Goal: Contribute content: Contribute content

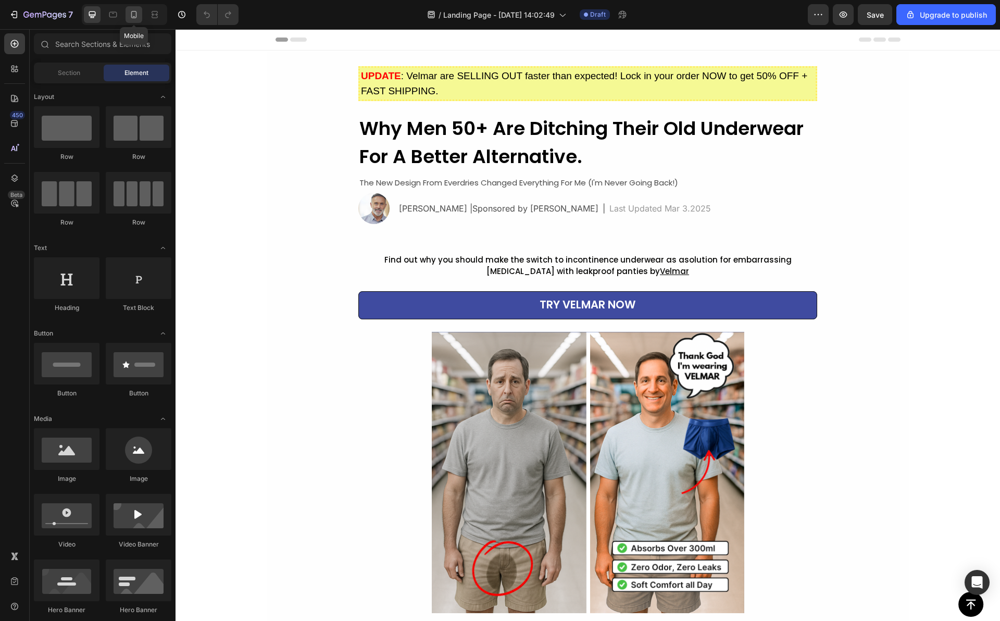
click at [140, 17] on div at bounding box center [133, 14] width 17 height 17
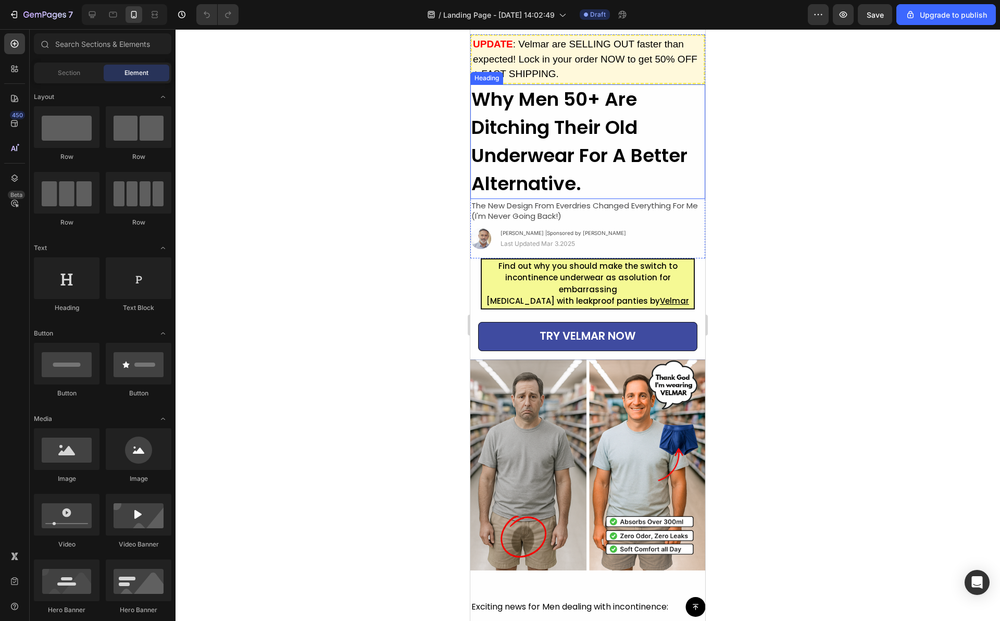
scroll to position [33, 0]
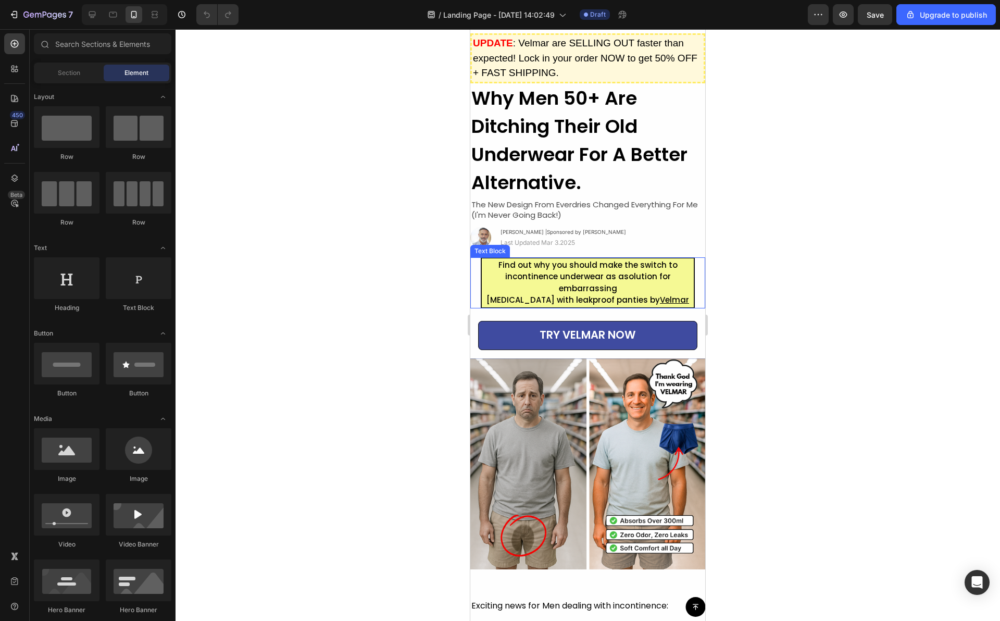
click at [672, 284] on p "Find out why you should make the switch to incontinence underwear as asolution …" at bounding box center [588, 276] width 210 height 35
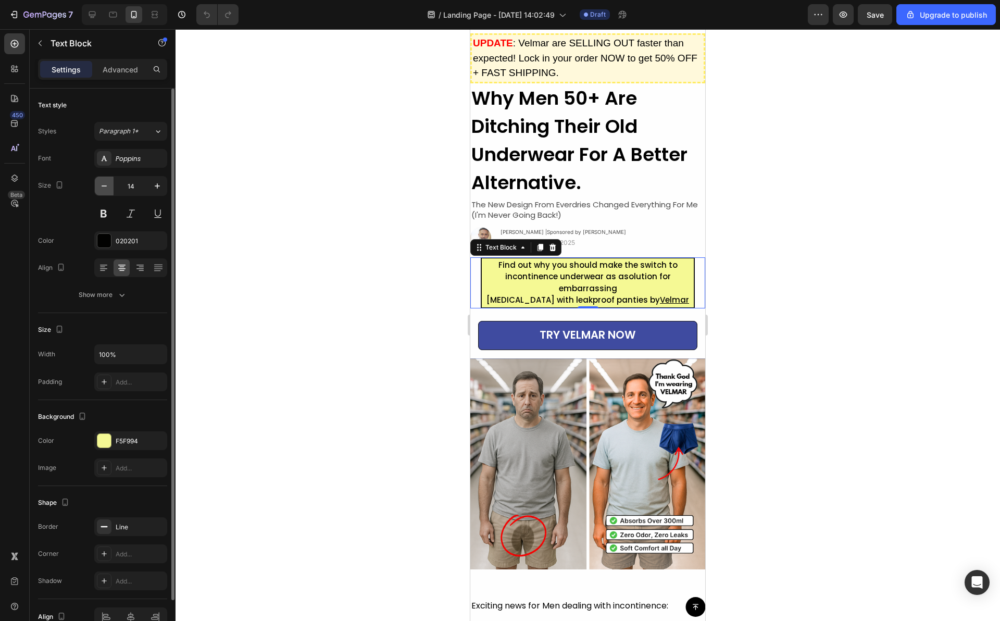
click at [109, 185] on button "button" at bounding box center [104, 186] width 19 height 19
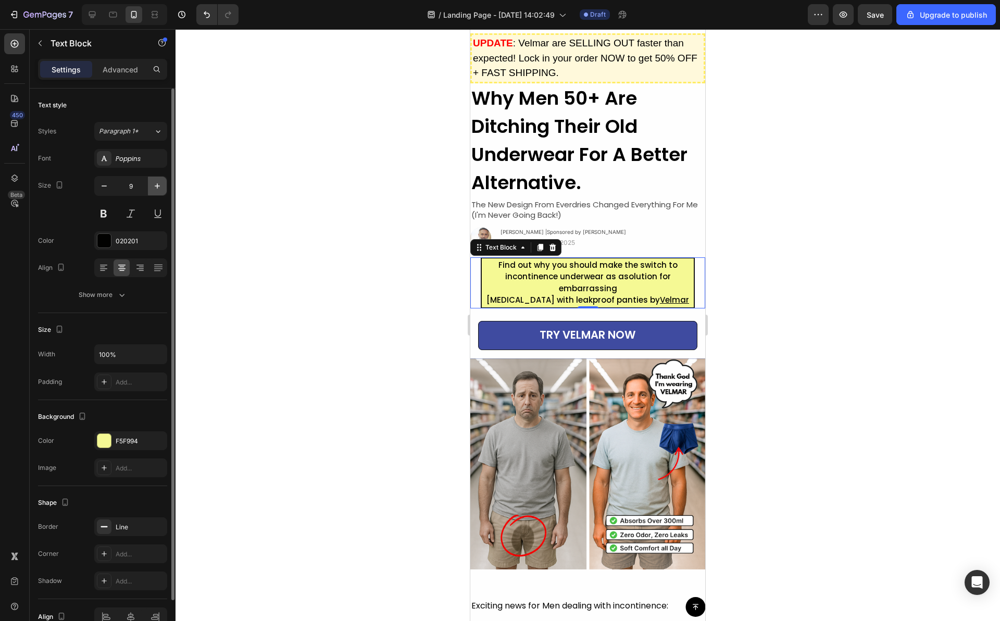
click at [150, 189] on button "button" at bounding box center [157, 186] width 19 height 19
type input "13"
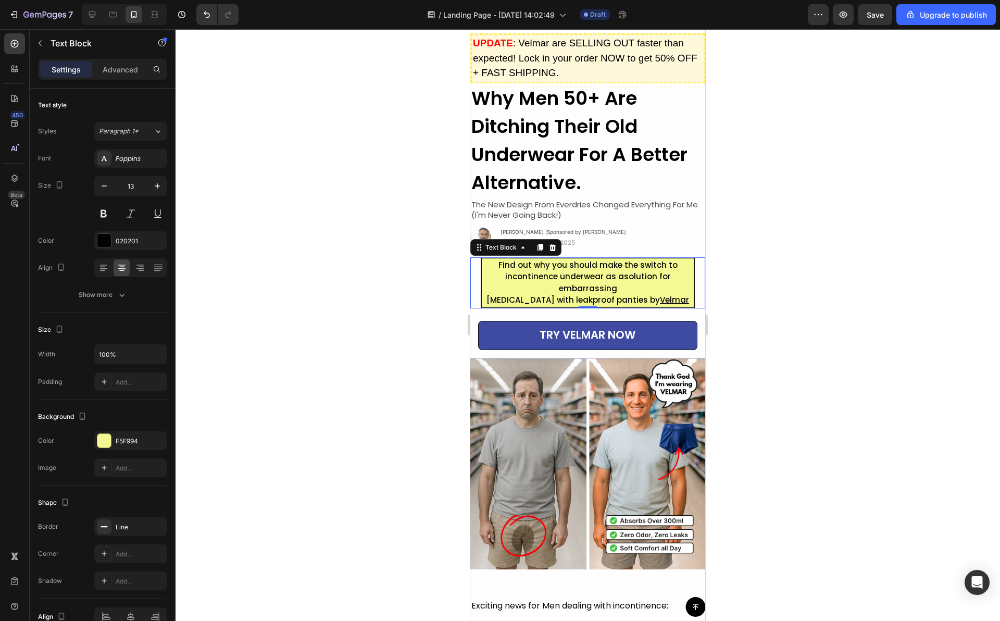
click at [574, 293] on span "Find out why you should make the switch to incontinence underwear as asolution …" at bounding box center [587, 276] width 179 height 34
click at [741, 287] on div at bounding box center [587, 324] width 824 height 591
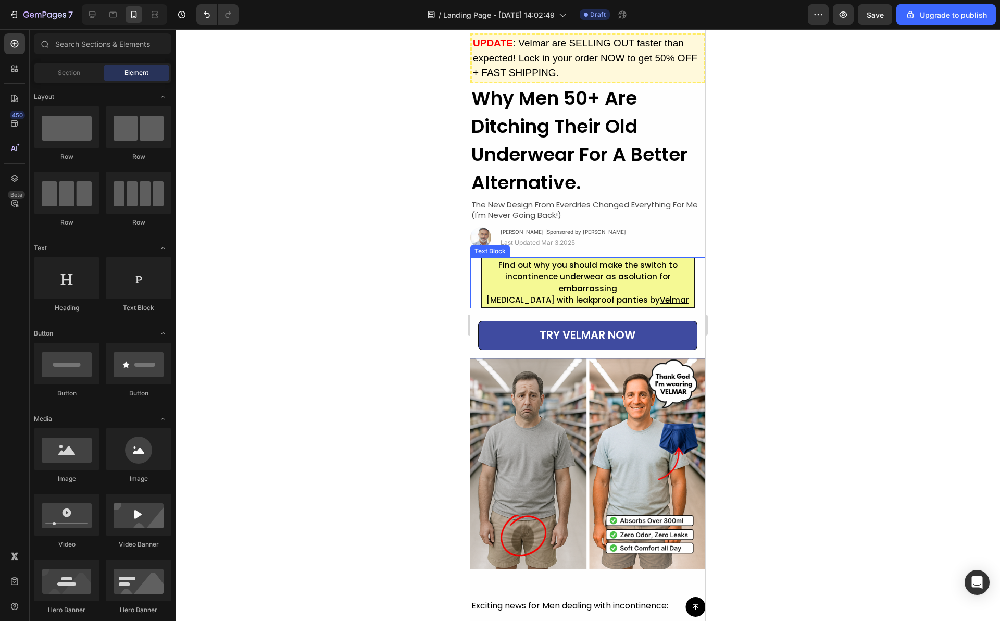
click at [659, 283] on p "Find out why you should make the switch to incontinence underwear as asolution …" at bounding box center [588, 276] width 210 height 35
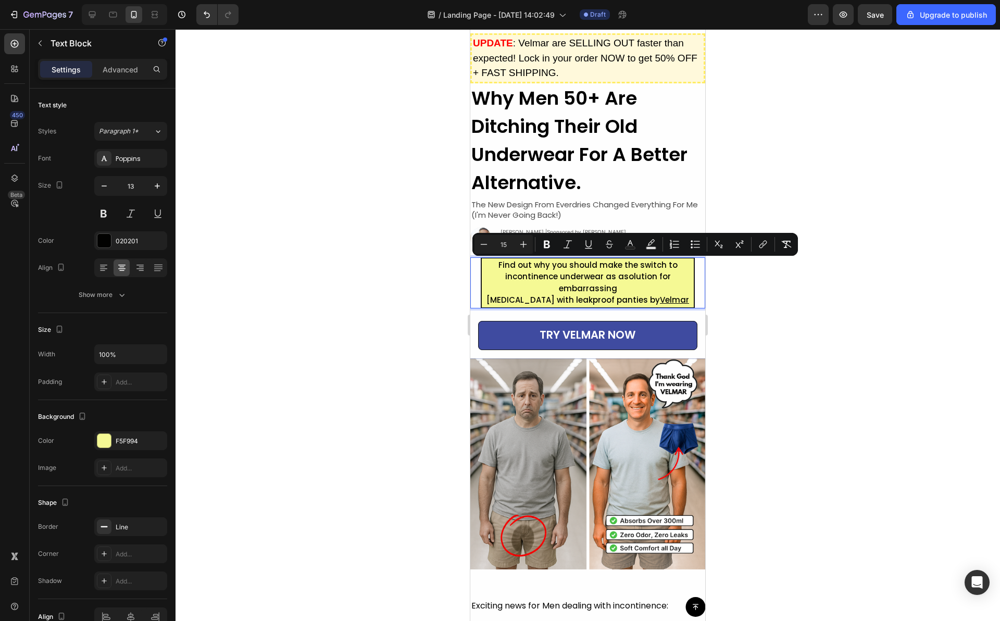
click at [562, 289] on span "Find out why you should make the switch to incontinence underwear as asolution …" at bounding box center [587, 276] width 179 height 34
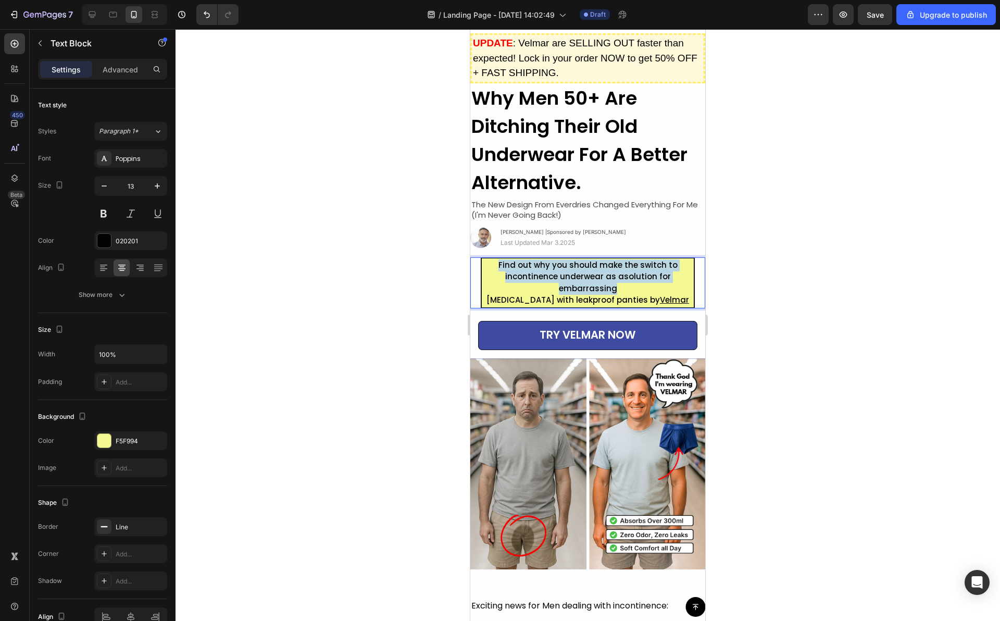
click at [562, 289] on span "Find out why you should make the switch to incontinence underwear as asolution …" at bounding box center [587, 276] width 179 height 34
click at [607, 305] on span "[MEDICAL_DATA] with leakproof panties by" at bounding box center [572, 299] width 173 height 11
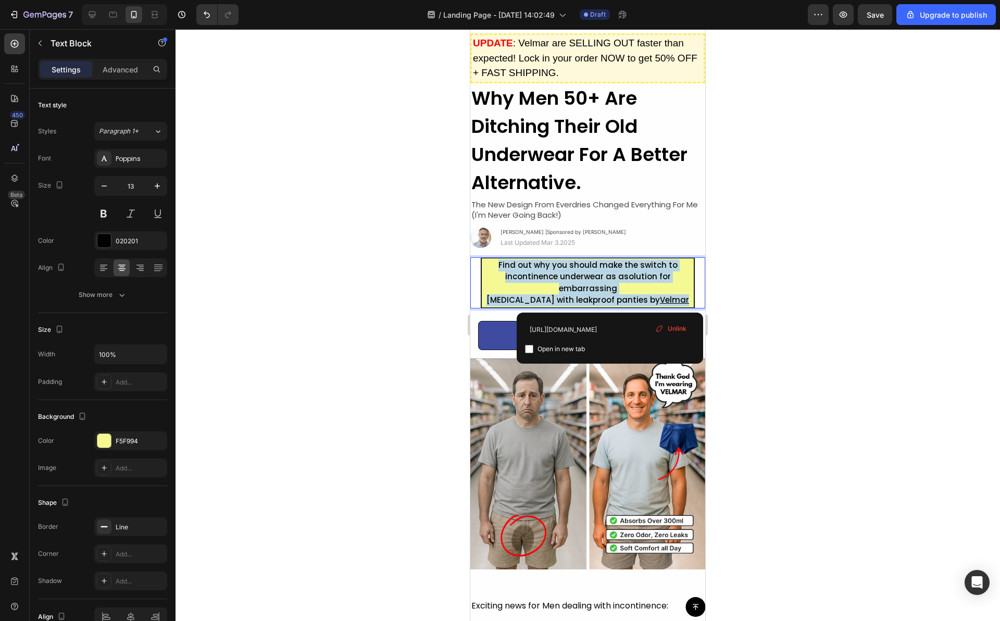
drag, startPoint x: 681, startPoint y: 301, endPoint x: 494, endPoint y: 267, distance: 190.1
click at [494, 267] on div "Find out why you should make the switch to incontinence underwear as asolution …" at bounding box center [588, 282] width 214 height 51
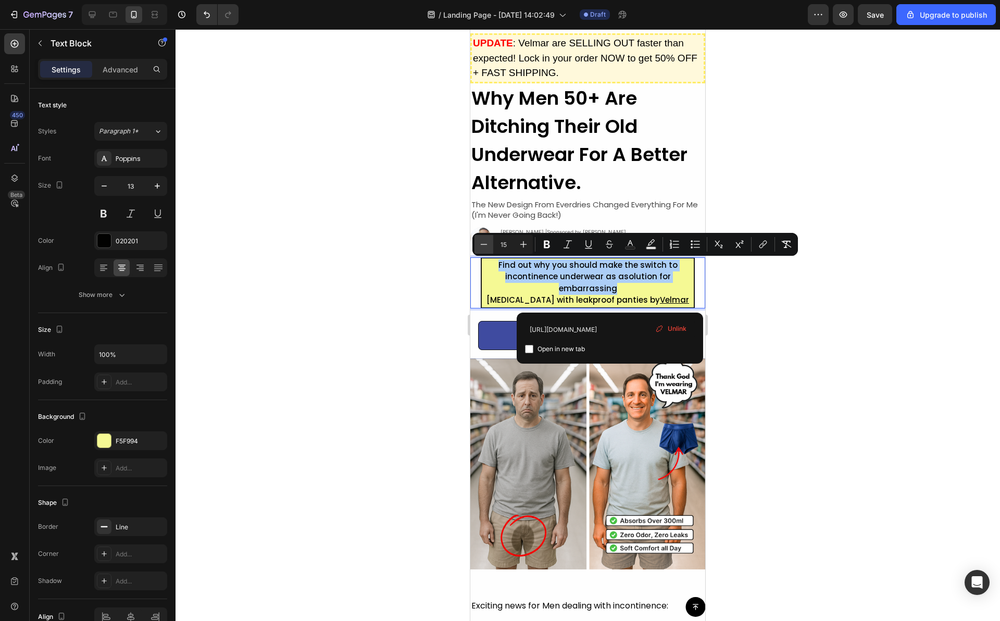
click at [484, 241] on icon "Editor contextual toolbar" at bounding box center [483, 244] width 10 height 10
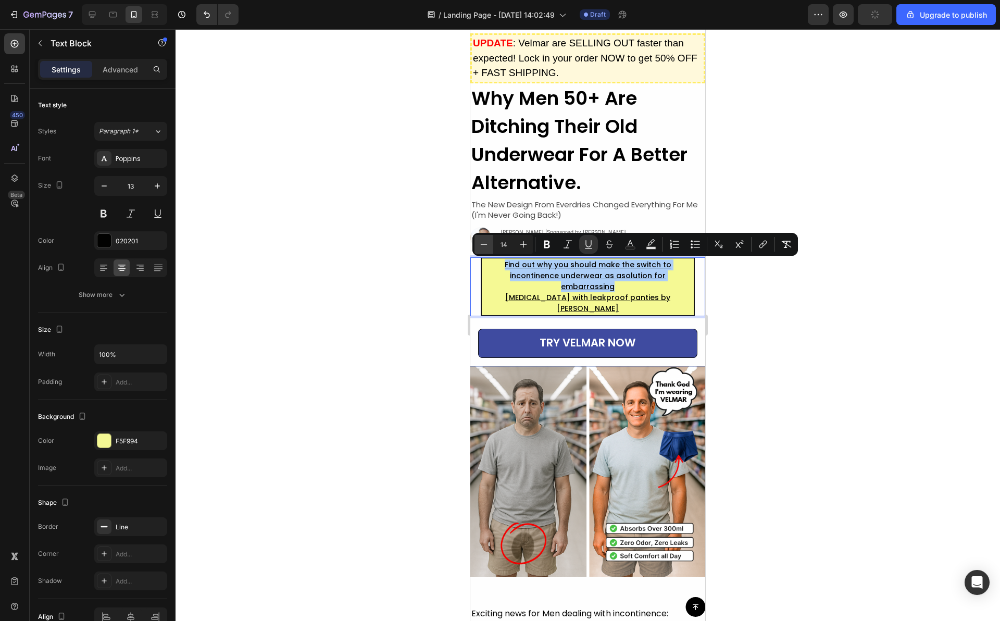
click at [484, 241] on icon "Editor contextual toolbar" at bounding box center [483, 244] width 10 height 10
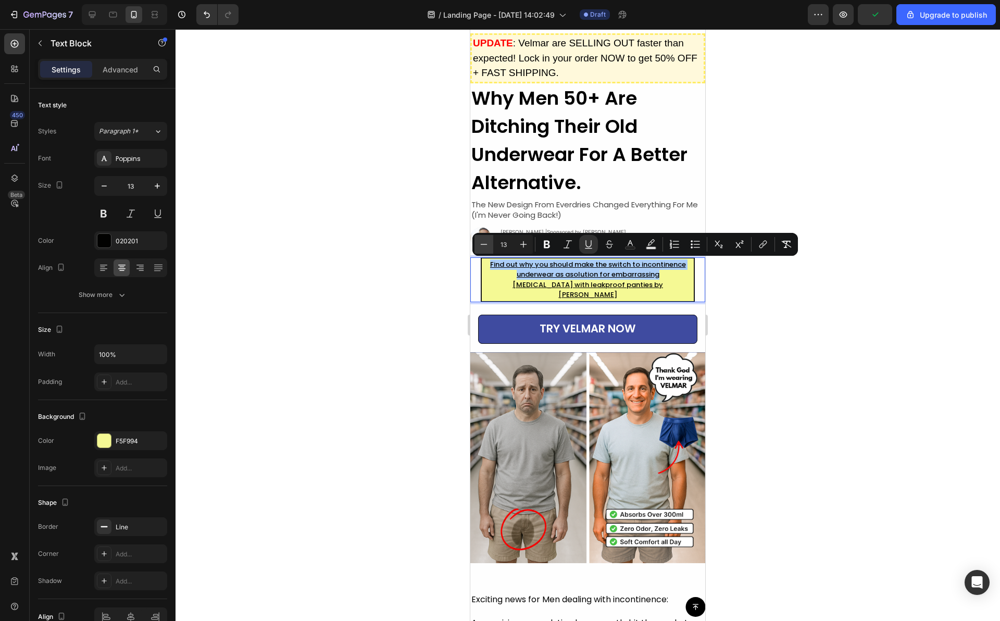
click at [484, 241] on icon "Editor contextual toolbar" at bounding box center [483, 244] width 10 height 10
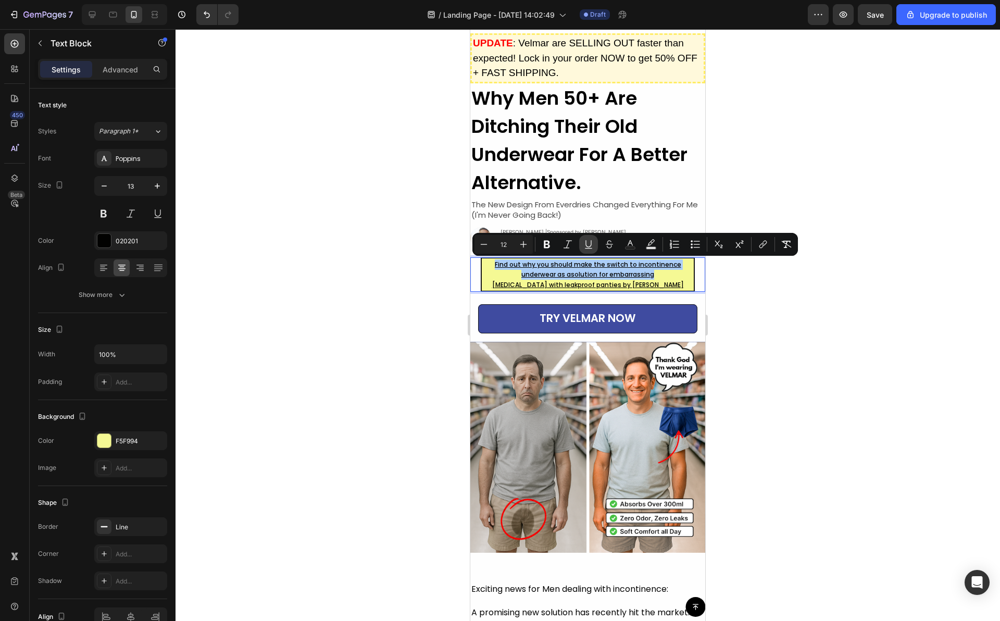
click at [593, 245] on icon "Editor contextual toolbar" at bounding box center [588, 244] width 10 height 10
click at [479, 247] on icon "Editor contextual toolbar" at bounding box center [483, 244] width 10 height 10
click at [518, 245] on icon "Editor contextual toolbar" at bounding box center [523, 244] width 10 height 10
type input "12"
click at [729, 300] on div at bounding box center [587, 324] width 824 height 591
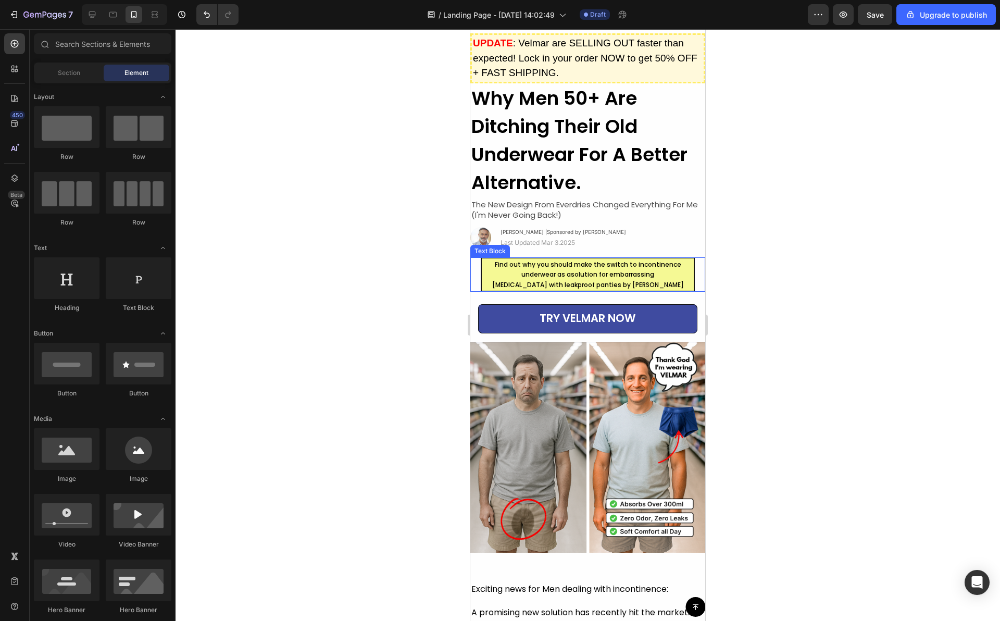
click at [651, 285] on span "[MEDICAL_DATA] with leakproof panties by [PERSON_NAME]" at bounding box center [588, 284] width 192 height 9
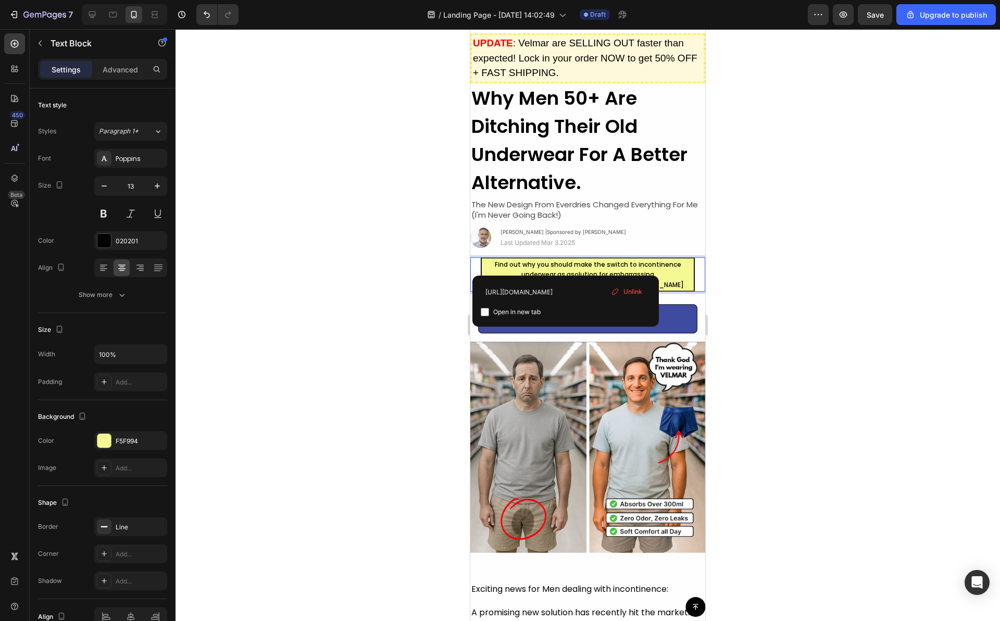
click at [670, 284] on p "[MEDICAL_DATA] with leakproof panties by [PERSON_NAME]" at bounding box center [588, 285] width 210 height 10
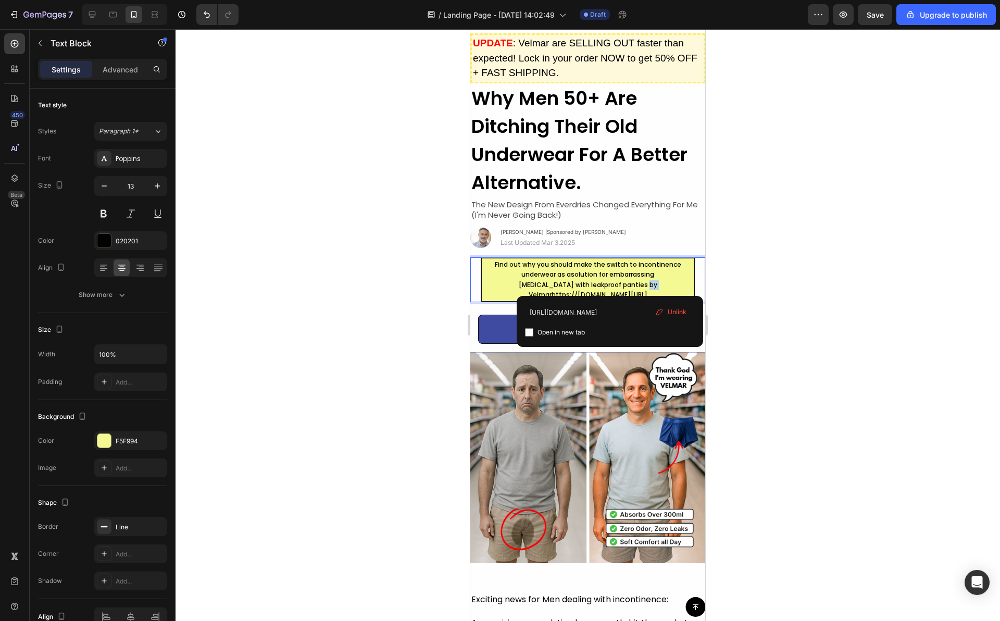
drag, startPoint x: 673, startPoint y: 284, endPoint x: 639, endPoint y: 284, distance: 33.8
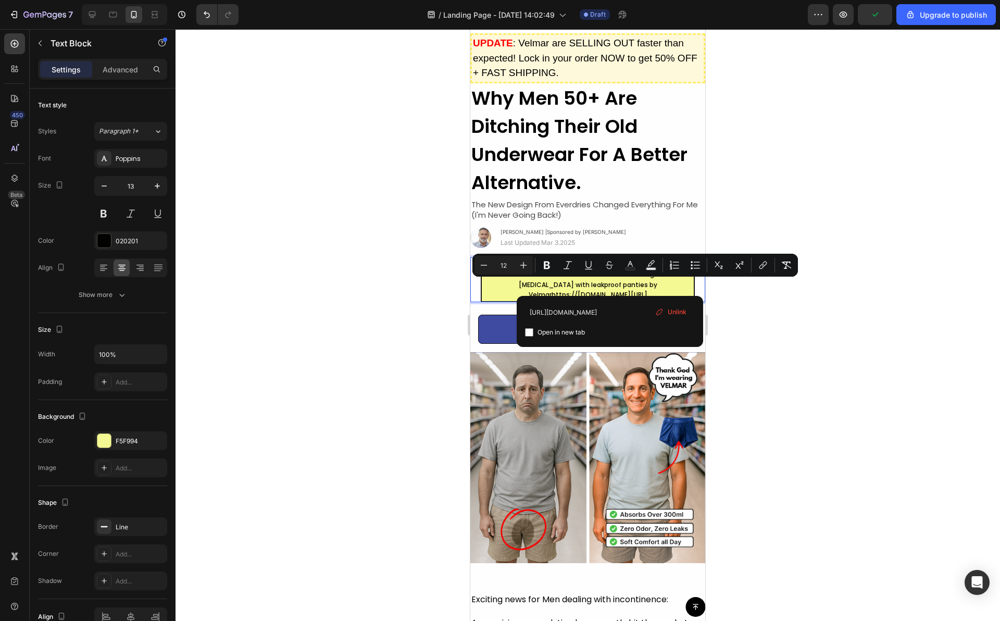
click at [721, 292] on div at bounding box center [587, 324] width 824 height 591
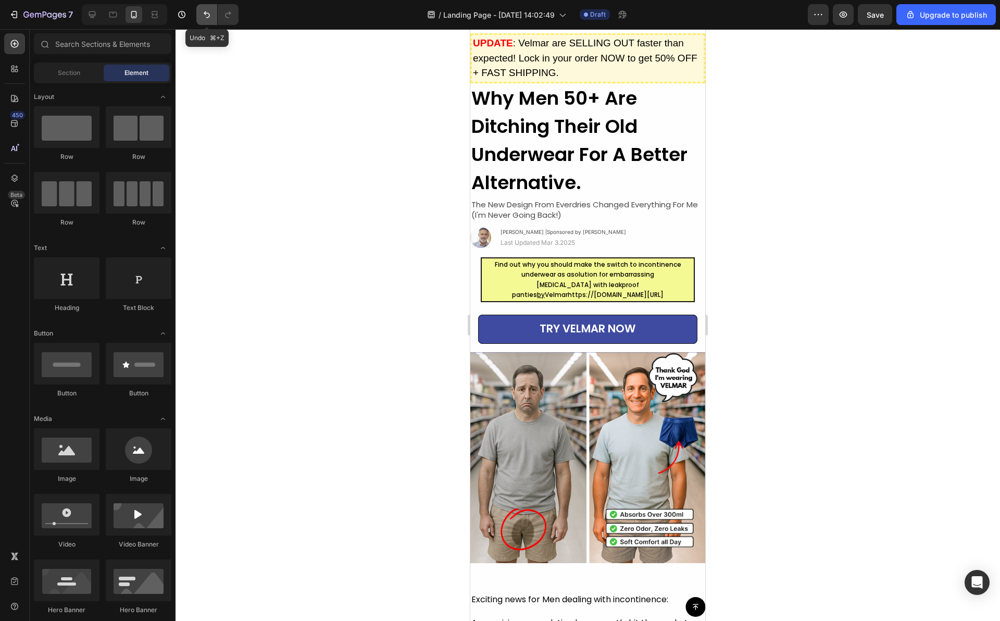
click at [198, 15] on button "Undo/Redo" at bounding box center [206, 14] width 21 height 21
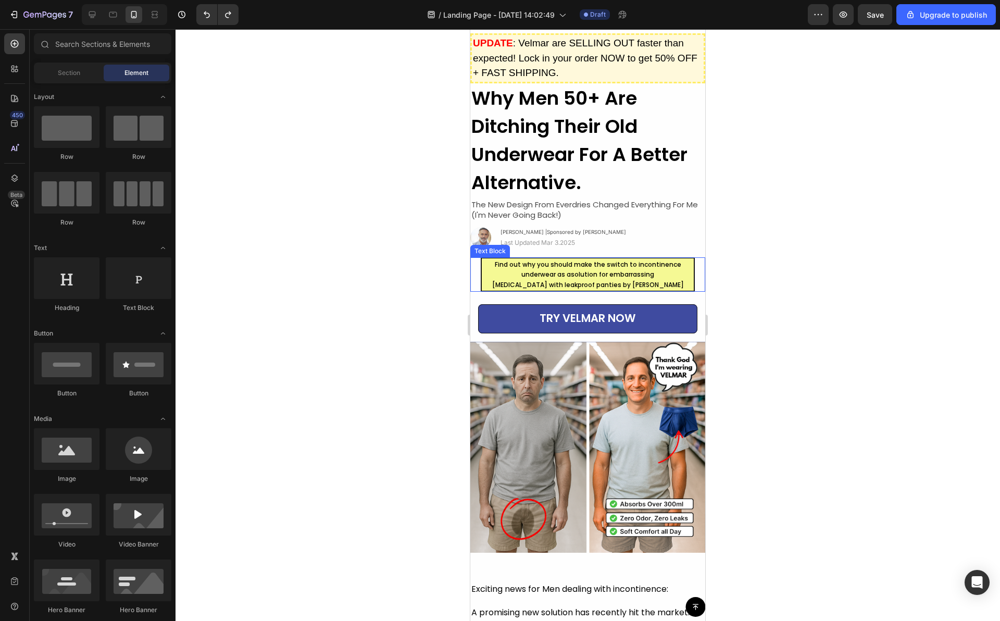
click at [628, 283] on span "[MEDICAL_DATA] with leakproof panties by [PERSON_NAME]" at bounding box center [588, 284] width 192 height 9
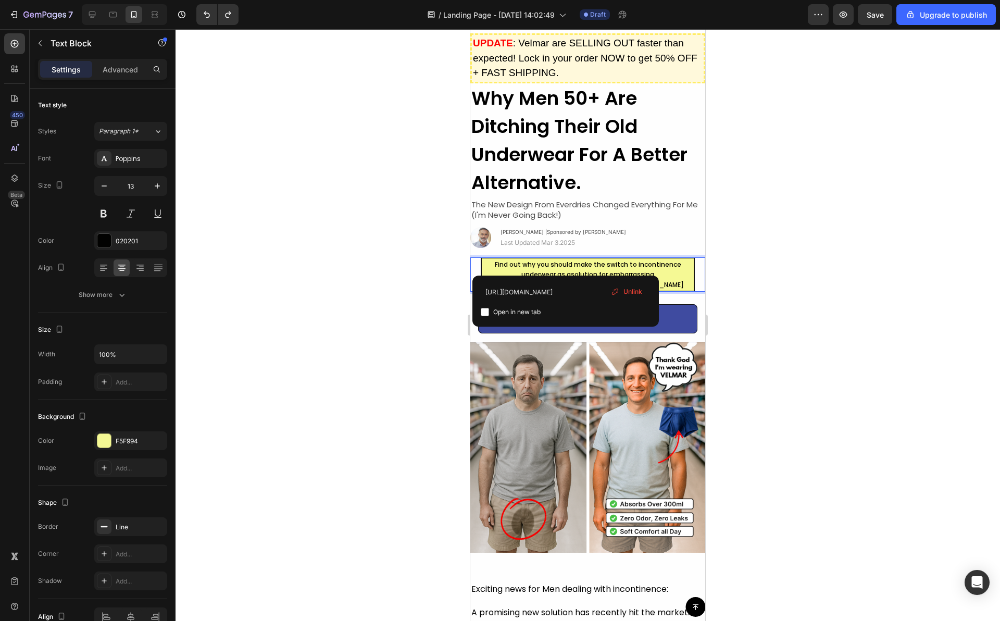
click at [632, 268] on span "Find out why you should make the switch to incontinence underwear as asolution …" at bounding box center [588, 269] width 186 height 19
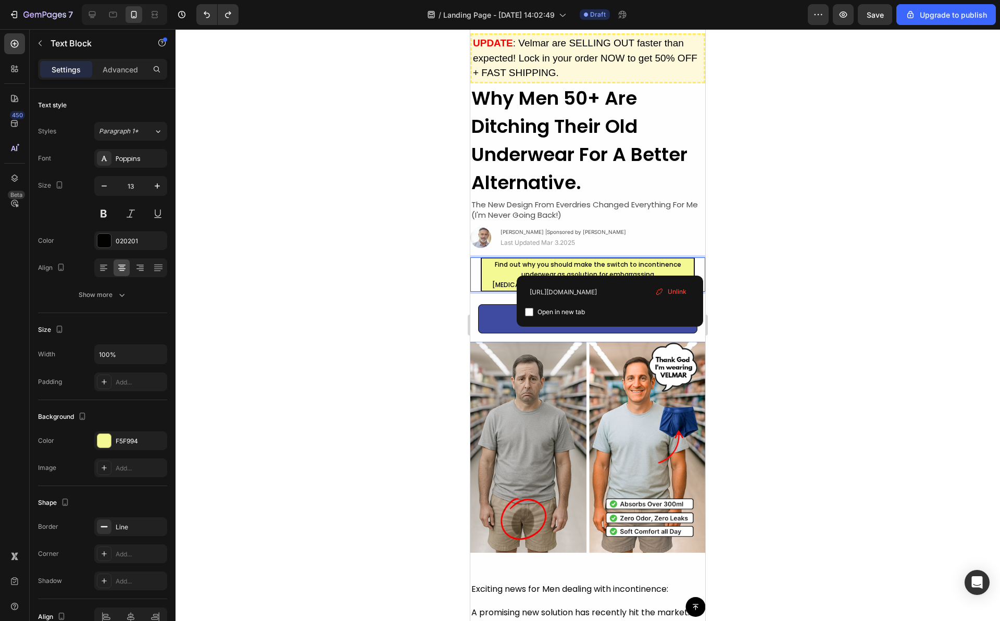
click at [492, 262] on p "Find out why you should make the switch to incontinence underwear as asolution …" at bounding box center [588, 269] width 210 height 20
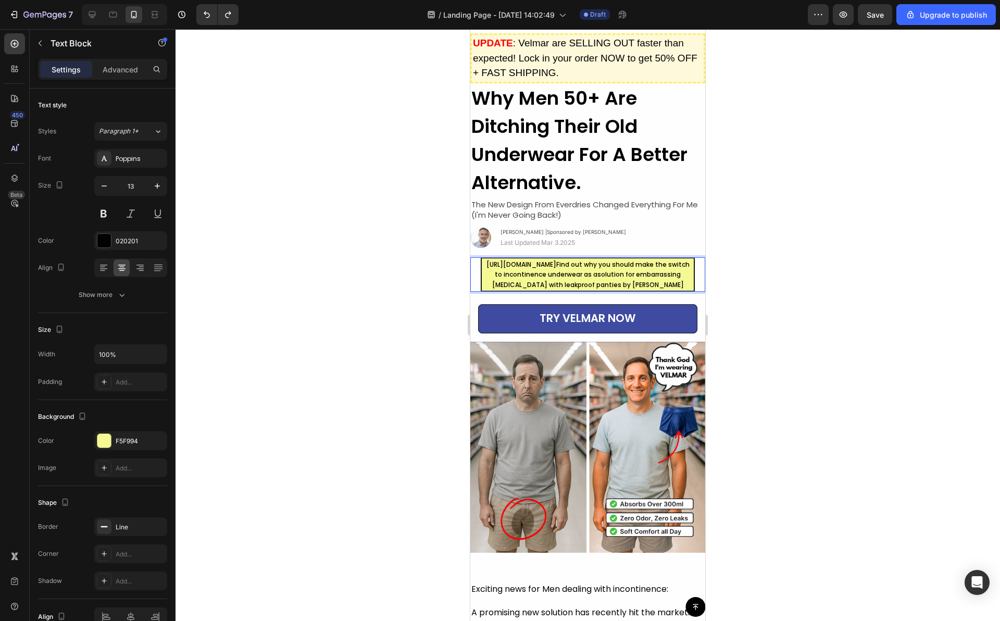
click at [822, 275] on div at bounding box center [587, 324] width 824 height 591
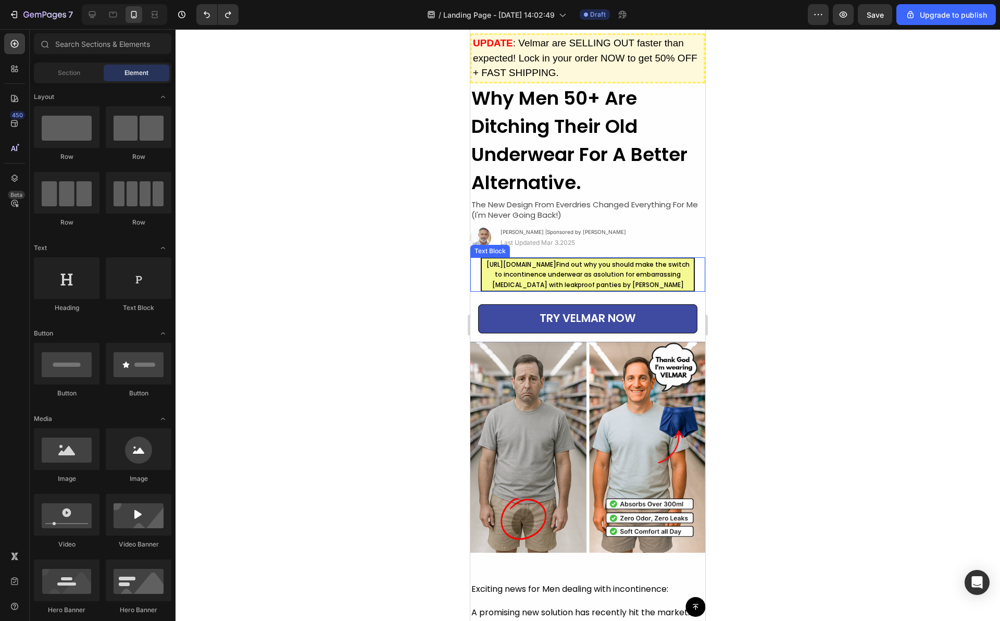
click at [669, 290] on p "[MEDICAL_DATA] with leakproof panties by [PERSON_NAME]" at bounding box center [588, 285] width 210 height 10
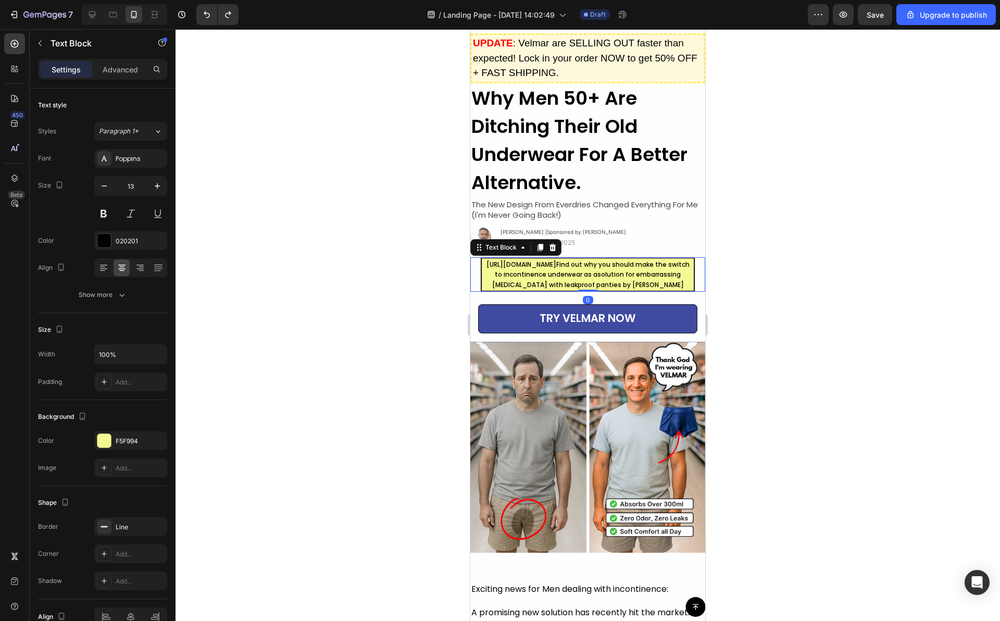
click at [669, 292] on div "[URL][DOMAIN_NAME] ⁠⁠⁠⁠⁠⁠⁠ Find out why you should make the switch to incontine…" at bounding box center [588, 274] width 214 height 35
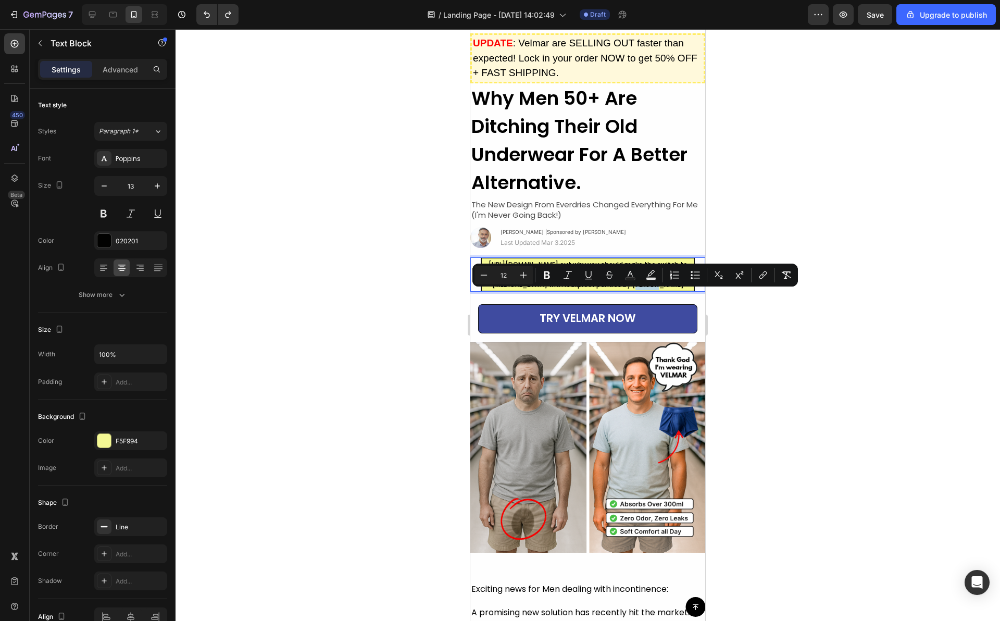
drag, startPoint x: 669, startPoint y: 296, endPoint x: 638, endPoint y: 297, distance: 30.7
click at [638, 290] on p "[MEDICAL_DATA] with leakproof panties by [PERSON_NAME]" at bounding box center [588, 285] width 210 height 10
click at [588, 278] on icon "Editor contextual toolbar" at bounding box center [588, 275] width 10 height 10
click at [809, 340] on div at bounding box center [587, 324] width 824 height 591
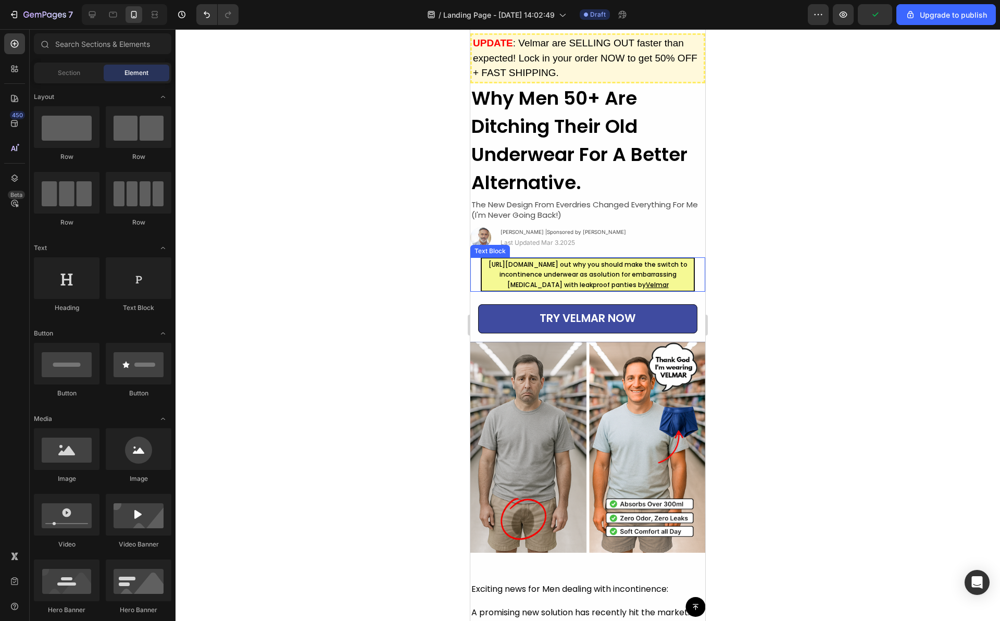
click at [526, 280] on p "[URL][DOMAIN_NAME] out why you should make the switch to incontinence underwear…" at bounding box center [588, 269] width 210 height 20
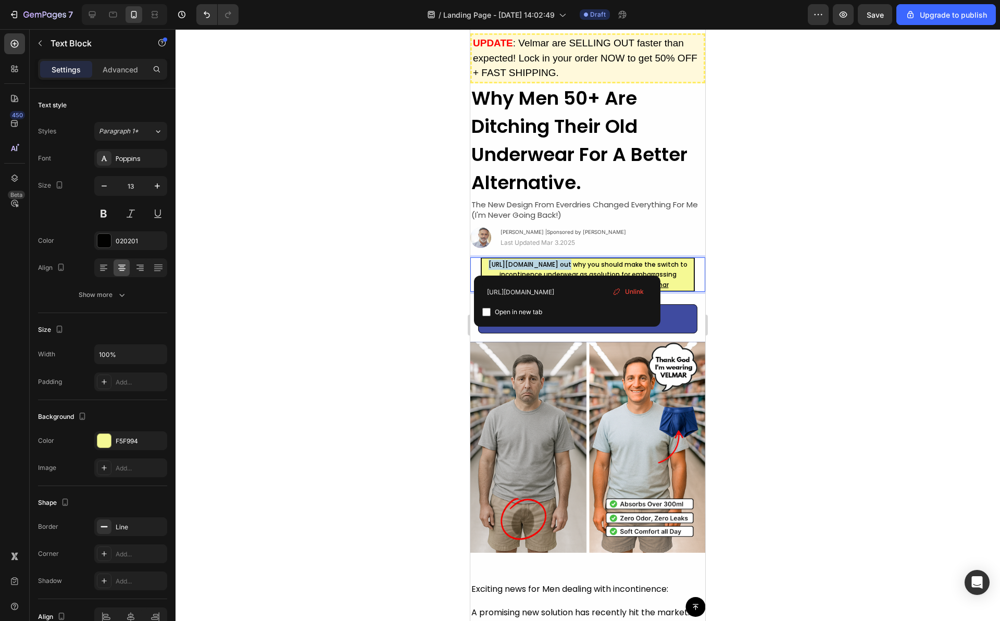
drag, startPoint x: 566, startPoint y: 264, endPoint x: 484, endPoint y: 266, distance: 82.3
click at [484, 266] on p "[URL][DOMAIN_NAME] out why you should make the switch to incontinence underwear…" at bounding box center [588, 269] width 210 height 20
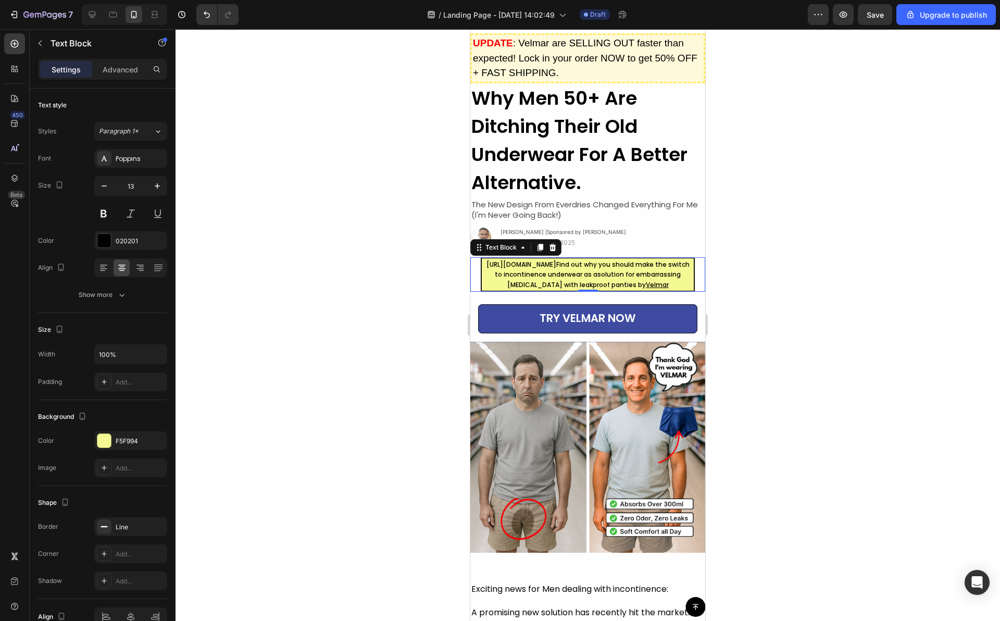
click at [888, 261] on div at bounding box center [587, 324] width 824 height 591
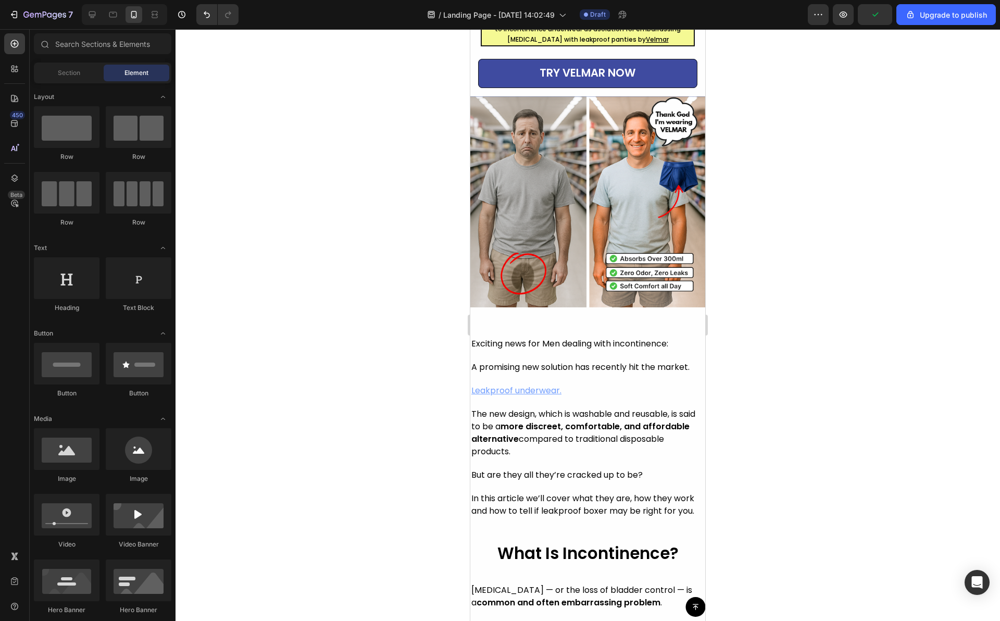
scroll to position [320, 0]
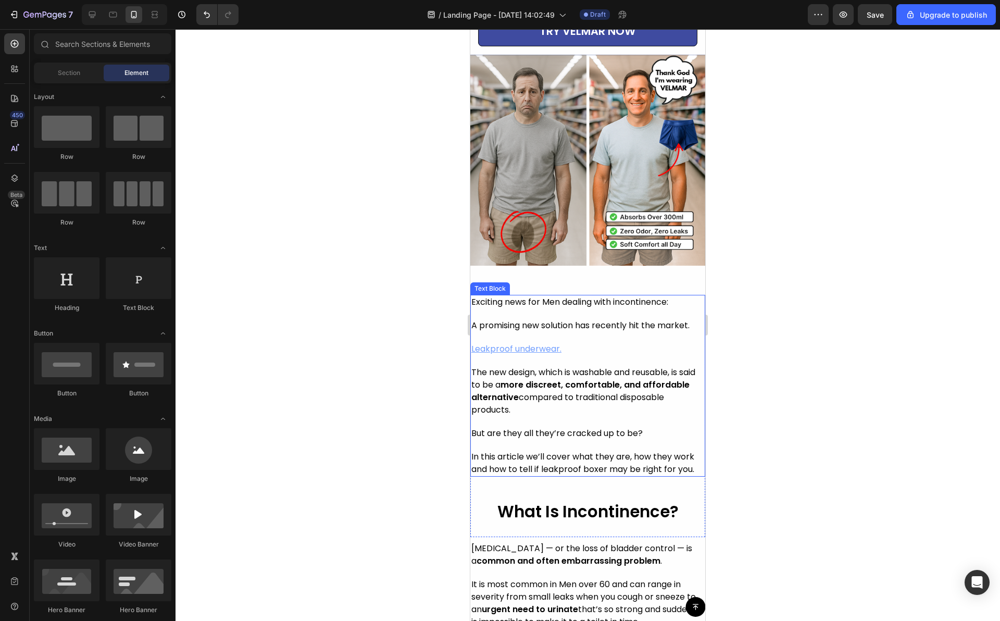
click at [610, 315] on p "Exciting news for Men dealing with incontinence:" at bounding box center [587, 307] width 233 height 23
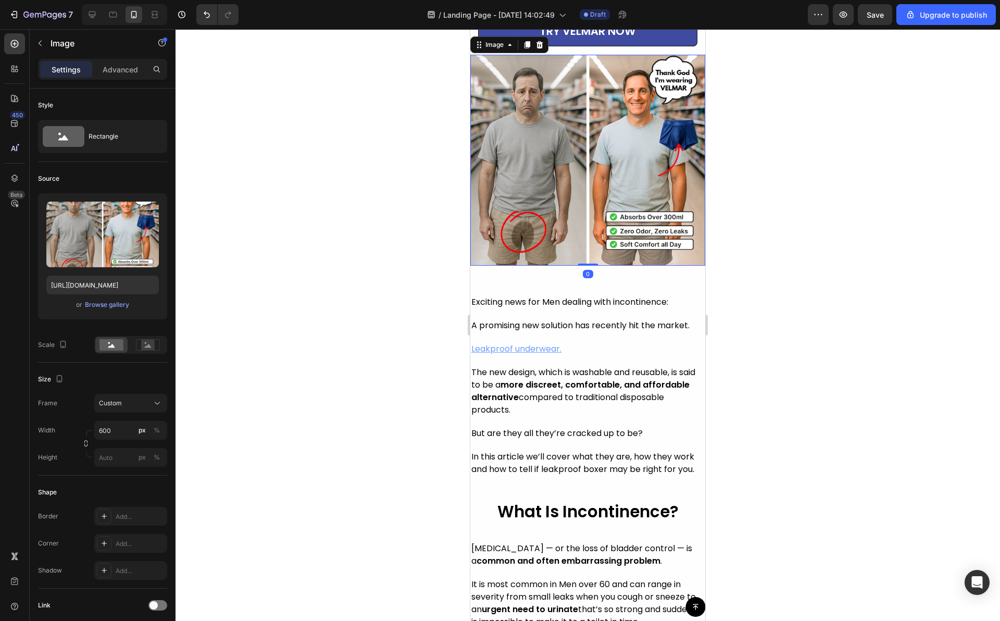
click at [602, 235] on img at bounding box center [587, 160] width 235 height 211
click at [771, 327] on div at bounding box center [587, 324] width 824 height 591
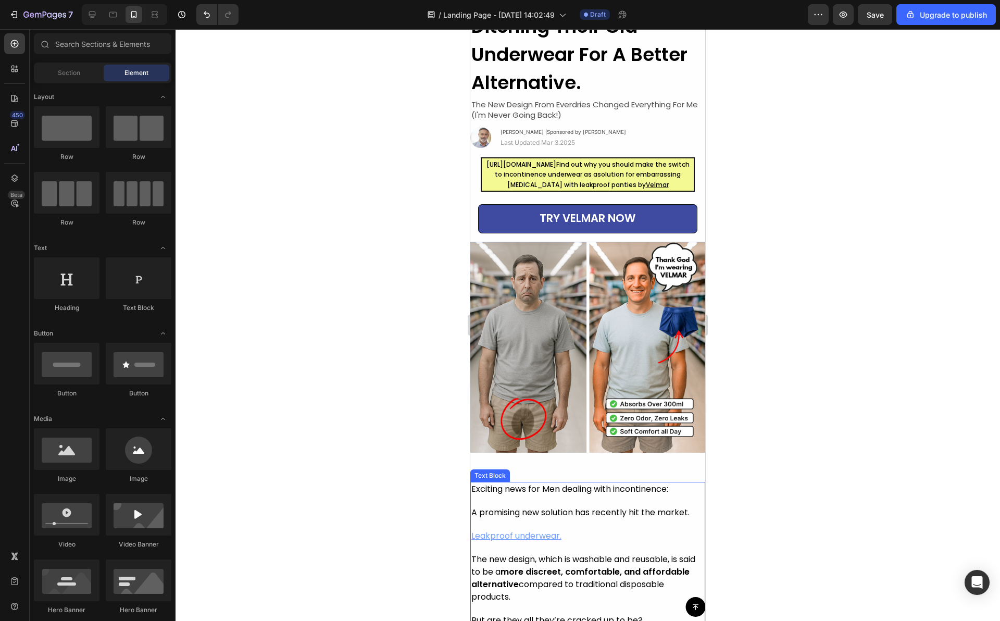
scroll to position [62, 0]
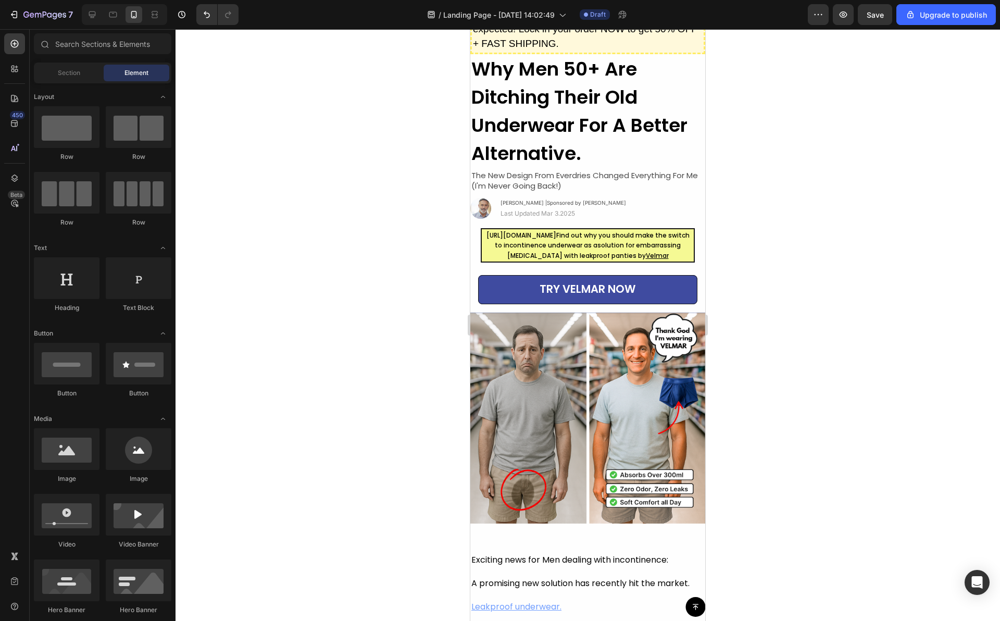
click at [395, 221] on div at bounding box center [587, 324] width 824 height 591
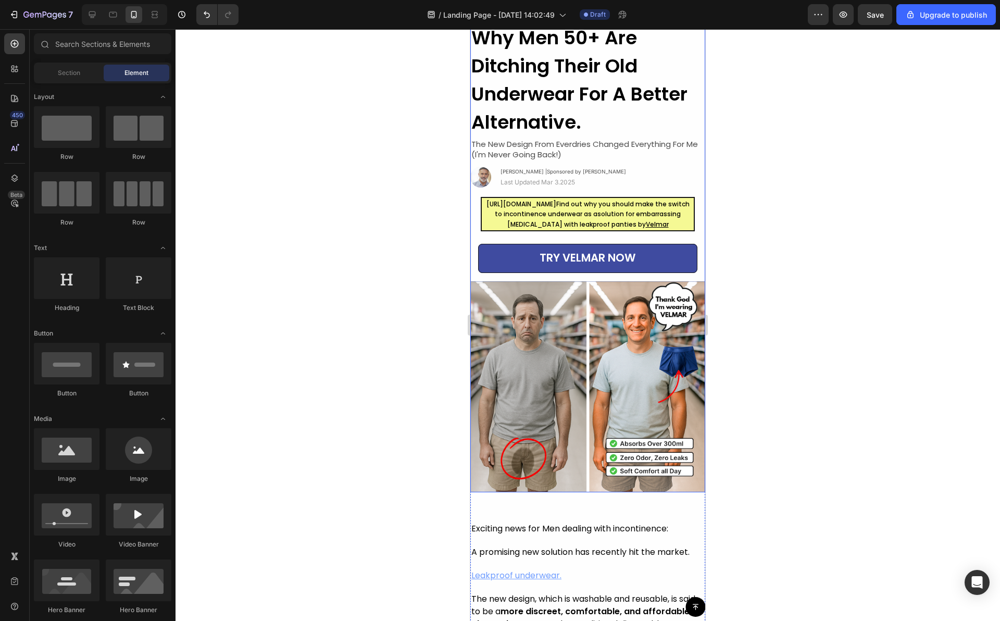
scroll to position [64, 0]
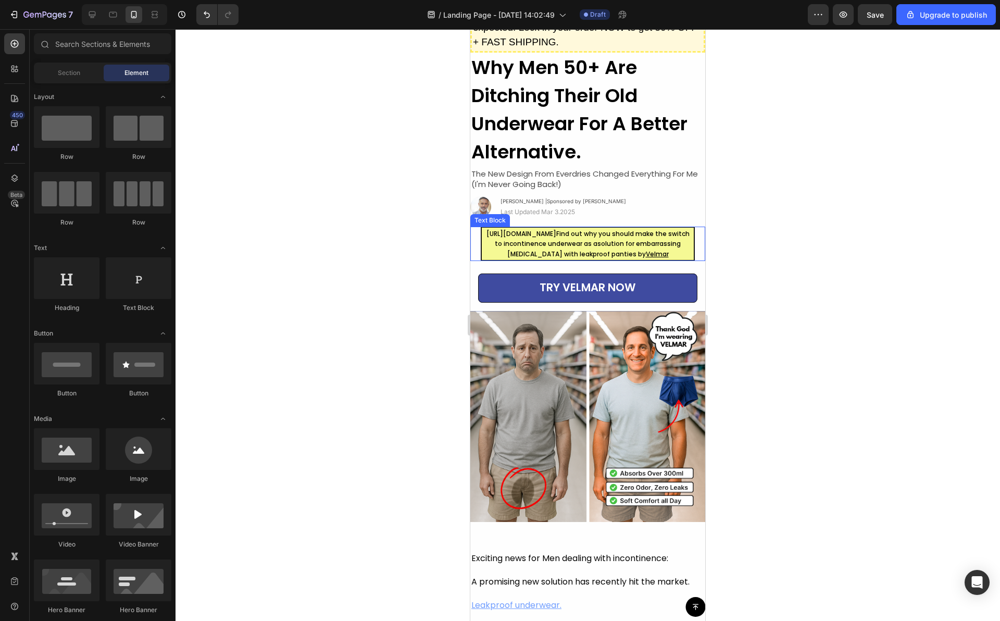
click at [550, 249] on p "[URL][DOMAIN_NAME] ⁠⁠⁠⁠⁠⁠⁠ Find out why you should make the switch to incontine…" at bounding box center [588, 239] width 210 height 20
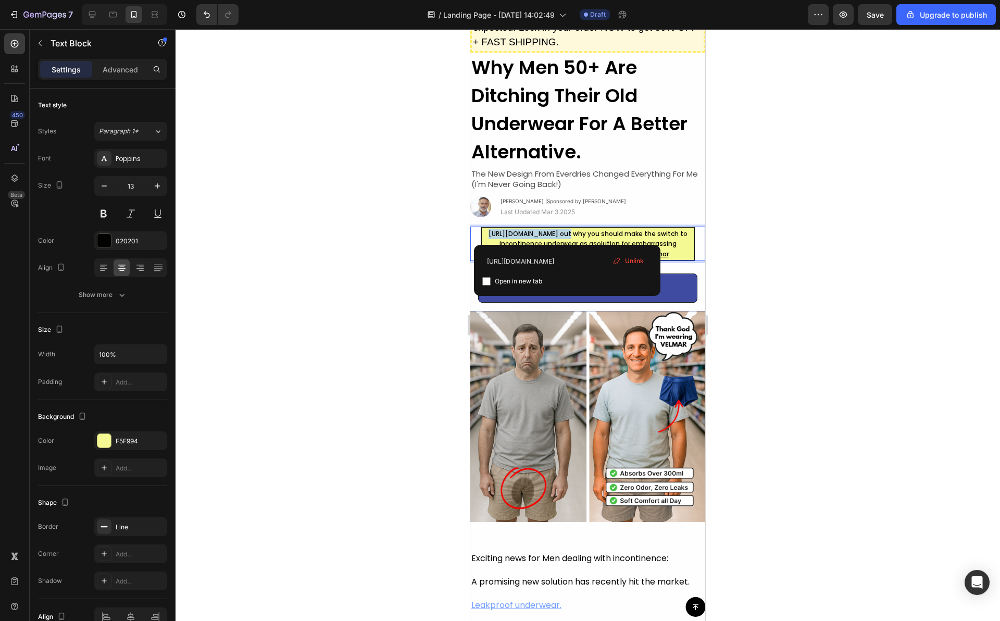
drag, startPoint x: 566, startPoint y: 233, endPoint x: 469, endPoint y: 232, distance: 97.4
click at [405, 233] on div at bounding box center [587, 324] width 824 height 591
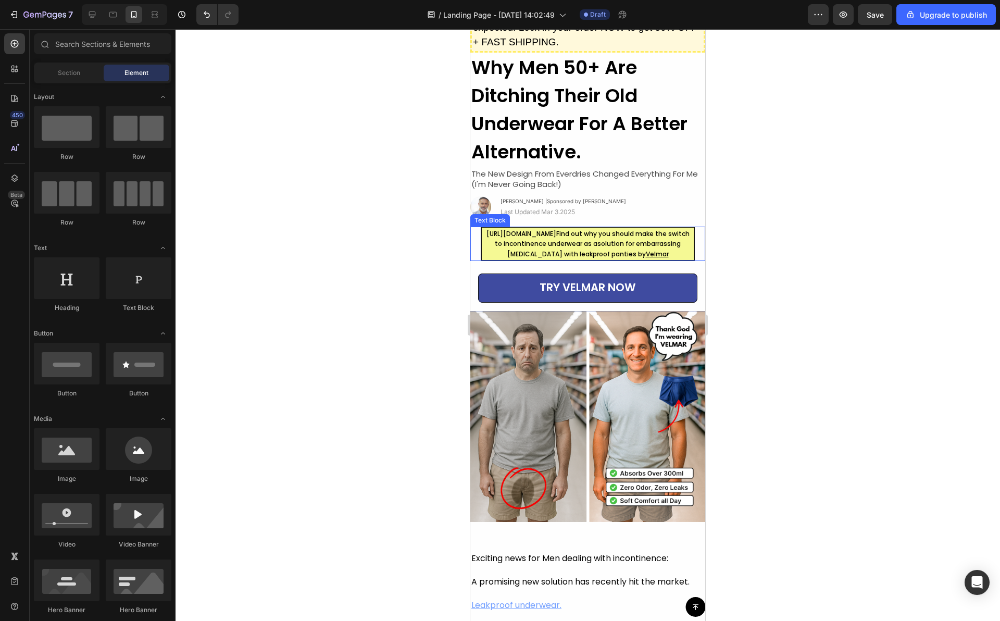
click at [594, 243] on span "Find out why you should make the switch to incontinence underwear as asolution …" at bounding box center [592, 238] width 195 height 19
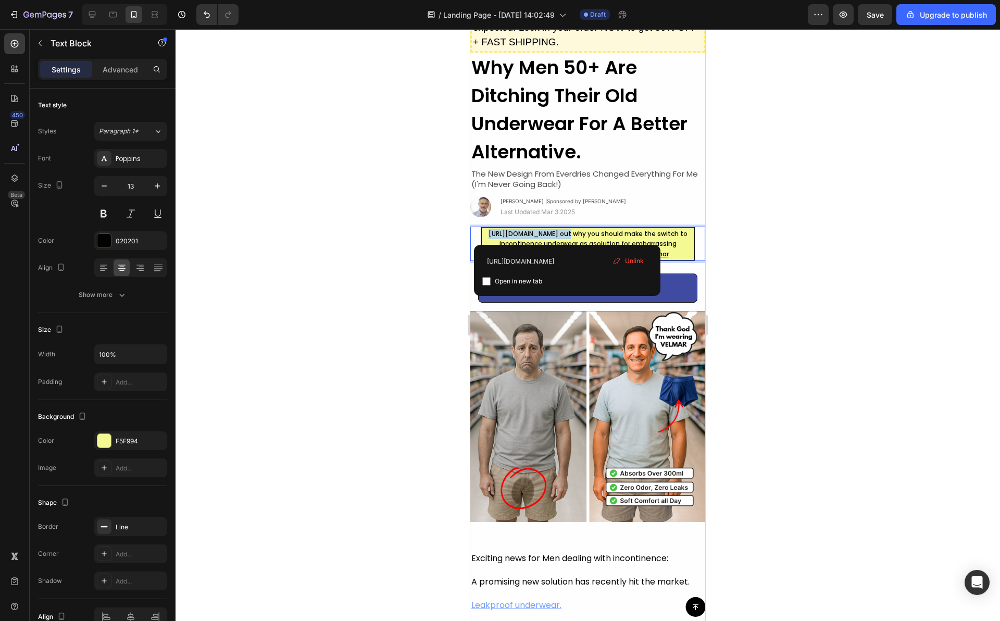
drag, startPoint x: 566, startPoint y: 233, endPoint x: 489, endPoint y: 233, distance: 76.5
click at [489, 233] on p "[URL][DOMAIN_NAME] out why you should make the switch to incontinence underwear…" at bounding box center [588, 239] width 210 height 20
click at [400, 221] on div at bounding box center [587, 324] width 824 height 591
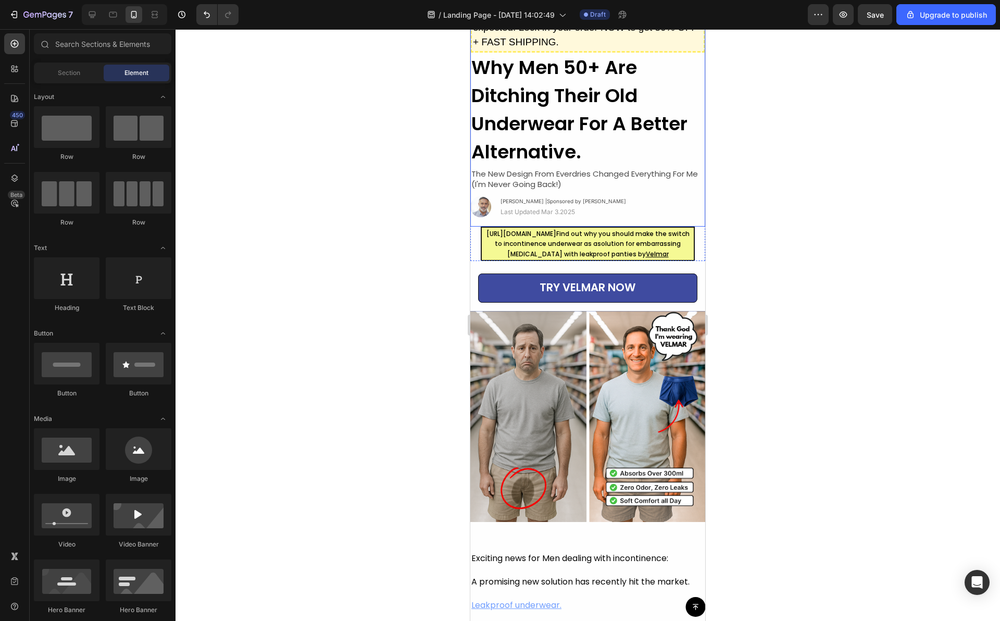
click at [538, 232] on span "[URL][DOMAIN_NAME]" at bounding box center [521, 233] width 70 height 9
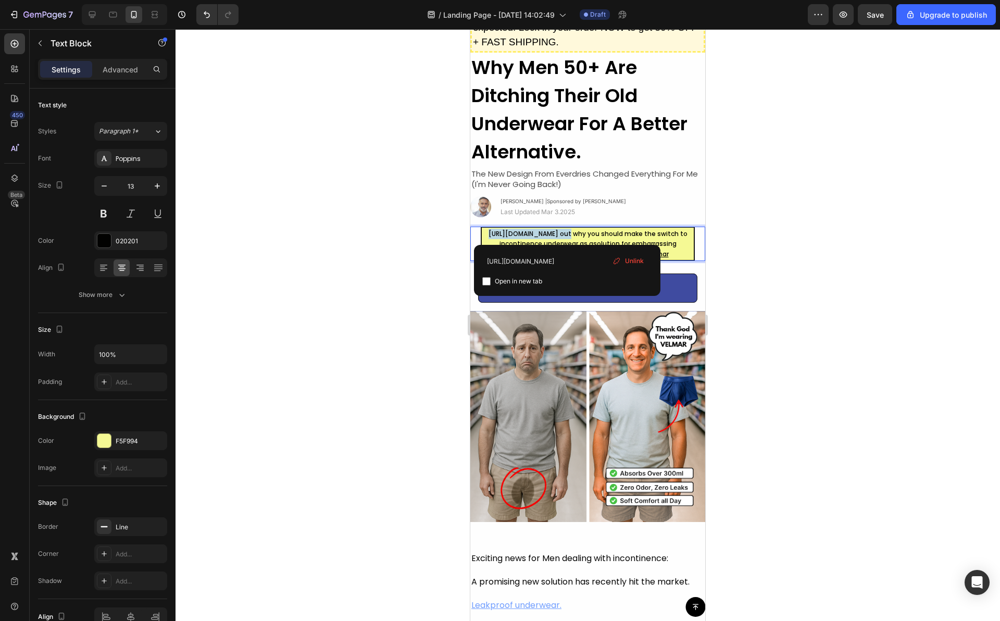
drag, startPoint x: 568, startPoint y: 234, endPoint x: 461, endPoint y: 233, distance: 106.7
click at [121, 131] on span "Paragraph 1*" at bounding box center [119, 131] width 40 height 9
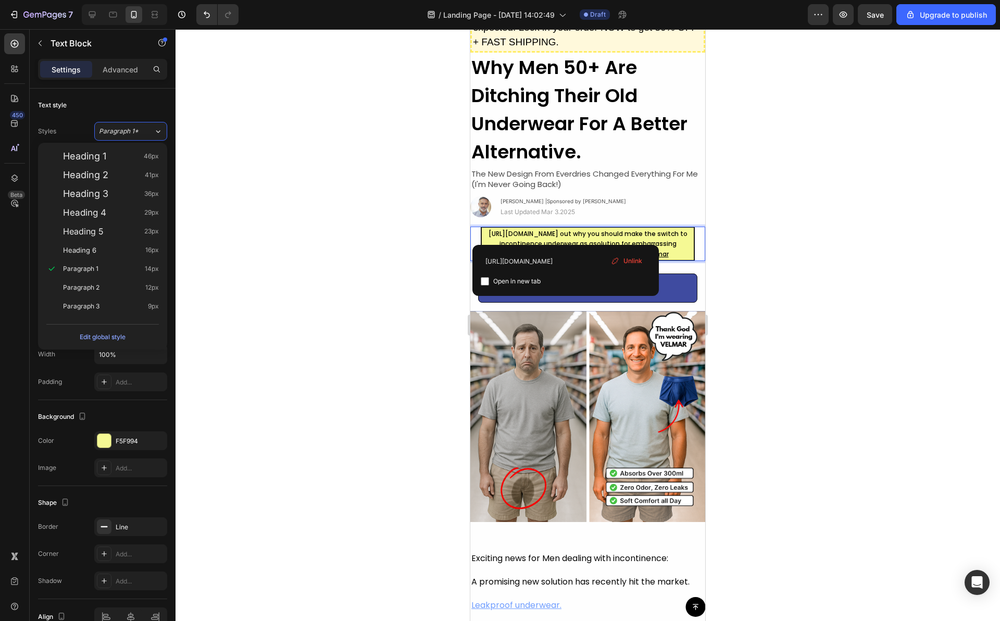
click at [571, 240] on span "[URL][DOMAIN_NAME] out why you should make the switch to incontinence underwear…" at bounding box center [587, 238] width 199 height 19
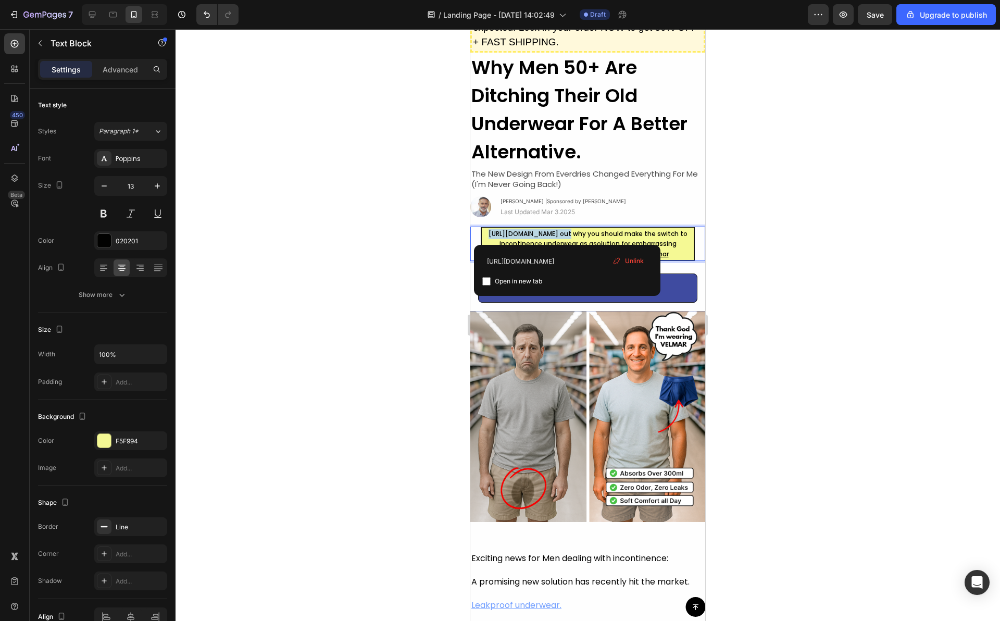
drag, startPoint x: 568, startPoint y: 234, endPoint x: 466, endPoint y: 236, distance: 101.5
click at [569, 262] on input "[URL][DOMAIN_NAME]" at bounding box center [567, 261] width 170 height 17
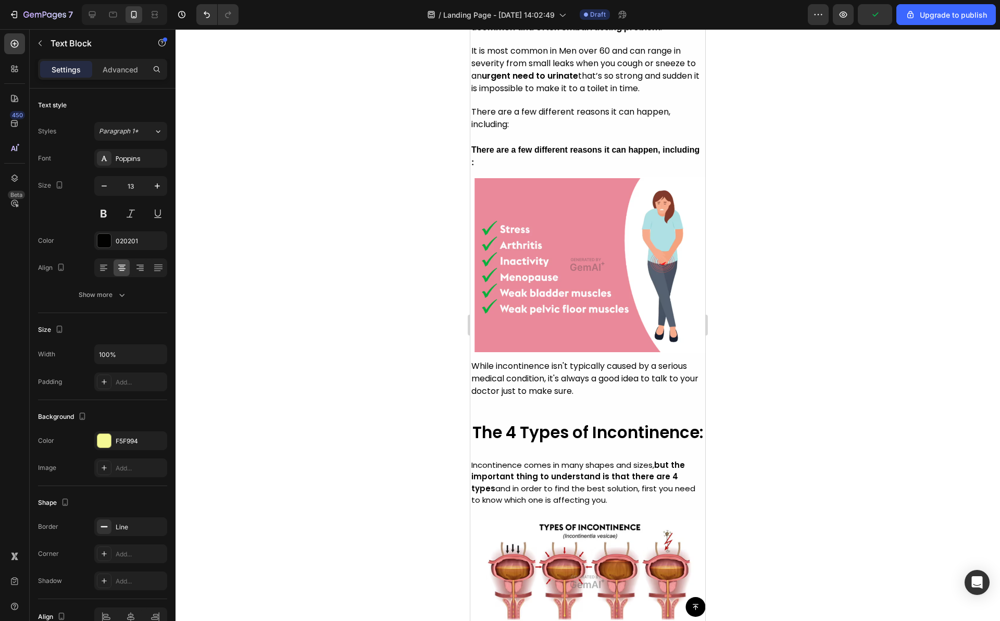
click at [562, 421] on strong "The 4 Types of Incontinence:" at bounding box center [587, 432] width 231 height 23
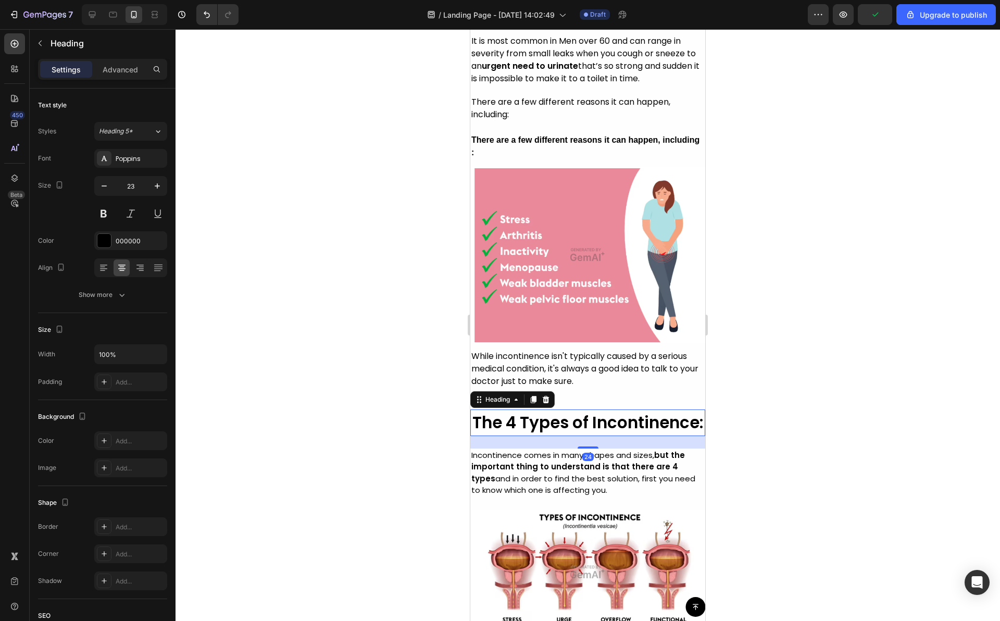
scroll to position [0, 0]
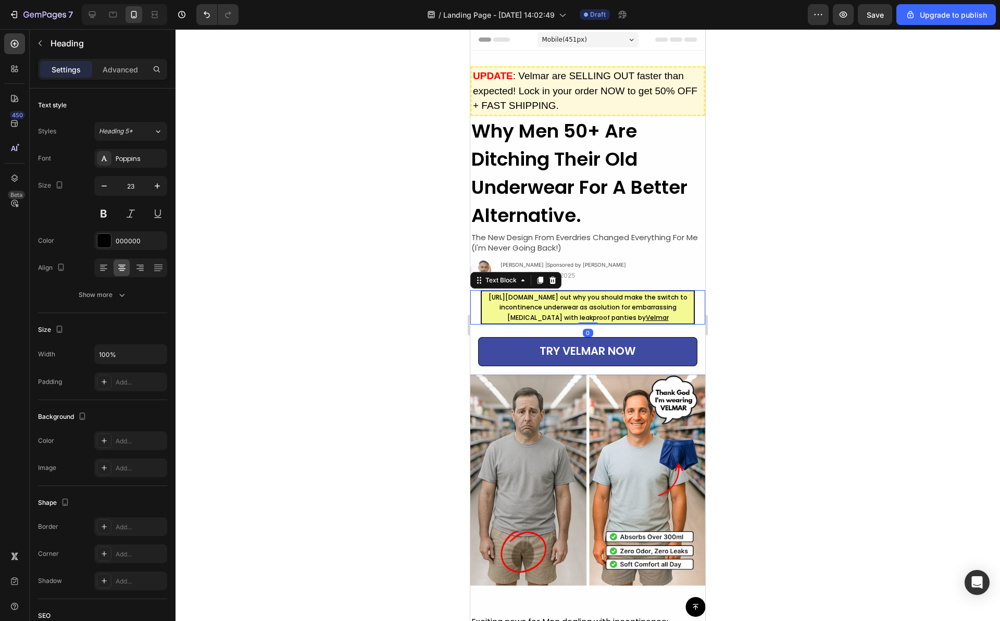
click at [557, 299] on span "[URL][DOMAIN_NAME] out why you should make the switch to incontinence underwear…" at bounding box center [587, 302] width 199 height 19
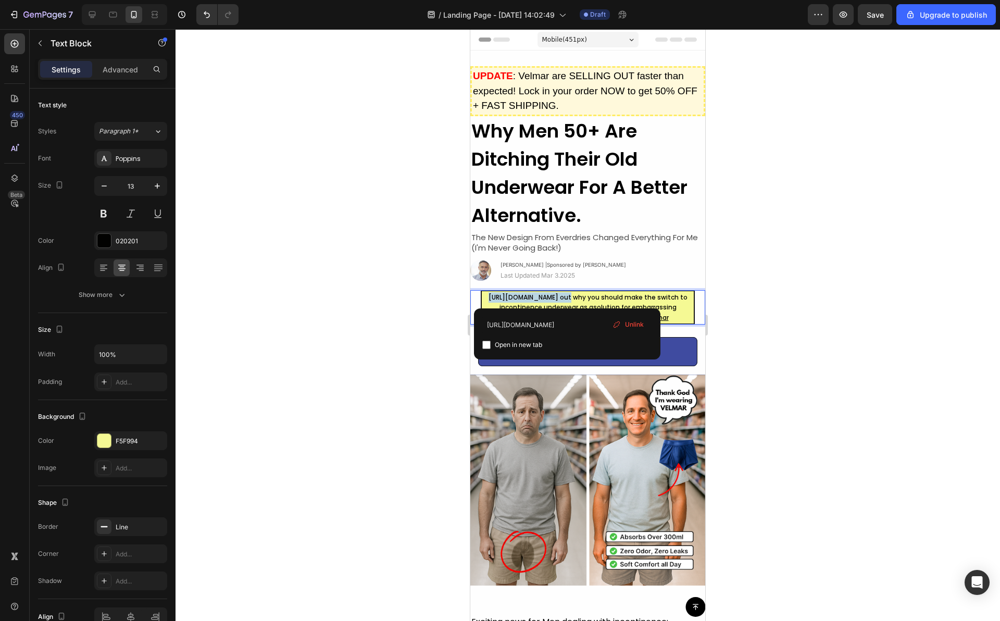
drag, startPoint x: 566, startPoint y: 299, endPoint x: 418, endPoint y: 301, distance: 148.4
click at [884, 14] on span "Save" at bounding box center [874, 14] width 17 height 9
drag, startPoint x: 567, startPoint y: 297, endPoint x: 401, endPoint y: 297, distance: 166.1
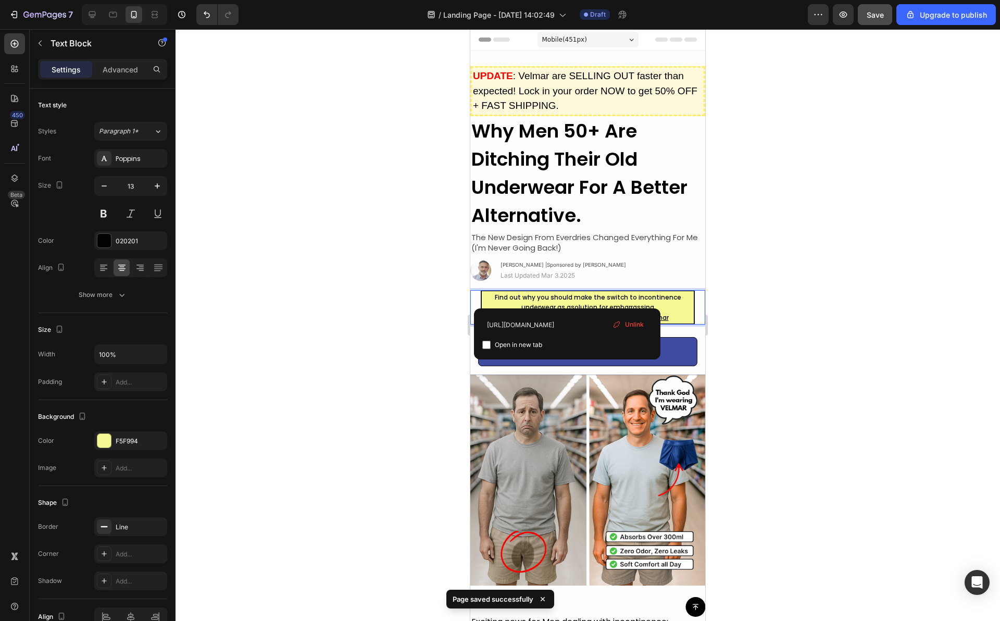
click at [637, 322] on span "Unlink" at bounding box center [634, 324] width 19 height 9
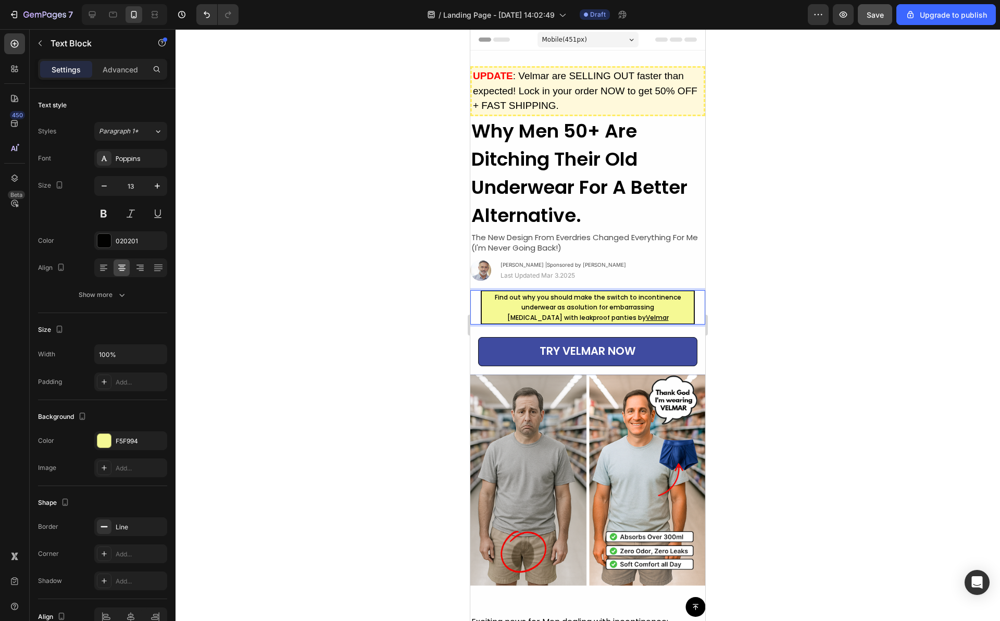
click at [653, 316] on u "Velmar" at bounding box center [657, 317] width 23 height 9
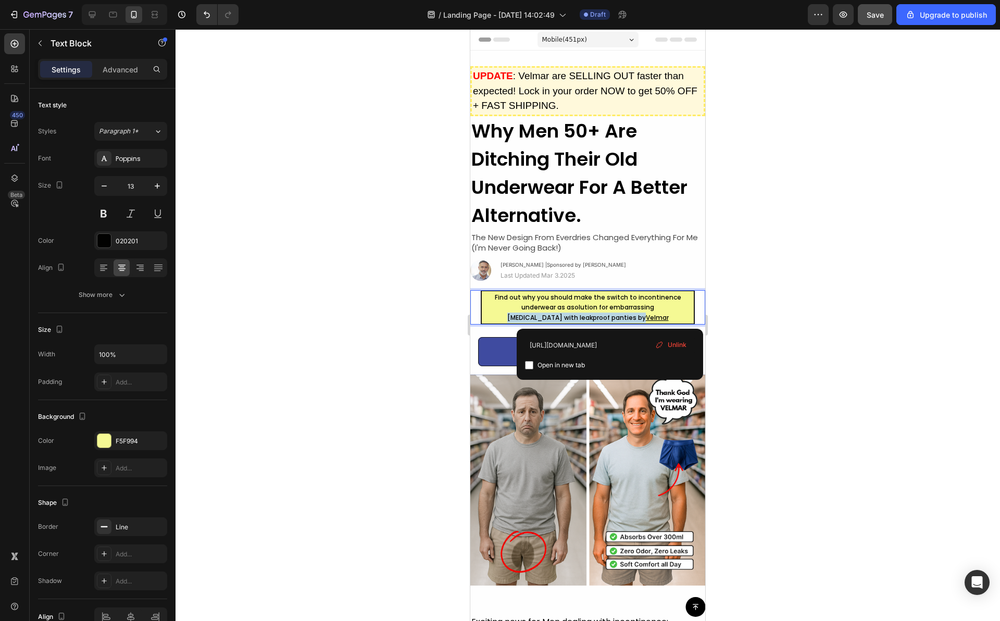
click at [653, 316] on u "Velmar" at bounding box center [657, 317] width 23 height 9
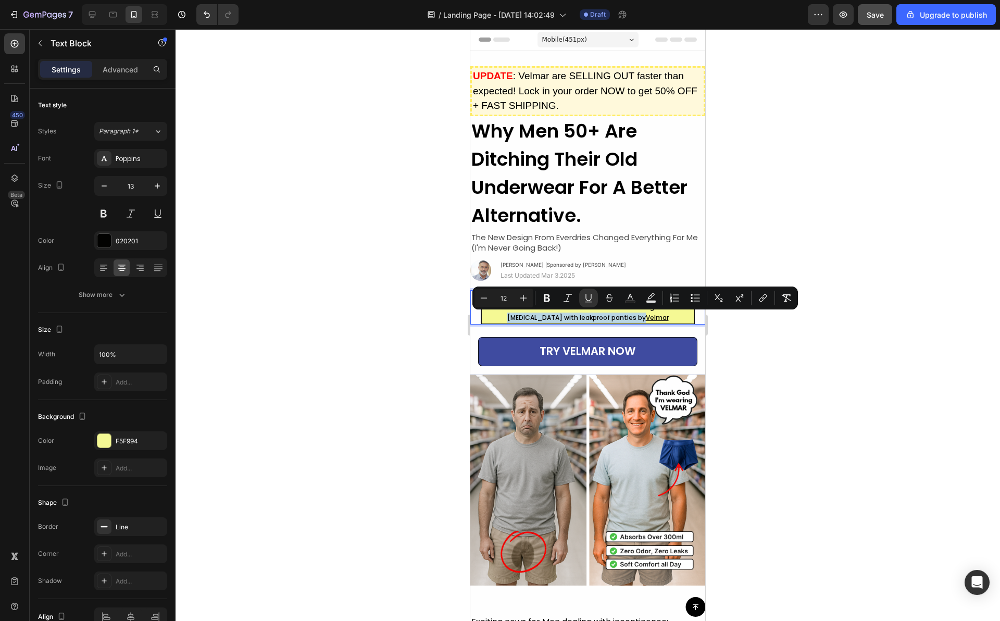
click at [662, 317] on p "[MEDICAL_DATA] with leakproof panties by [PERSON_NAME]" at bounding box center [588, 317] width 210 height 10
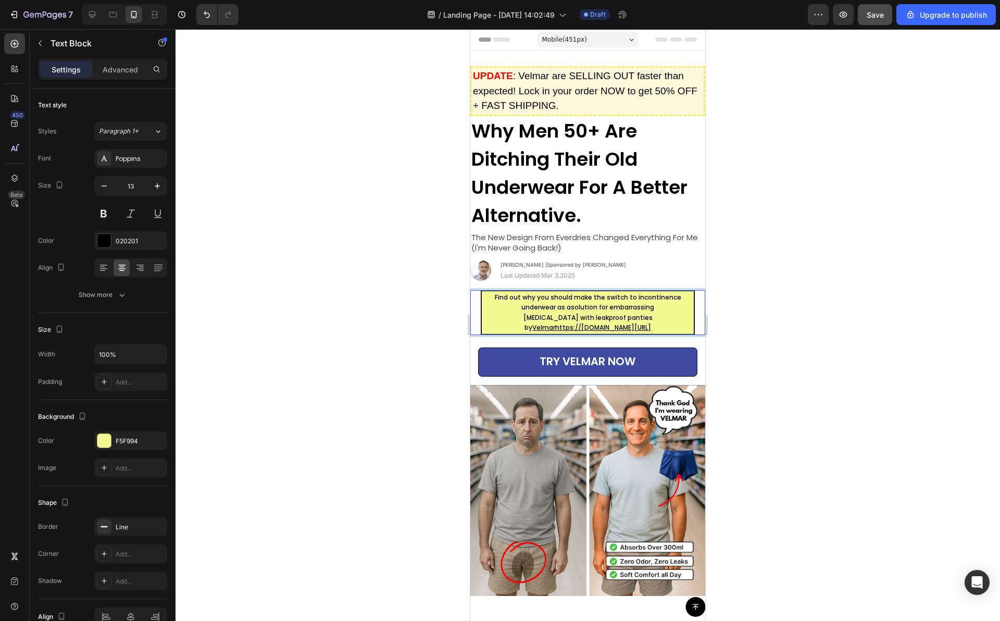
click at [779, 312] on div at bounding box center [587, 324] width 824 height 591
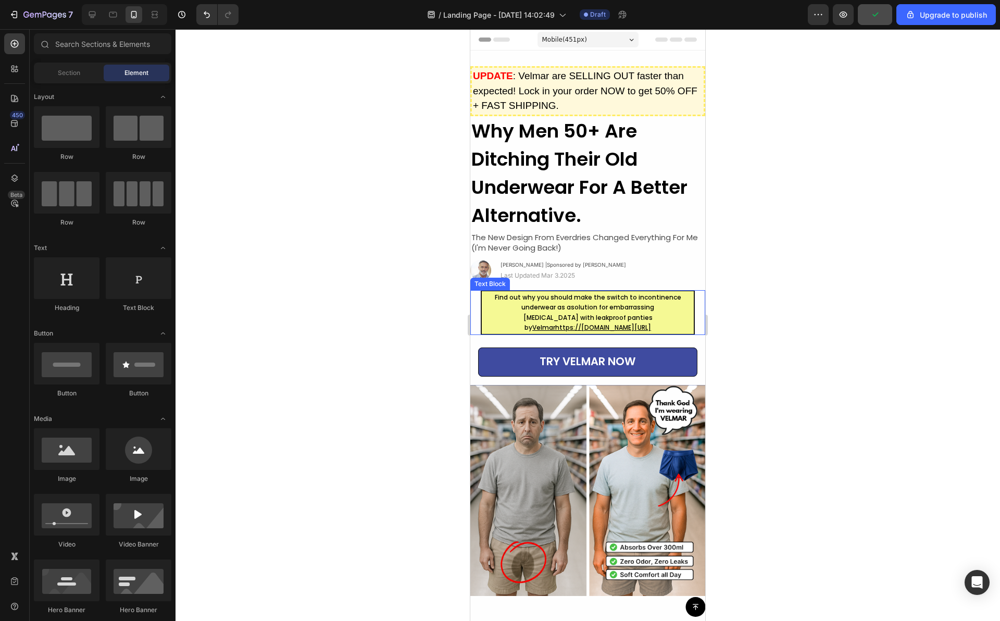
click at [647, 327] on p "[MEDICAL_DATA] with leakproof panties by Velmarhttps://[DOMAIN_NAME][URL] ⁠⁠⁠⁠⁠…" at bounding box center [588, 322] width 210 height 20
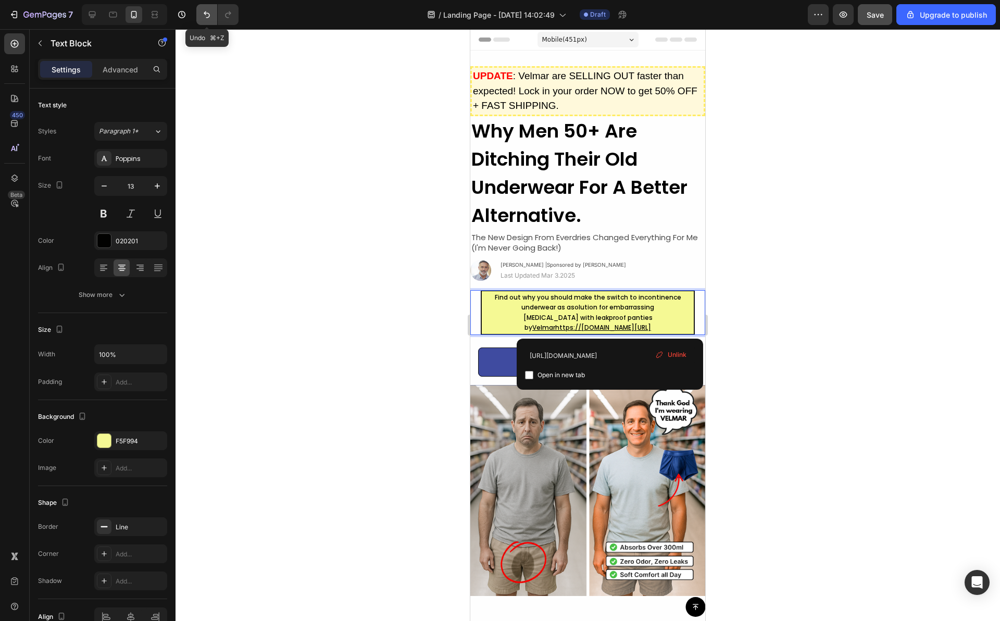
click at [207, 15] on icon "Undo/Redo" at bounding box center [206, 14] width 10 height 10
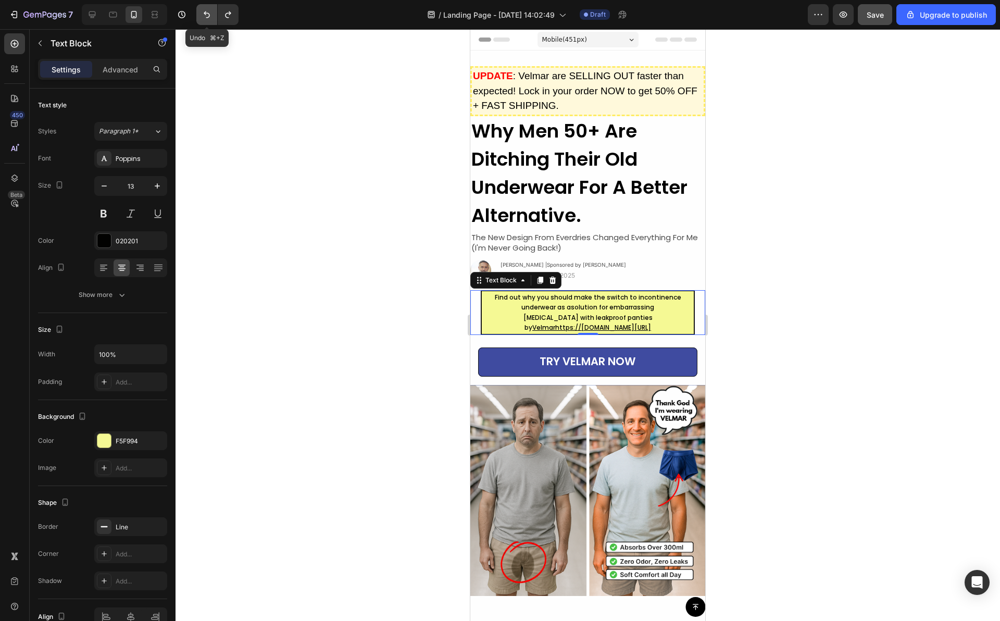
click at [207, 15] on icon "Undo/Redo" at bounding box center [206, 14] width 10 height 10
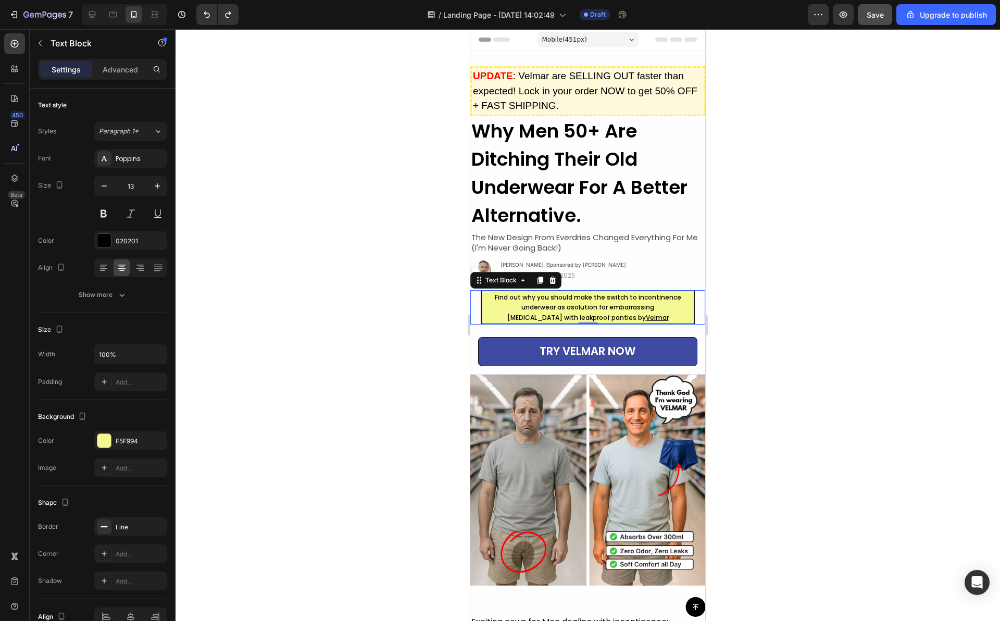
click at [328, 106] on div at bounding box center [587, 324] width 824 height 591
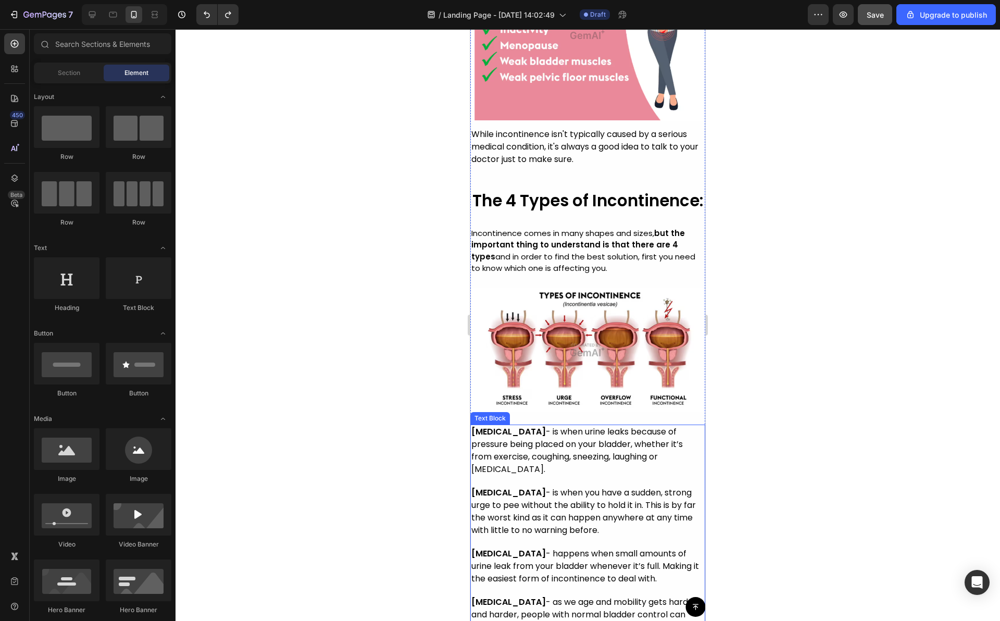
scroll to position [1117, 0]
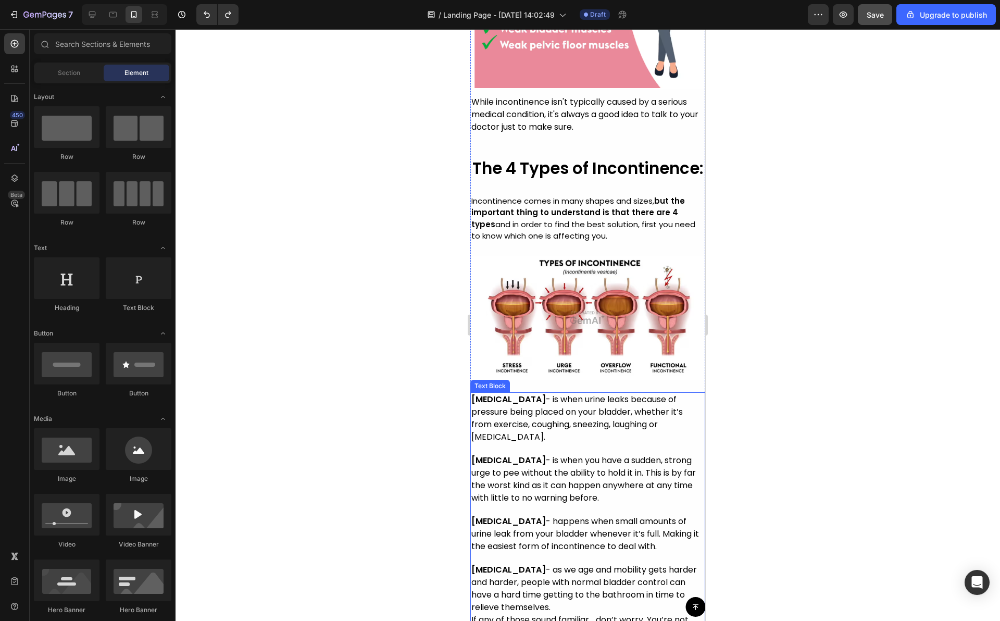
click at [585, 454] on p "[MEDICAL_DATA] - is when urine leaks because of pressure being placed on your b…" at bounding box center [587, 423] width 233 height 61
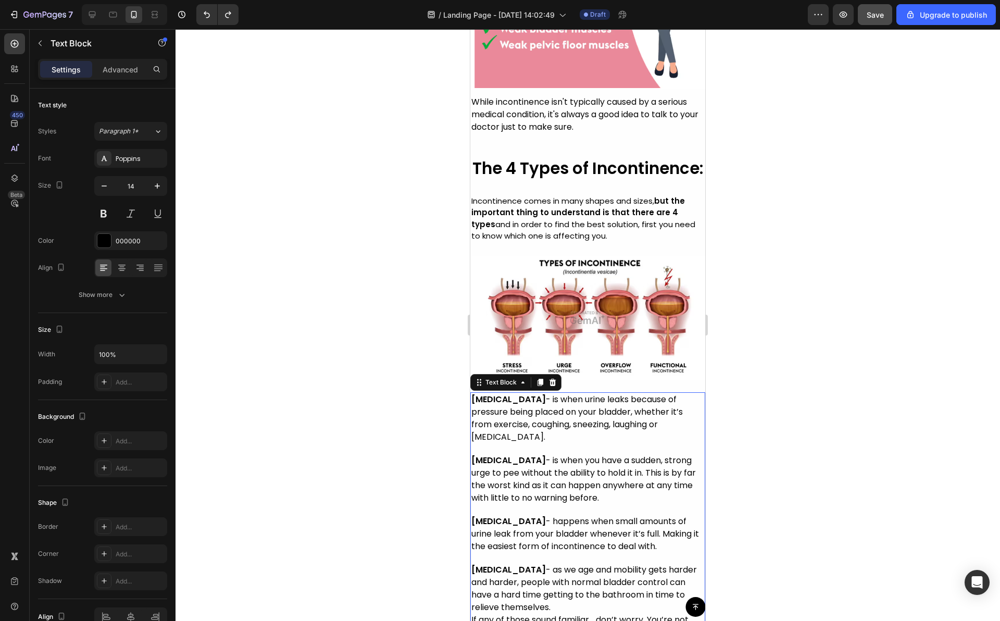
click at [478, 405] on strong "[MEDICAL_DATA]" at bounding box center [508, 399] width 74 height 12
click at [472, 405] on strong "[MEDICAL_DATA]" at bounding box center [508, 399] width 74 height 12
click at [474, 425] on span "[MEDICAL_DATA] - is when urine leaks because of pressure being placed on your b…" at bounding box center [576, 417] width 211 height 49
click at [472, 424] on span "[MEDICAL_DATA] - is when urine leaks because of pressure being placed on your b…" at bounding box center [576, 417] width 211 height 49
click at [472, 431] on span "[MEDICAL_DATA] - is when urine leaks because of pressure being placed on your b…" at bounding box center [577, 417] width 213 height 49
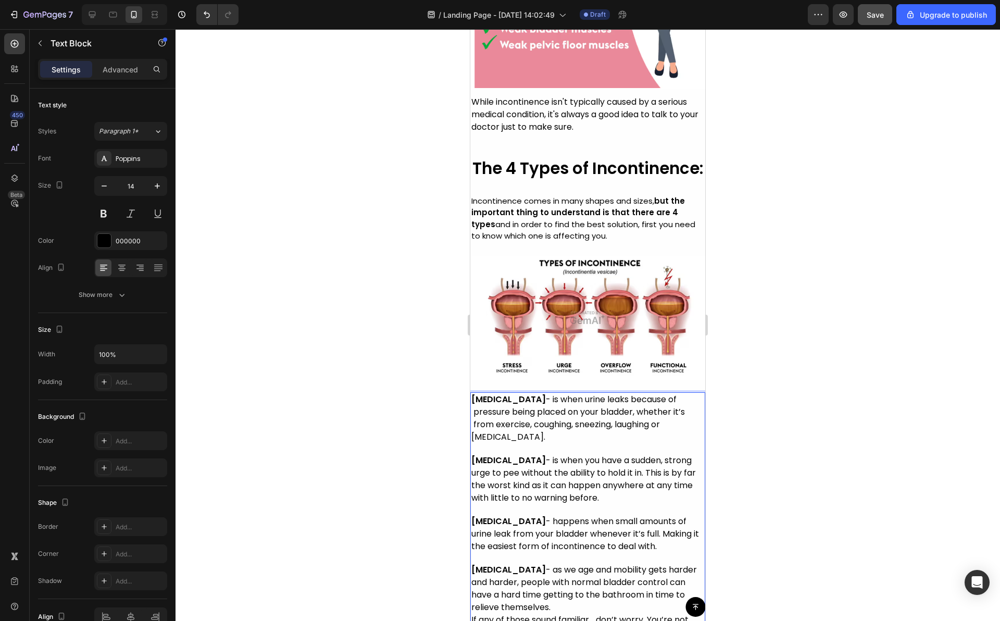
click at [472, 443] on span "[MEDICAL_DATA] - is when urine leaks because of pressure being placed on your b…" at bounding box center [577, 417] width 213 height 49
click at [792, 419] on div at bounding box center [587, 324] width 824 height 591
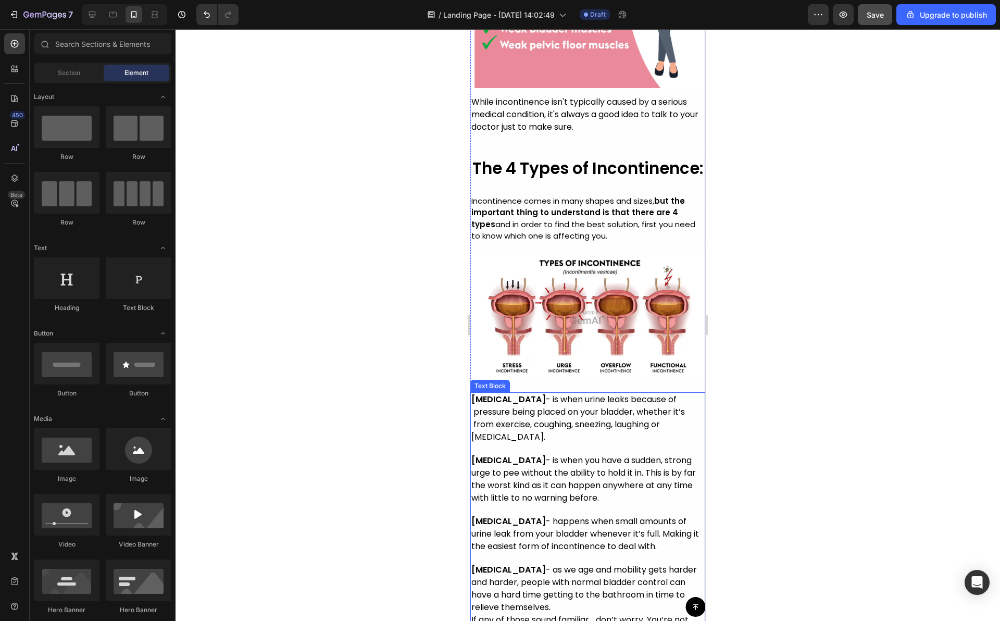
click at [554, 470] on span "[MEDICAL_DATA] - is when you have a sudden, strong urge to pee without the abil…" at bounding box center [583, 478] width 224 height 49
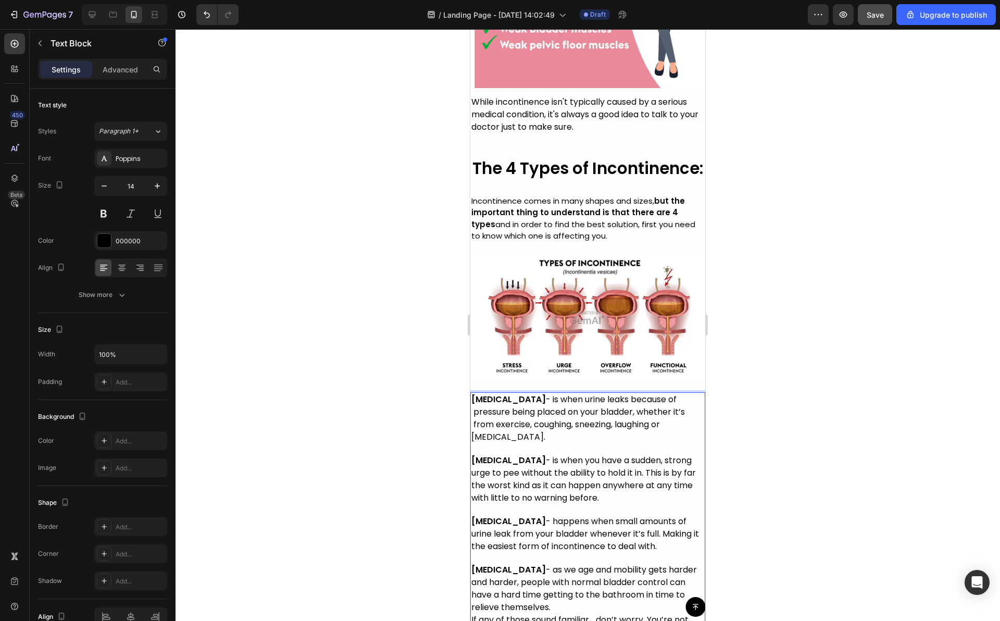
click at [472, 485] on span "[MEDICAL_DATA] - is when you have a sudden, strong urge to pee without the abil…" at bounding box center [583, 478] width 224 height 49
click at [472, 495] on span "[MEDICAL_DATA] - is when you have a sudden, strong urge to pee without the abil…" at bounding box center [583, 478] width 224 height 49
click at [471, 503] on span "[MEDICAL_DATA] - is when you have a sudden, strong urge to pee without the abil…" at bounding box center [584, 478] width 226 height 49
click at [763, 501] on div at bounding box center [587, 324] width 824 height 591
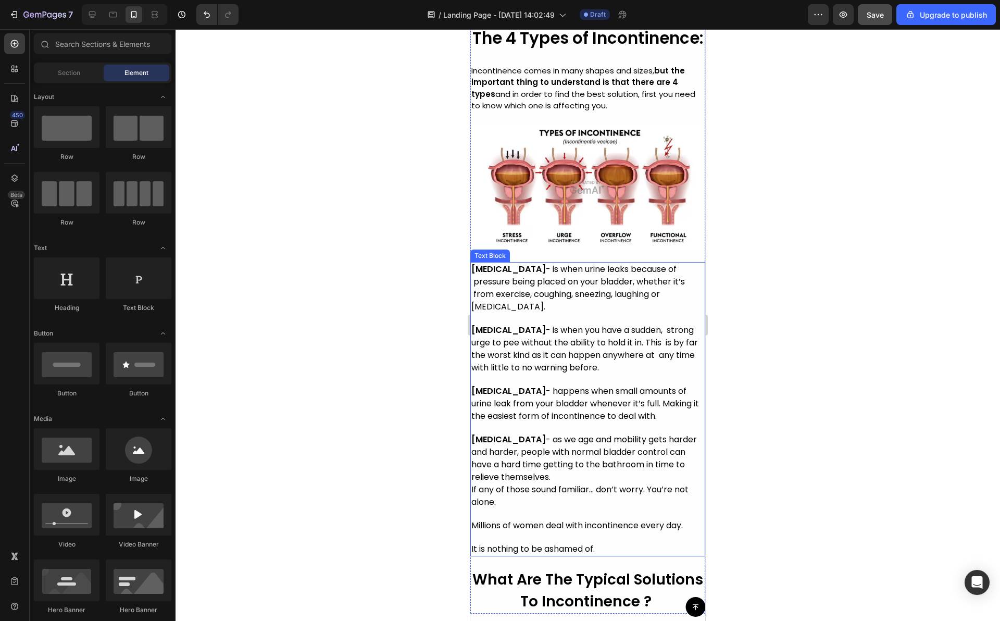
scroll to position [1246, 0]
click at [480, 406] on span "[MEDICAL_DATA] - happens when small amounts of urine leak from your bladder whe…" at bounding box center [585, 403] width 228 height 37
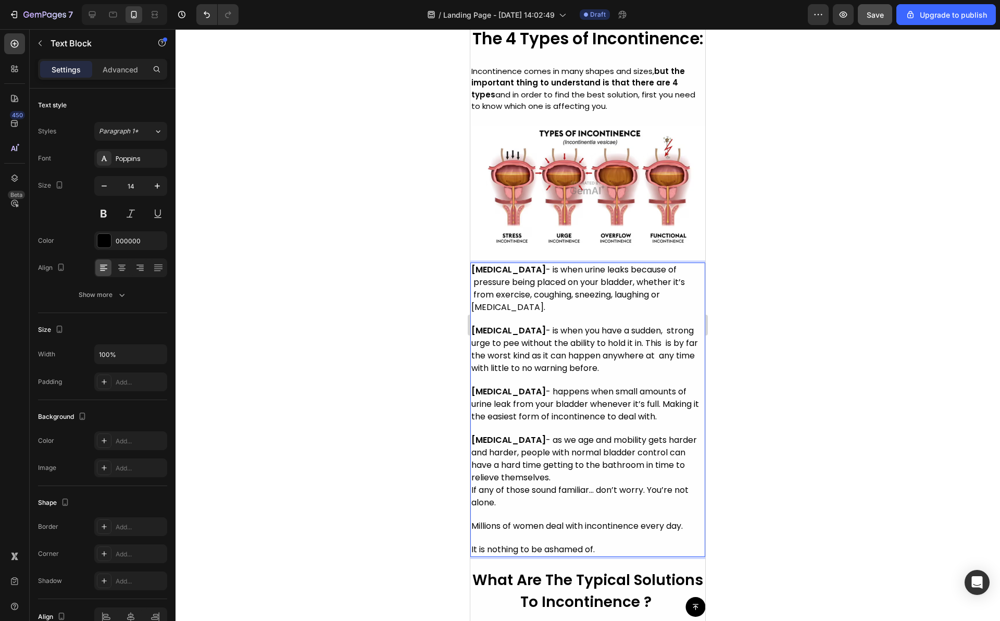
click at [472, 413] on span "[MEDICAL_DATA] - happens when small amounts of urine leak from your bladder whe…" at bounding box center [585, 403] width 228 height 37
click at [472, 422] on span "[MEDICAL_DATA] - happens when small amounts of urine leak from your bladder whe…" at bounding box center [585, 403] width 228 height 37
click at [471, 422] on span "[MEDICAL_DATA] - happens when small amounts of urine leak from your bladder whe…" at bounding box center [586, 403] width 230 height 37
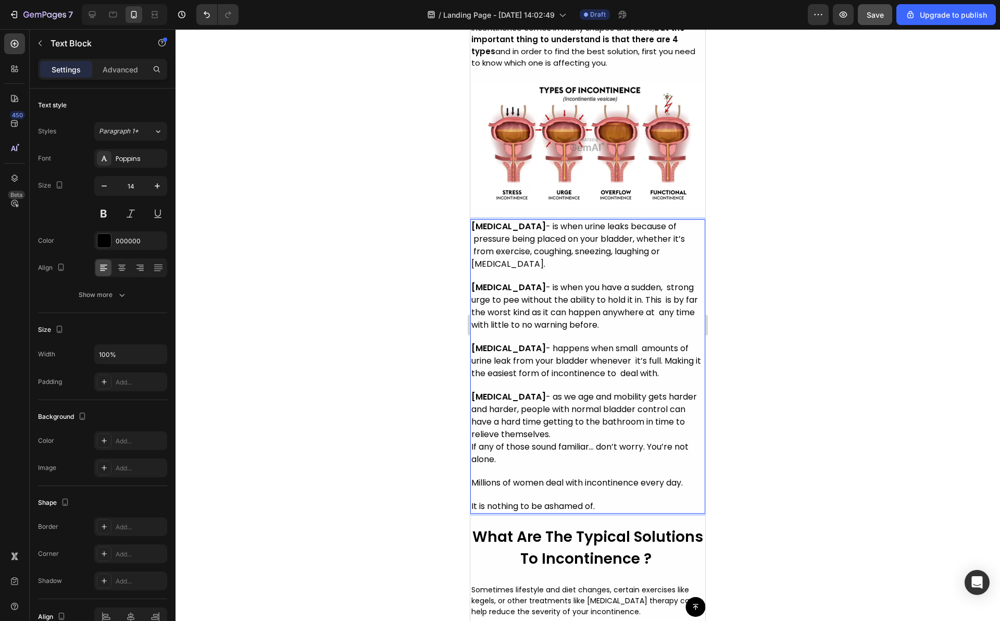
scroll to position [1302, 0]
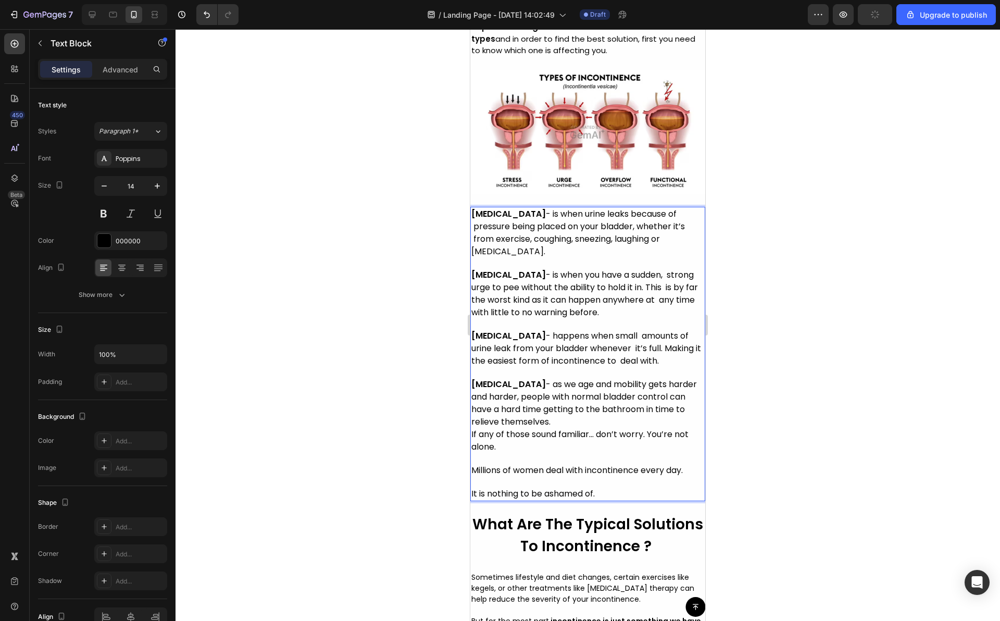
click at [471, 418] on span "[MEDICAL_DATA] - as we age and mobility gets harder and harder, people with nor…" at bounding box center [583, 402] width 225 height 49
click at [471, 427] on span "[MEDICAL_DATA] - as we age and mobility gets harder and harder, people with nor…" at bounding box center [585, 402] width 228 height 49
click at [473, 452] on span "If any of those sound familiar… don’t worry. You’re not alone." at bounding box center [579, 440] width 217 height 24
click at [470, 501] on div "[MEDICAL_DATA] - is when urine leaks because of pressure being placed on your b…" at bounding box center [587, 354] width 235 height 294
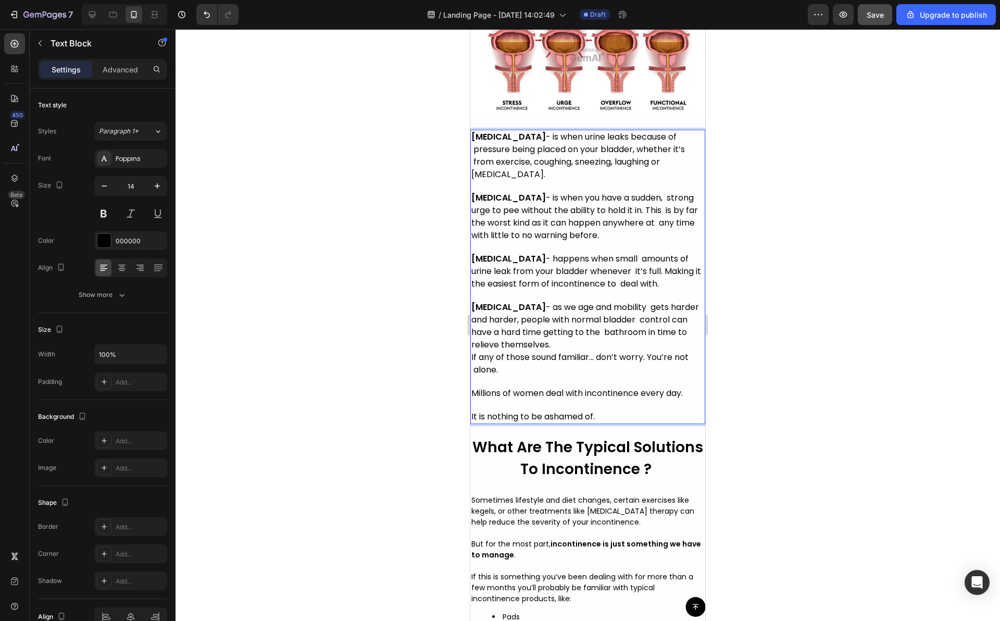
scroll to position [1558, 0]
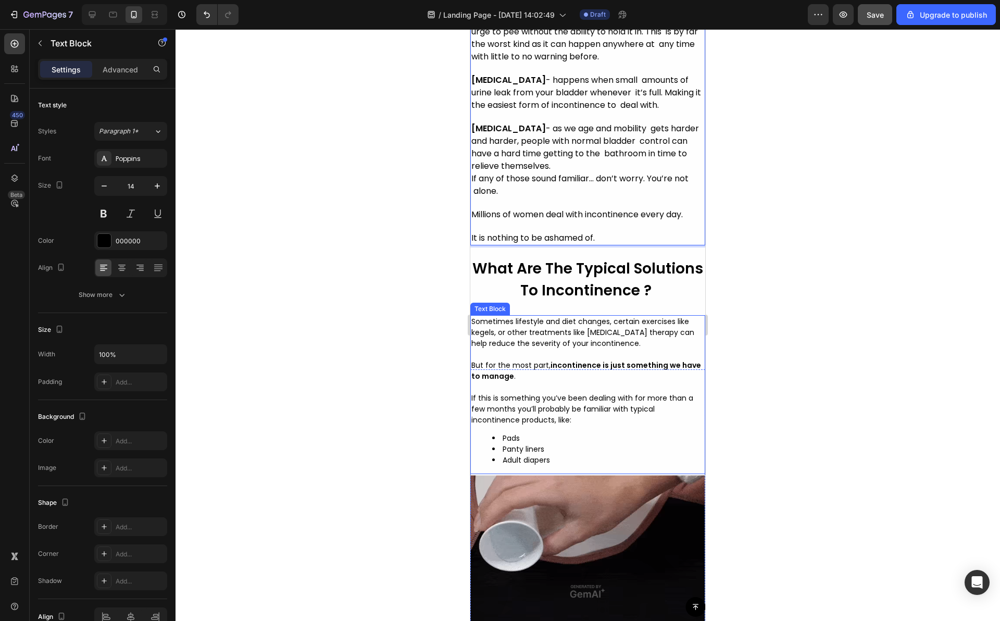
click at [474, 343] on span "Sometimes lifestyle and diet changes, certain exercises like kegels, or other t…" at bounding box center [582, 332] width 223 height 32
click at [472, 343] on span "Sometimes lifestyle and diet changes, certain exercises like kegels, or other t…" at bounding box center [582, 332] width 223 height 32
click at [471, 348] on span "Sometimes lifestyle and diet changes, certain exercises like kegels, or other t…" at bounding box center [582, 332] width 223 height 32
click at [471, 348] on span "Sometimes lifestyle and diet changes, certain exercises like kegels, or other t…" at bounding box center [583, 332] width 225 height 32
click at [471, 381] on span "But for the most part, incontinence is just something we have to manage ." at bounding box center [586, 370] width 230 height 21
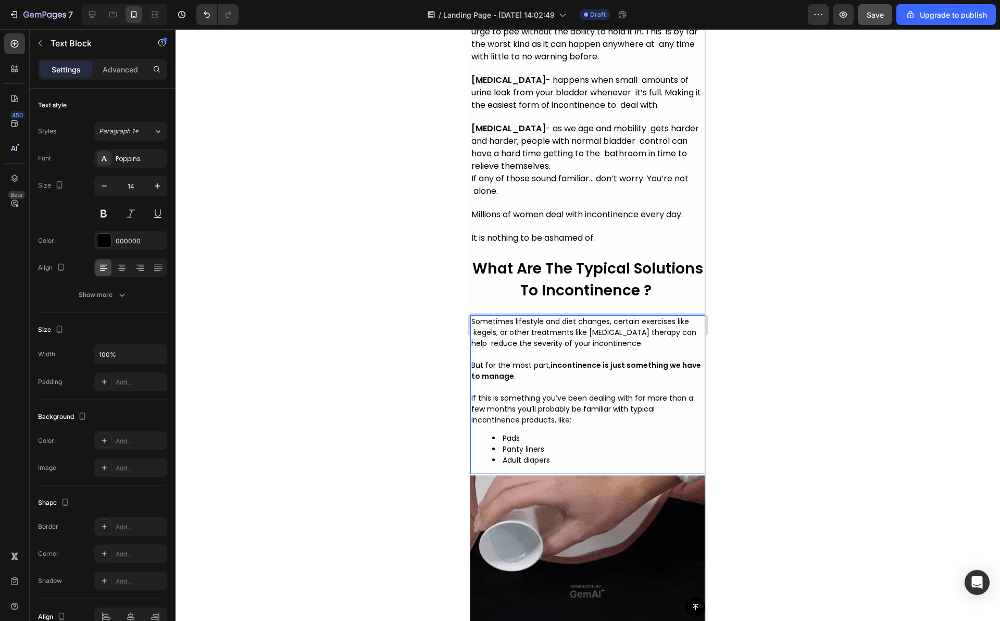
click at [471, 381] on strong "incontinence is just something we have to manage" at bounding box center [586, 370] width 230 height 21
click at [472, 423] on span "If this is something you’ve been dealing with for more than a few months you’ll…" at bounding box center [582, 409] width 222 height 32
click at [472, 425] on span "If this is something you’ve been dealing with for more than a few months you’ll…" at bounding box center [582, 409] width 222 height 32
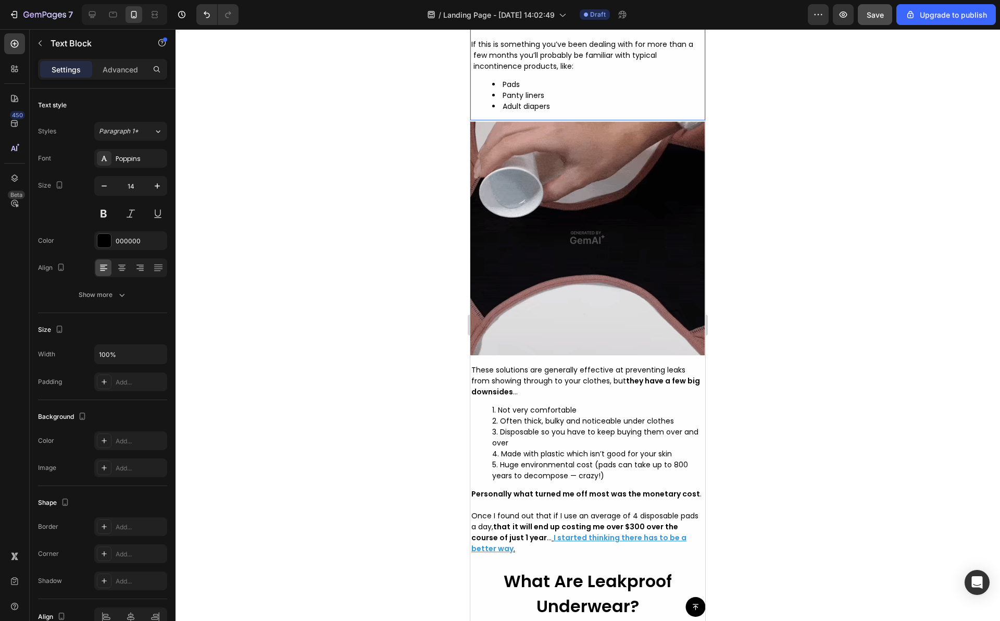
scroll to position [1960, 0]
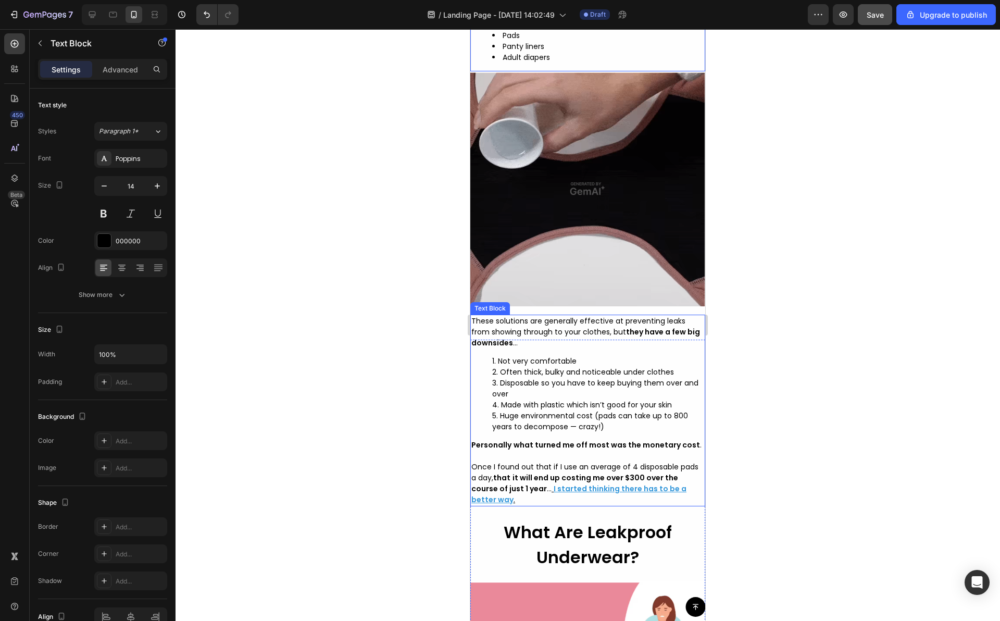
click at [475, 339] on span "These solutions are generally effective at preventing leaks from showing throug…" at bounding box center [585, 332] width 229 height 32
click at [475, 336] on span "These solutions are generally effective at preventing leaks from showing throug…" at bounding box center [585, 332] width 229 height 32
click at [472, 335] on span "These solutions are generally effective at preventing leaks from showing throug…" at bounding box center [585, 332] width 229 height 32
click at [472, 344] on span "These solutions are generally effective at preventing leaks from showing throug…" at bounding box center [585, 332] width 229 height 32
click at [472, 348] on strong "they have a few big downsides" at bounding box center [586, 336] width 231 height 21
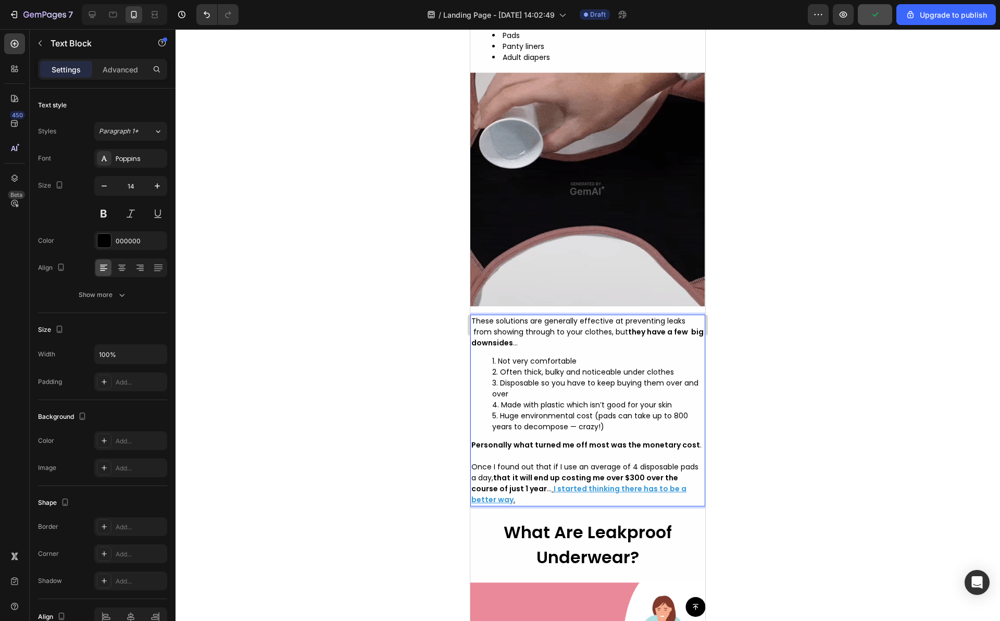
click at [473, 450] on strong "Personally" at bounding box center [491, 444] width 40 height 10
click at [474, 483] on span "Once I found out that if I use an average of 4 disposable pads a day, that it w…" at bounding box center [584, 477] width 227 height 32
click at [471, 480] on span "Once I found out that if I use an average of 4 disposable pads a day, that it w…" at bounding box center [584, 477] width 227 height 32
click at [471, 492] on div "These solutions are generally effective at preventing leaks from showing throug…" at bounding box center [587, 410] width 235 height 192
click at [471, 494] on strong "it will end up costing me over $300 over the course of just 1 year" at bounding box center [574, 482] width 207 height 21
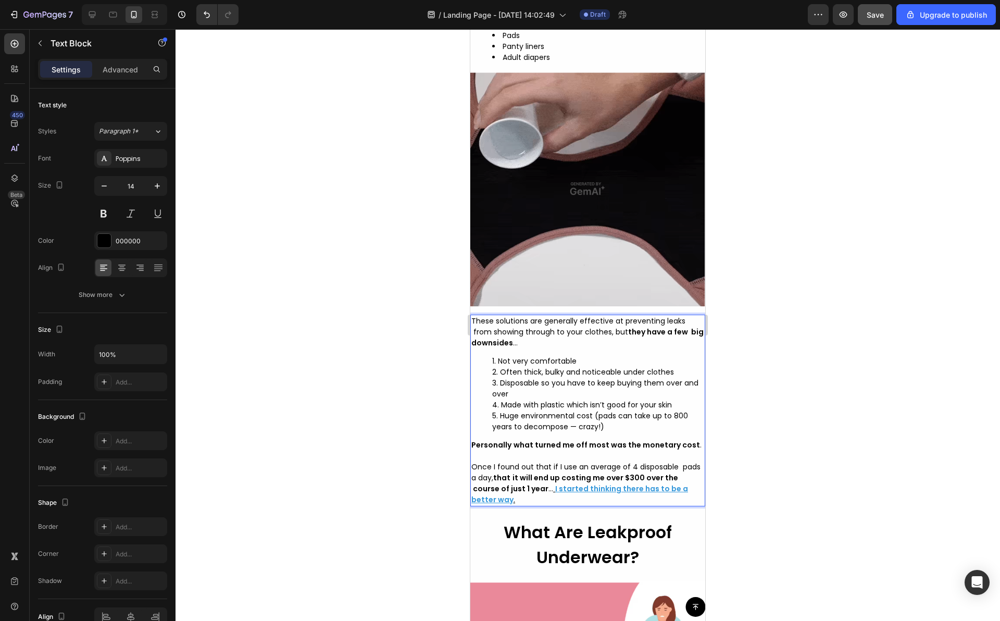
click at [472, 505] on u "I started thinking there has to be a better way" at bounding box center [579, 493] width 217 height 21
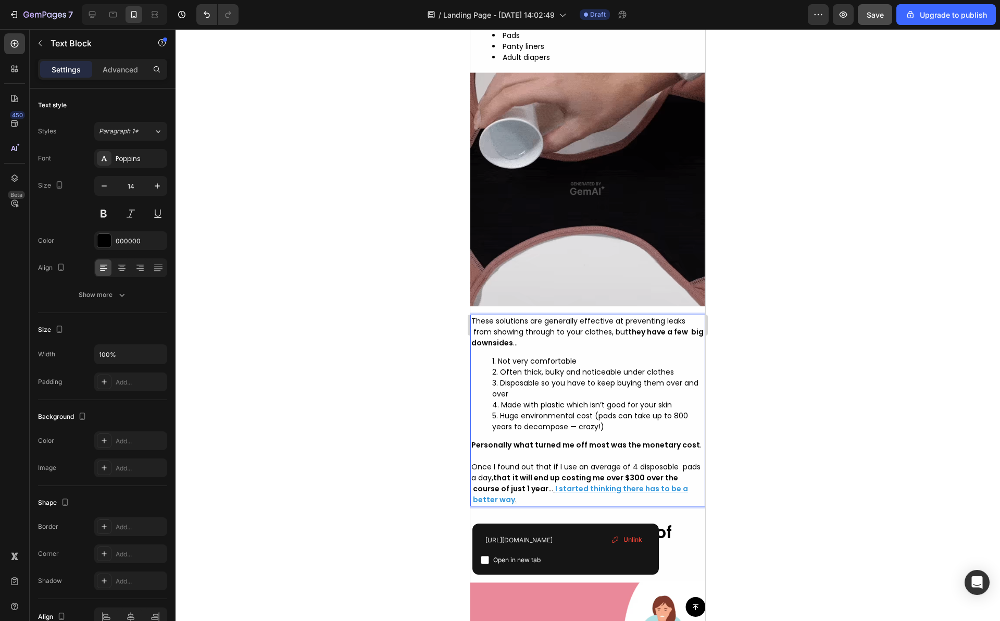
click at [561, 445] on div "These solutions are generally effective at preventing leaks from showing throug…" at bounding box center [587, 410] width 235 height 192
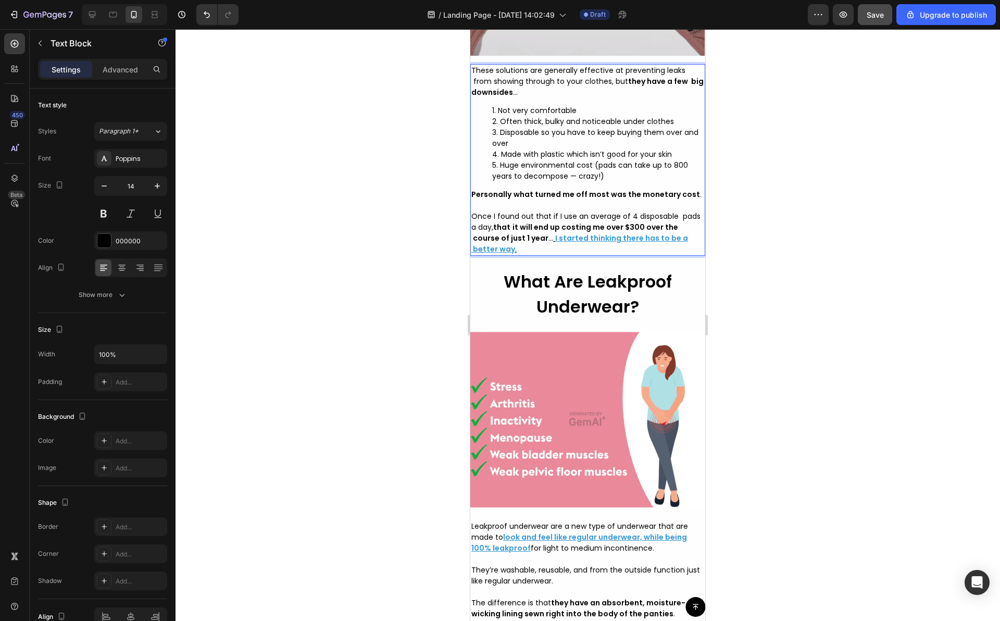
scroll to position [2386, 0]
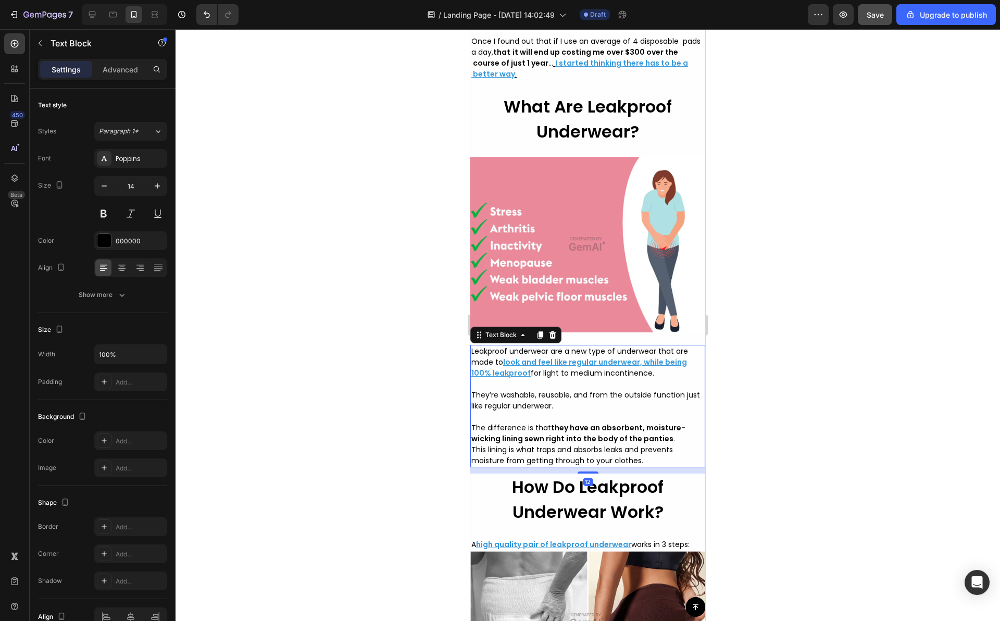
click at [474, 361] on span "Leakproof underwear are a new type of underwear that are made to" at bounding box center [579, 356] width 217 height 21
click at [473, 360] on span "Leakproof underwear are a new type of underwear that are made to" at bounding box center [579, 356] width 217 height 21
click at [472, 358] on span "Leakproof underwear are a new type of underwear that are made to" at bounding box center [579, 356] width 217 height 21
click at [471, 367] on span "Leakproof underwear are a new type of underwear that are made to" at bounding box center [579, 356] width 217 height 21
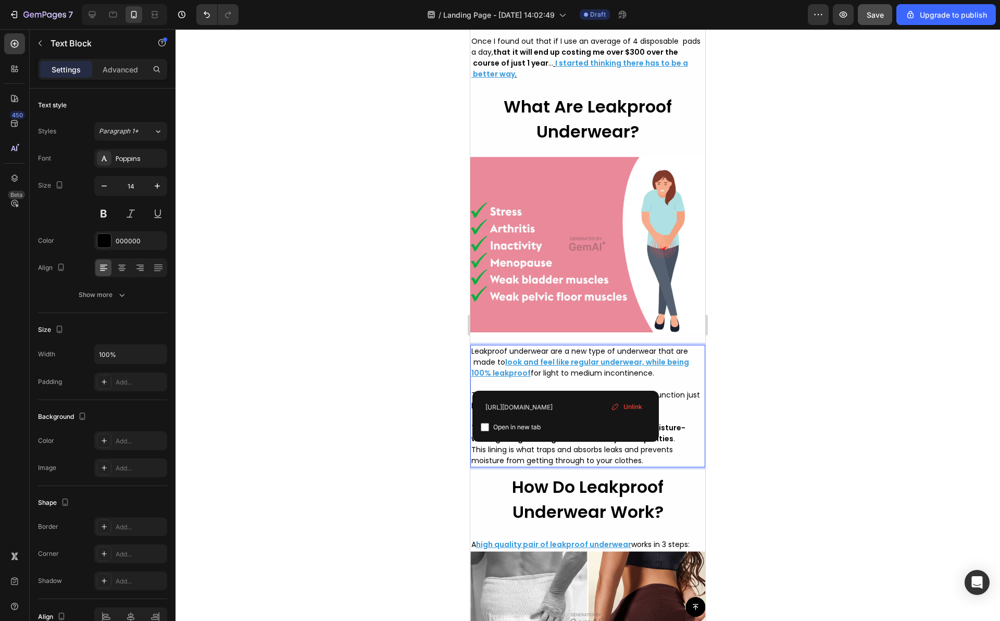
click at [470, 380] on div "Leakproof underwear are a new type of underwear that are made to look and feel …" at bounding box center [587, 406] width 235 height 122
click at [460, 403] on div at bounding box center [587, 324] width 824 height 591
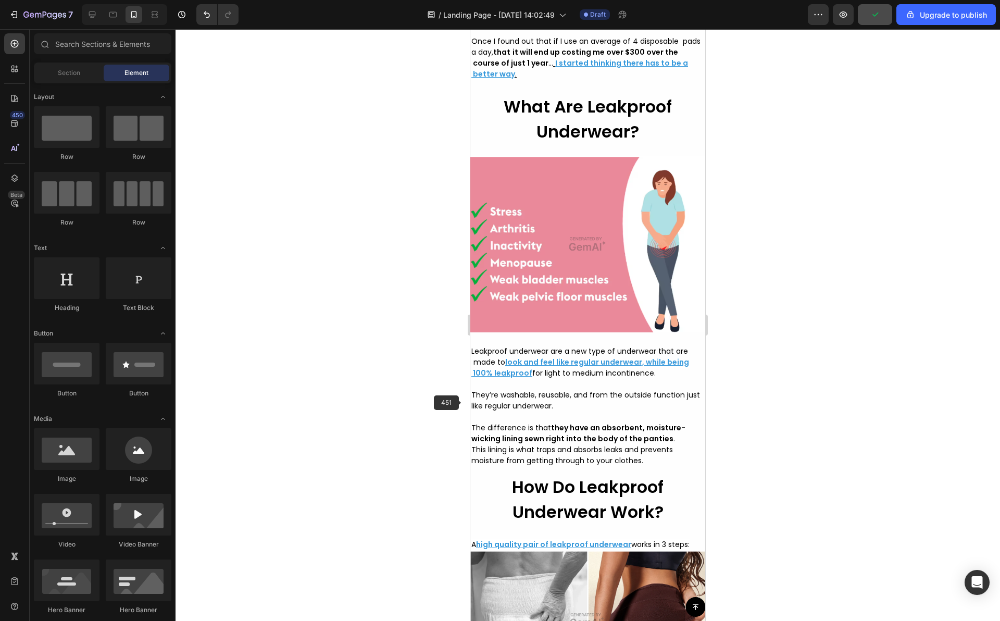
click at [475, 404] on span "They’re washable, reusable, and from the outside function just like regular und…" at bounding box center [585, 399] width 229 height 21
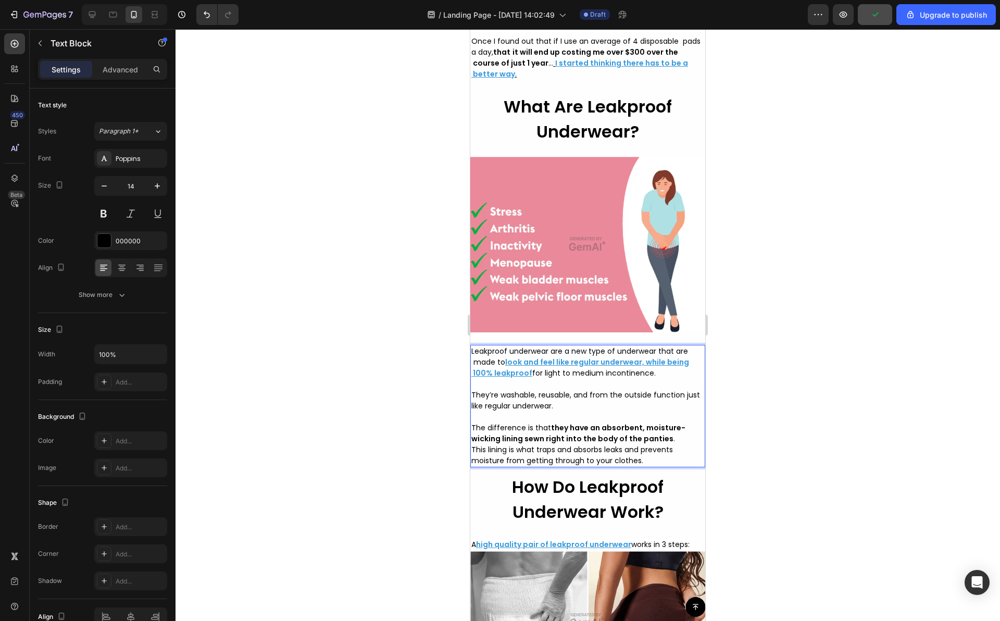
click at [472, 402] on span "They’re washable, reusable, and from the outside function just like regular und…" at bounding box center [585, 399] width 229 height 21
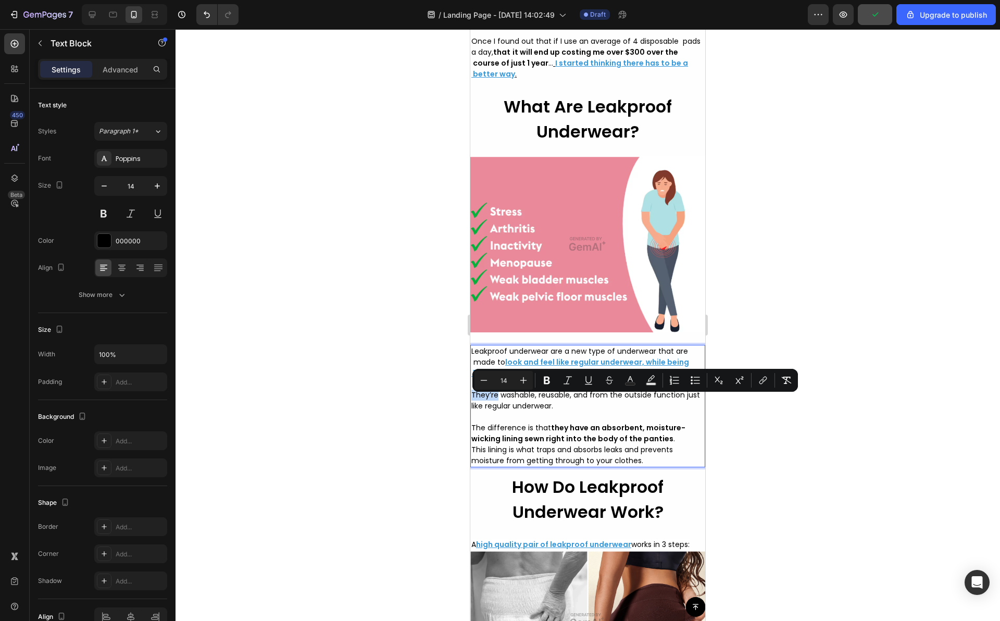
click at [472, 402] on span "They’re washable, reusable, and from the outside function just like regular und…" at bounding box center [585, 399] width 229 height 21
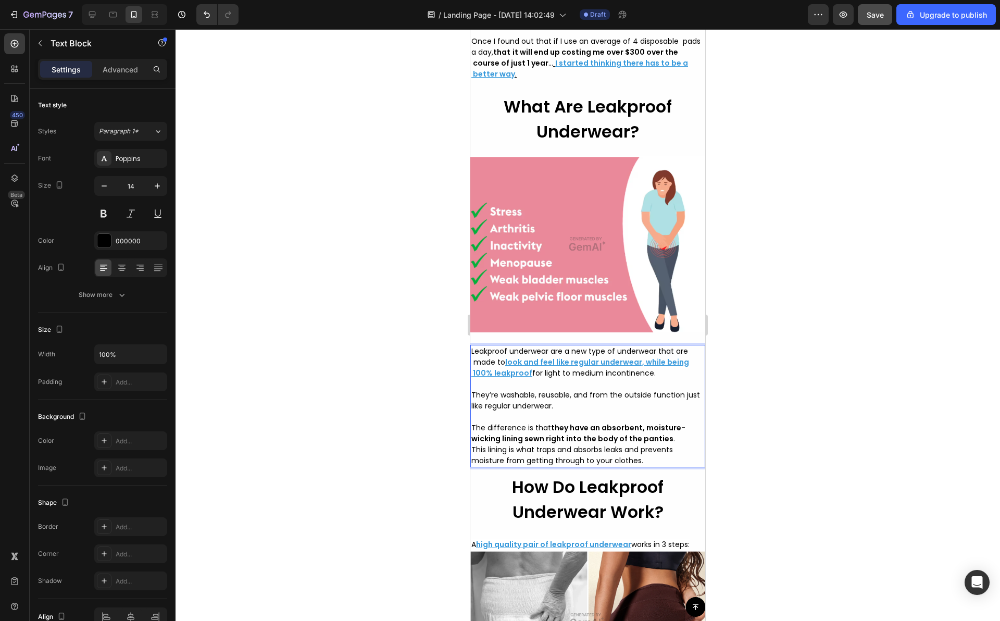
click at [471, 411] on span "They’re washable, reusable, and from the outside function just like regular und…" at bounding box center [585, 399] width 229 height 21
click at [471, 444] on strong "they have an absorbent, moisture-wicking lining sewn right into the body of the…" at bounding box center [578, 432] width 214 height 21
click at [471, 465] on div "Leakproof underwear are a new type of underwear that are made to look and feel …" at bounding box center [587, 406] width 235 height 122
click at [471, 444] on strong "they have an absorbent, moisture- wicking lining sewn right into the body of th…" at bounding box center [578, 432] width 214 height 21
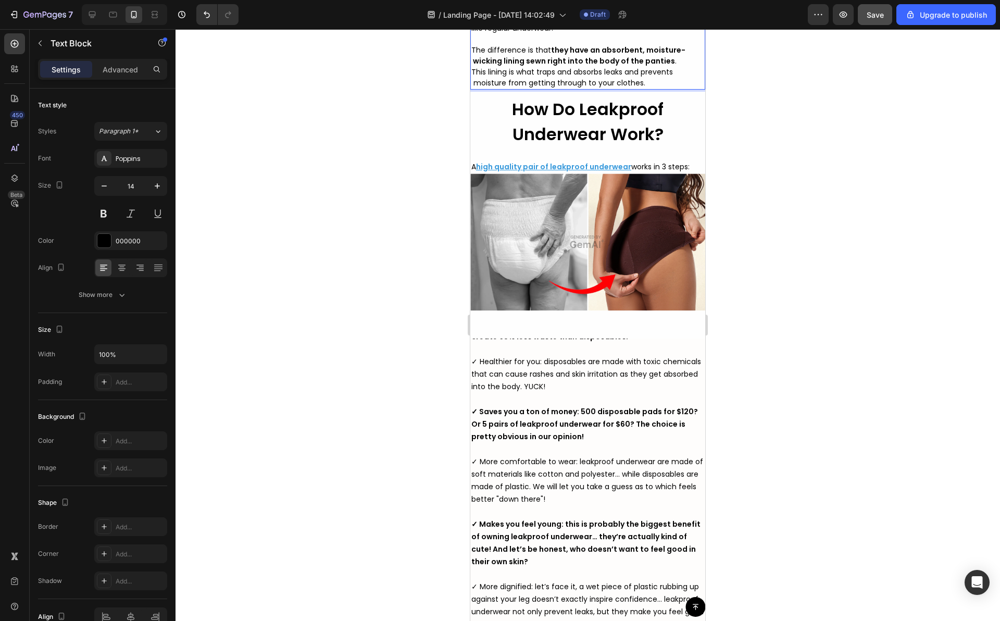
scroll to position [2780, 0]
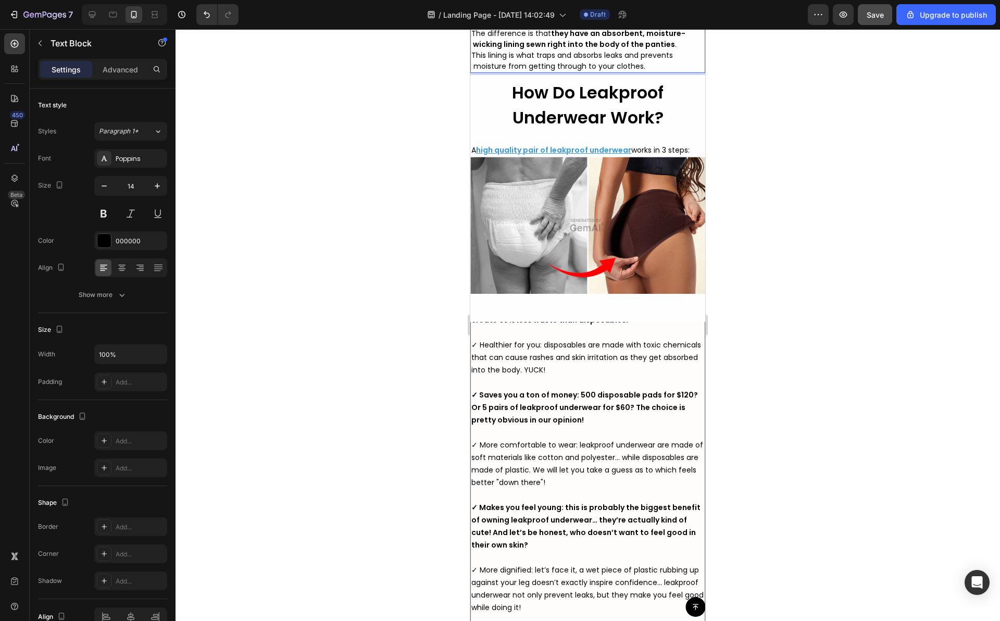
click at [479, 389] on strong "✓ Saves you a ton of money: 500 disposable pads for $120? Or 5 pairs of leakpro…" at bounding box center [584, 406] width 226 height 35
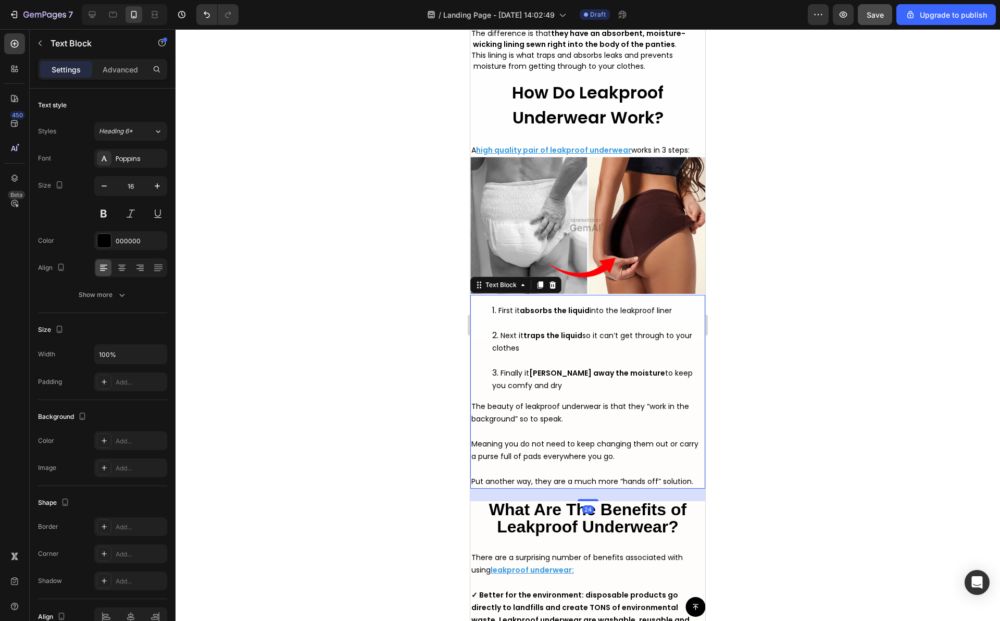
click at [479, 340] on ol "First it absorbs the liquid into the leakproof liner Next it traps the liquid s…" at bounding box center [587, 347] width 233 height 87
click at [207, 18] on icon "Undo/Redo" at bounding box center [206, 14] width 10 height 10
click at [407, 66] on div at bounding box center [587, 324] width 824 height 591
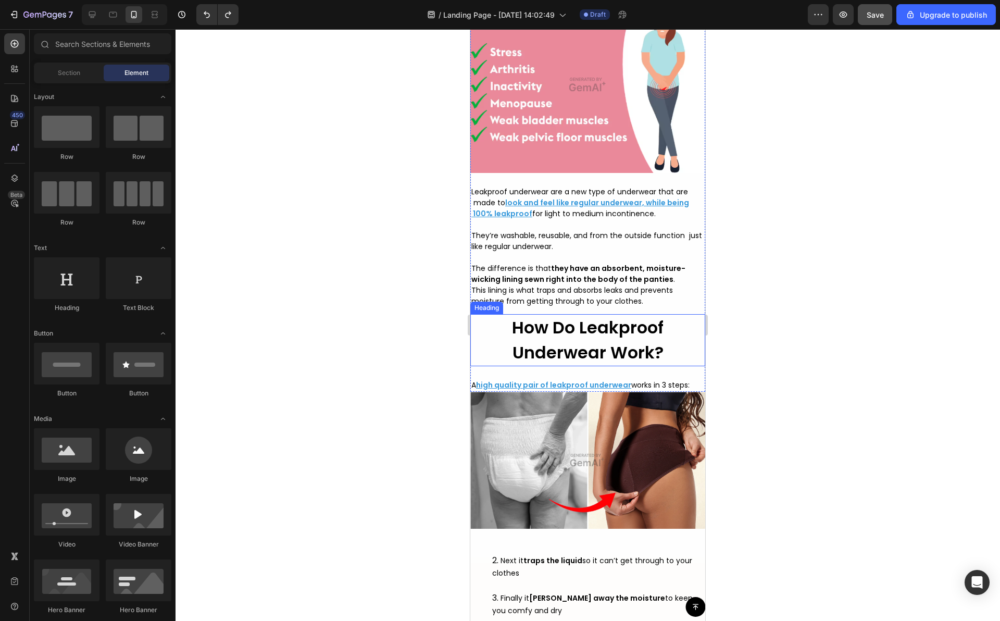
scroll to position [2588, 0]
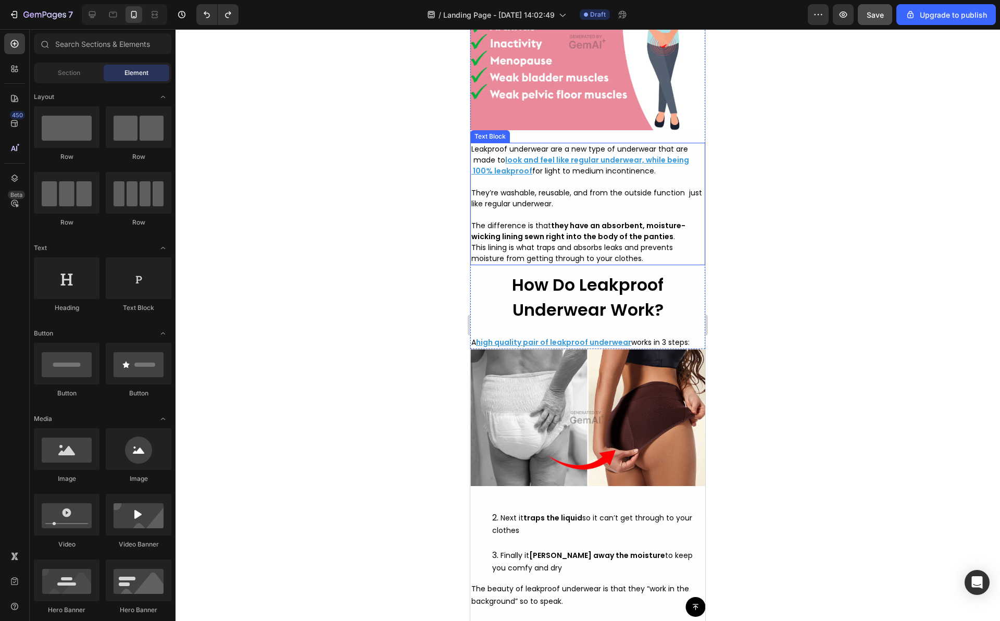
click at [515, 176] on u "look and feel like regular underwear, while being 100% leakproof" at bounding box center [580, 165] width 218 height 21
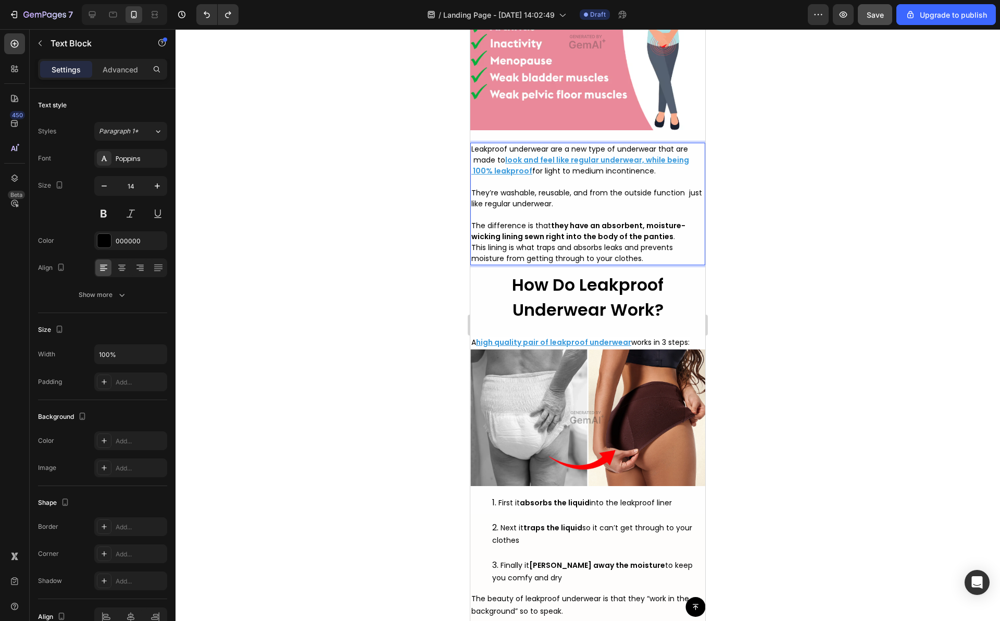
click at [475, 242] on strong "they have an absorbent, moisture- wicking lining sewn right into the body of th…" at bounding box center [578, 230] width 214 height 21
click at [473, 242] on strong "they have an absorbent, moisture- wicking lining sewn right into the body of th…" at bounding box center [578, 230] width 214 height 21
click at [473, 263] on span "This lining is what traps and absorbs leaks and prevents moisture from getting …" at bounding box center [571, 252] width 201 height 21
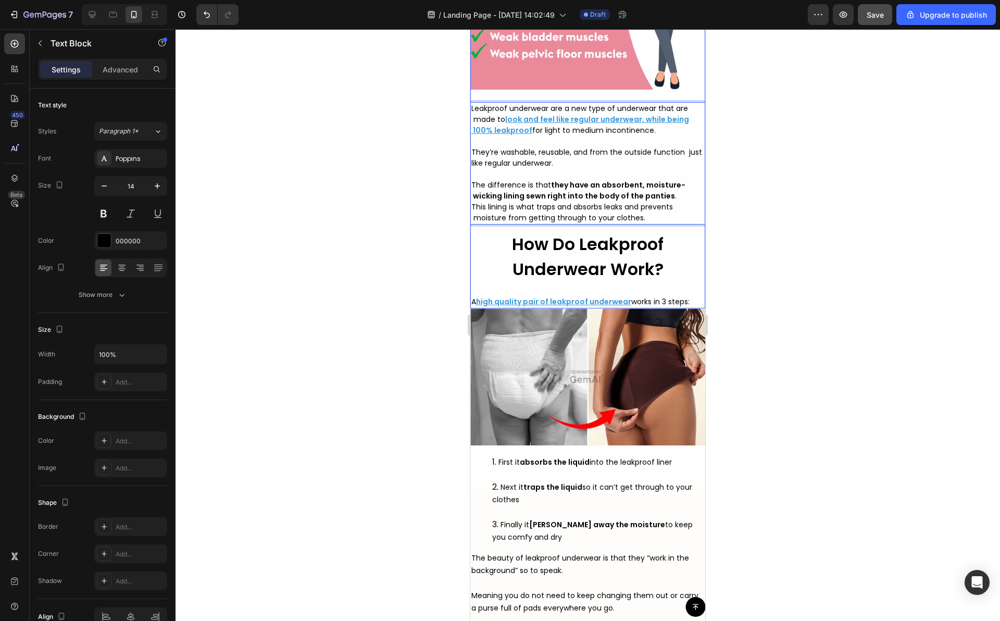
scroll to position [2676, 0]
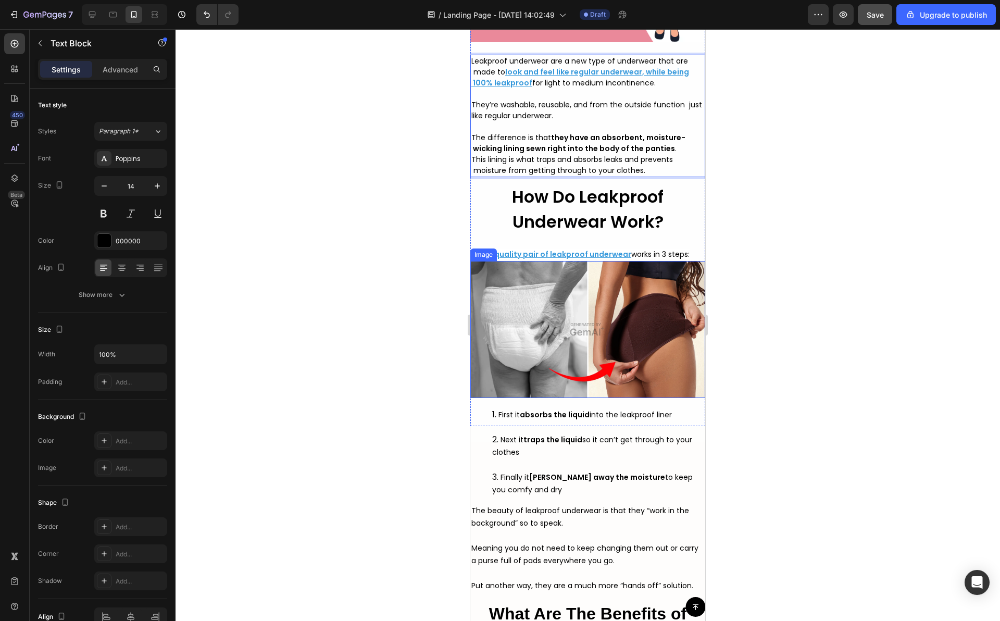
click at [471, 261] on div "Image" at bounding box center [483, 254] width 27 height 12
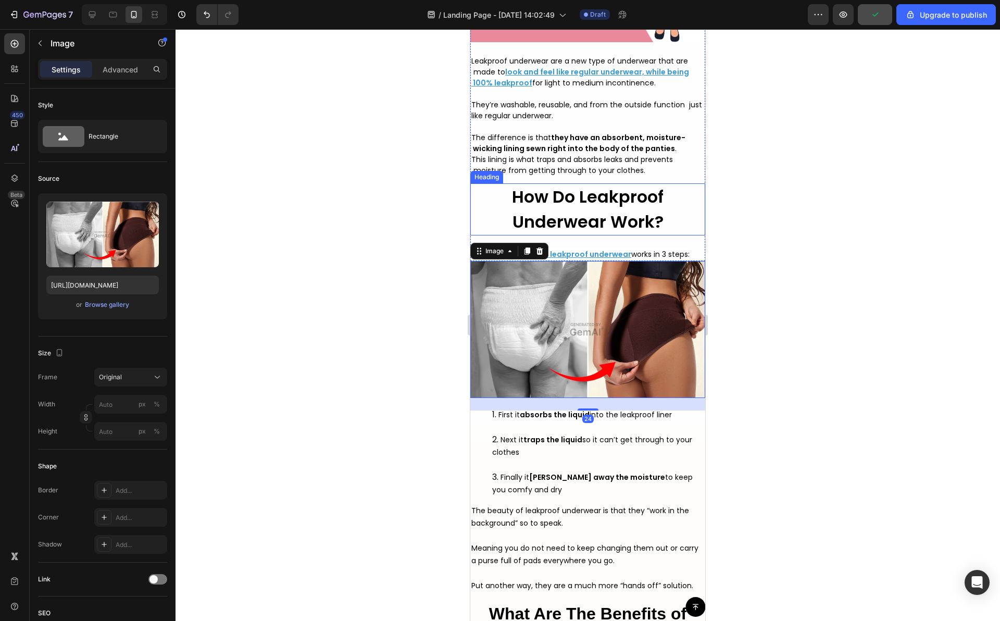
click at [507, 227] on h2 "How Do Leakproof Underwear Work?" at bounding box center [587, 209] width 235 height 52
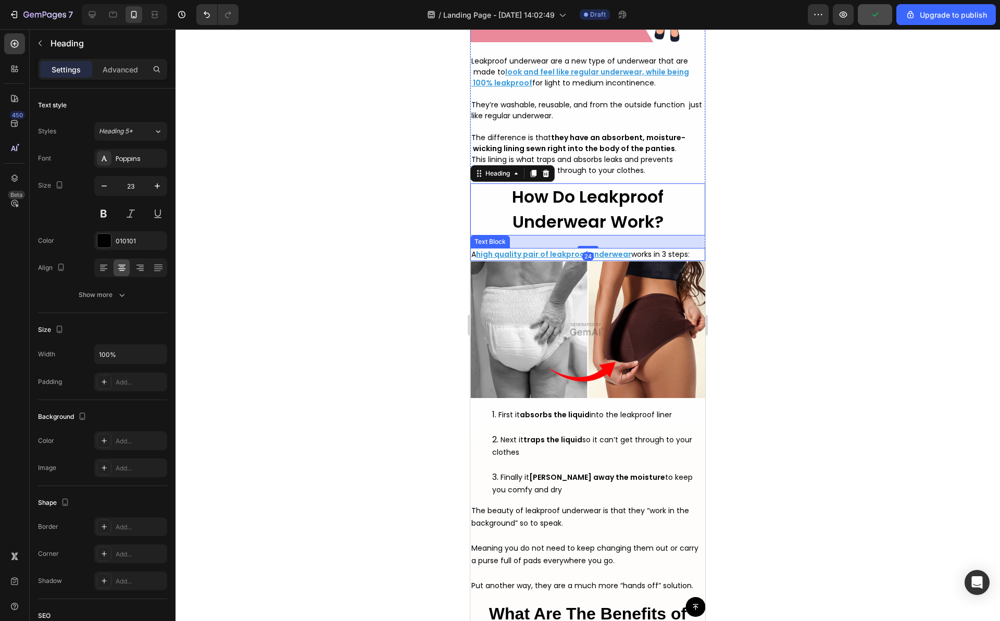
click at [472, 259] on span "A" at bounding box center [473, 254] width 5 height 10
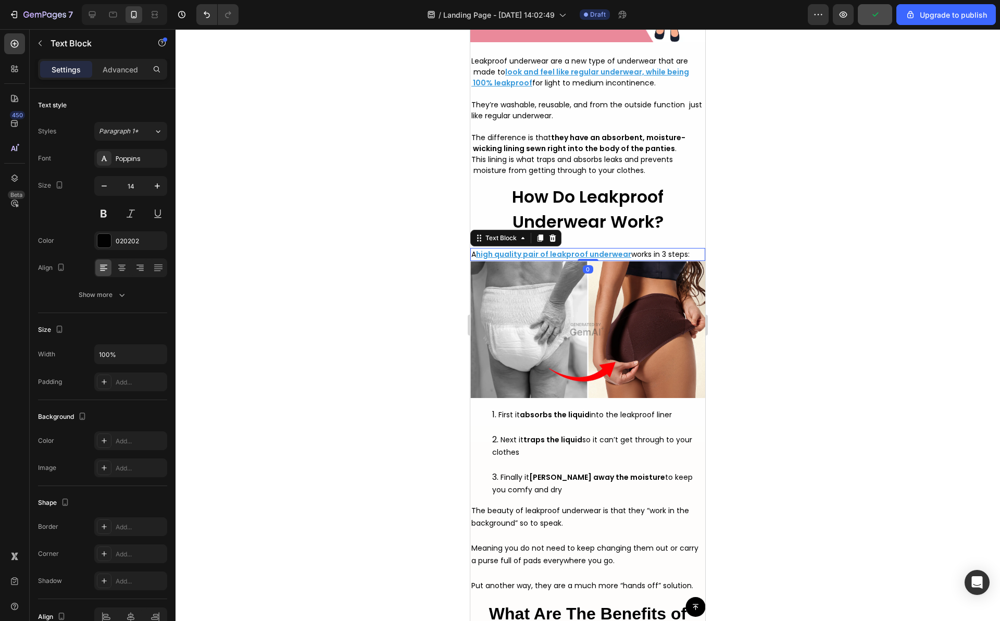
click at [472, 259] on span "A" at bounding box center [473, 254] width 5 height 10
click at [445, 274] on div at bounding box center [587, 324] width 824 height 591
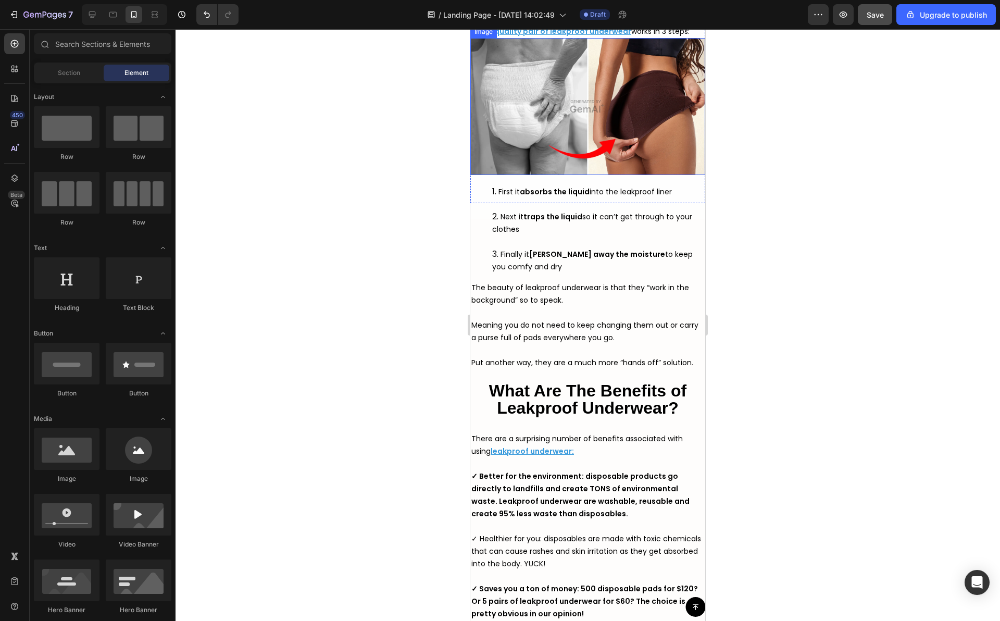
scroll to position [2928, 0]
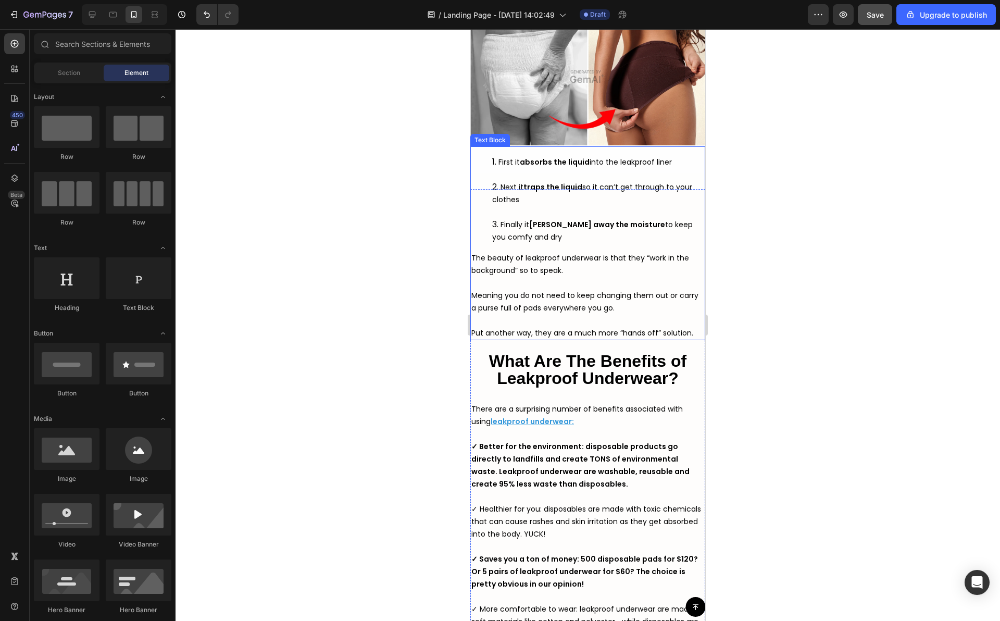
click at [489, 213] on ol "First it absorbs the liquid into the leakproof liner Next it traps the liquid s…" at bounding box center [587, 199] width 233 height 87
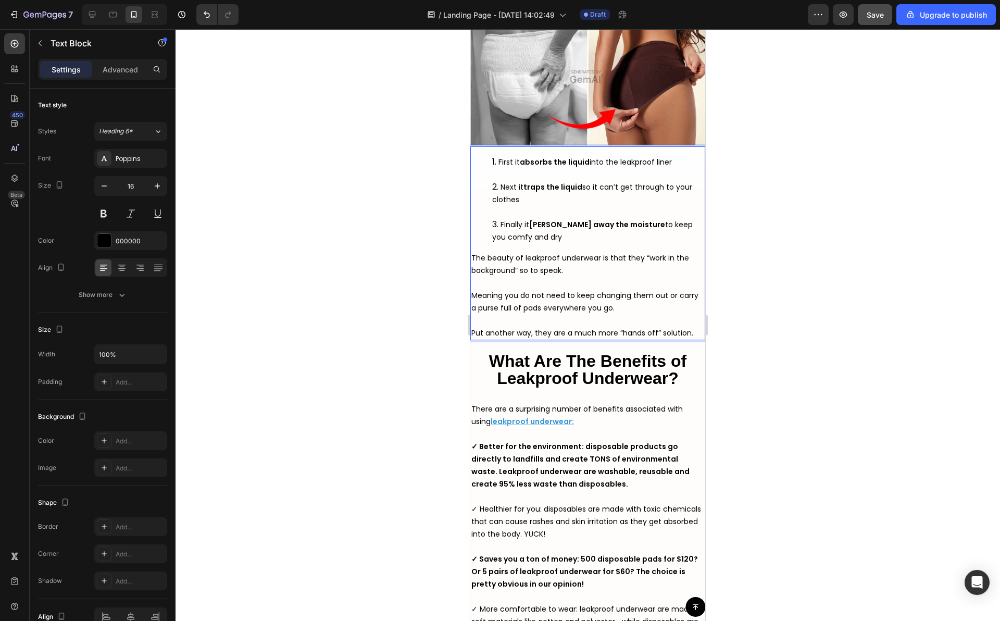
click at [473, 263] on span "The beauty of leakproof underwear is that they “work in the background” so to s…" at bounding box center [580, 264] width 218 height 23
click at [472, 273] on span "The beauty of leakproof underwear is that they “work in the background” so to s…" at bounding box center [580, 264] width 218 height 23
click at [471, 299] on span "Meaning you do not need to keep changing them out or carry a purse full of pads…" at bounding box center [584, 301] width 227 height 23
click at [471, 309] on span "Meaning you do not need to keep changing them out or carry a purse full of pads…" at bounding box center [584, 301] width 227 height 23
click at [471, 338] on span "Put another way, they are a much more “hands off” solution." at bounding box center [582, 332] width 222 height 10
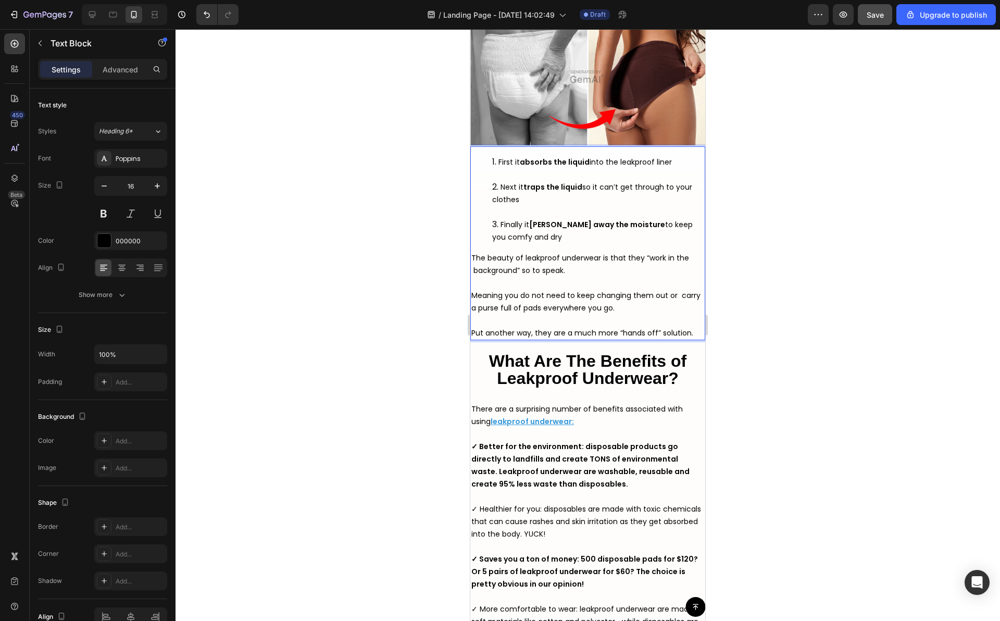
click at [444, 345] on div at bounding box center [587, 324] width 824 height 591
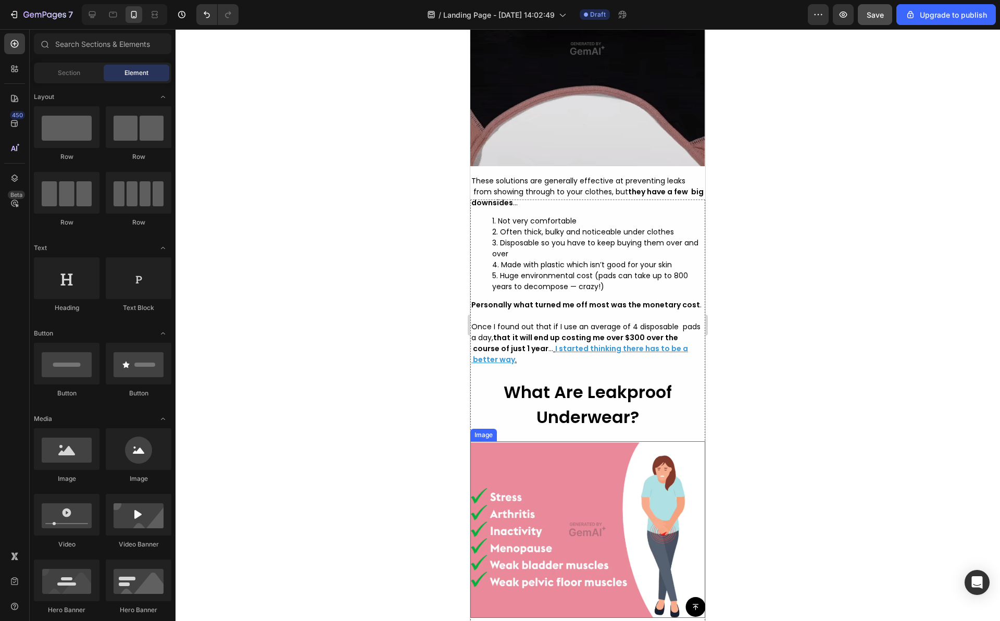
scroll to position [1769, 0]
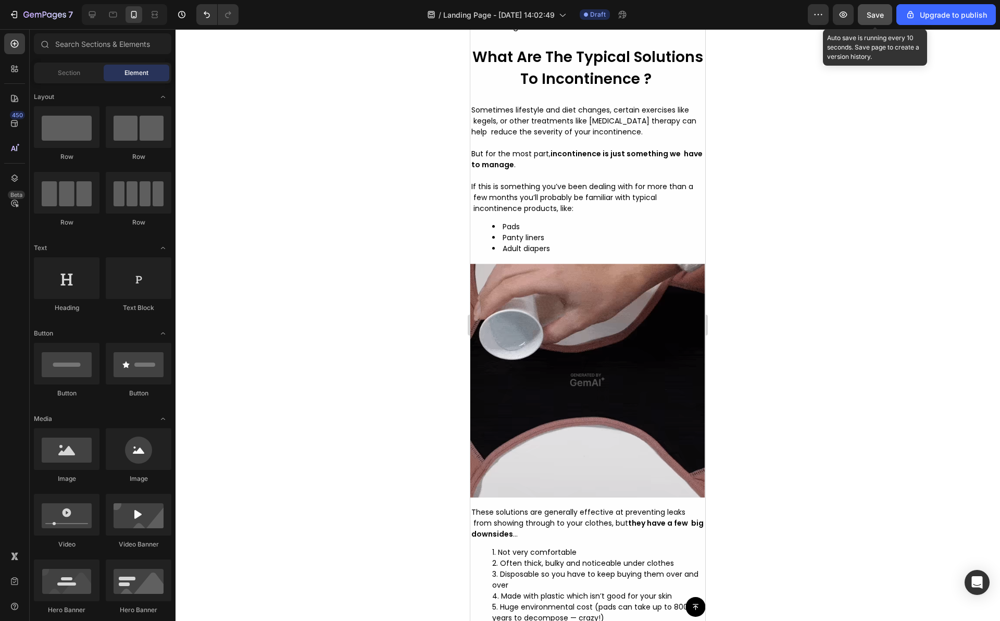
click at [876, 6] on button "Save" at bounding box center [875, 14] width 34 height 21
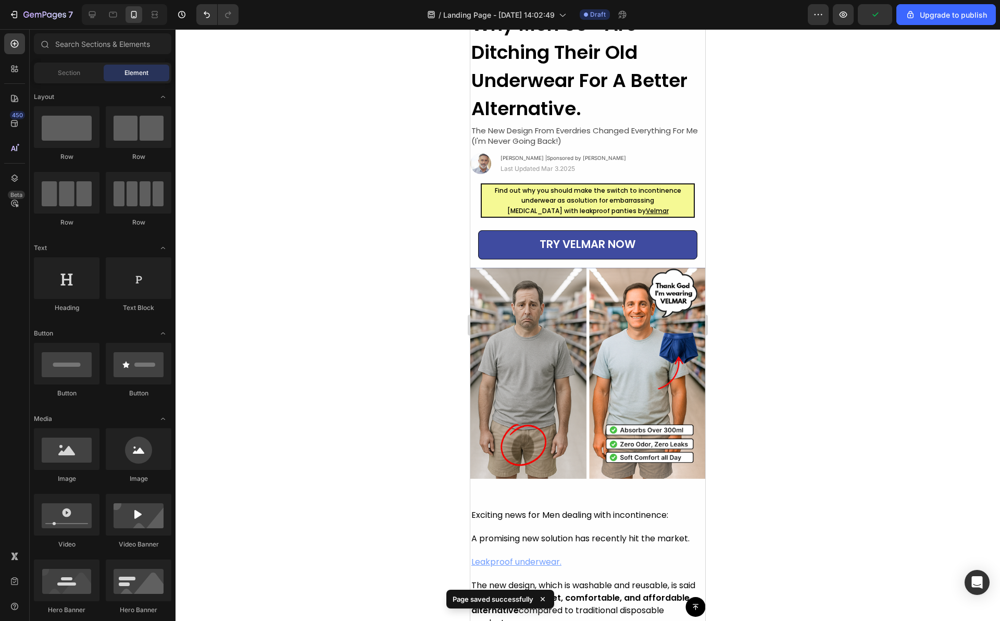
scroll to position [0, 0]
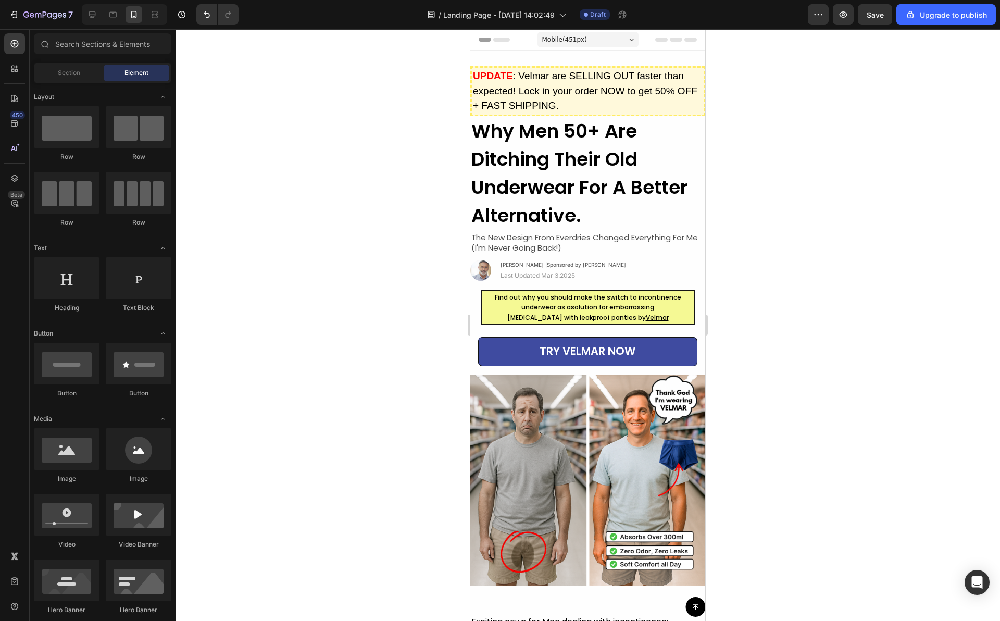
click at [810, 293] on div at bounding box center [587, 324] width 824 height 591
click at [771, 267] on div at bounding box center [587, 324] width 824 height 591
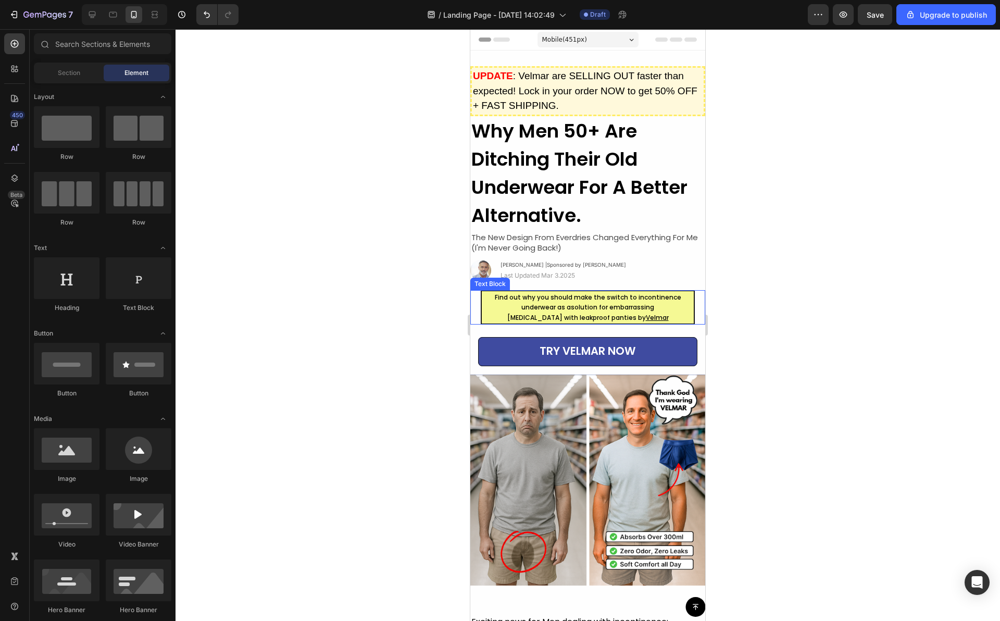
click at [453, 284] on div at bounding box center [587, 324] width 824 height 591
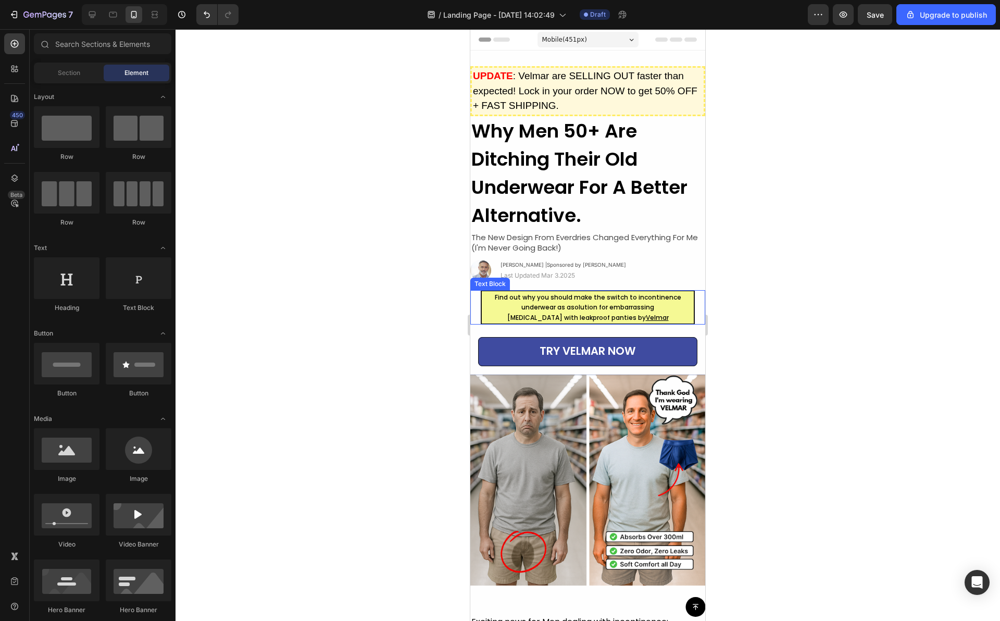
drag, startPoint x: 453, startPoint y: 284, endPoint x: 405, endPoint y: 278, distance: 48.8
click at [453, 284] on div at bounding box center [587, 324] width 824 height 591
click at [405, 278] on div at bounding box center [587, 324] width 824 height 591
click at [455, 157] on div at bounding box center [587, 324] width 824 height 591
click at [419, 158] on div at bounding box center [587, 324] width 824 height 591
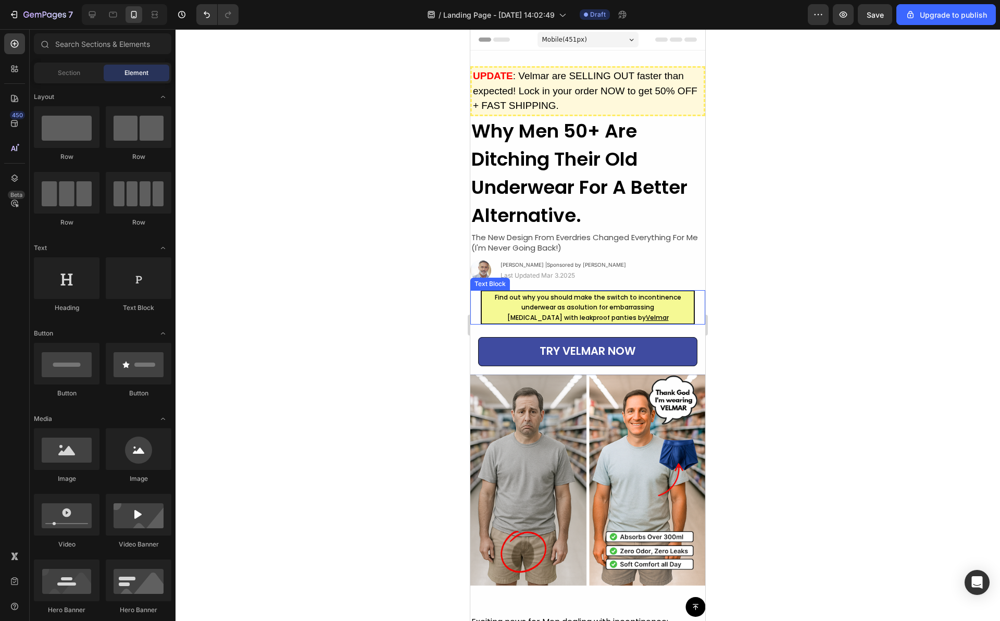
click at [200, 87] on div at bounding box center [587, 324] width 824 height 591
click at [387, 237] on div at bounding box center [587, 324] width 824 height 591
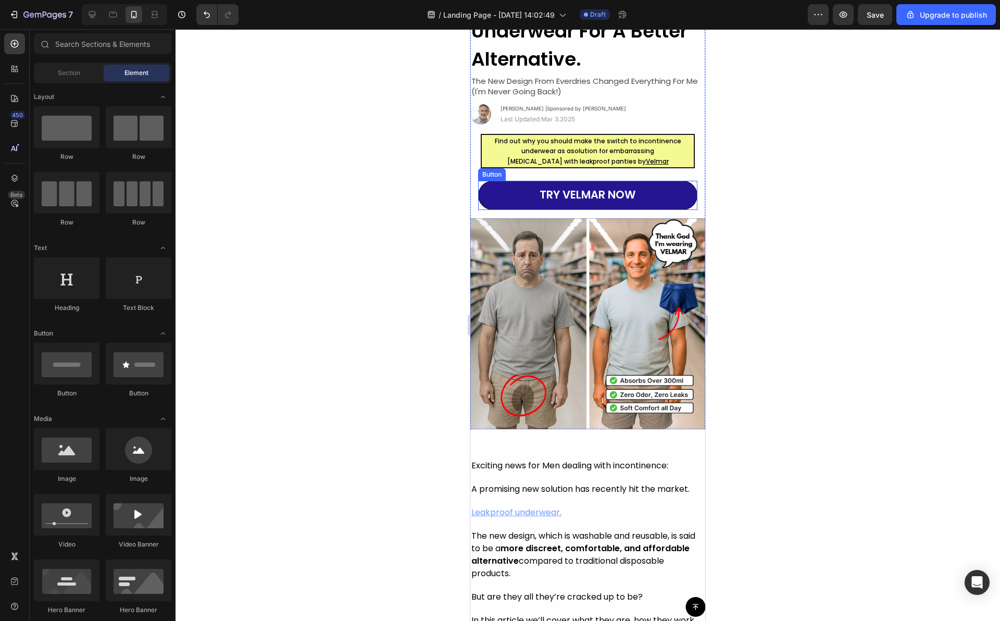
scroll to position [160, 0]
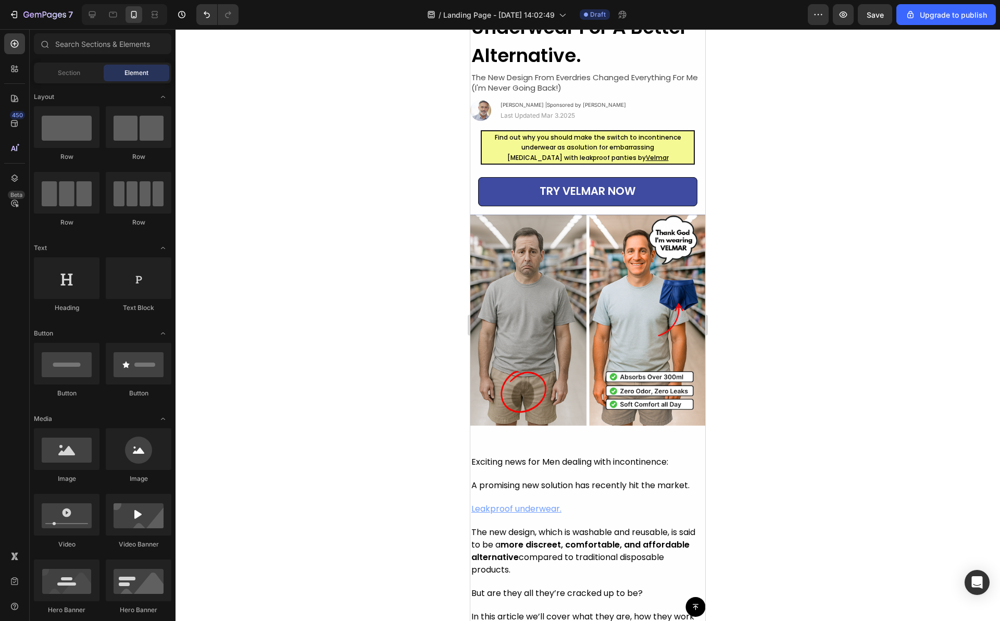
click at [413, 265] on div at bounding box center [587, 324] width 824 height 591
click at [409, 249] on div at bounding box center [587, 324] width 824 height 591
click at [518, 526] on span "The new design, which is washable and reusable, is said to be a more discreet, …" at bounding box center [583, 550] width 224 height 49
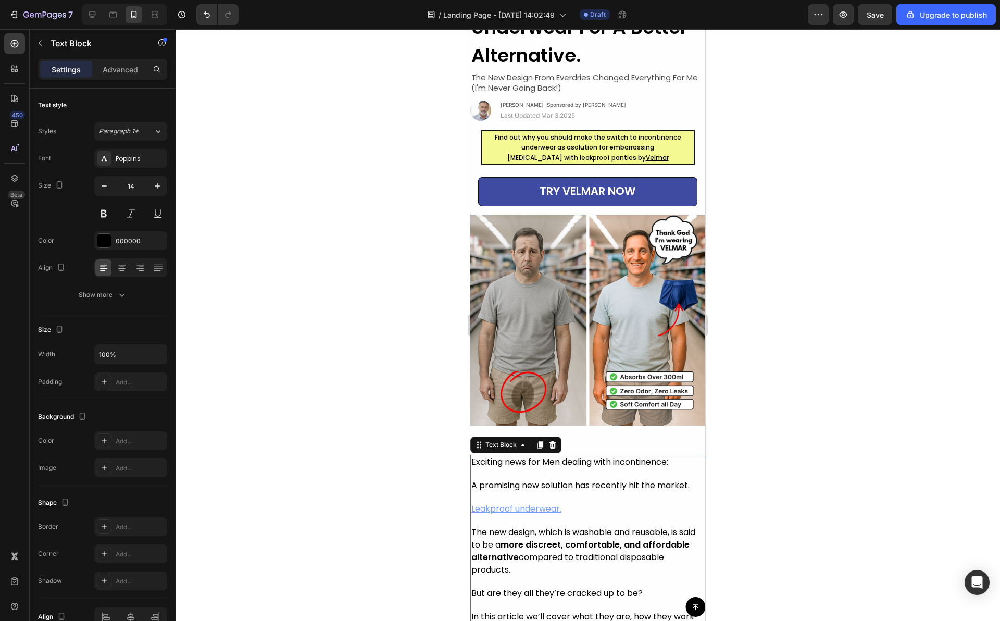
click at [495, 513] on p "A promising new solution has recently hit the market. Leakproof underwear." at bounding box center [587, 502] width 233 height 47
click at [471, 479] on span "A promising new solution has recently hit the market." at bounding box center [580, 485] width 218 height 12
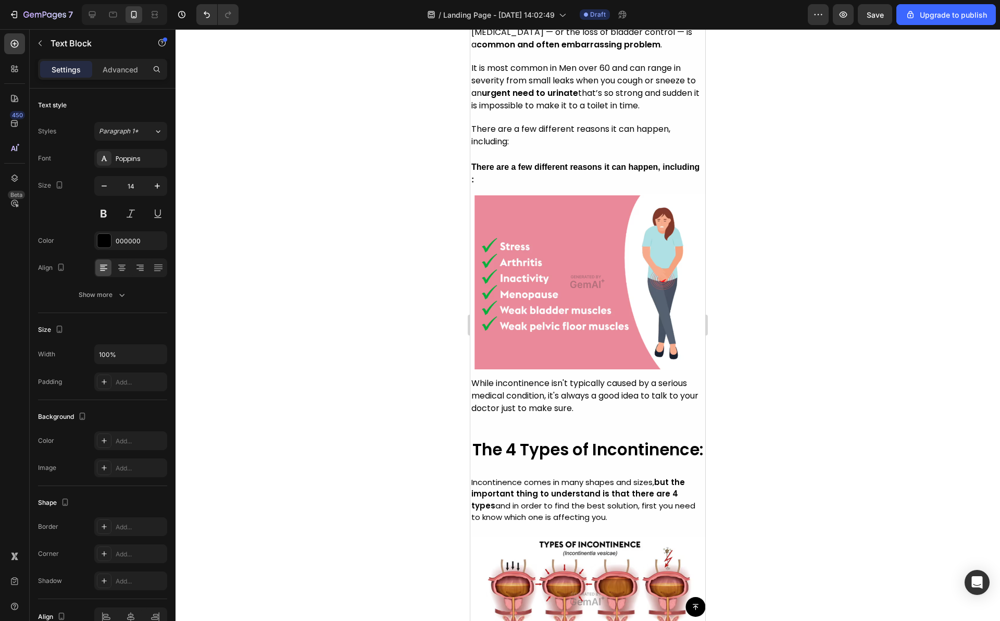
scroll to position [828, 0]
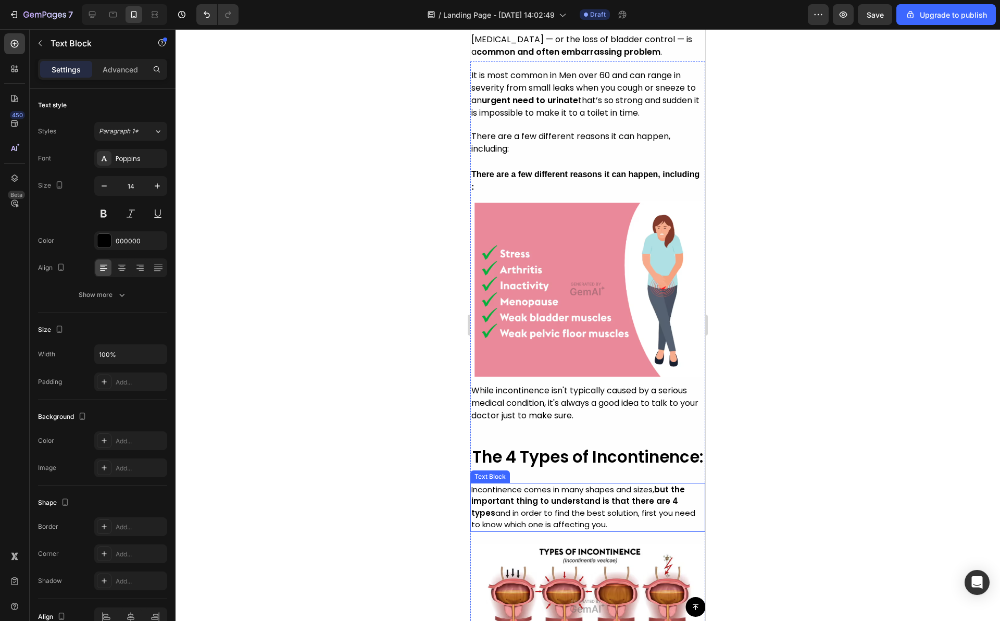
click at [482, 502] on span "Incontinence comes in many shapes and sizes, but the important thing to underst…" at bounding box center [583, 507] width 224 height 46
click at [471, 502] on span "Incontinence comes in many shapes and sizes, but the important thing to underst…" at bounding box center [583, 507] width 224 height 46
click at [472, 512] on strong "the important thing to understand is that there are 4 types" at bounding box center [577, 501] width 213 height 34
click at [472, 522] on span "Incontinence comes in many shapes and sizes, but the important thing to underst…" at bounding box center [583, 507] width 224 height 46
click at [472, 530] on span "Incontinence comes in many shapes and sizes, but the important thing to underst…" at bounding box center [583, 507] width 224 height 46
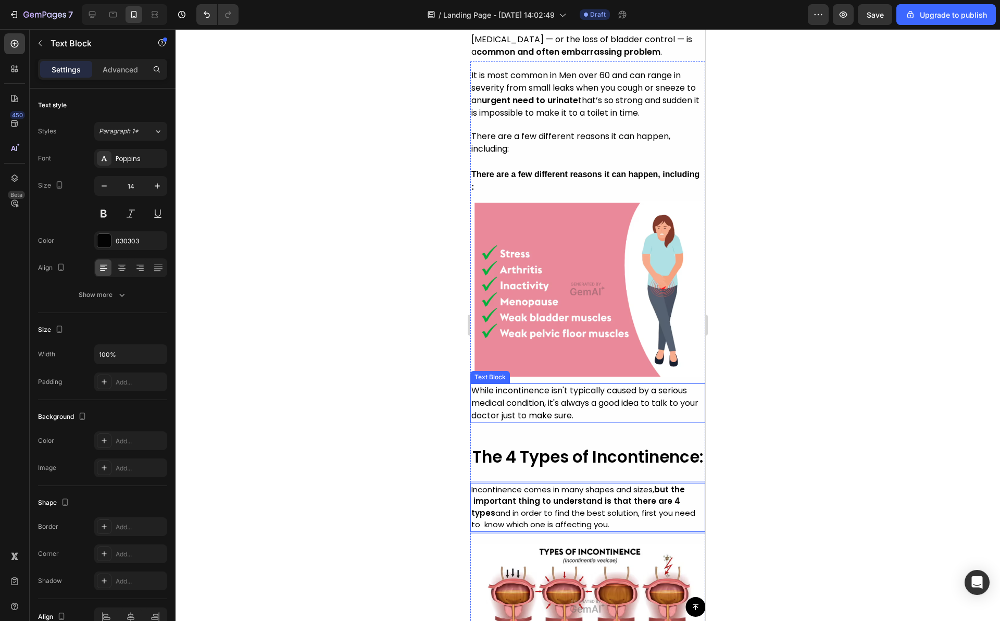
click at [476, 384] on span "While incontinence isn't typically caused by a serious medical condition, it's …" at bounding box center [584, 402] width 227 height 37
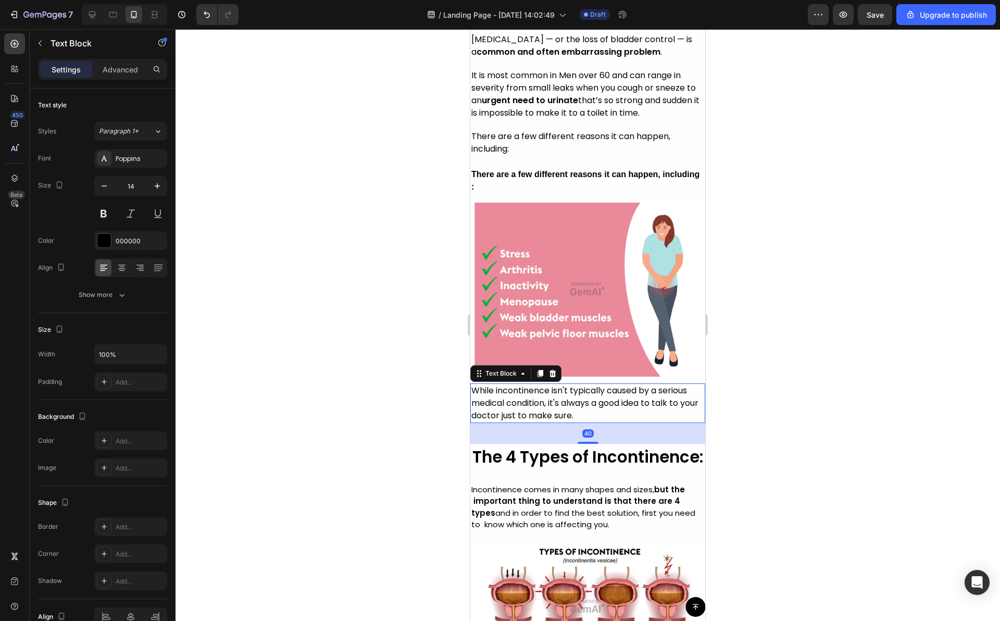
click at [475, 384] on span "While incontinence isn't typically caused by a serious medical condition, it's …" at bounding box center [584, 402] width 227 height 37
click at [473, 388] on span "While incontinence isn't typically caused by a serious medical condition, it's …" at bounding box center [584, 402] width 227 height 37
click at [473, 401] on span "While incontinence isn't typically caused by a serious medical condition, it's …" at bounding box center [585, 402] width 229 height 37
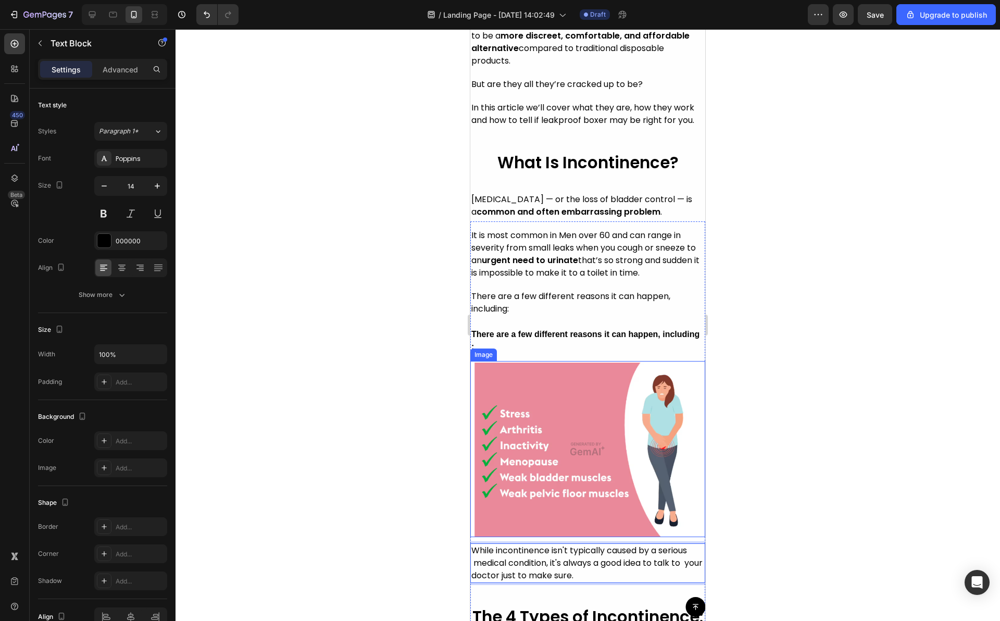
scroll to position [658, 0]
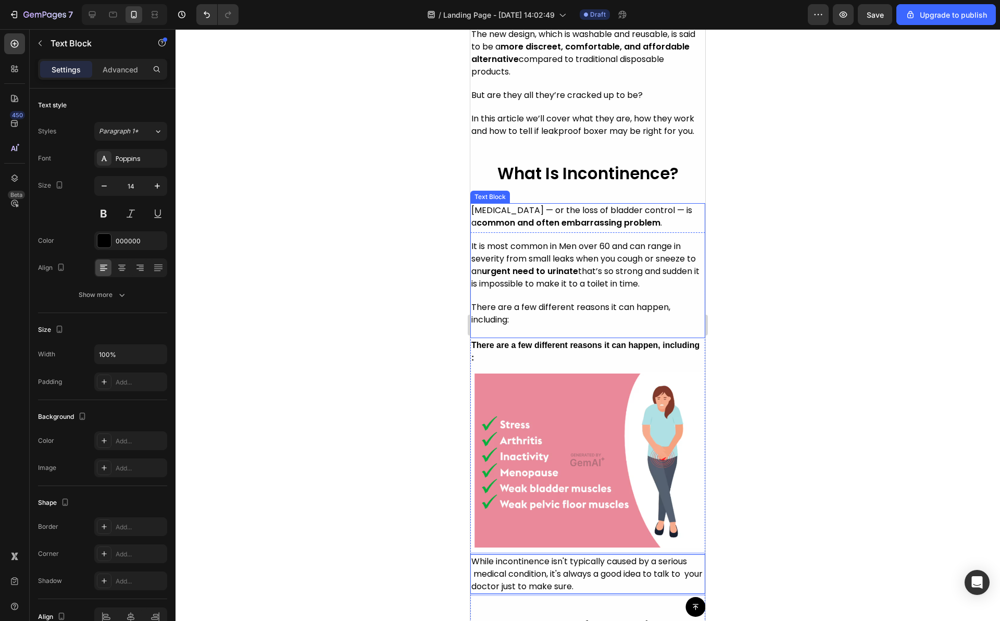
click at [494, 252] on span "It is most common in Men over 60 and can range in severity from small leaks whe…" at bounding box center [585, 264] width 228 height 49
click at [478, 241] on span "It is most common in Men over 60 and can range in severity from small leaks whe…" at bounding box center [585, 264] width 228 height 49
click at [471, 241] on span "It is most common in Men over 60 and can range in severity from small leaks whe…" at bounding box center [585, 264] width 228 height 49
click at [472, 257] on span "It is most common in Men over 60 and can range in severity from small leaks whe…" at bounding box center [585, 264] width 228 height 49
click at [472, 265] on span "It is most common in Men over 60 and can range in severity from small leaks whe…" at bounding box center [585, 264] width 228 height 49
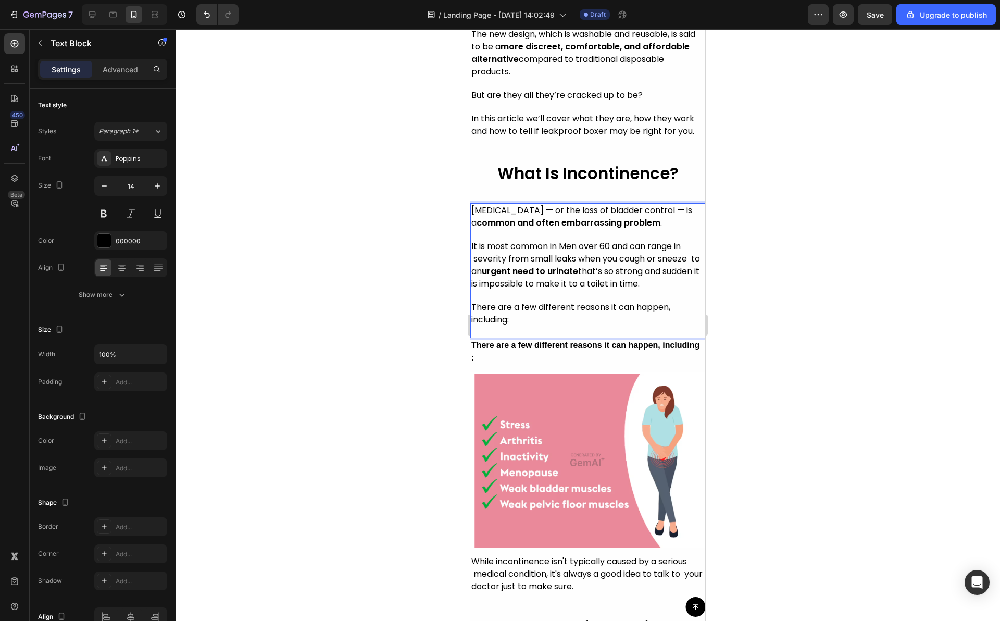
click at [472, 281] on span "It is most common in Men over 60 and can range in severity from small leaks whe…" at bounding box center [585, 264] width 229 height 49
click at [472, 301] on span "There are a few different reasons it can happen, including:" at bounding box center [570, 313] width 199 height 24
click at [471, 312] on span "There are a few different reasons it can happen, including:" at bounding box center [570, 313] width 199 height 24
click at [477, 218] on span "[MEDICAL_DATA] — or the loss of bladder control — is a common and often embarra…" at bounding box center [581, 216] width 221 height 24
click at [473, 218] on span "[MEDICAL_DATA] — or the loss of bladder control — is a common and often embarra…" at bounding box center [581, 216] width 221 height 24
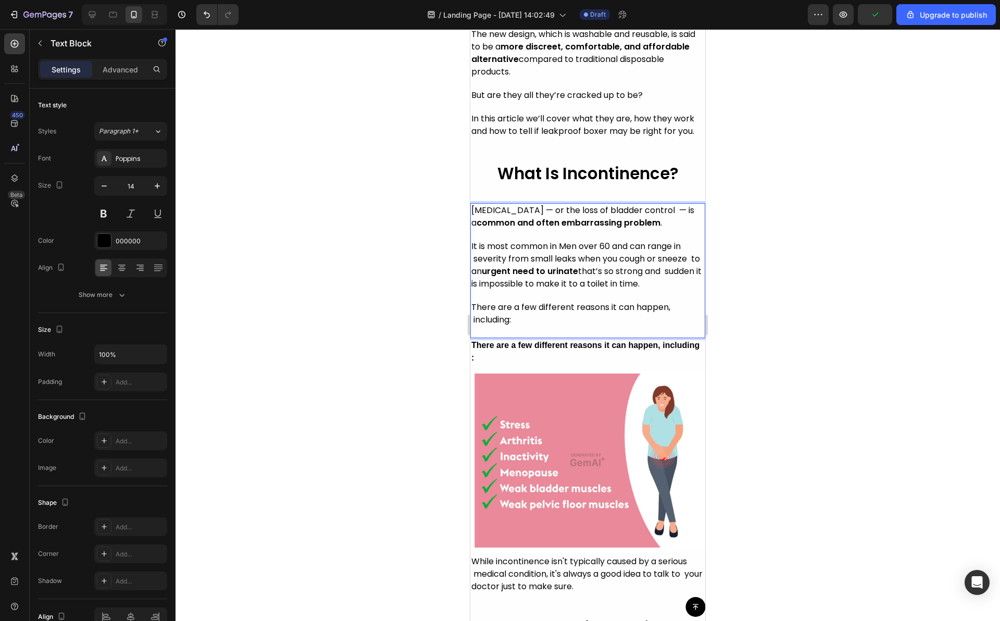
click at [472, 204] on span "[MEDICAL_DATA] — or the loss of bladder control — is a common and often embarra…" at bounding box center [582, 216] width 223 height 24
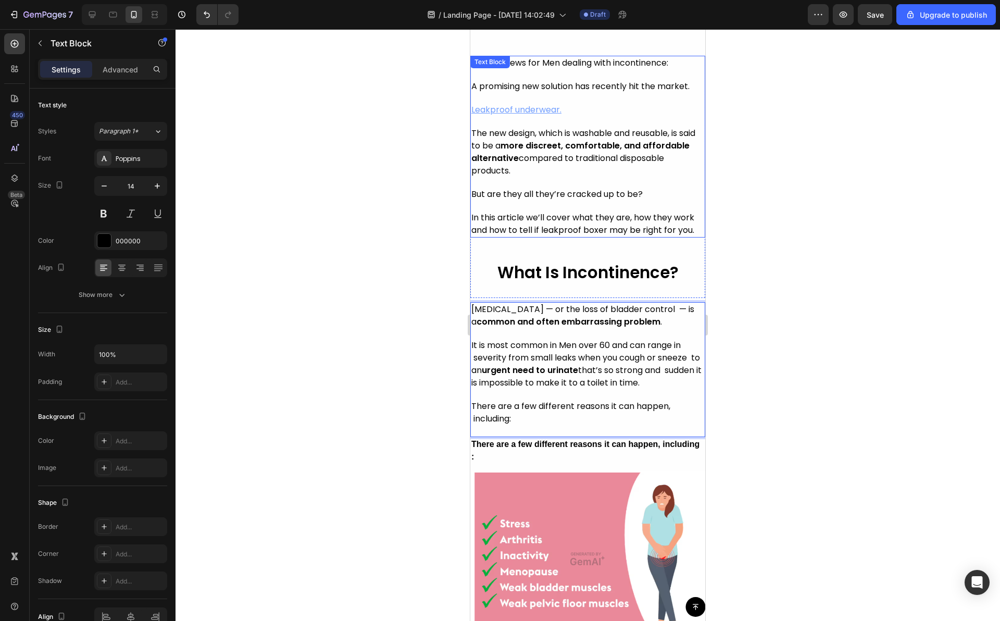
scroll to position [468, 0]
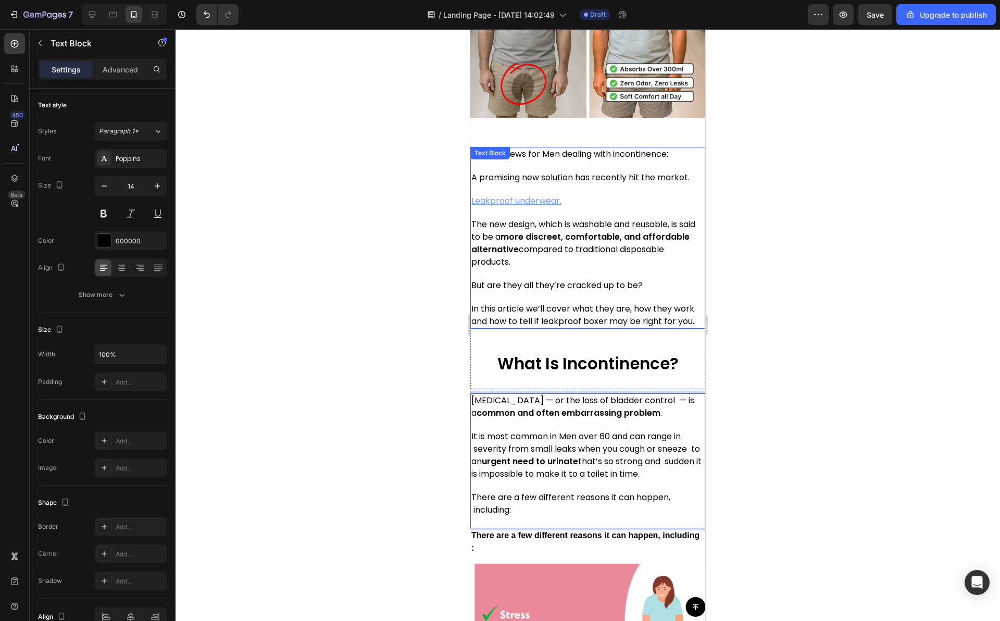
click at [514, 254] on span "The new design, which is washable and reusable, is said to be a more discreet, …" at bounding box center [583, 242] width 224 height 49
click at [473, 316] on span "In this article we’ll cover what they are, how they work and how to tell if lea…" at bounding box center [582, 315] width 223 height 24
click at [472, 304] on span "In this article we’ll cover what they are, how they work and how to tell if lea…" at bounding box center [583, 315] width 225 height 24
click at [472, 258] on span "The new design, which is washable and reusable, is said to be a more discreet, …" at bounding box center [583, 242] width 224 height 49
click at [471, 246] on strong "more discreet, comfortable, and affordable alternative" at bounding box center [580, 243] width 218 height 24
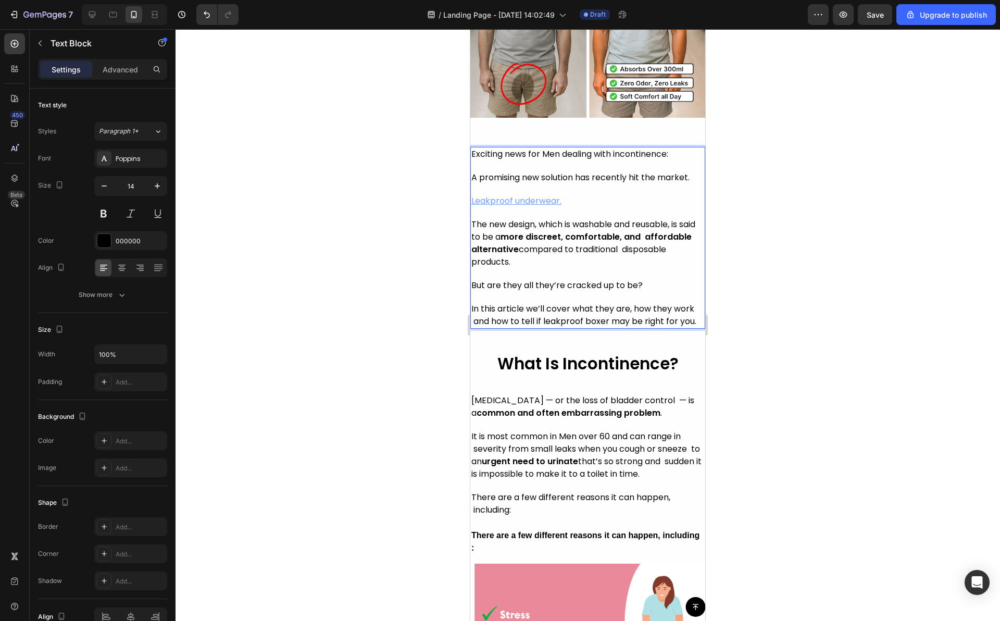
click at [471, 234] on span "The new design, which is washable and reusable, is said to be a more discreet, …" at bounding box center [583, 242] width 224 height 49
click at [473, 153] on span "Exciting news for Men dealing with incontinence:" at bounding box center [569, 154] width 197 height 12
click at [471, 150] on div "Exciting news for Men dealing with incontinence: A promising new solution has r…" at bounding box center [587, 238] width 235 height 182
click at [548, 195] on u "[URL][DOMAIN_NAME] underwear." at bounding box center [543, 201] width 141 height 12
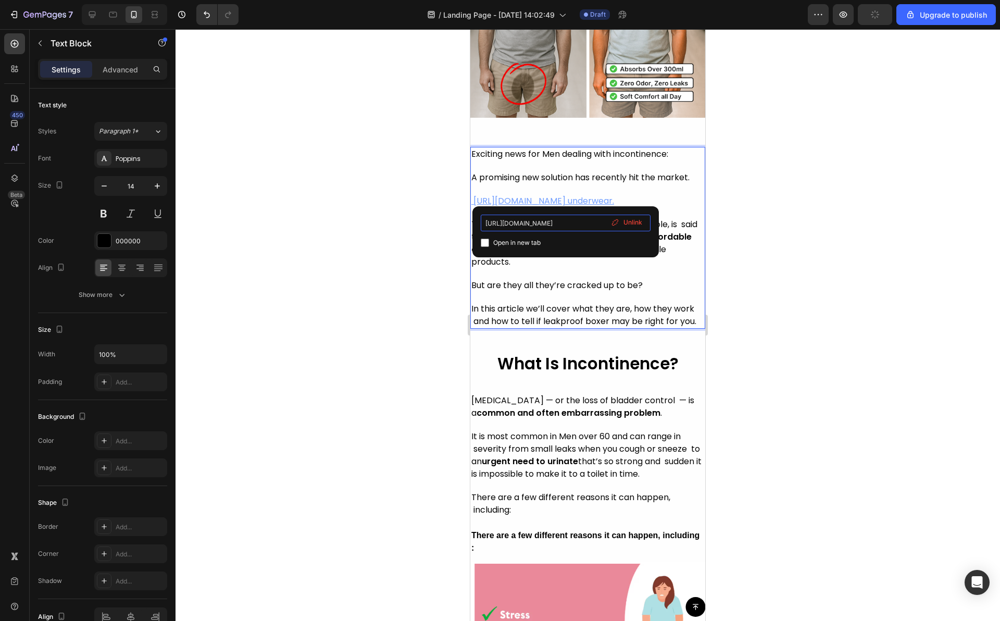
click at [577, 225] on input "[URL][DOMAIN_NAME]" at bounding box center [566, 223] width 170 height 17
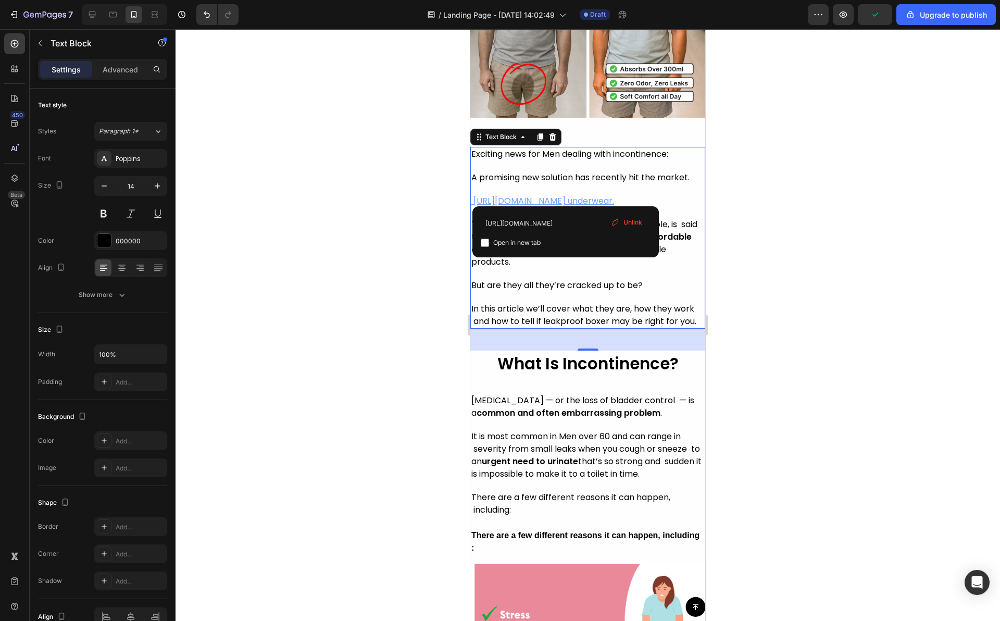
click at [624, 205] on p "Exciting news for Men dealing with incontinence: A promising new solution has r…" at bounding box center [587, 183] width 233 height 70
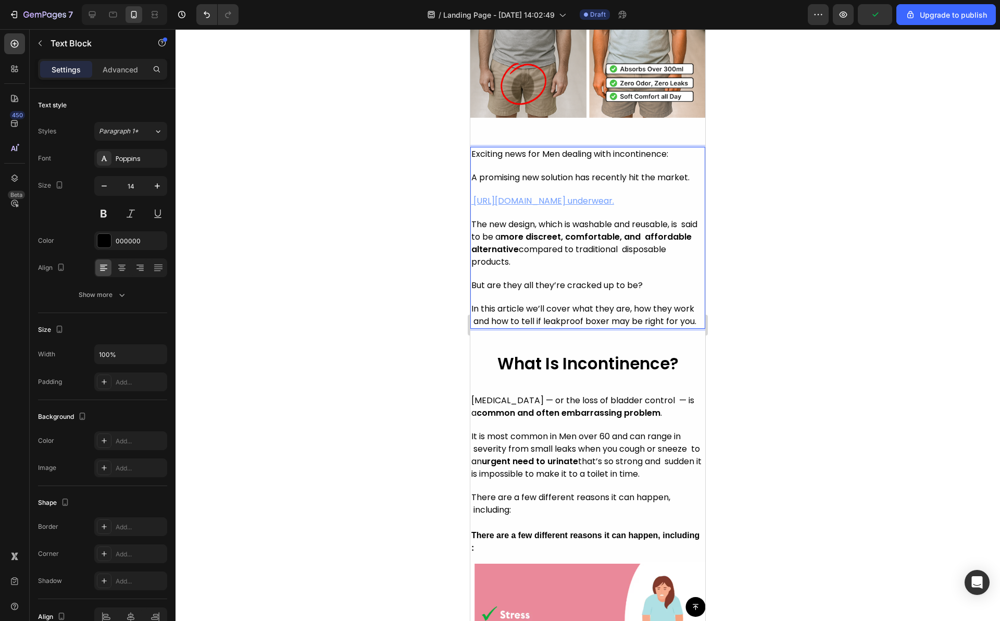
click at [571, 196] on u "[URL][DOMAIN_NAME] underwear." at bounding box center [543, 201] width 141 height 12
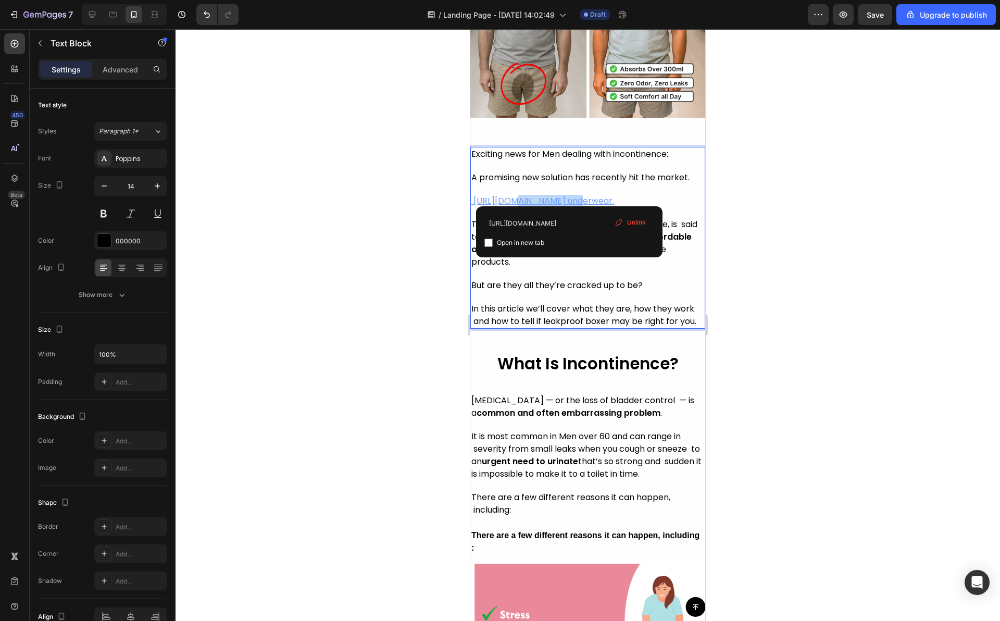
drag, startPoint x: 568, startPoint y: 195, endPoint x: 464, endPoint y: 195, distance: 104.1
click at [875, 8] on button "Save" at bounding box center [875, 14] width 34 height 21
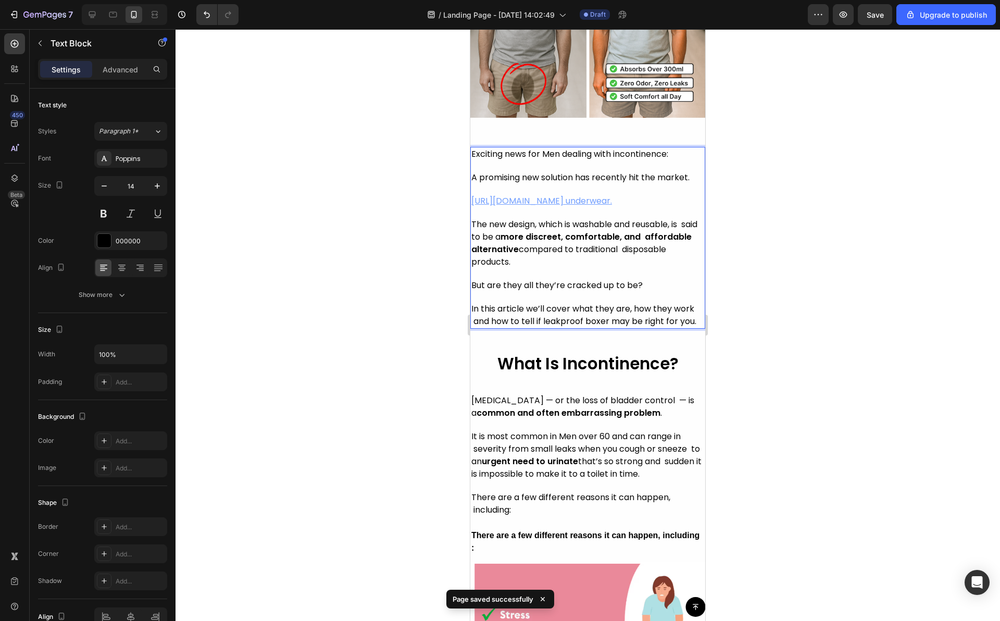
drag, startPoint x: 566, startPoint y: 195, endPoint x: 459, endPoint y: 192, distance: 106.8
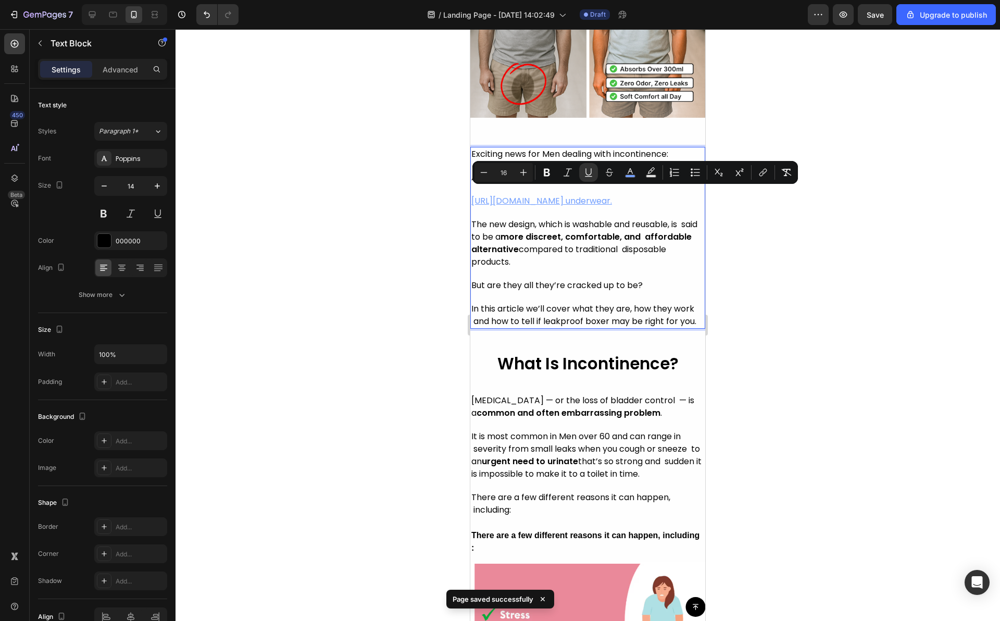
click at [543, 218] on p "The new design, which is washable and reusable, is said to be a more discreet, …" at bounding box center [587, 248] width 233 height 61
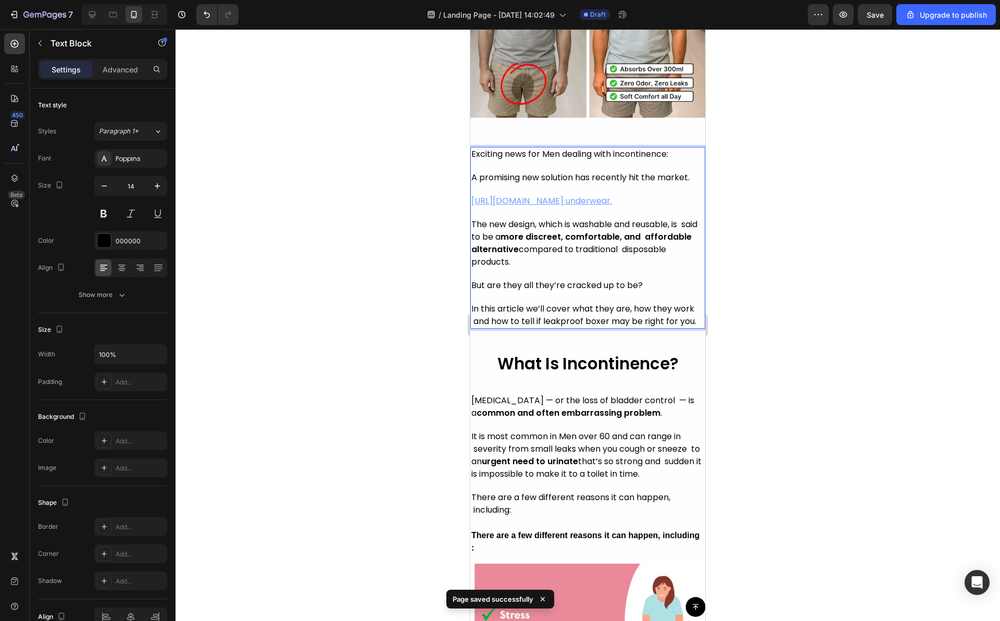
click at [564, 199] on u "[URL][DOMAIN_NAME] underwear." at bounding box center [541, 201] width 141 height 12
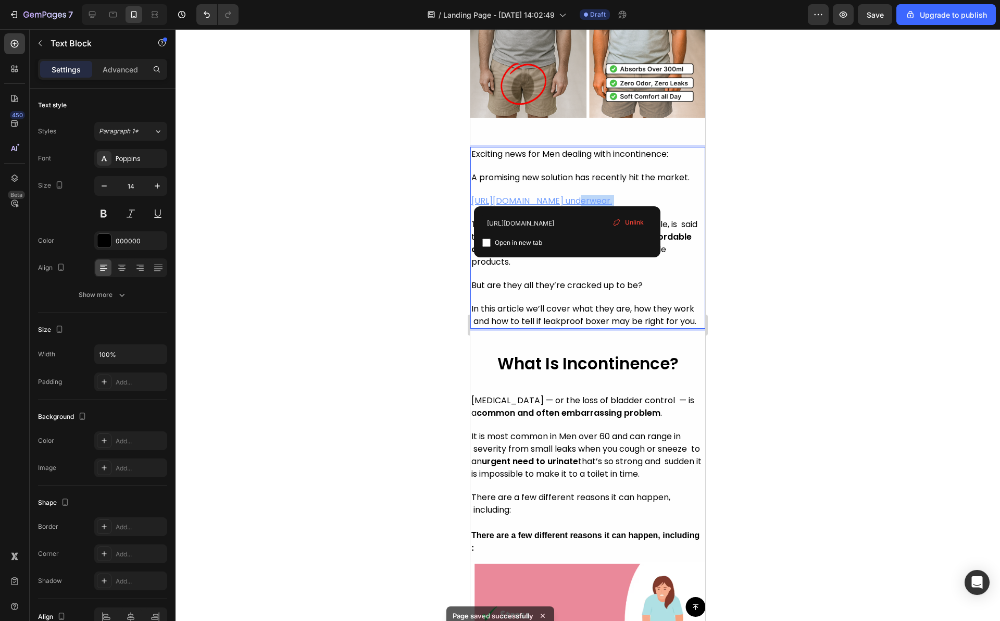
drag, startPoint x: 567, startPoint y: 196, endPoint x: 412, endPoint y: 210, distance: 155.2
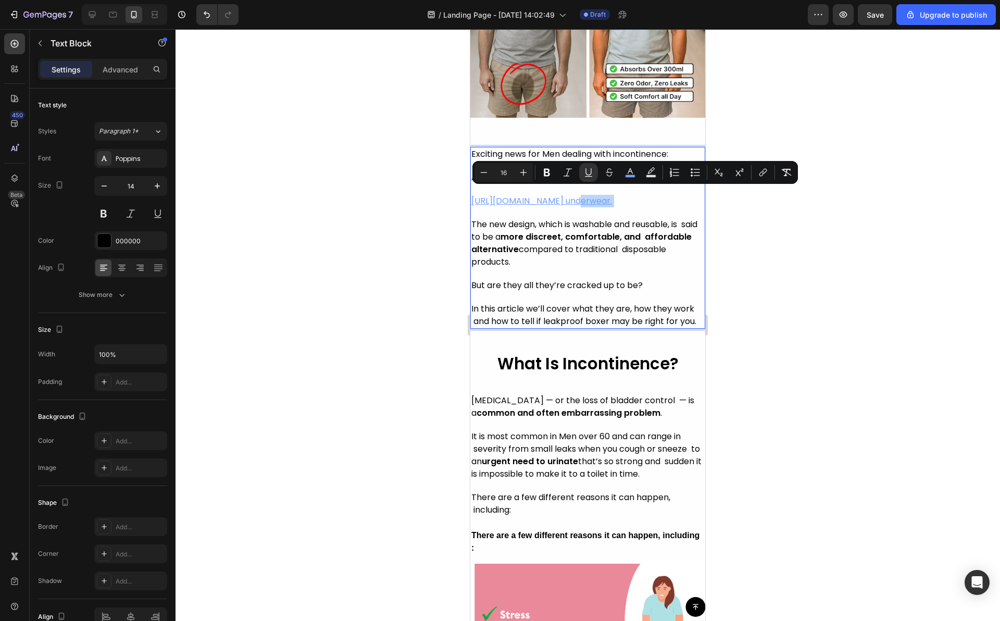
click at [566, 195] on u "[URL][DOMAIN_NAME] underwear." at bounding box center [541, 201] width 141 height 12
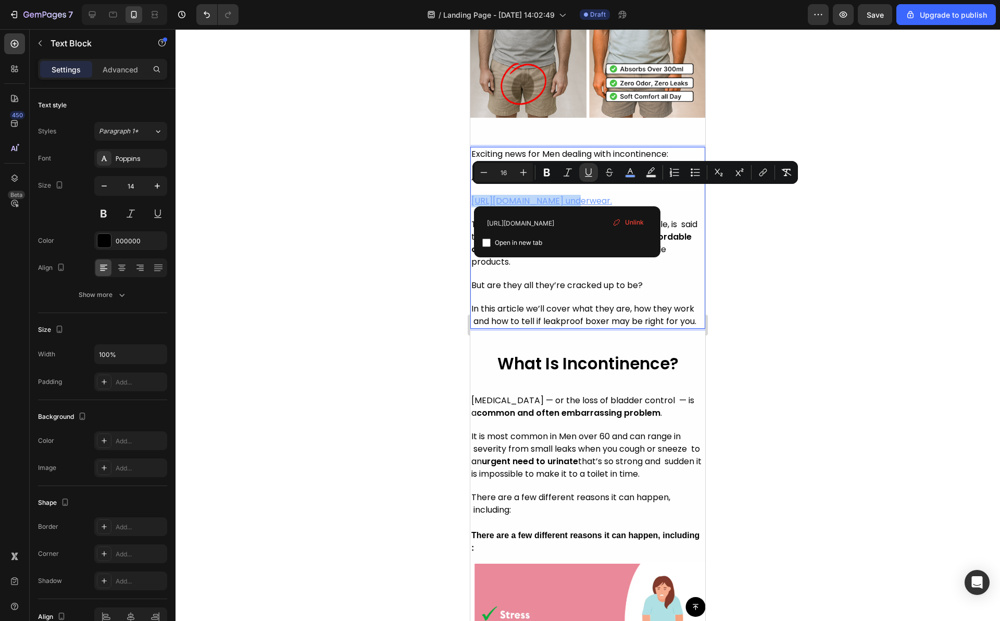
drag, startPoint x: 566, startPoint y: 195, endPoint x: 429, endPoint y: 194, distance: 136.9
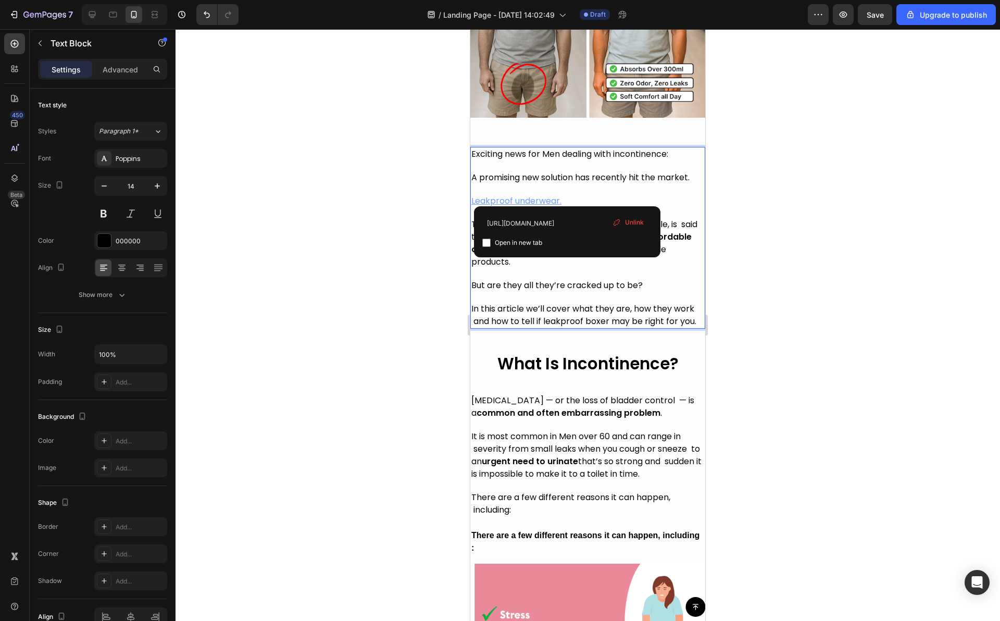
click at [634, 225] on span "Unlink" at bounding box center [634, 222] width 19 height 9
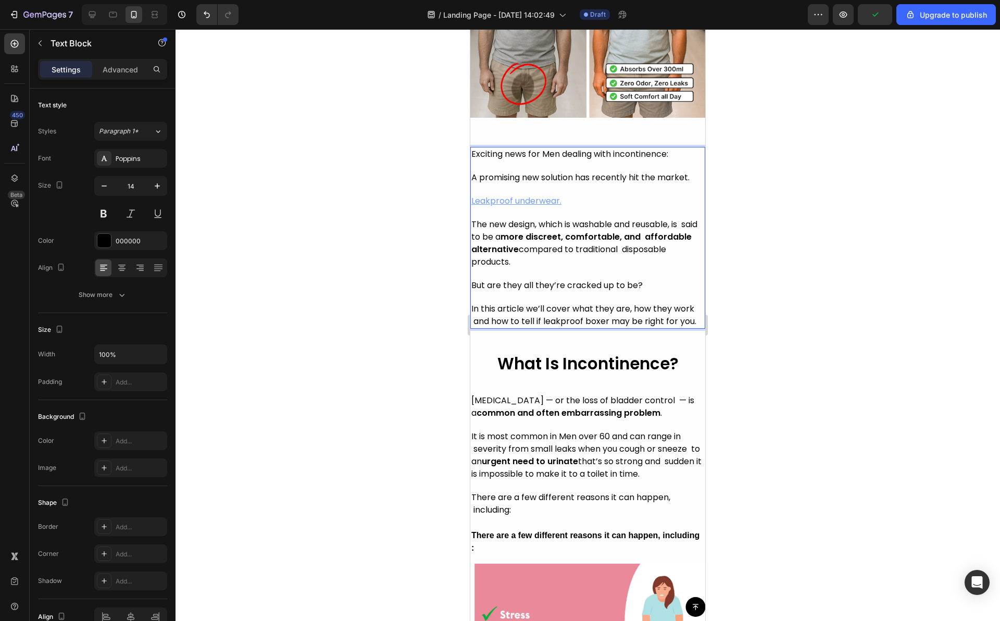
click at [550, 195] on u "Leakproof underwear." at bounding box center [516, 201] width 90 height 12
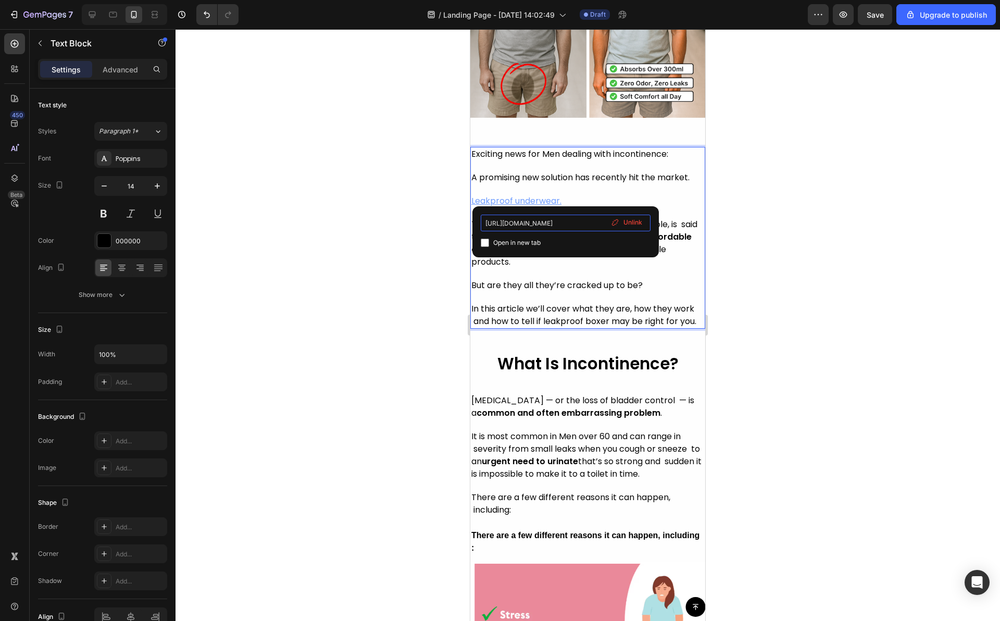
click at [566, 222] on input "[URL][DOMAIN_NAME]" at bounding box center [566, 223] width 170 height 17
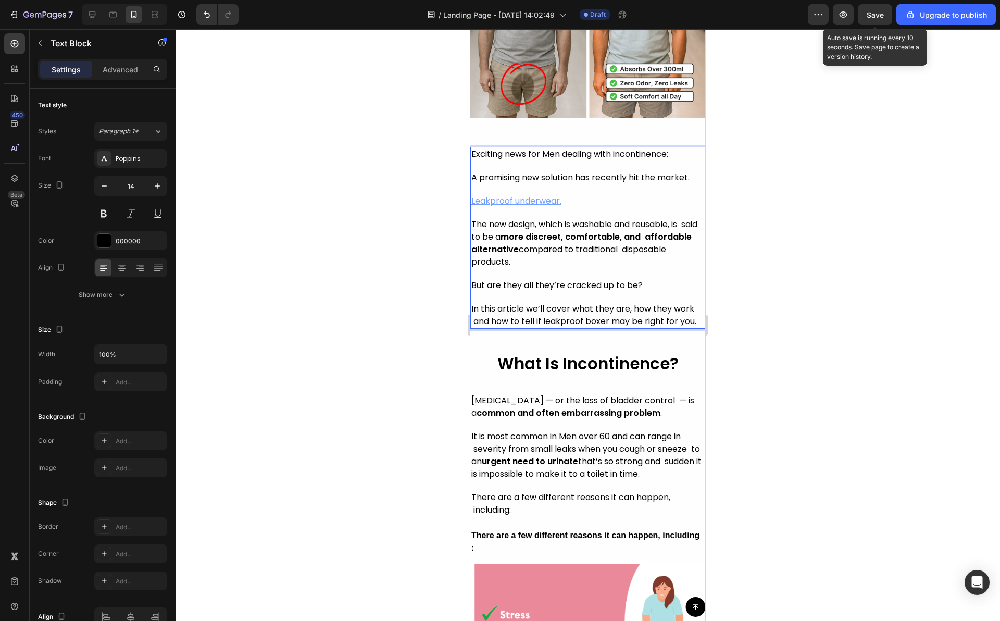
click at [874, 19] on div "Save" at bounding box center [874, 14] width 17 height 11
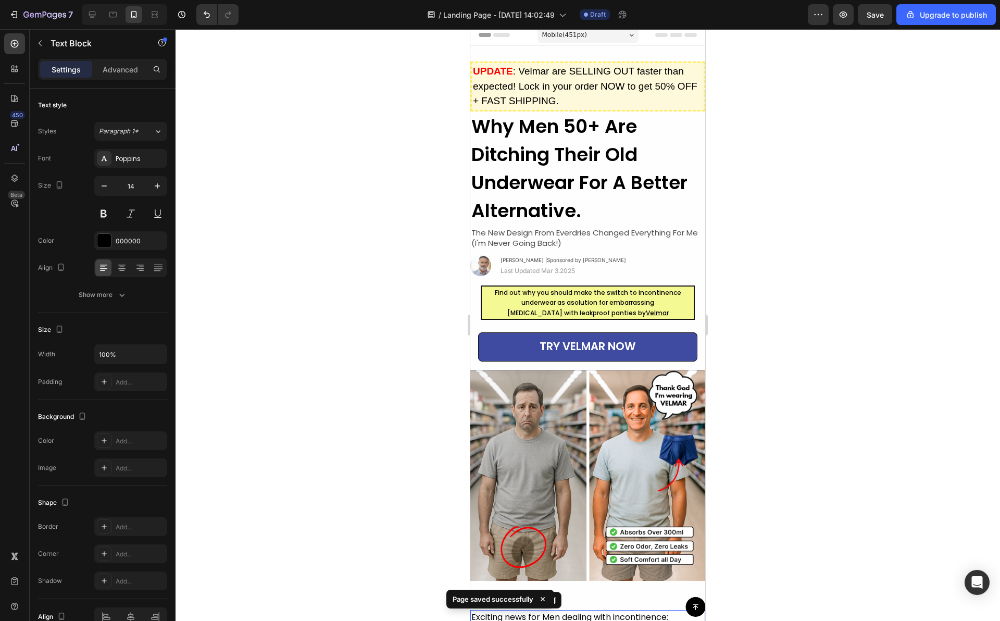
scroll to position [0, 0]
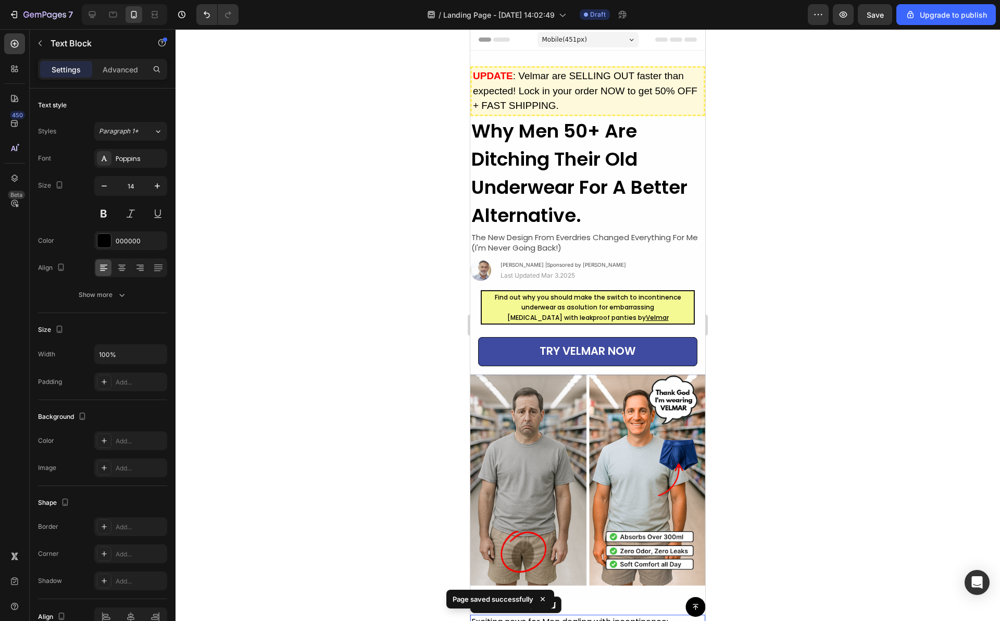
click at [357, 117] on div at bounding box center [587, 324] width 824 height 591
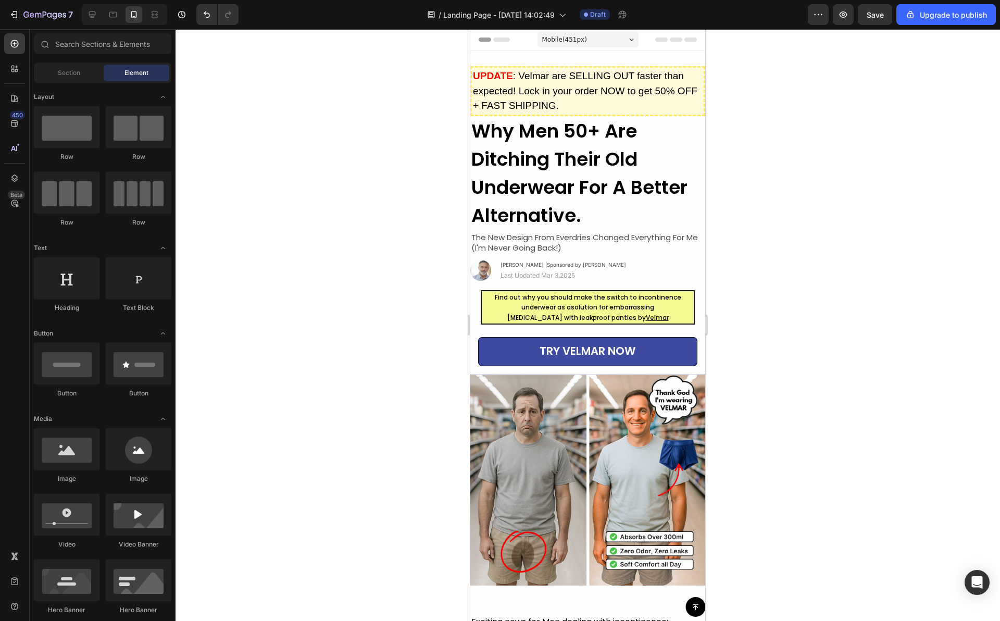
click at [357, 117] on div at bounding box center [587, 324] width 824 height 591
click at [93, 21] on div at bounding box center [92, 14] width 17 height 17
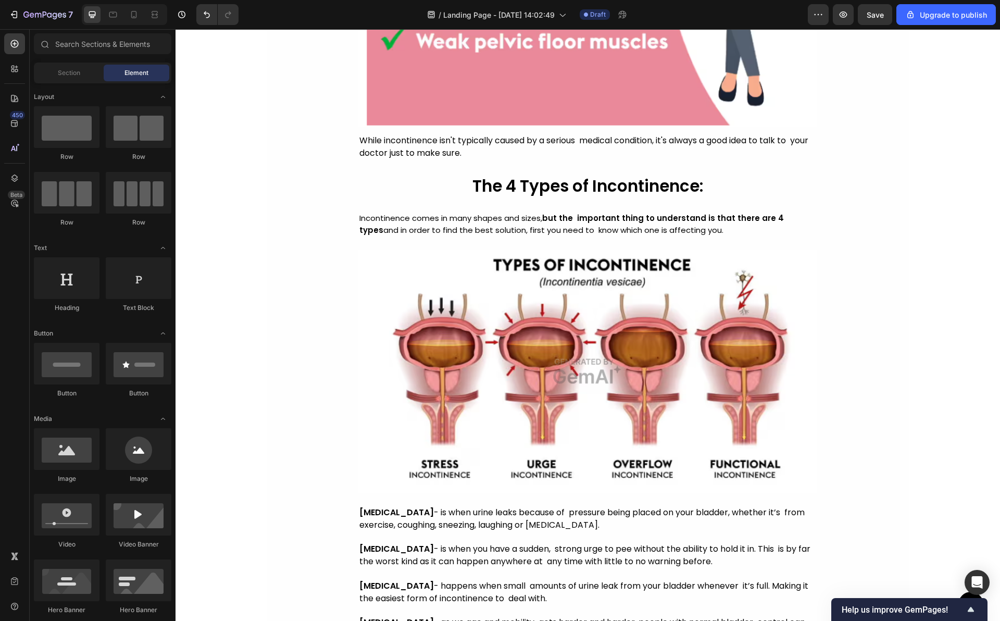
scroll to position [1350, 0]
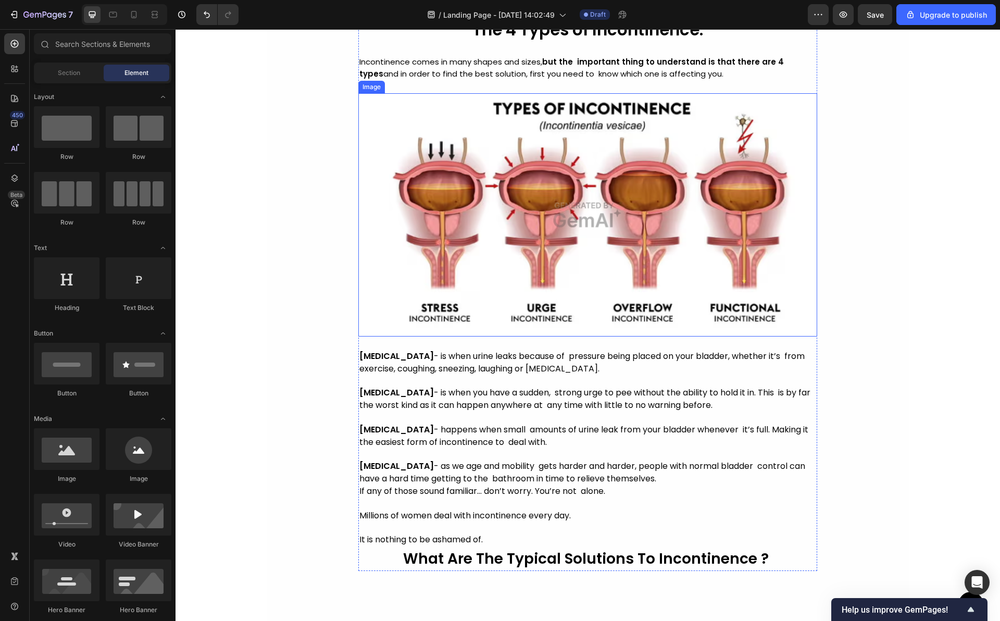
click at [501, 247] on img at bounding box center [587, 214] width 459 height 243
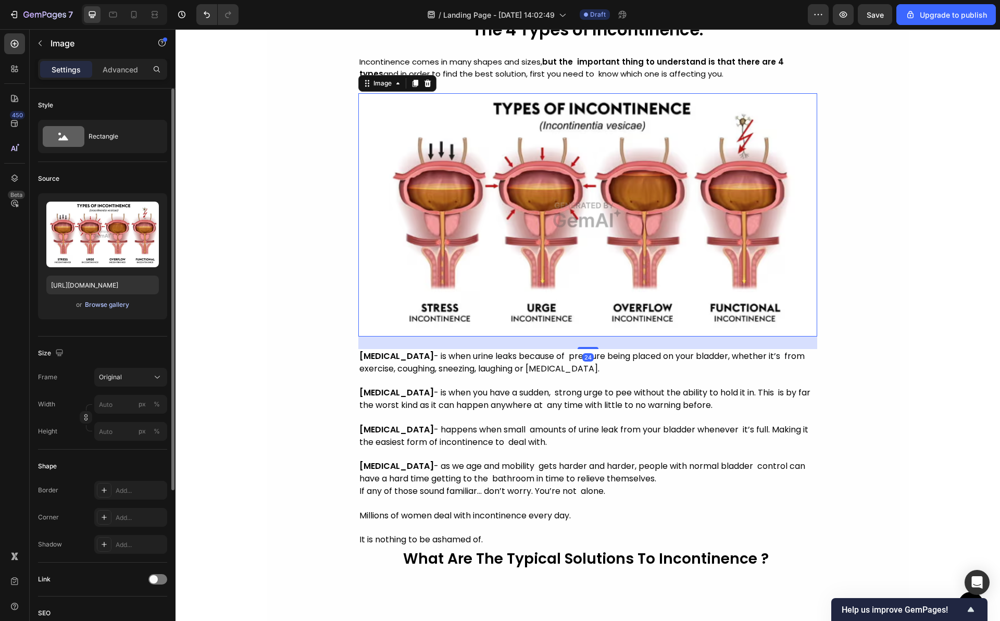
click at [94, 301] on div "Browse gallery" at bounding box center [107, 304] width 44 height 9
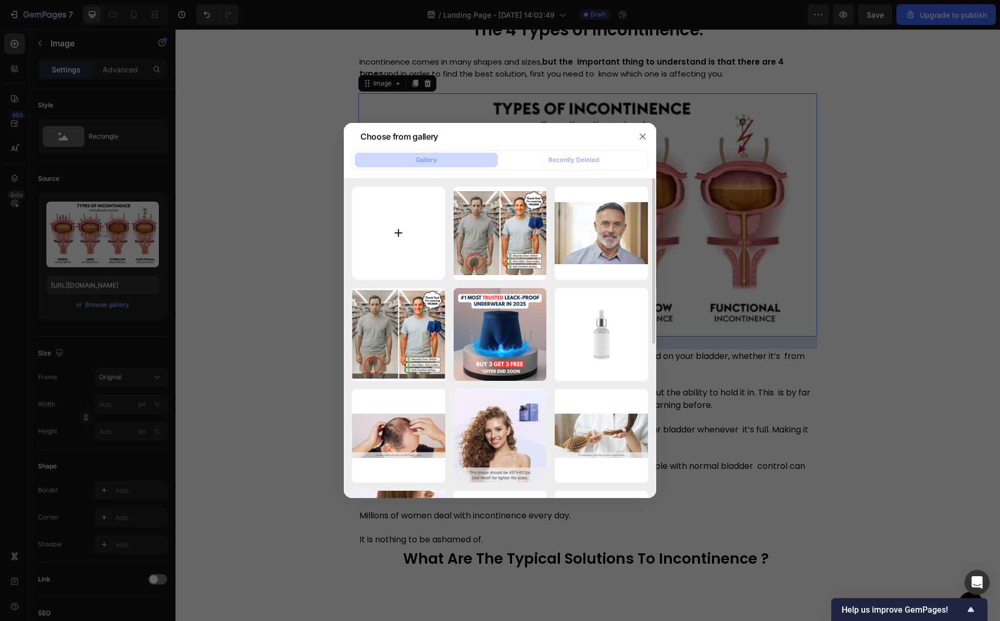
click at [418, 234] on input "file" at bounding box center [398, 232] width 93 height 93
type input "C:\fakepath\téléchargement.avif"
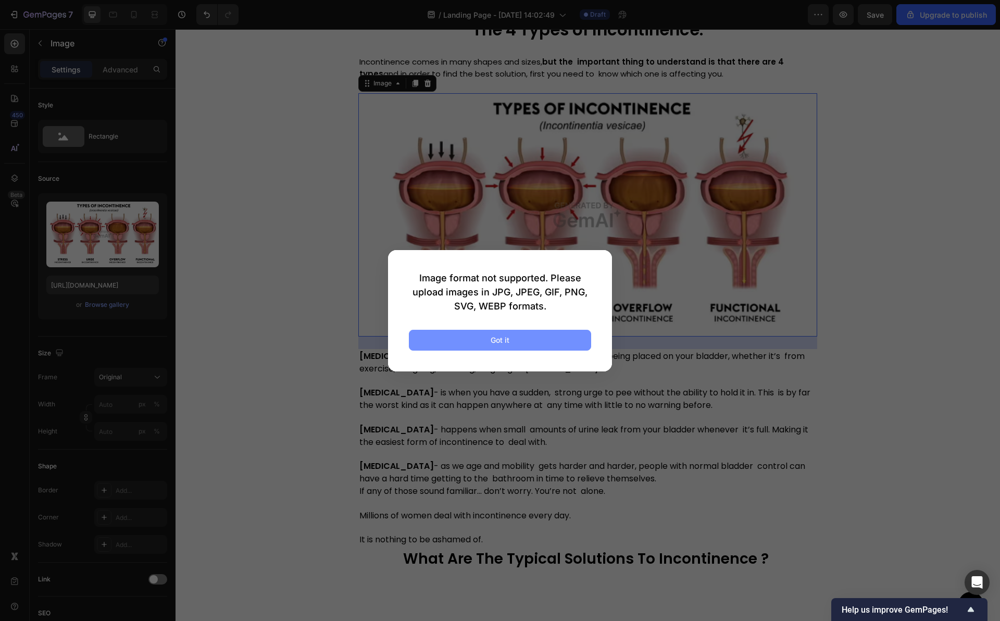
click at [463, 341] on button "Got it" at bounding box center [500, 340] width 182 height 21
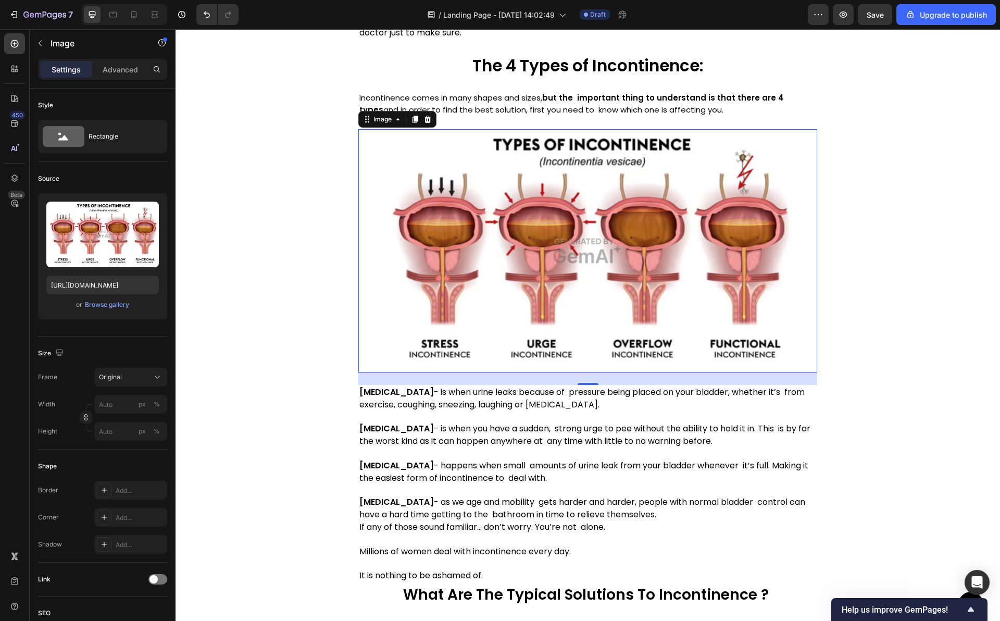
scroll to position [1256, 0]
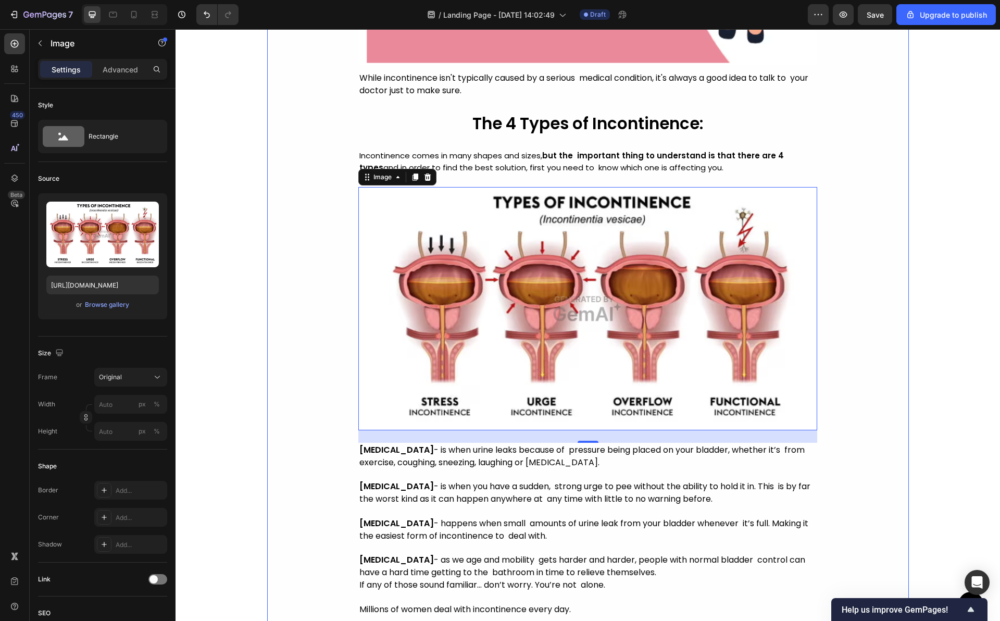
click at [624, 274] on img at bounding box center [587, 308] width 459 height 243
click at [95, 304] on div "Browse gallery" at bounding box center [107, 304] width 44 height 9
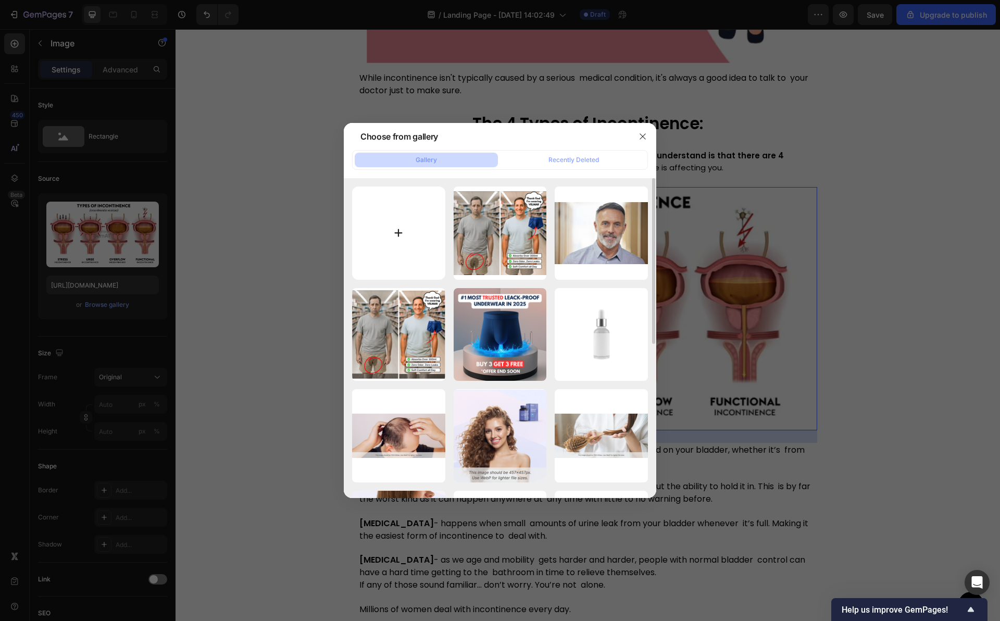
click at [405, 235] on input "file" at bounding box center [398, 232] width 93 height 93
type input "C:\fakepath\téléchargement.jpg"
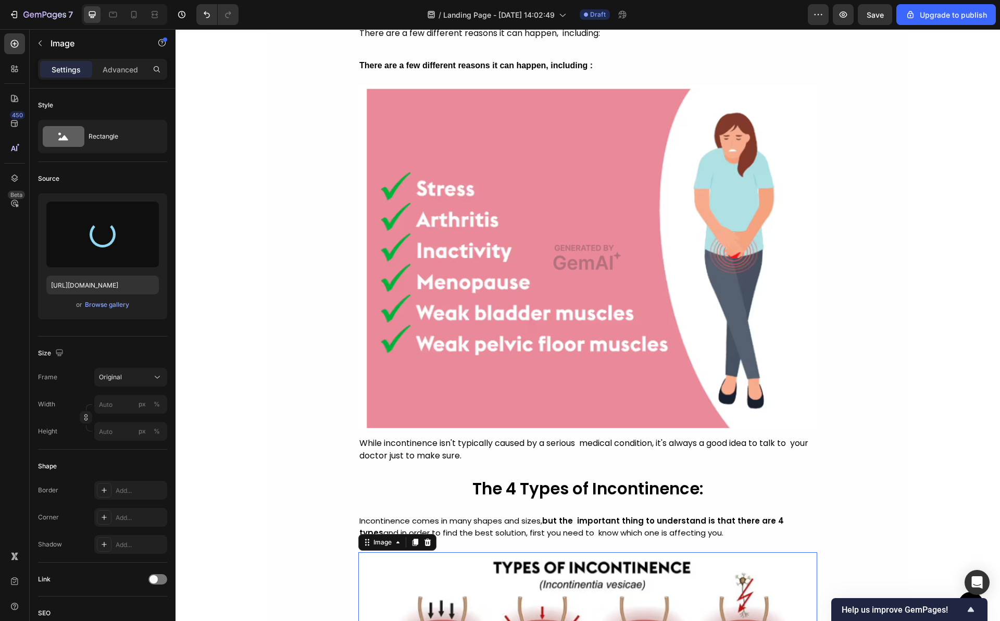
type input "[URL][DOMAIN_NAME]"
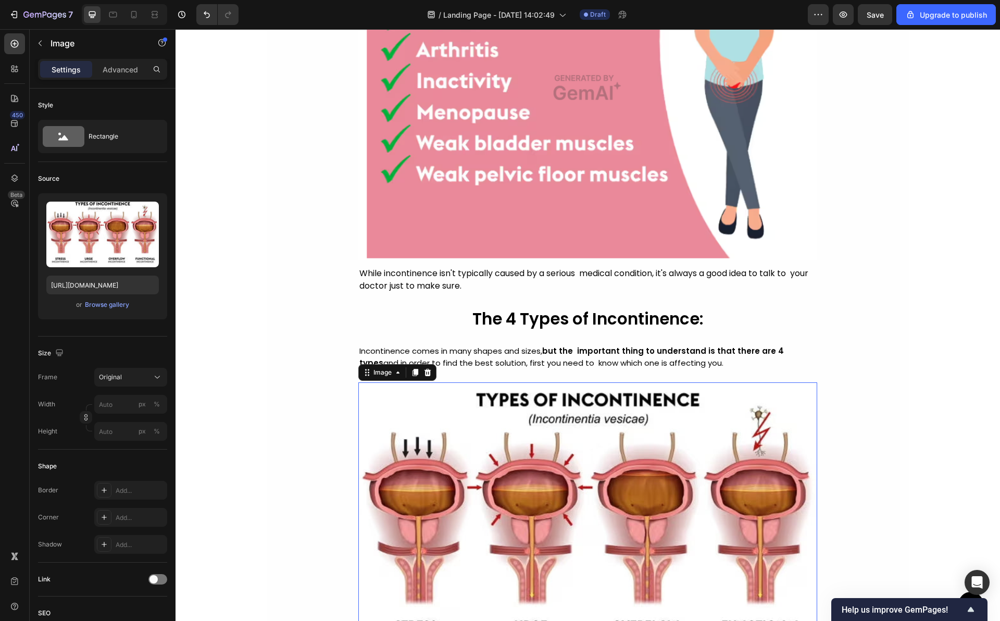
scroll to position [1075, 0]
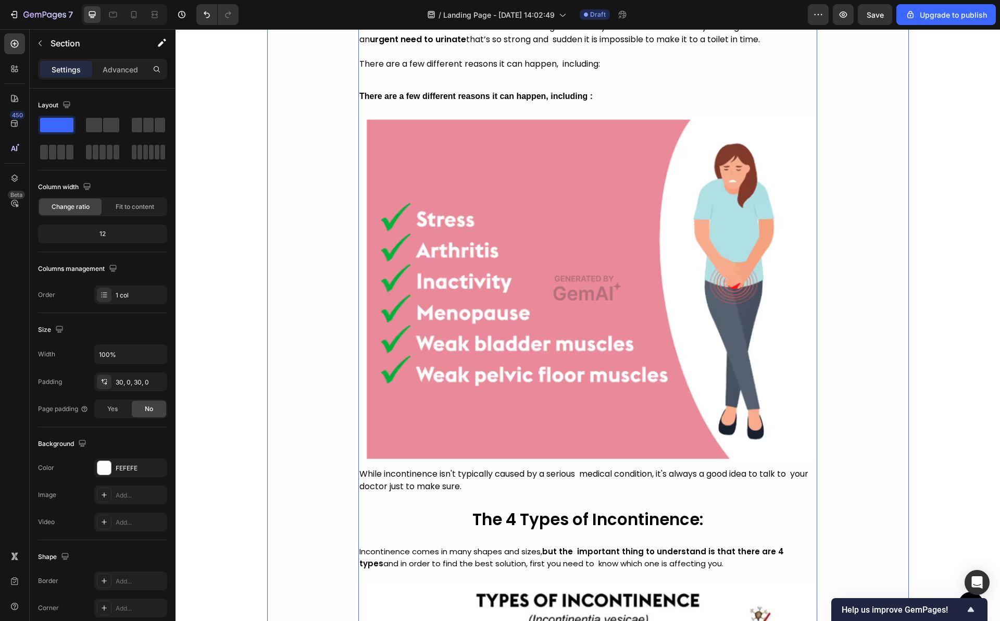
scroll to position [800, 0]
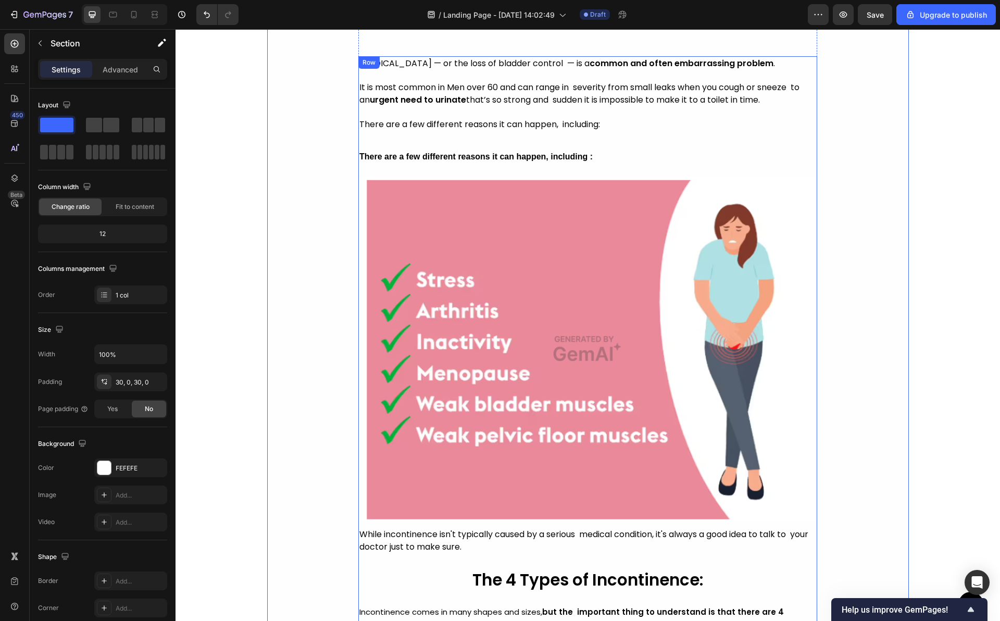
click at [700, 288] on img at bounding box center [587, 349] width 459 height 344
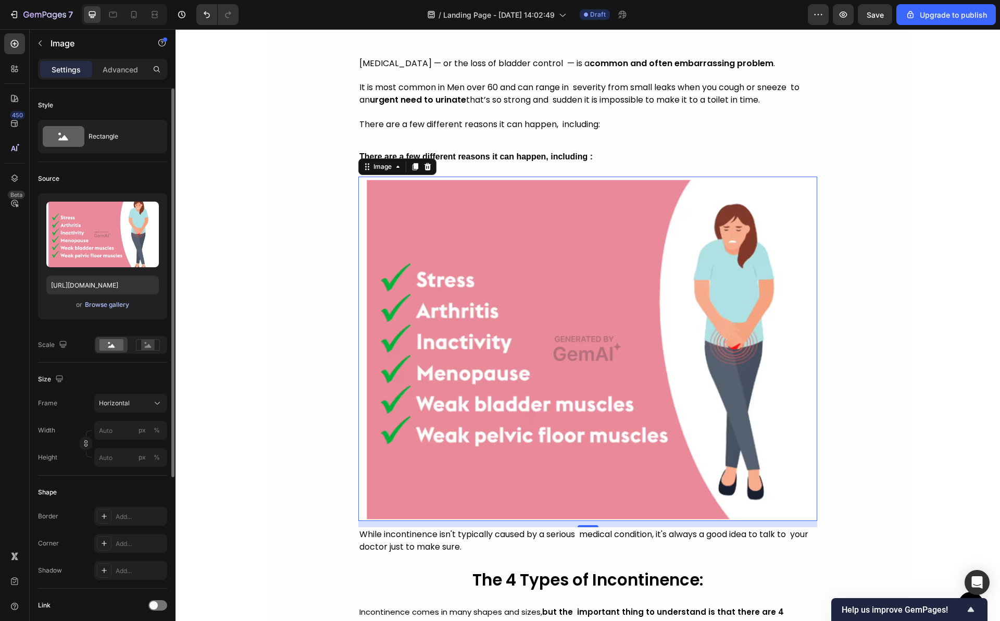
click at [85, 306] on div "Browse gallery" at bounding box center [107, 304] width 44 height 9
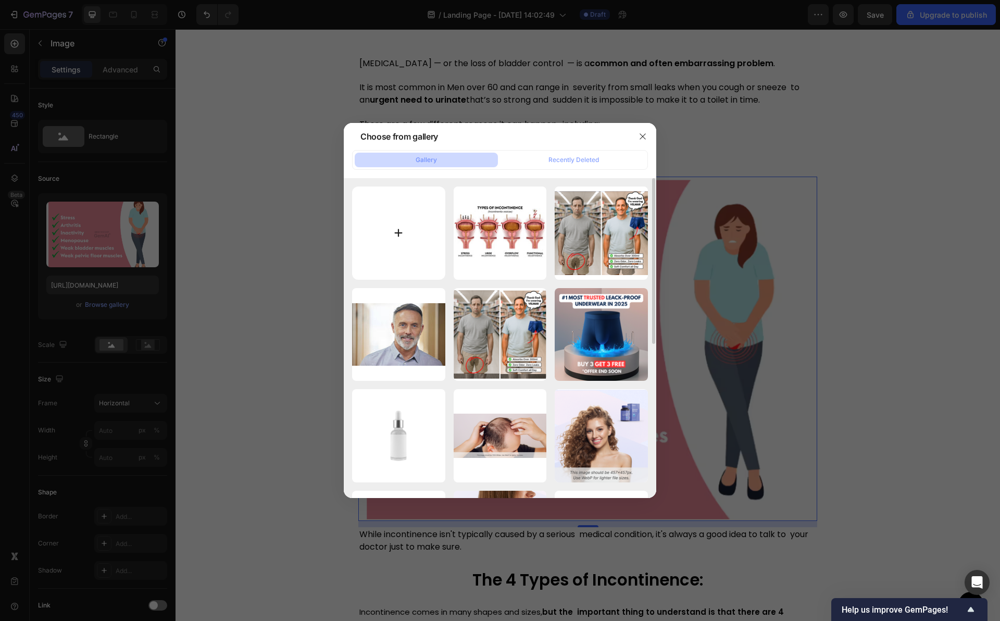
click at [404, 240] on input "file" at bounding box center [398, 232] width 93 height 93
type input "C:\fakepath\2289290.jpeg"
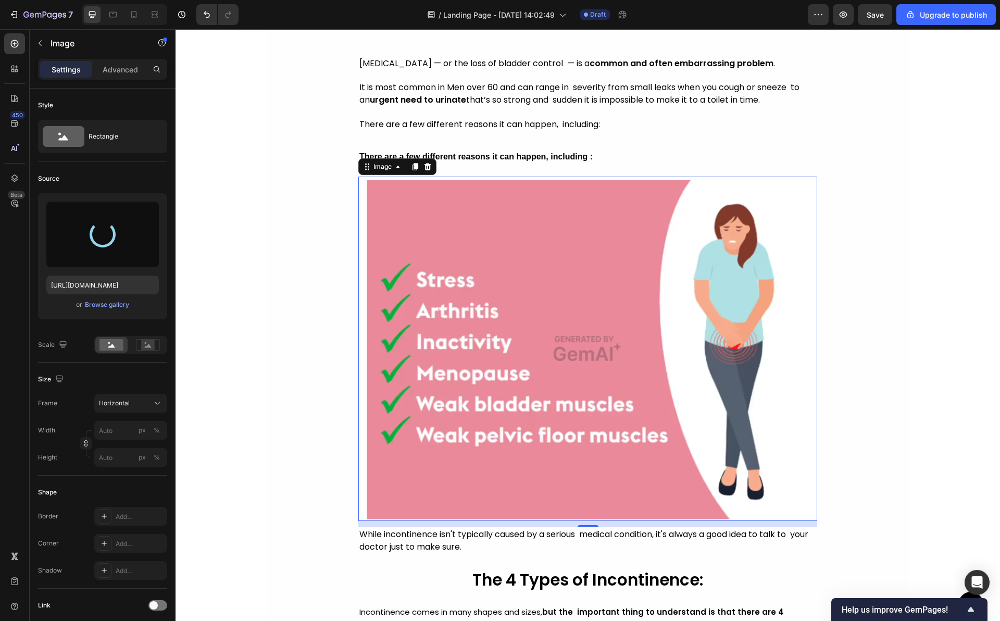
type input "[URL][DOMAIN_NAME]"
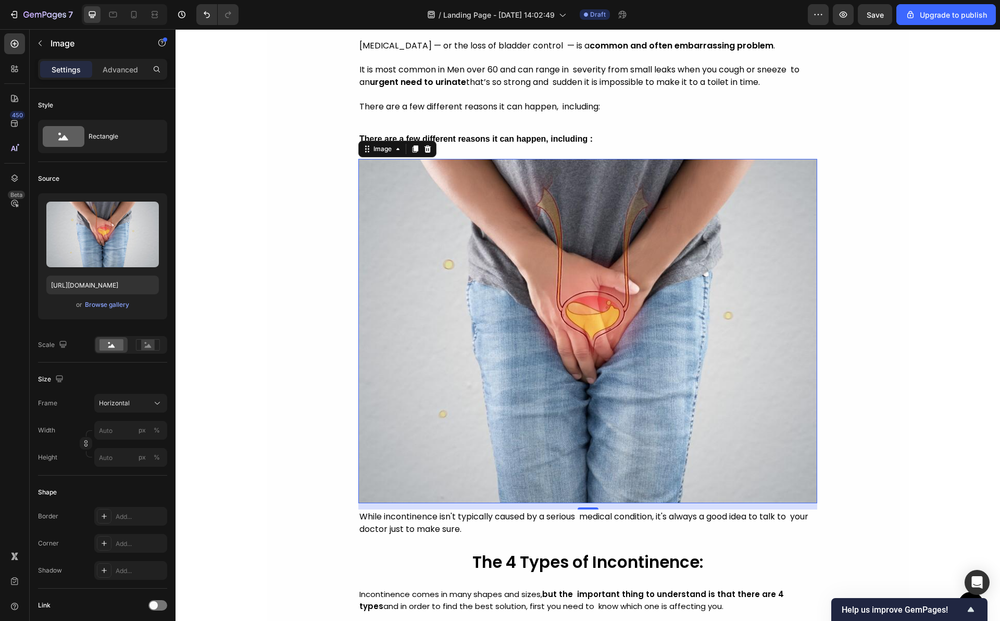
scroll to position [828, 0]
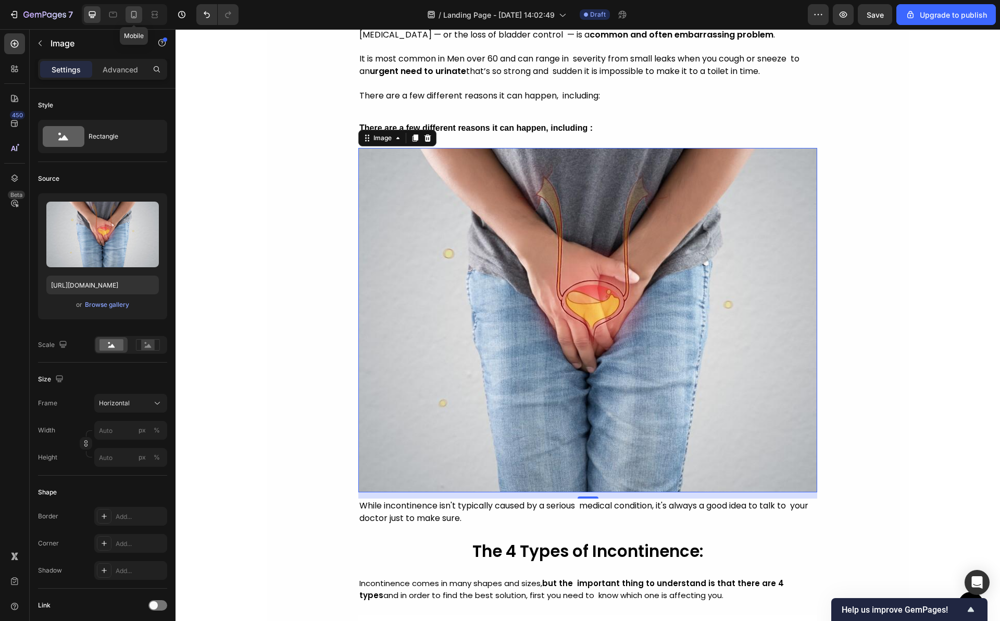
click at [133, 22] on div at bounding box center [133, 14] width 17 height 17
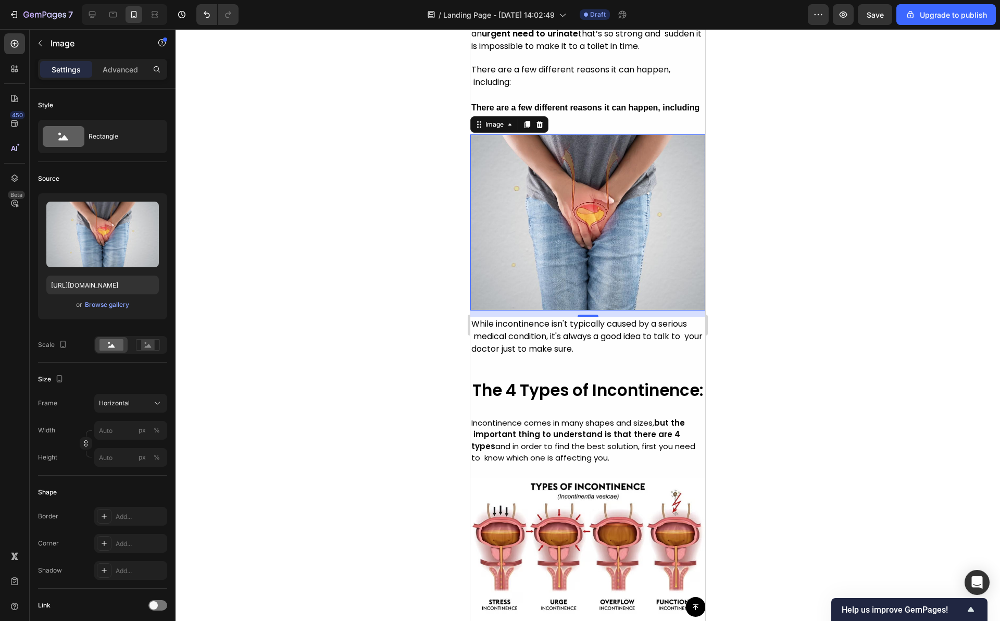
scroll to position [969, 0]
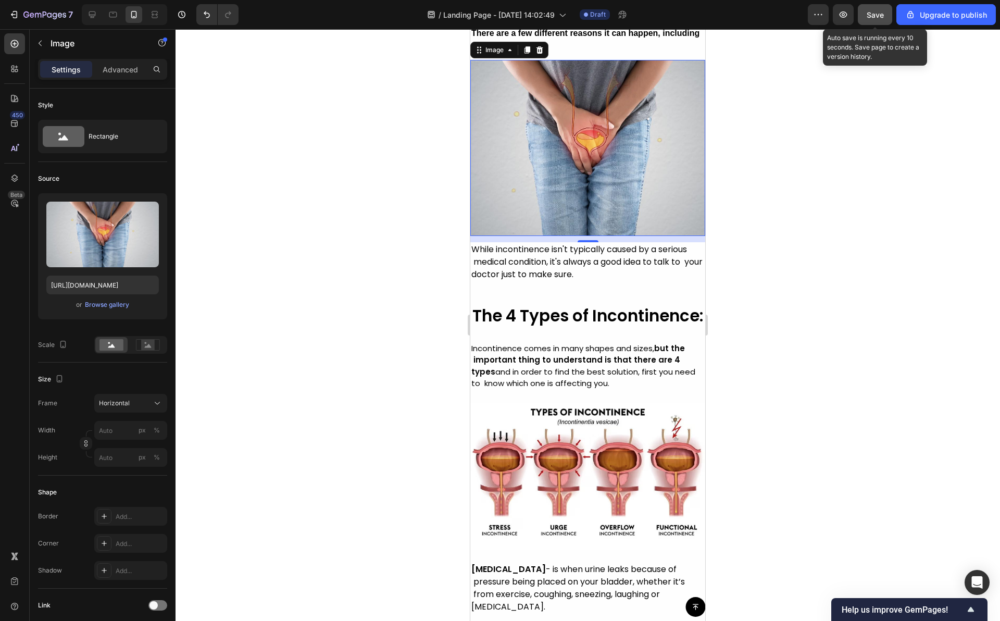
click at [866, 11] on button "Save" at bounding box center [875, 14] width 34 height 21
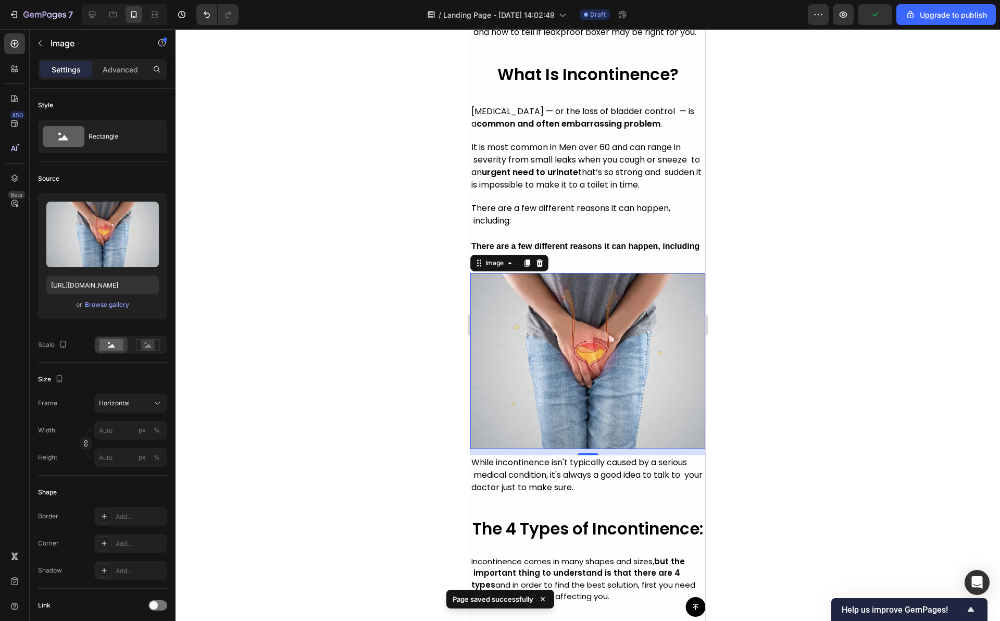
click at [793, 144] on div at bounding box center [587, 324] width 824 height 591
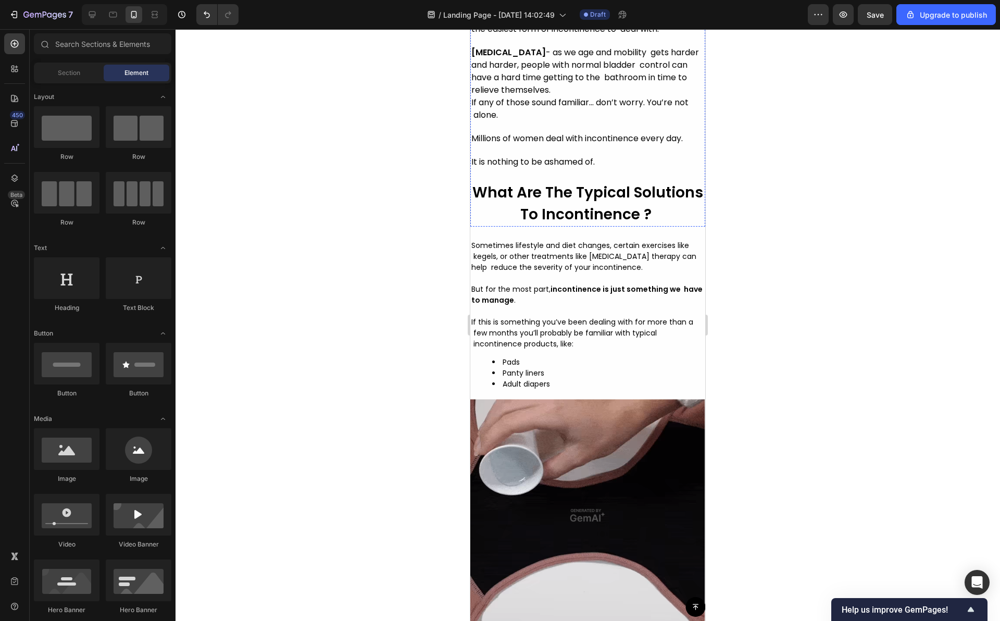
scroll to position [1733, 0]
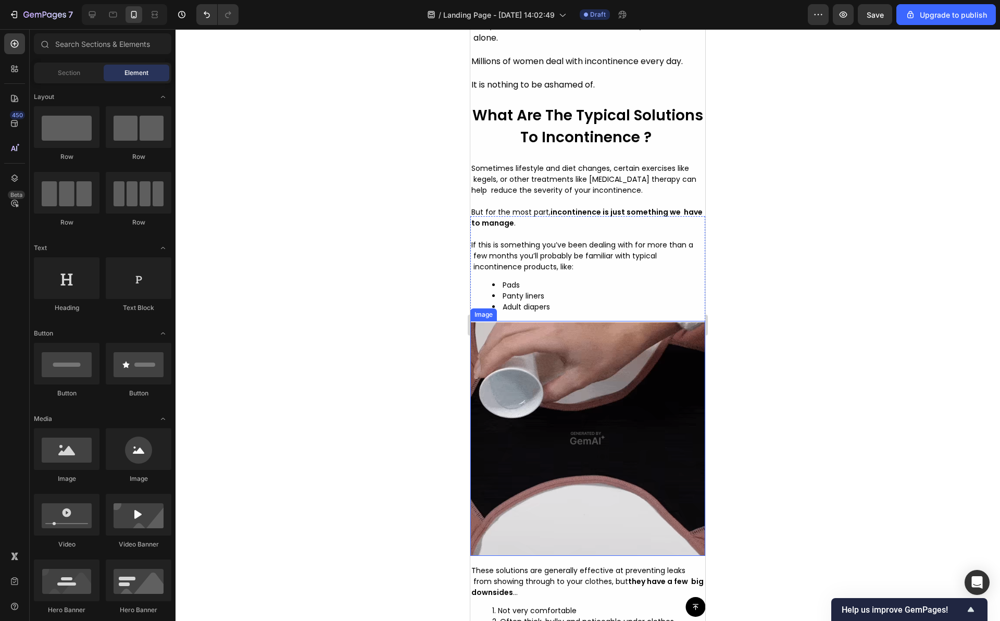
click at [562, 394] on img at bounding box center [587, 438] width 235 height 235
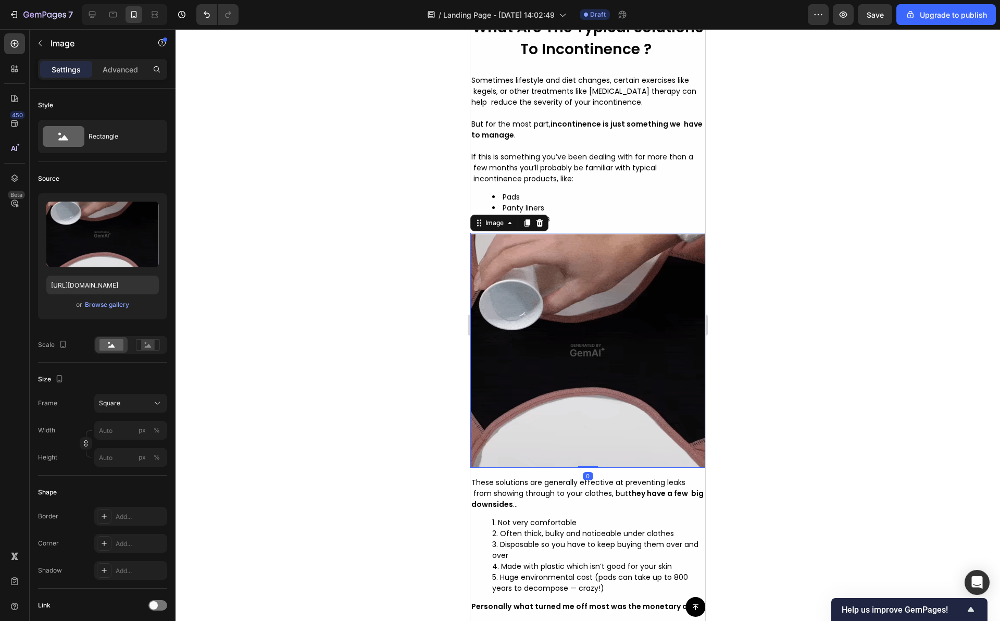
scroll to position [1823, 0]
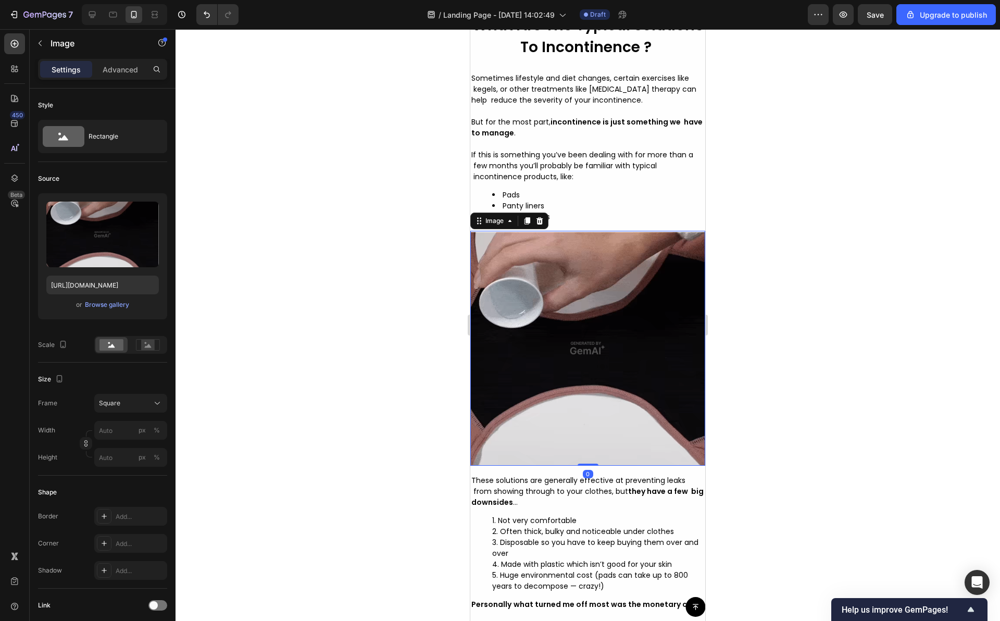
click at [412, 160] on div at bounding box center [587, 324] width 824 height 591
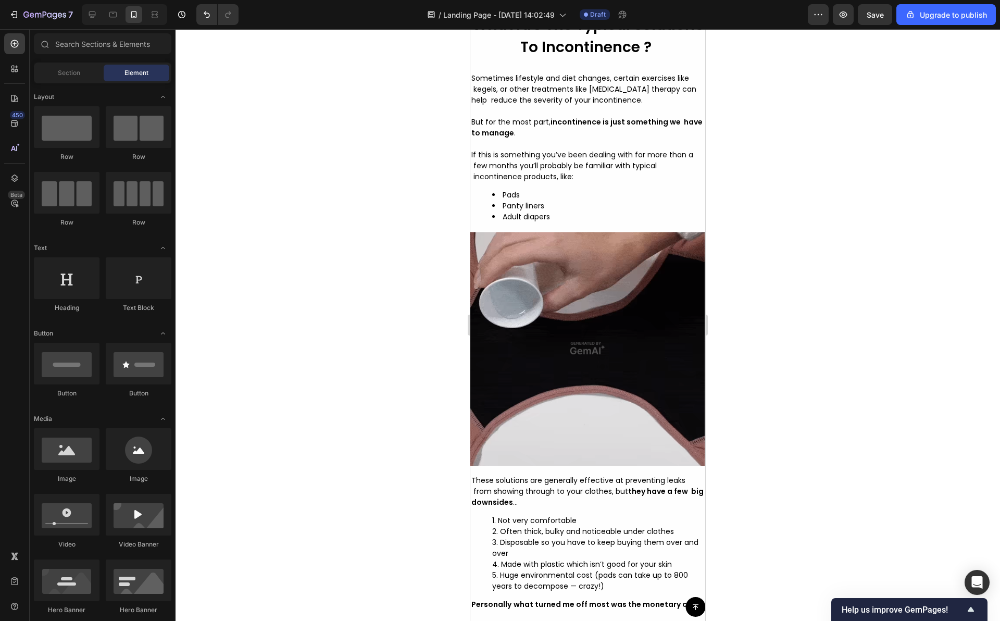
click at [412, 142] on div at bounding box center [587, 324] width 824 height 591
click at [444, 119] on div at bounding box center [587, 324] width 824 height 591
click at [567, 347] on img at bounding box center [587, 348] width 235 height 235
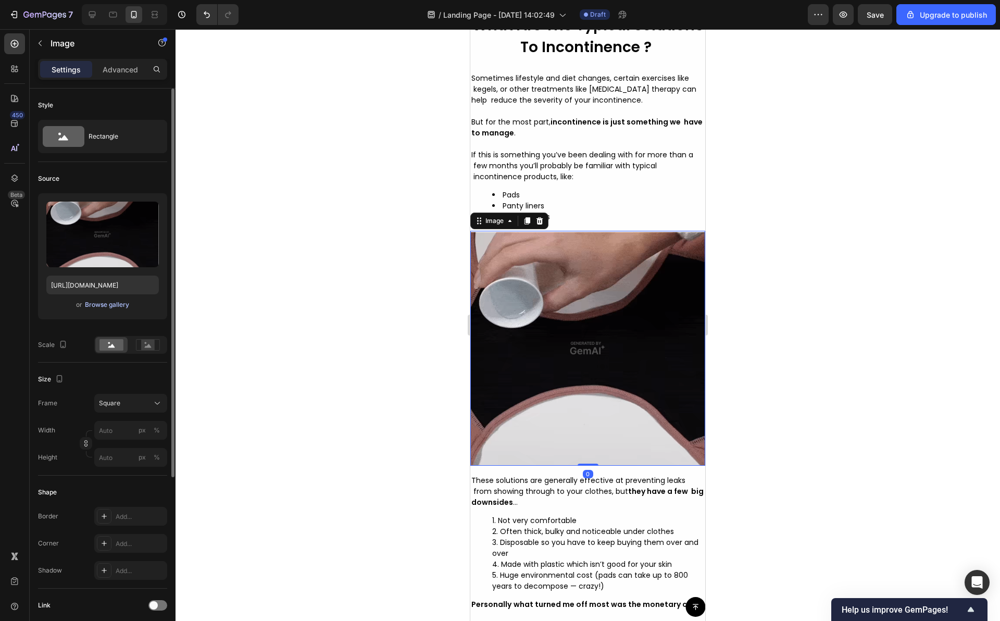
click at [111, 307] on div "Browse gallery" at bounding box center [107, 304] width 44 height 9
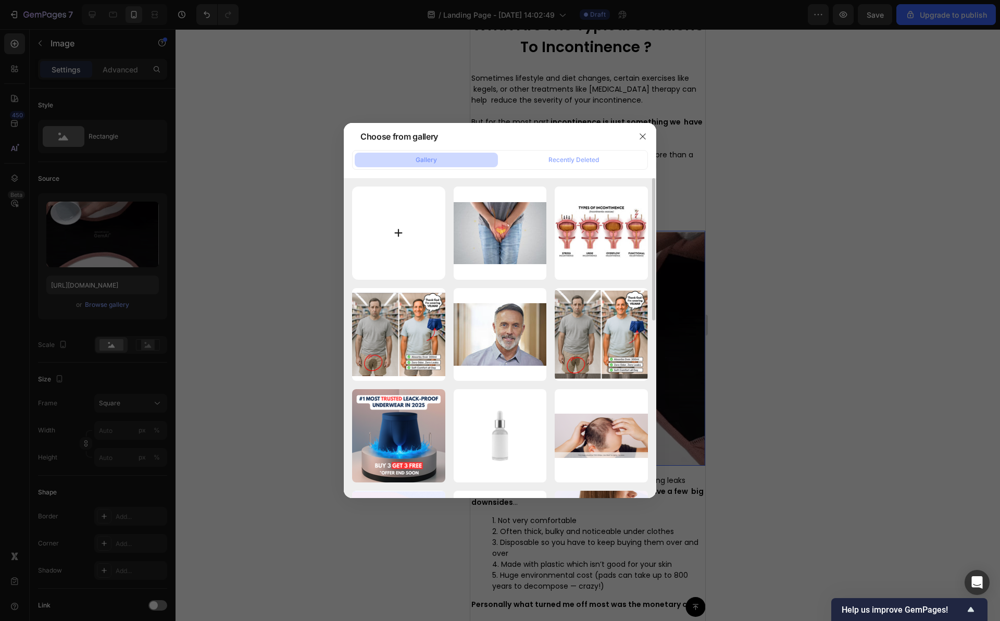
click at [397, 232] on input "file" at bounding box center [398, 232] width 93 height 93
type input "C:\fakepath\Capture d’écran [DATE] à [DATE].png"
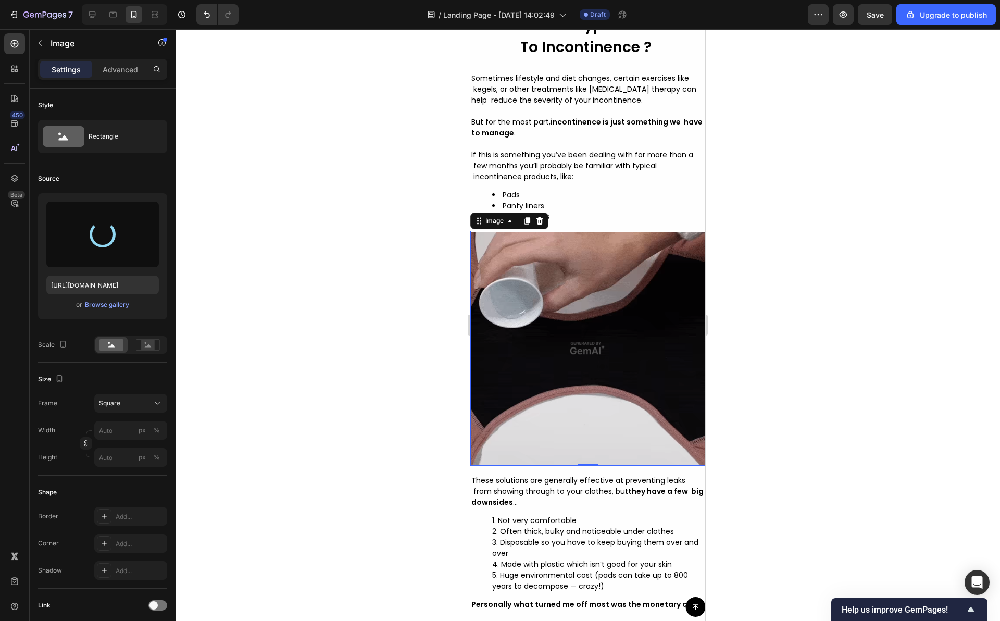
type input "[URL][DOMAIN_NAME]"
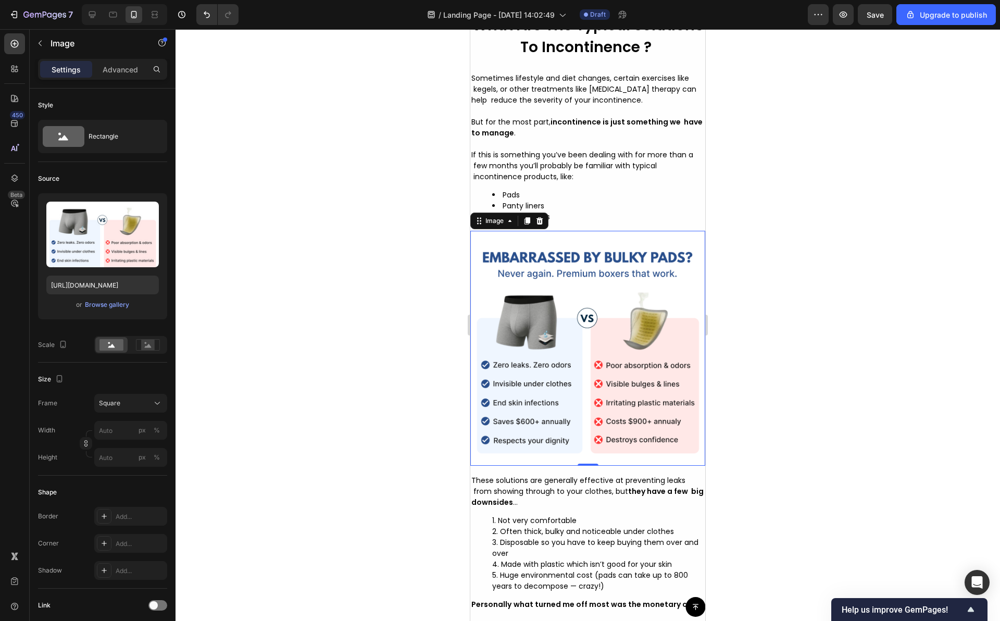
click at [754, 282] on div at bounding box center [587, 324] width 824 height 591
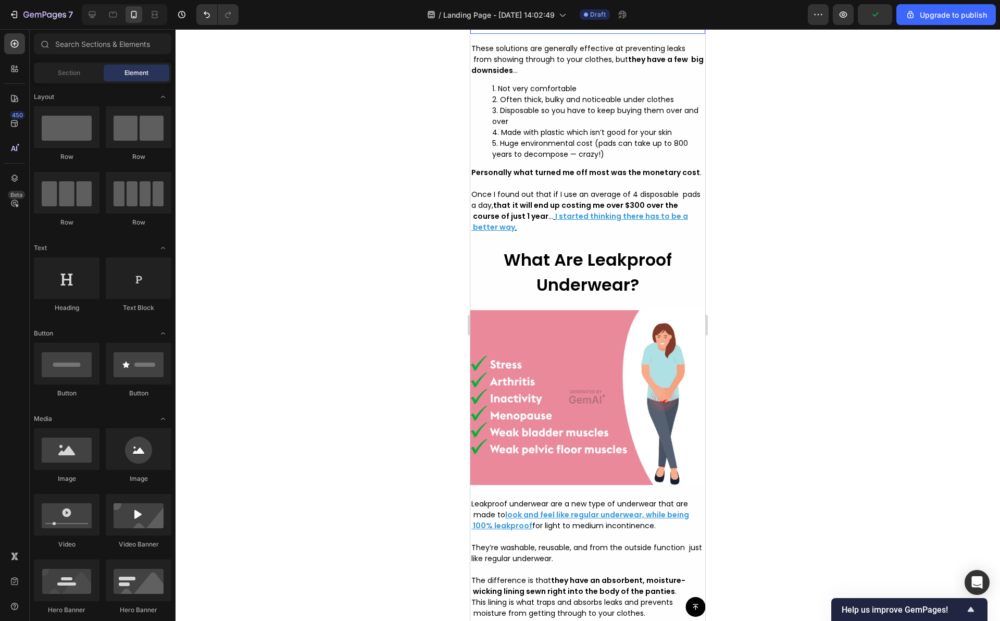
scroll to position [2364, 0]
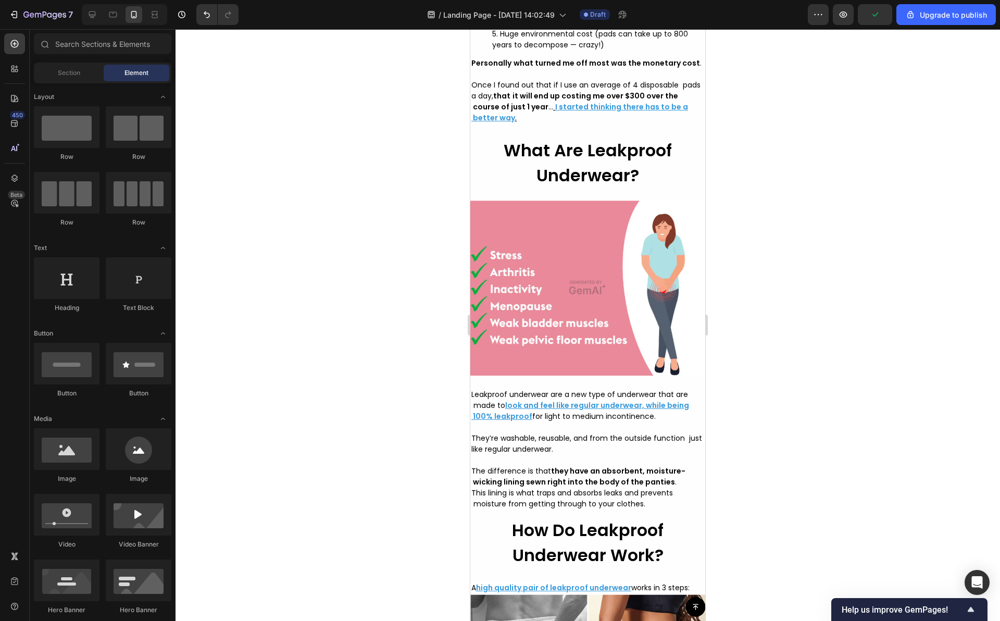
click at [782, 259] on div at bounding box center [587, 324] width 824 height 591
click at [355, 250] on div at bounding box center [587, 324] width 824 height 591
click at [547, 285] on img at bounding box center [587, 287] width 235 height 176
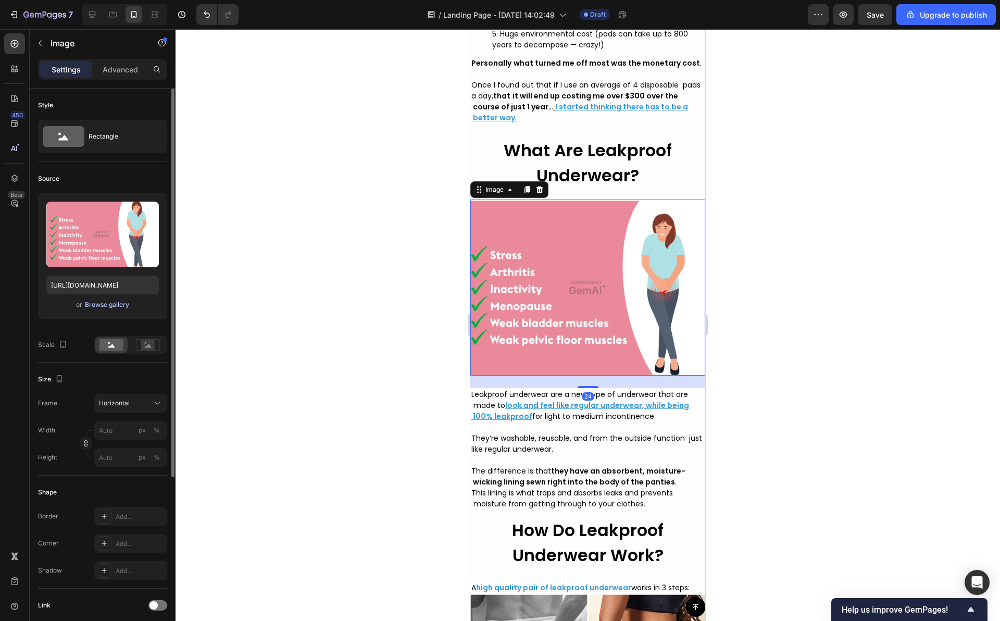
click at [117, 307] on div "Browse gallery" at bounding box center [107, 304] width 44 height 9
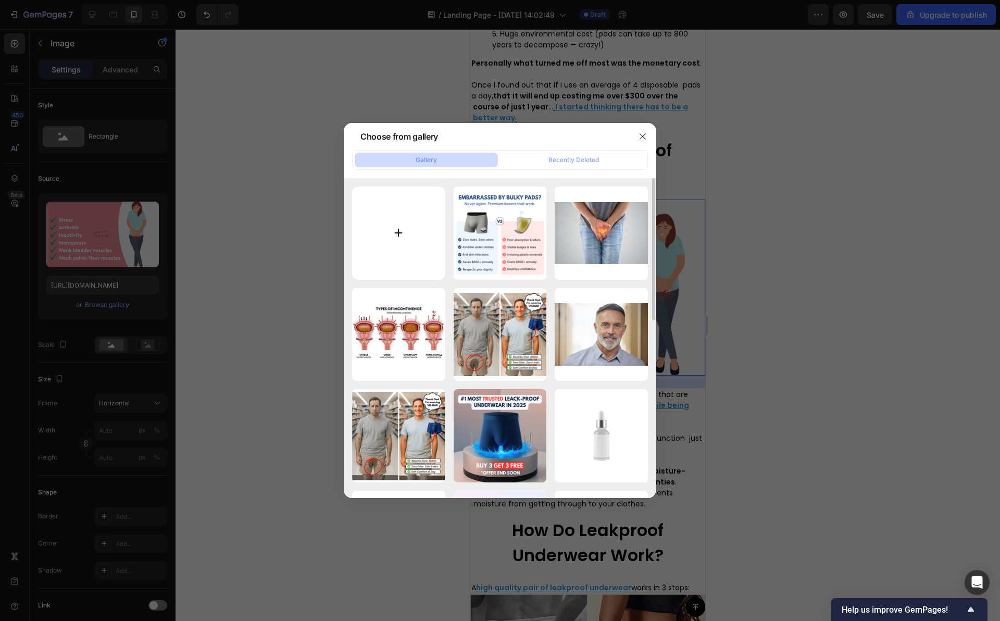
click at [392, 189] on input "file" at bounding box center [398, 232] width 93 height 93
type input "C:\fakepath\Capture d’écran [DATE] à [DATE].png"
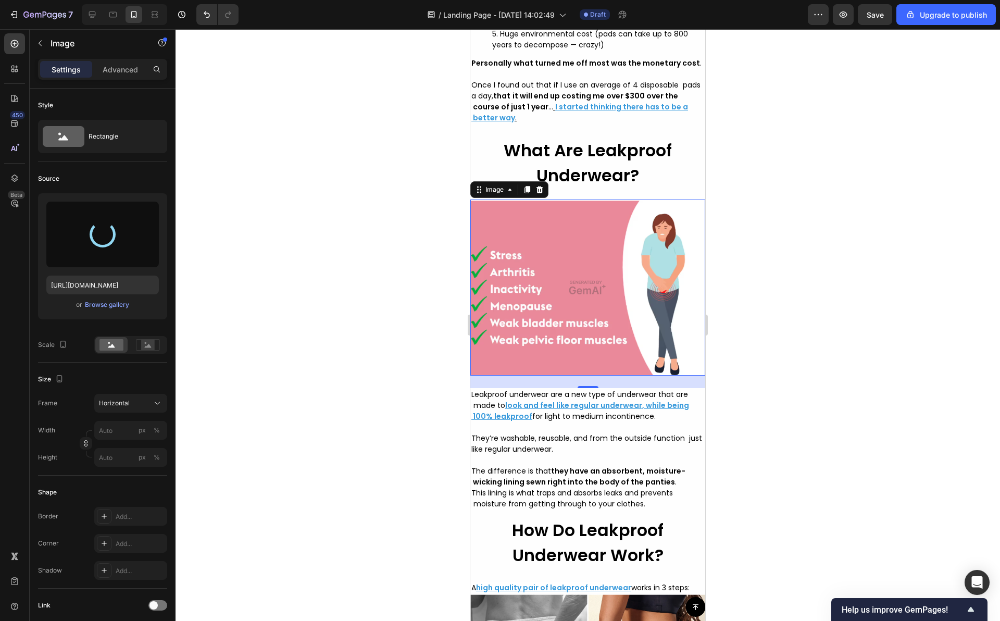
type input "[URL][DOMAIN_NAME]"
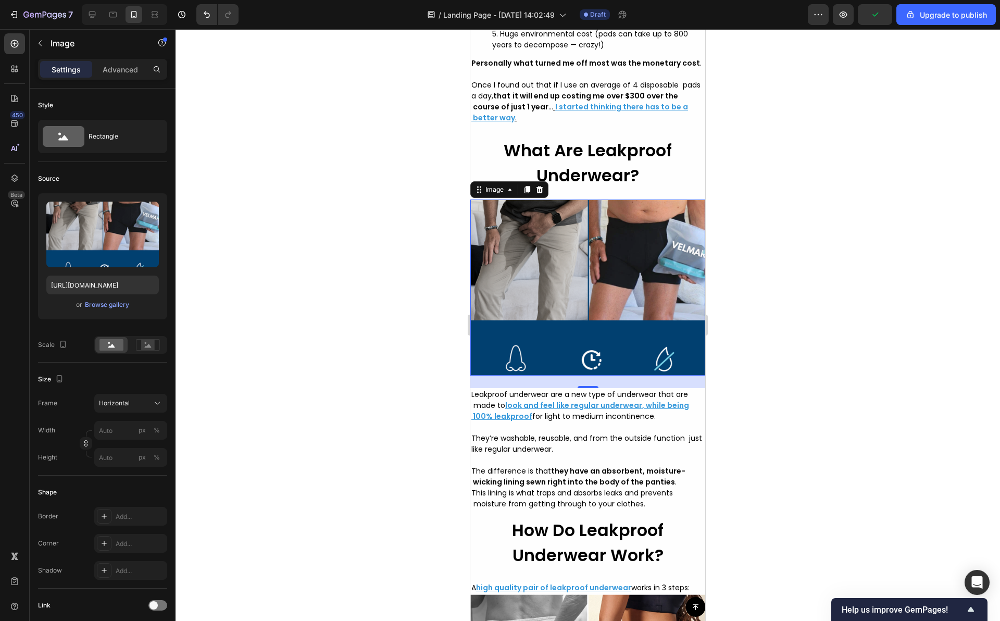
click at [417, 299] on div at bounding box center [587, 324] width 824 height 591
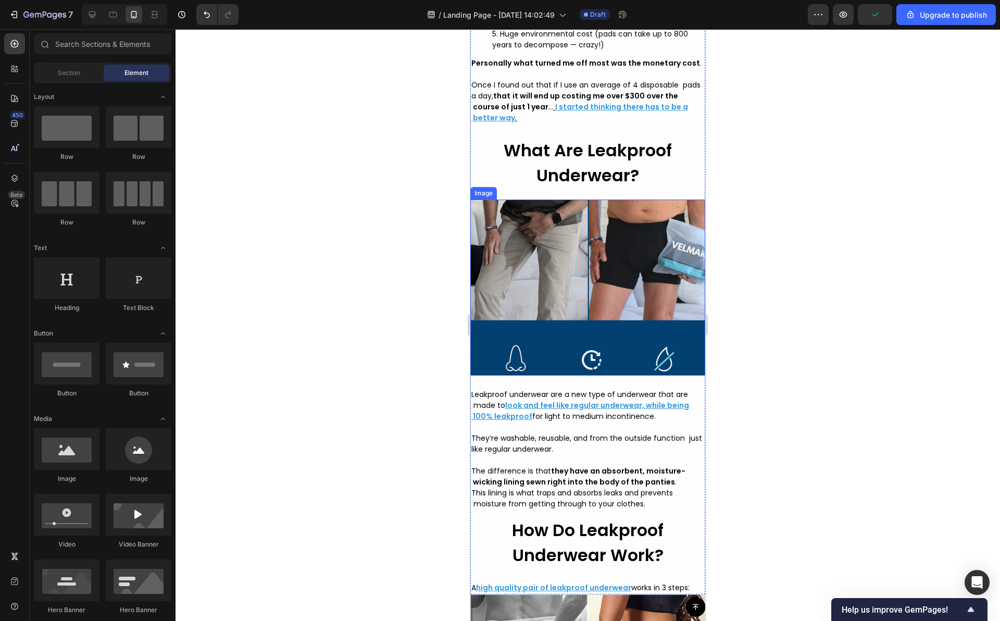
click at [587, 375] on img at bounding box center [587, 287] width 235 height 176
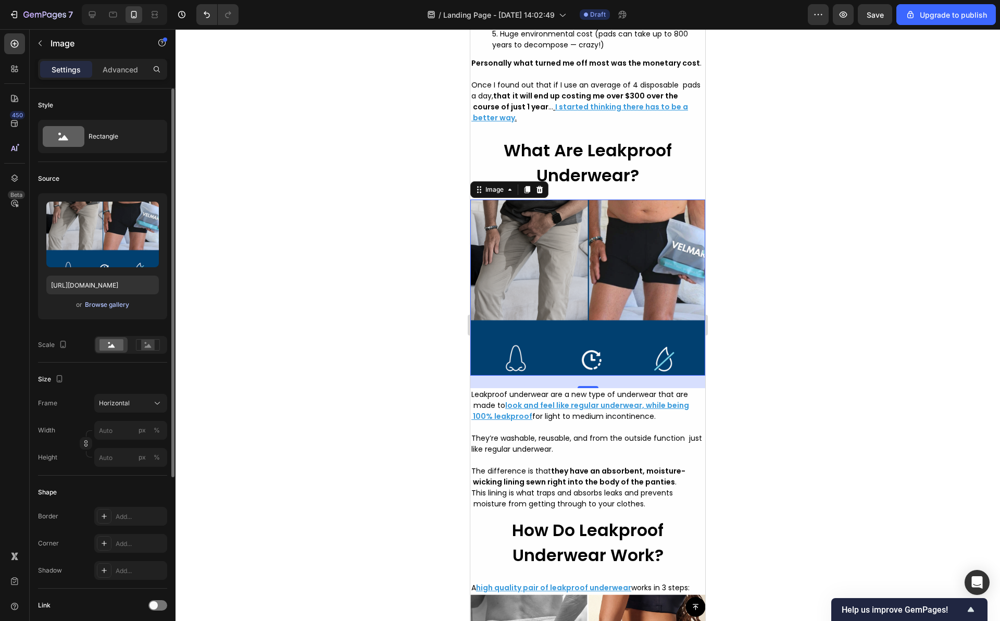
click at [107, 305] on div "Browse gallery" at bounding box center [107, 304] width 44 height 9
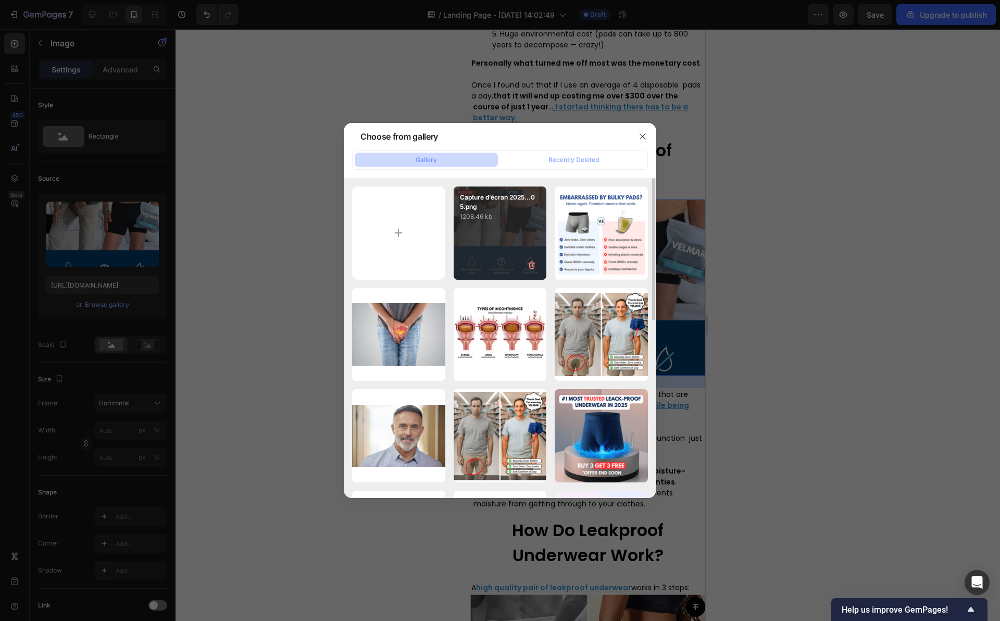
click at [525, 214] on p "1208.46 kb" at bounding box center [500, 216] width 81 height 10
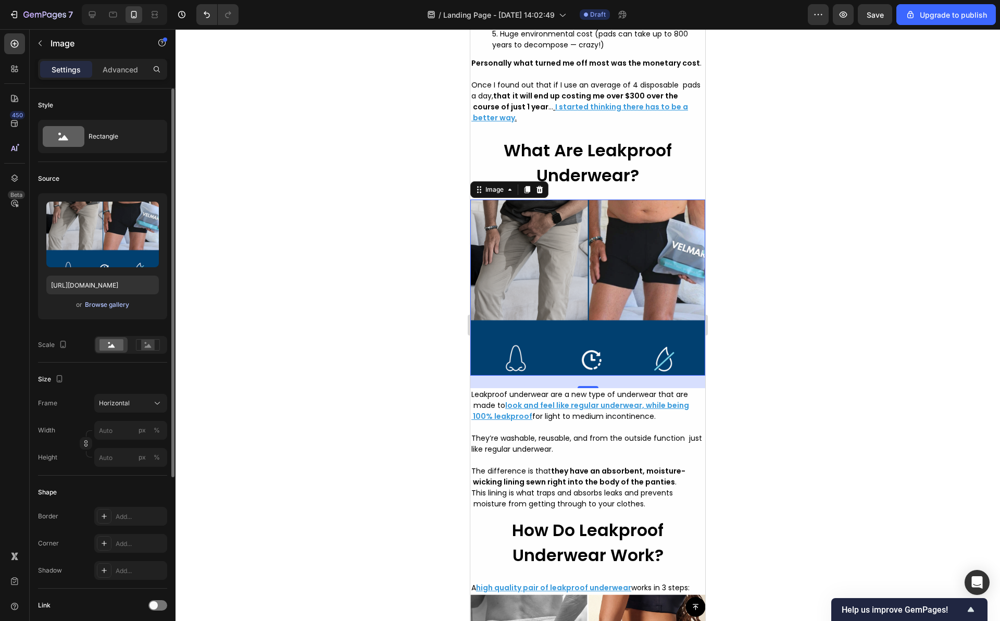
click at [118, 303] on div "Browse gallery" at bounding box center [107, 304] width 44 height 9
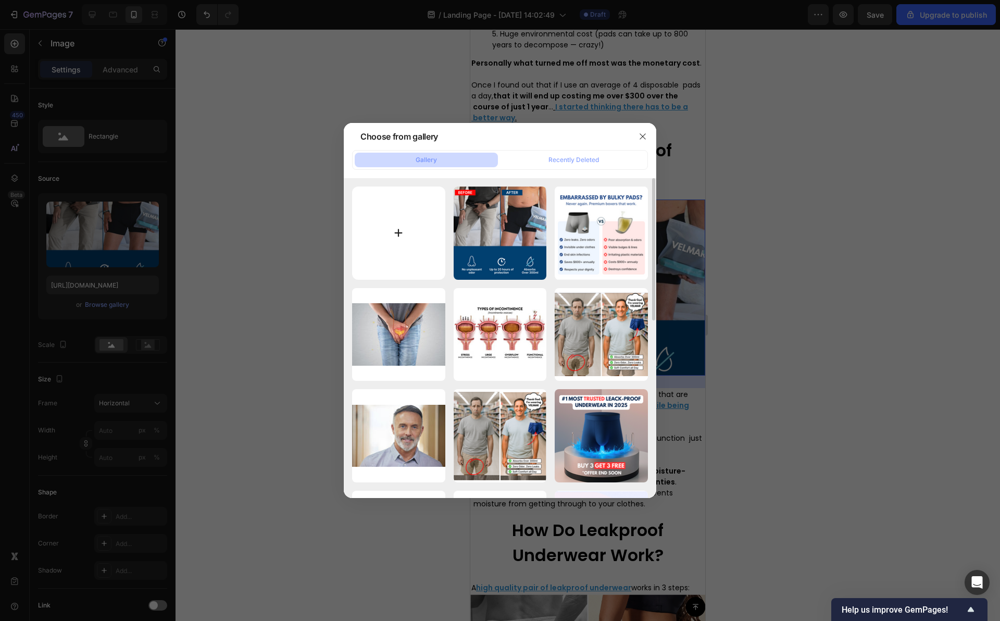
click at [397, 216] on input "file" at bounding box center [398, 232] width 93 height 93
type input "C:\fakepath\Capture d’écran [DATE] à [DATE].png"
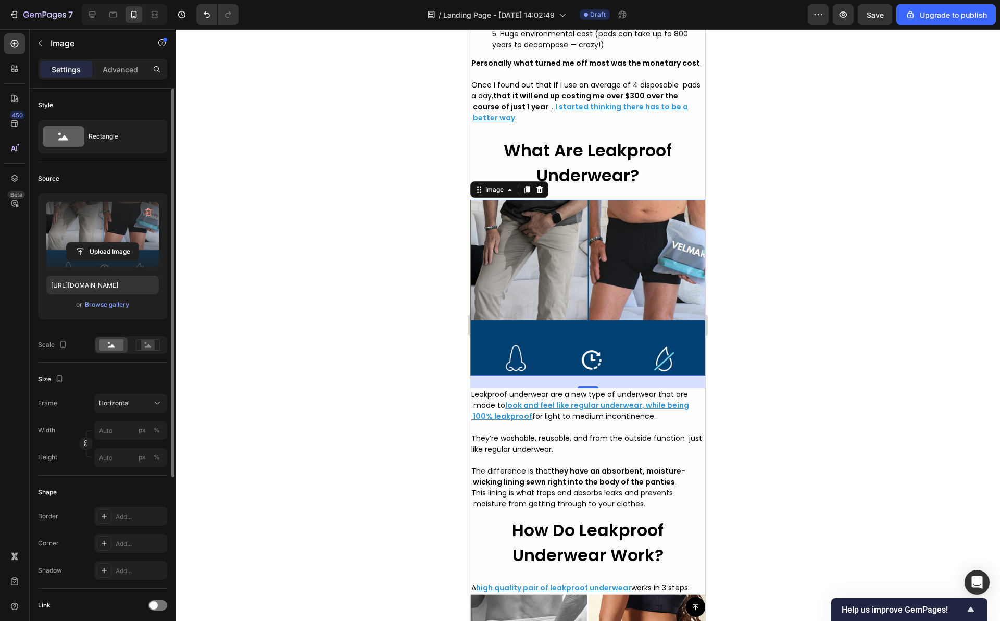
drag, startPoint x: 119, startPoint y: 220, endPoint x: 120, endPoint y: 202, distance: 17.7
click at [120, 202] on label at bounding box center [102, 234] width 112 height 66
click at [120, 243] on input "file" at bounding box center [103, 252] width 72 height 18
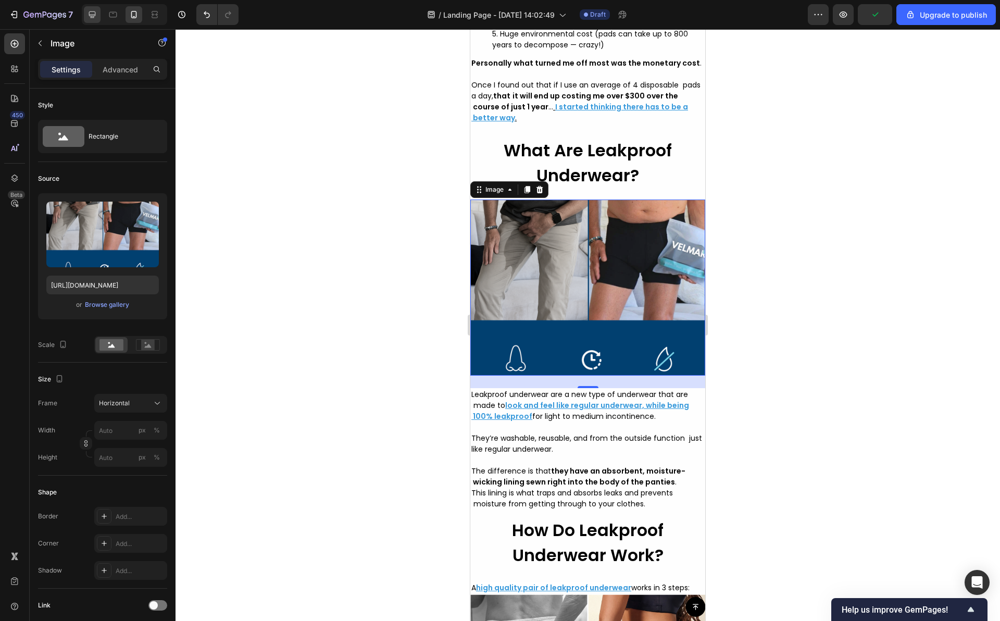
click at [99, 12] on div at bounding box center [92, 14] width 17 height 17
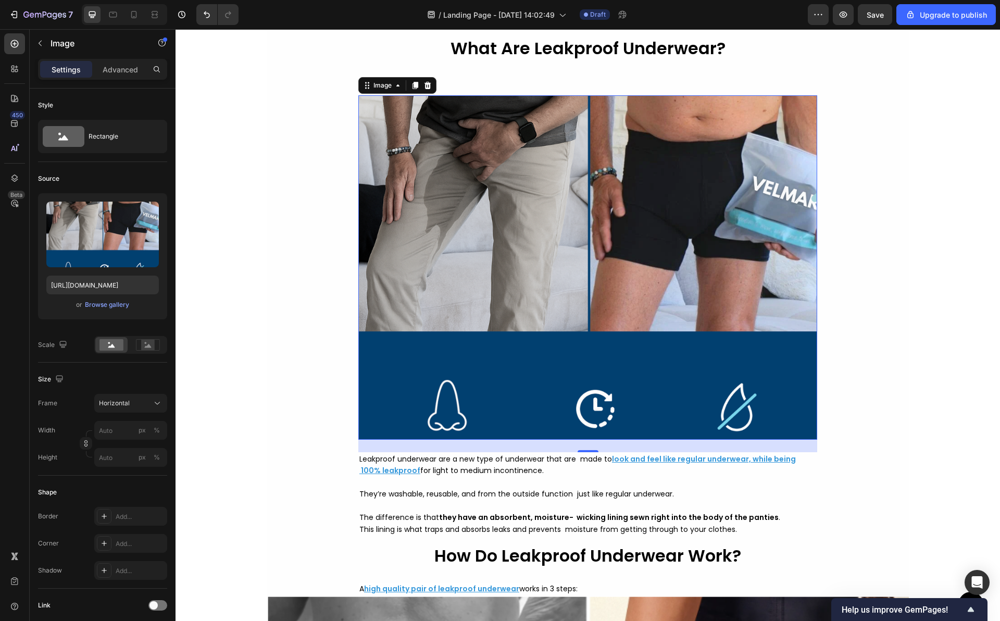
scroll to position [2830, 0]
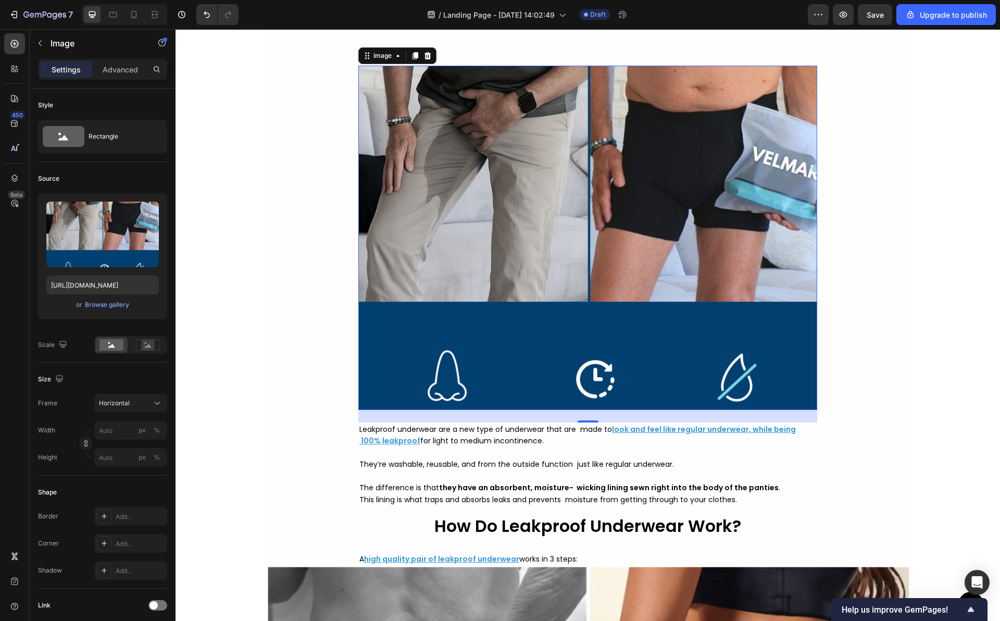
click at [627, 250] on img at bounding box center [587, 238] width 459 height 344
click at [90, 309] on div "Browse gallery" at bounding box center [107, 304] width 44 height 9
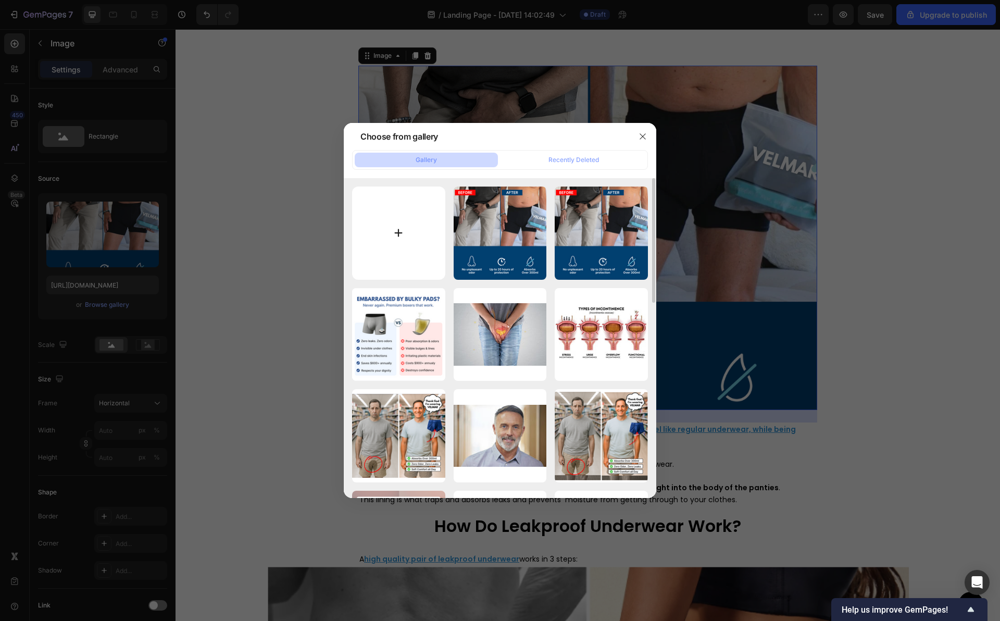
click at [395, 224] on input "file" at bounding box center [398, 232] width 93 height 93
type input "C:\fakepath\Capture d’écran [DATE] à [DATE].png"
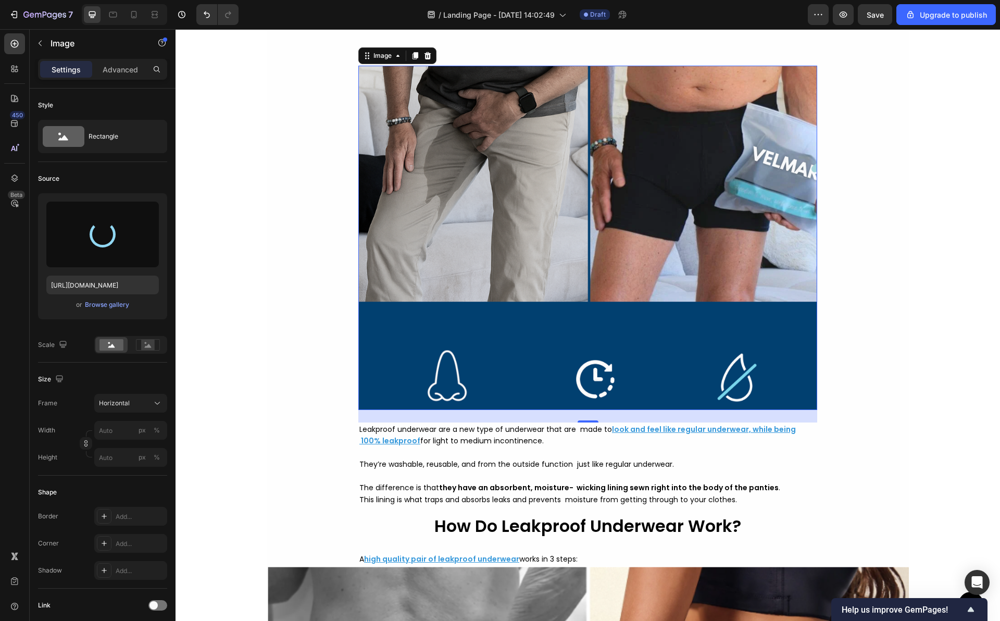
type input "[URL][DOMAIN_NAME]"
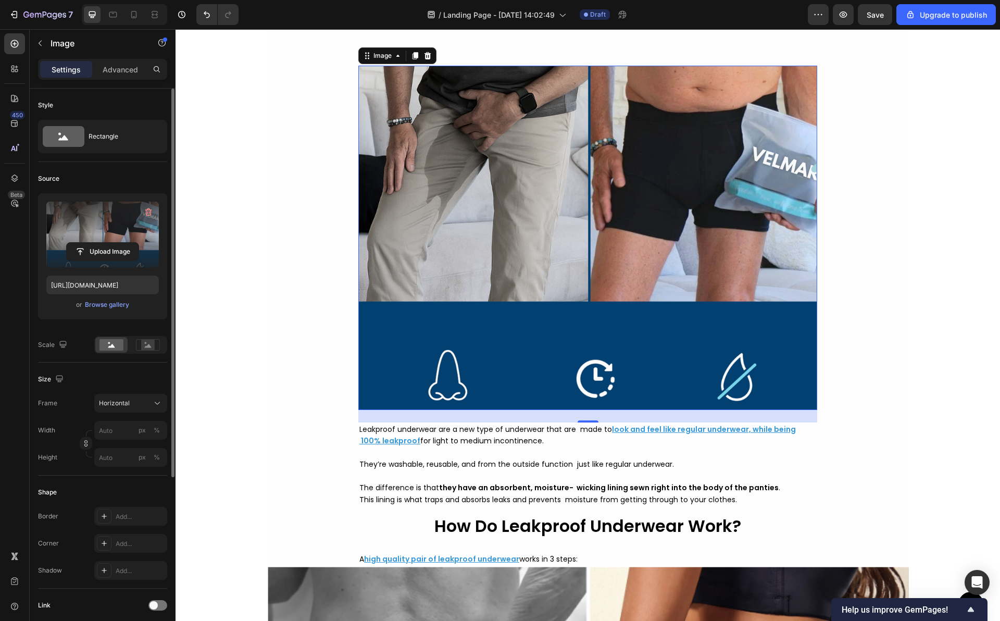
click at [105, 223] on label at bounding box center [102, 234] width 112 height 66
click at [105, 243] on input "file" at bounding box center [103, 252] width 72 height 18
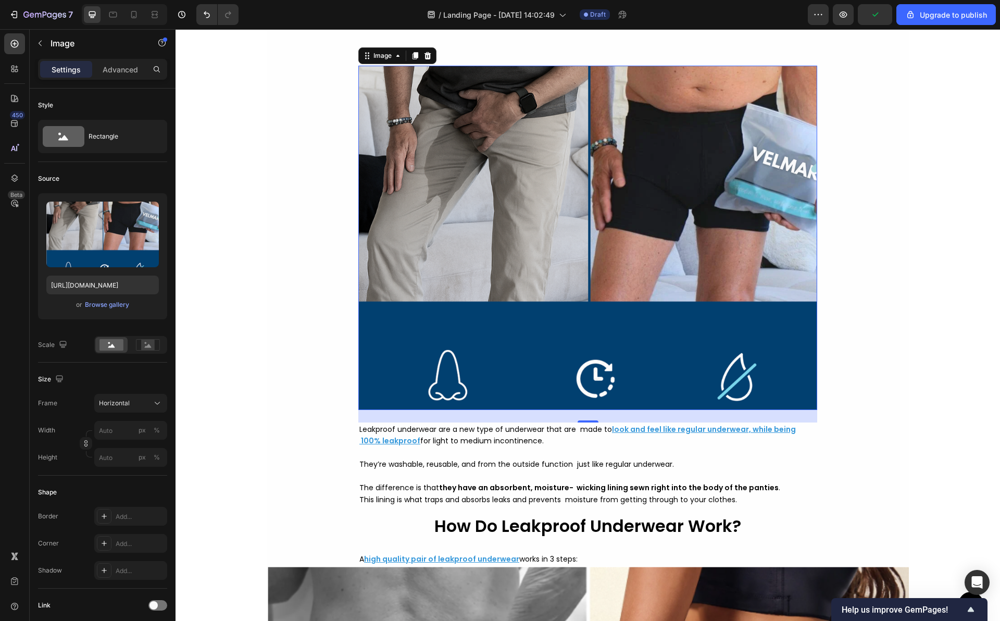
click at [495, 197] on img at bounding box center [587, 238] width 459 height 344
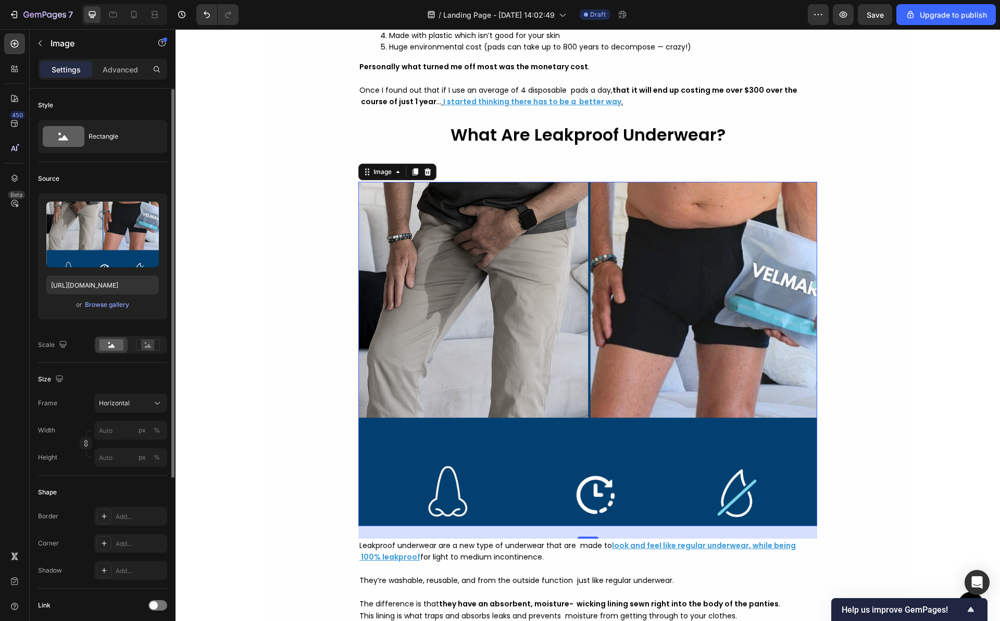
scroll to position [14, 0]
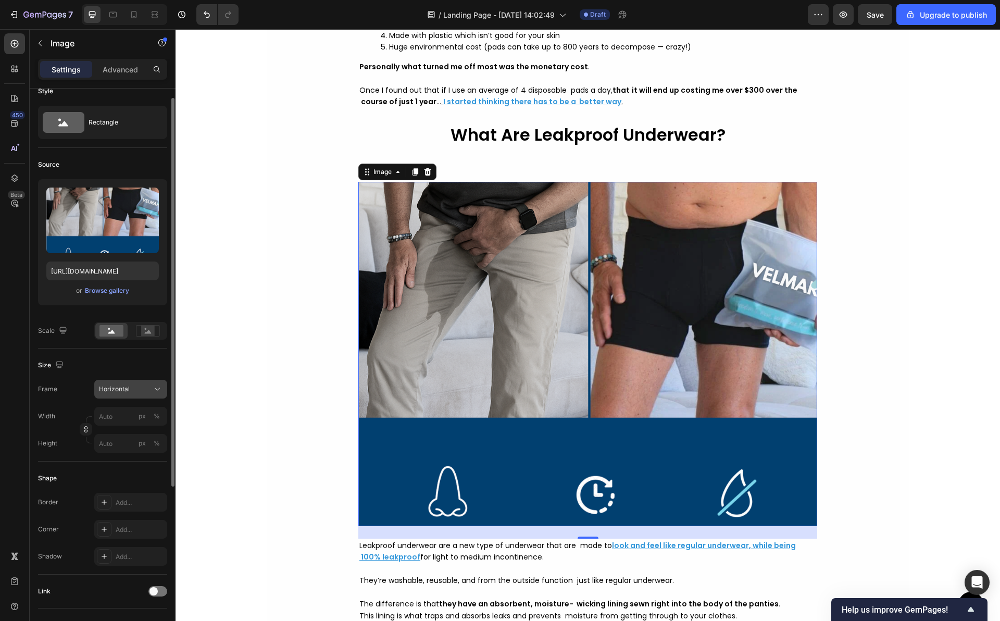
click at [161, 392] on icon at bounding box center [157, 389] width 10 height 10
click at [151, 407] on div "Square" at bounding box center [121, 415] width 83 height 20
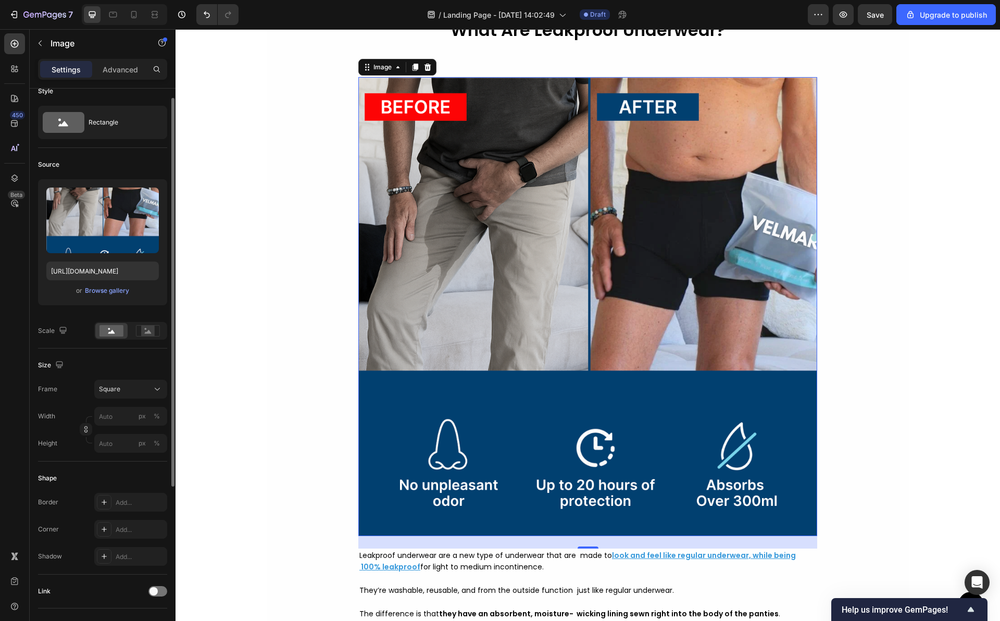
scroll to position [2848, 0]
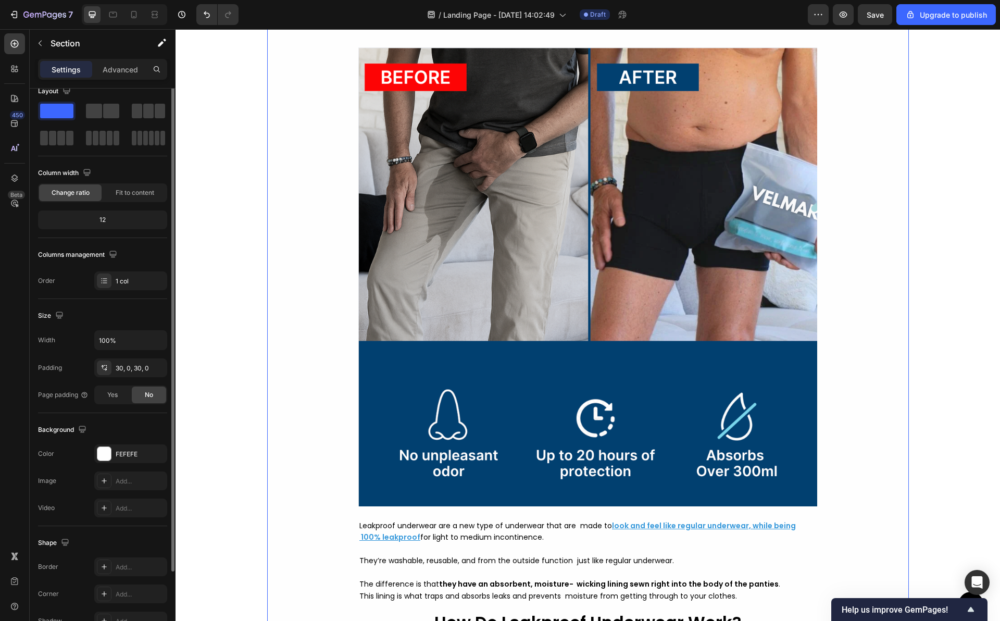
scroll to position [0, 0]
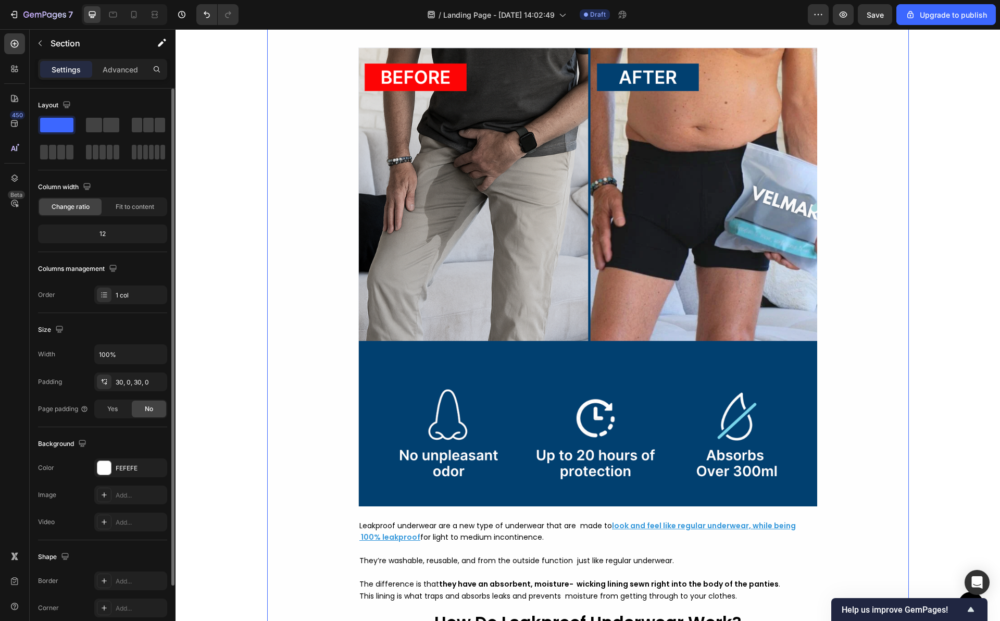
click at [220, 251] on div "UPDATE : Velmar are SELLING OUT faster than expected! Lock in your order NOW to…" at bounding box center [587, 455] width 824 height 6507
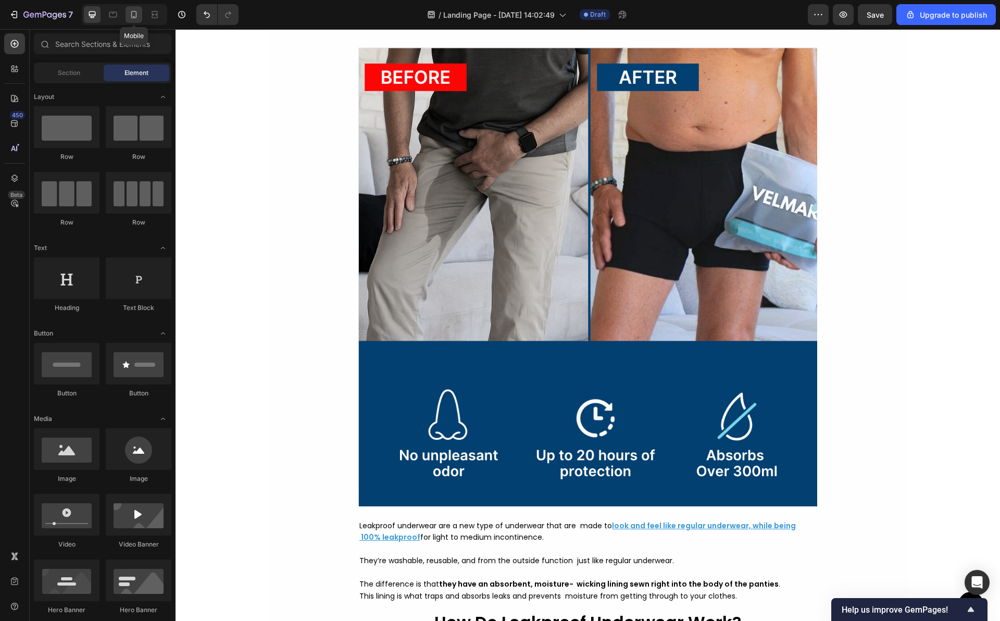
click at [137, 16] on icon at bounding box center [134, 14] width 10 height 10
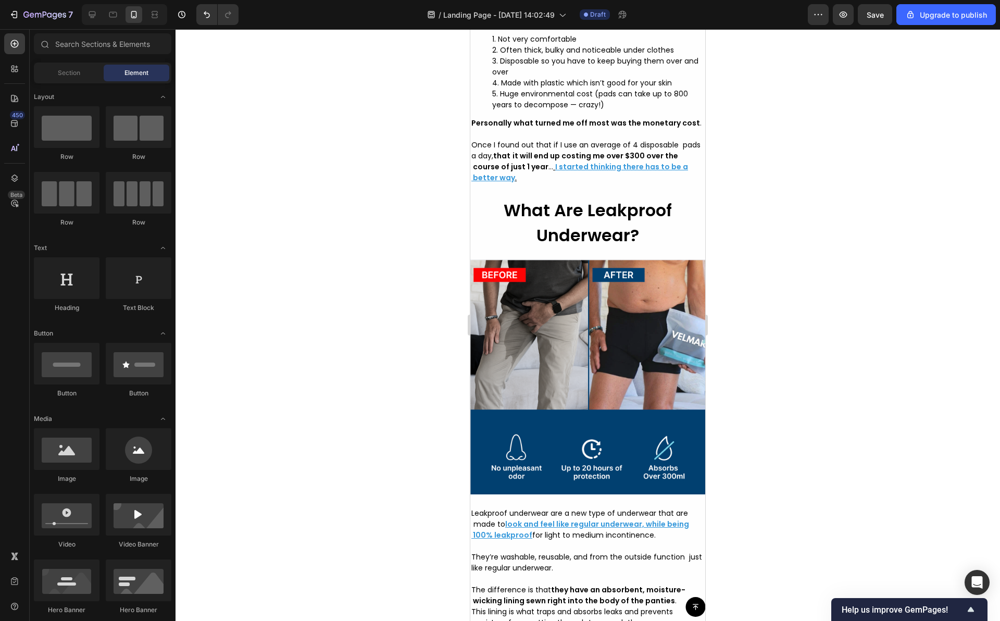
click at [746, 208] on div at bounding box center [587, 324] width 824 height 591
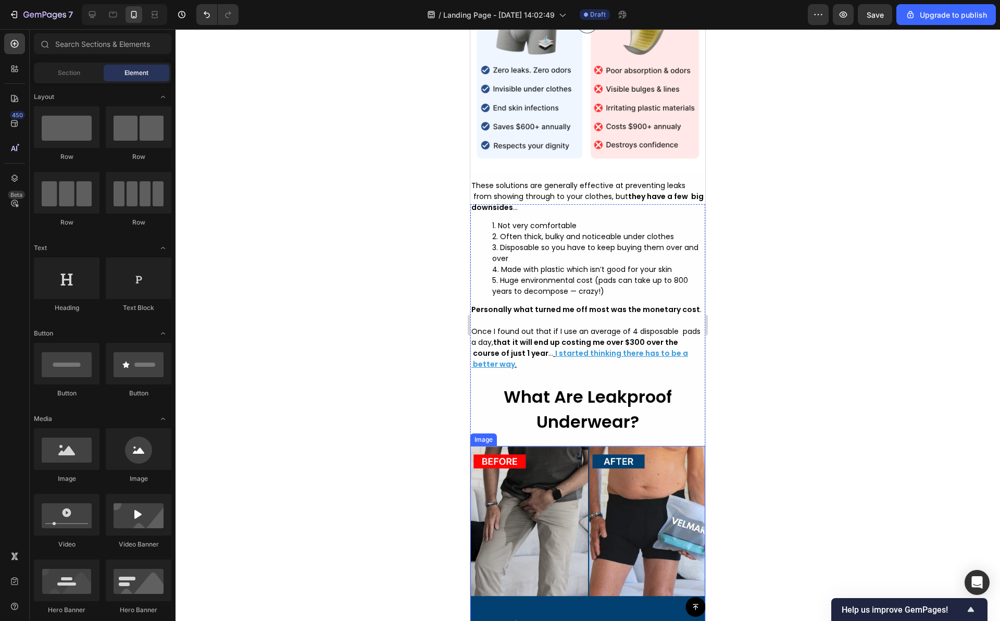
scroll to position [2282, 0]
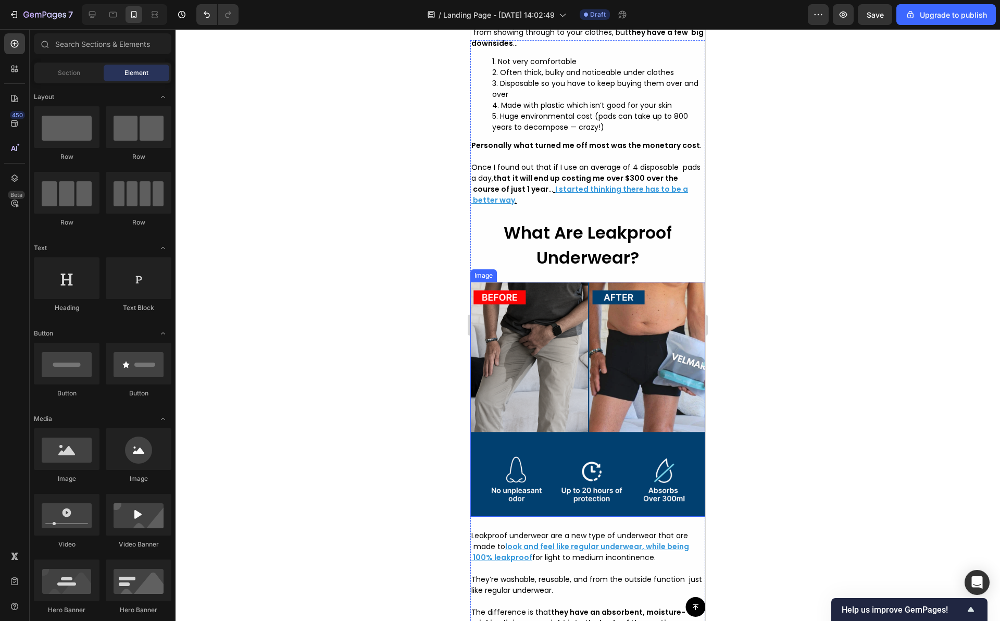
click at [612, 354] on img at bounding box center [587, 399] width 235 height 235
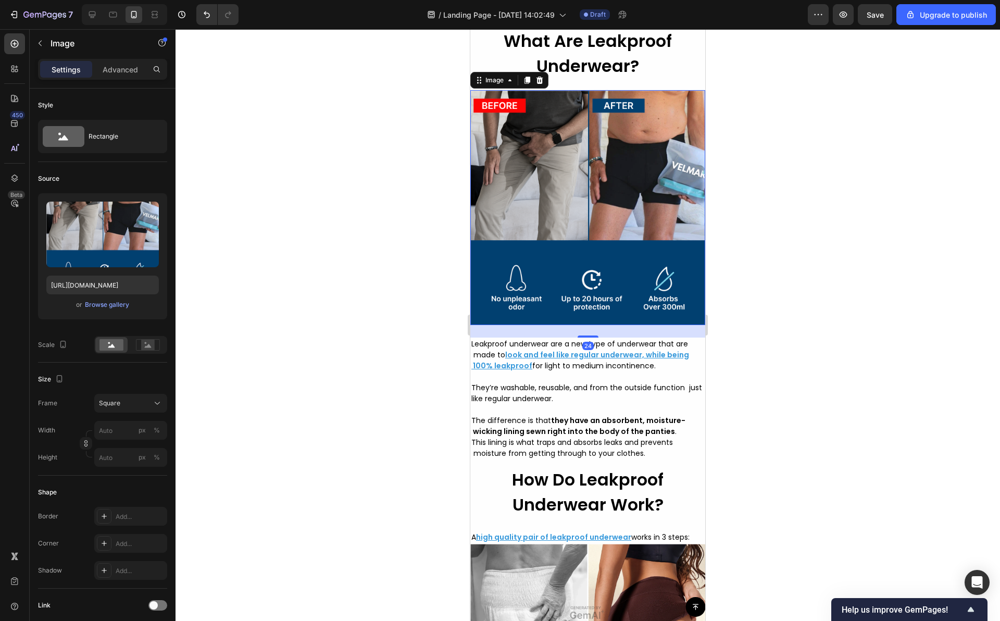
scroll to position [2395, 0]
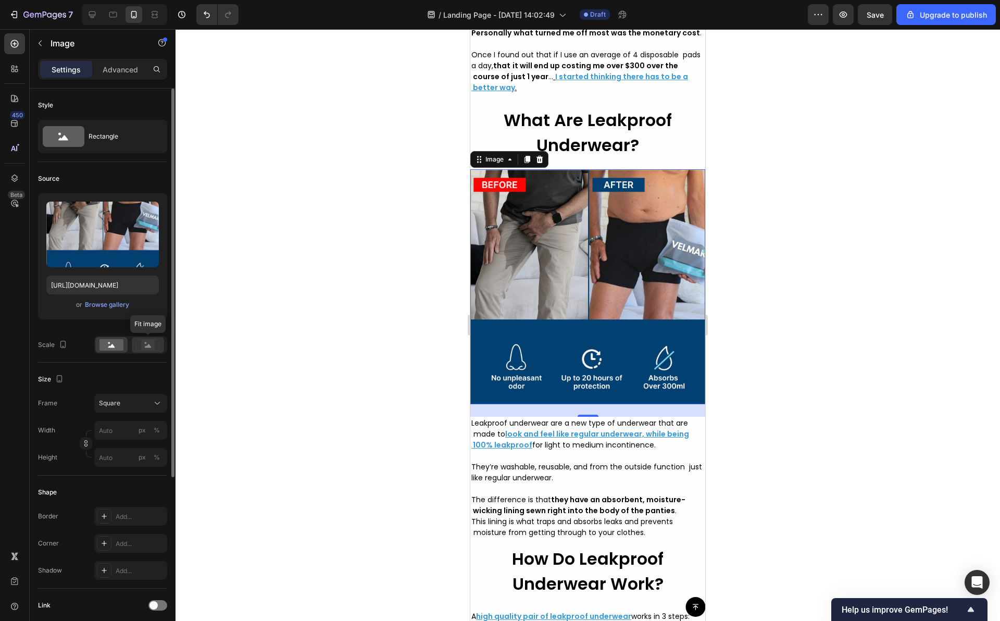
click at [149, 346] on icon at bounding box center [148, 346] width 7 height 4
click at [117, 346] on rect at bounding box center [111, 344] width 24 height 11
click at [161, 401] on icon at bounding box center [157, 403] width 10 height 10
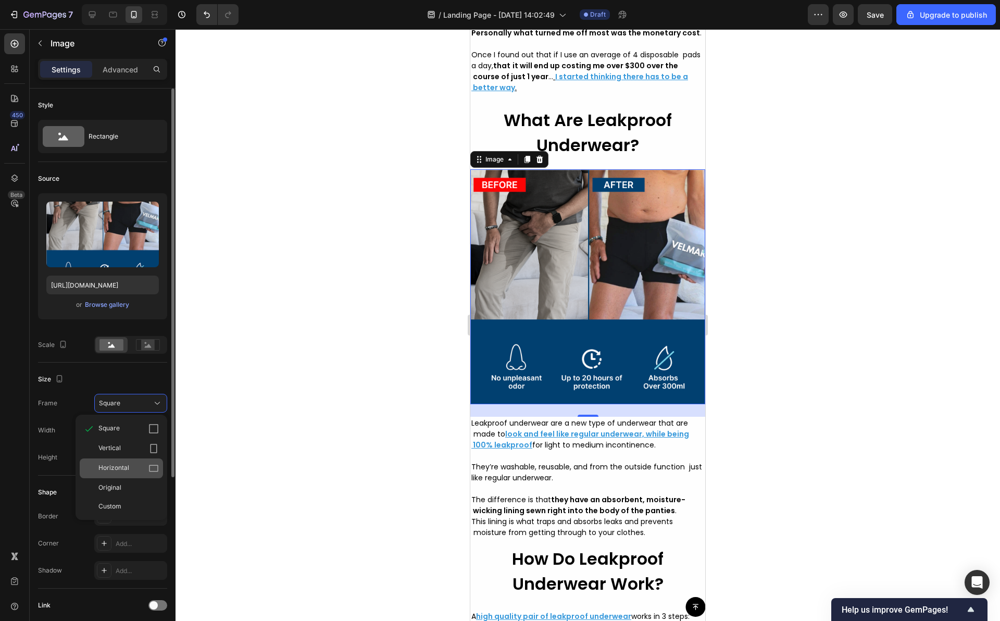
click at [154, 465] on icon at bounding box center [153, 468] width 9 height 7
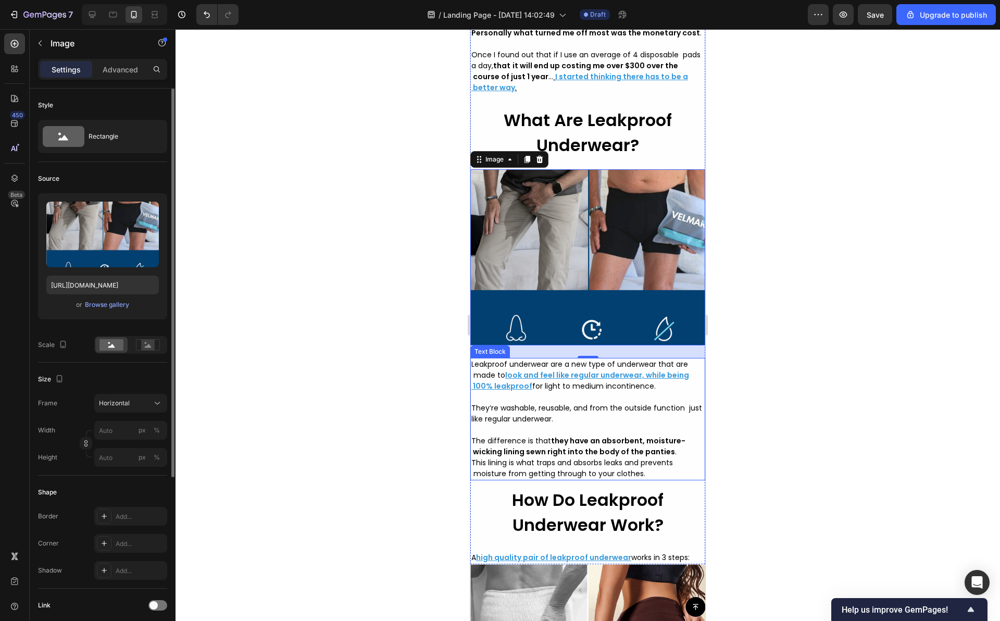
scroll to position [2546, 0]
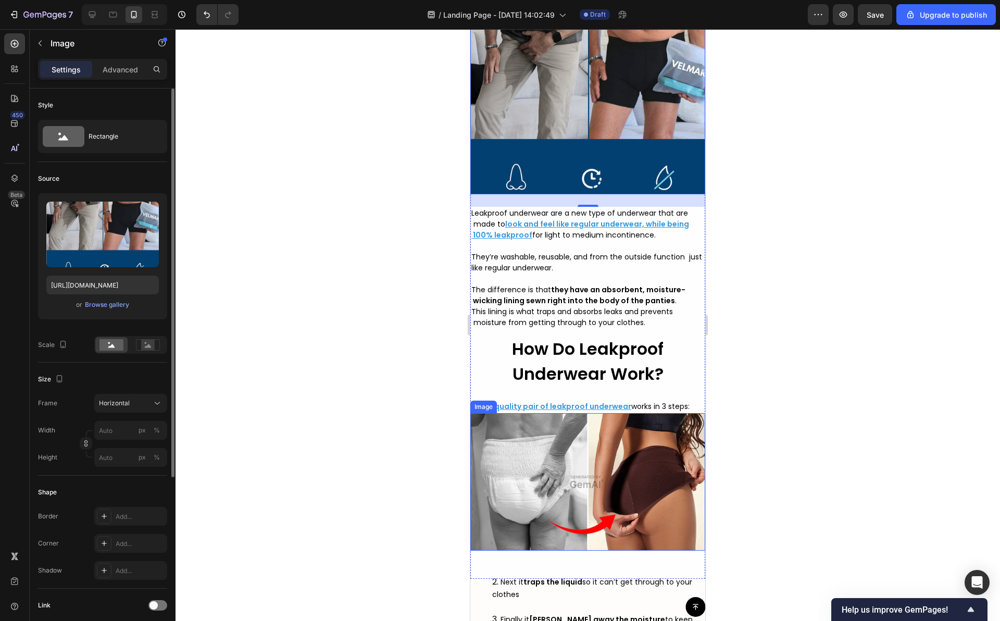
click at [521, 482] on img at bounding box center [587, 481] width 235 height 137
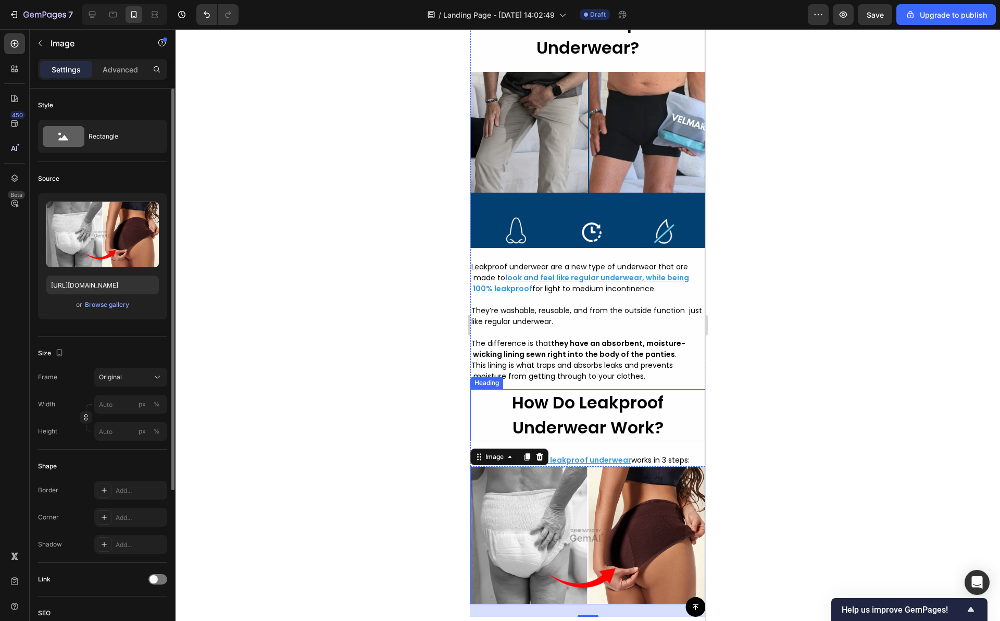
scroll to position [2431, 0]
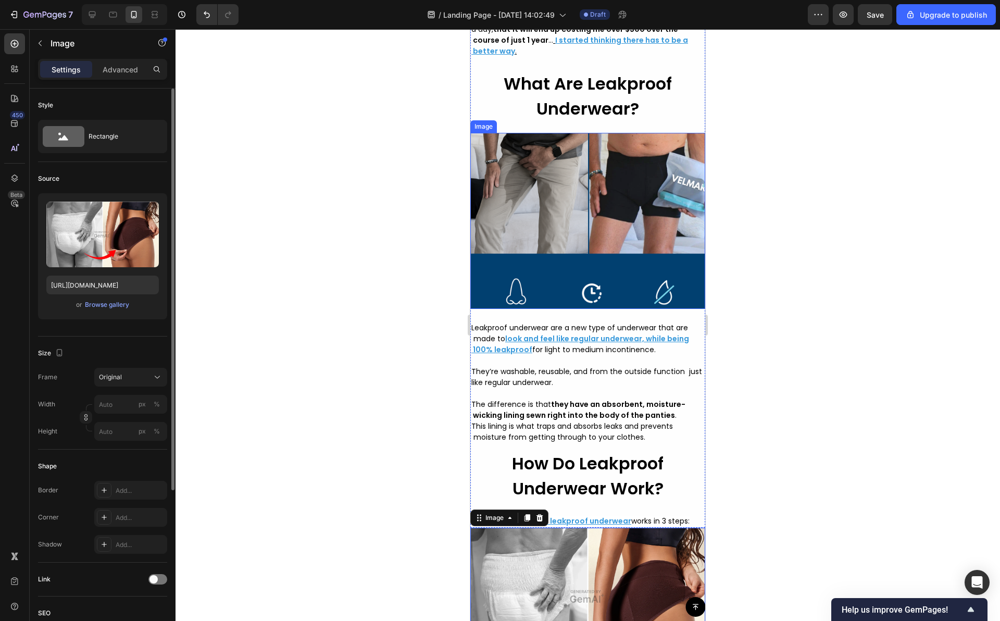
click at [572, 265] on img at bounding box center [587, 221] width 235 height 176
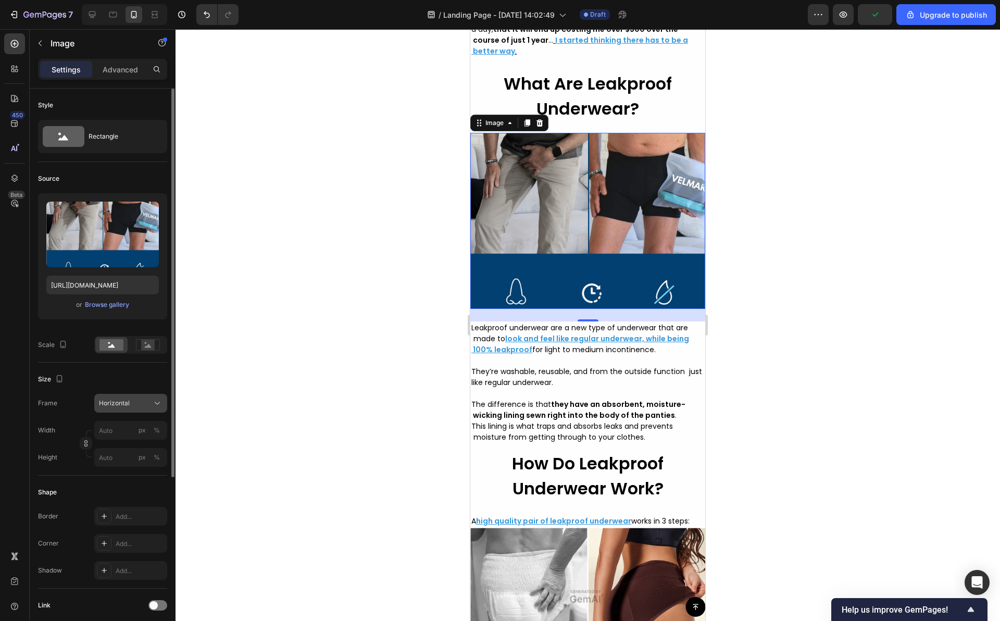
click at [152, 400] on div "Horizontal" at bounding box center [131, 403] width 64 height 10
click at [151, 488] on div "Original" at bounding box center [128, 487] width 60 height 9
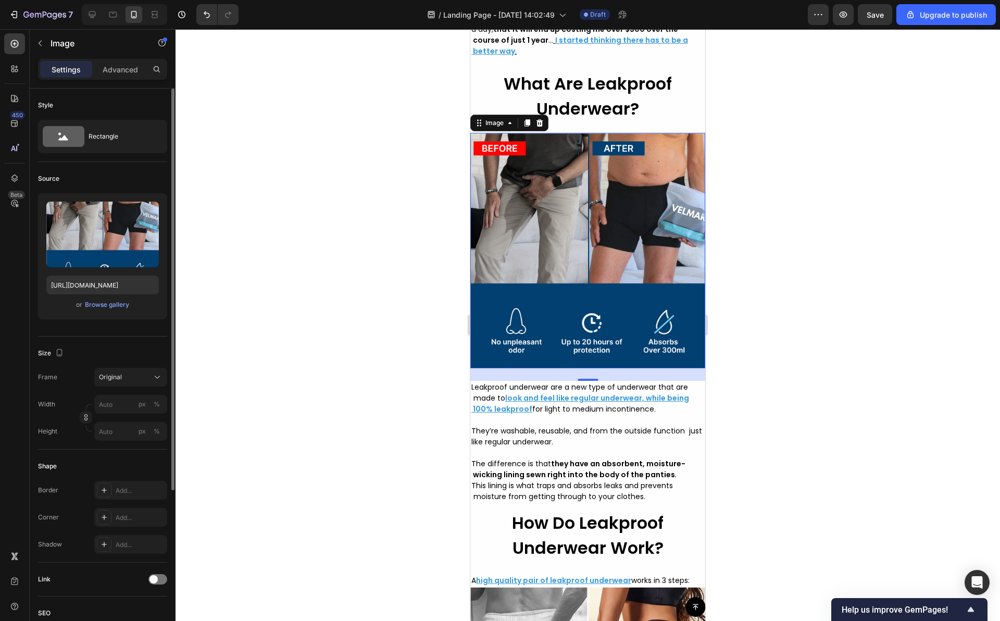
click at [308, 395] on div at bounding box center [587, 324] width 824 height 591
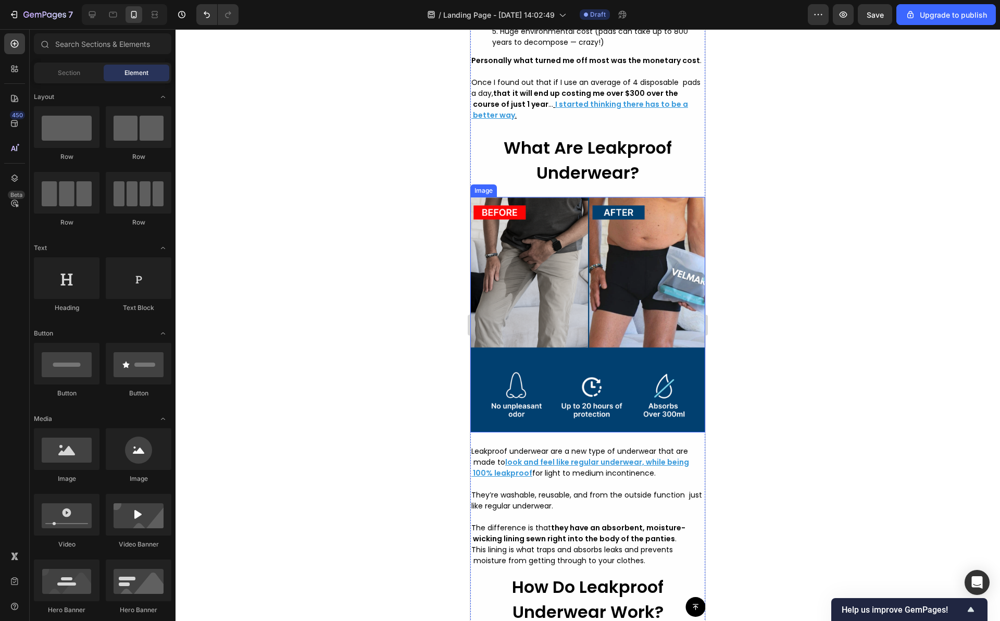
scroll to position [2366, 0]
click at [713, 203] on div at bounding box center [587, 324] width 824 height 591
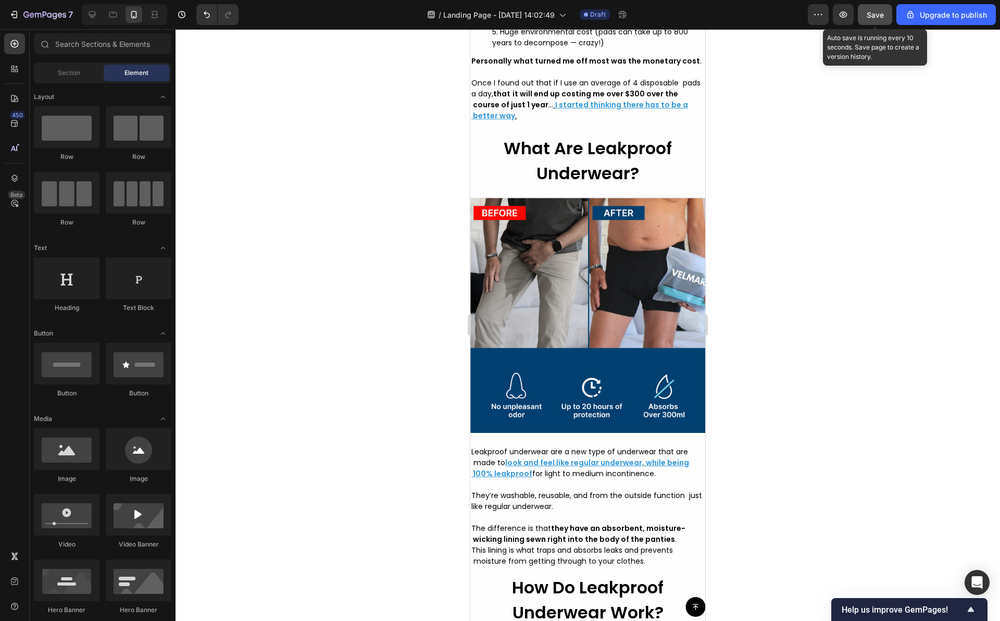
click at [880, 18] on span "Save" at bounding box center [874, 14] width 17 height 9
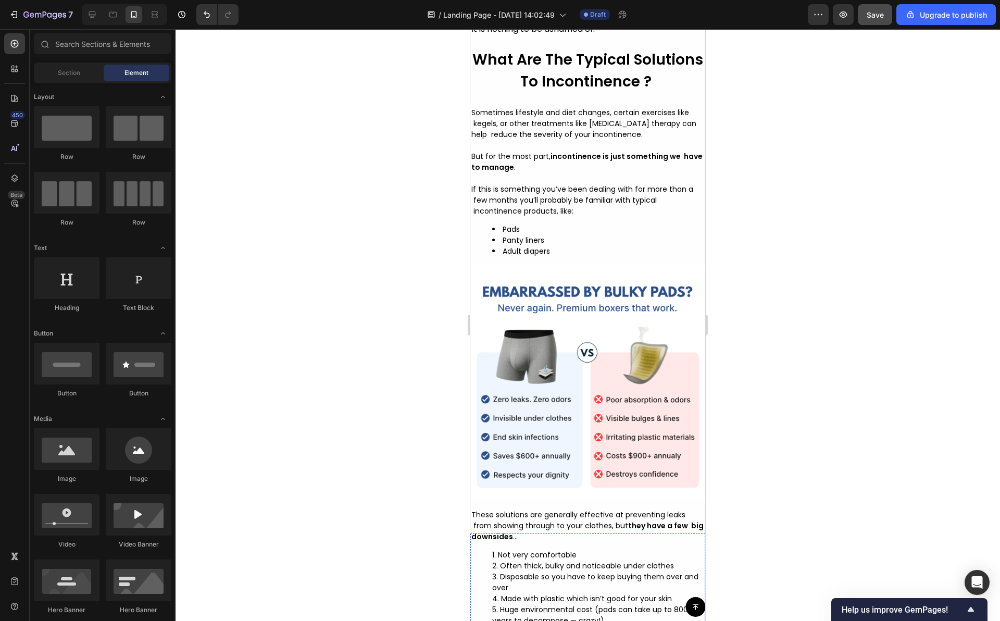
scroll to position [1785, 0]
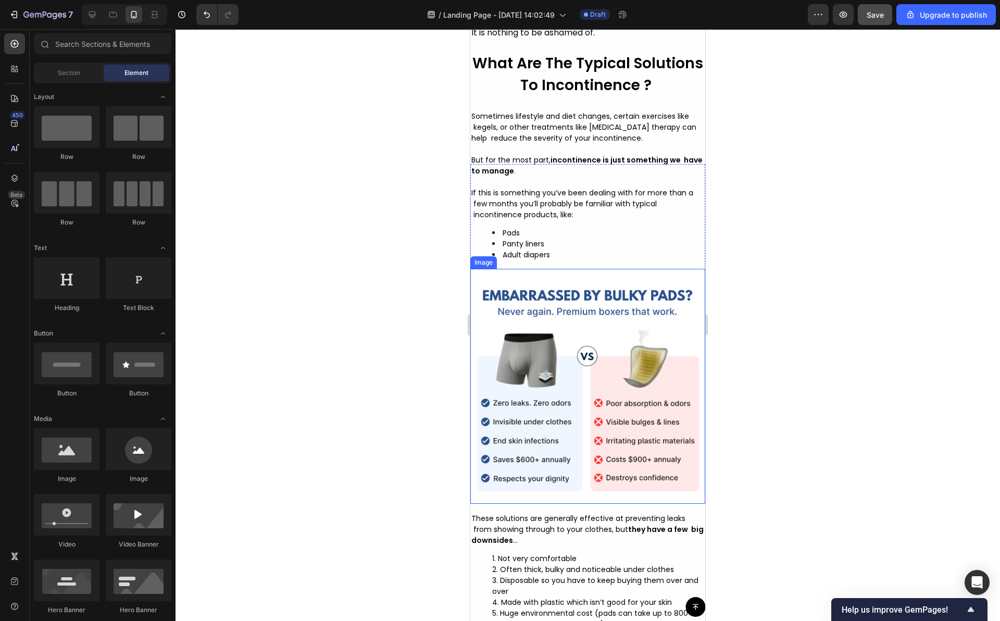
click at [518, 355] on img at bounding box center [587, 386] width 235 height 235
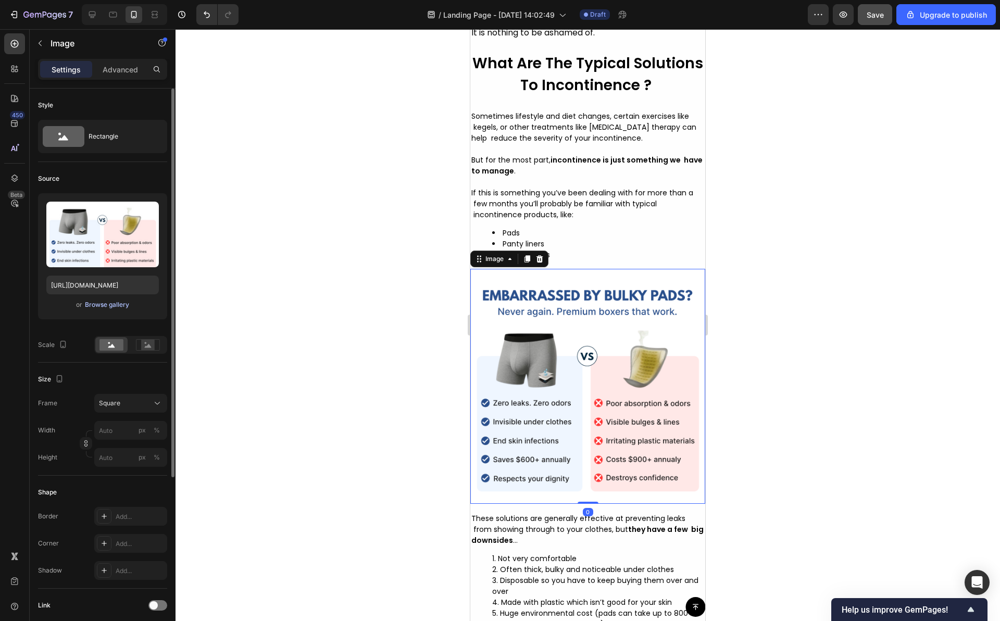
click at [94, 303] on div "Browse gallery" at bounding box center [107, 304] width 44 height 9
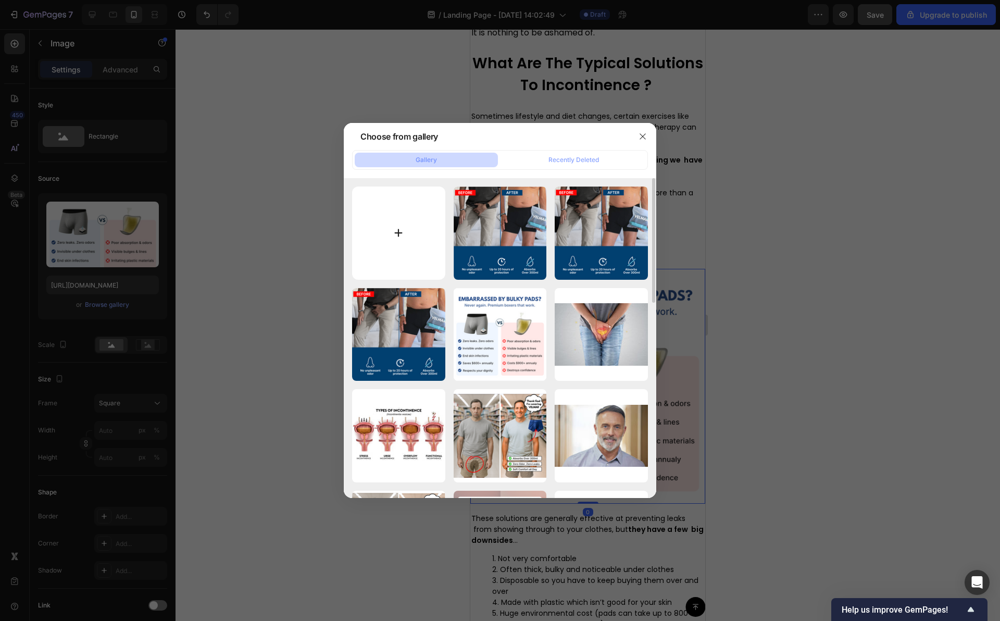
click at [415, 211] on input "file" at bounding box center [398, 232] width 93 height 93
click at [644, 140] on icon "button" at bounding box center [642, 136] width 8 height 8
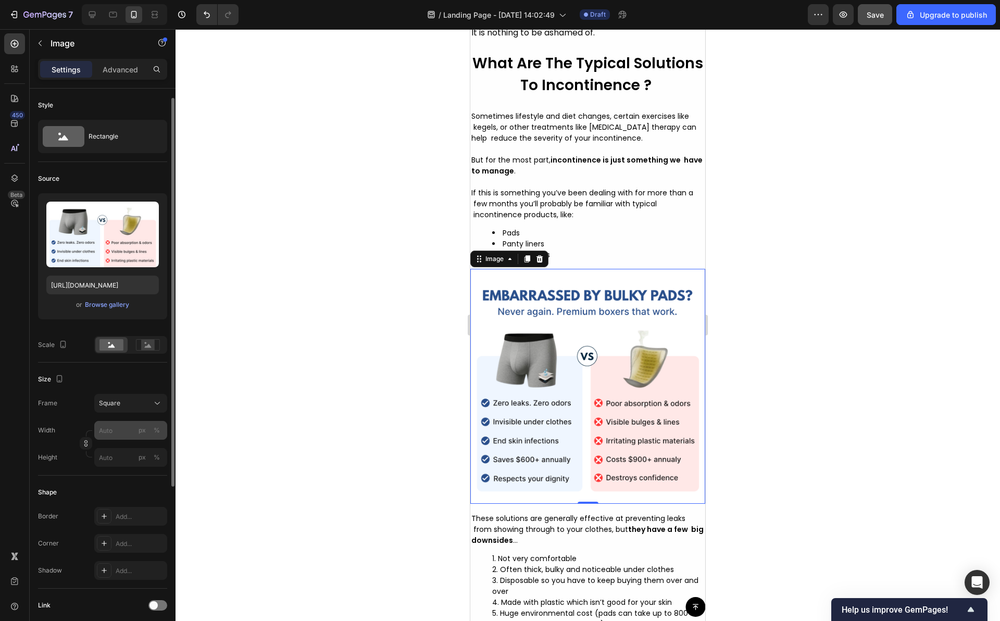
scroll to position [6, 0]
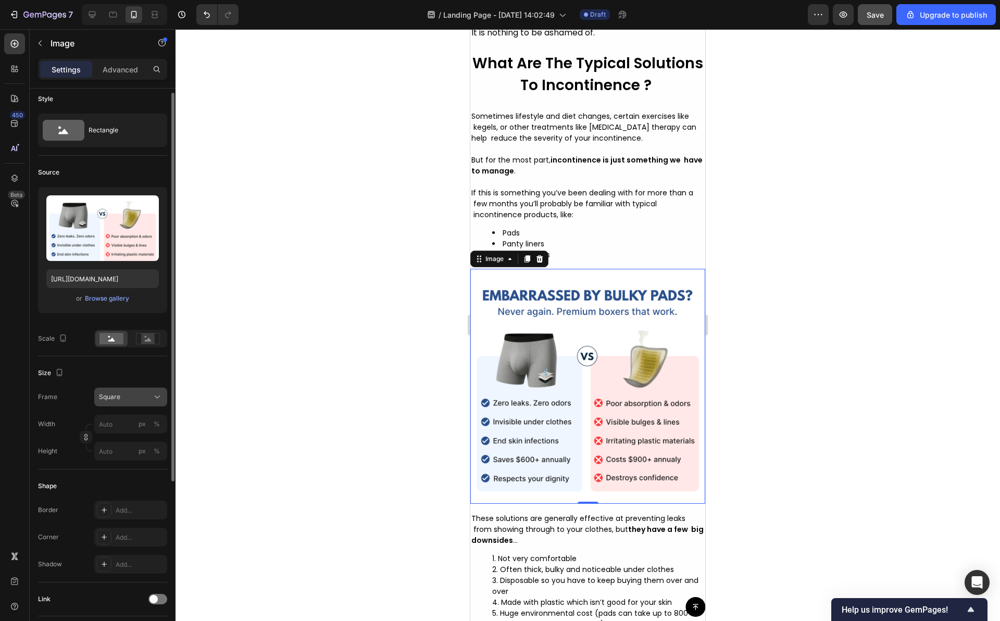
click at [151, 395] on div "Square" at bounding box center [131, 397] width 64 height 10
click at [157, 457] on icon at bounding box center [153, 462] width 10 height 10
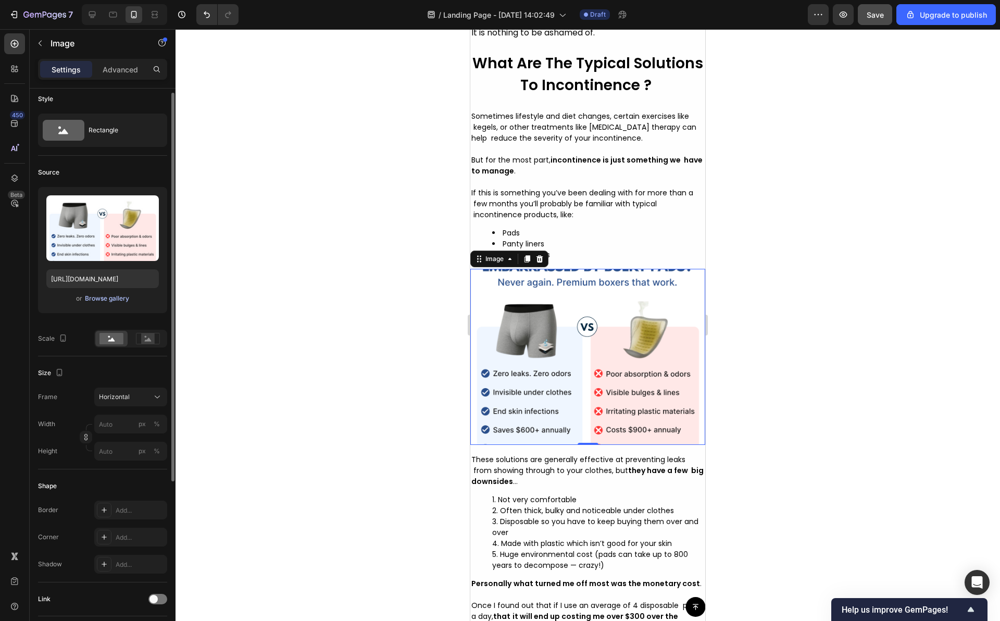
click at [118, 299] on div "Browse gallery" at bounding box center [107, 298] width 44 height 9
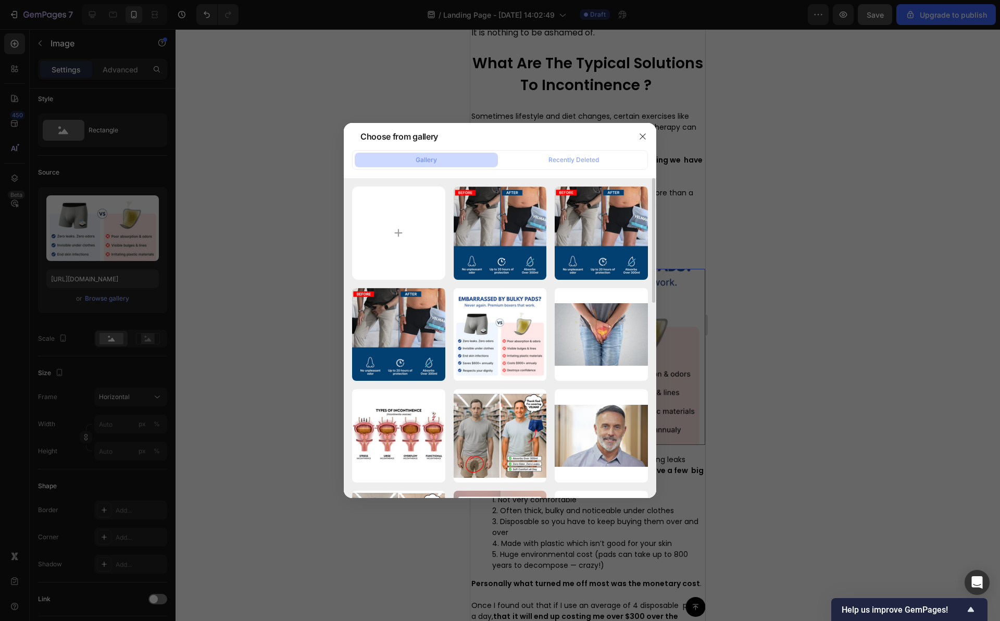
click at [406, 180] on div "Capture d’écran 2025...25.png 1321.42 kb Capture d’écran 2025...05.png 1208.4…" at bounding box center [500, 338] width 312 height 320
click at [405, 211] on input "file" at bounding box center [398, 232] width 93 height 93
type input "C:\fakepath\Capture d’écran [DATE] à [DATE].png"
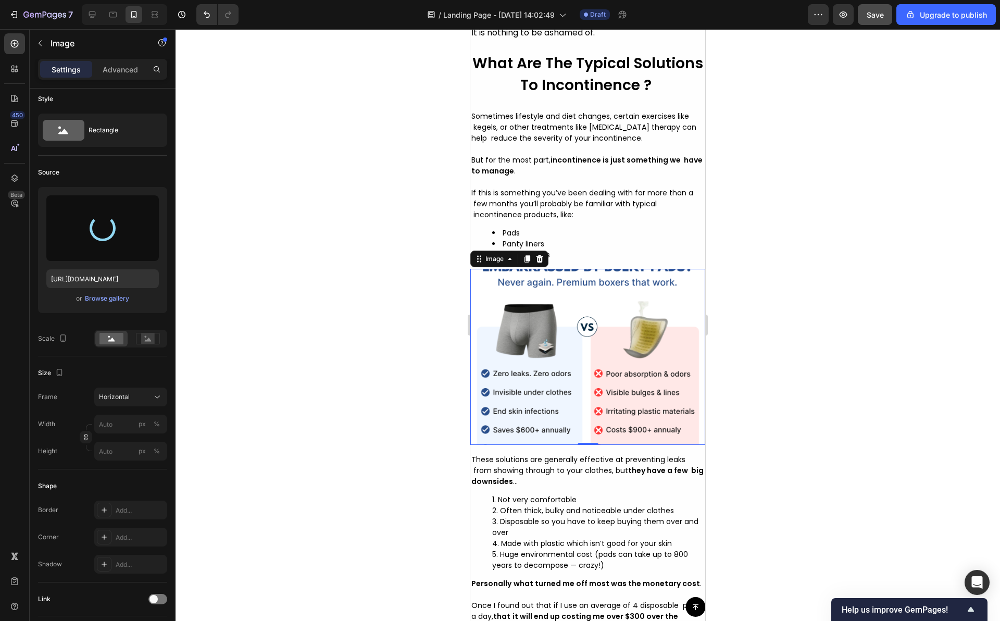
type input "[URL][DOMAIN_NAME]"
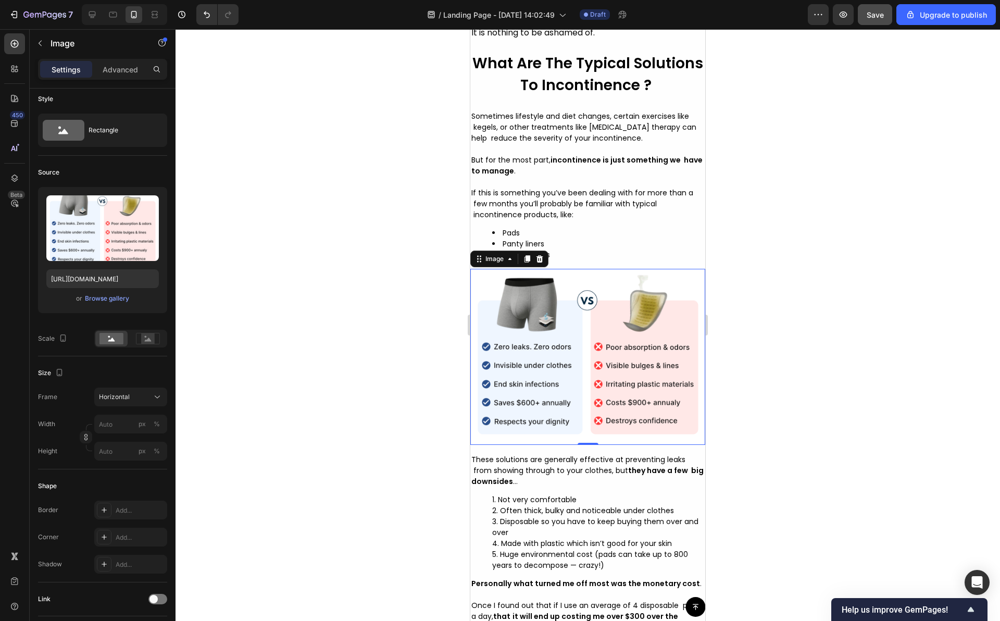
click at [349, 297] on div at bounding box center [587, 324] width 824 height 591
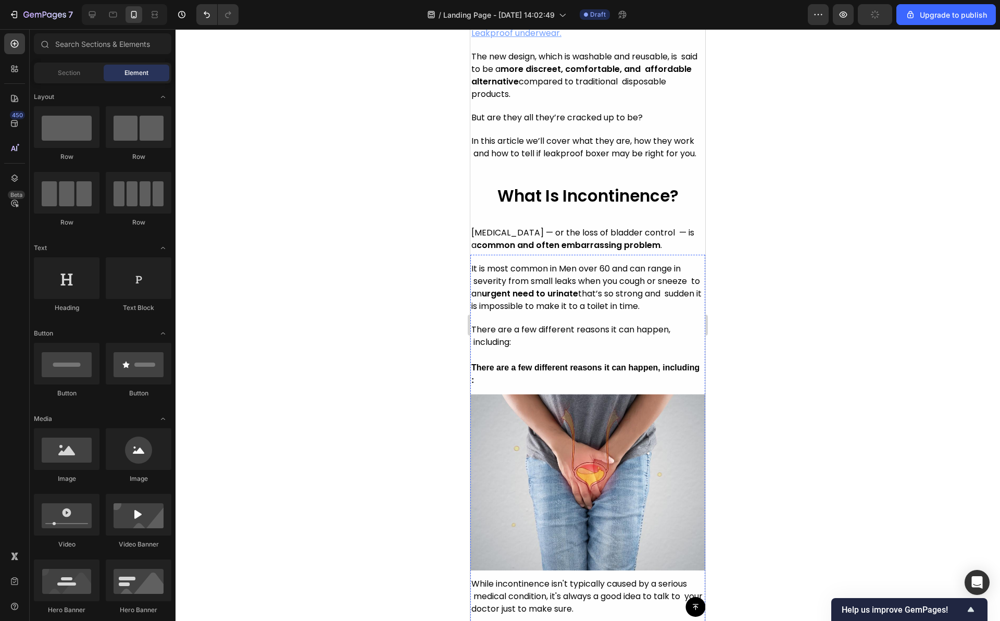
scroll to position [743, 0]
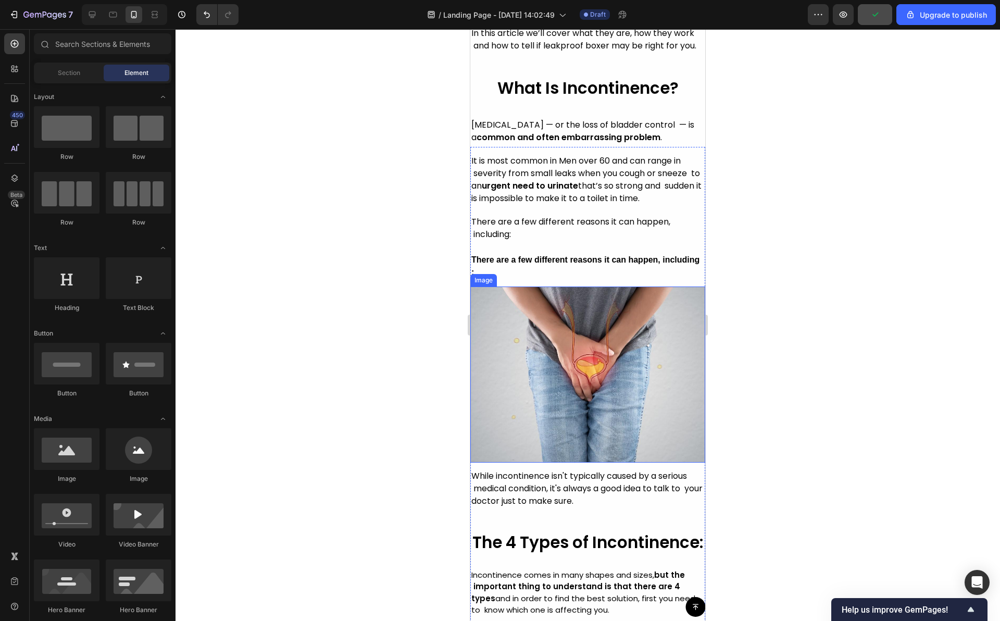
click at [612, 375] on img at bounding box center [587, 374] width 235 height 176
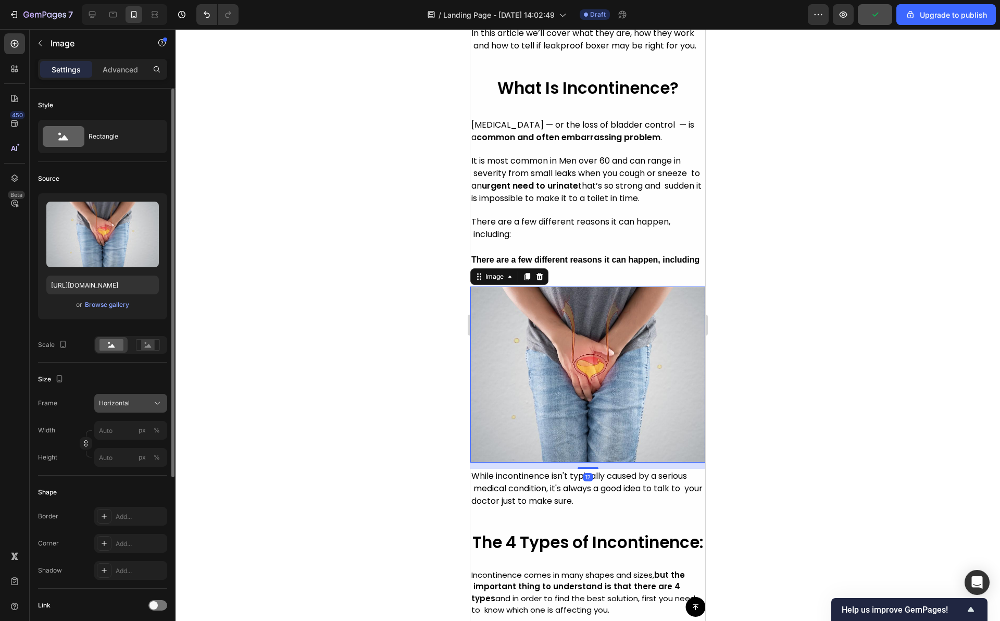
click at [155, 399] on icon at bounding box center [157, 403] width 10 height 10
click at [152, 471] on icon at bounding box center [153, 468] width 9 height 7
click at [158, 396] on button "Horizontal" at bounding box center [130, 403] width 73 height 19
click at [155, 428] on icon at bounding box center [153, 428] width 10 height 10
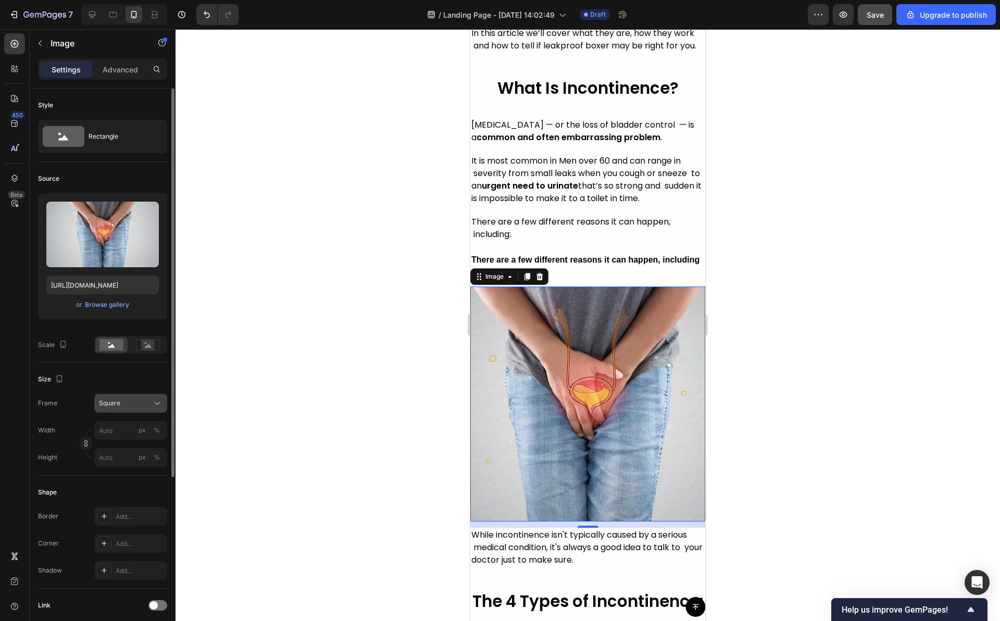
click at [156, 404] on icon at bounding box center [157, 403] width 10 height 10
click at [155, 438] on div "Vertical" at bounding box center [121, 448] width 83 height 20
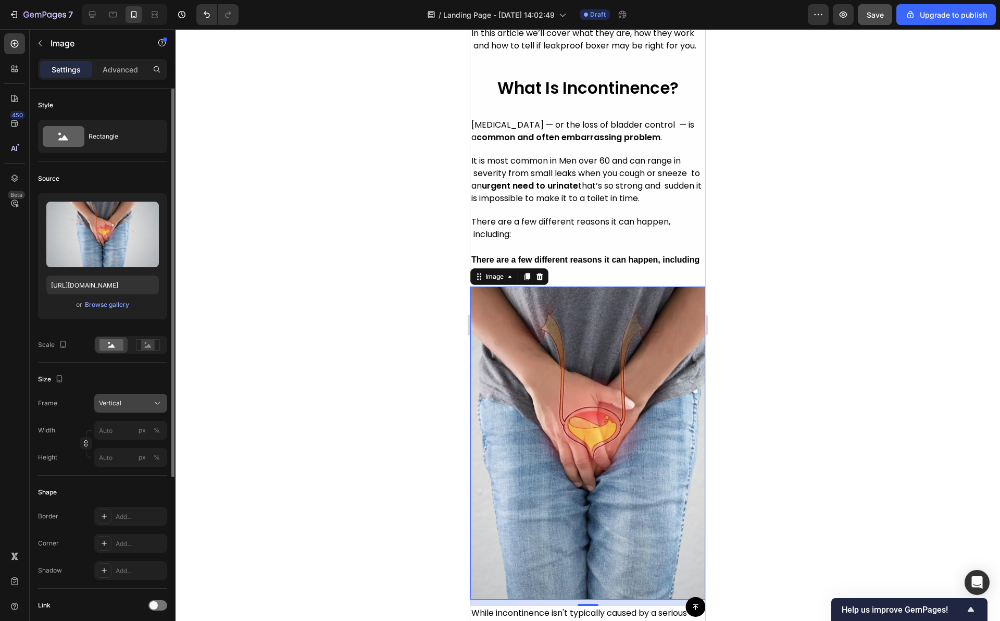
click at [156, 401] on icon at bounding box center [157, 403] width 10 height 10
click at [150, 464] on icon at bounding box center [153, 468] width 10 height 10
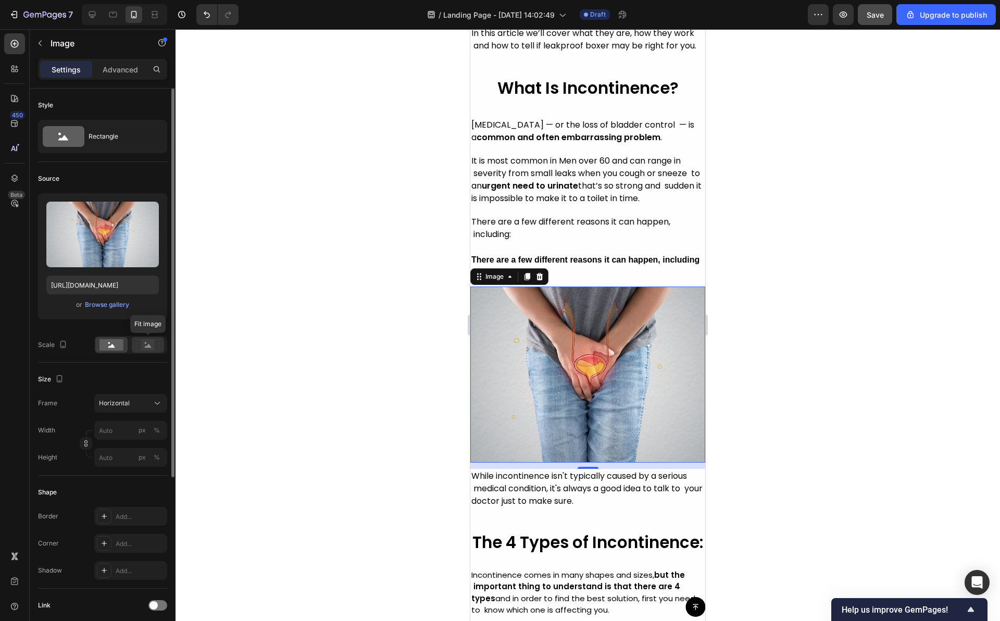
click at [156, 341] on icon at bounding box center [148, 344] width 24 height 11
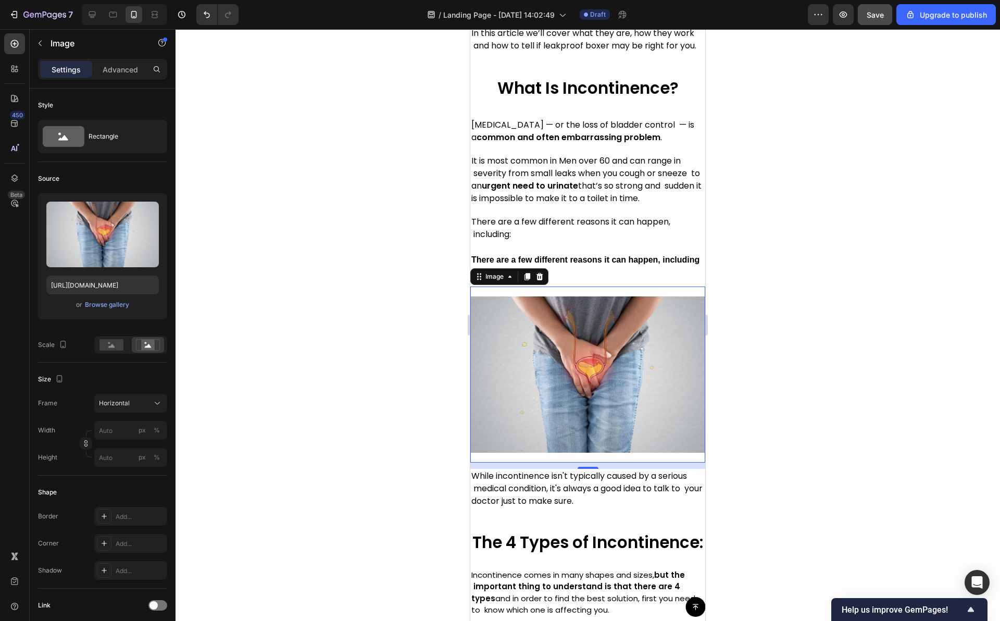
click at [257, 346] on div at bounding box center [587, 324] width 824 height 591
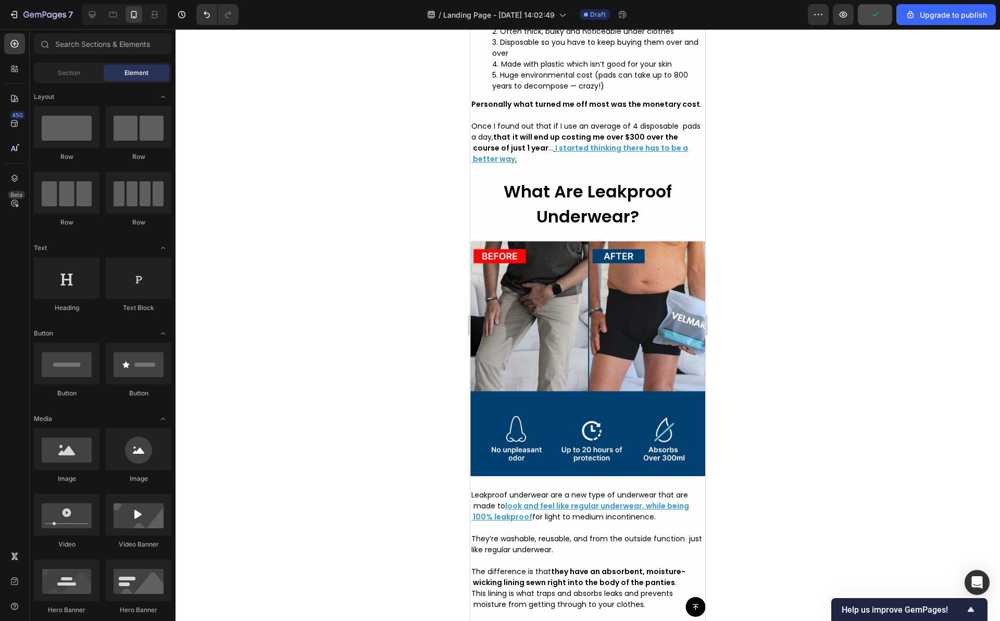
scroll to position [2277, 0]
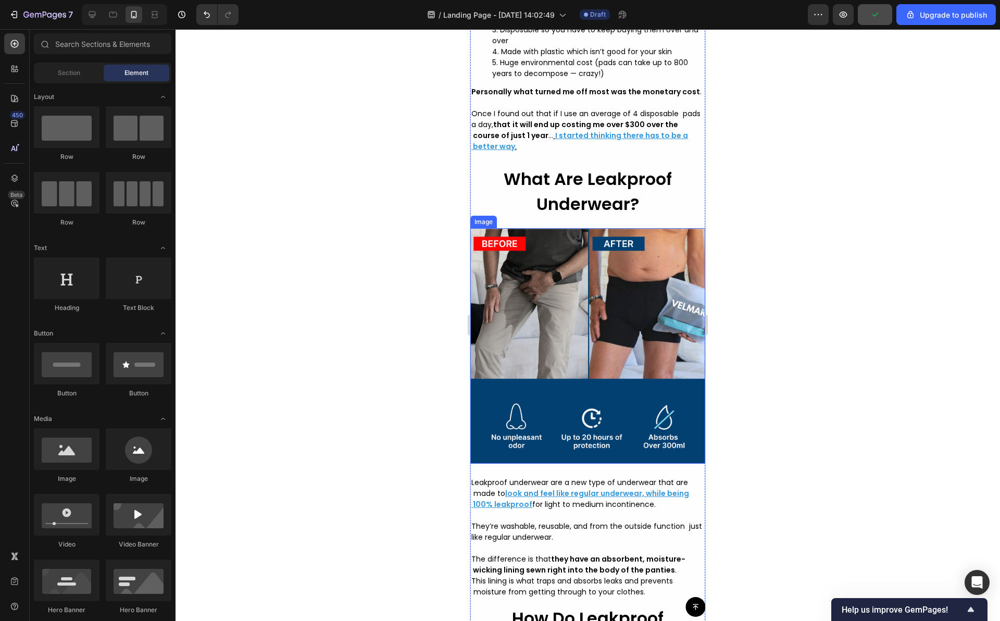
click at [608, 344] on img at bounding box center [587, 345] width 235 height 235
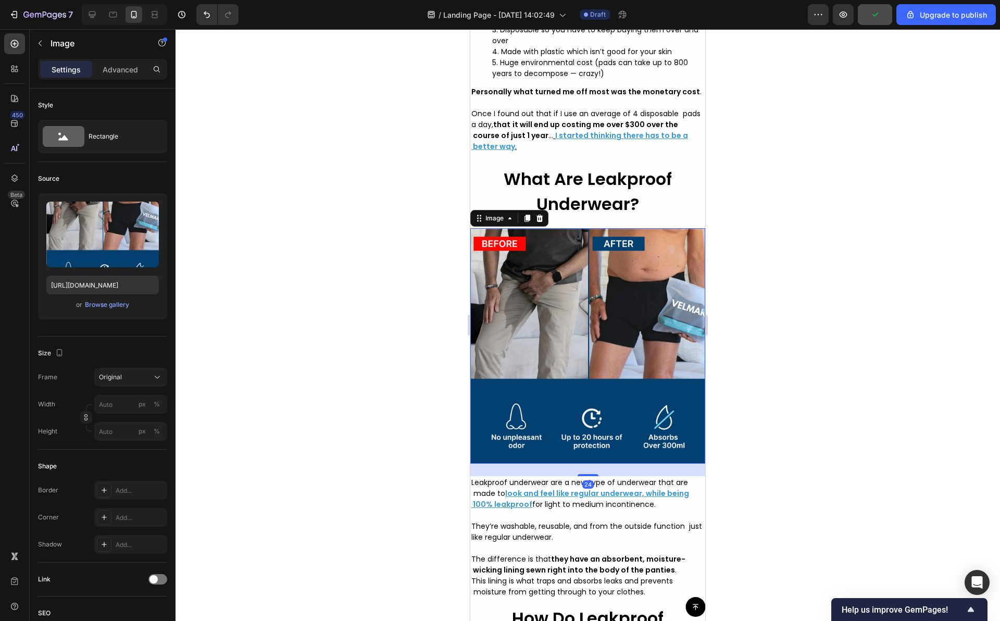
click at [764, 345] on div at bounding box center [587, 324] width 824 height 591
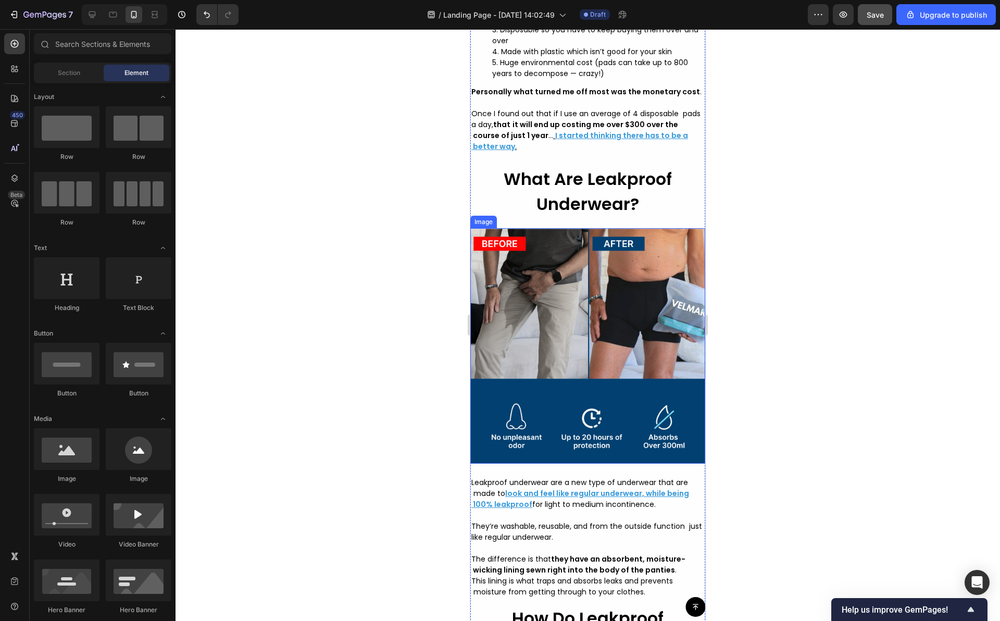
click at [498, 311] on img at bounding box center [587, 345] width 235 height 235
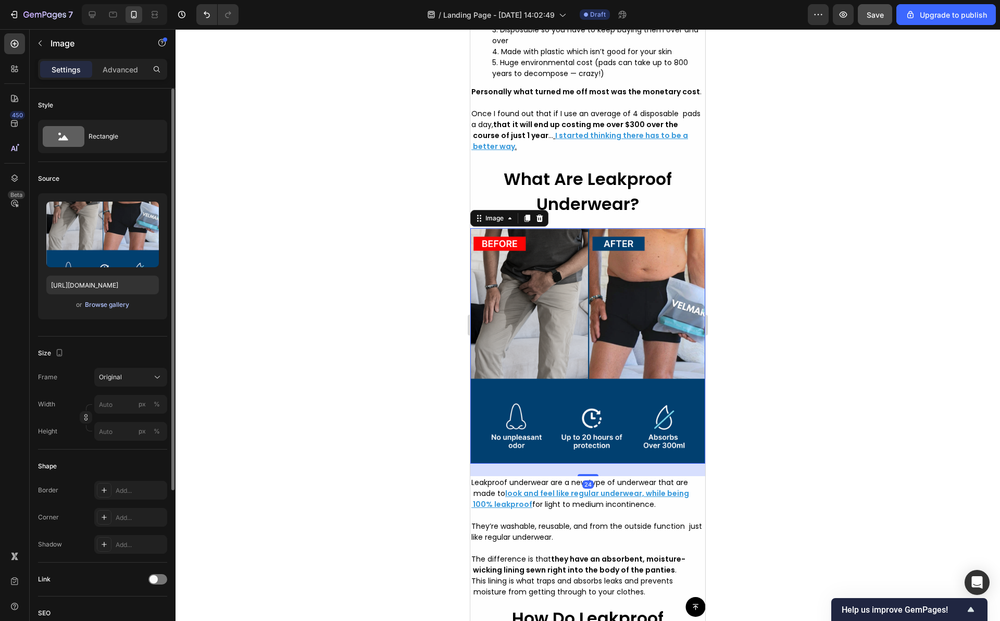
click at [121, 303] on div "Browse gallery" at bounding box center [107, 304] width 44 height 9
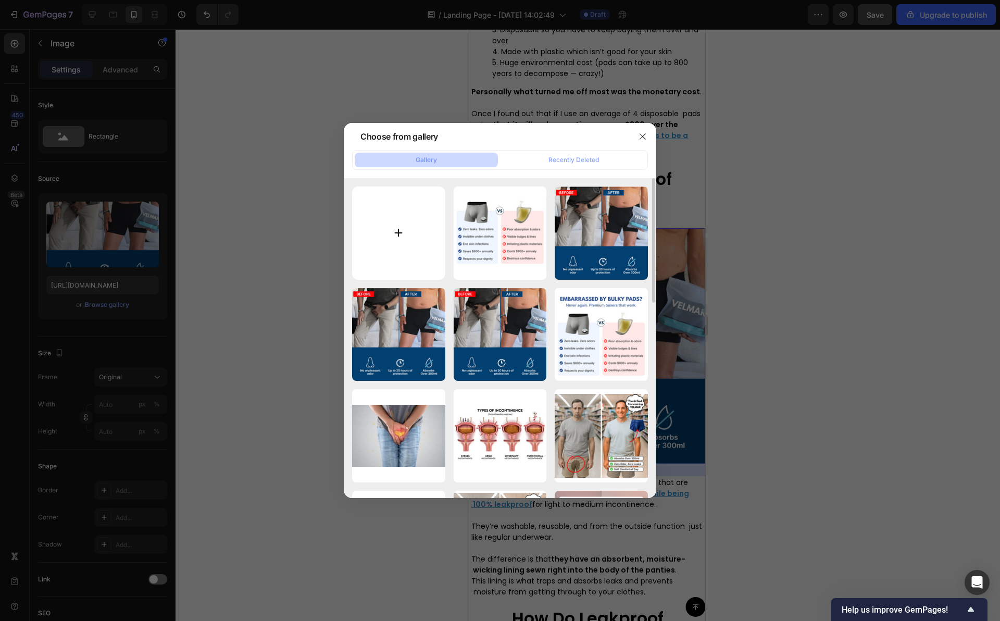
click at [406, 235] on input "file" at bounding box center [398, 232] width 93 height 93
type input "C:\fakepath\Capture d’écran [DATE] à [DATE].png"
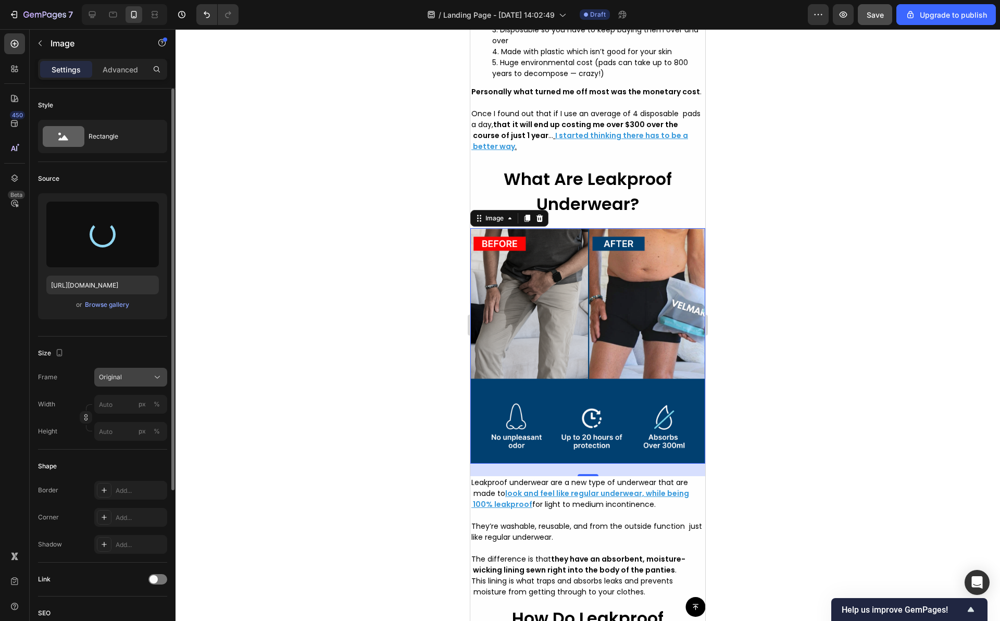
click at [158, 376] on icon at bounding box center [157, 377] width 10 height 10
type input "[URL][DOMAIN_NAME]"
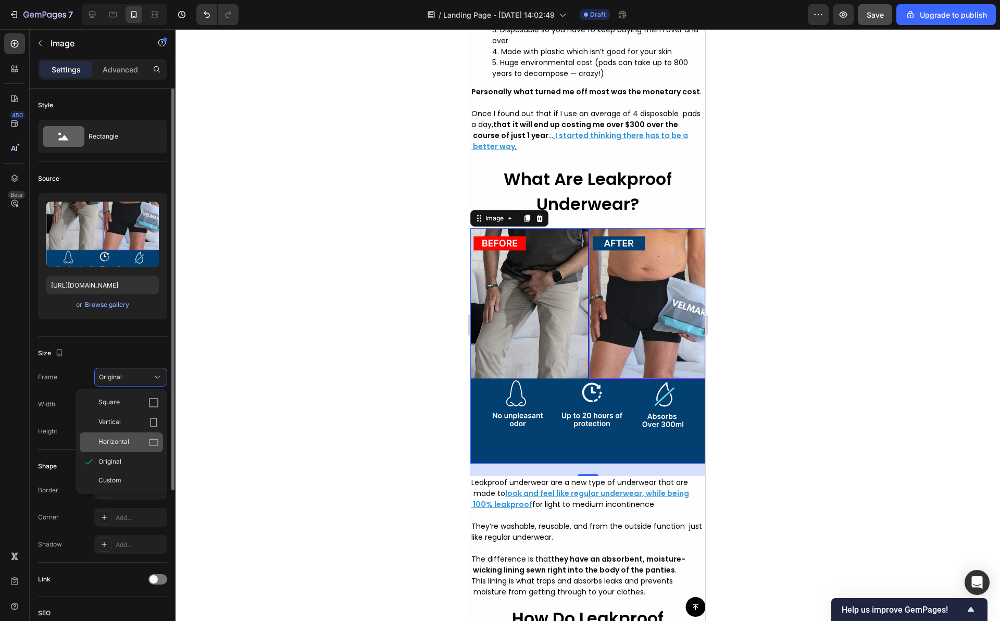
click at [148, 446] on icon at bounding box center [153, 442] width 10 height 10
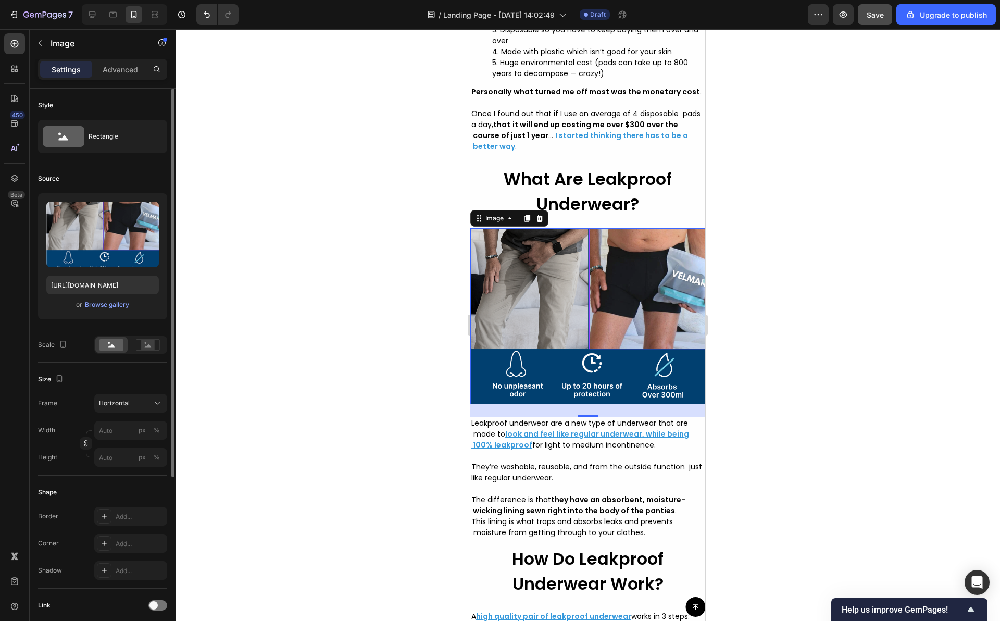
click at [385, 405] on div at bounding box center [587, 324] width 824 height 591
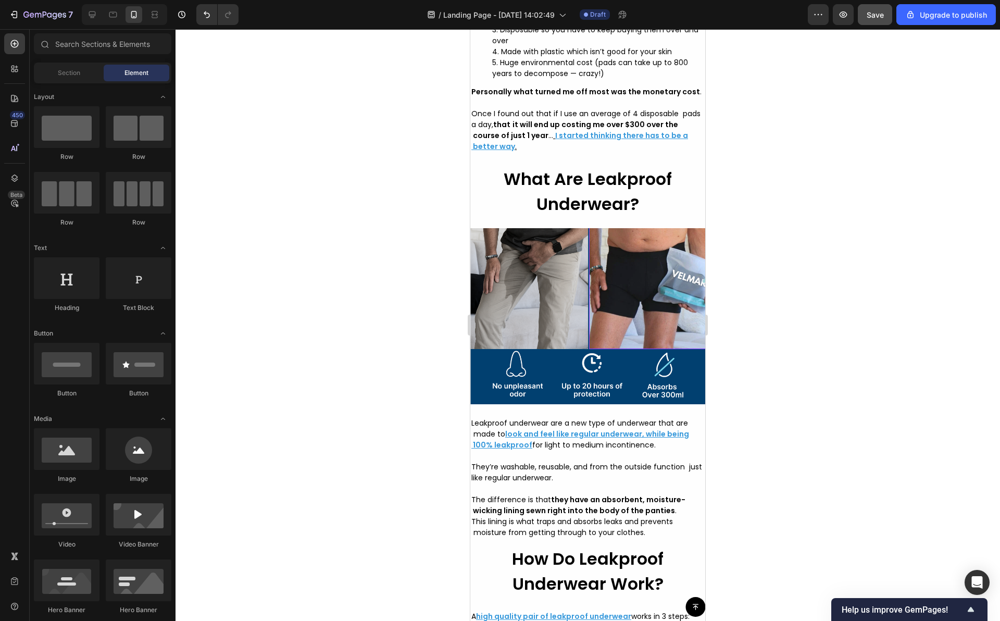
click at [862, 262] on div at bounding box center [587, 324] width 824 height 591
click at [369, 170] on div at bounding box center [587, 324] width 824 height 591
click at [363, 156] on div at bounding box center [587, 324] width 824 height 591
click at [434, 230] on div at bounding box center [587, 324] width 824 height 591
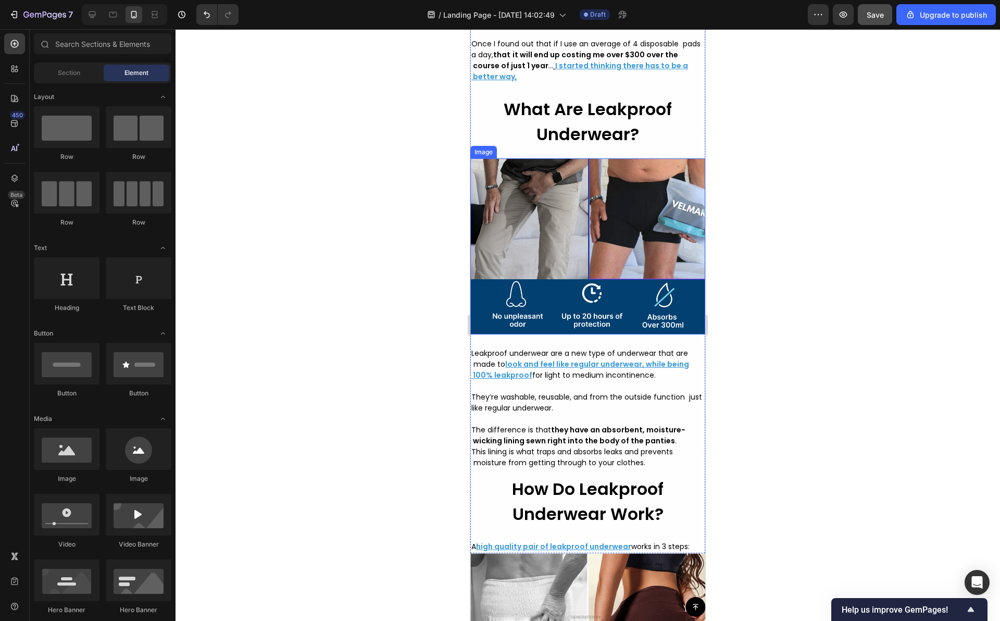
scroll to position [2388, 0]
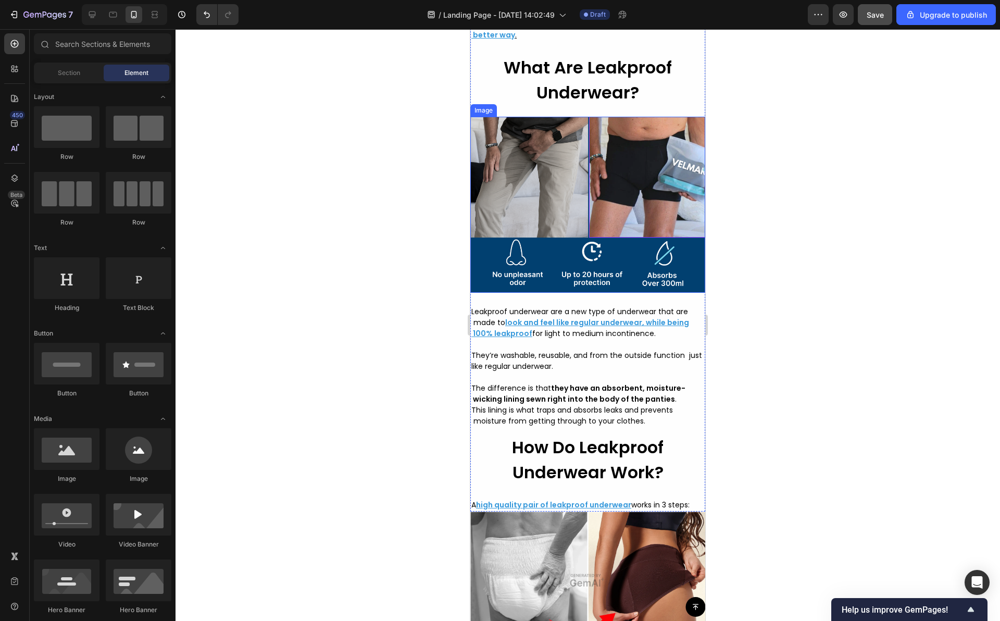
click at [742, 303] on div at bounding box center [587, 324] width 824 height 591
click at [356, 102] on div at bounding box center [587, 324] width 824 height 591
click at [570, 192] on img at bounding box center [587, 205] width 235 height 176
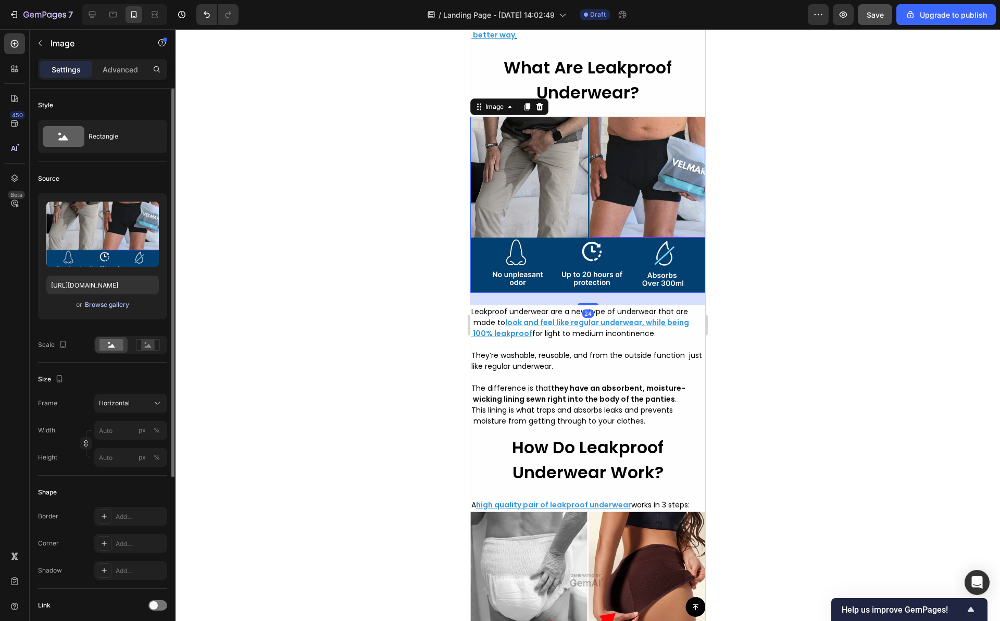
click at [105, 307] on div "Browse gallery" at bounding box center [107, 304] width 44 height 9
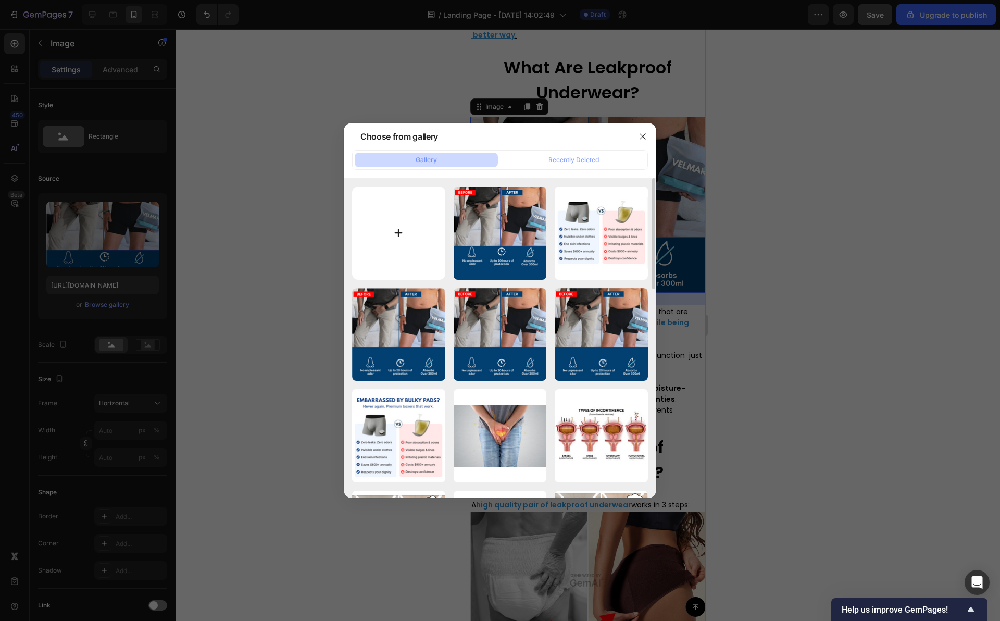
click at [422, 197] on input "file" at bounding box center [398, 232] width 93 height 93
type input "C:\fakepath\Capture d’écran [DATE] à [DATE].png"
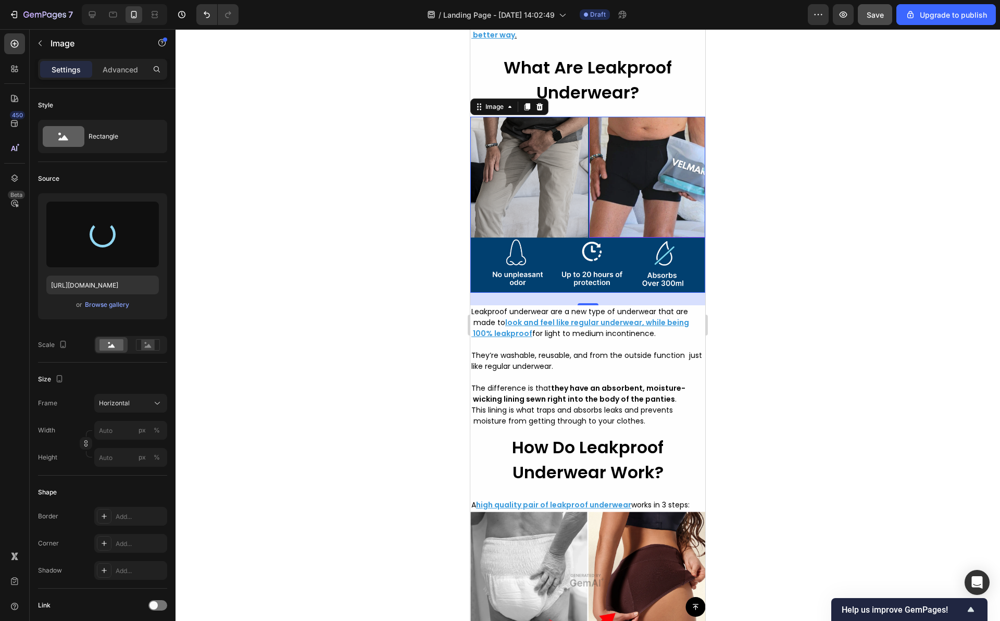
click at [391, 309] on div at bounding box center [587, 324] width 824 height 591
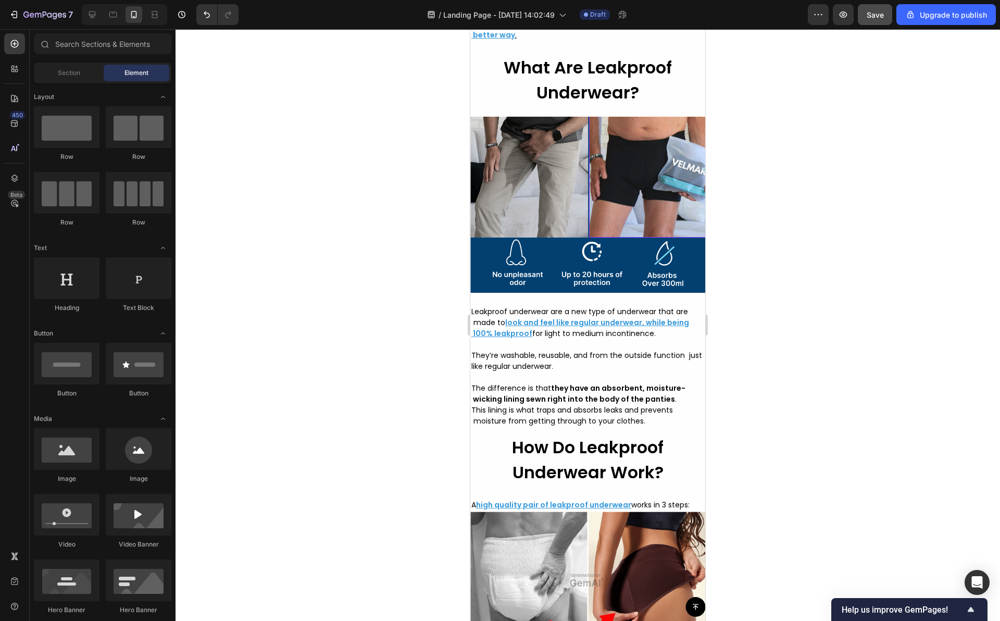
click at [532, 244] on img at bounding box center [587, 205] width 235 height 176
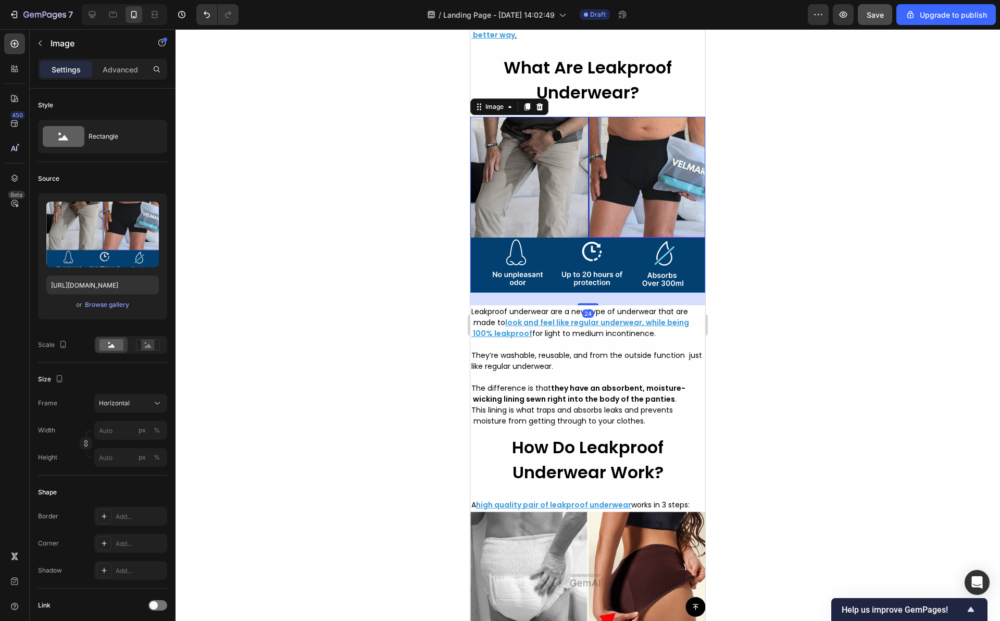
click at [309, 331] on div at bounding box center [587, 324] width 824 height 591
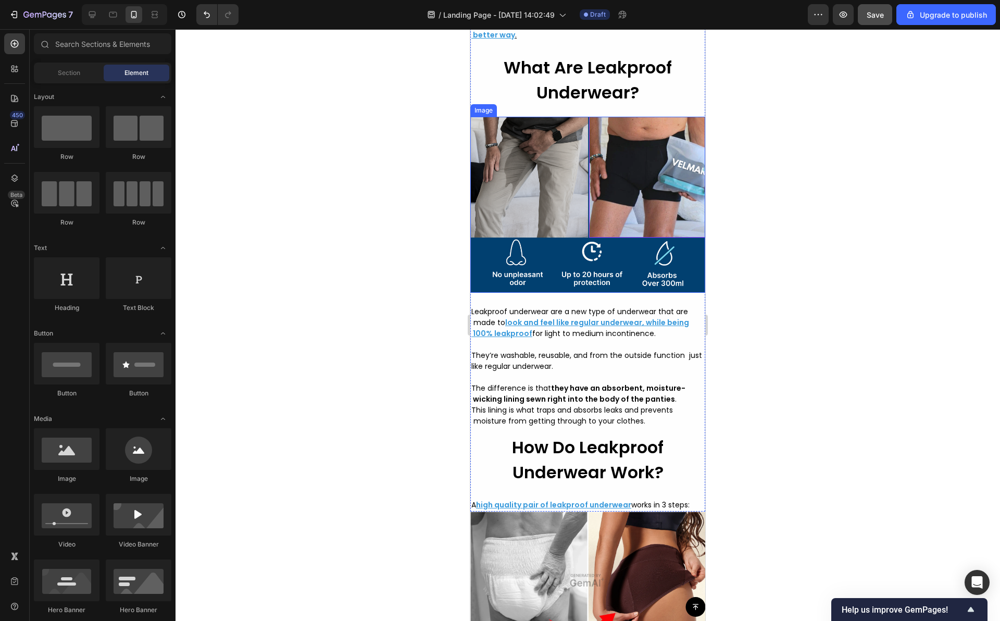
click at [529, 263] on img at bounding box center [587, 205] width 235 height 176
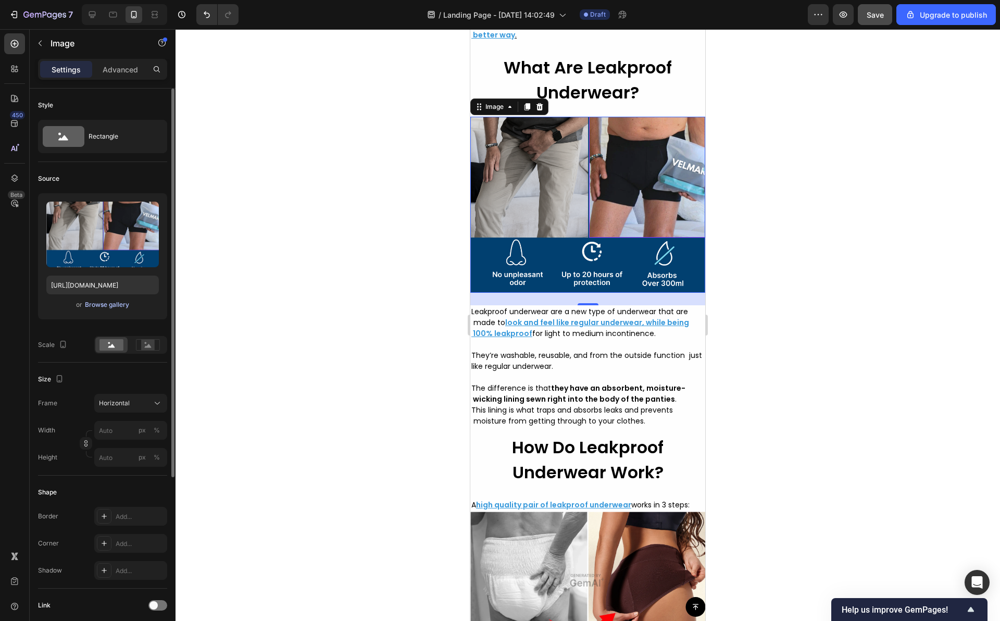
click at [114, 305] on div "Browse gallery" at bounding box center [107, 304] width 44 height 9
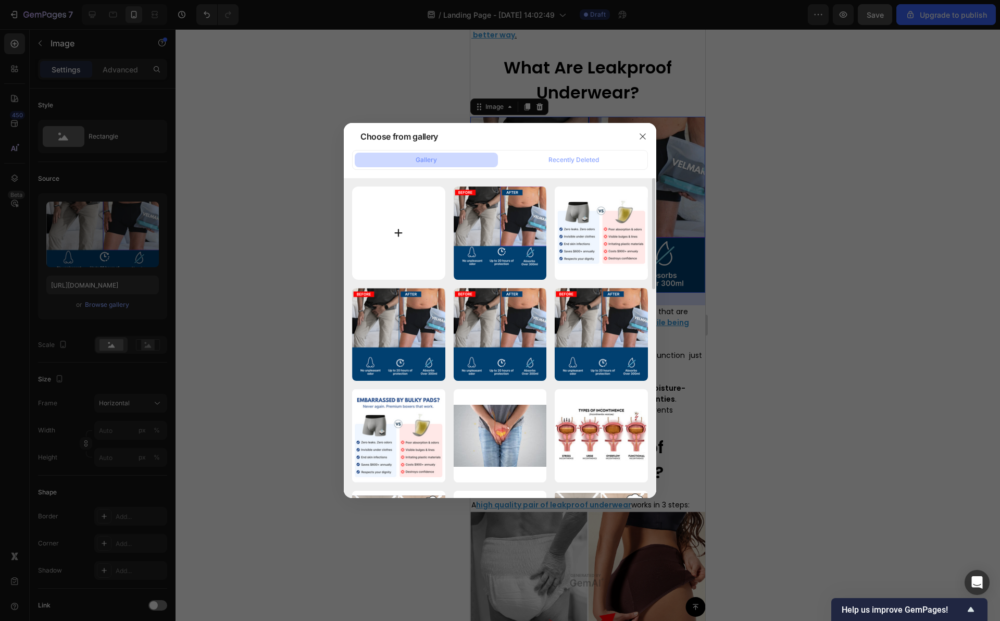
click at [430, 211] on input "file" at bounding box center [398, 232] width 93 height 93
type input "C:\fakepath\Capture d’écran [DATE] à [DATE].png"
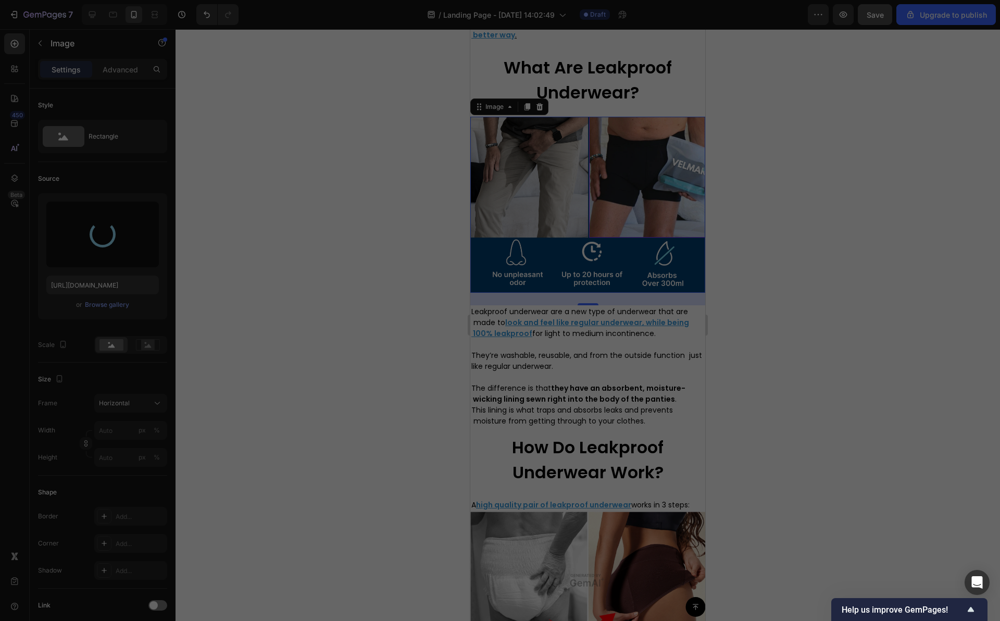
type input "[URL][DOMAIN_NAME]"
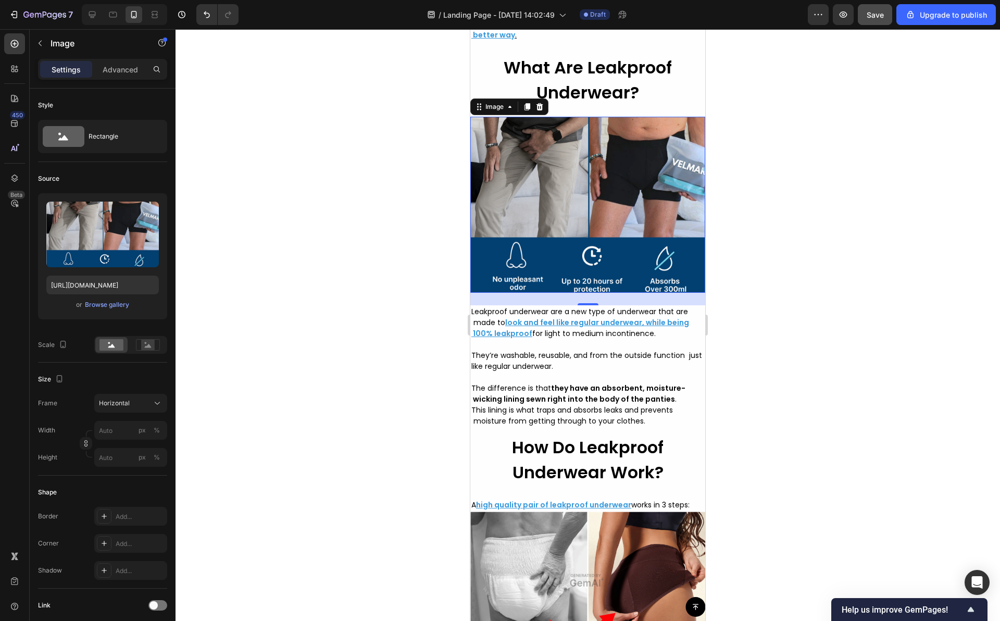
click at [424, 303] on div at bounding box center [587, 324] width 824 height 591
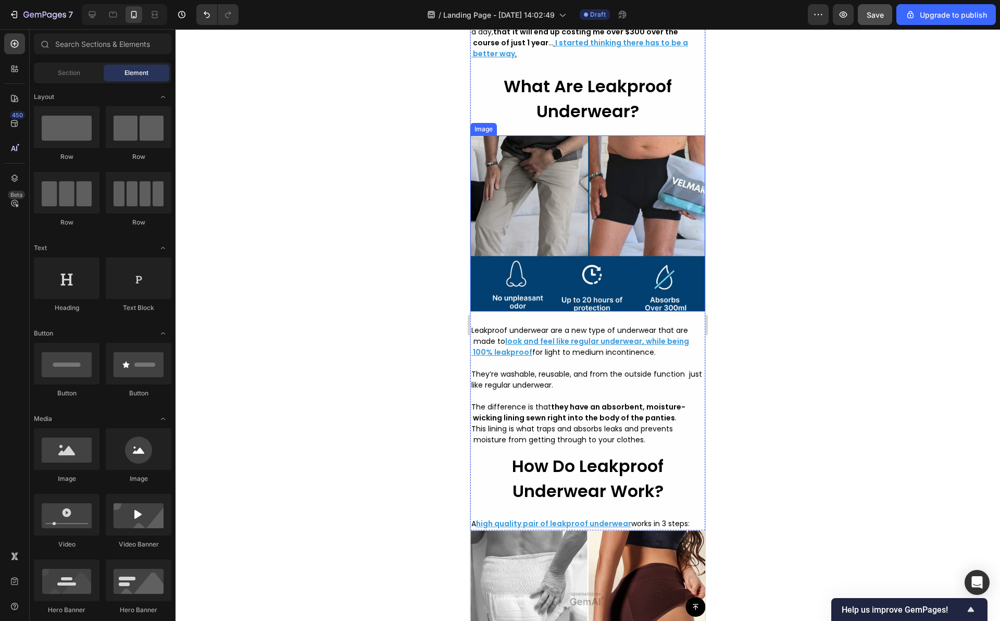
scroll to position [2365, 0]
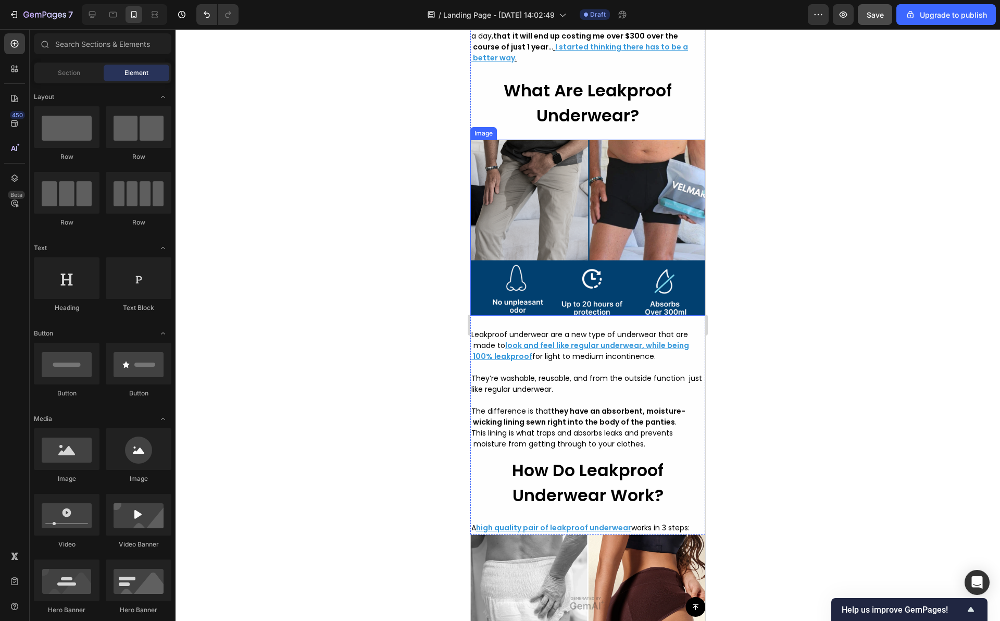
click at [421, 237] on div at bounding box center [587, 324] width 824 height 591
click at [620, 279] on img at bounding box center [587, 228] width 235 height 176
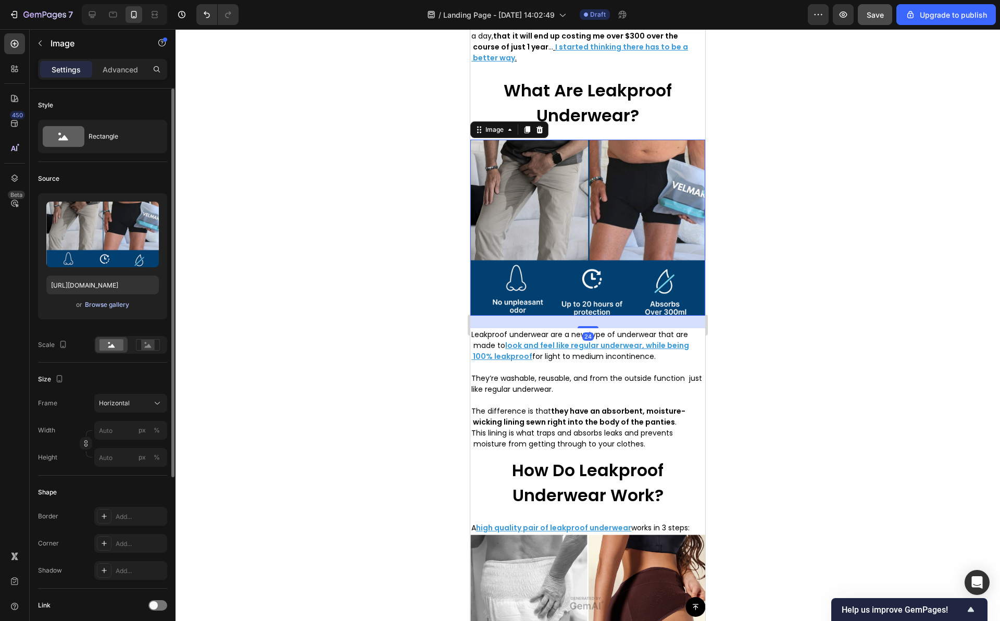
click at [91, 306] on div "Browse gallery" at bounding box center [107, 304] width 44 height 9
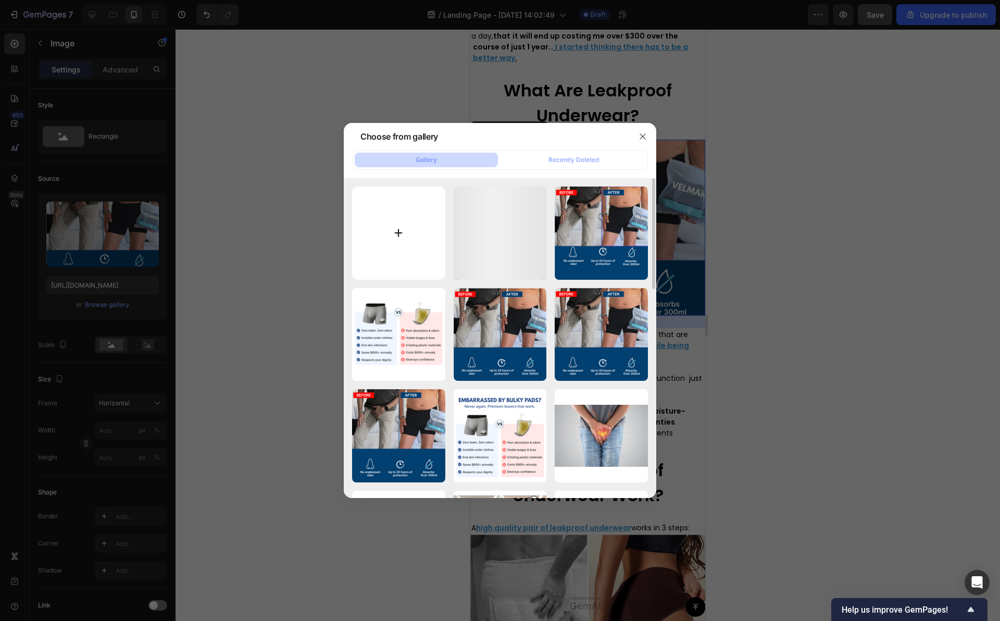
click at [407, 231] on input "file" at bounding box center [398, 232] width 93 height 93
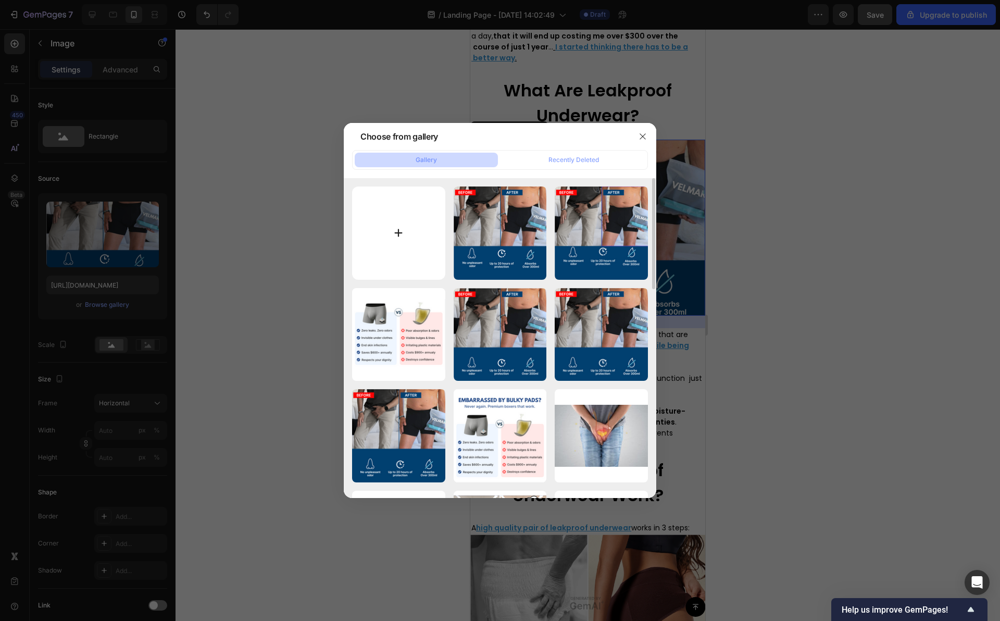
type input "C:\fakepath\Capture d’écran [DATE] à [DATE].png"
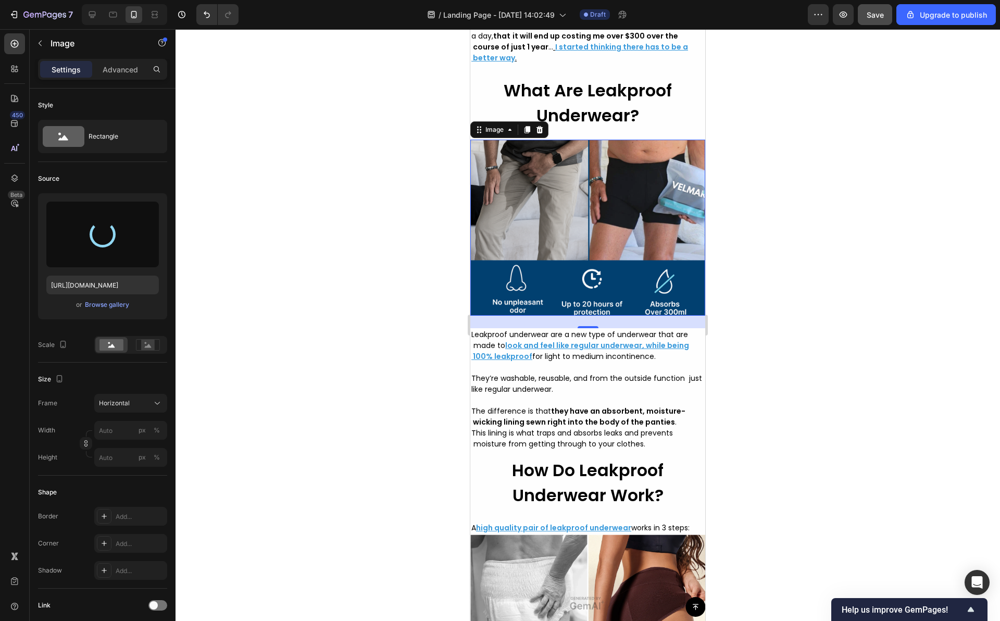
click at [309, 249] on div at bounding box center [587, 324] width 824 height 591
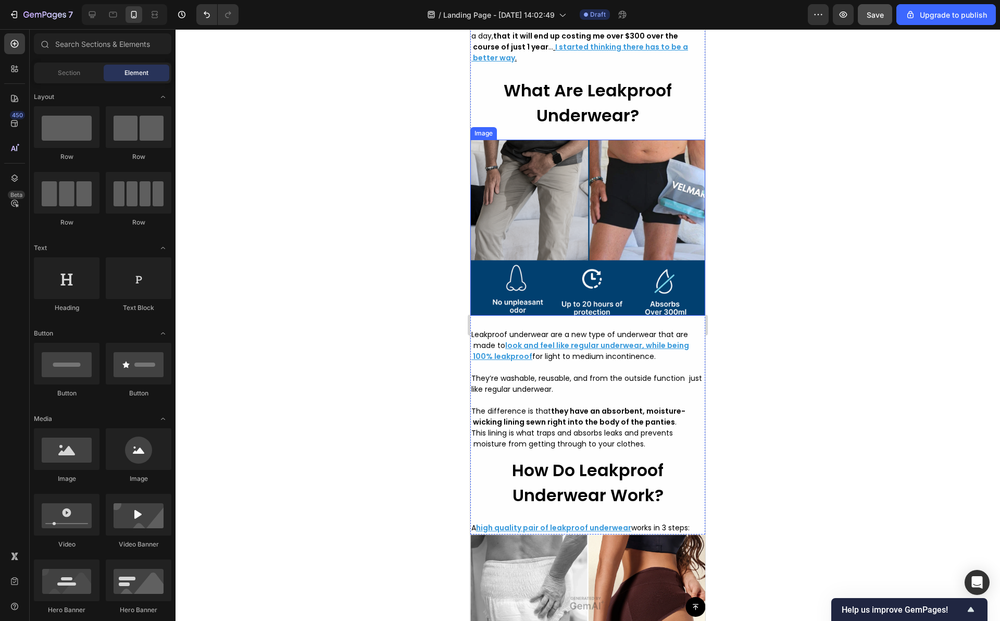
click at [560, 296] on img at bounding box center [587, 228] width 235 height 176
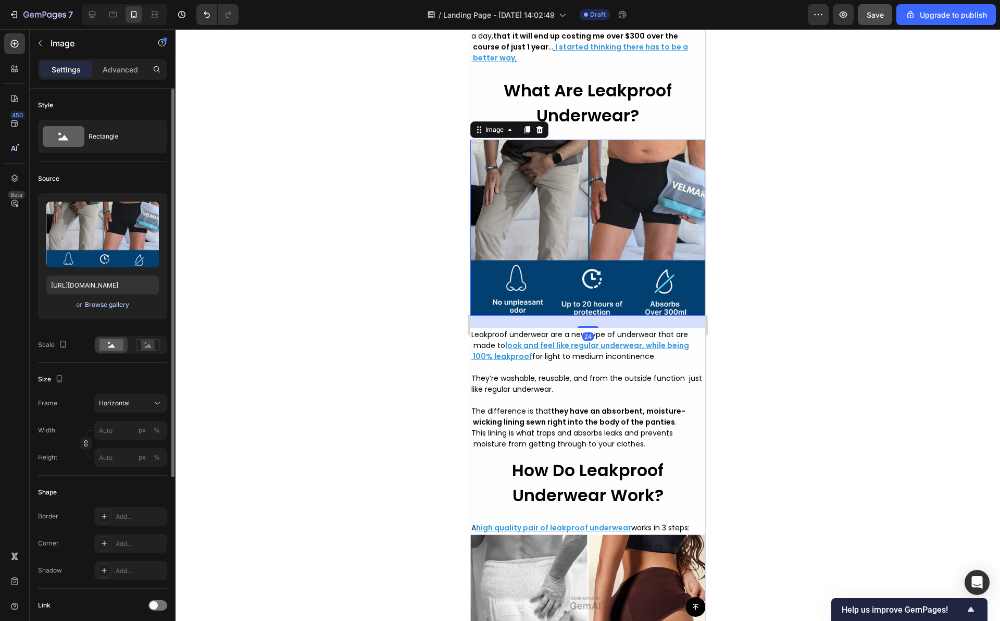
click at [116, 304] on div "Browse gallery" at bounding box center [107, 304] width 44 height 9
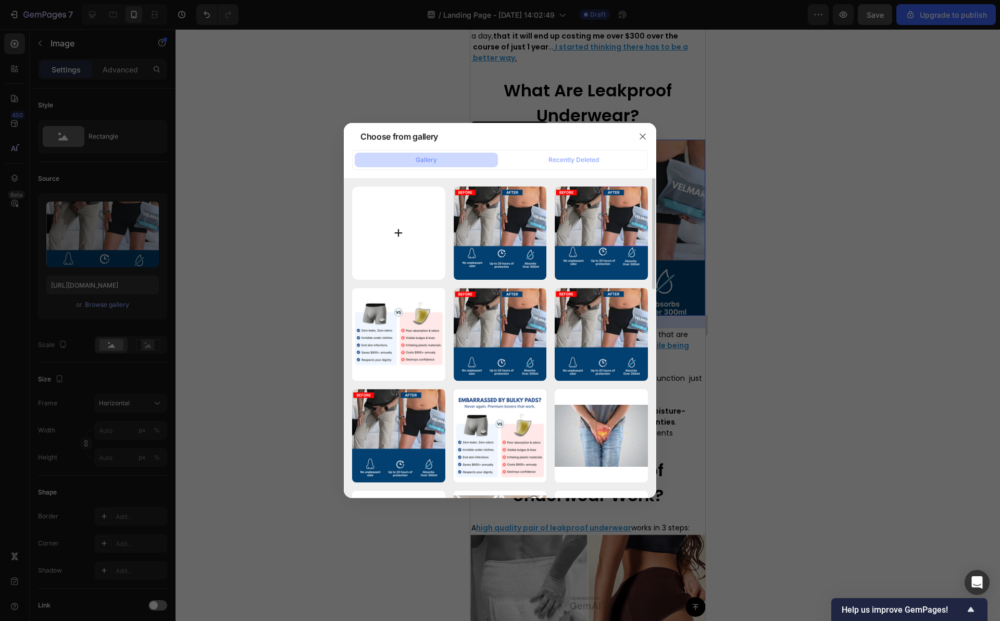
click at [408, 226] on input "file" at bounding box center [398, 232] width 93 height 93
click at [411, 236] on input "file" at bounding box center [398, 232] width 93 height 93
type input "C:\fakepath\Capture d’écran [DATE] à [DATE].png"
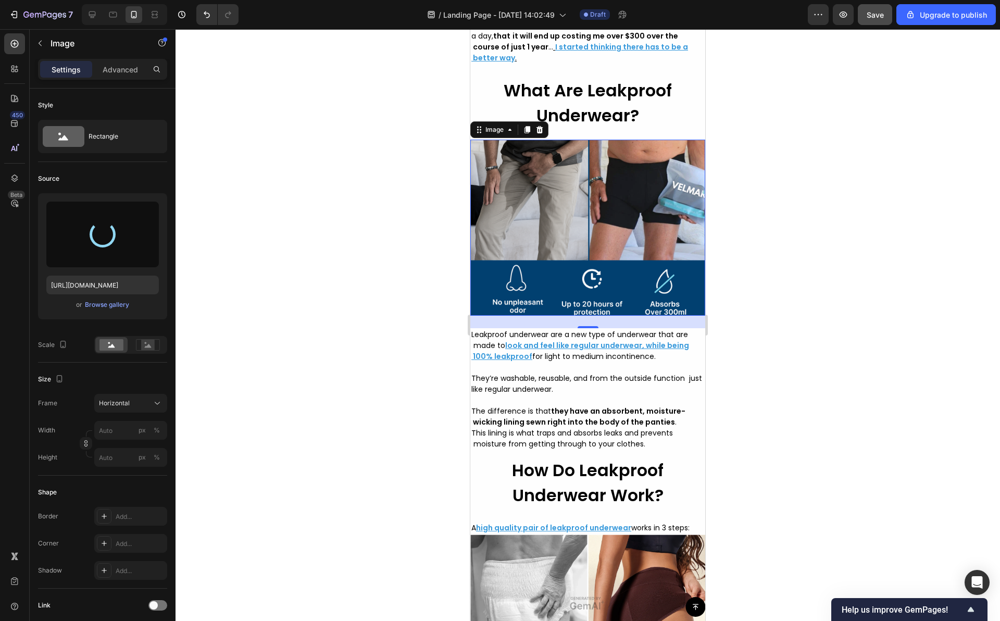
click at [407, 312] on div at bounding box center [587, 324] width 824 height 591
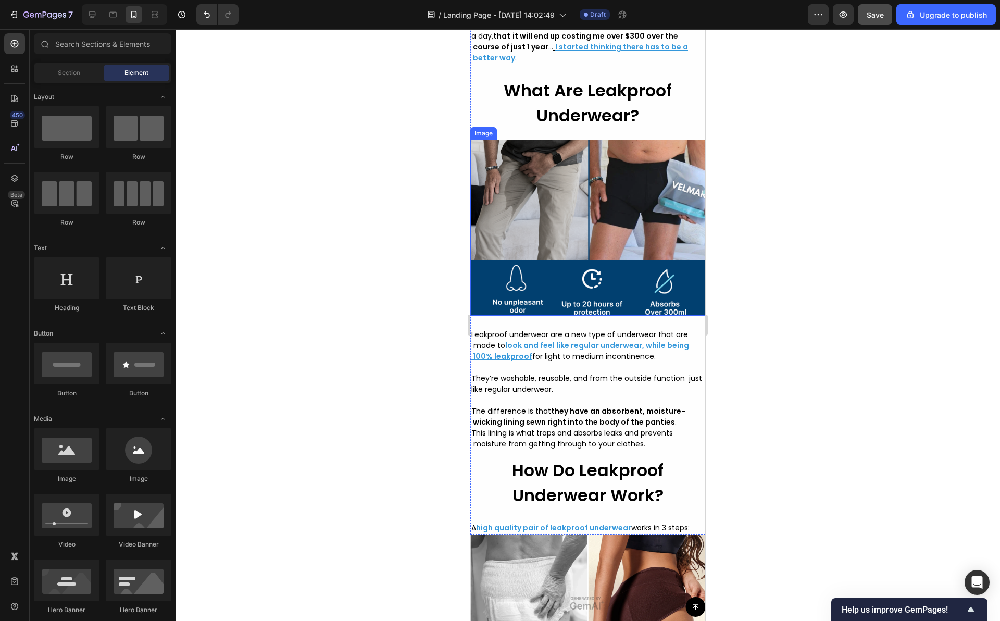
click at [555, 192] on img at bounding box center [587, 228] width 235 height 176
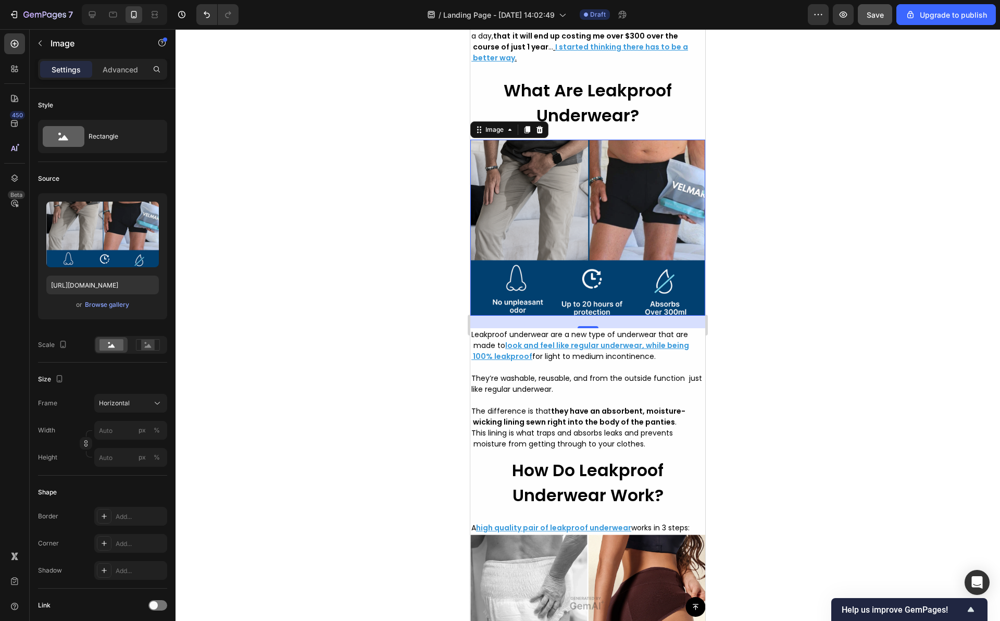
click at [544, 240] on img at bounding box center [587, 228] width 235 height 176
click at [103, 308] on div "Browse gallery" at bounding box center [107, 304] width 44 height 9
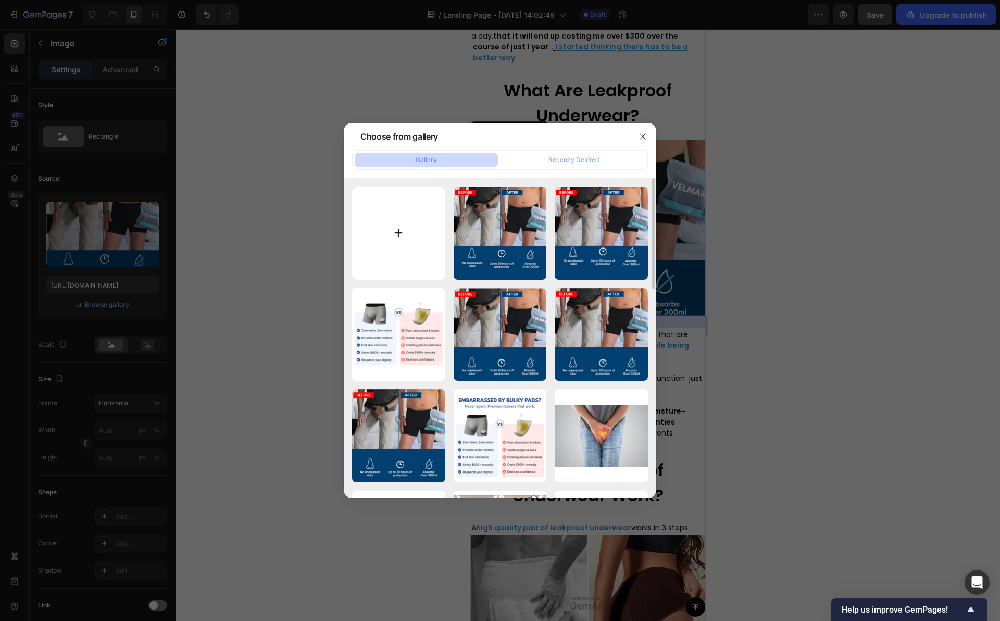
click at [404, 229] on input "file" at bounding box center [398, 232] width 93 height 93
type input "C:\fakepath\Capture d’écran [DATE] à [DATE].png"
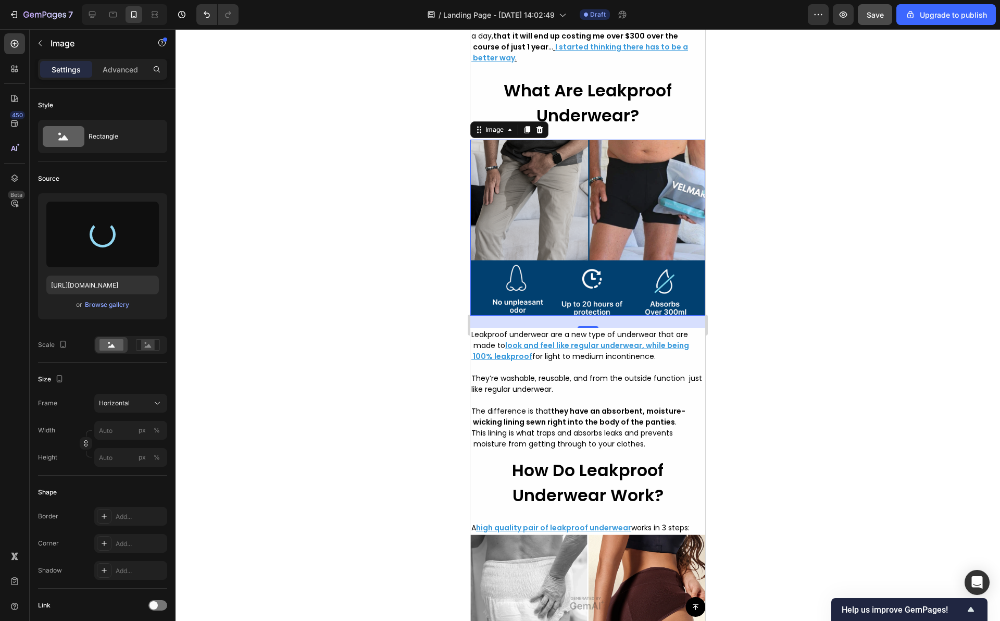
click at [400, 195] on div at bounding box center [587, 324] width 824 height 591
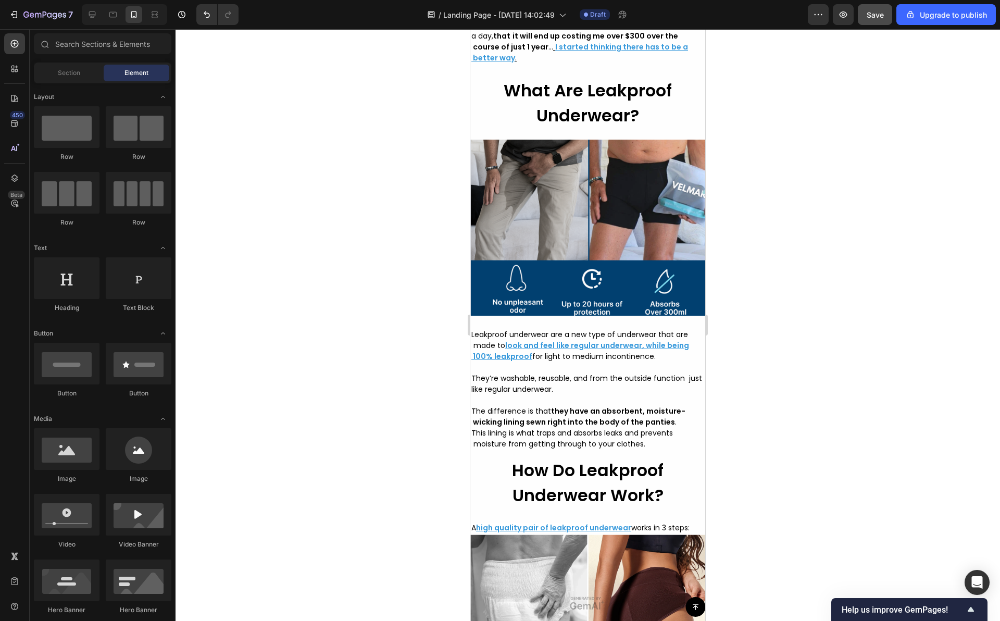
click at [400, 195] on div at bounding box center [587, 324] width 824 height 591
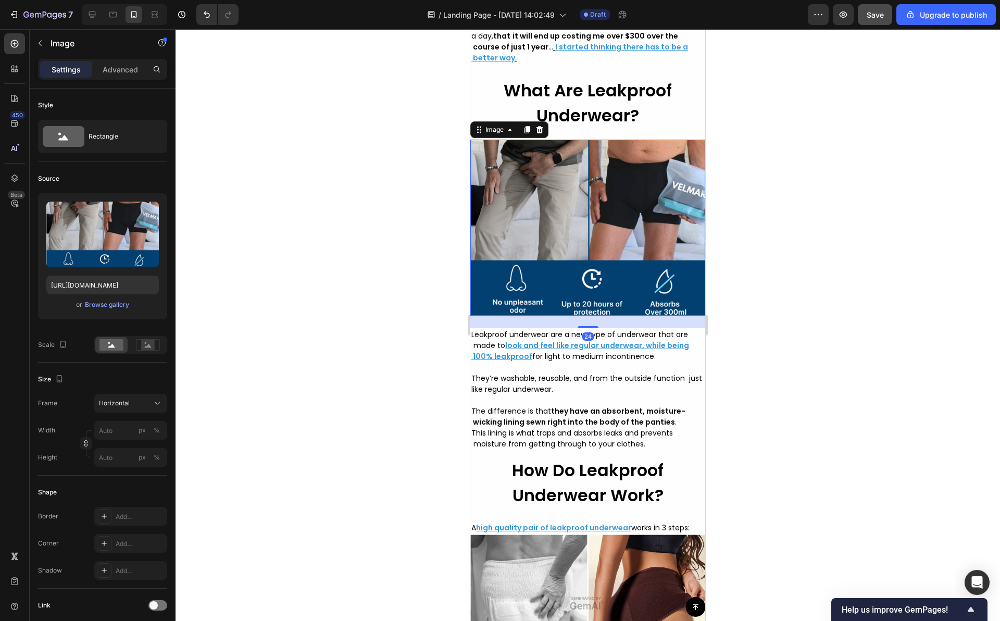
drag, startPoint x: 506, startPoint y: 200, endPoint x: 860, endPoint y: 264, distance: 359.8
click at [506, 200] on img at bounding box center [587, 228] width 235 height 176
click at [120, 306] on div "Browse gallery" at bounding box center [107, 304] width 44 height 9
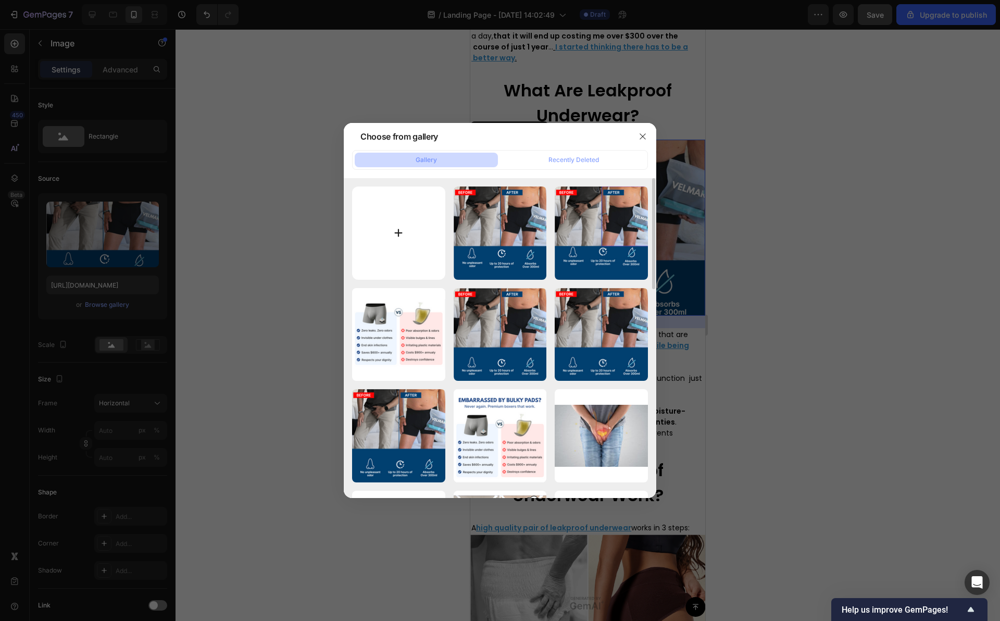
click at [423, 225] on input "file" at bounding box center [398, 232] width 93 height 93
type input "C:\fakepath\Capture d’écran [DATE] à [DATE].png"
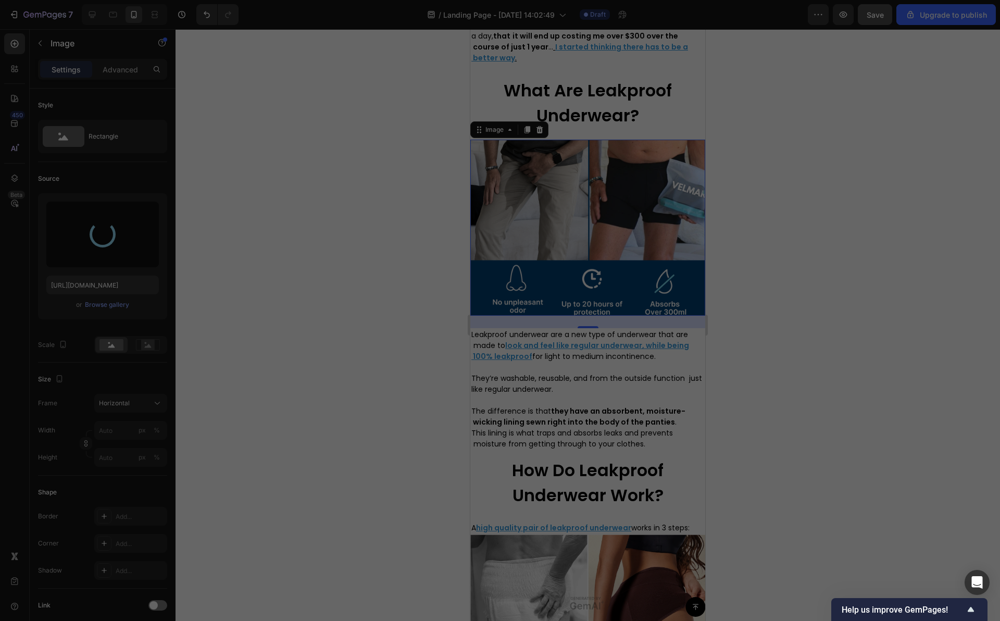
type input "[URL][DOMAIN_NAME]"
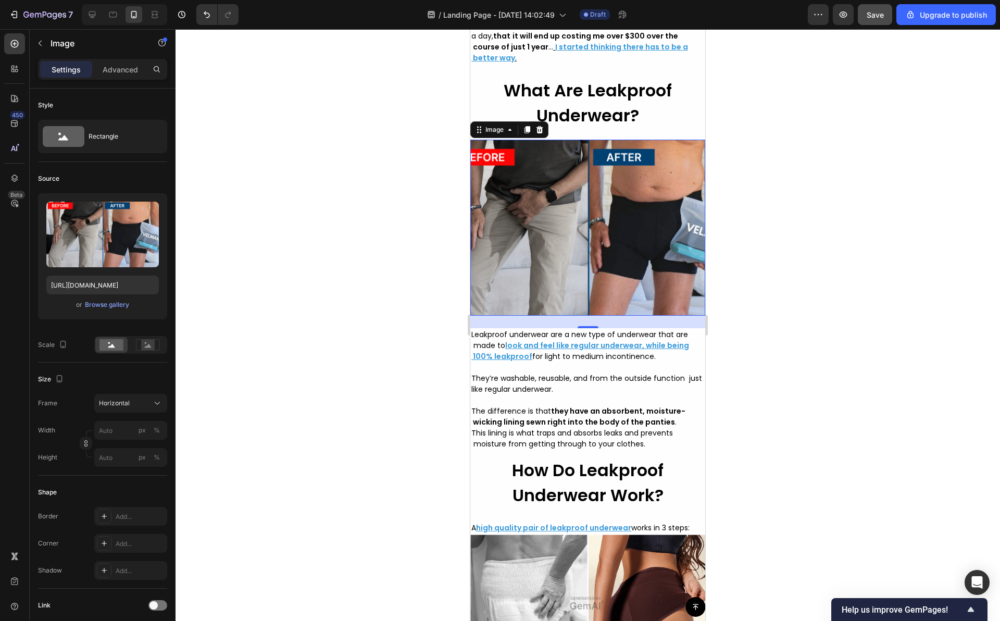
click at [405, 332] on div at bounding box center [587, 324] width 824 height 591
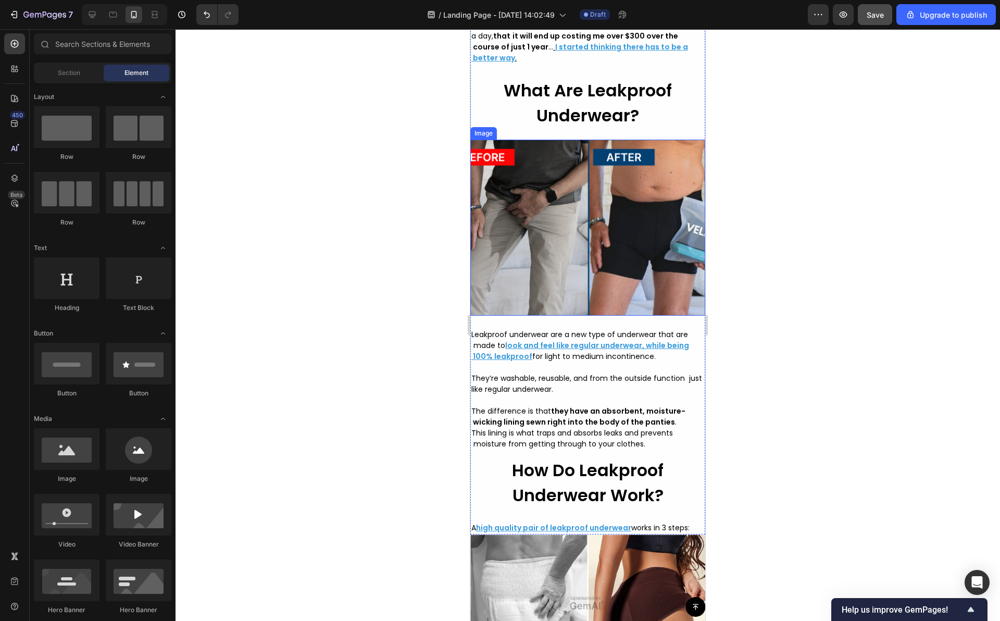
click at [411, 231] on div at bounding box center [587, 324] width 824 height 591
click at [639, 246] on img at bounding box center [587, 228] width 235 height 176
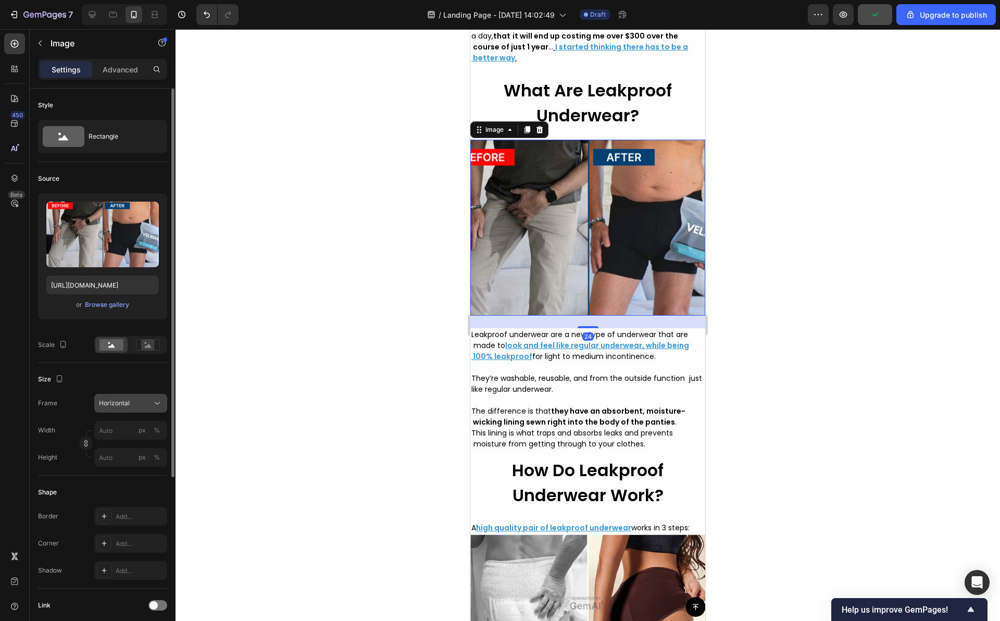
click at [154, 404] on icon at bounding box center [157, 403] width 10 height 10
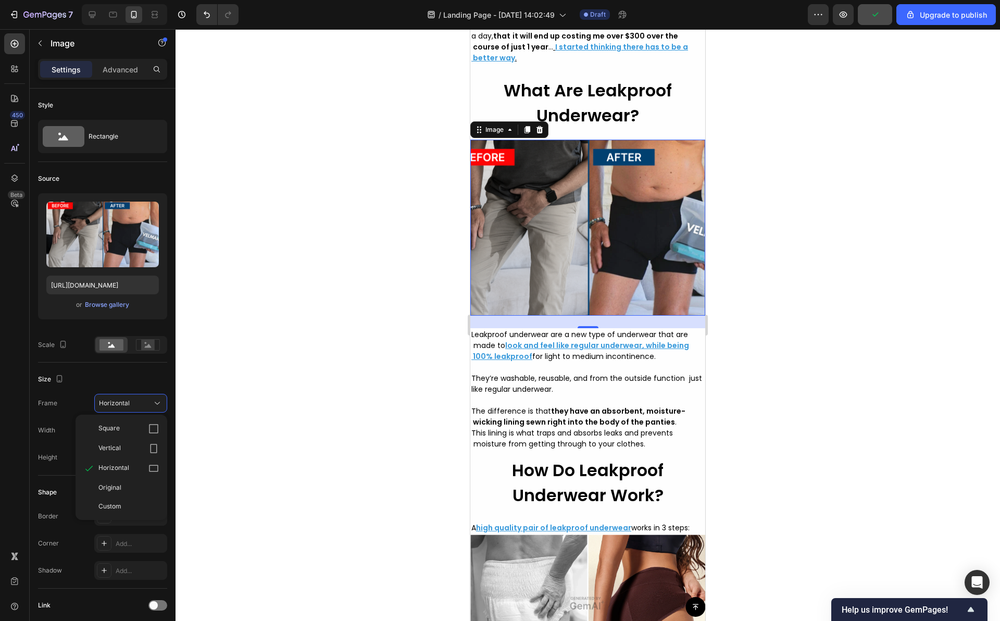
click at [317, 393] on div at bounding box center [587, 324] width 824 height 591
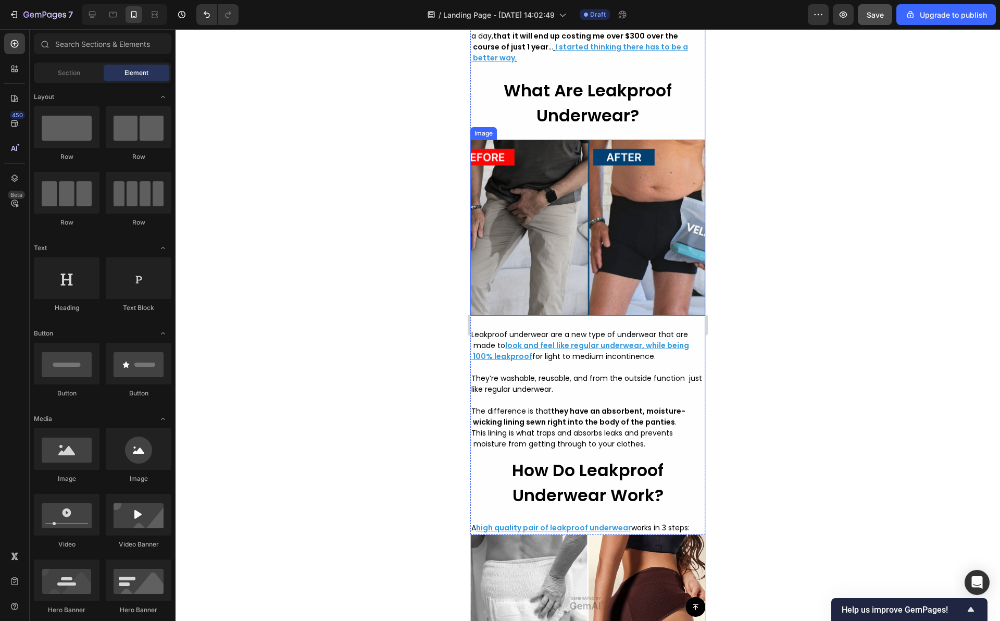
click at [539, 264] on img at bounding box center [587, 228] width 235 height 176
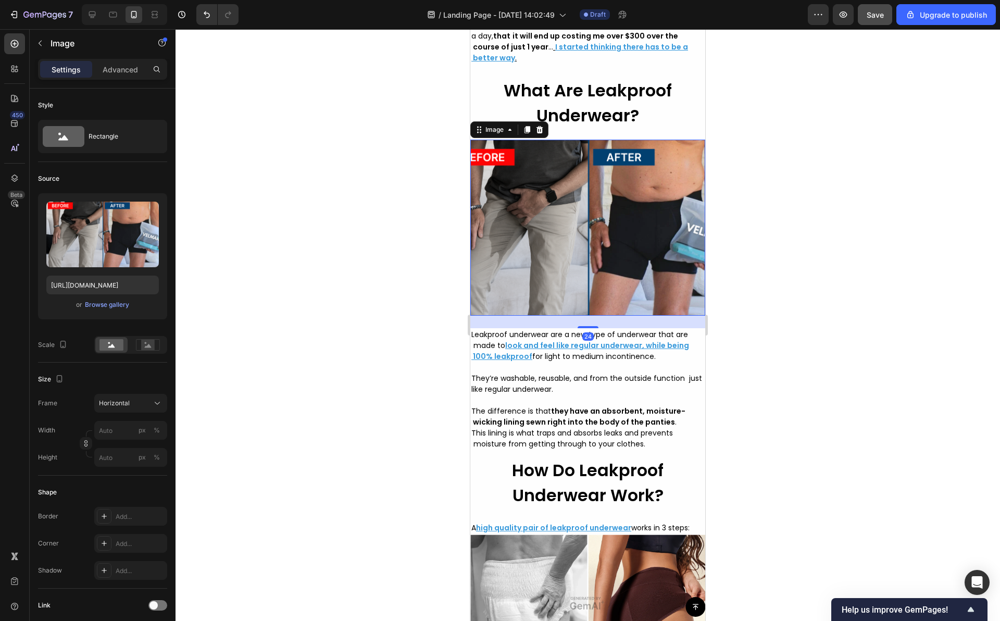
click at [376, 213] on div at bounding box center [587, 324] width 824 height 591
click at [551, 221] on img at bounding box center [587, 228] width 235 height 176
click at [411, 119] on div at bounding box center [587, 324] width 824 height 591
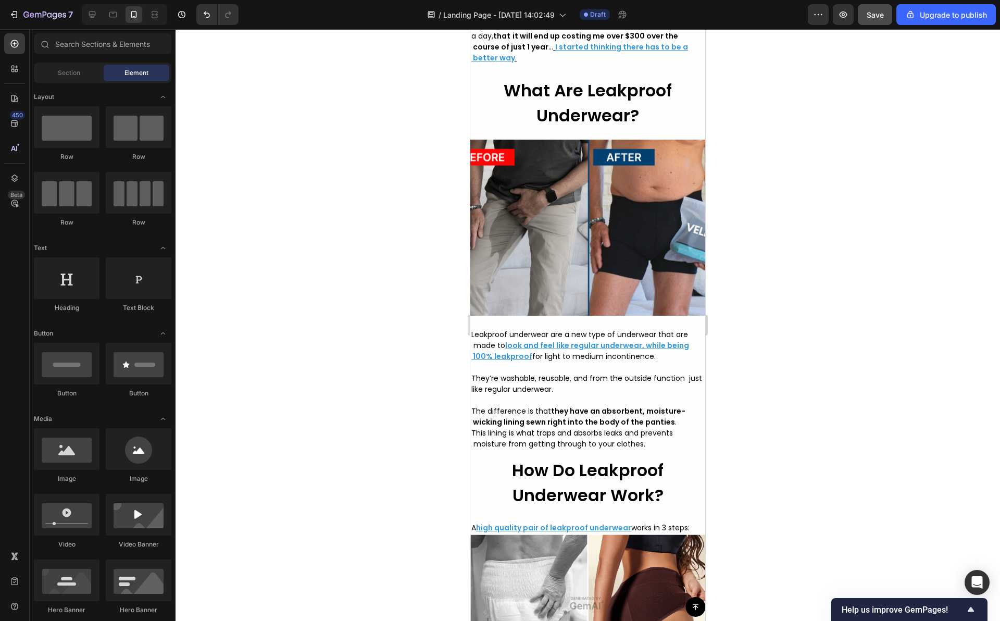
click at [401, 195] on div at bounding box center [587, 324] width 824 height 591
click at [401, 178] on div at bounding box center [587, 324] width 824 height 591
click at [560, 316] on img at bounding box center [587, 228] width 235 height 176
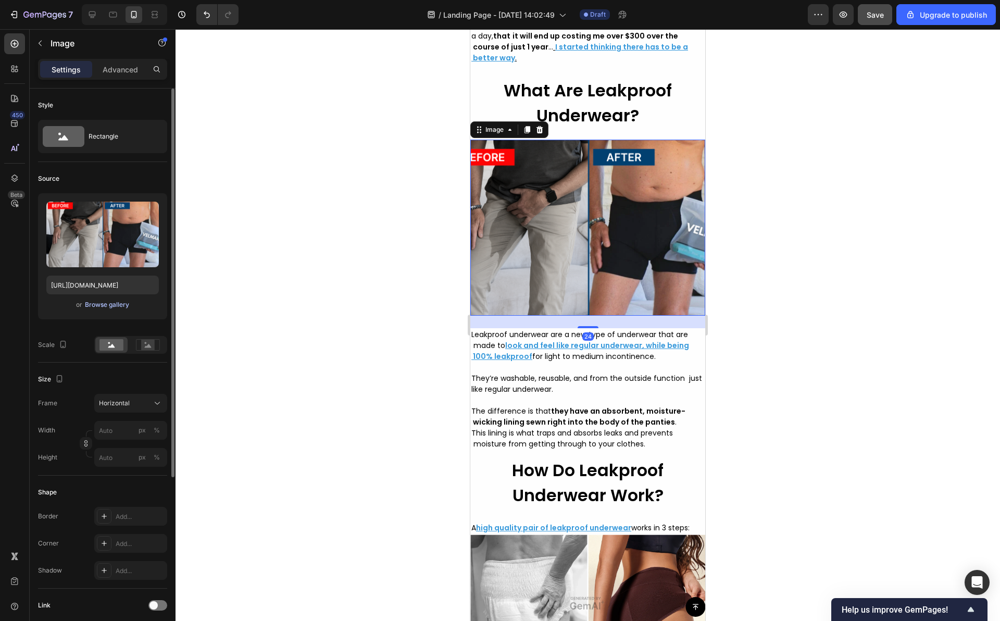
click at [92, 302] on div "Browse gallery" at bounding box center [107, 304] width 44 height 9
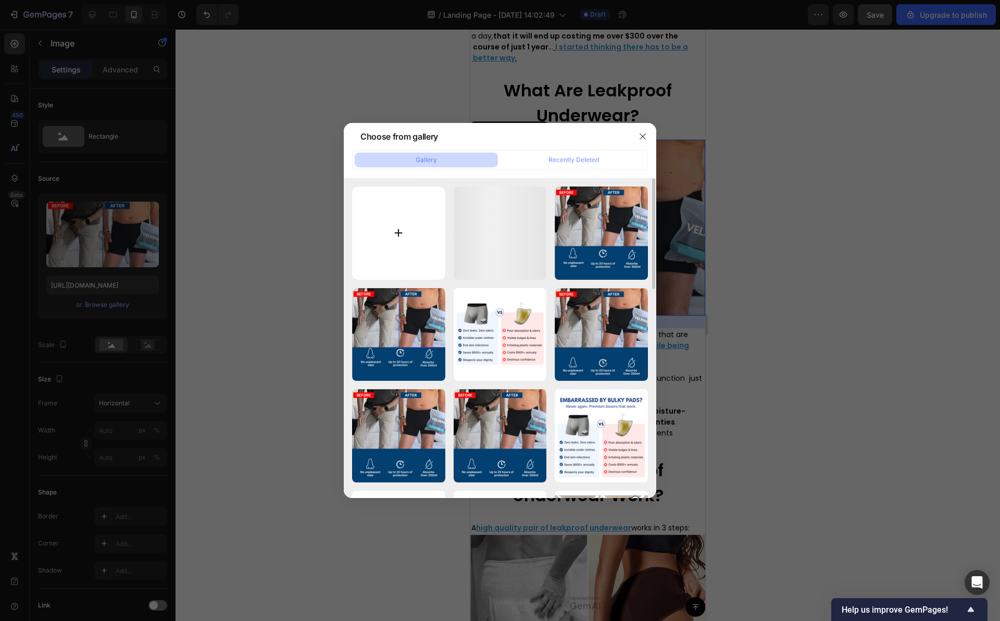
click at [412, 244] on input "file" at bounding box center [398, 232] width 93 height 93
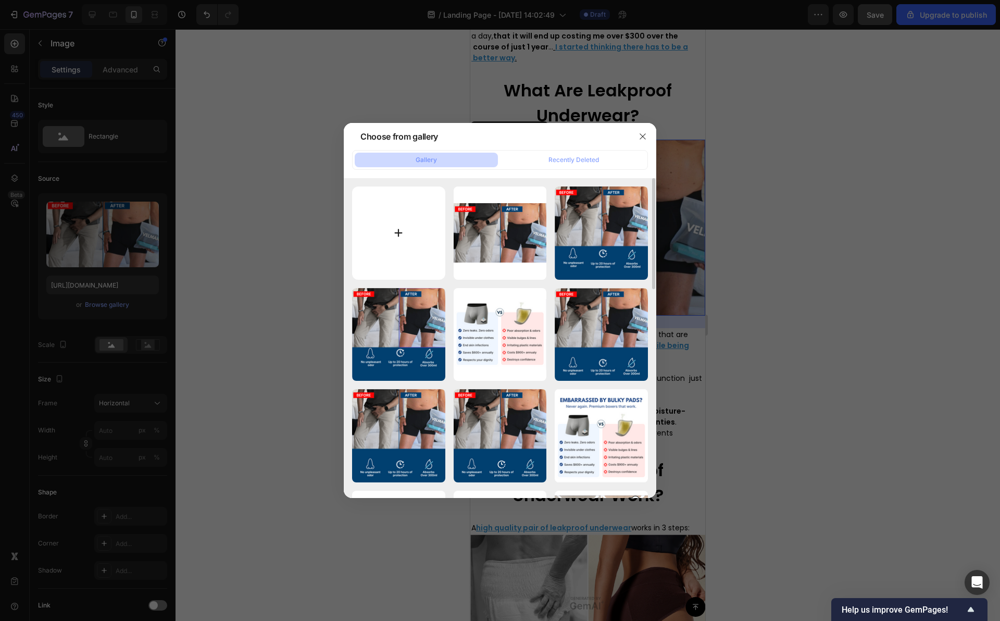
type input "C:\fakepath\Capture d’écran [DATE] à [DATE].png"
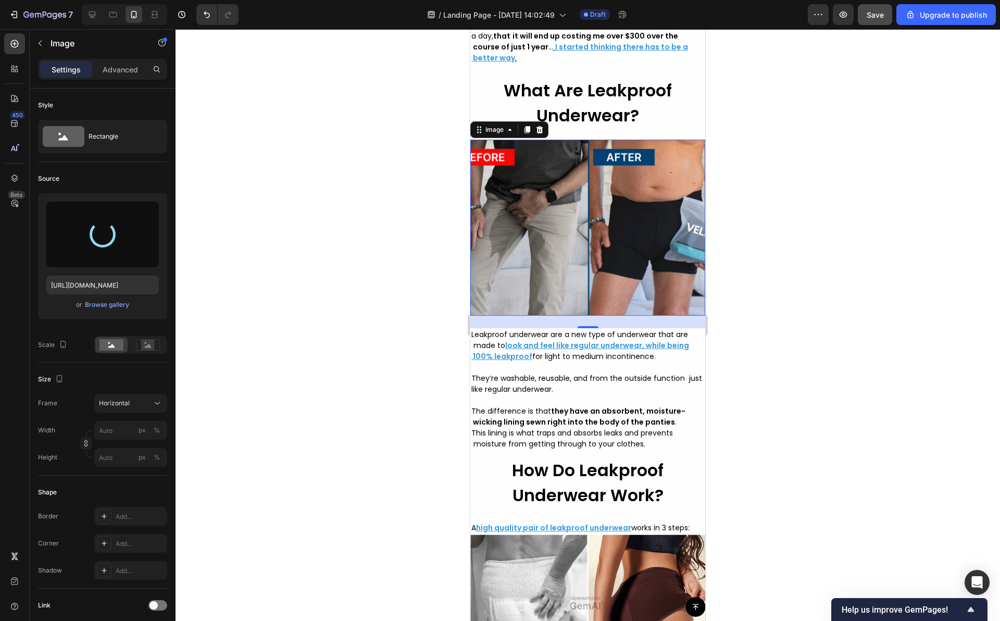
click at [353, 323] on div at bounding box center [587, 324] width 824 height 591
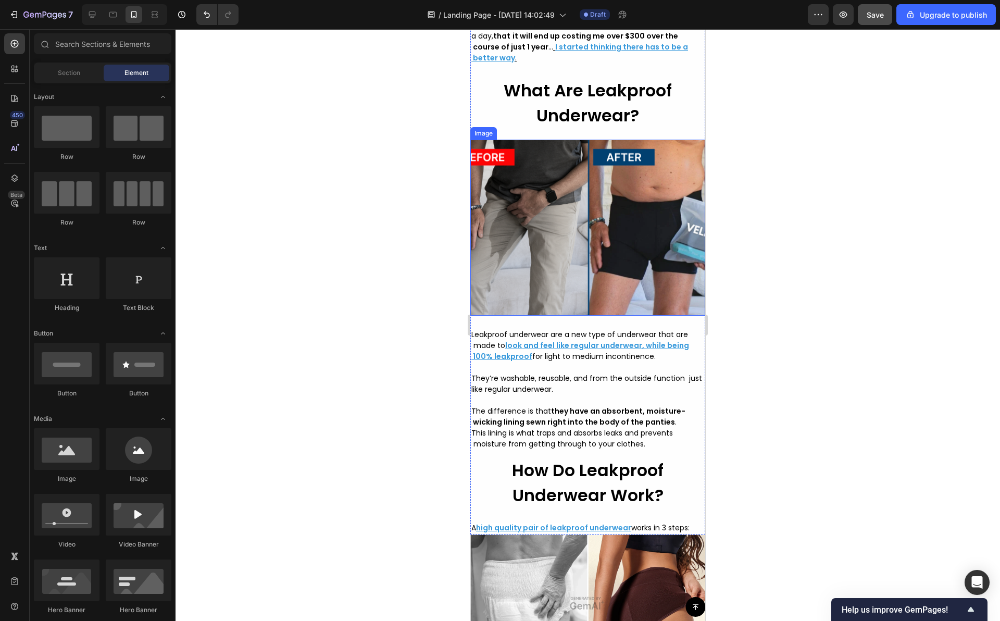
click at [542, 264] on img at bounding box center [587, 228] width 235 height 176
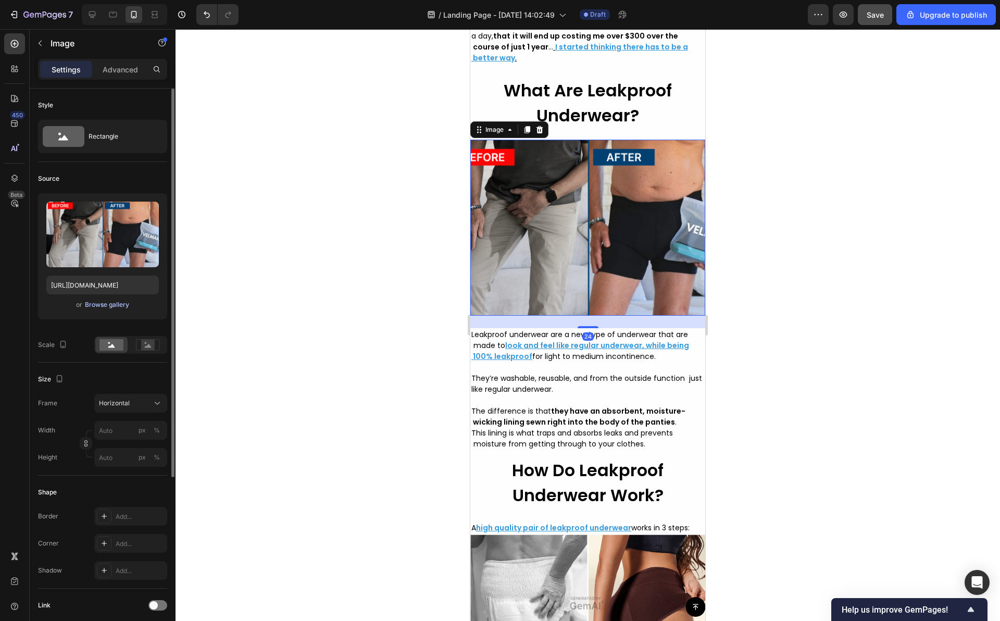
click at [90, 306] on div "Browse gallery" at bounding box center [107, 304] width 44 height 9
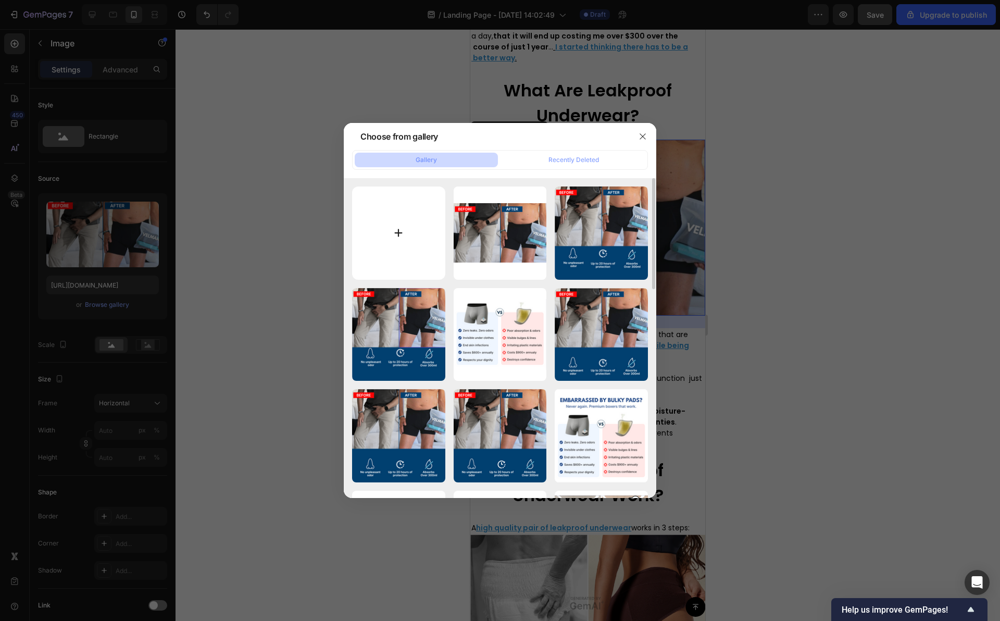
click at [370, 195] on input "file" at bounding box center [398, 232] width 93 height 93
type input "C:\fakepath\Capture d’écran [DATE] à [DATE].png"
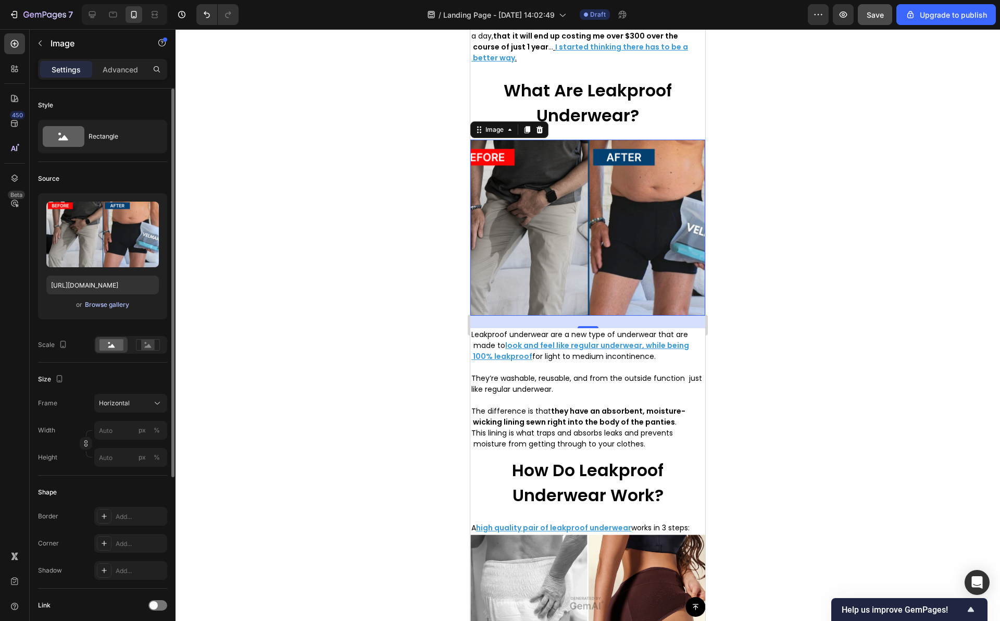
click at [114, 309] on div "Browse gallery" at bounding box center [107, 304] width 44 height 9
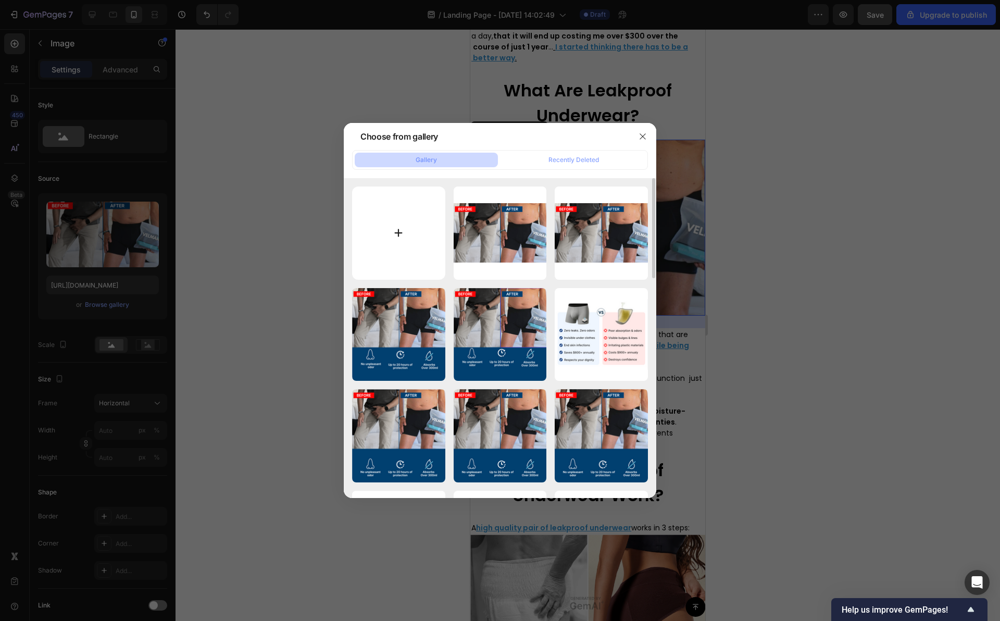
click at [433, 257] on input "file" at bounding box center [398, 232] width 93 height 93
type input "C:\fakepath\Capture d’écran [DATE] à [DATE].png"
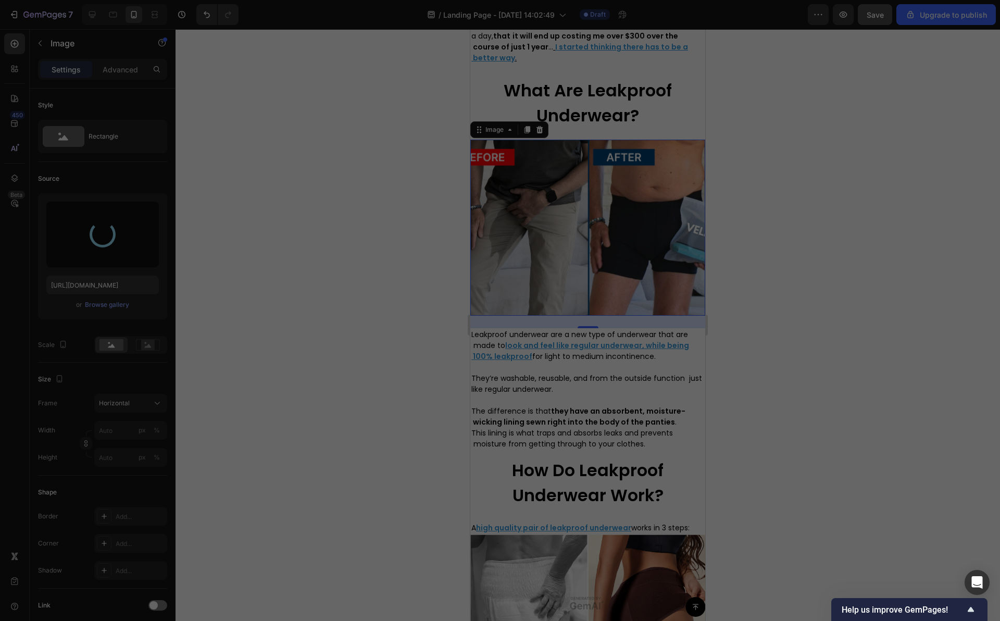
type input "[URL][DOMAIN_NAME]"
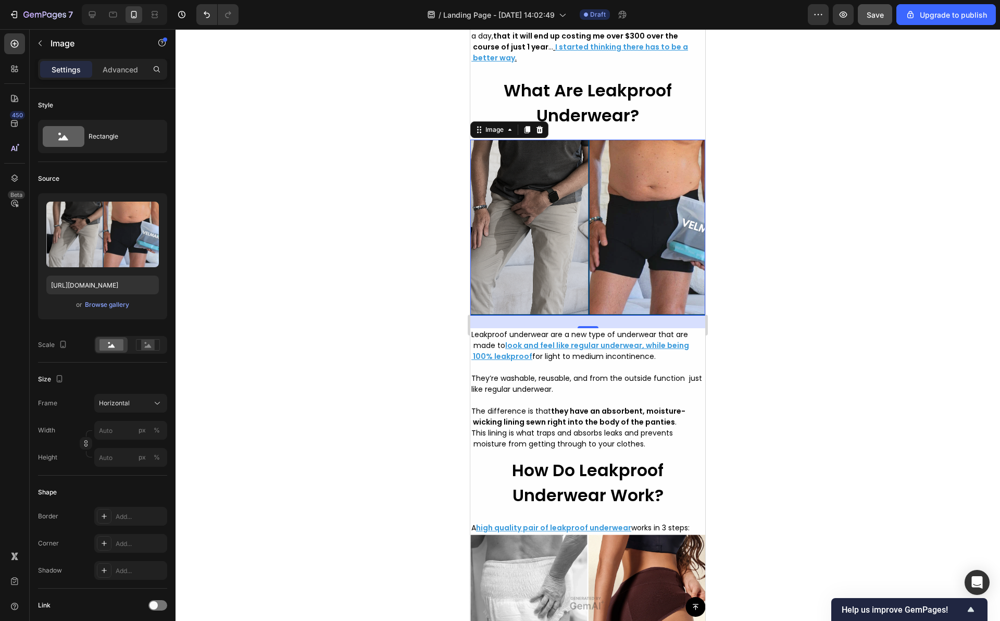
click at [418, 326] on div at bounding box center [587, 324] width 824 height 591
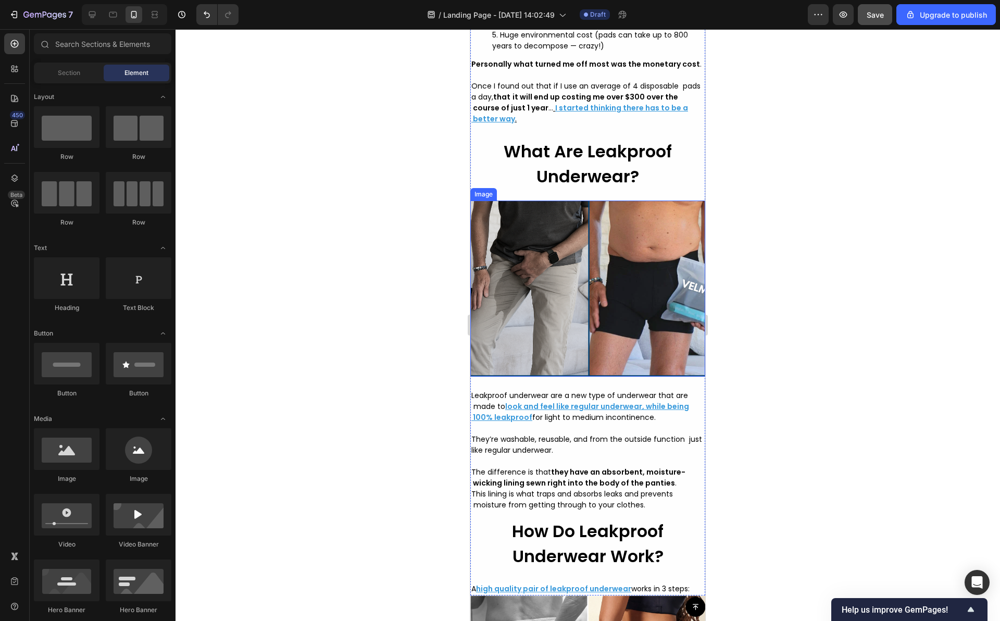
scroll to position [2303, 0]
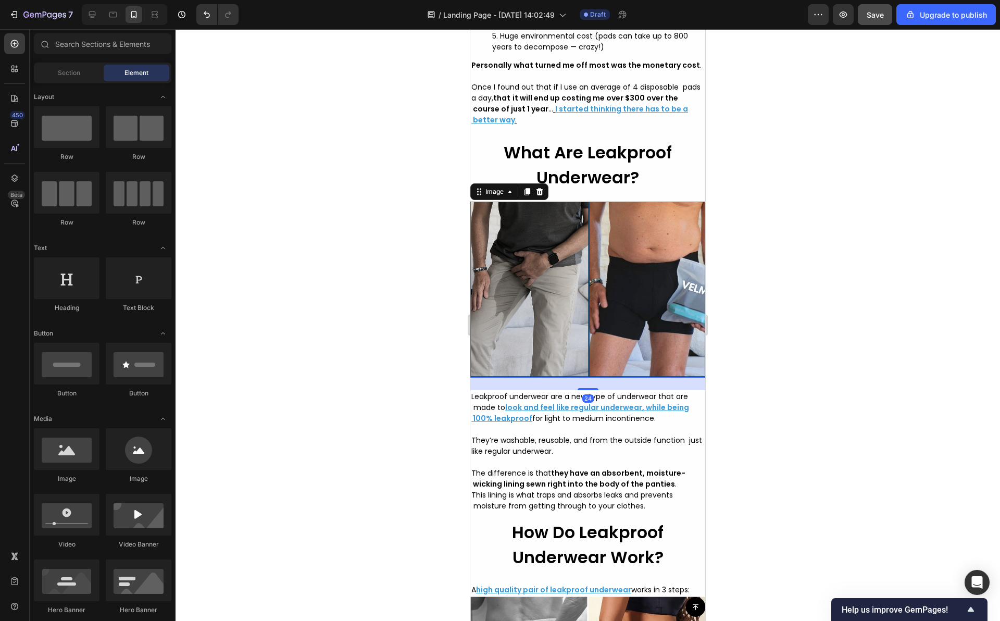
click at [527, 233] on img at bounding box center [587, 289] width 235 height 176
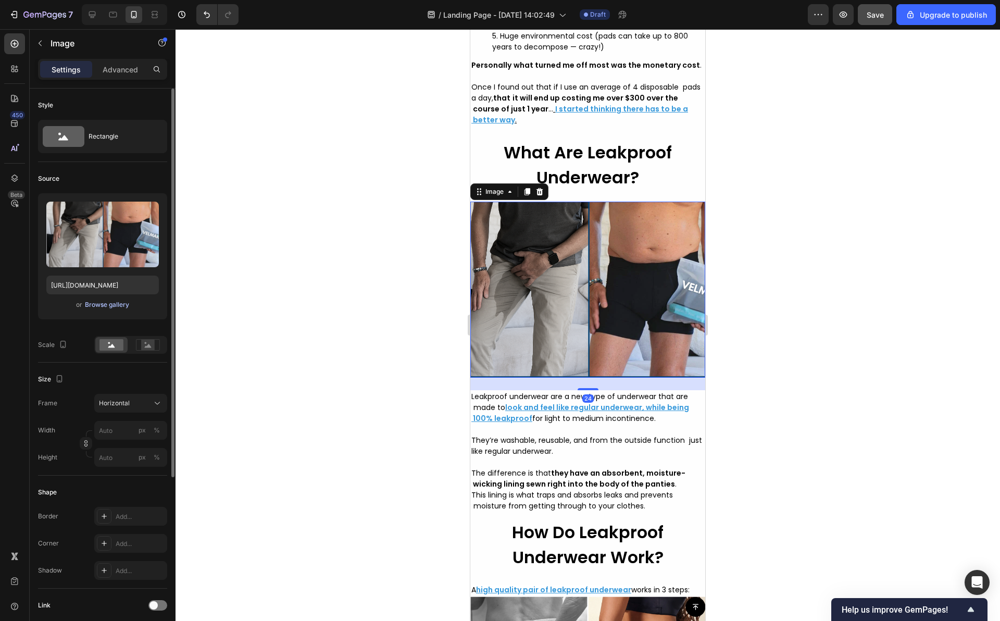
click at [94, 305] on div "Browse gallery" at bounding box center [107, 304] width 44 height 9
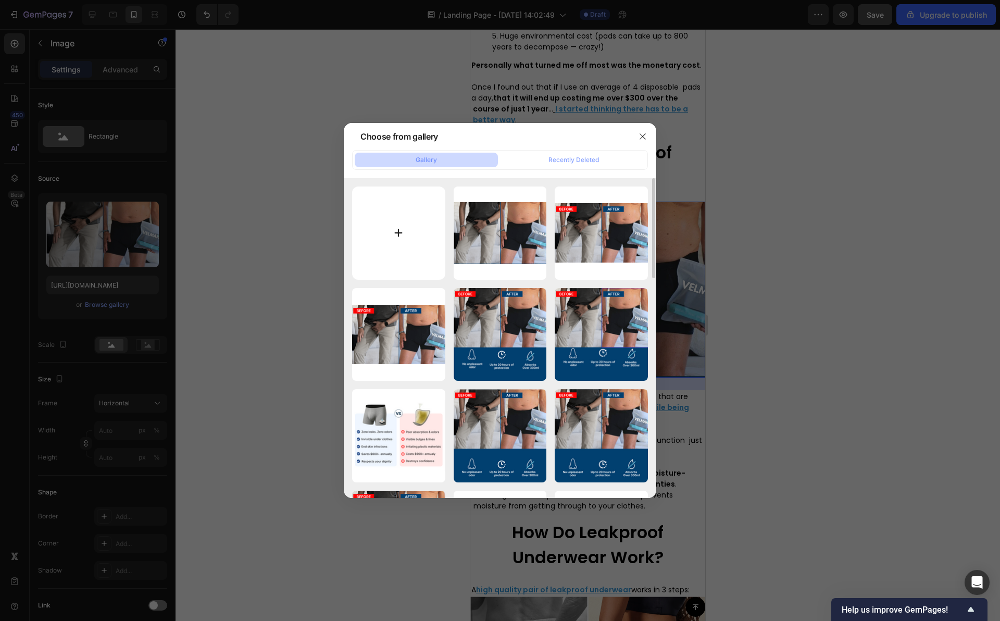
click at [368, 218] on input "file" at bounding box center [398, 232] width 93 height 93
type input "C:\fakepath\Capture d’écran [DATE] à [DATE].png"
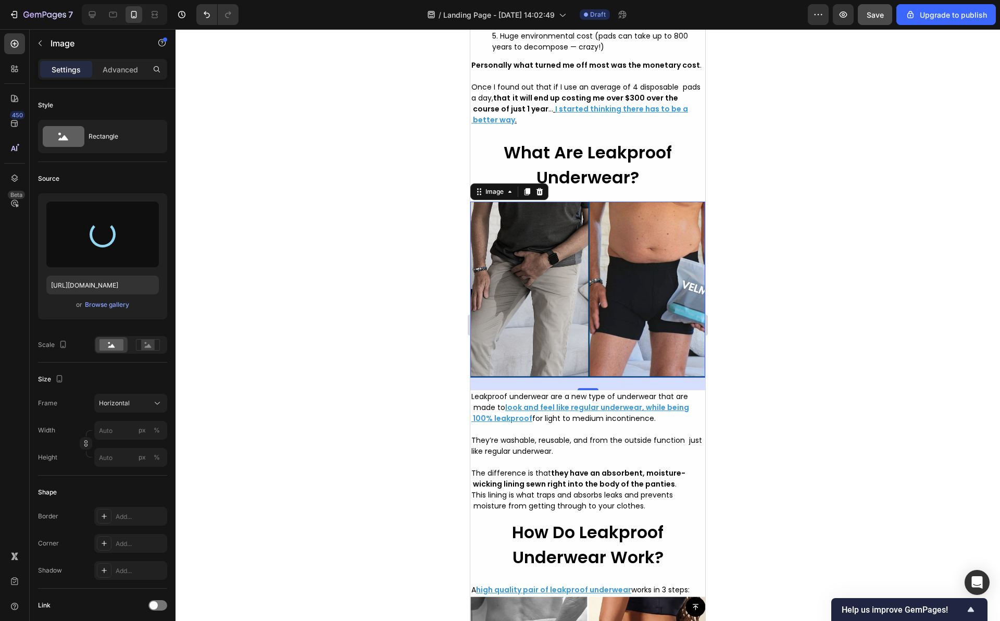
click at [430, 326] on div at bounding box center [587, 324] width 824 height 591
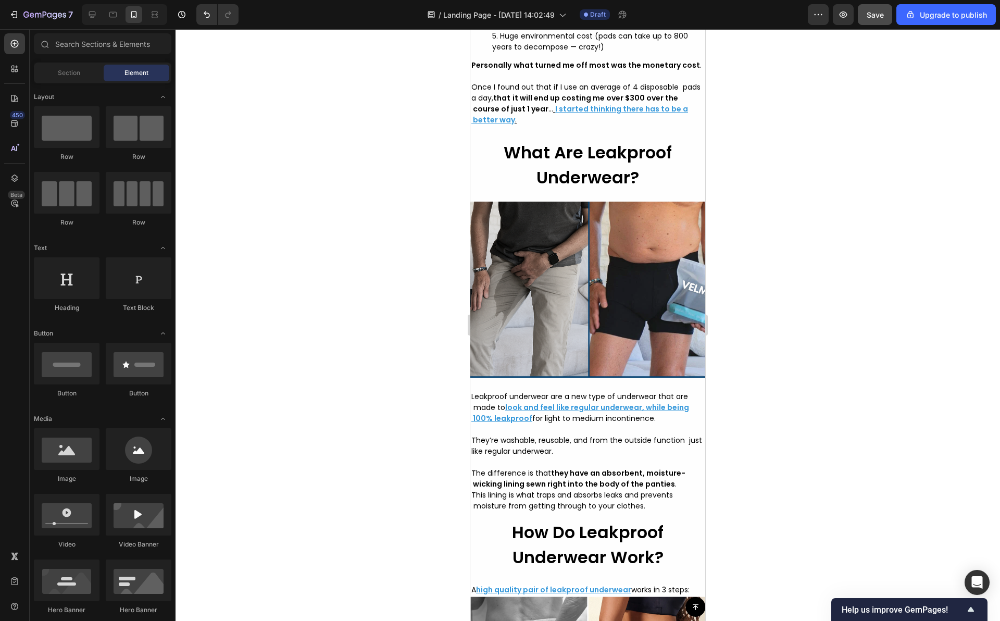
click at [501, 315] on img at bounding box center [587, 289] width 235 height 176
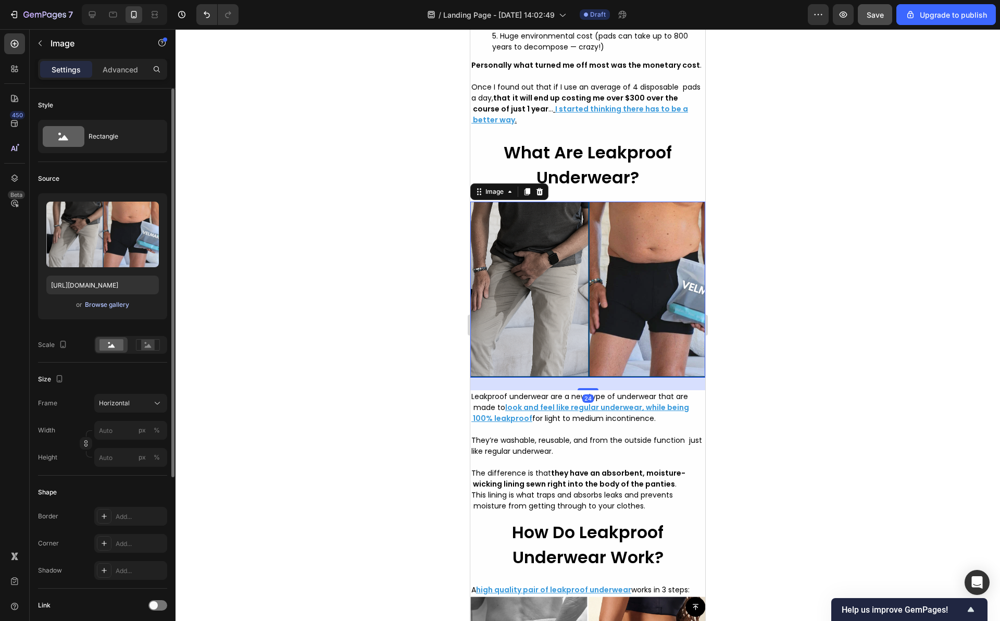
click at [119, 306] on div "Browse gallery" at bounding box center [107, 304] width 44 height 9
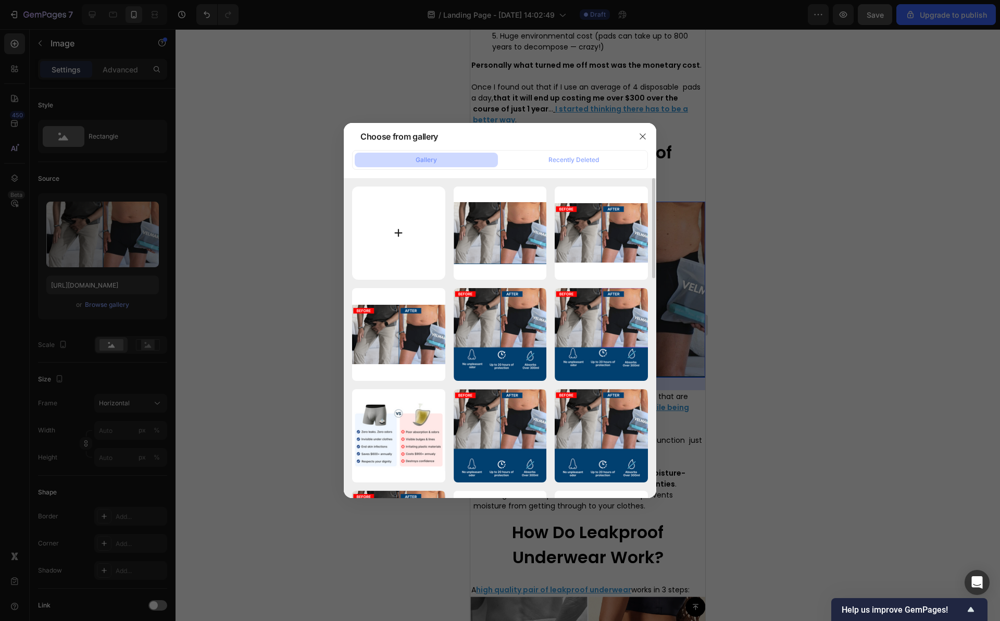
click at [372, 243] on input "file" at bounding box center [398, 232] width 93 height 93
type input "C:\fakepath\Capture d’écran [DATE] à [DATE].png"
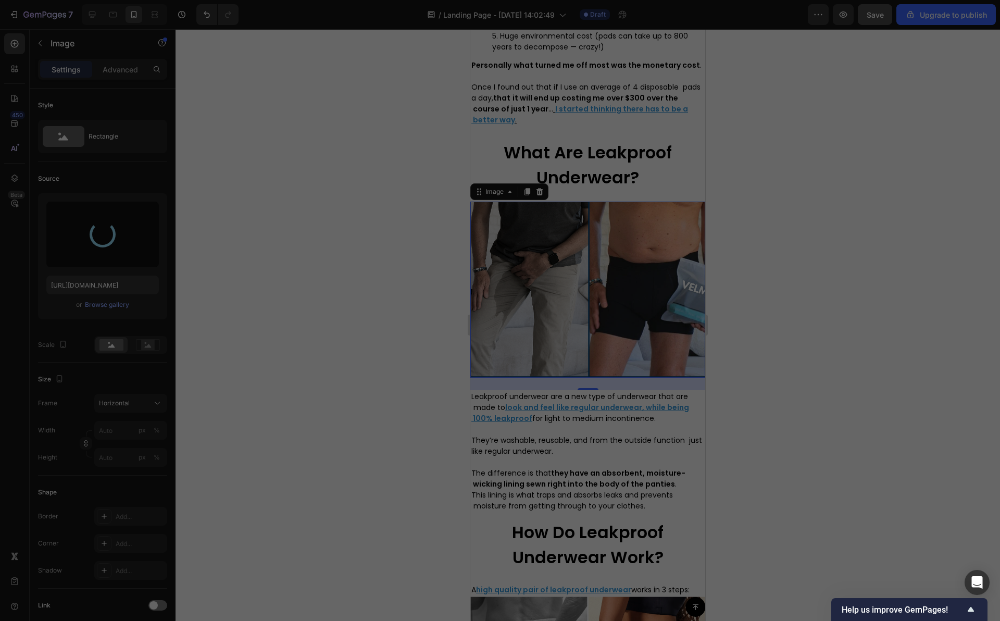
type input "[URL][DOMAIN_NAME]"
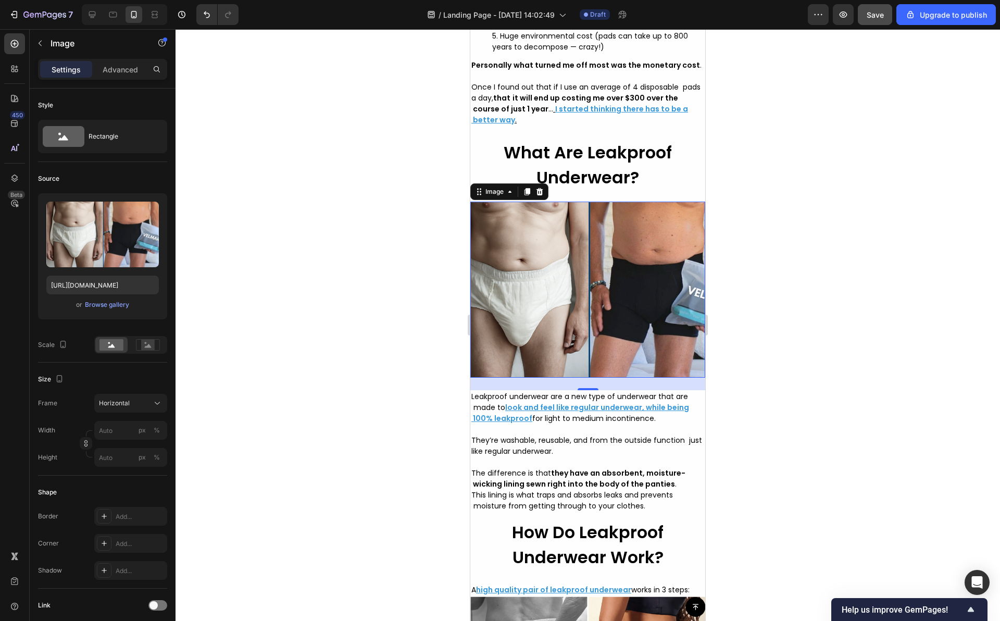
click at [422, 348] on div at bounding box center [587, 324] width 824 height 591
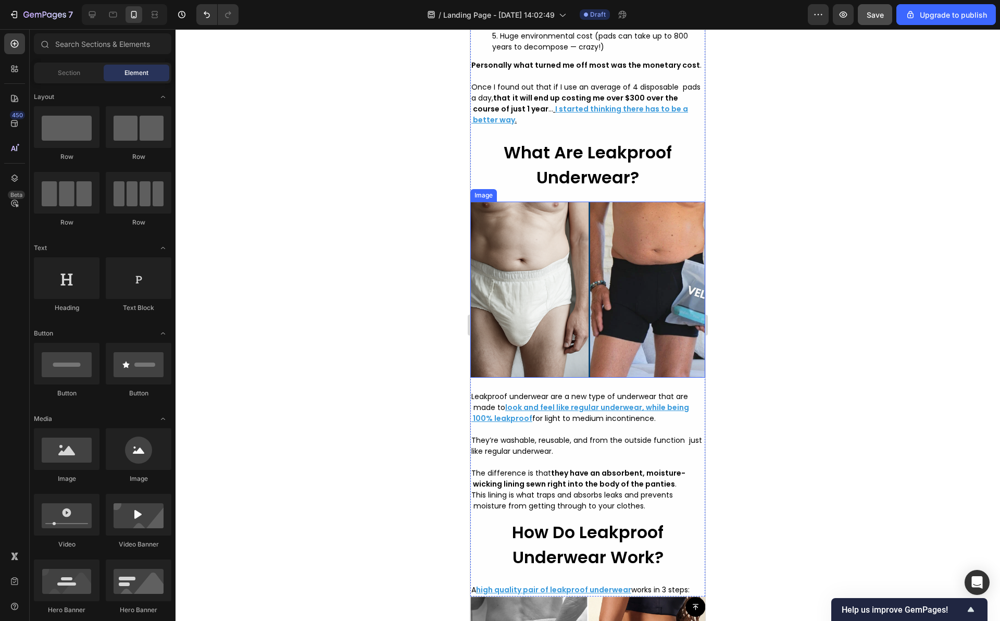
click at [497, 277] on img at bounding box center [587, 289] width 235 height 176
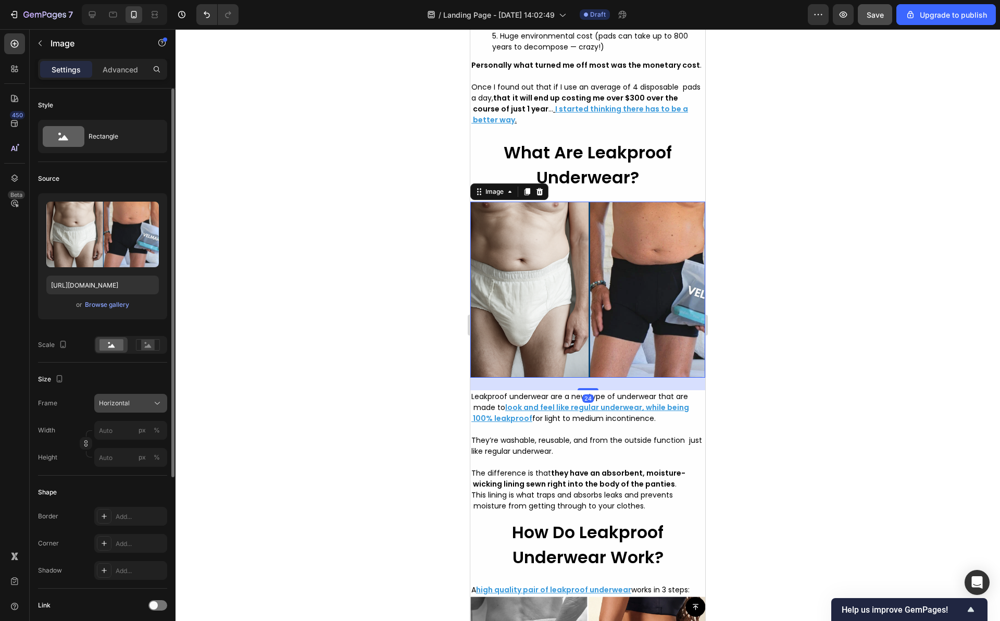
click at [167, 397] on button "Horizontal" at bounding box center [130, 403] width 73 height 19
click at [148, 419] on div "Square" at bounding box center [121, 429] width 83 height 20
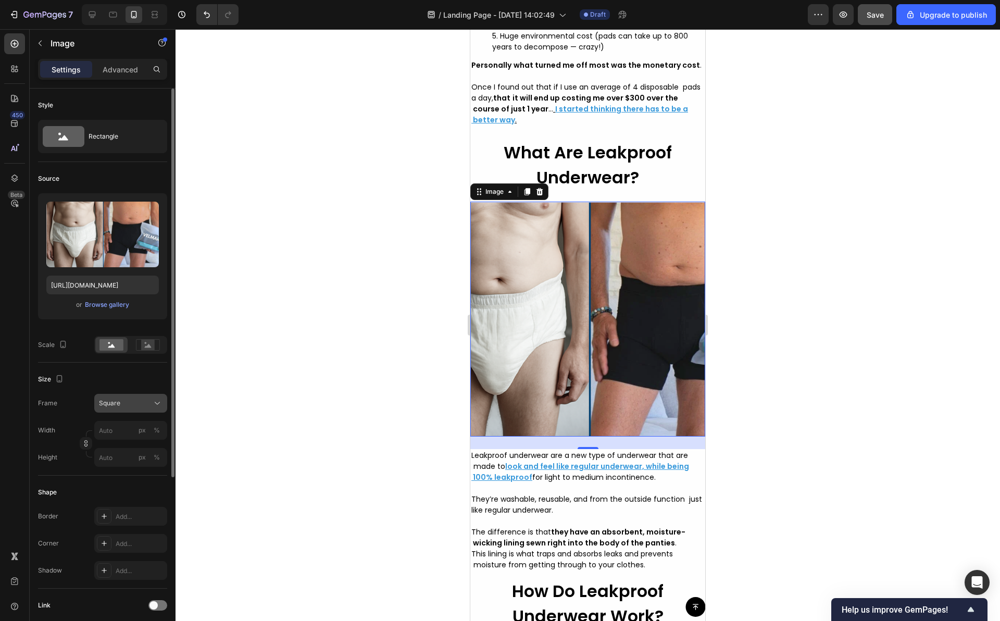
click at [144, 394] on button "Square" at bounding box center [130, 403] width 73 height 19
click at [143, 448] on div "Vertical" at bounding box center [128, 448] width 60 height 10
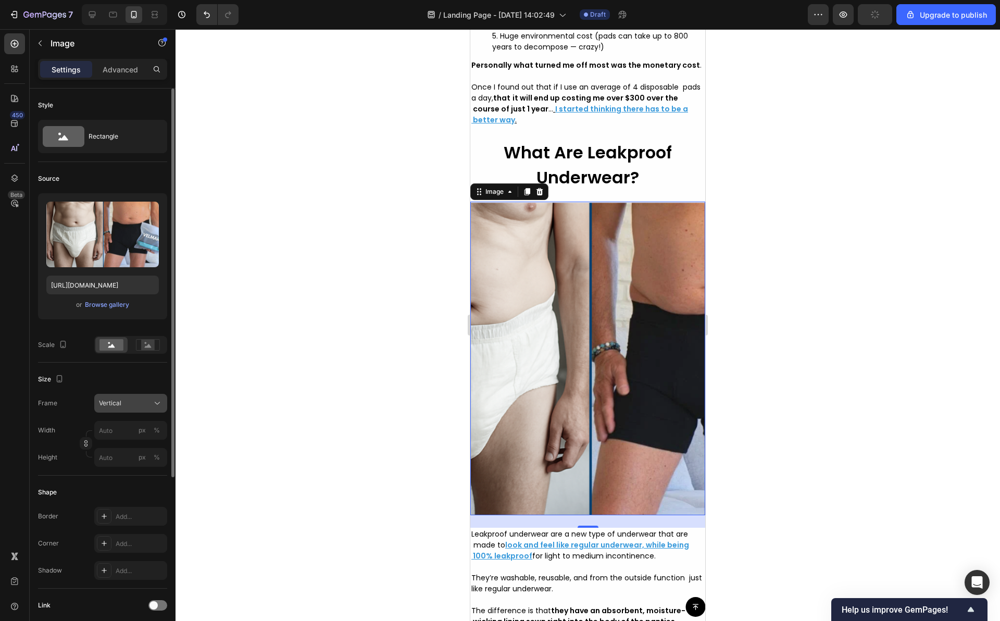
click at [157, 410] on button "Vertical" at bounding box center [130, 403] width 73 height 19
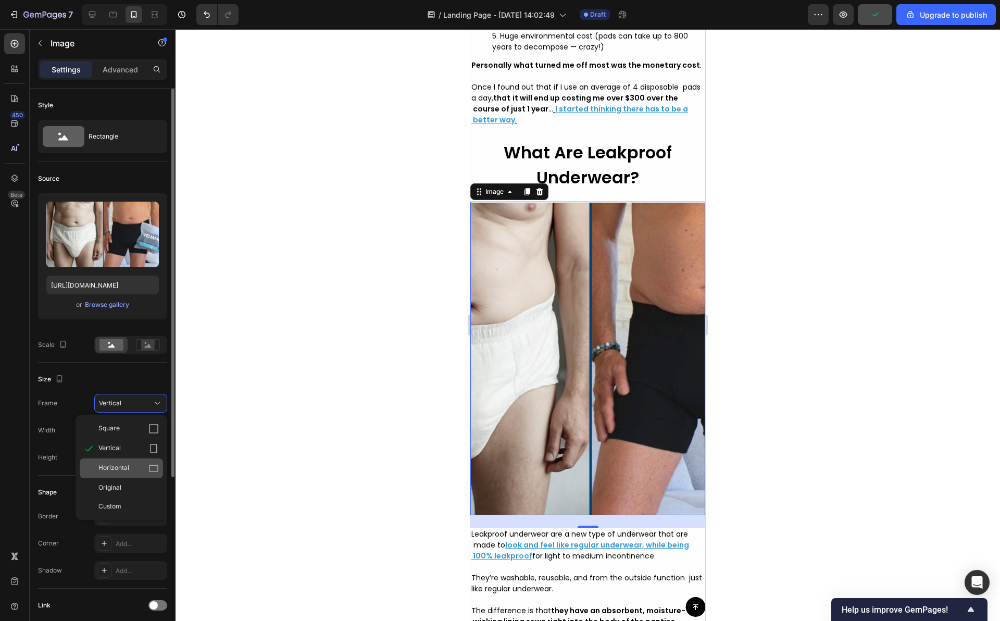
click at [152, 471] on icon at bounding box center [153, 468] width 9 height 7
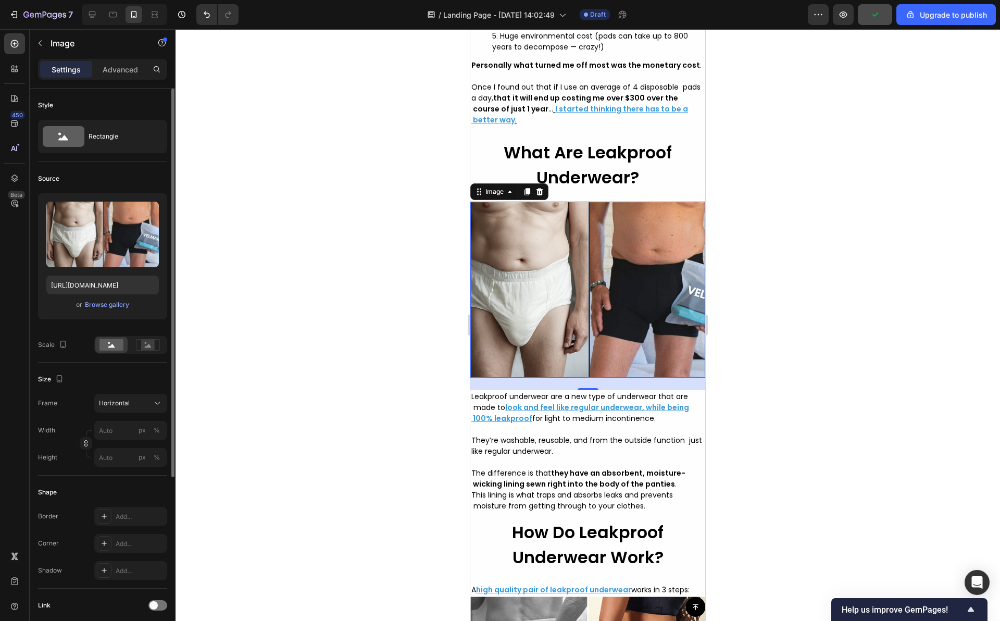
click at [281, 147] on div at bounding box center [587, 324] width 824 height 591
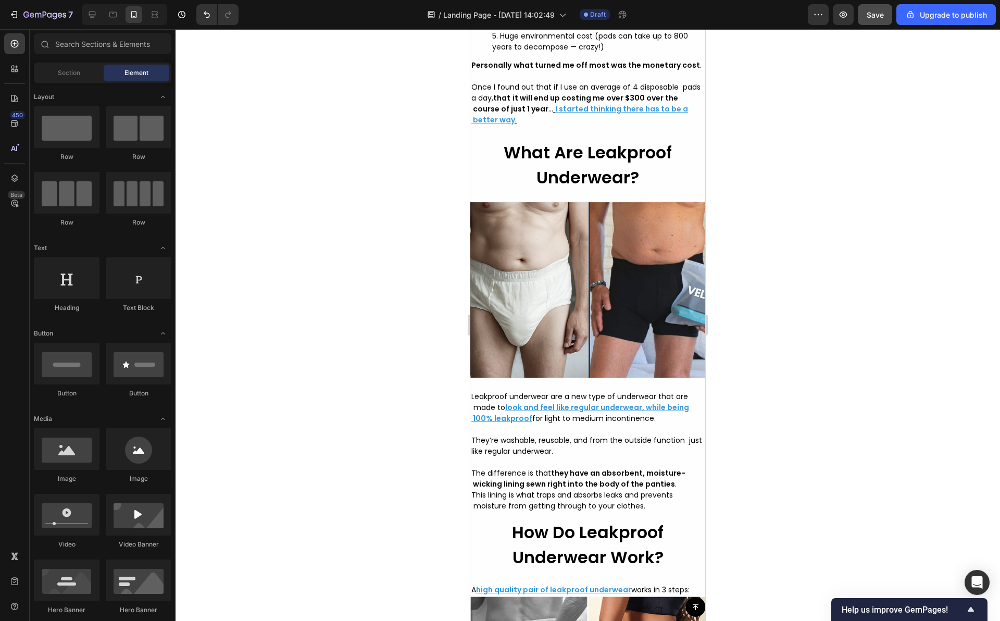
click at [519, 317] on img at bounding box center [587, 289] width 235 height 176
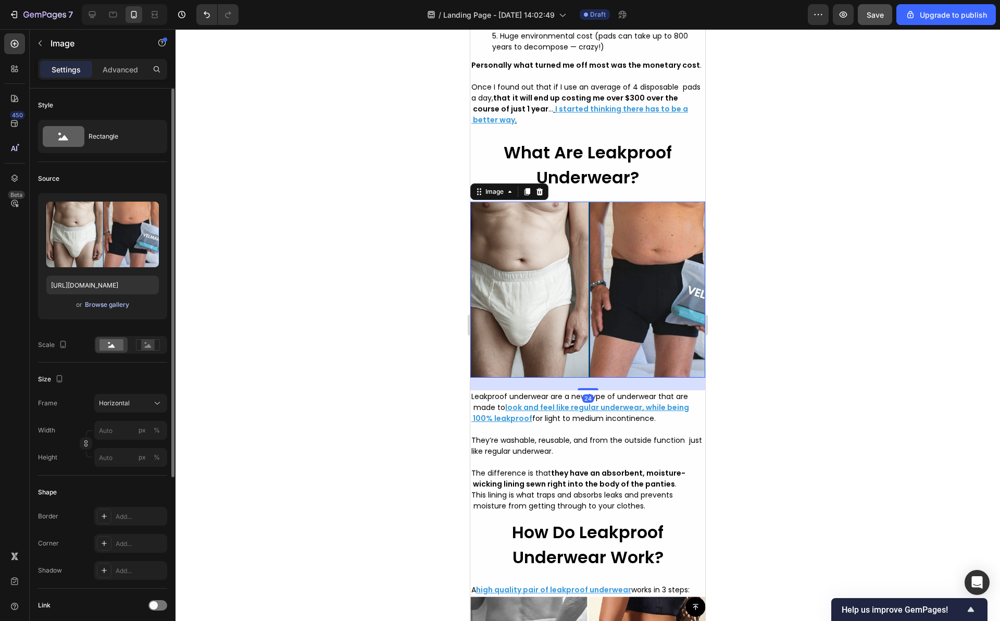
click at [99, 304] on div "Browse gallery" at bounding box center [107, 304] width 44 height 9
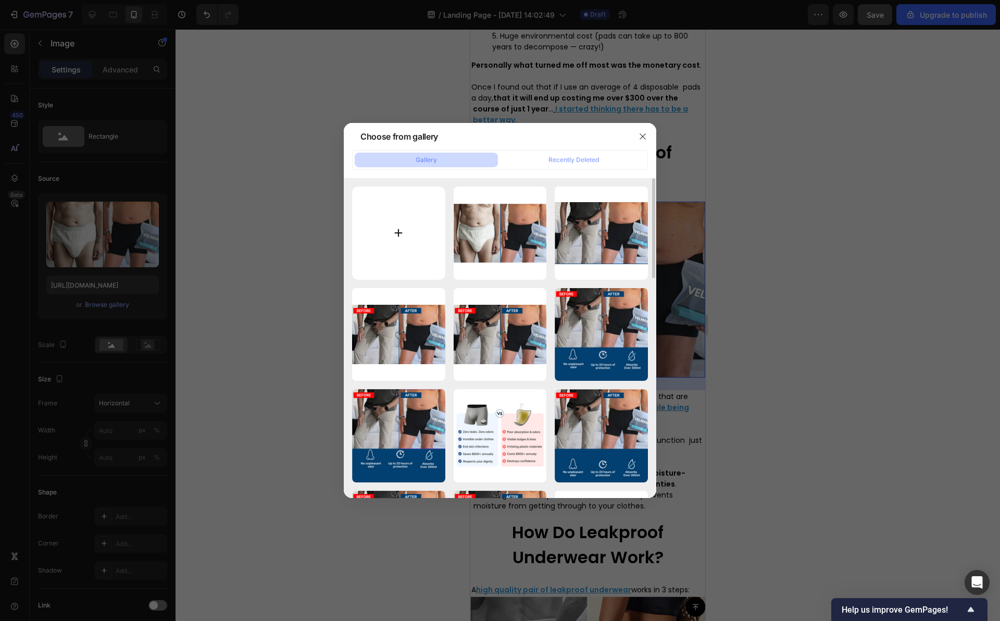
click at [418, 239] on input "file" at bounding box center [398, 232] width 93 height 93
type input "C:\fakepath\Capture d’écran [DATE] à [DATE].png"
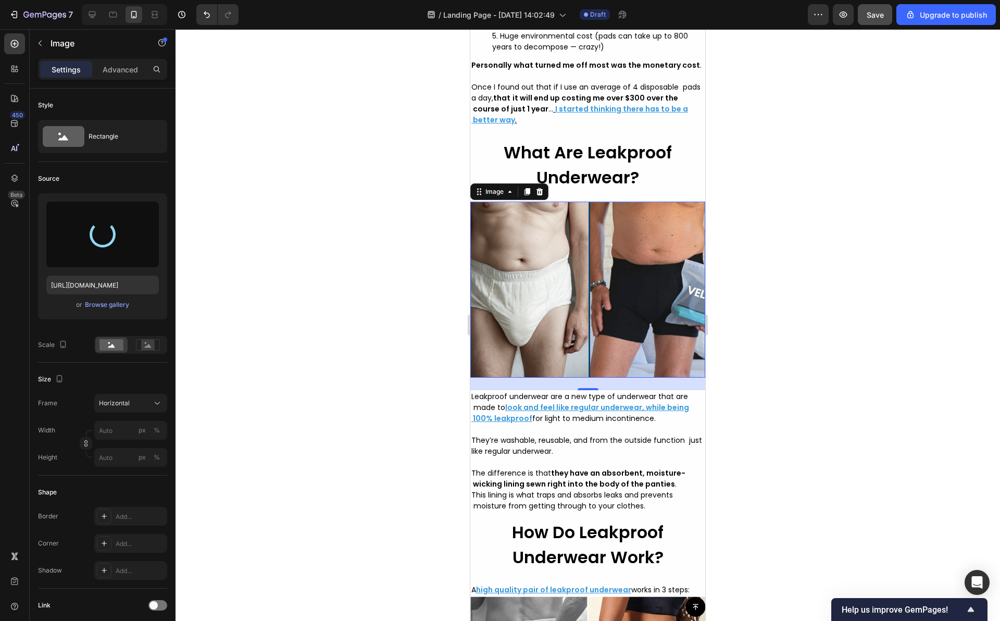
click at [396, 338] on div at bounding box center [587, 324] width 824 height 591
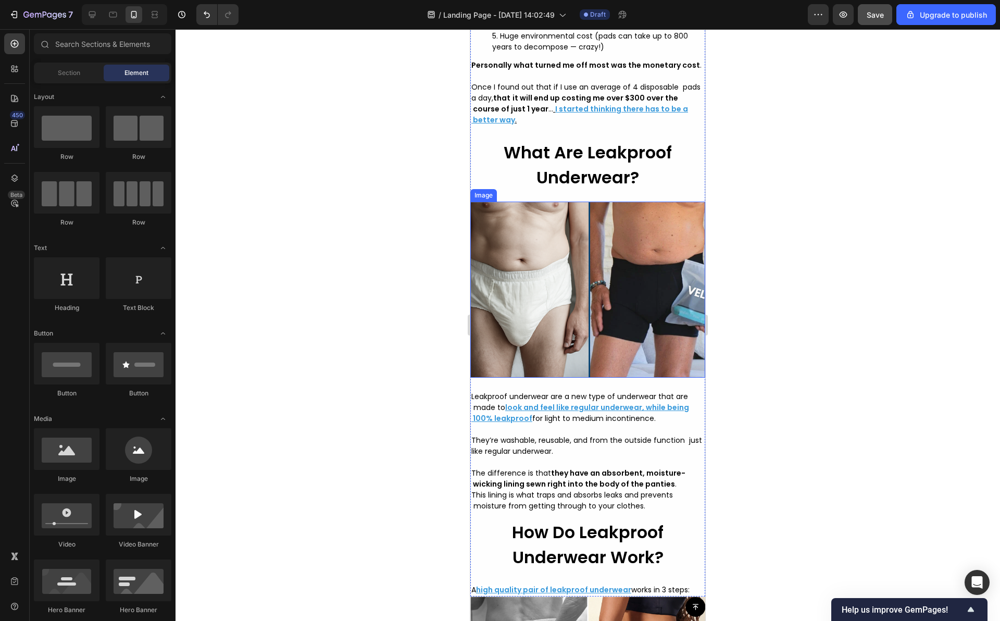
click at [519, 296] on img at bounding box center [587, 289] width 235 height 176
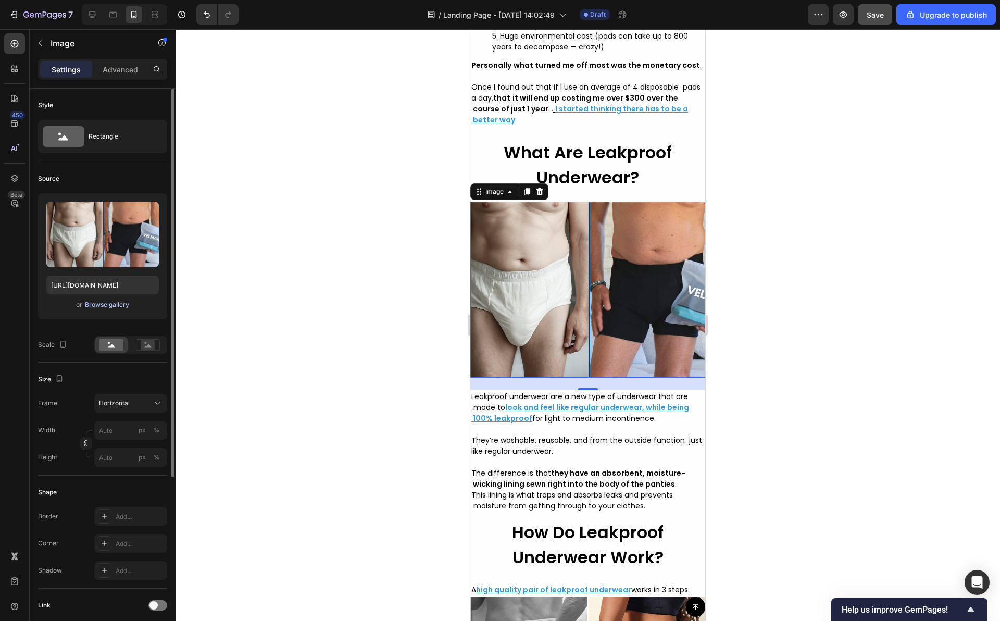
click at [122, 302] on div "Browse gallery" at bounding box center [107, 304] width 44 height 9
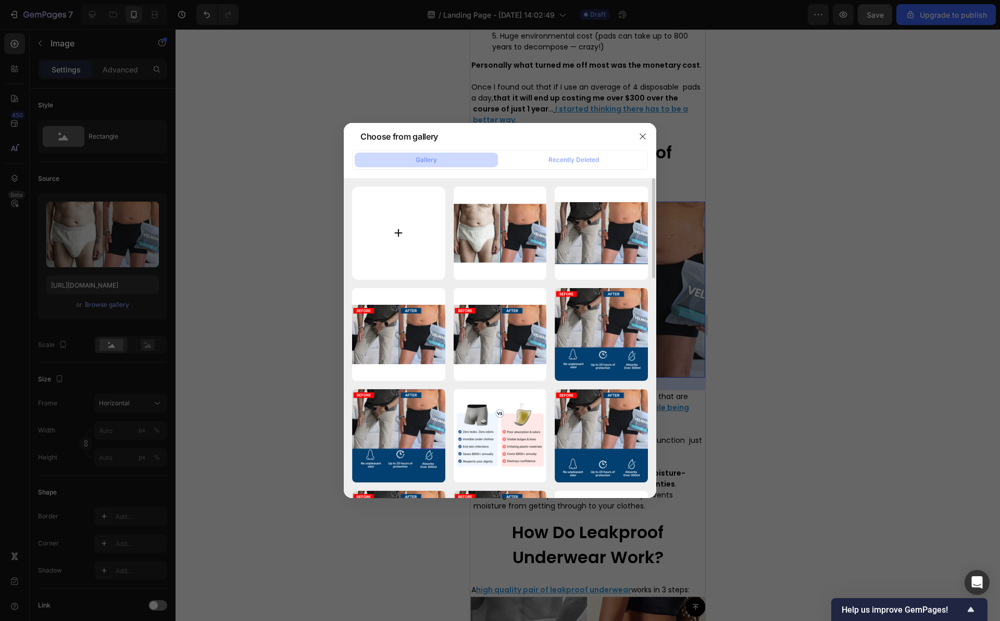
click at [418, 229] on input "file" at bounding box center [398, 232] width 93 height 93
type input "C:\fakepath\Capture d’écran [DATE] à [DATE].png"
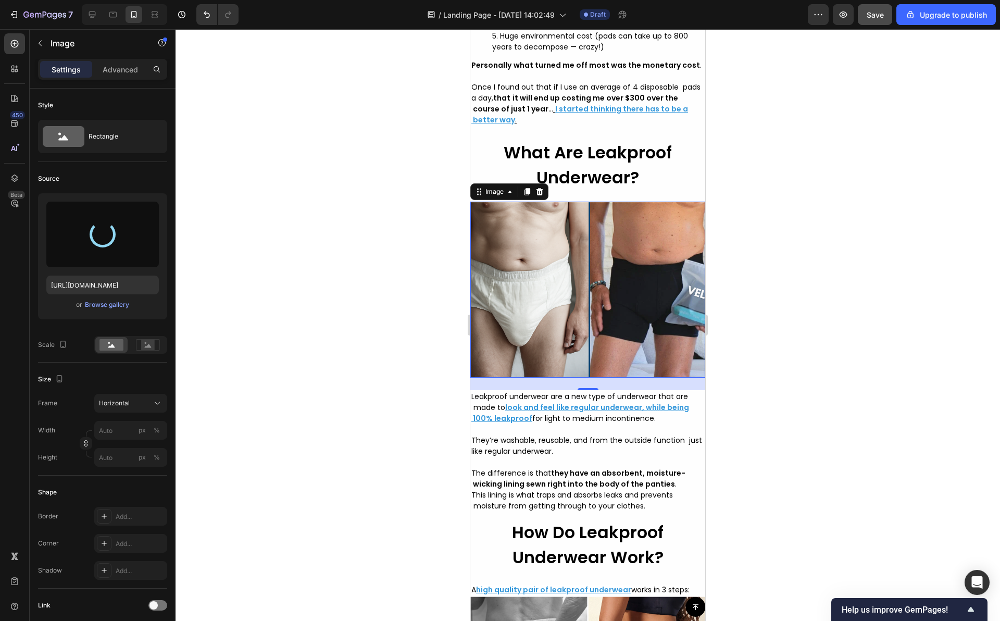
type input "[URL][DOMAIN_NAME]"
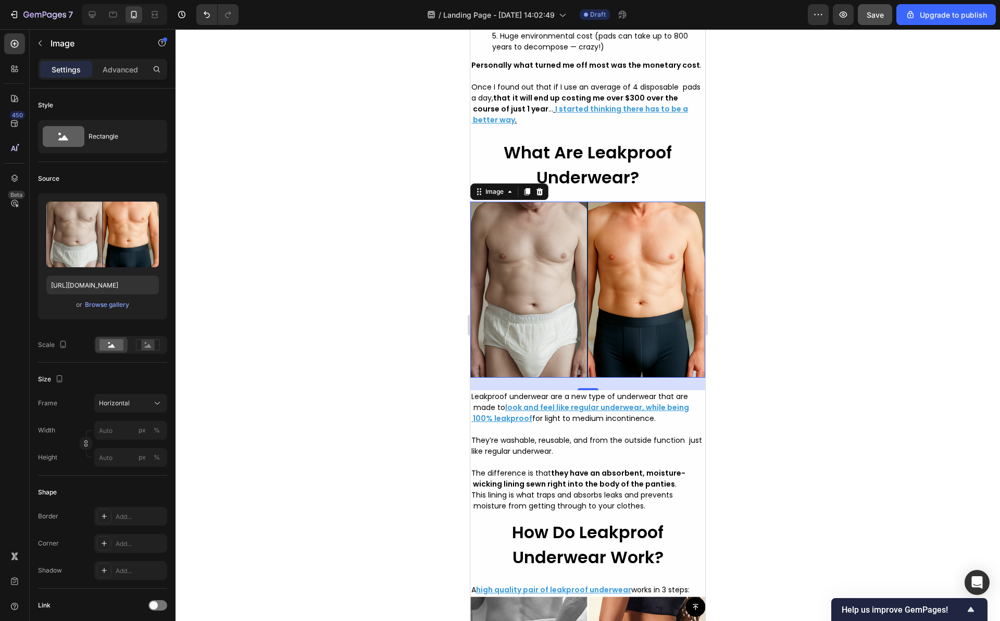
click at [402, 311] on div at bounding box center [587, 324] width 824 height 591
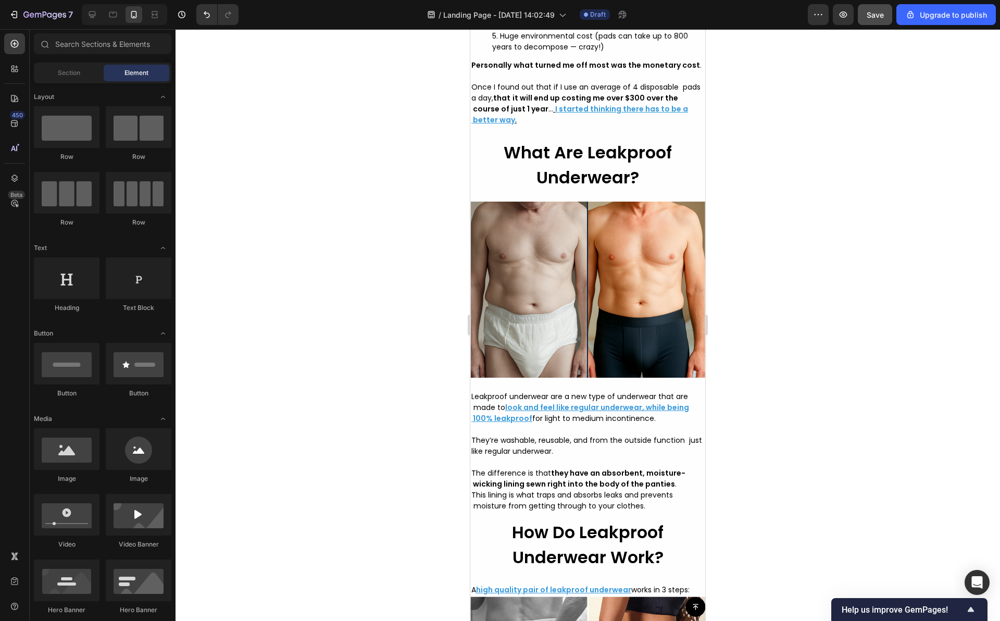
click at [399, 298] on div at bounding box center [587, 324] width 824 height 591
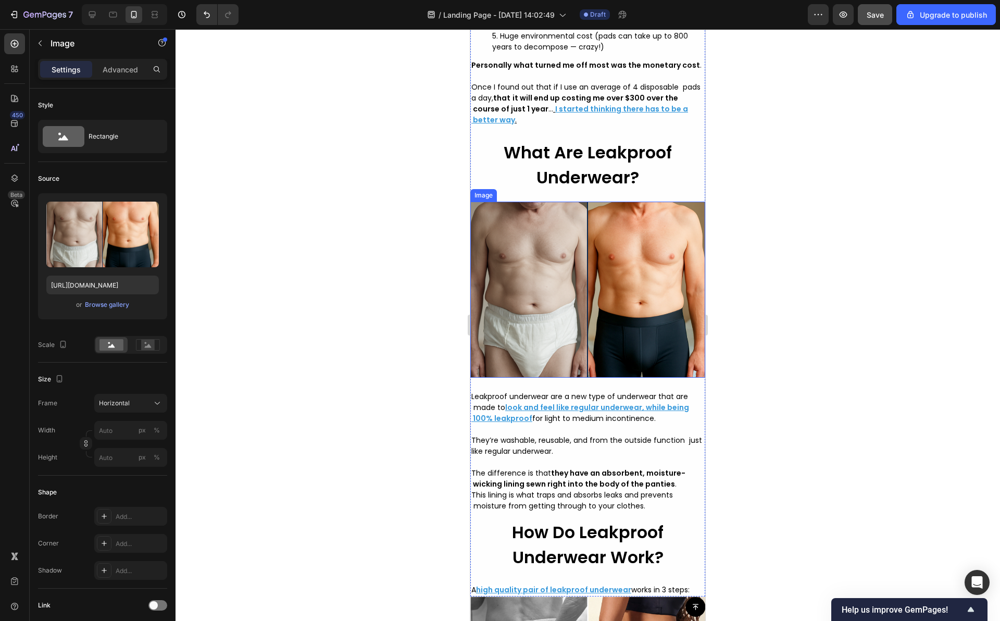
click at [586, 304] on img at bounding box center [587, 289] width 235 height 176
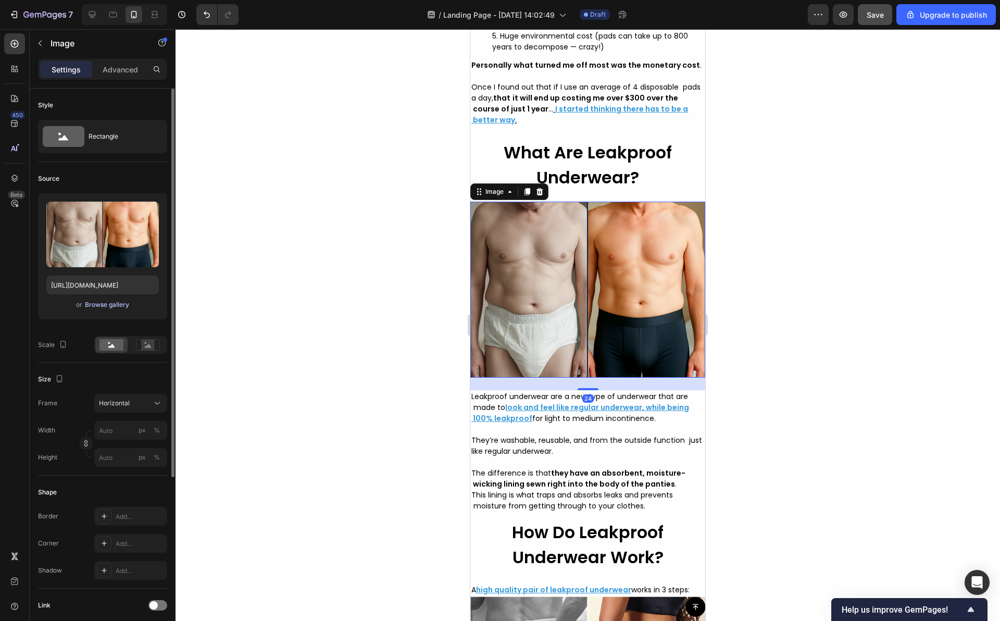
click at [110, 301] on div "Browse gallery" at bounding box center [107, 304] width 44 height 9
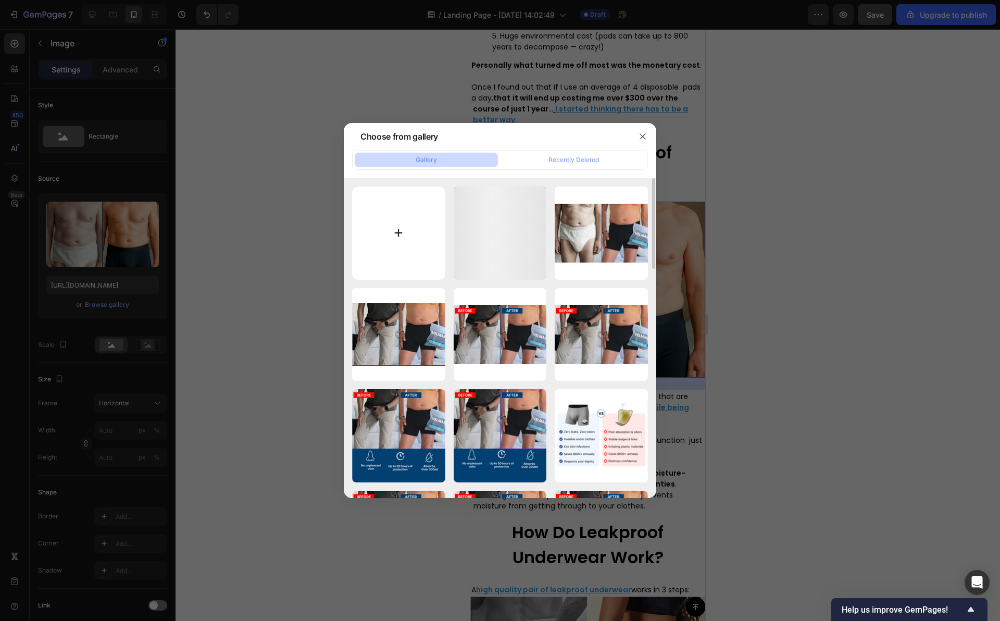
click at [375, 224] on input "file" at bounding box center [398, 232] width 93 height 93
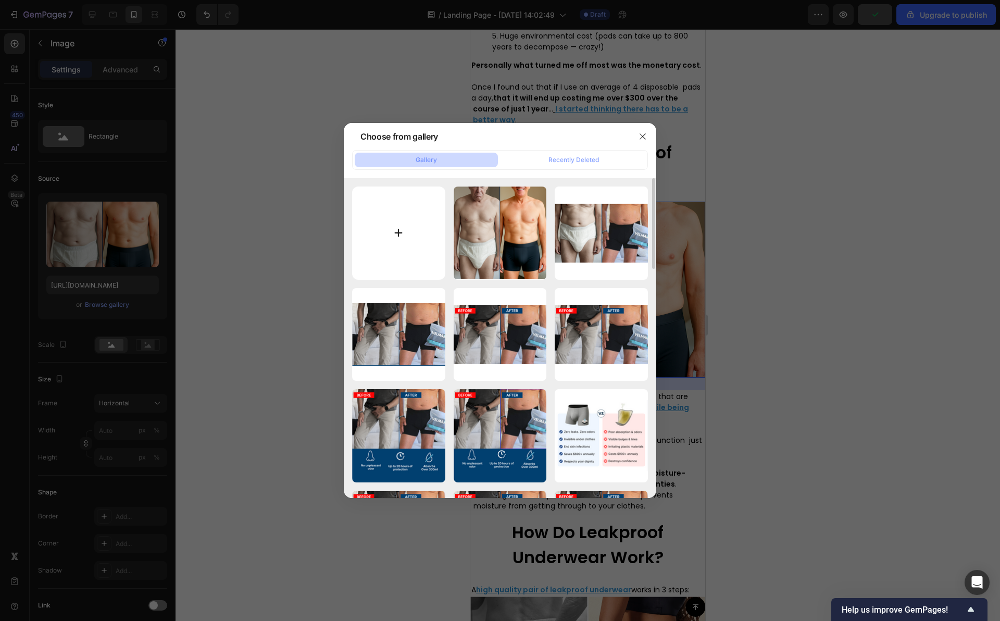
type input "C:\fakepath\Capture d’écran [DATE] à [DATE].png"
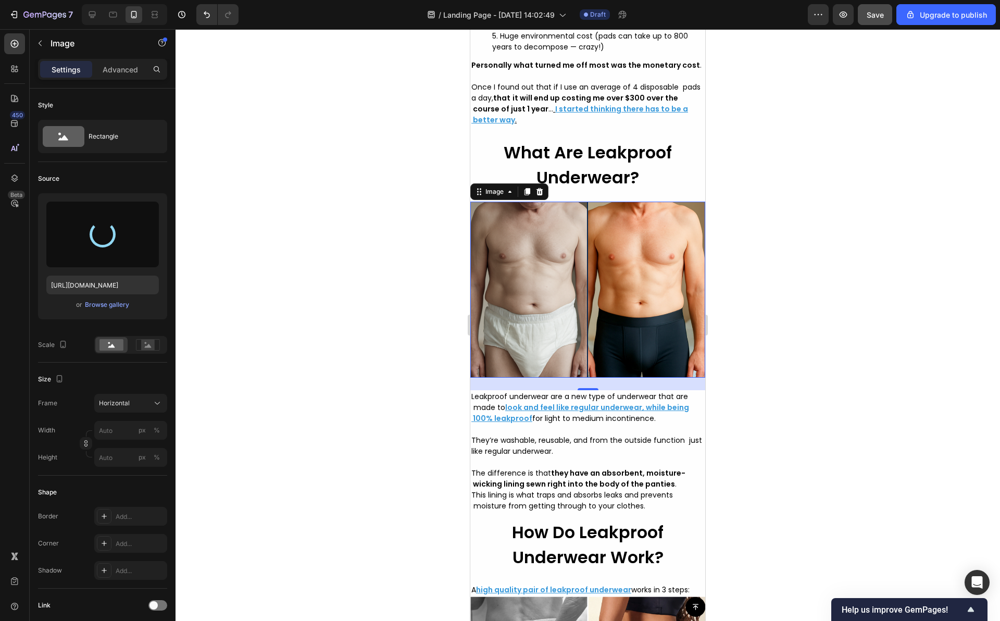
click at [405, 301] on div at bounding box center [587, 324] width 824 height 591
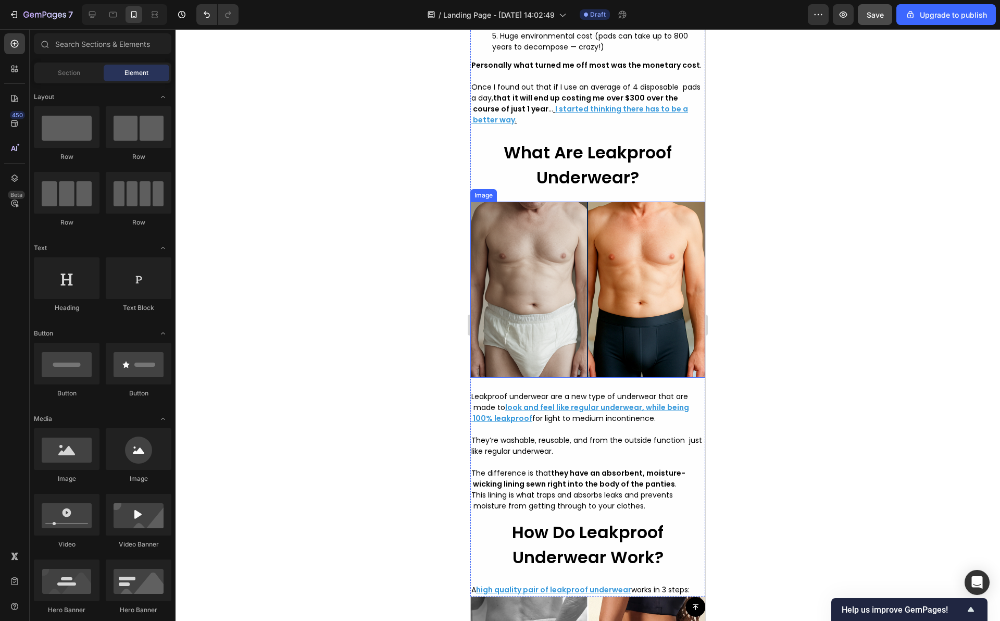
click at [543, 308] on img at bounding box center [587, 289] width 235 height 176
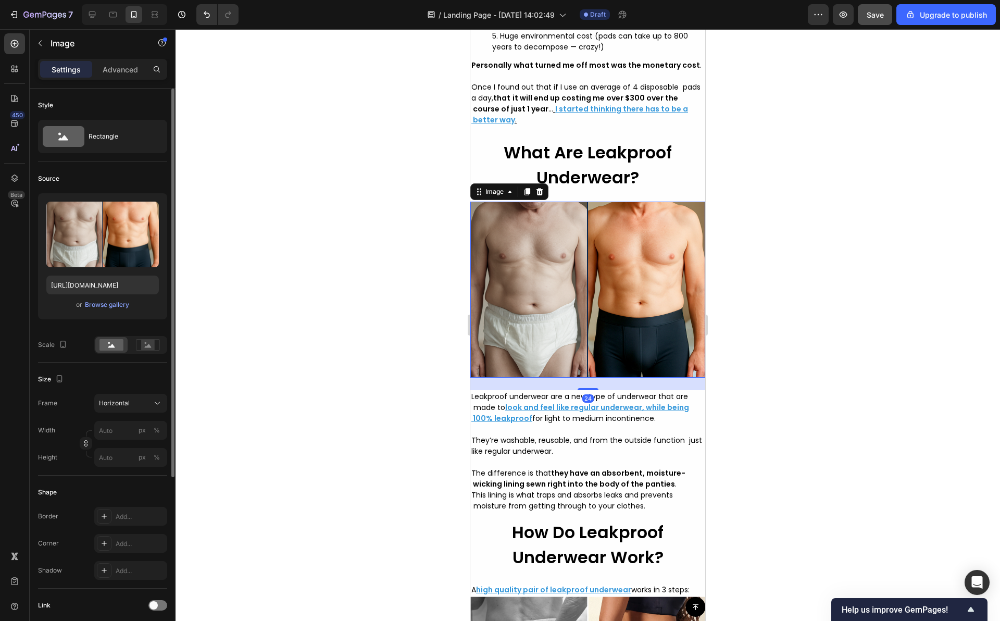
click at [109, 311] on div "Upload Image [URL][DOMAIN_NAME] or Browse gallery" at bounding box center [102, 256] width 129 height 126
click at [110, 306] on div "Browse gallery" at bounding box center [107, 304] width 44 height 9
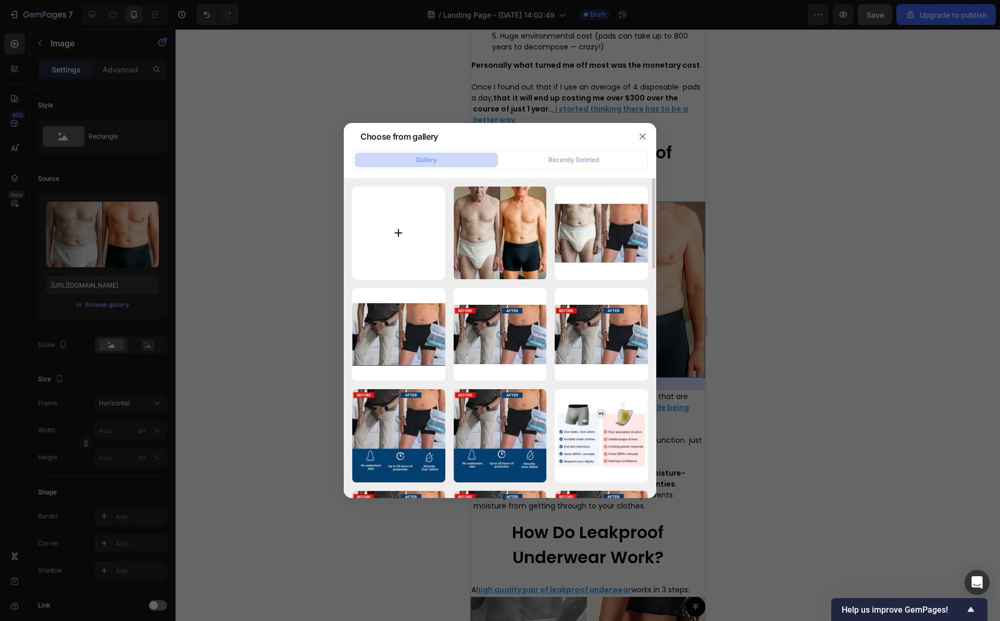
click at [425, 256] on input "file" at bounding box center [398, 232] width 93 height 93
type input "C:\fakepath\Capture d’écran [DATE] à [DATE].png"
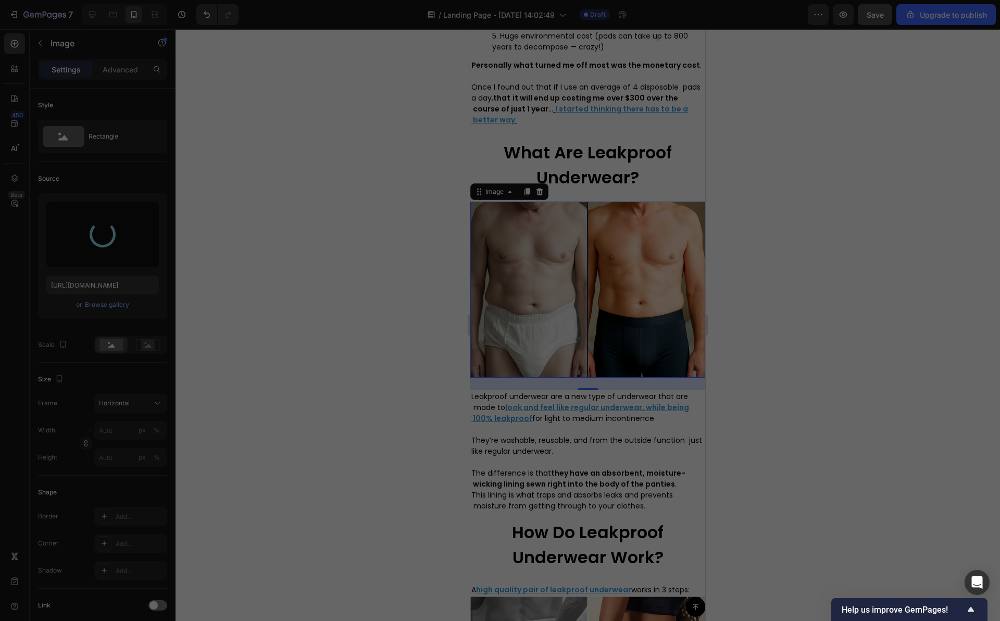
type input "[URL][DOMAIN_NAME]"
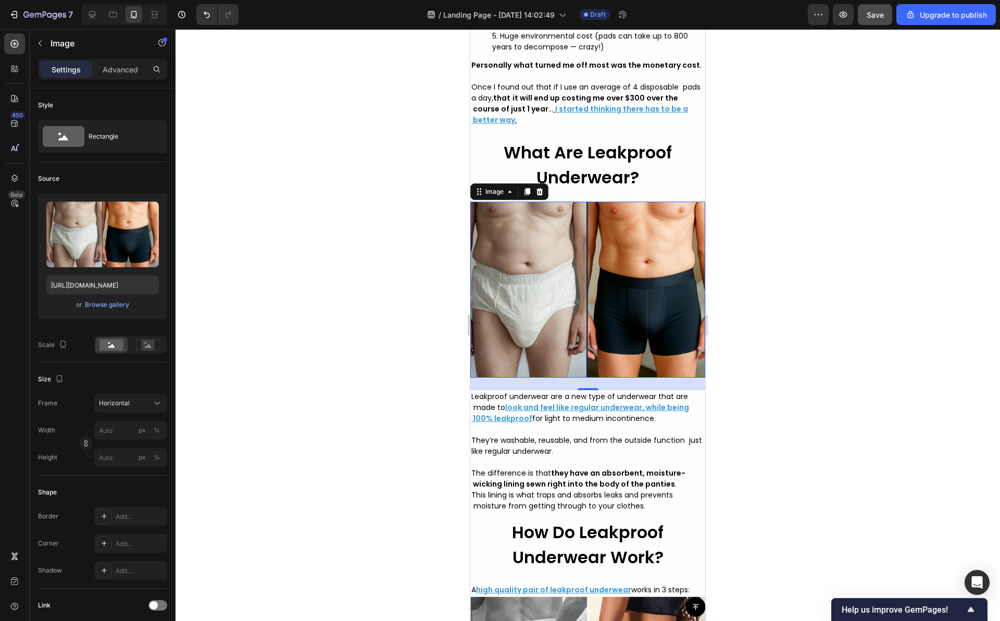
click at [389, 266] on div at bounding box center [587, 324] width 824 height 591
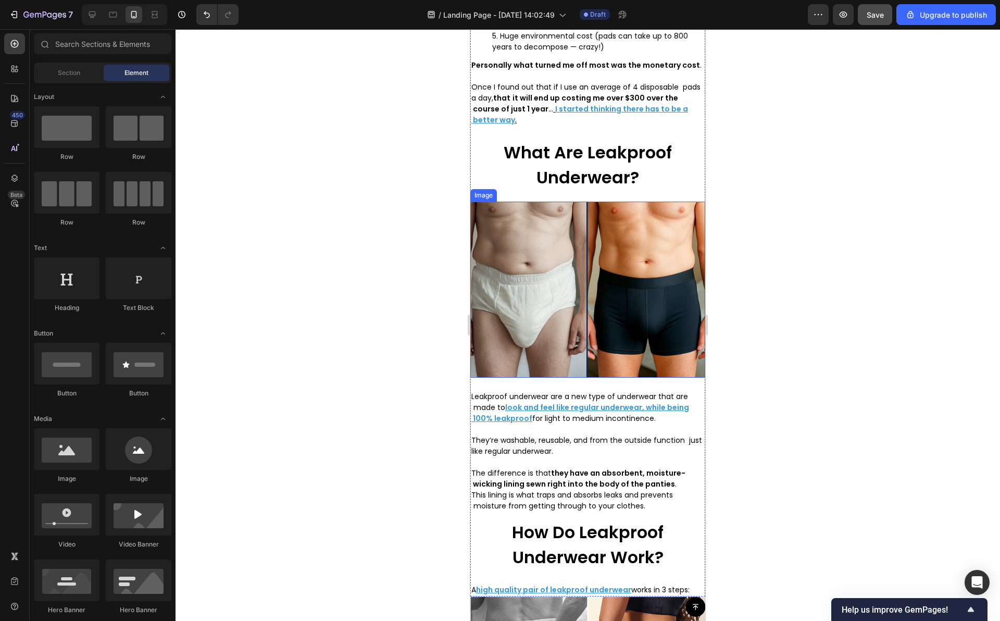
click at [518, 306] on img at bounding box center [587, 289] width 235 height 176
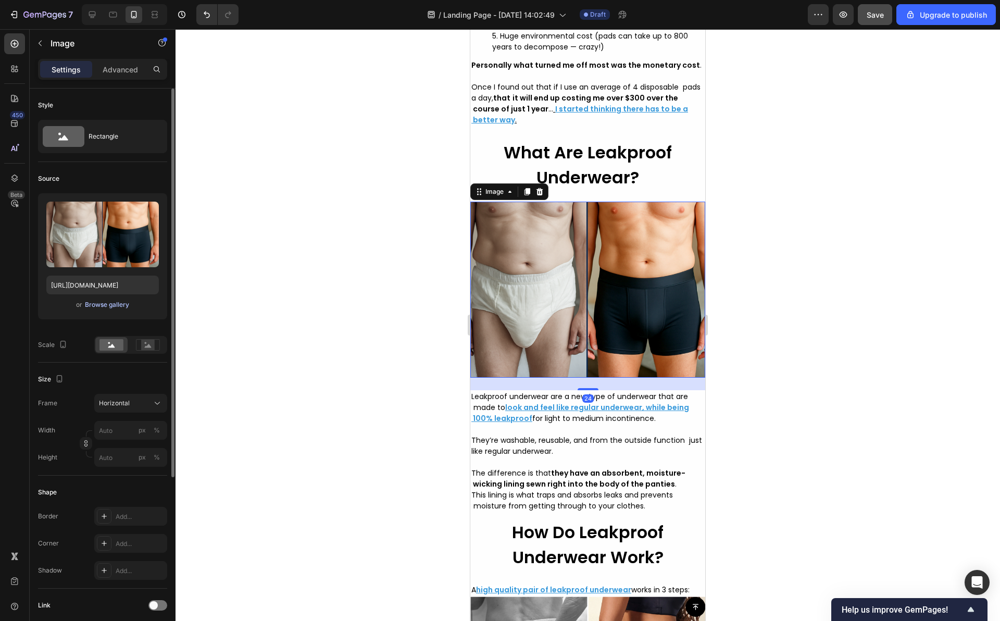
click at [123, 302] on div "Browse gallery" at bounding box center [107, 304] width 44 height 9
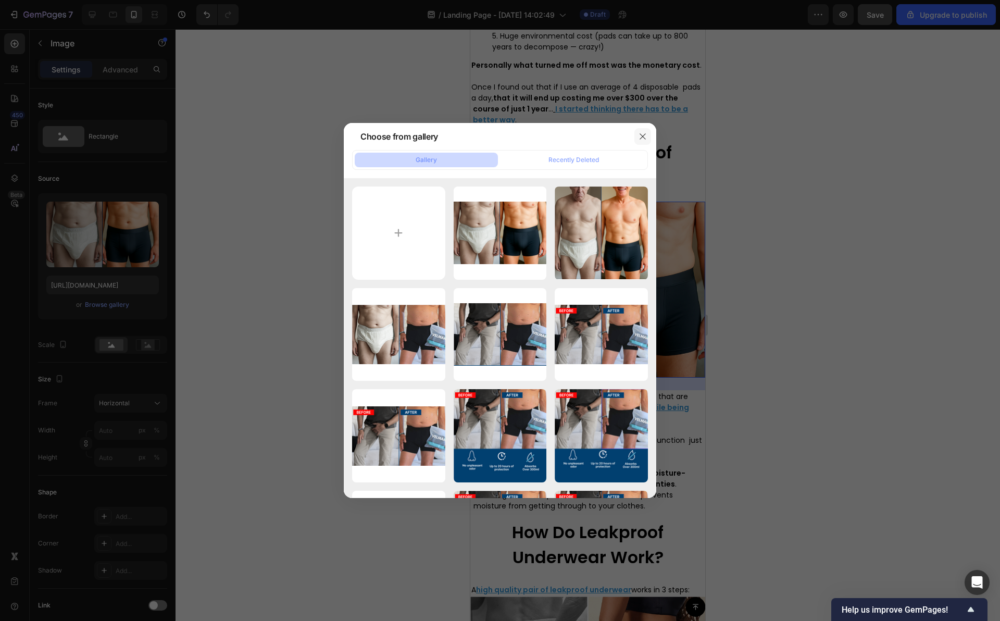
click at [642, 136] on icon "button" at bounding box center [642, 136] width 6 height 6
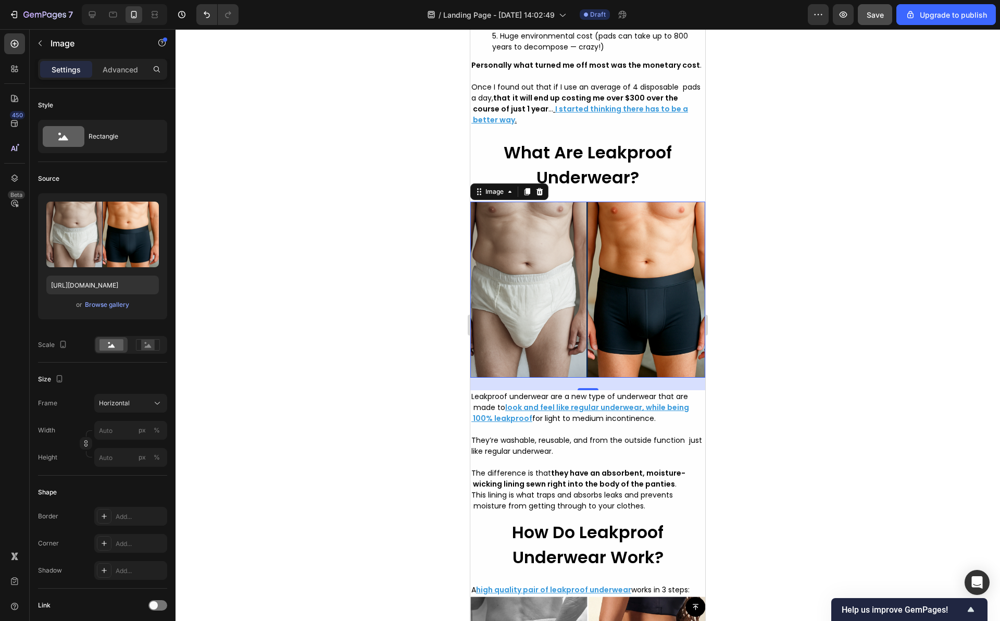
click at [388, 165] on div at bounding box center [587, 324] width 824 height 591
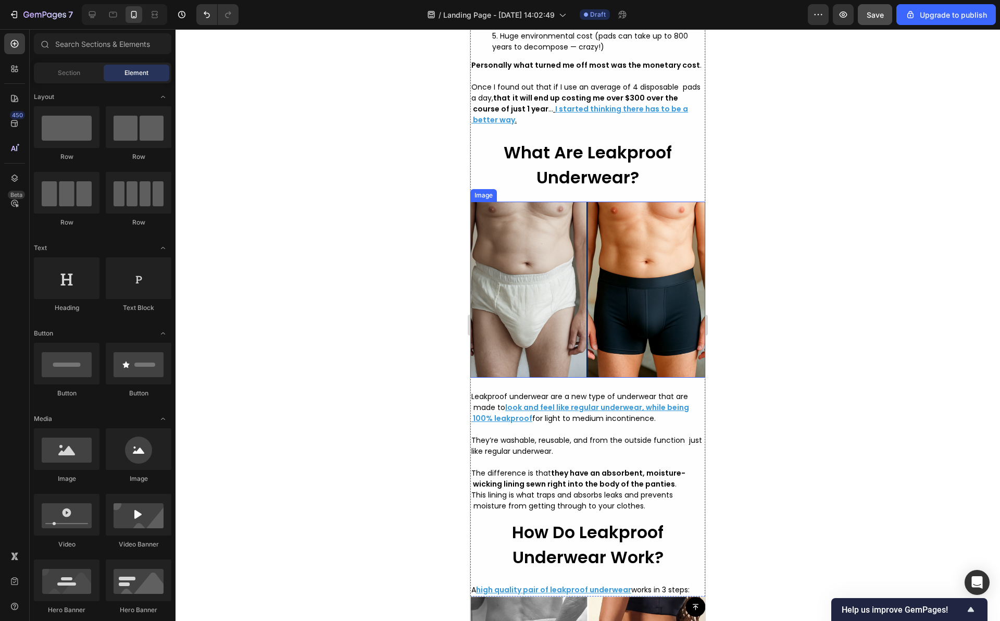
click at [558, 348] on img at bounding box center [587, 289] width 235 height 176
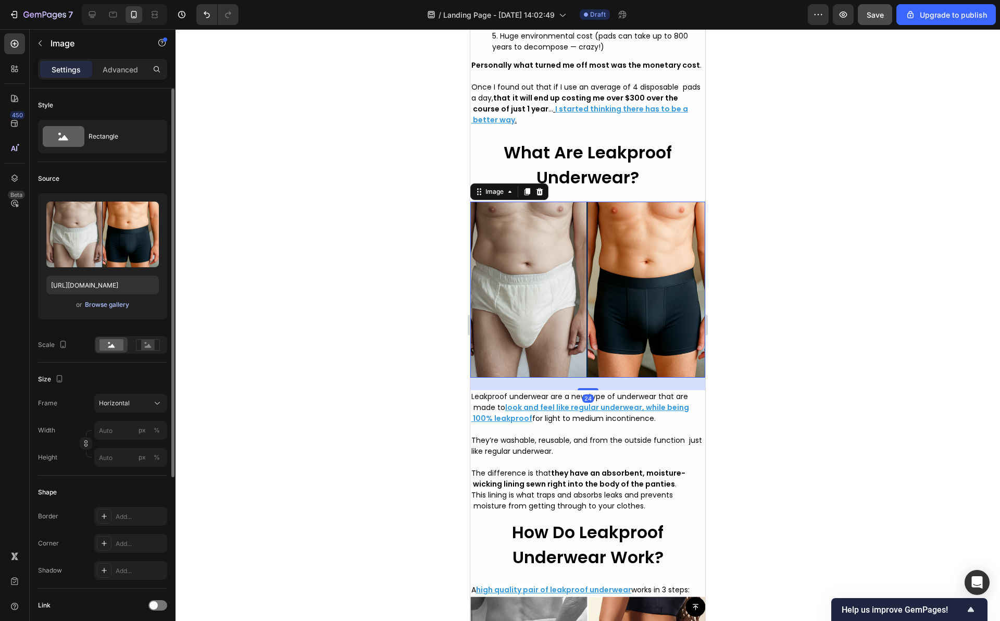
click at [109, 305] on div "Browse gallery" at bounding box center [107, 304] width 44 height 9
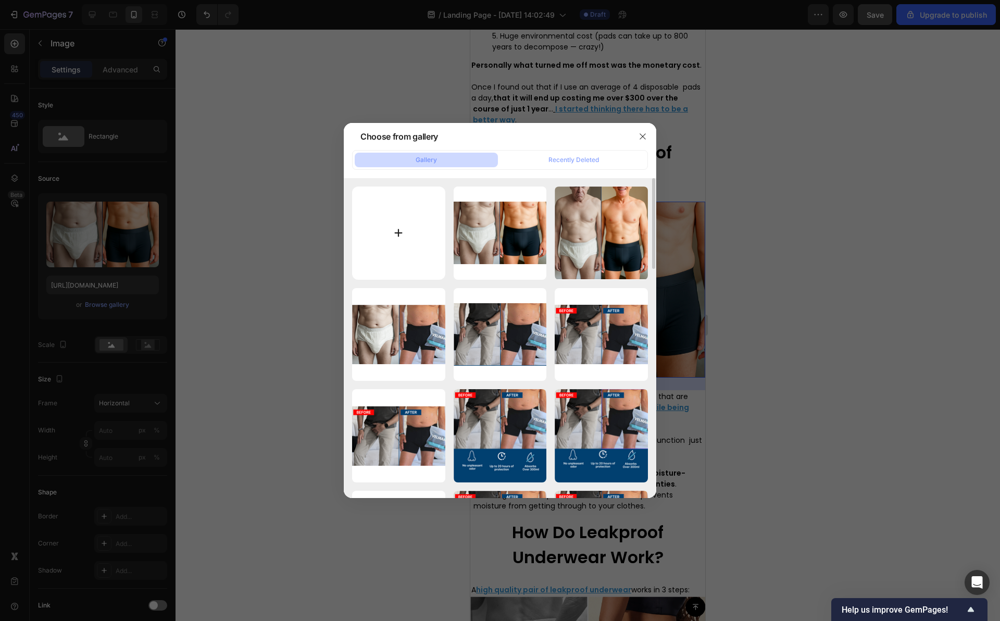
click at [424, 243] on input "file" at bounding box center [398, 232] width 93 height 93
type input "C:\fakepath\Capture d’écran [DATE] à [DATE].png"
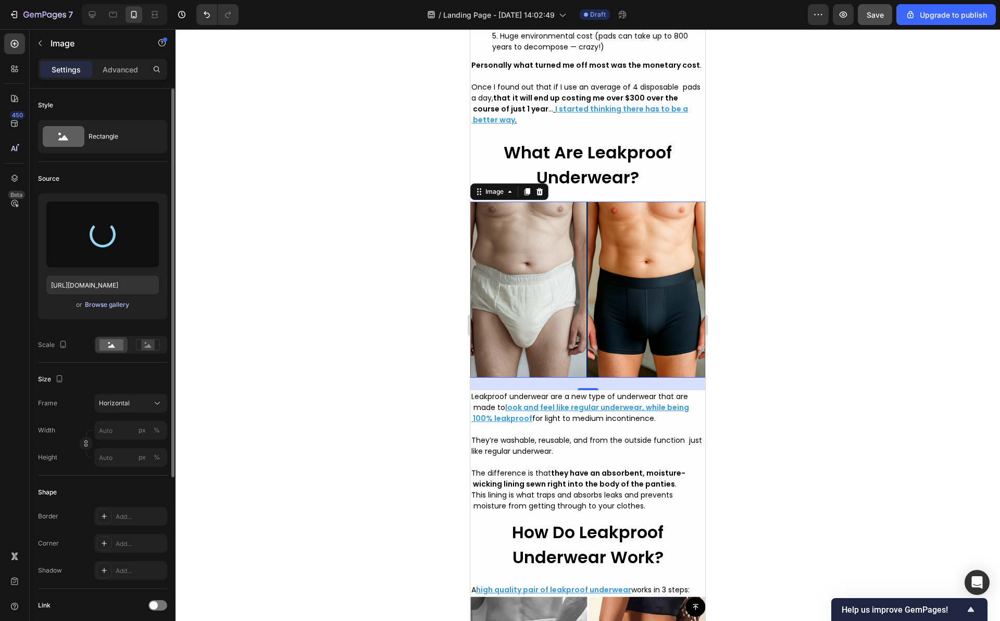
type input "[URL][DOMAIN_NAME]"
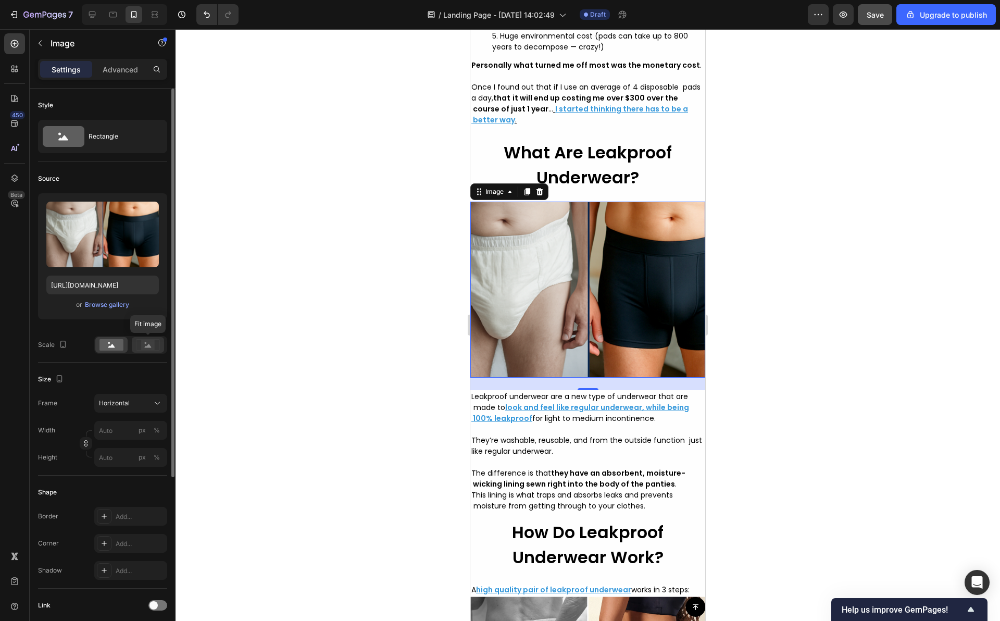
click at [145, 342] on rect at bounding box center [148, 344] width 14 height 10
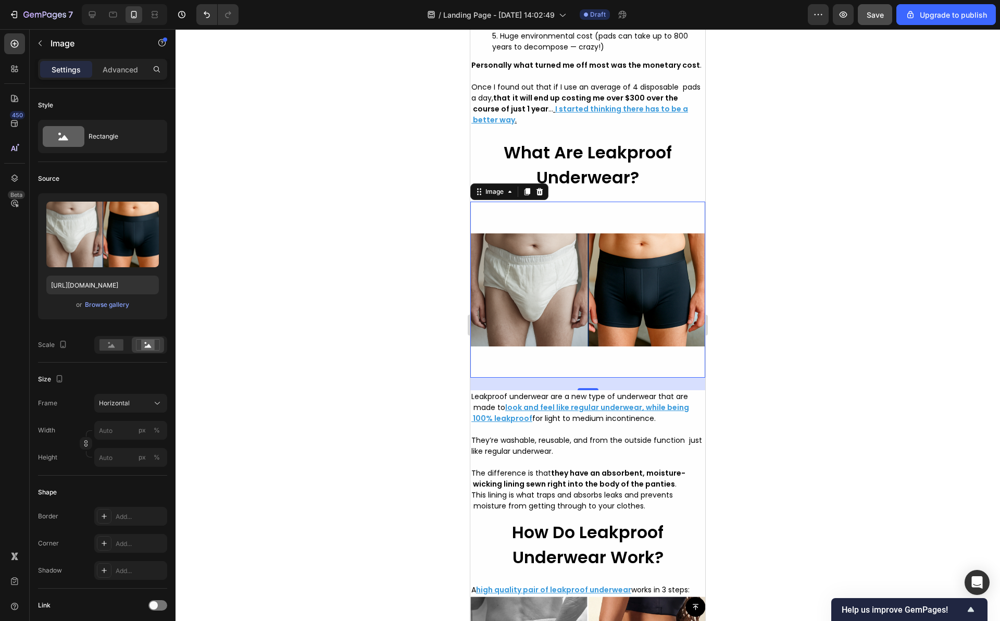
click at [345, 315] on div at bounding box center [587, 324] width 824 height 591
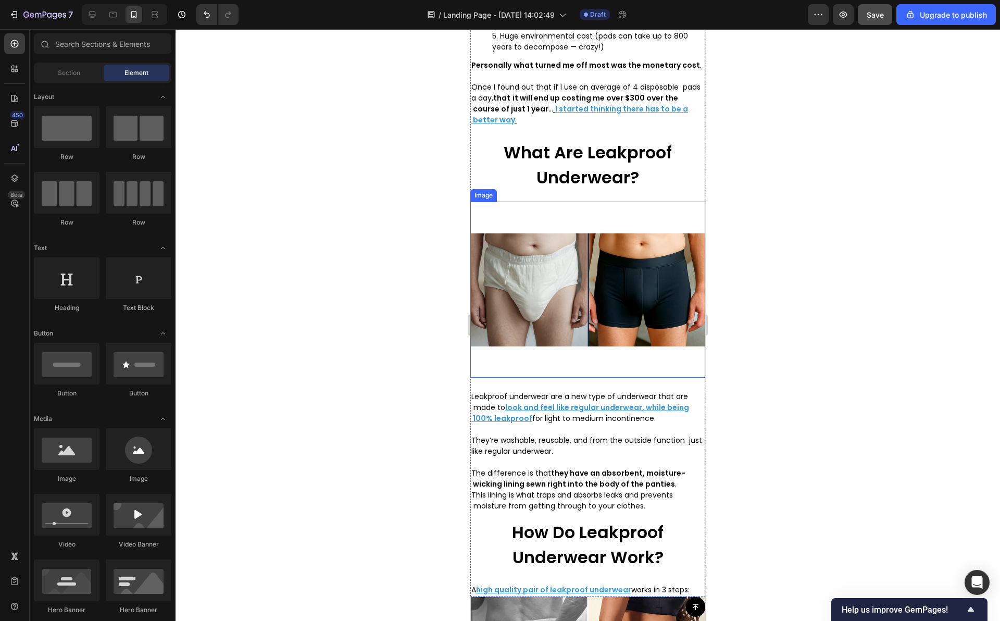
click at [547, 330] on img at bounding box center [587, 289] width 235 height 176
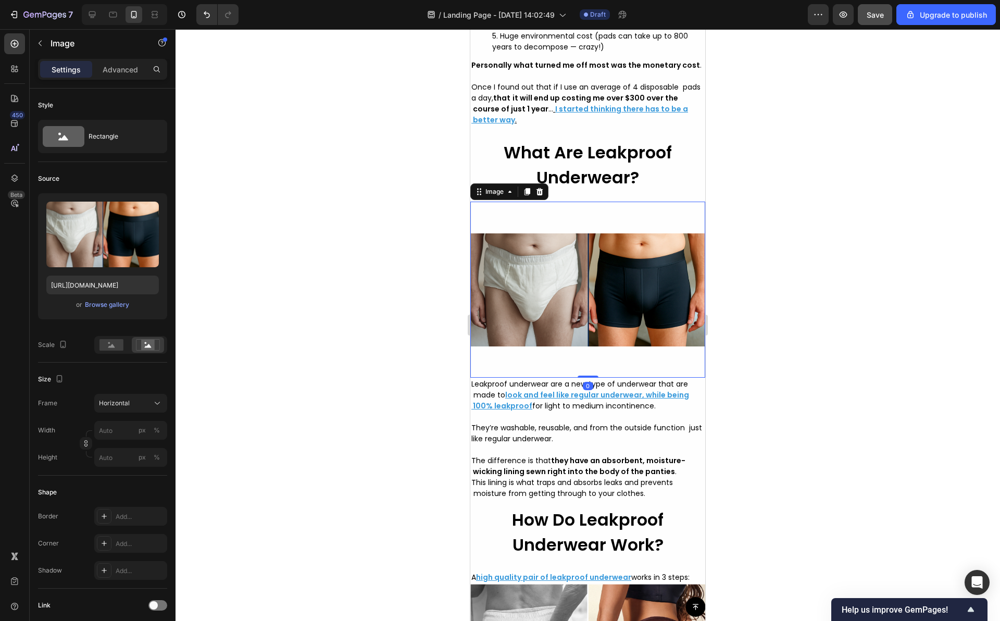
drag, startPoint x: 582, startPoint y: 408, endPoint x: 589, endPoint y: 377, distance: 31.6
click at [589, 377] on div "Image 0" at bounding box center [587, 289] width 235 height 176
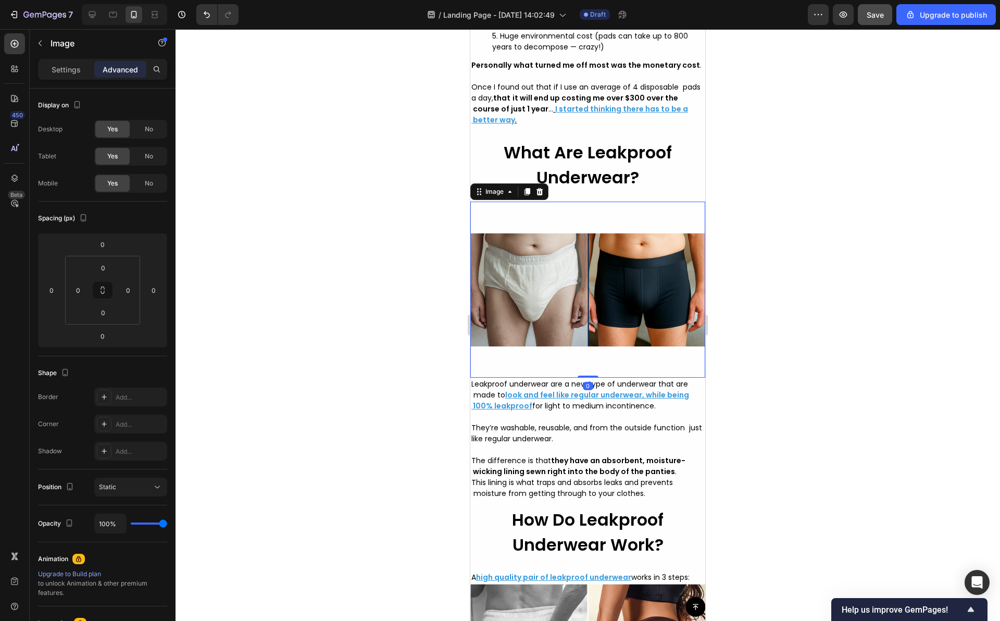
click at [818, 328] on div at bounding box center [587, 324] width 824 height 591
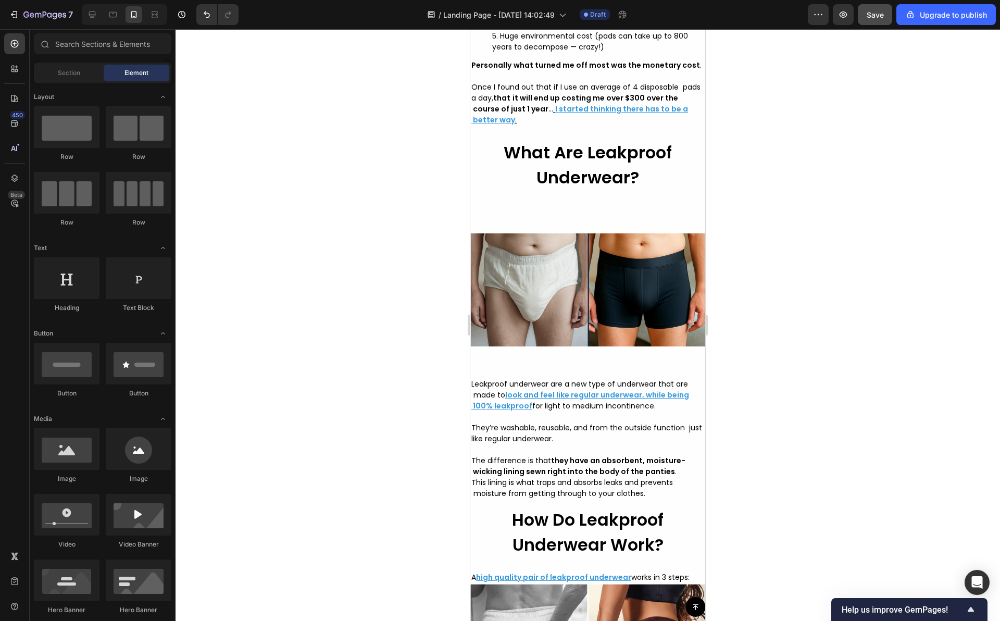
click at [570, 318] on img at bounding box center [587, 289] width 235 height 176
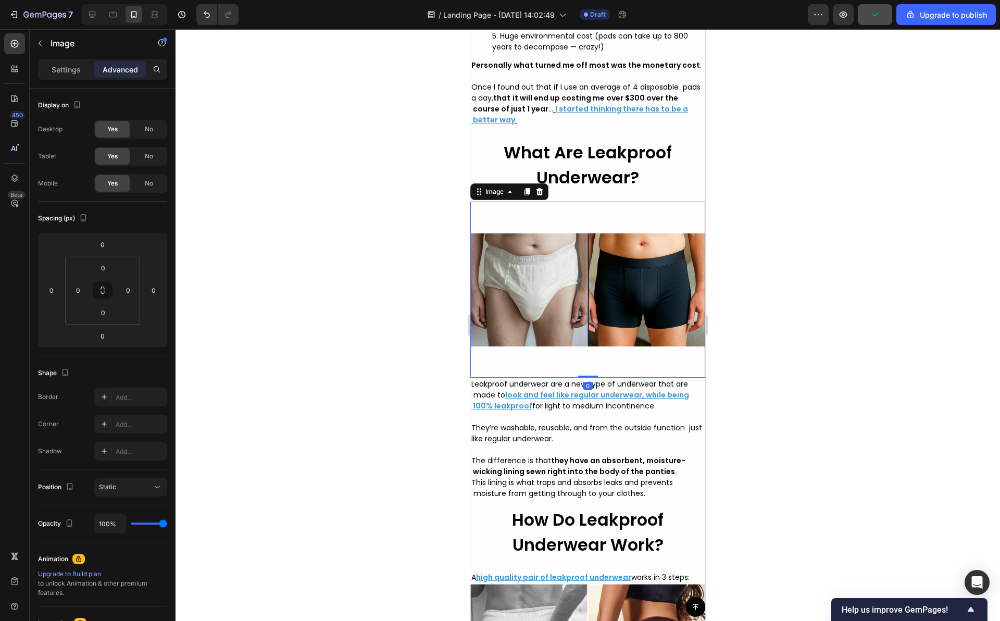
click at [749, 247] on div at bounding box center [587, 324] width 824 height 591
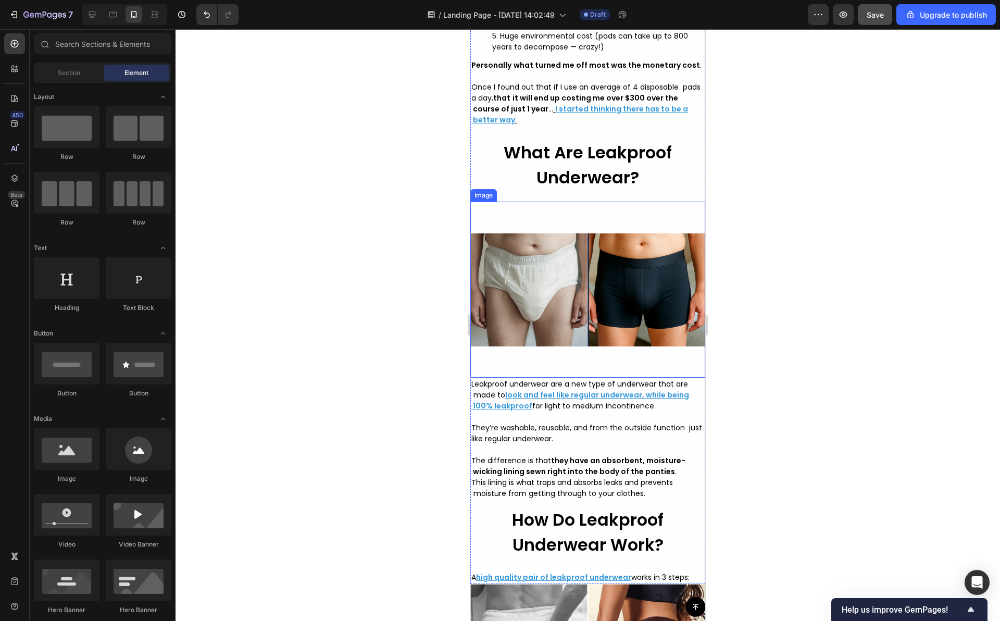
scroll to position [2290, 0]
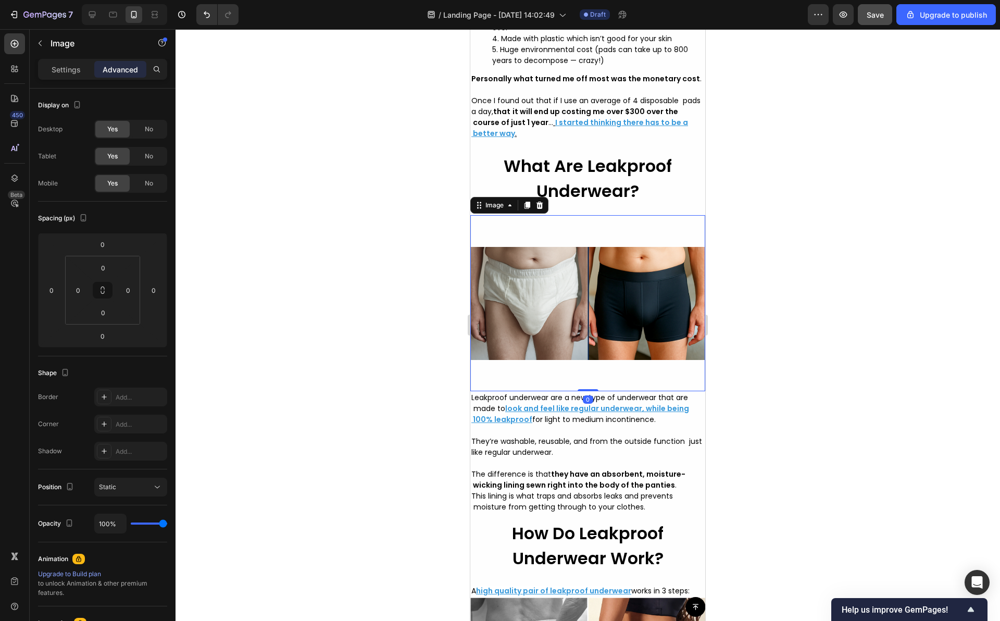
click at [546, 276] on img at bounding box center [587, 303] width 235 height 176
click at [552, 297] on img at bounding box center [587, 303] width 235 height 176
click at [73, 52] on div "Image" at bounding box center [89, 43] width 119 height 27
click at [521, 277] on img at bounding box center [587, 303] width 235 height 176
click at [68, 75] on div "Settings" at bounding box center [66, 69] width 52 height 17
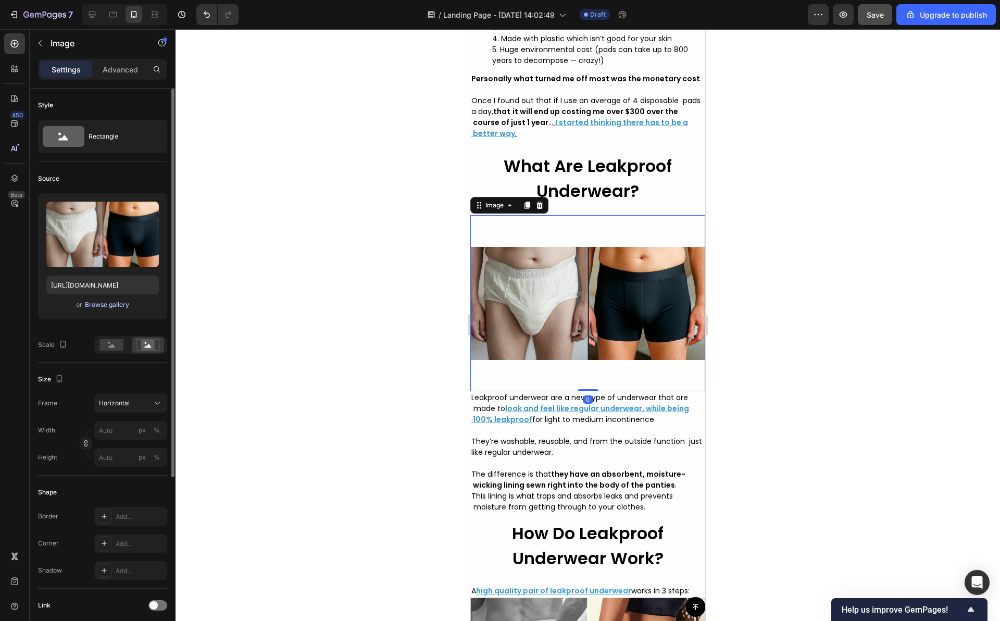
click at [104, 305] on div "Browse gallery" at bounding box center [107, 304] width 44 height 9
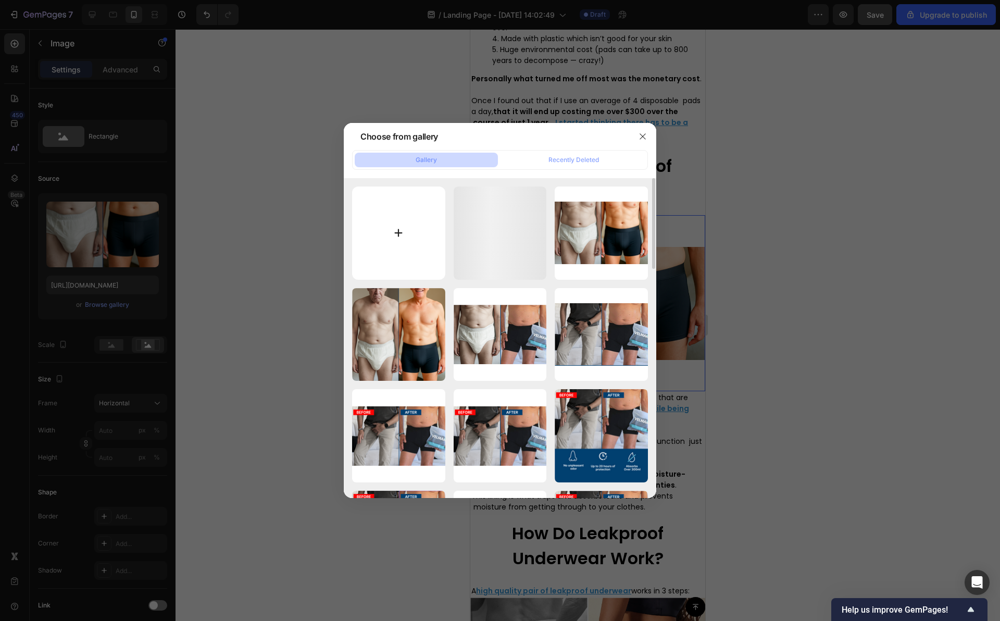
click at [402, 232] on input "file" at bounding box center [398, 232] width 93 height 93
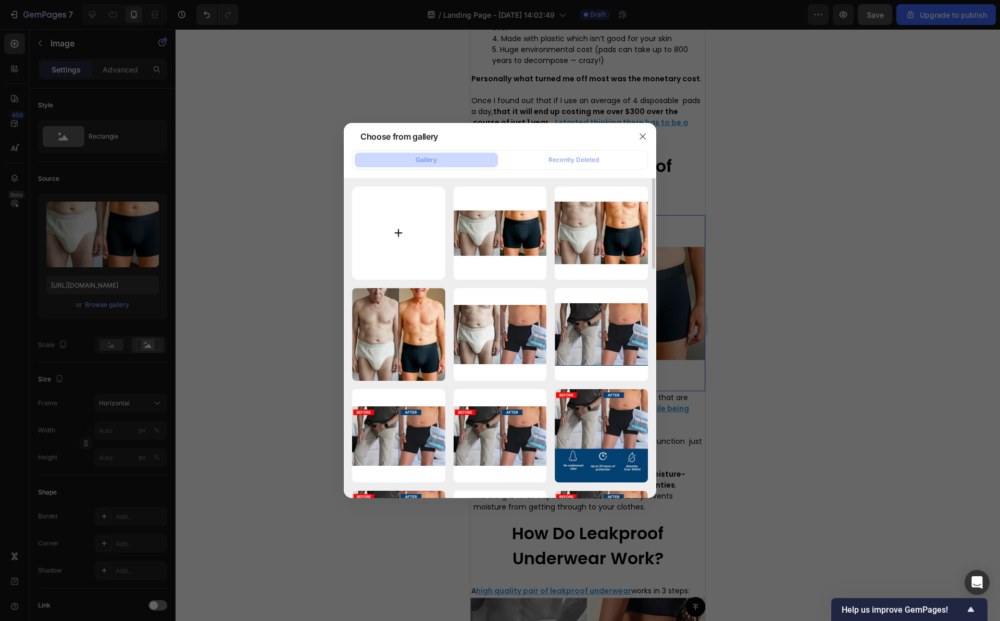
type input "C:\fakepath\Capture d’écran [DATE] à [DATE].png"
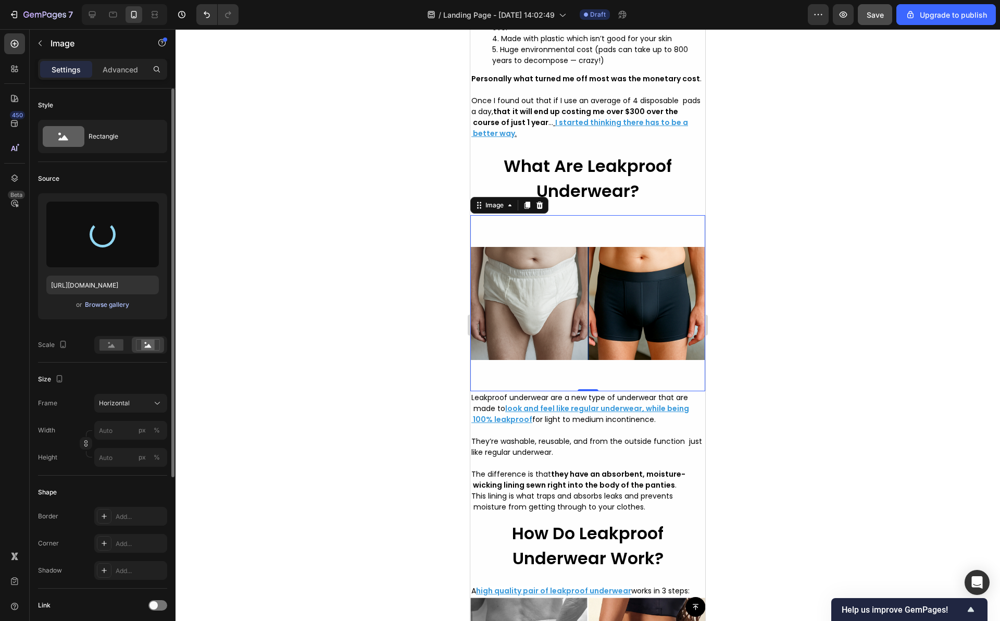
type input "[URL][DOMAIN_NAME]"
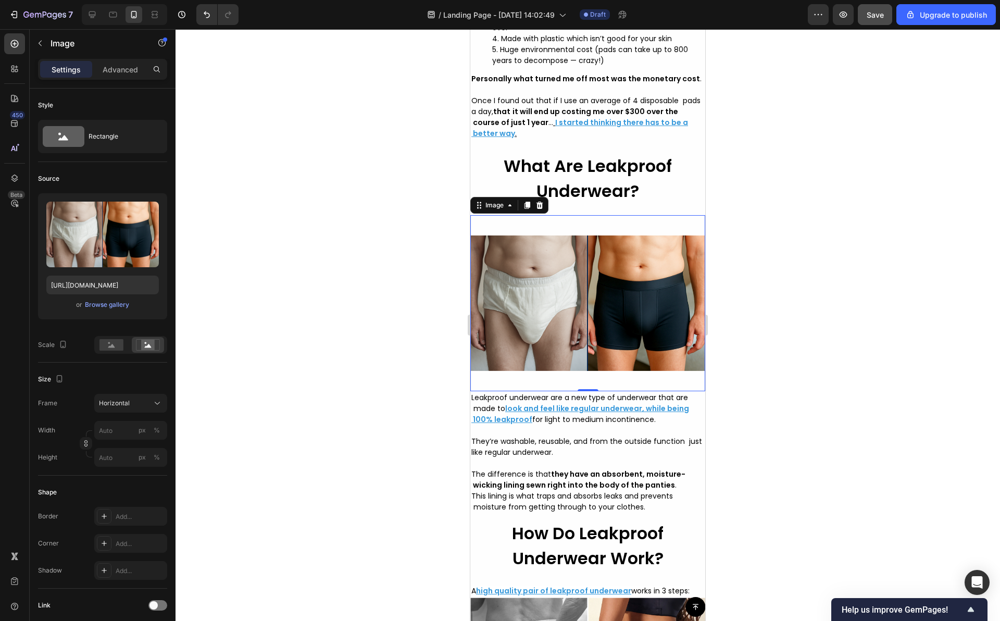
click at [343, 308] on div at bounding box center [587, 324] width 824 height 591
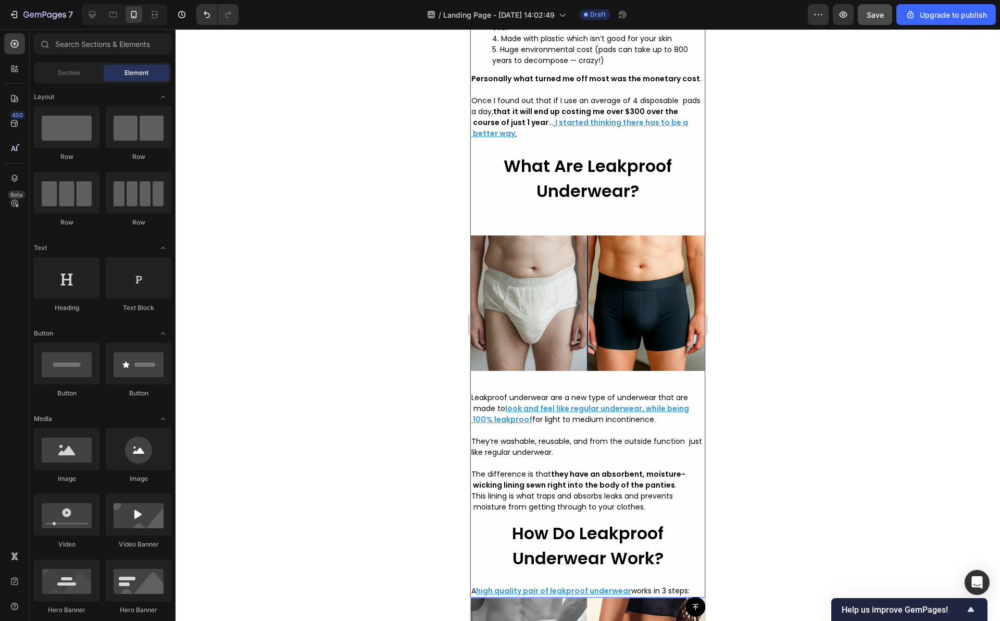
click at [611, 203] on strong "What Are Leakproof Underwear?" at bounding box center [587, 178] width 168 height 48
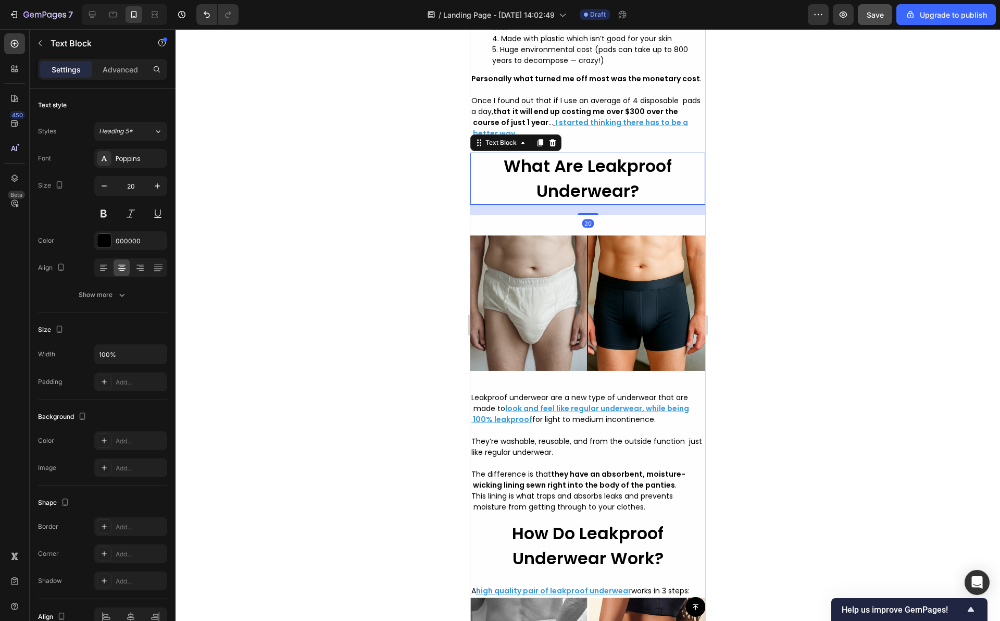
drag, startPoint x: 582, startPoint y: 238, endPoint x: 586, endPoint y: 161, distance: 77.2
click at [586, 161] on div "These solutions are generally effective at preventing leaks from showing throug…" at bounding box center [587, 285] width 235 height 624
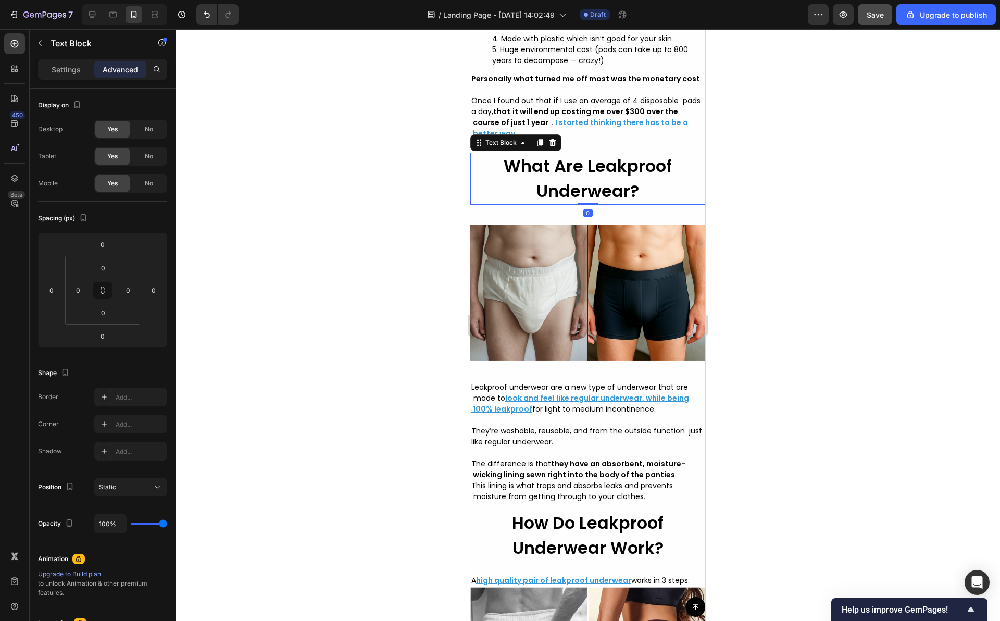
click at [380, 240] on div at bounding box center [587, 324] width 824 height 591
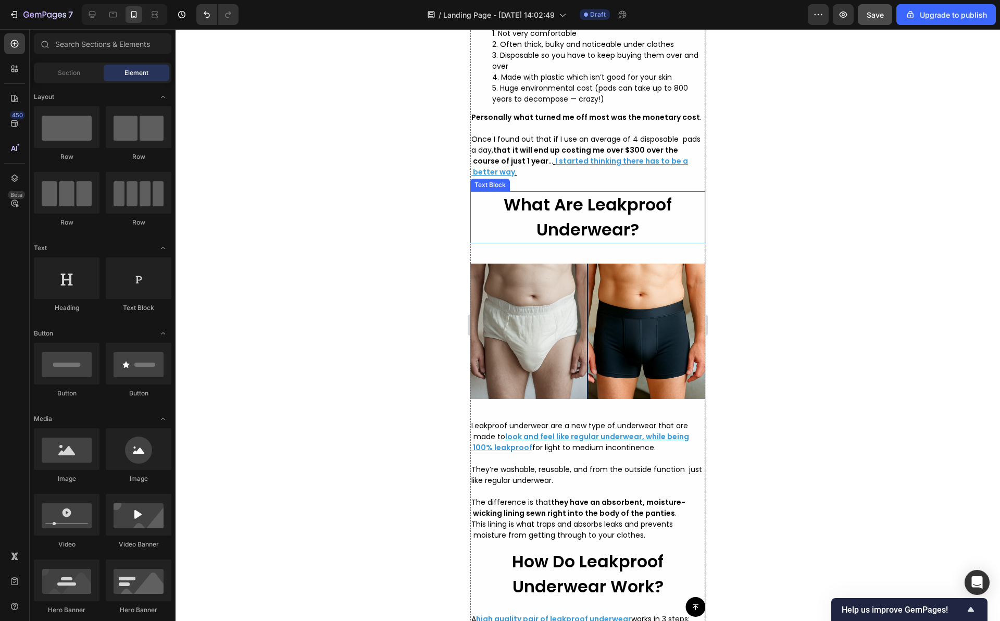
scroll to position [2240, 0]
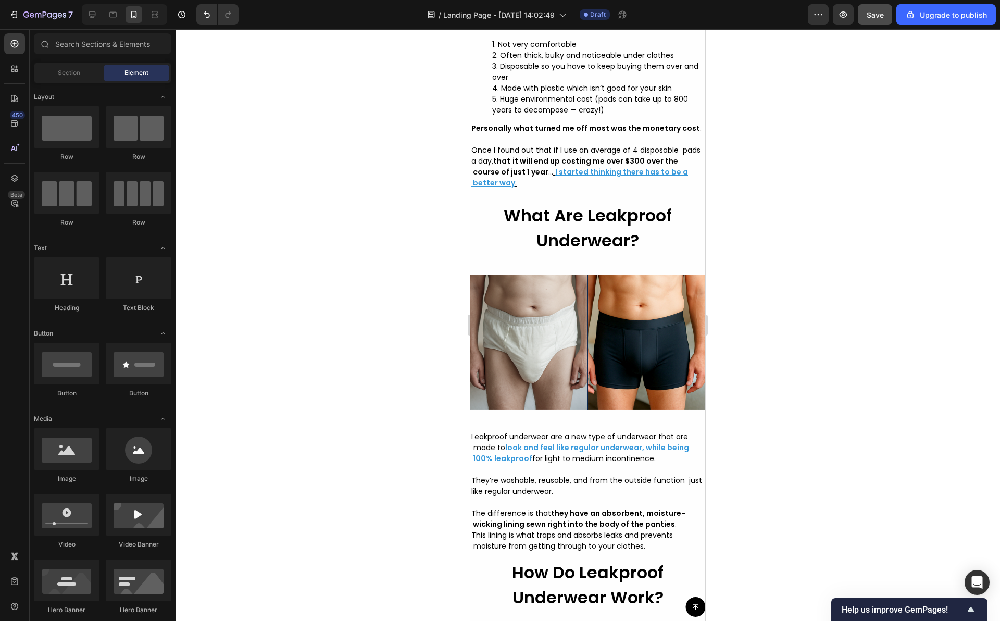
click at [755, 241] on div at bounding box center [587, 324] width 824 height 591
click at [530, 293] on img at bounding box center [587, 342] width 235 height 176
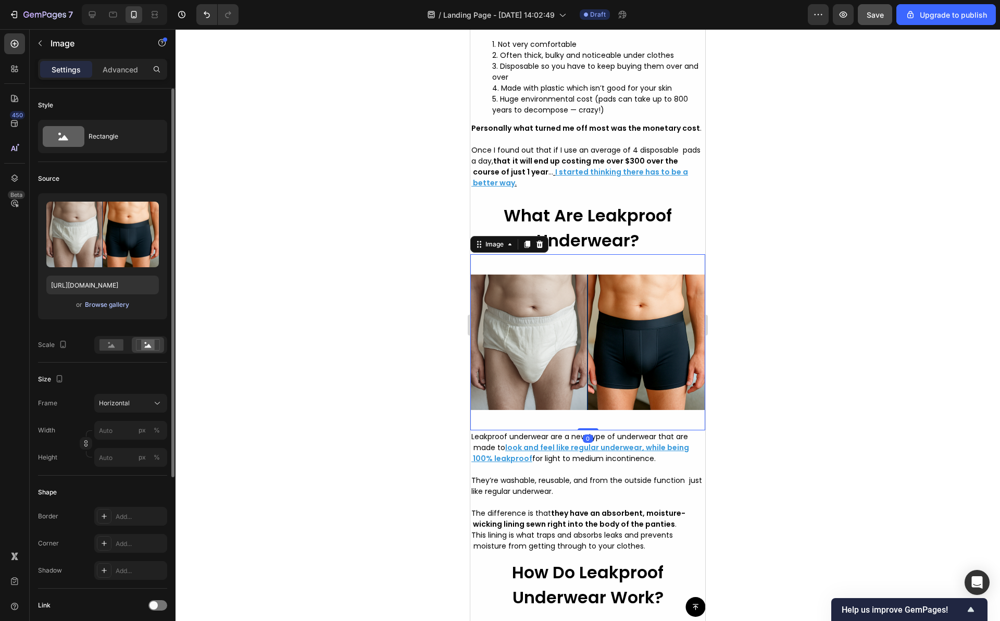
click at [87, 303] on div "Browse gallery" at bounding box center [107, 304] width 44 height 9
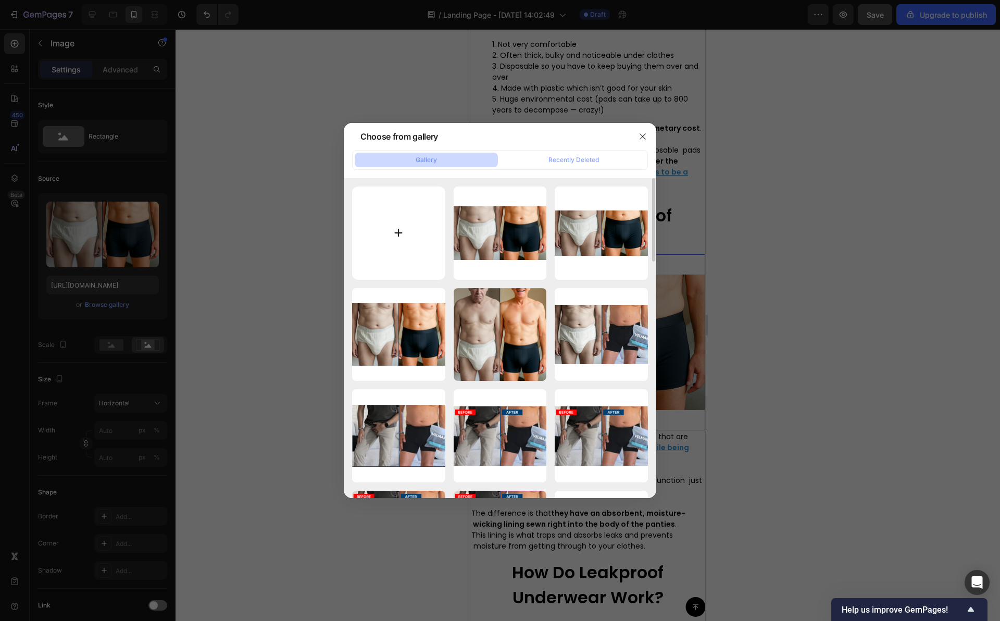
click at [433, 256] on input "file" at bounding box center [398, 232] width 93 height 93
type input "C:\fakepath\Capture d’écran [DATE] à [DATE].png"
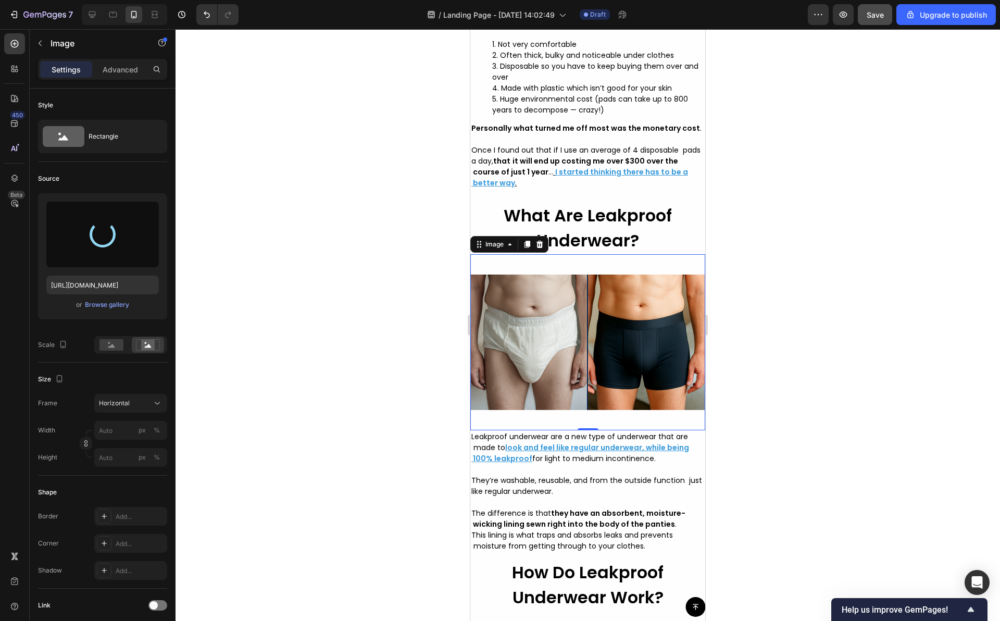
type input "[URL][DOMAIN_NAME]"
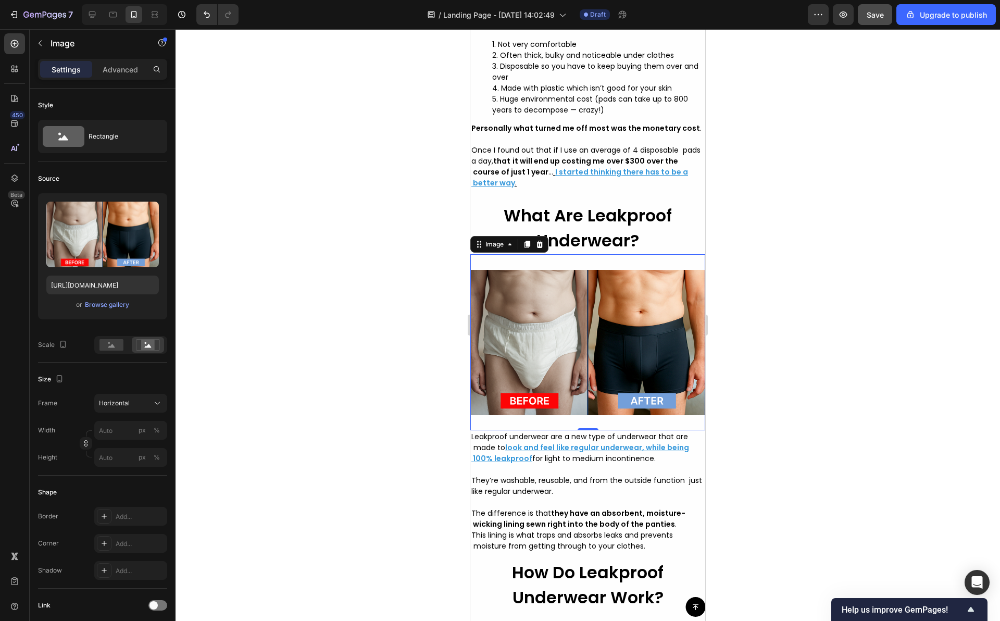
click at [401, 303] on div at bounding box center [587, 324] width 824 height 591
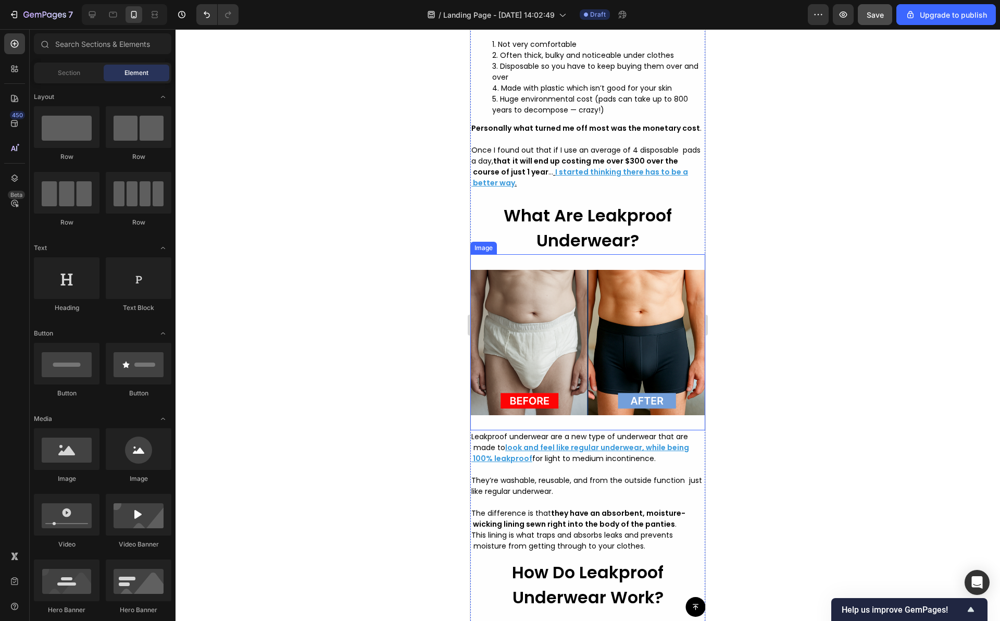
click at [590, 284] on img at bounding box center [587, 342] width 235 height 176
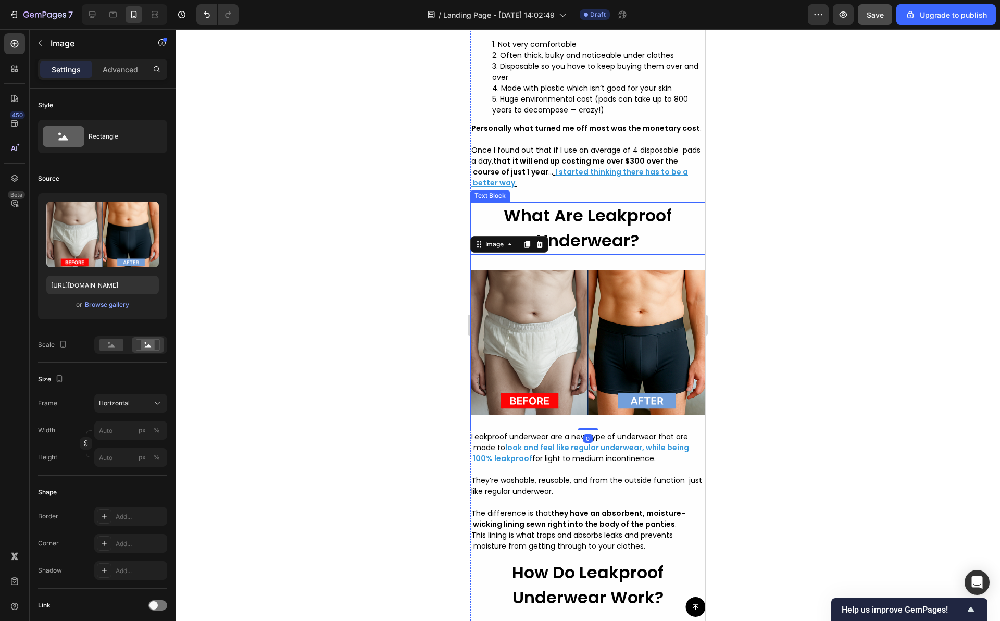
click at [600, 252] on strong "What Are Leakproof Underwear?" at bounding box center [587, 228] width 168 height 48
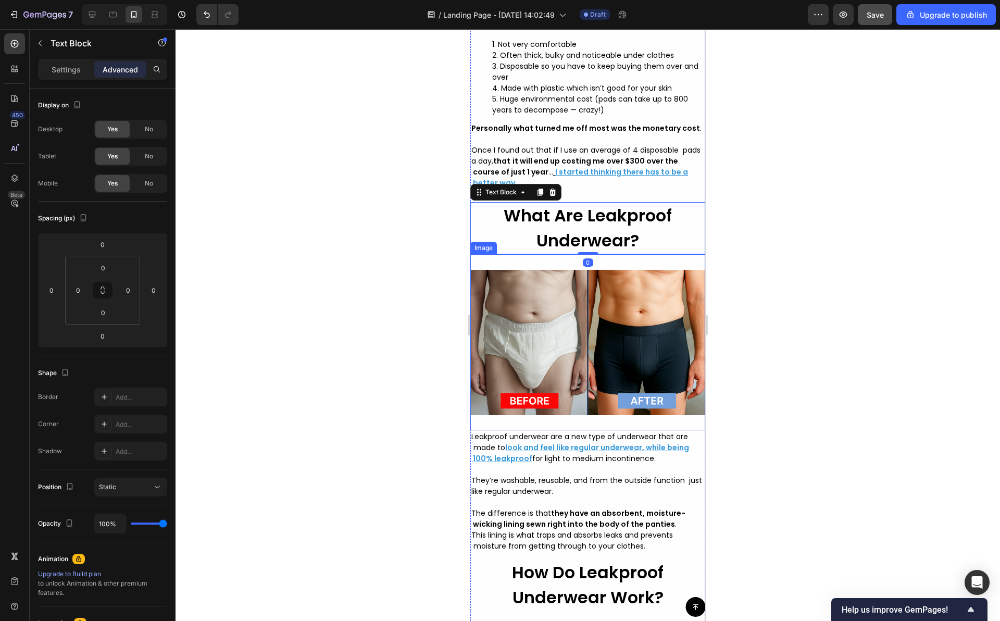
click at [607, 430] on img at bounding box center [587, 342] width 235 height 176
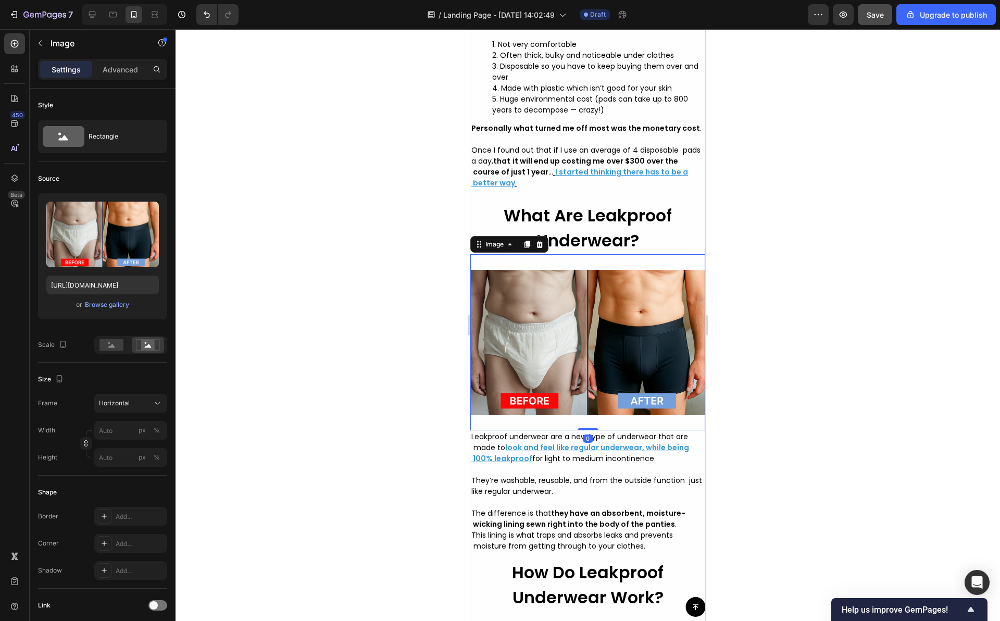
click at [774, 346] on div at bounding box center [587, 324] width 824 height 591
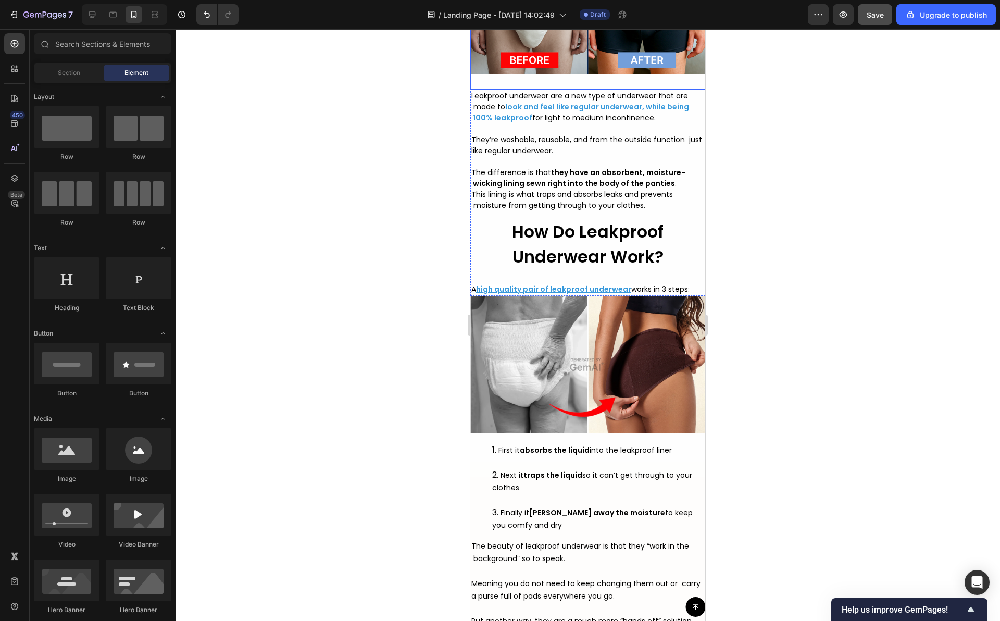
scroll to position [2603, 0]
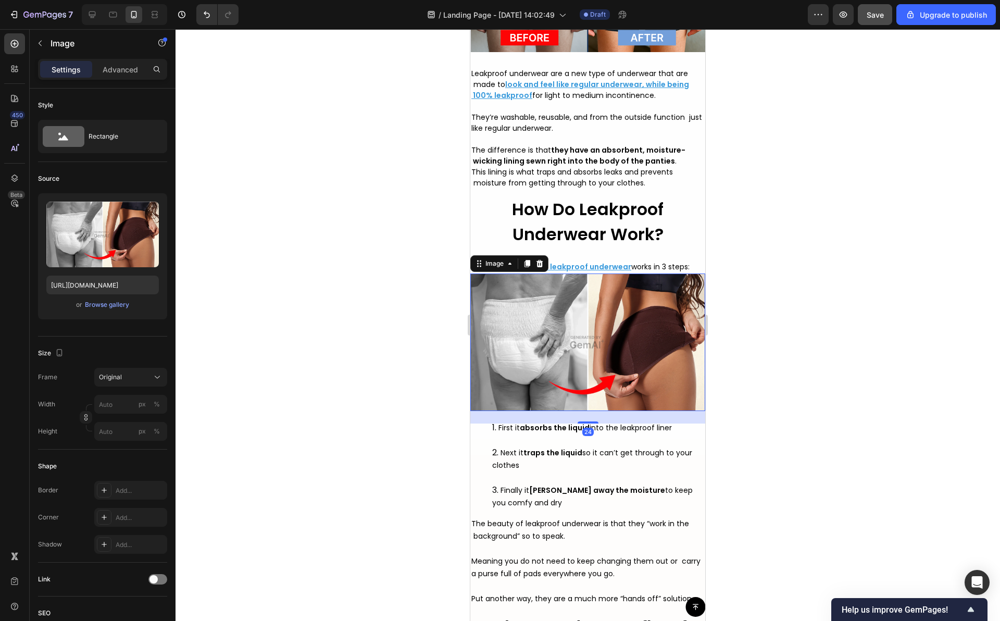
click at [634, 343] on img at bounding box center [587, 341] width 235 height 137
click at [779, 318] on div at bounding box center [587, 324] width 824 height 591
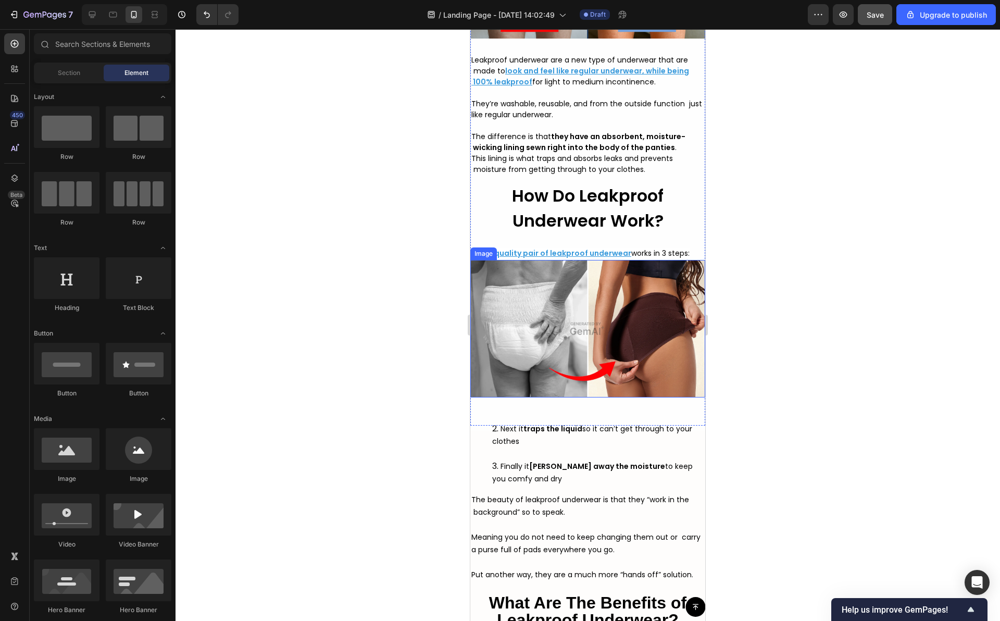
scroll to position [2705, 0]
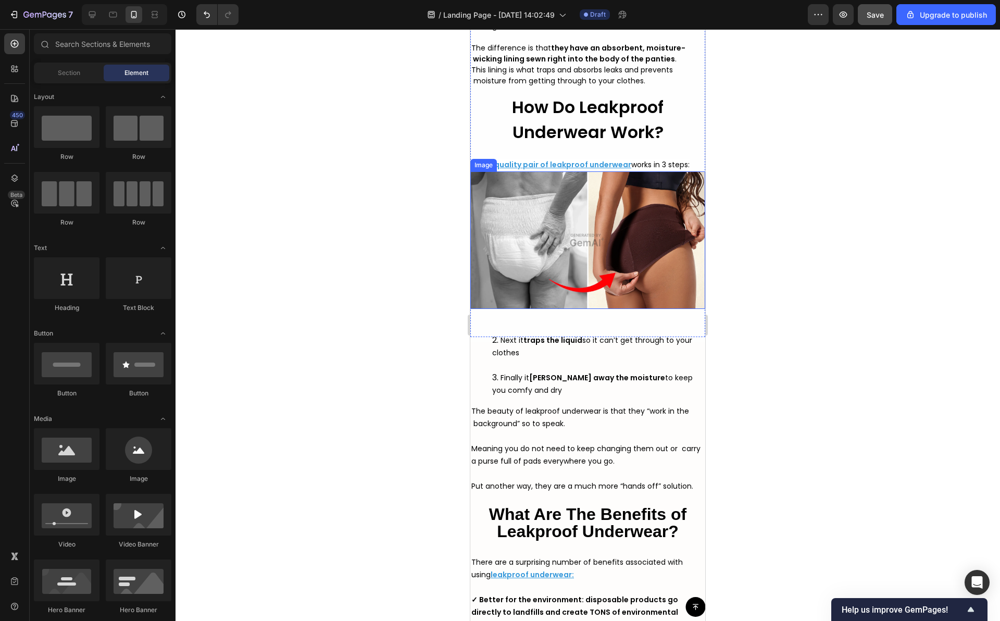
click at [611, 288] on img at bounding box center [587, 239] width 235 height 137
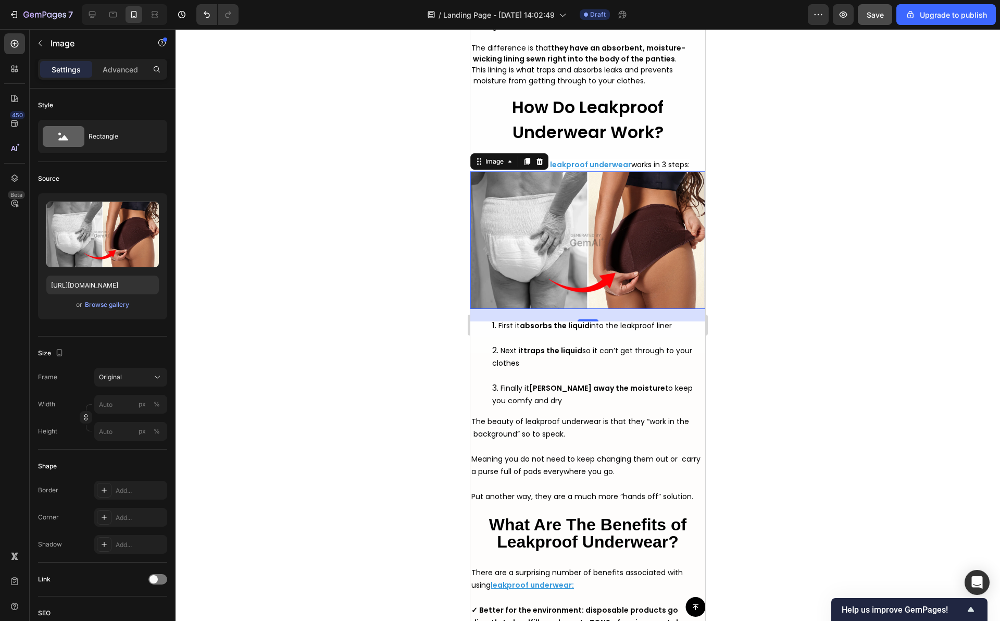
click at [615, 261] on img at bounding box center [587, 239] width 235 height 137
click at [395, 243] on div at bounding box center [587, 324] width 824 height 591
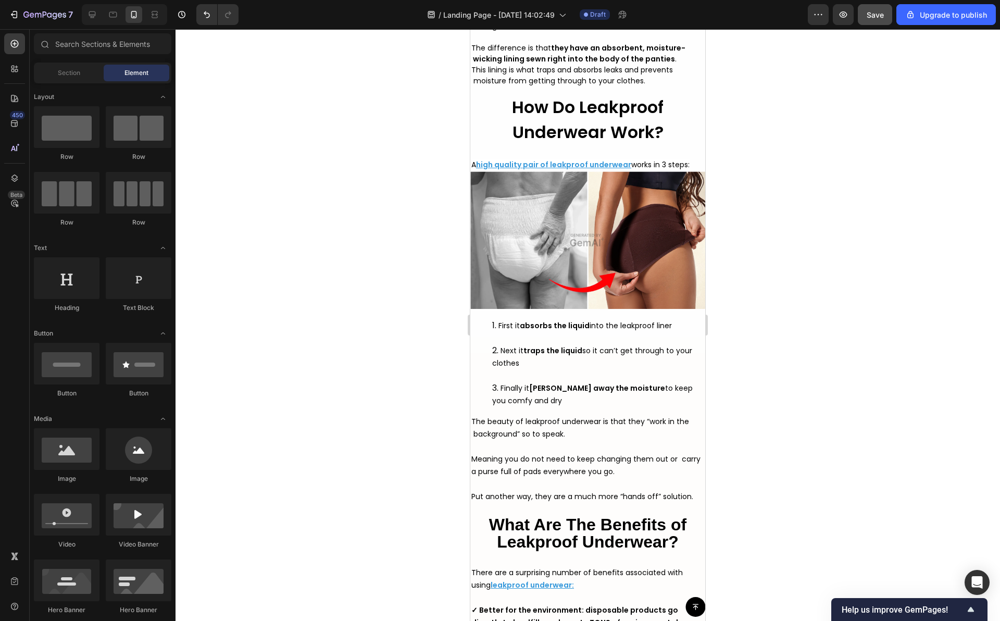
click at [395, 243] on div at bounding box center [587, 324] width 824 height 591
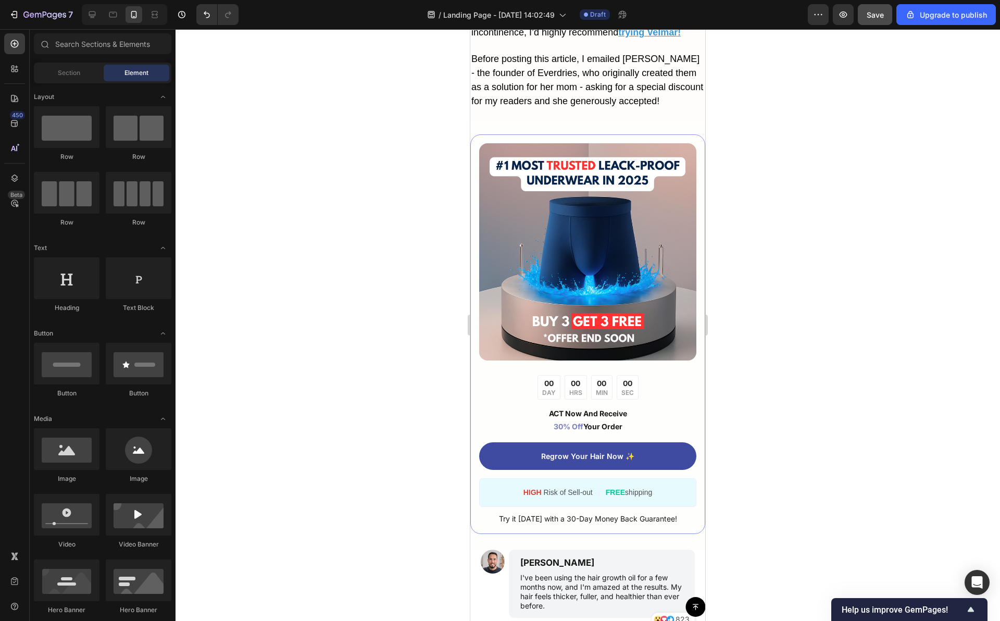
scroll to position [4683, 0]
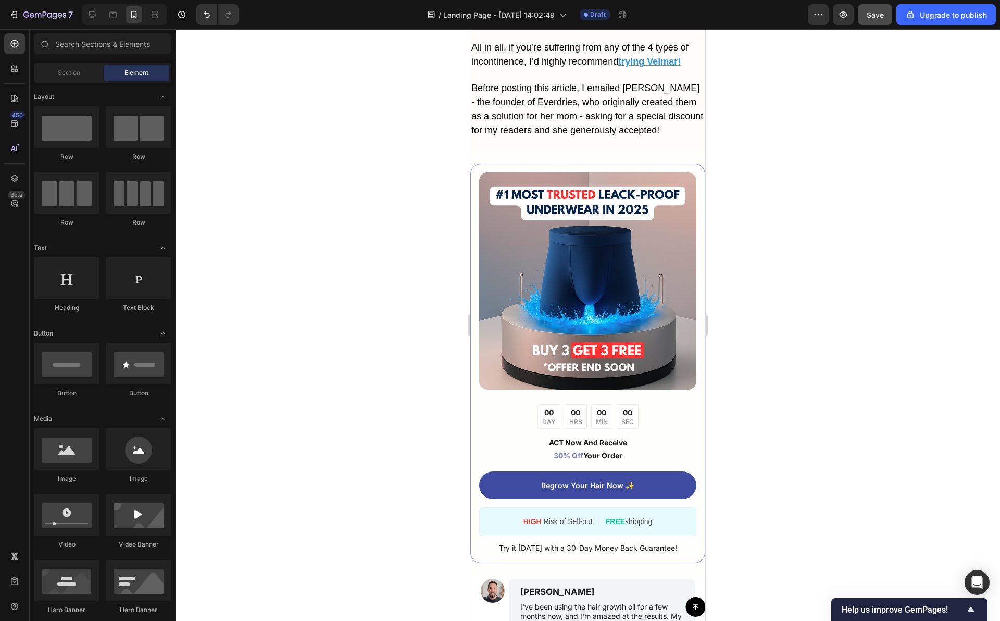
click at [419, 279] on div at bounding box center [587, 324] width 824 height 591
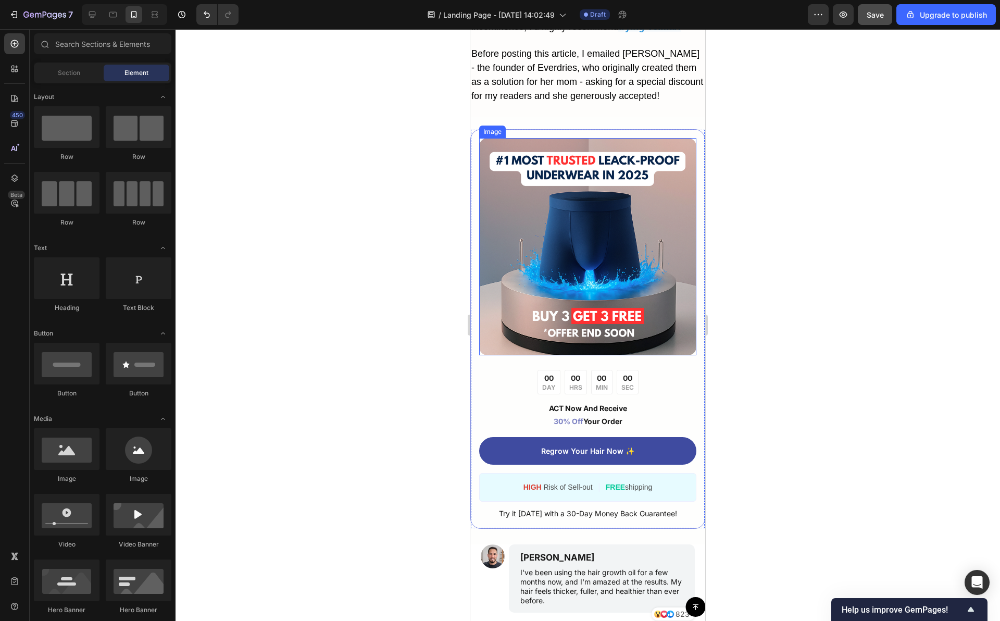
scroll to position [4717, 0]
click at [517, 392] on div "00 DAY 00 HRS 00 MIN 00 SEC" at bounding box center [587, 382] width 217 height 24
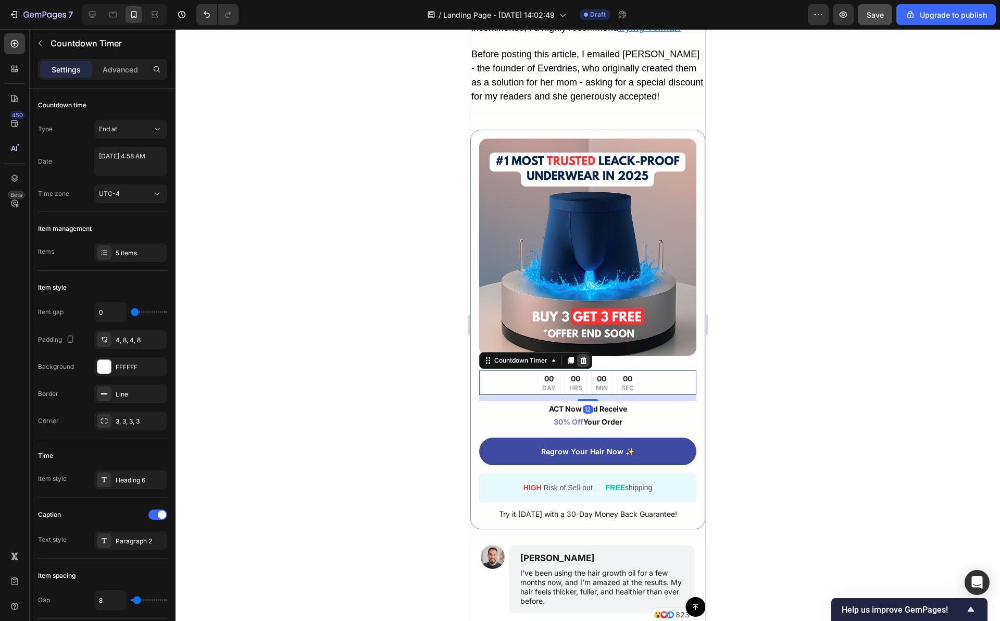
click at [583, 364] on icon at bounding box center [583, 360] width 8 height 8
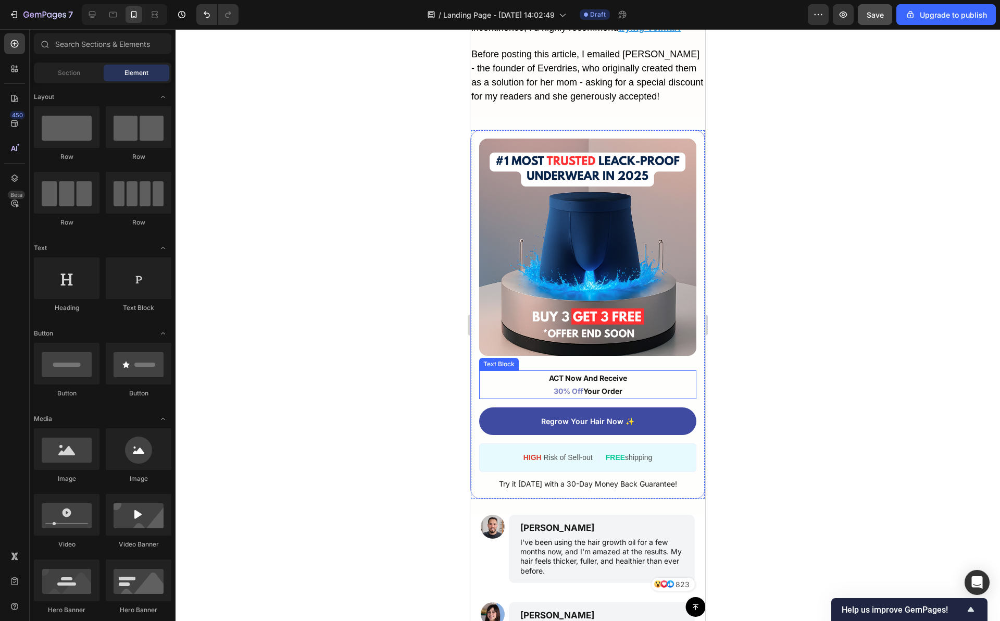
click at [637, 397] on p "ACT Now And Receive 30% Off Your Order" at bounding box center [587, 384] width 215 height 26
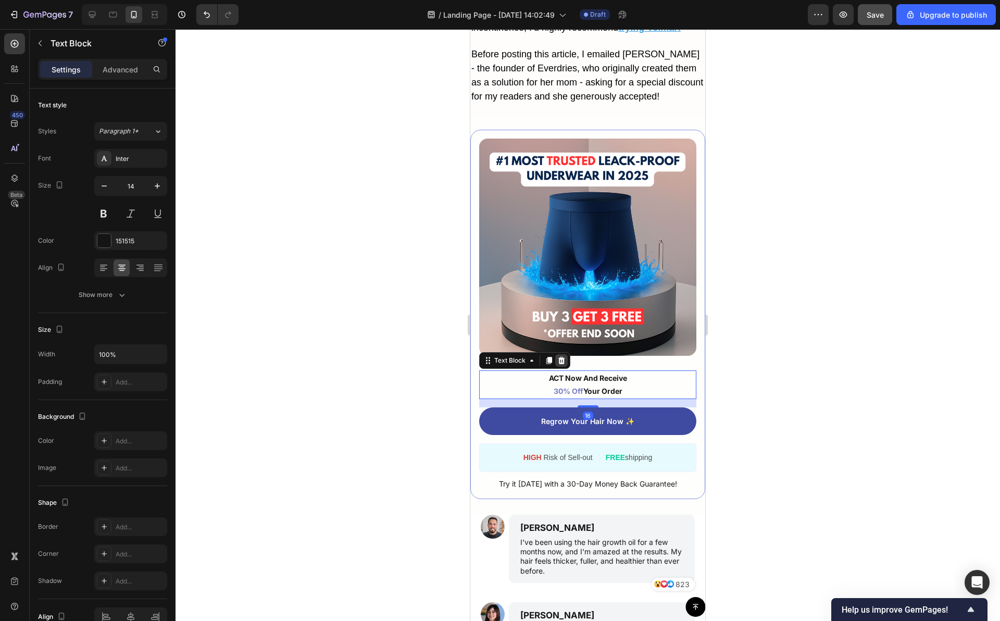
click at [561, 364] on icon at bounding box center [561, 360] width 7 height 7
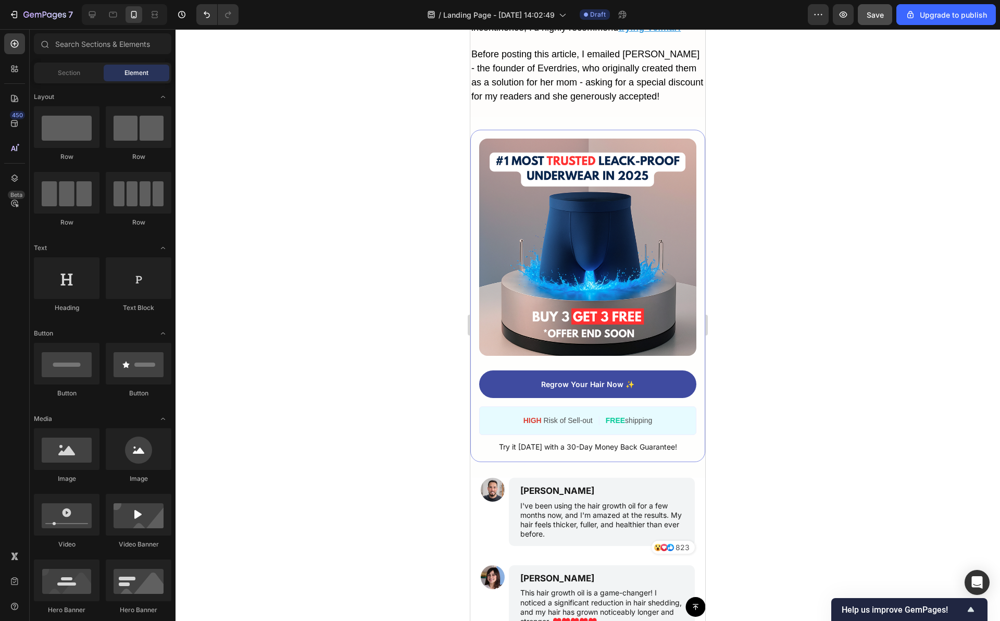
click at [773, 365] on div at bounding box center [587, 324] width 824 height 591
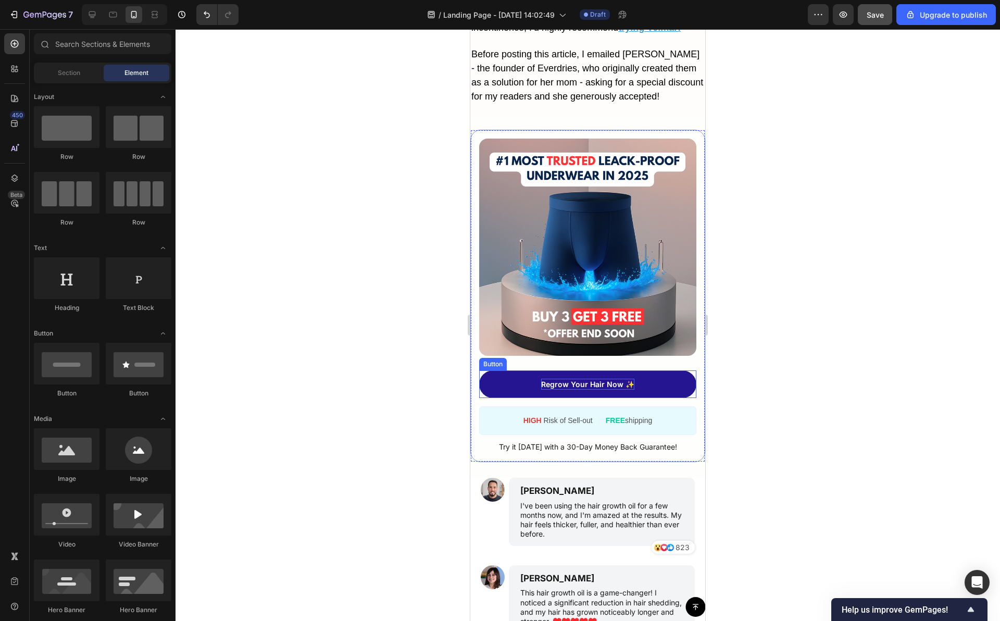
click at [585, 389] on p "Regrow Your Hair Now ✨" at bounding box center [587, 384] width 93 height 11
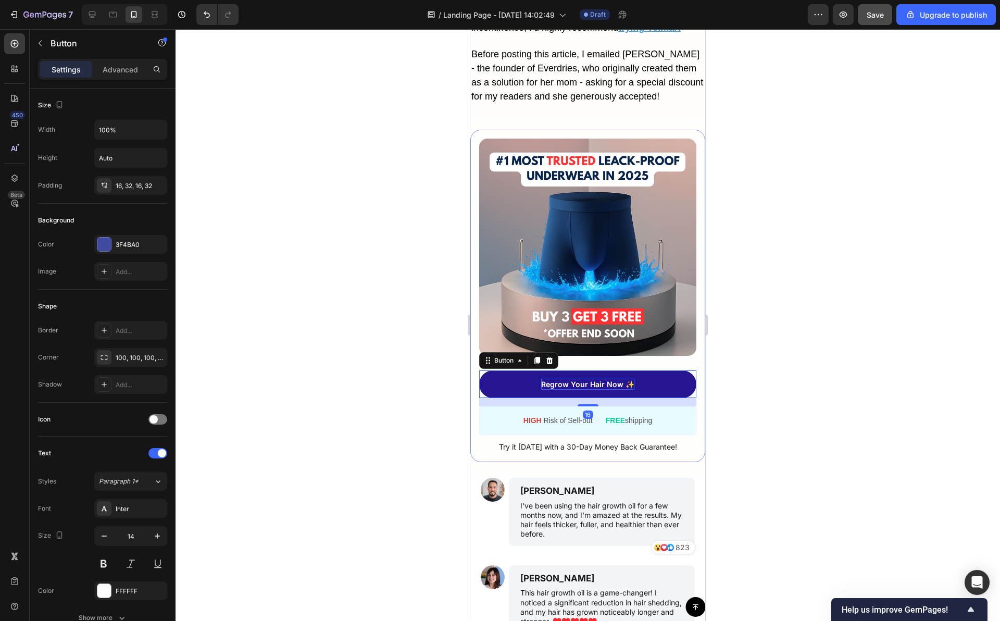
click at [606, 389] on p "Regrow Your Hair Now ✨" at bounding box center [587, 384] width 93 height 11
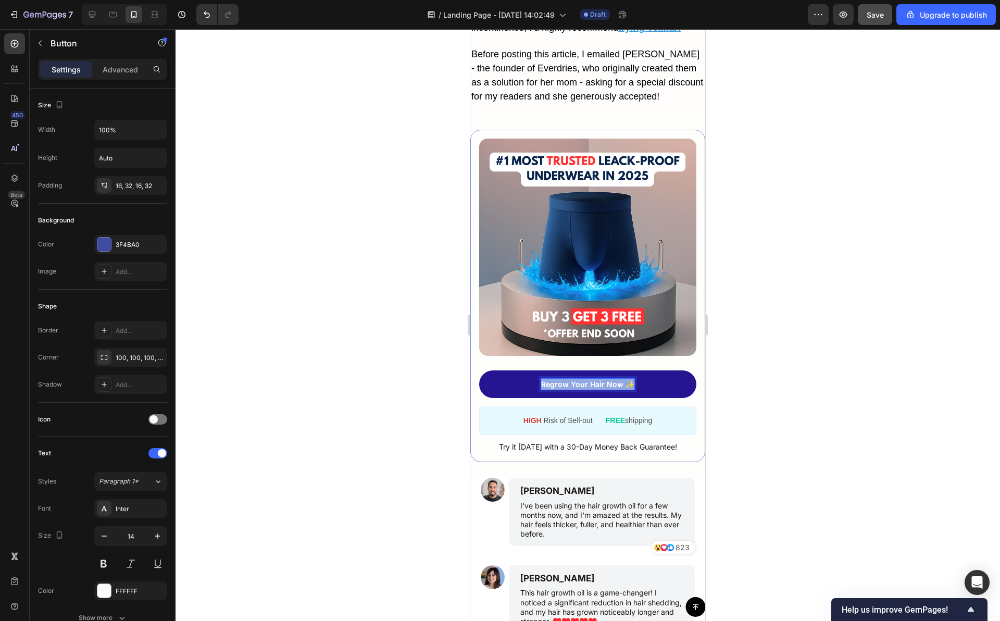
click at [606, 389] on p "Regrow Your Hair Now ✨" at bounding box center [587, 384] width 93 height 11
click at [746, 407] on div at bounding box center [587, 324] width 824 height 591
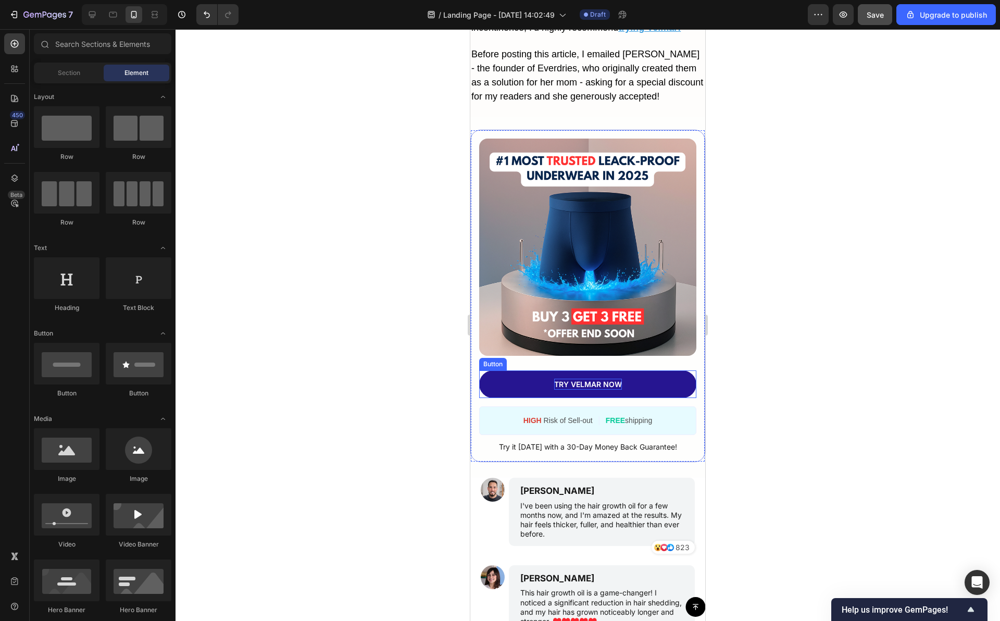
click at [579, 389] on p "TRY VELMAR NOW" at bounding box center [588, 384] width 68 height 11
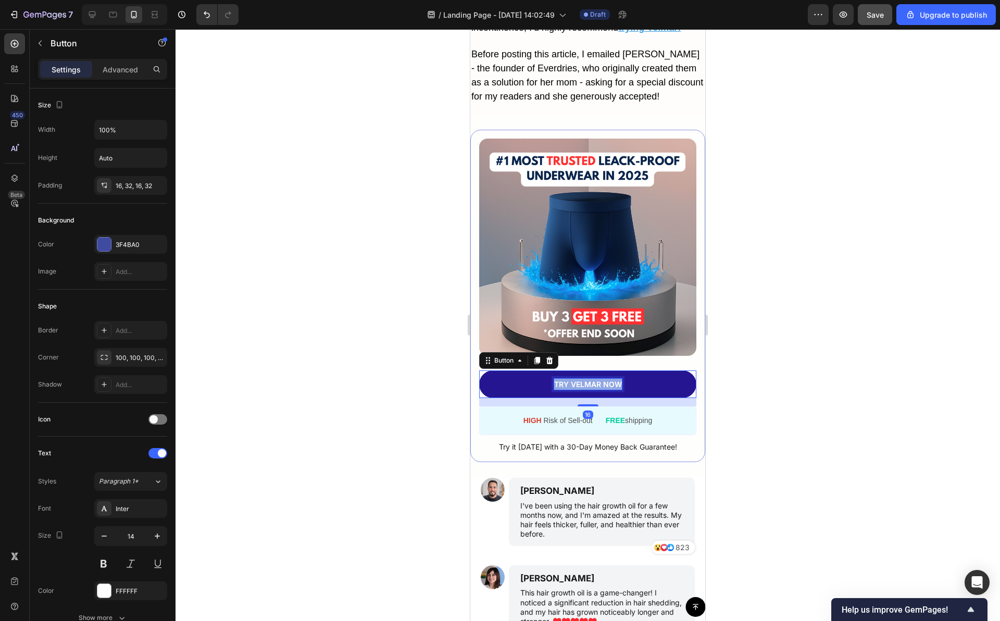
click at [579, 389] on p "TRY VELMAR NOW" at bounding box center [588, 384] width 68 height 11
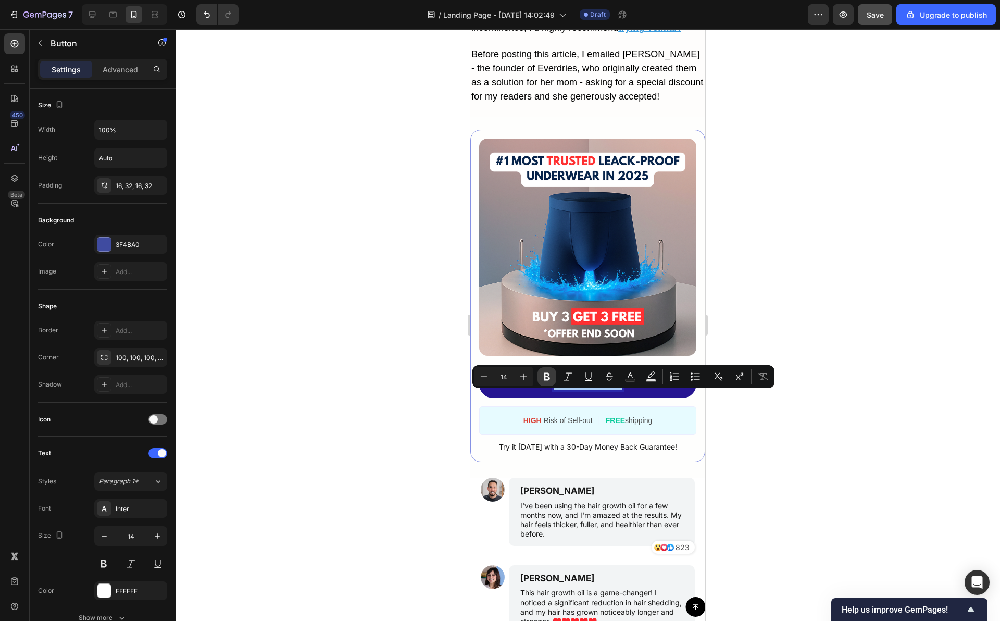
click at [549, 376] on icon "Editor contextual toolbar" at bounding box center [546, 376] width 10 height 10
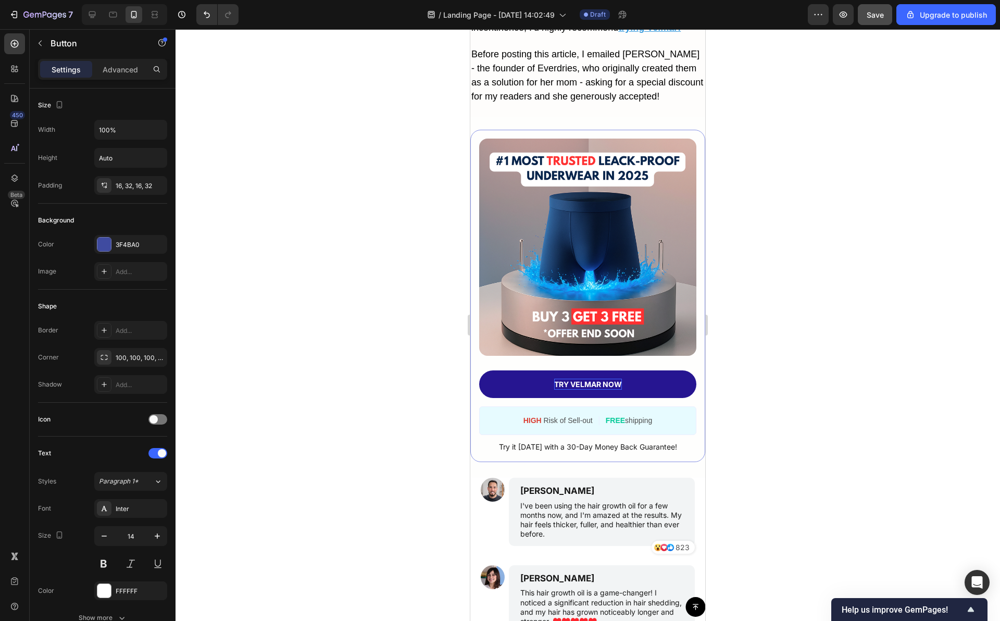
click at [592, 388] on strong "TRY VELMAR NOW" at bounding box center [588, 384] width 68 height 9
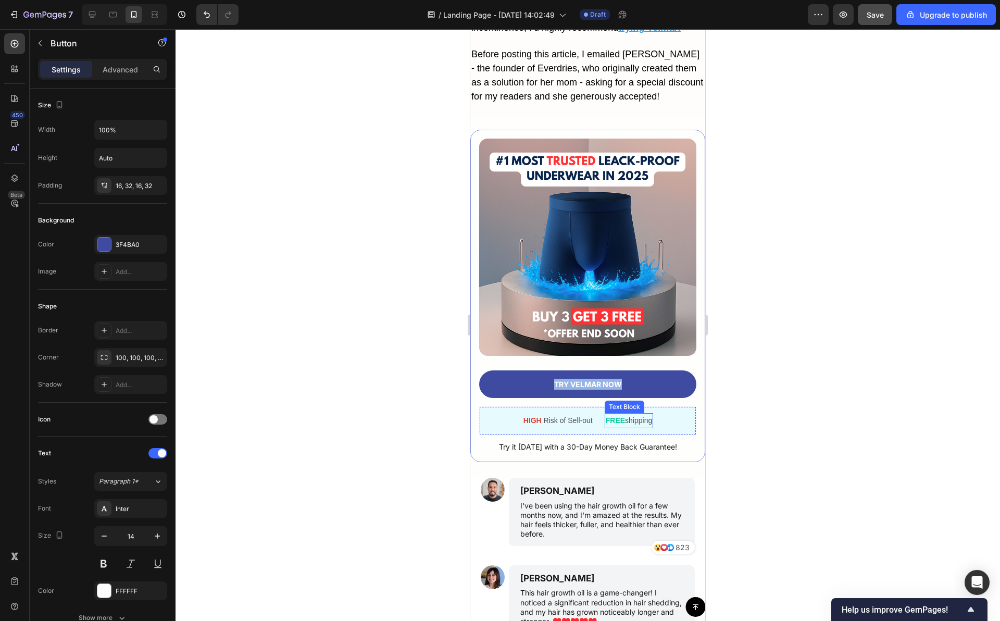
click at [609, 426] on p "FREE shipping" at bounding box center [629, 420] width 47 height 13
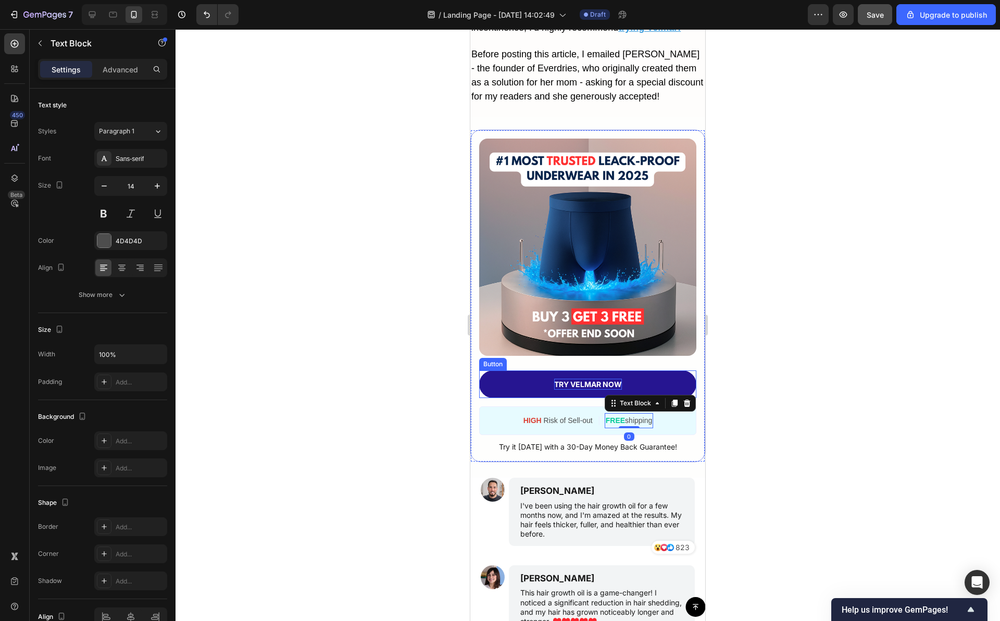
click at [576, 388] on strong "TRY VELMAR NOW" at bounding box center [588, 384] width 68 height 9
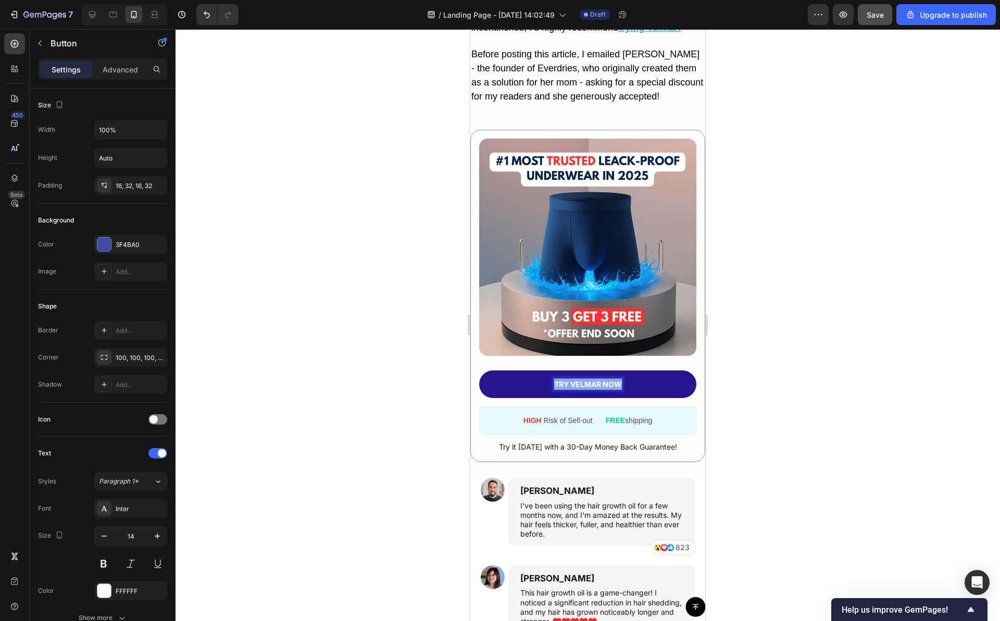
click at [576, 388] on strong "TRY VELMAR NOW" at bounding box center [588, 384] width 68 height 9
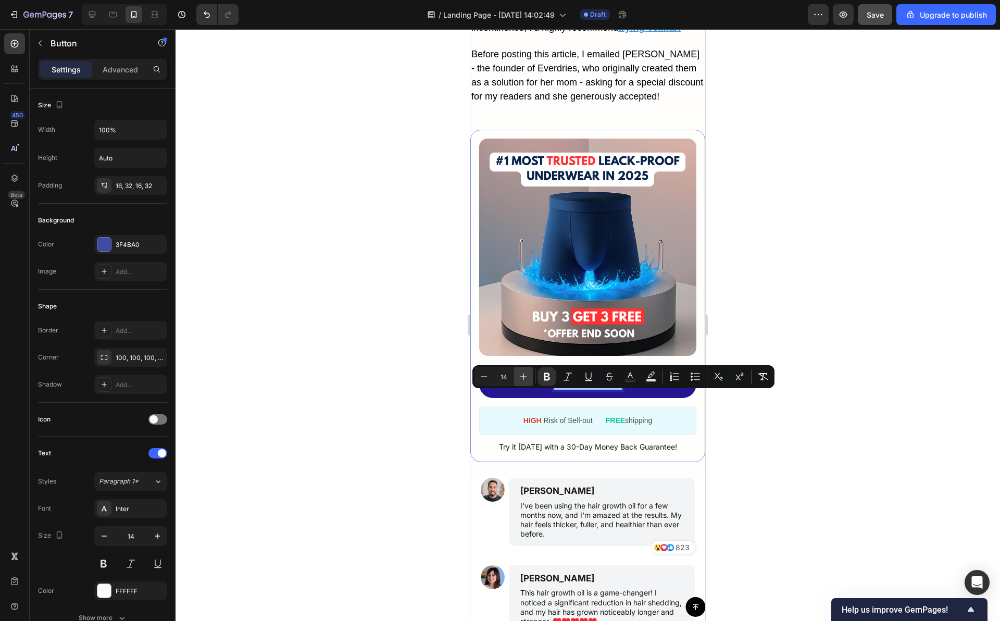
click at [526, 379] on icon "Editor contextual toolbar" at bounding box center [523, 376] width 10 height 10
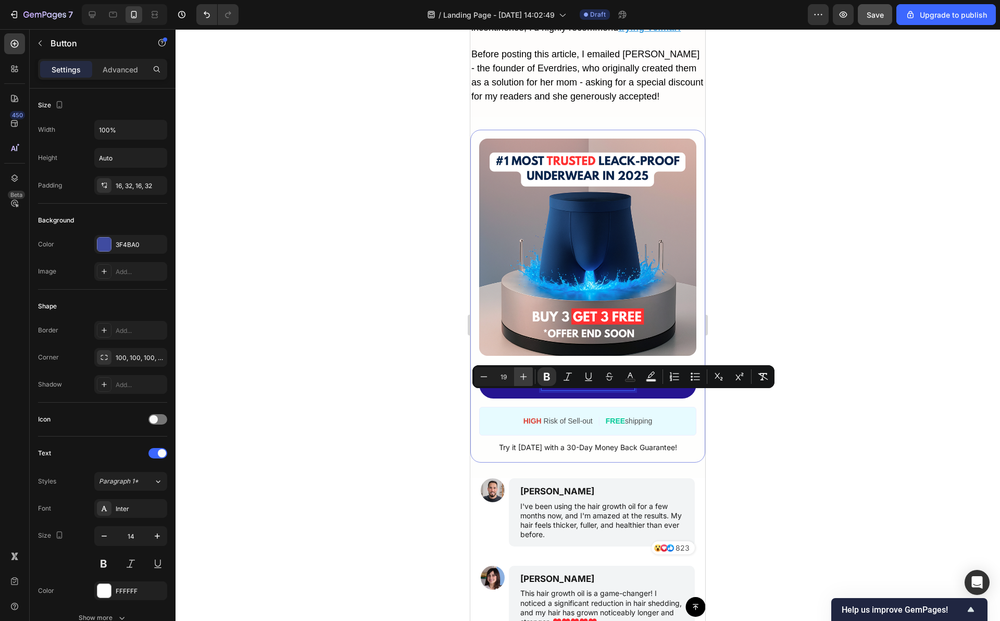
click at [526, 379] on icon "Editor contextual toolbar" at bounding box center [523, 376] width 10 height 10
type input "20"
click at [763, 308] on div at bounding box center [587, 324] width 824 height 591
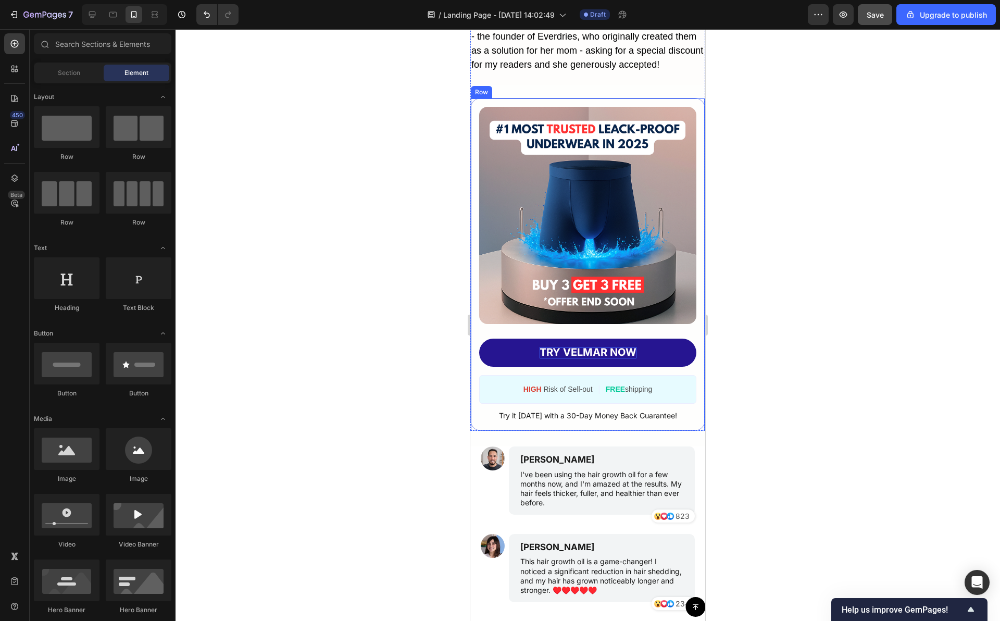
scroll to position [4770, 0]
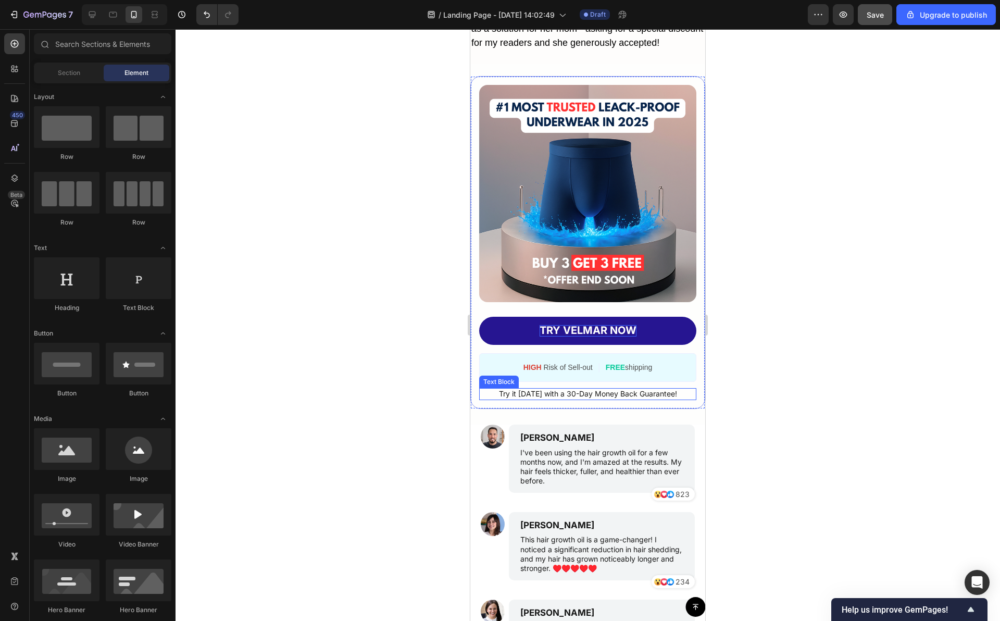
click at [617, 398] on span "Try it [DATE] with a 30-Day Money Back Guarantee!" at bounding box center [588, 393] width 178 height 9
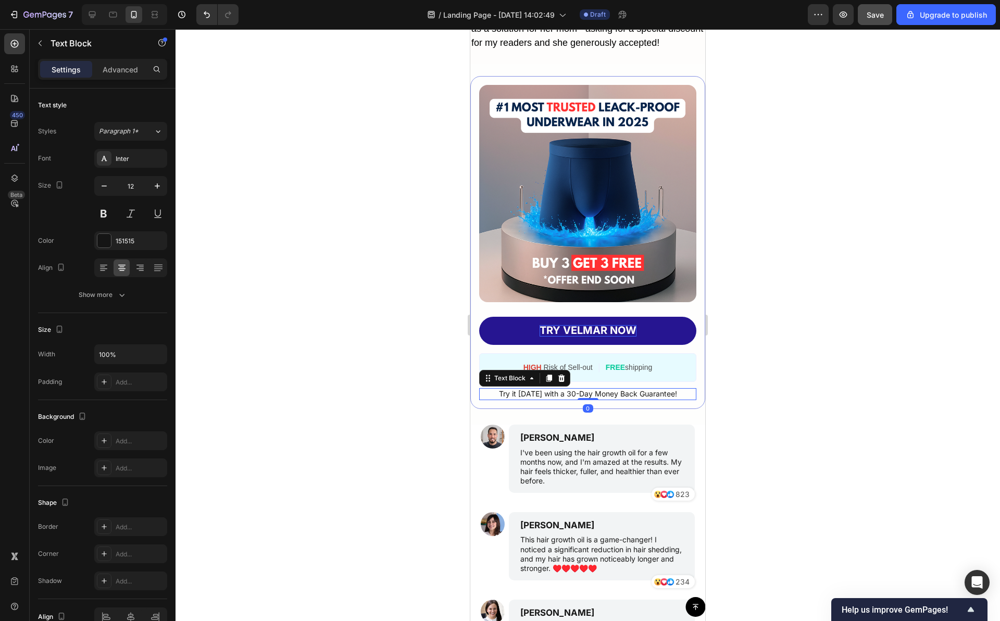
click at [617, 398] on span "Try it [DATE] with a 30-Day Money Back Guarantee!" at bounding box center [588, 393] width 178 height 9
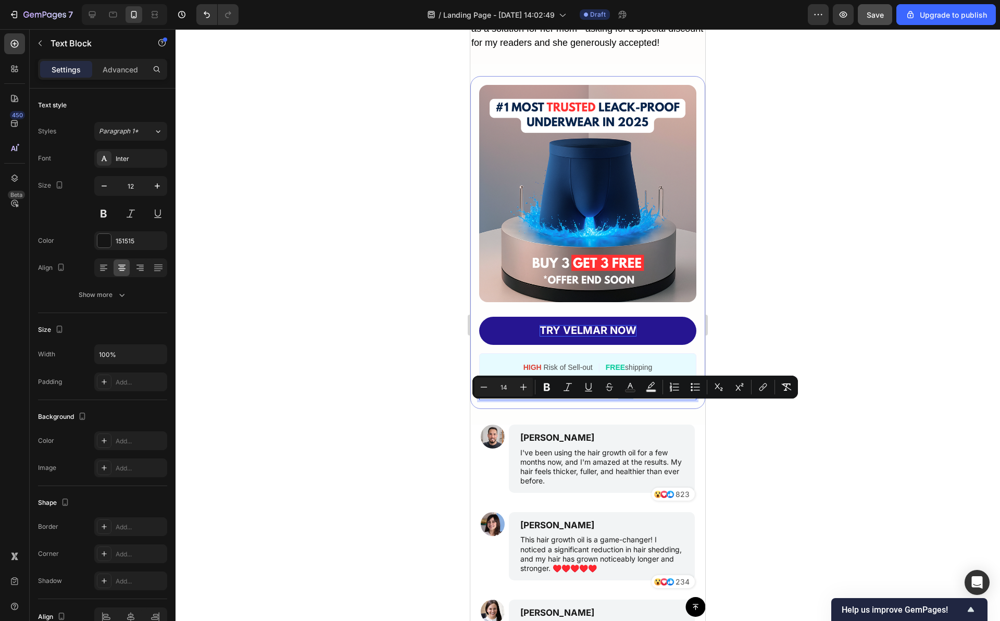
click at [614, 398] on span "Try it [DATE] with a 30-Day Money Back Guarantee!" at bounding box center [588, 393] width 178 height 9
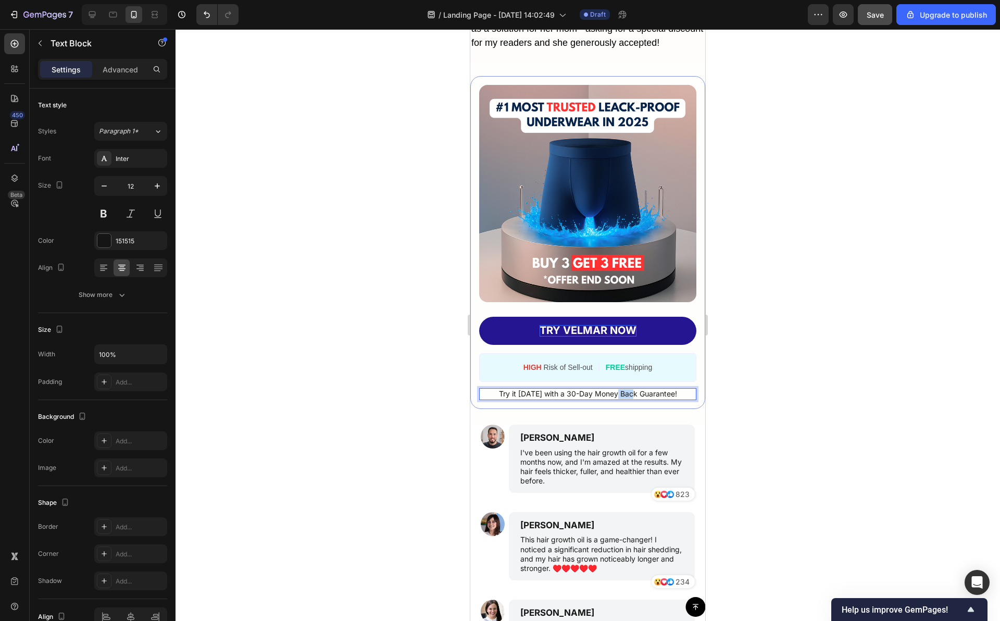
click at [614, 398] on span "Try it [DATE] with a 30-Day Money Back Guarantee!" at bounding box center [588, 393] width 178 height 9
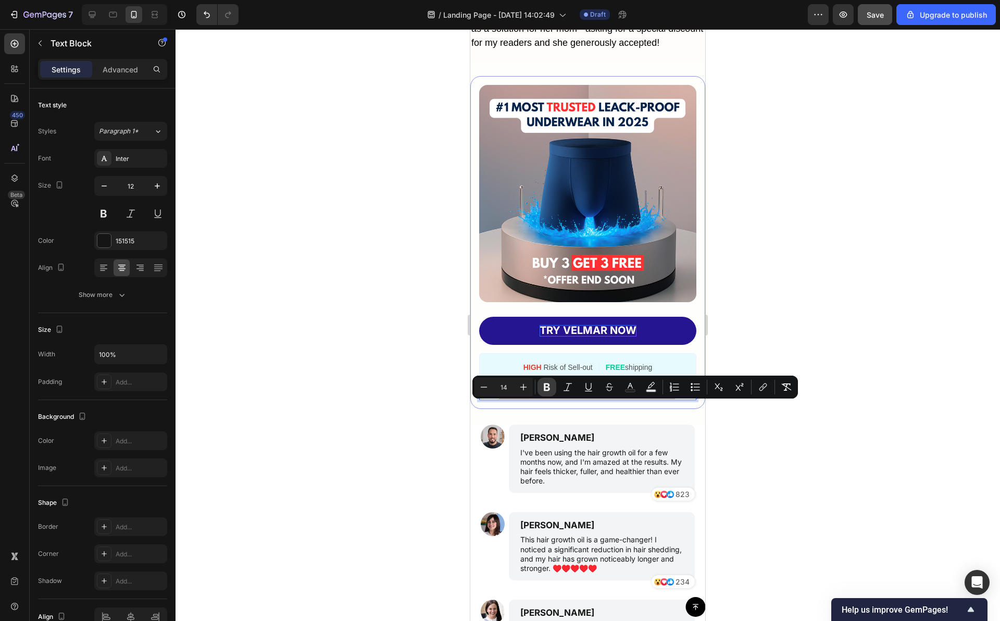
click at [545, 386] on icon "Editor contextual toolbar" at bounding box center [546, 387] width 10 height 10
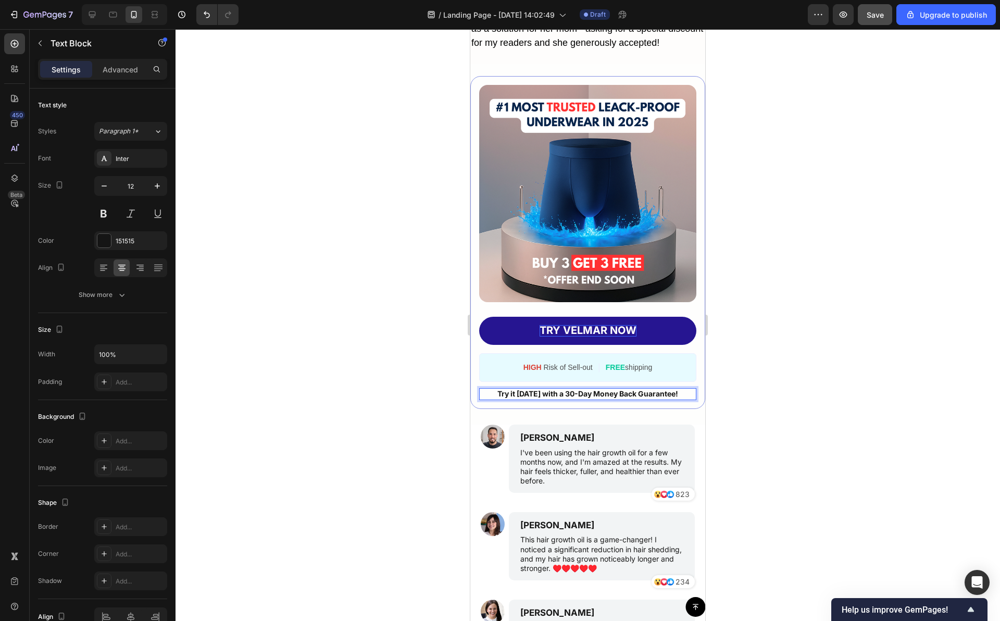
click at [575, 398] on strong "Try it [DATE] with a 30-Day Money Back Guarantee!" at bounding box center [587, 393] width 181 height 9
click at [573, 398] on strong "Try it [DATE] with a 30-Day Money Back Guarantee!" at bounding box center [587, 393] width 181 height 9
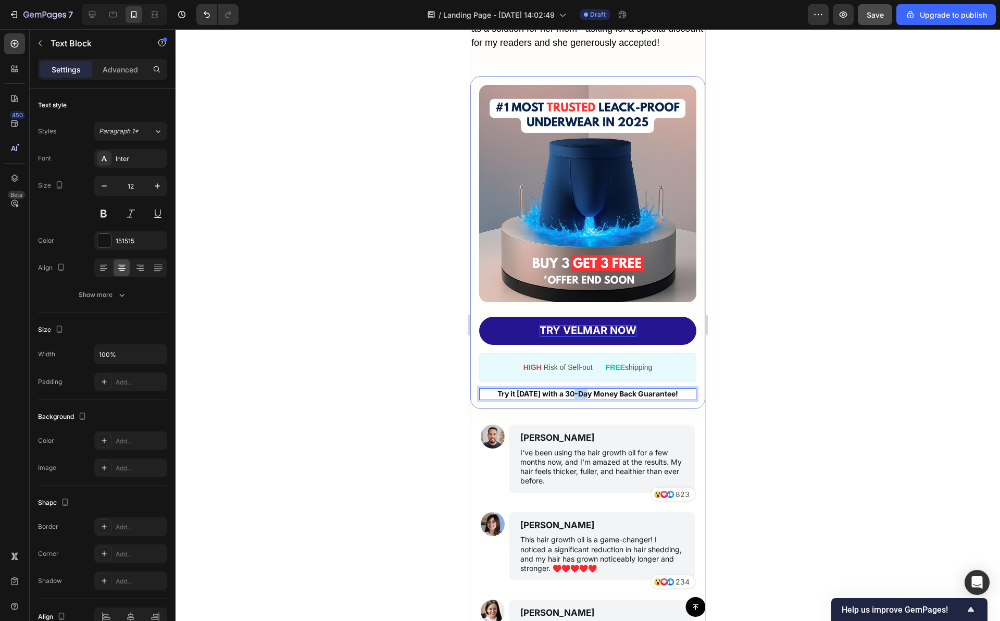
click at [573, 398] on strong "Try it [DATE] with a 30-Day Money Back Guarantee!" at bounding box center [587, 393] width 181 height 9
click at [758, 409] on div at bounding box center [587, 324] width 824 height 591
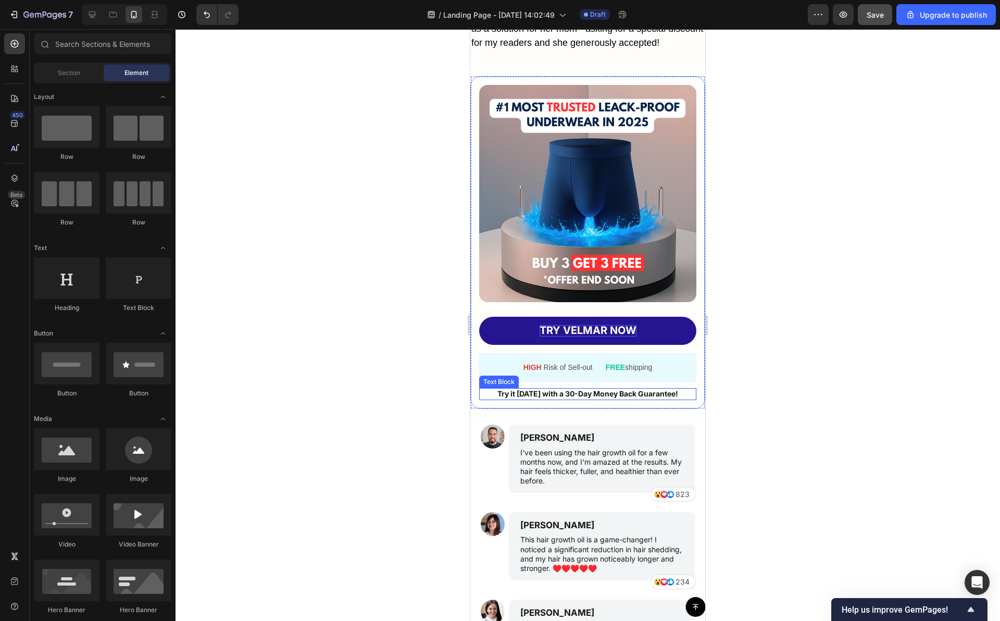
click at [629, 398] on strong "Try it [DATE] with a 30-Day Money Back Guarantee!" at bounding box center [587, 393] width 181 height 9
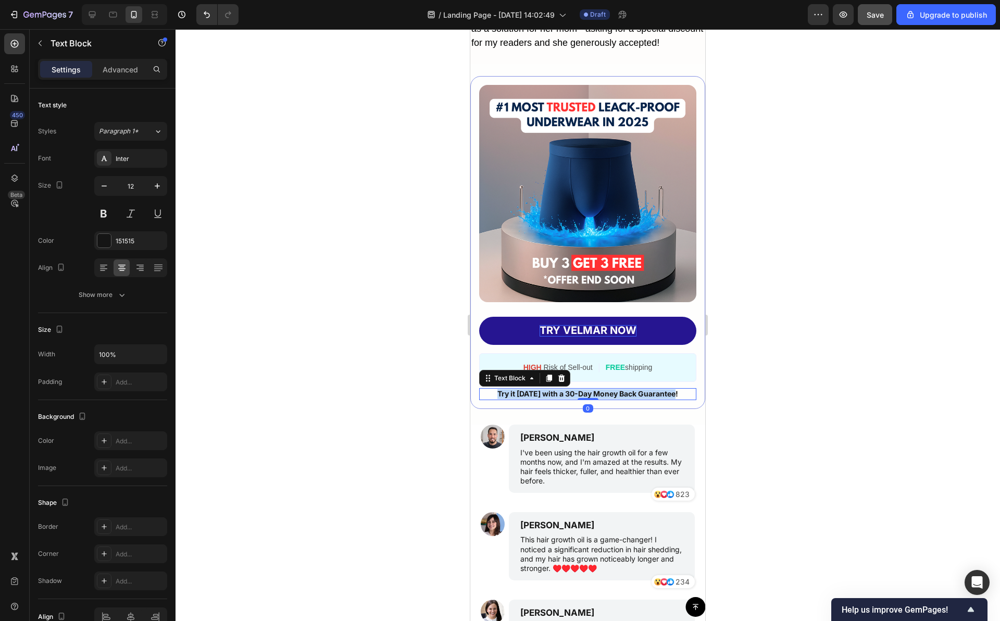
click at [629, 398] on strong "Try it [DATE] with a 30-Day Money Back Guarantee!" at bounding box center [587, 393] width 181 height 9
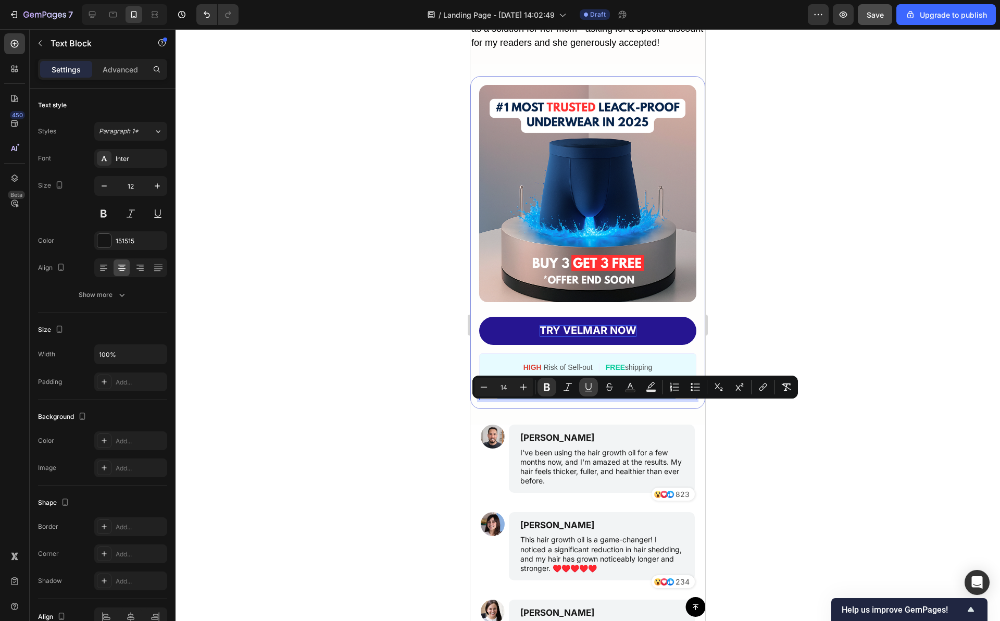
click at [585, 388] on icon "Editor contextual toolbar" at bounding box center [588, 387] width 10 height 10
click at [745, 324] on div at bounding box center [587, 324] width 824 height 591
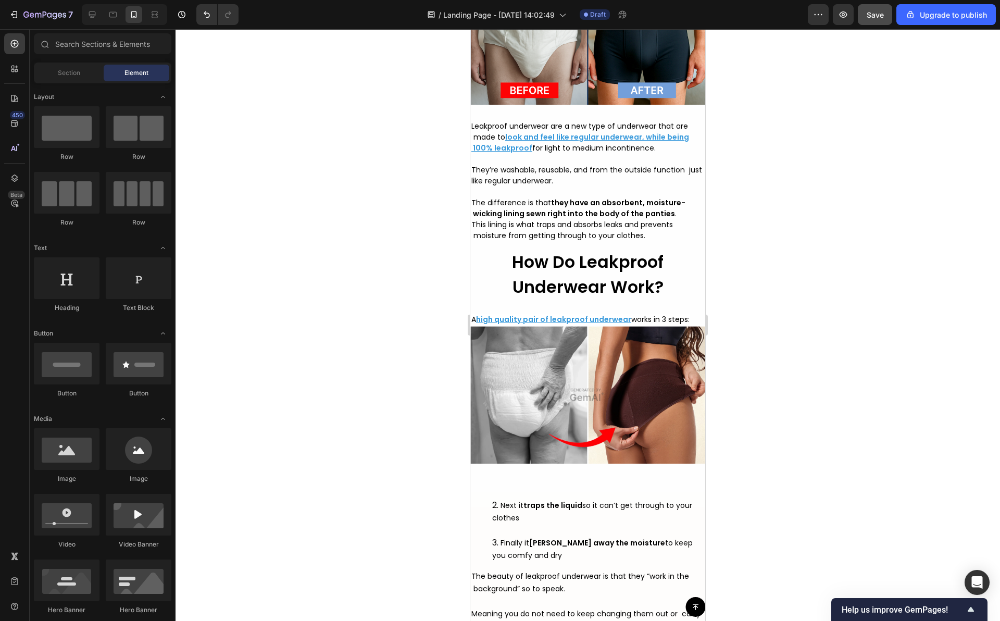
scroll to position [2721, 0]
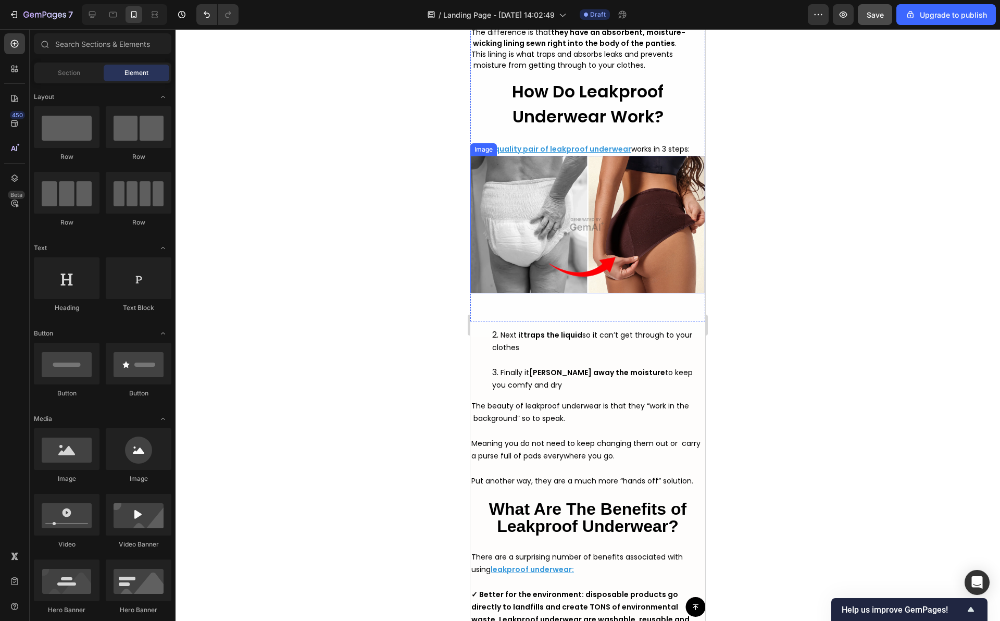
click at [630, 238] on img at bounding box center [587, 224] width 235 height 137
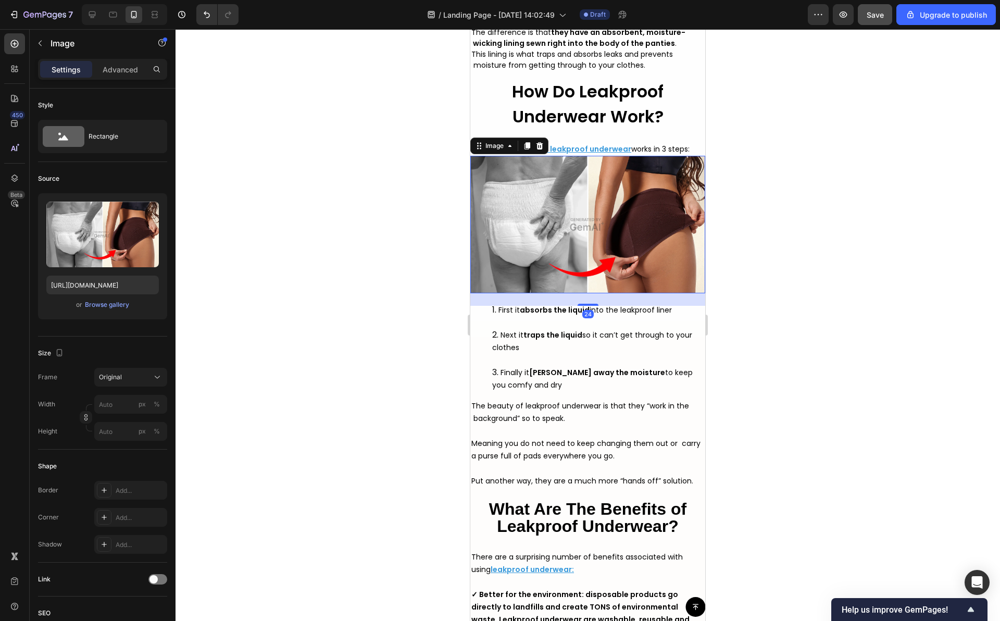
click at [388, 146] on div at bounding box center [587, 324] width 824 height 591
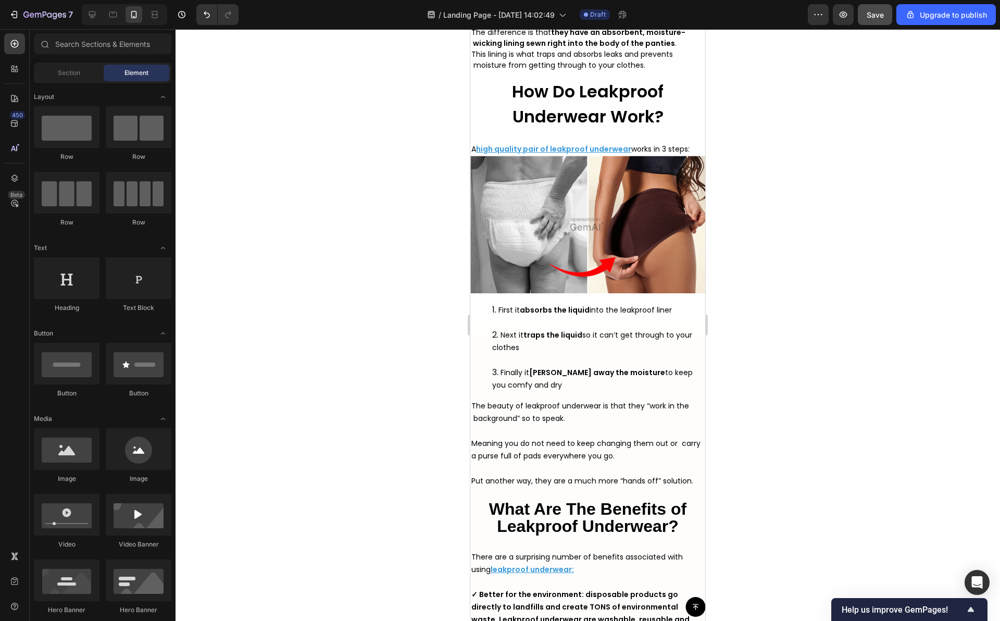
click at [349, 51] on div at bounding box center [587, 324] width 824 height 591
click at [539, 250] on img at bounding box center [587, 224] width 235 height 137
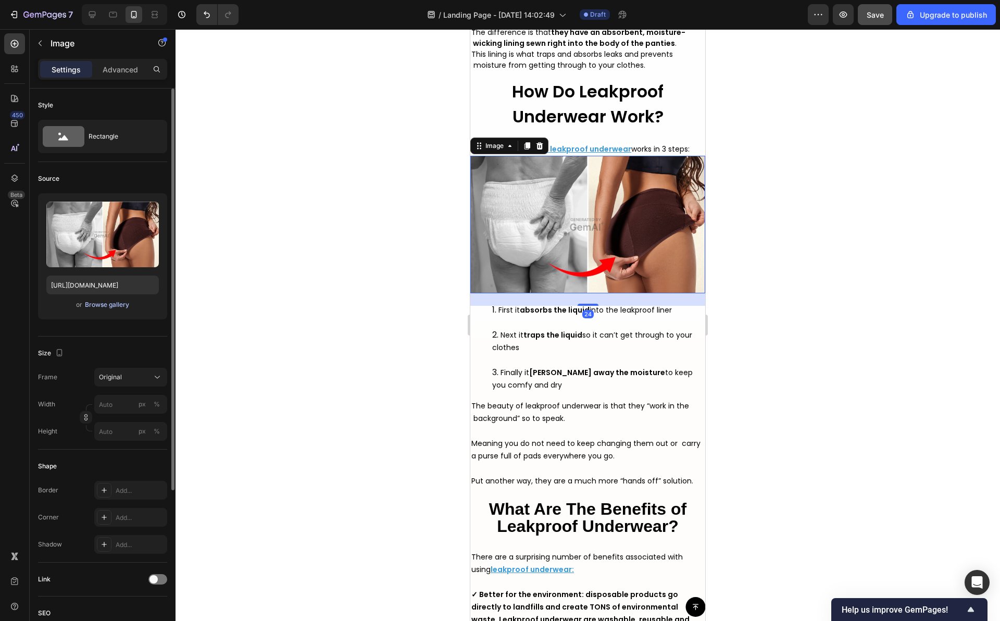
click at [121, 305] on div "Browse gallery" at bounding box center [107, 304] width 44 height 9
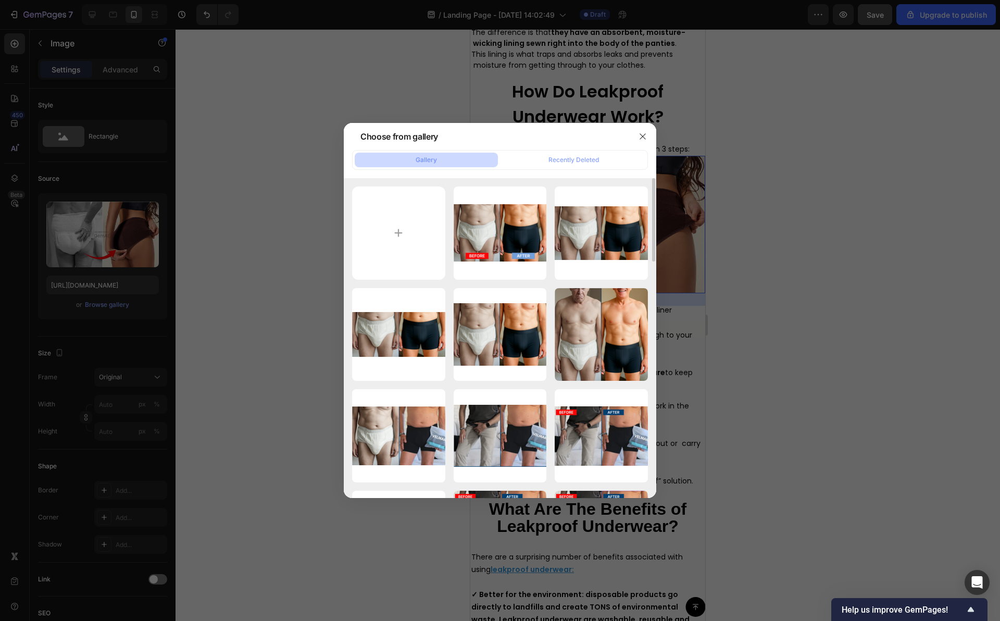
click at [392, 182] on div "Capture d’écran 2025...23.png 794.32 kb Capture d’écran 2025...18.png 744.72 …" at bounding box center [500, 338] width 312 height 320
click at [392, 208] on input "file" at bounding box center [398, 232] width 93 height 93
type input "C:\fakepath\Capture d’écran [DATE] à 10.32.48.png"
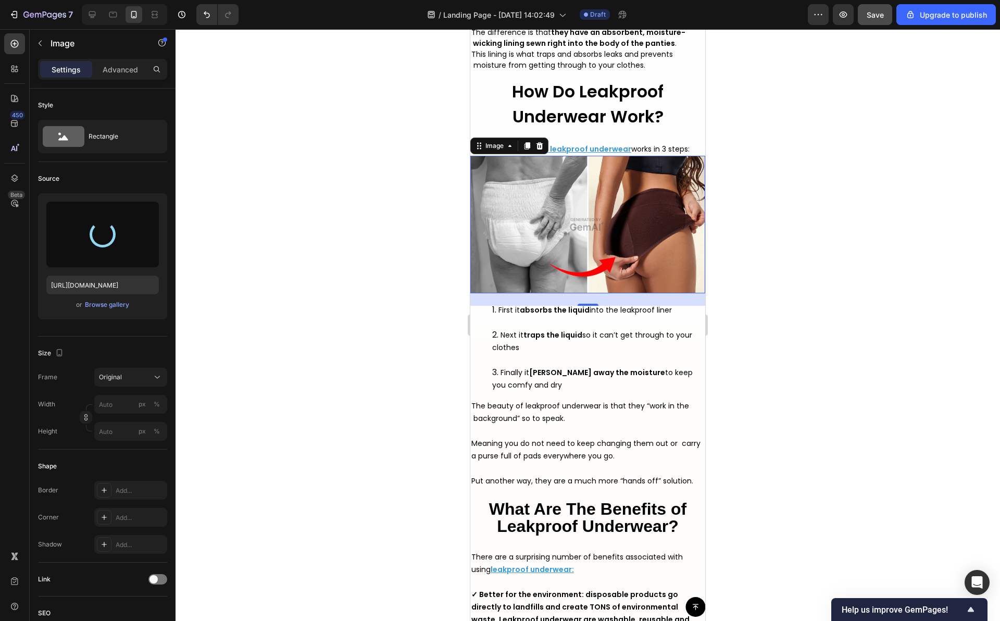
click at [583, 262] on img at bounding box center [587, 224] width 235 height 137
type input "[URL][DOMAIN_NAME]"
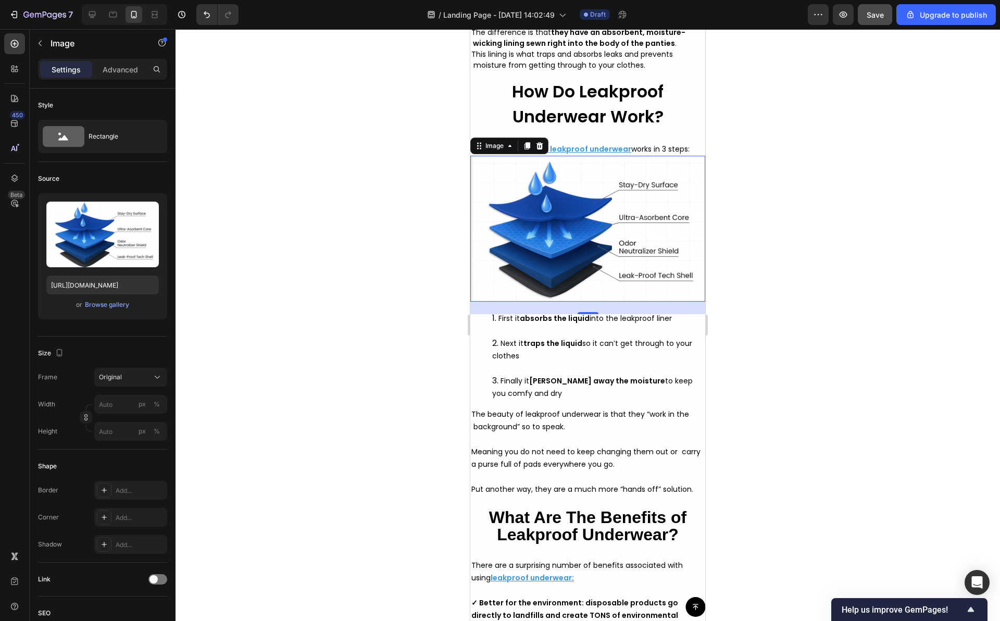
click at [339, 332] on div at bounding box center [587, 324] width 824 height 591
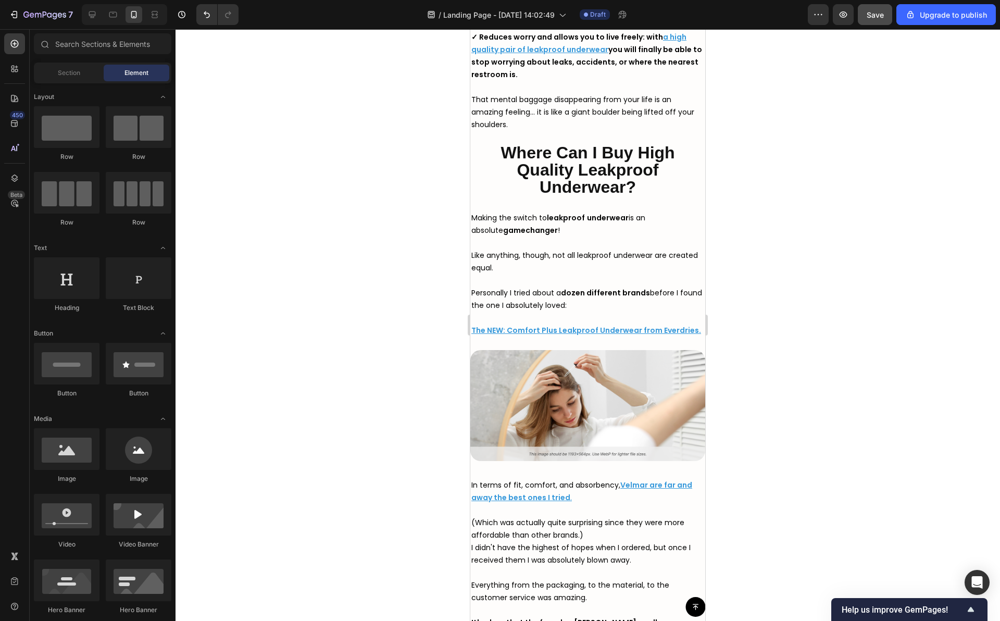
scroll to position [3806, 0]
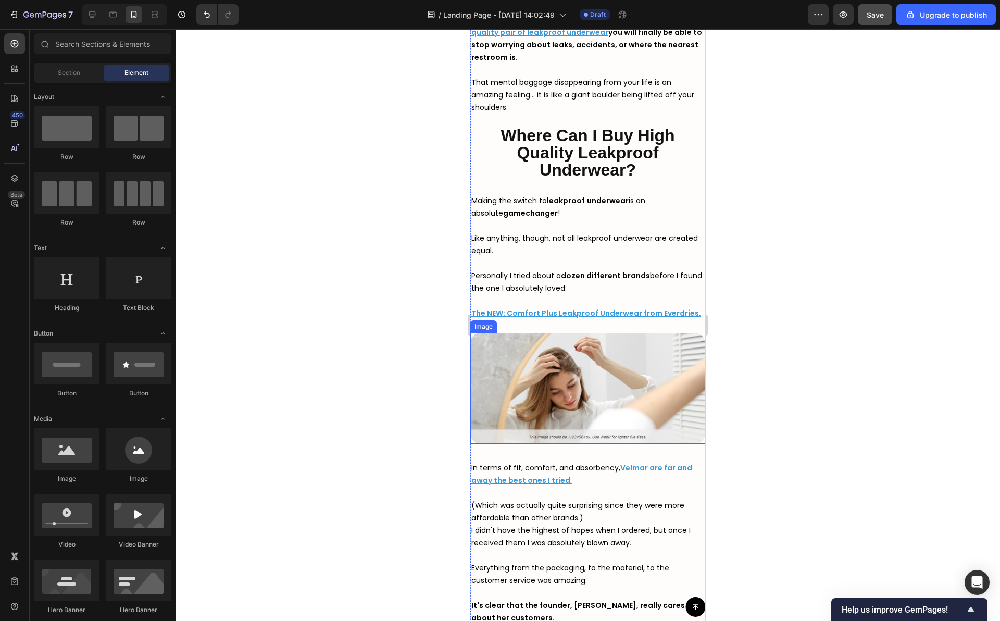
click at [547, 388] on img at bounding box center [587, 388] width 235 height 111
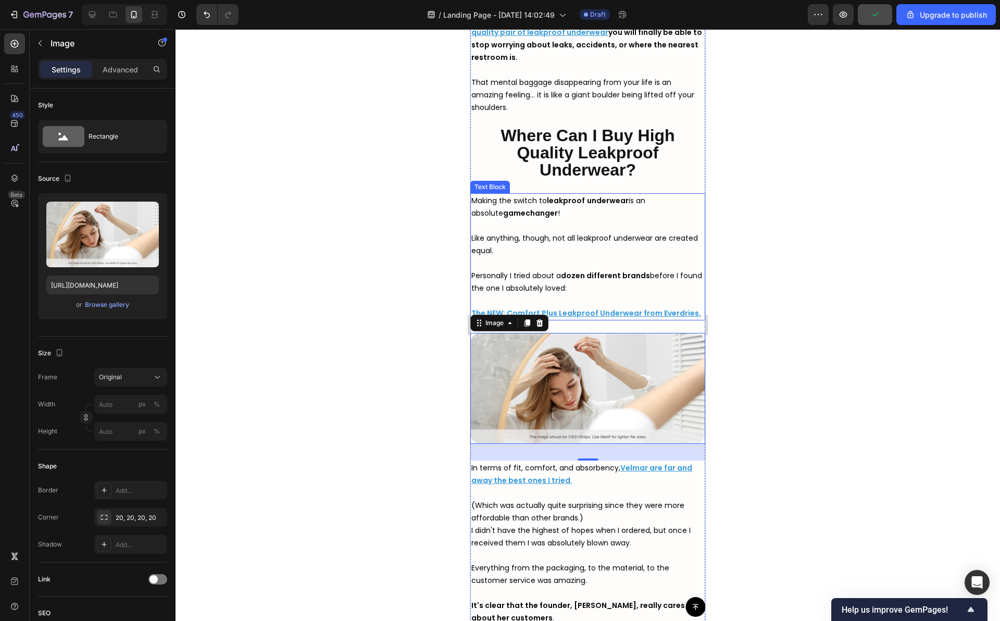
scroll to position [3841, 0]
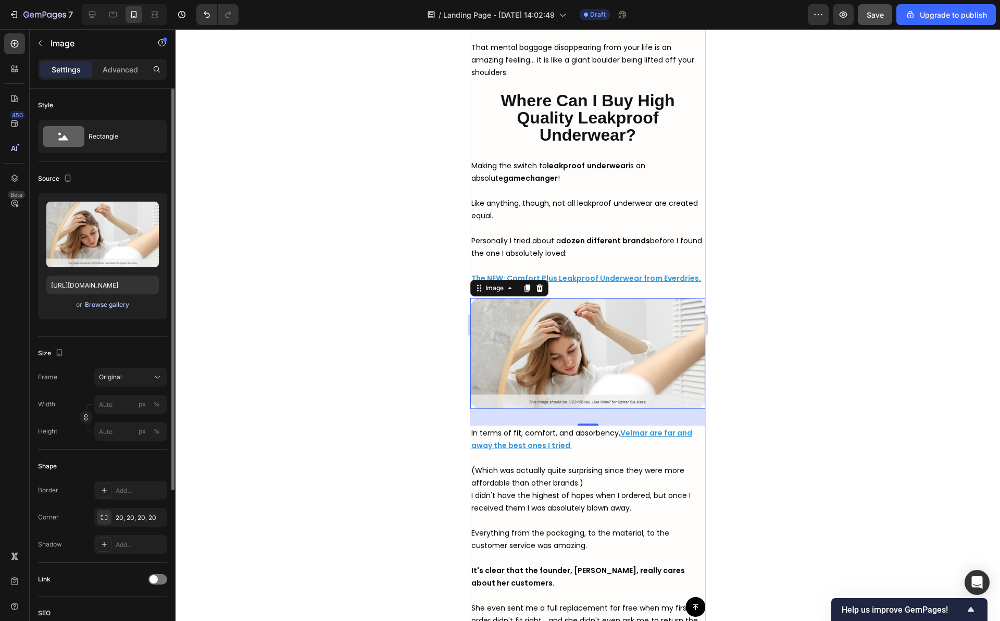
click at [104, 304] on div "Browse gallery" at bounding box center [107, 304] width 44 height 9
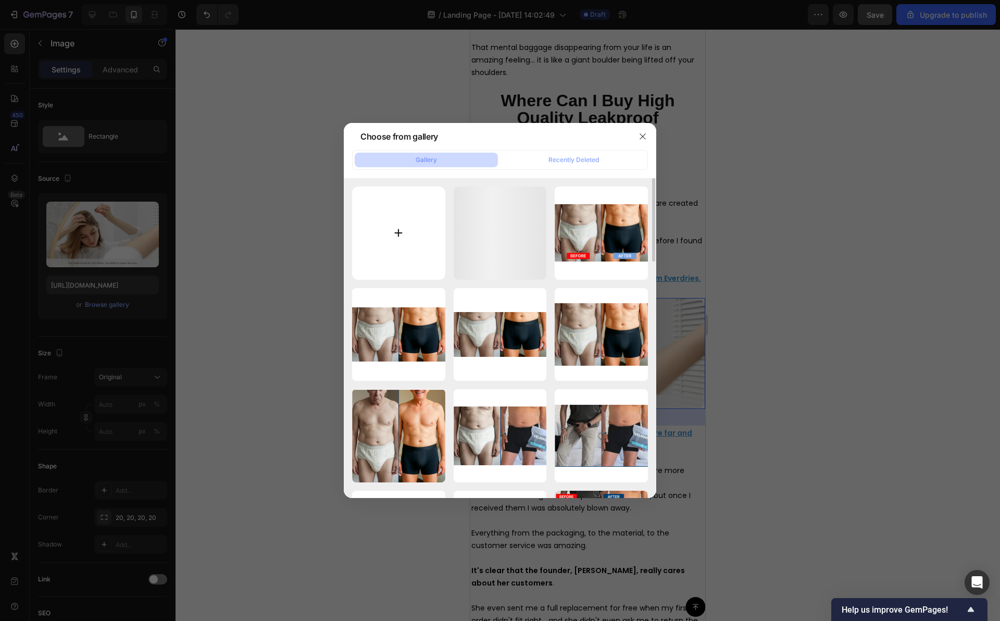
click at [416, 228] on input "file" at bounding box center [398, 232] width 93 height 93
type input "C:\fakepath\Capture d’écran [DATE] à 10.34.23.png"
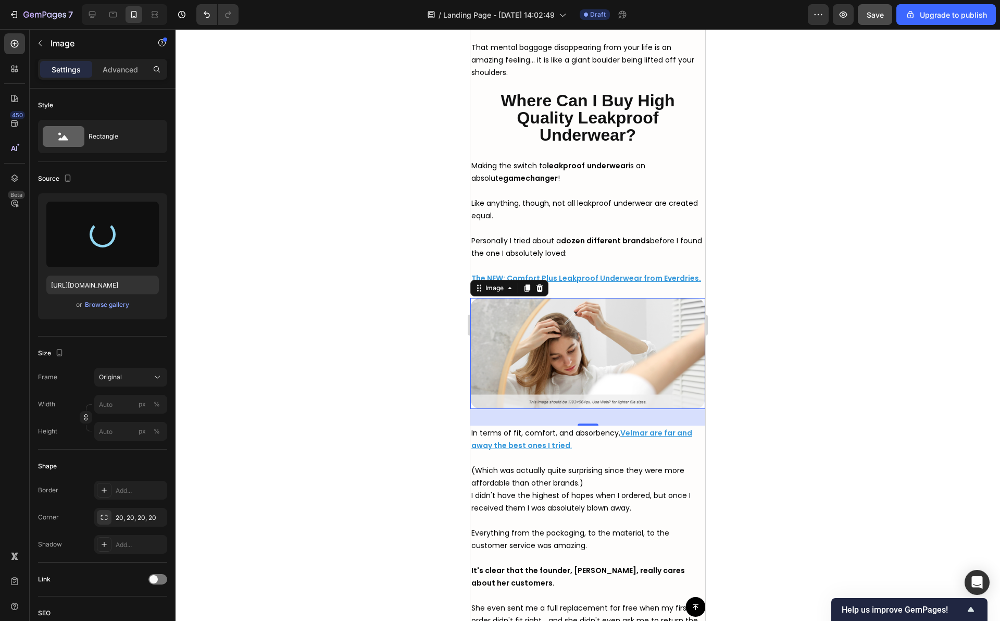
type input "[URL][DOMAIN_NAME]"
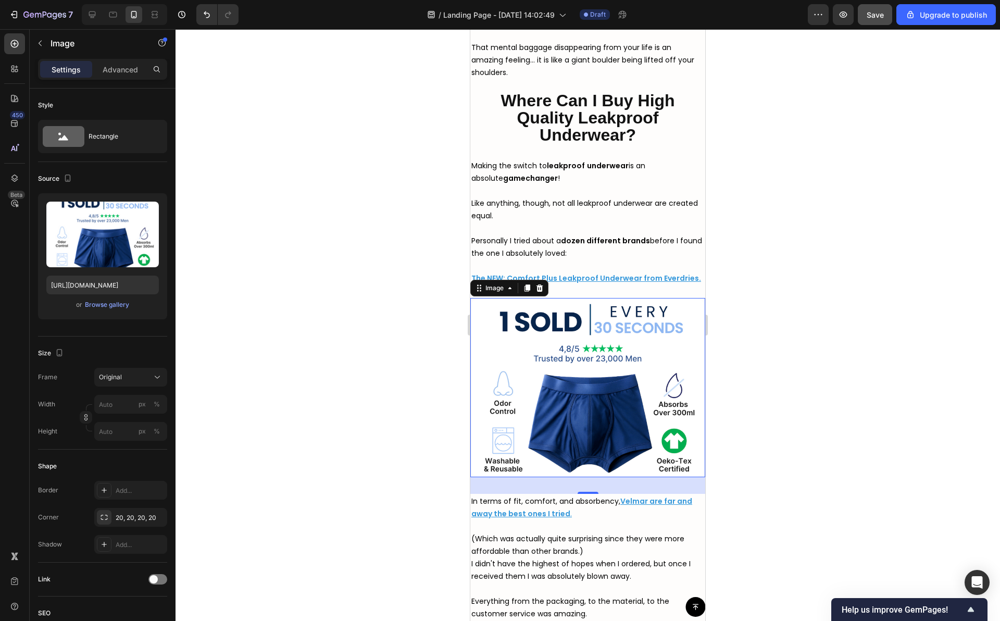
click at [781, 374] on div at bounding box center [587, 324] width 824 height 591
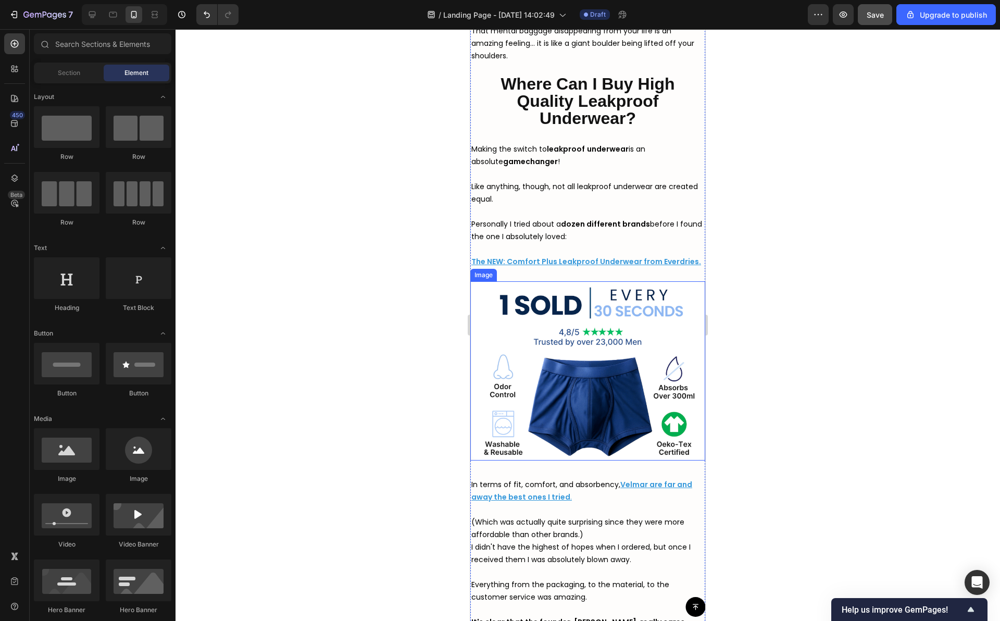
scroll to position [3871, 0]
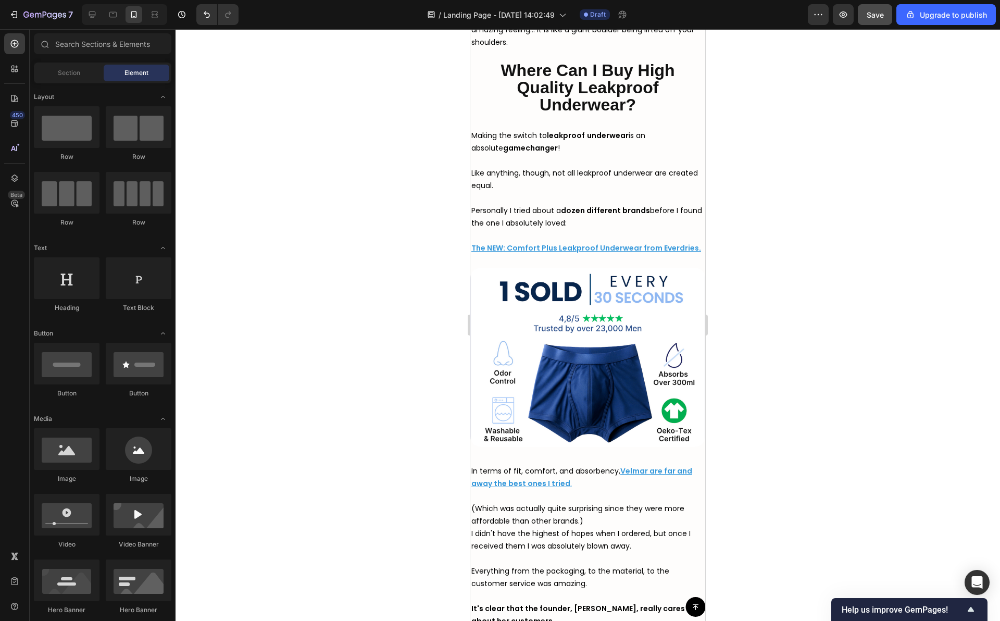
click at [751, 330] on div at bounding box center [587, 324] width 824 height 591
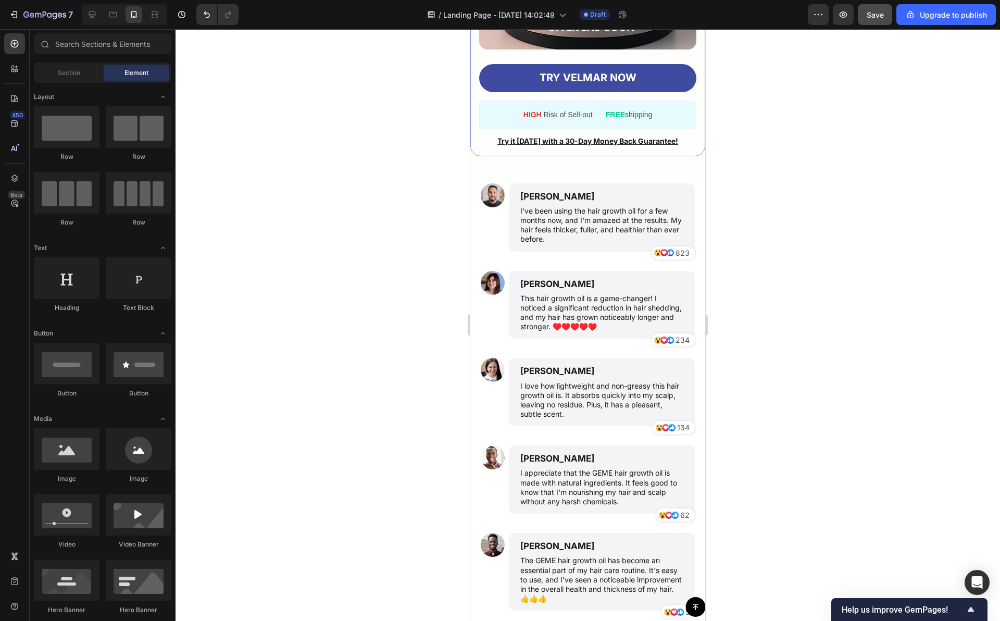
scroll to position [5069, 0]
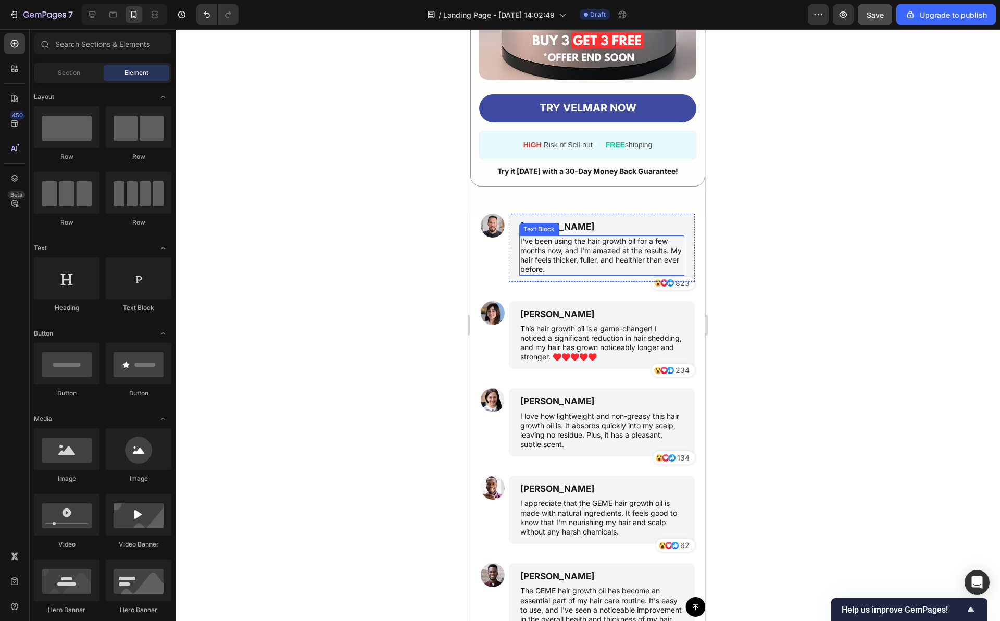
click at [594, 250] on p "I've been using the hair growth oil for a few months now, and I'm amazed at the…" at bounding box center [601, 255] width 163 height 38
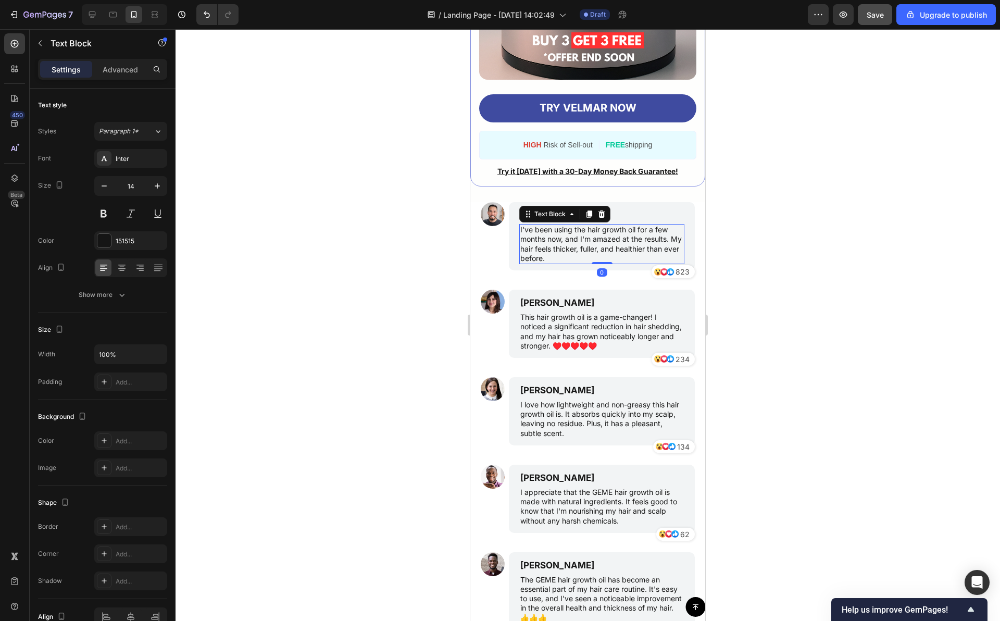
click at [761, 250] on div at bounding box center [587, 324] width 824 height 591
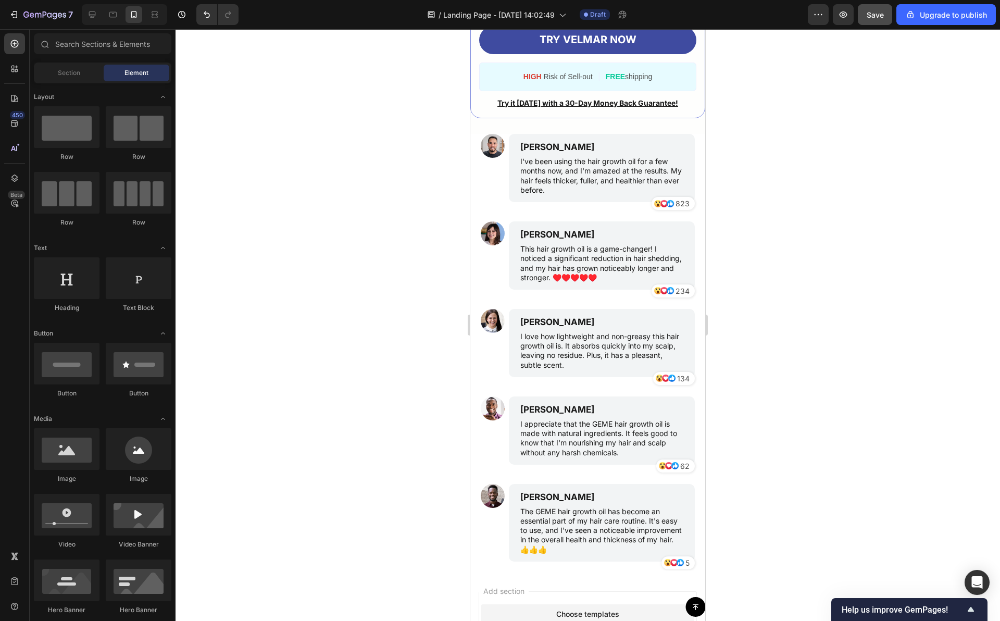
scroll to position [5191, 0]
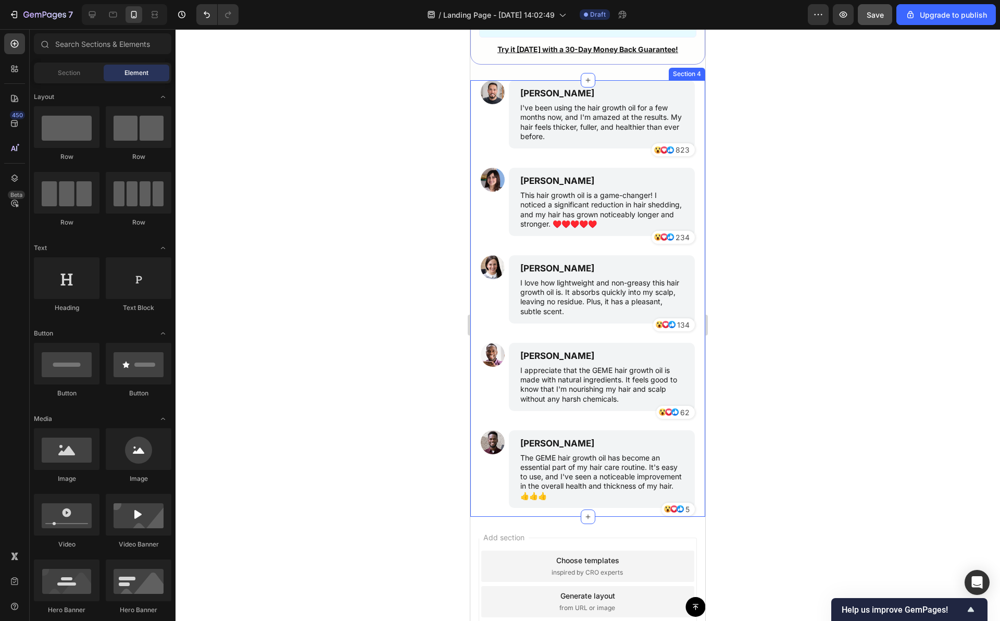
click at [758, 209] on div at bounding box center [587, 324] width 824 height 591
drag, startPoint x: 758, startPoint y: 209, endPoint x: 758, endPoint y: 200, distance: 8.3
click at [758, 200] on div at bounding box center [587, 324] width 824 height 591
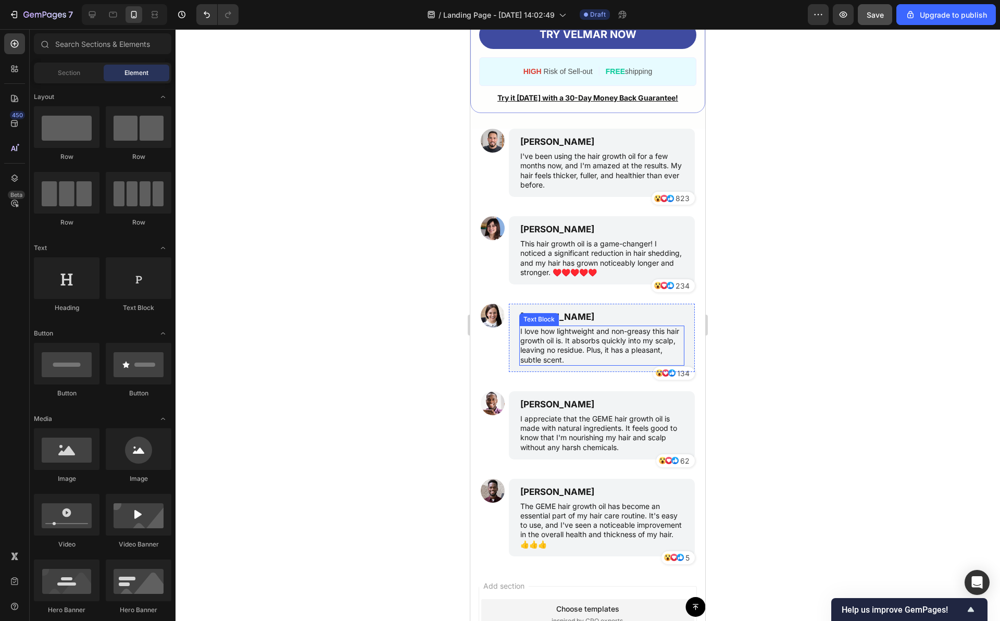
scroll to position [5062, 0]
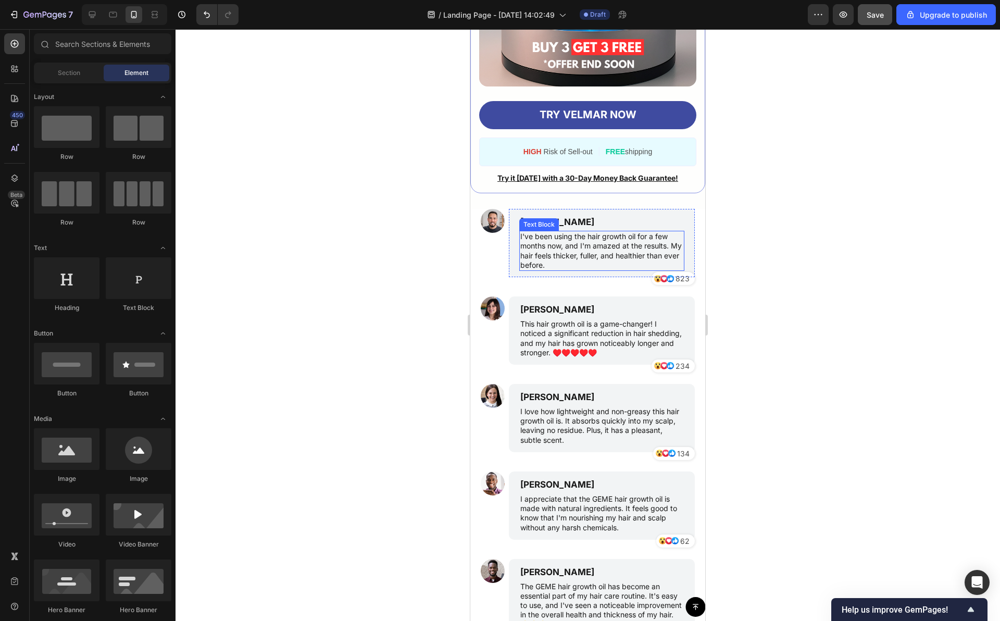
click at [565, 258] on p "I've been using the hair growth oil for a few months now, and I'm amazed at the…" at bounding box center [601, 251] width 163 height 38
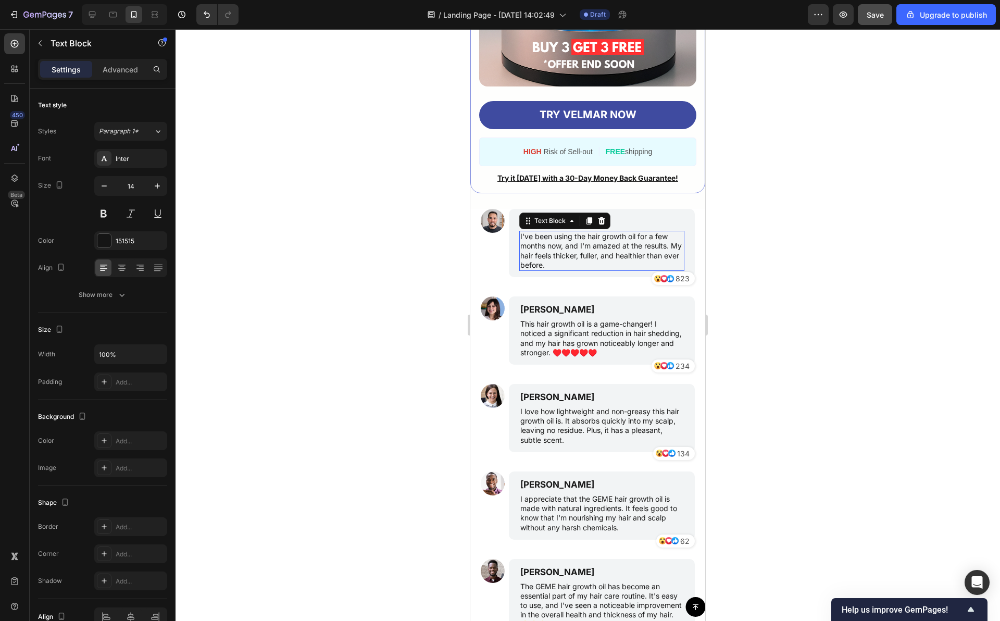
click at [565, 258] on p "I've been using the hair growth oil for a few months now, and I'm amazed at the…" at bounding box center [601, 251] width 163 height 38
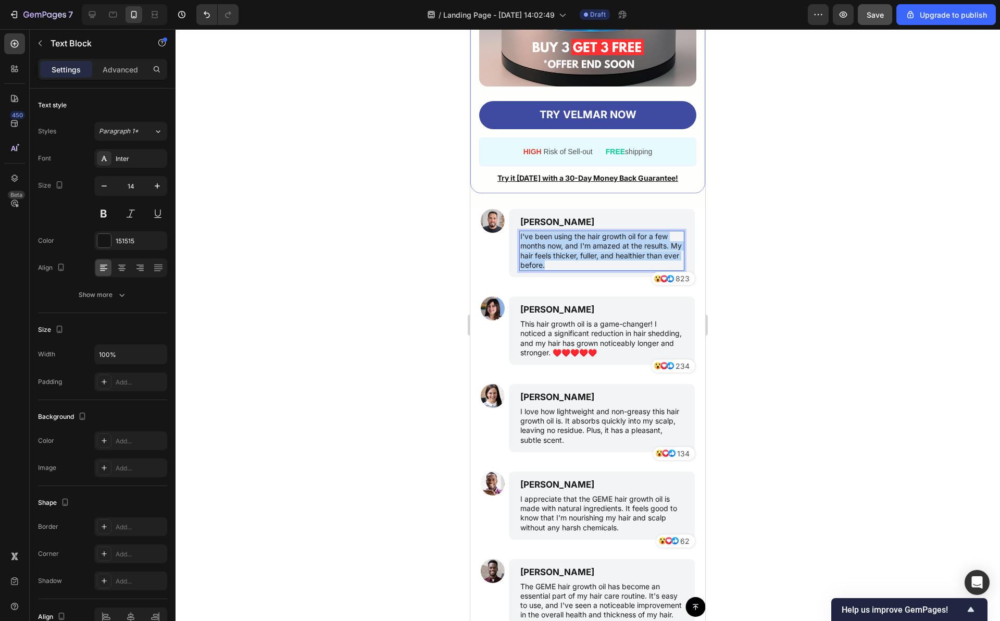
click at [565, 258] on p "I've been using the hair growth oil for a few months now, and I'm amazed at the…" at bounding box center [601, 251] width 163 height 38
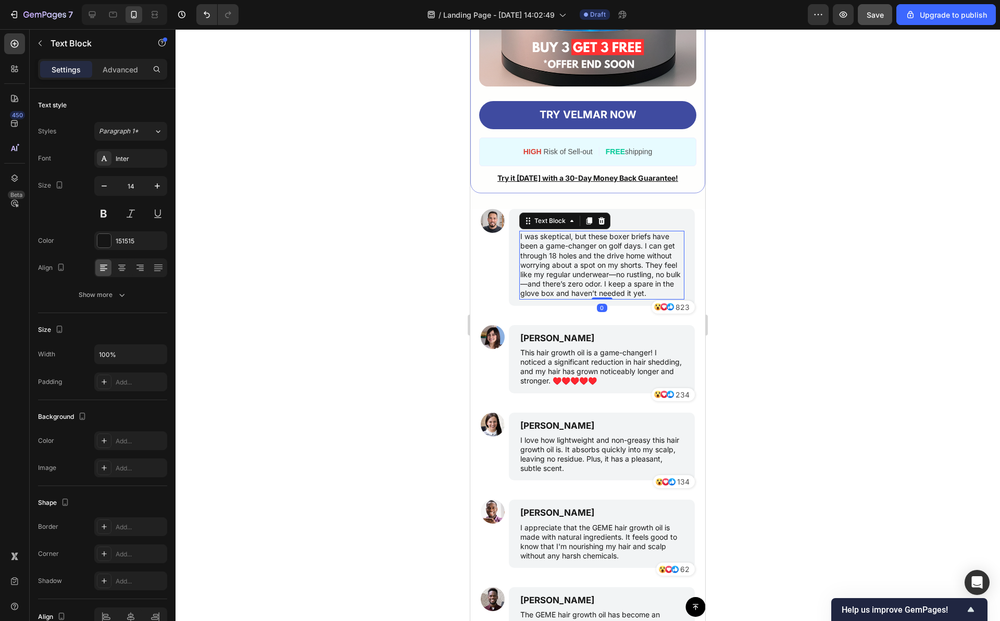
click at [782, 290] on div at bounding box center [587, 324] width 824 height 591
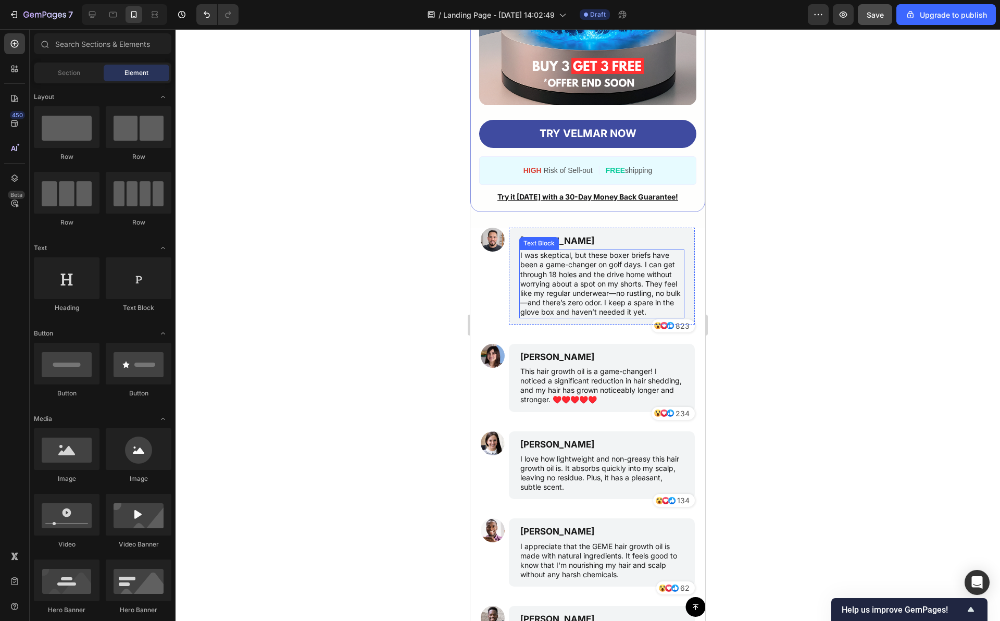
scroll to position [5043, 0]
click at [724, 296] on div at bounding box center [587, 324] width 824 height 591
click at [550, 404] on p "This hair growth oil is a game-changer! I noticed a significant reduction in ha…" at bounding box center [601, 386] width 163 height 38
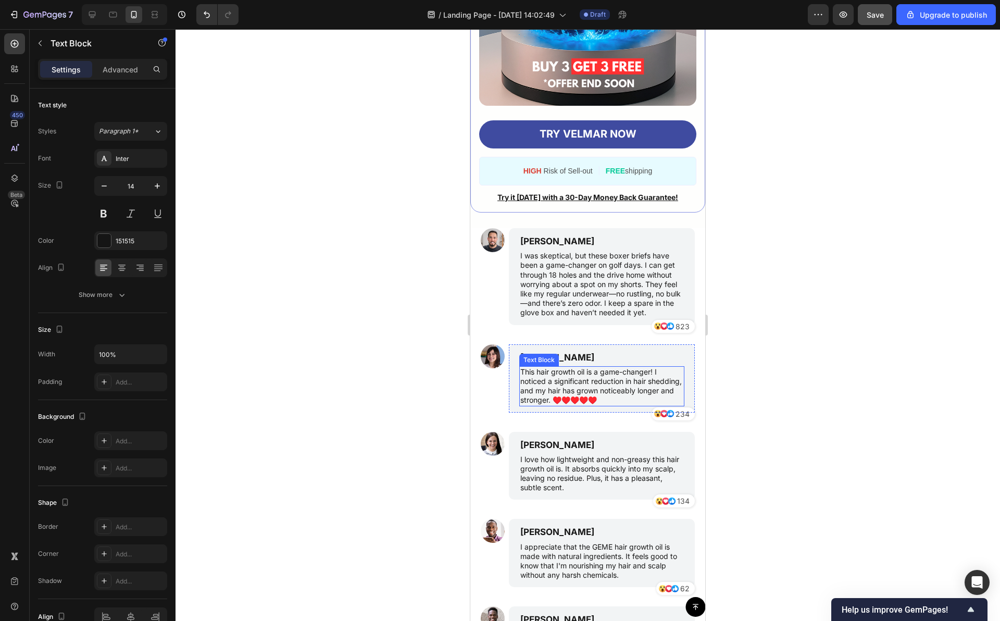
click at [550, 404] on p "This hair growth oil is a game-changer! I noticed a significant reduction in ha…" at bounding box center [601, 386] width 163 height 38
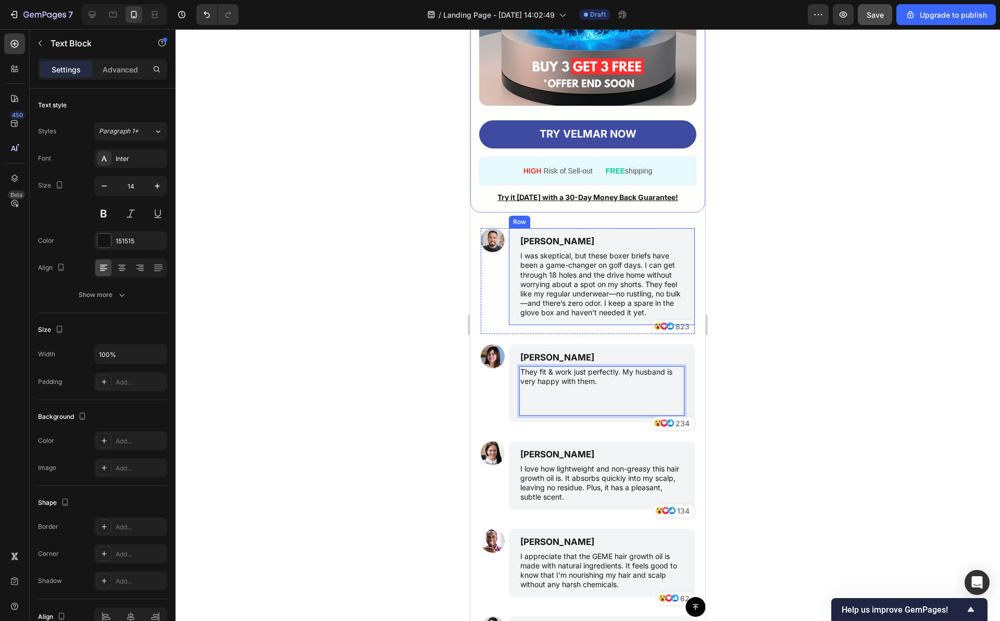
click at [739, 280] on div at bounding box center [587, 324] width 824 height 591
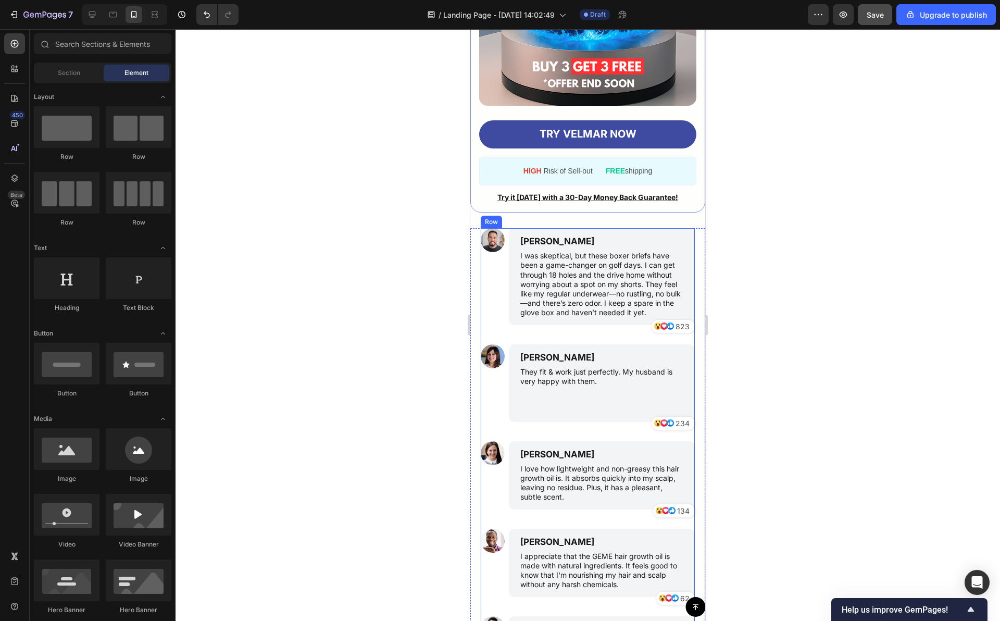
click at [561, 414] on p "Rich Text Editor. Editing area: main" at bounding box center [601, 404] width 163 height 19
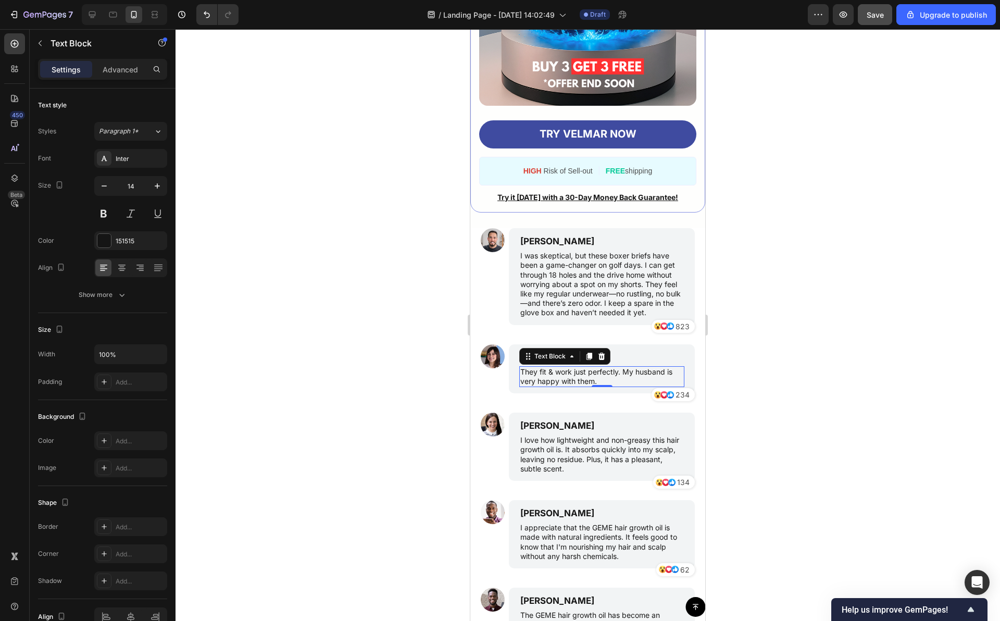
click at [811, 363] on div at bounding box center [587, 324] width 824 height 591
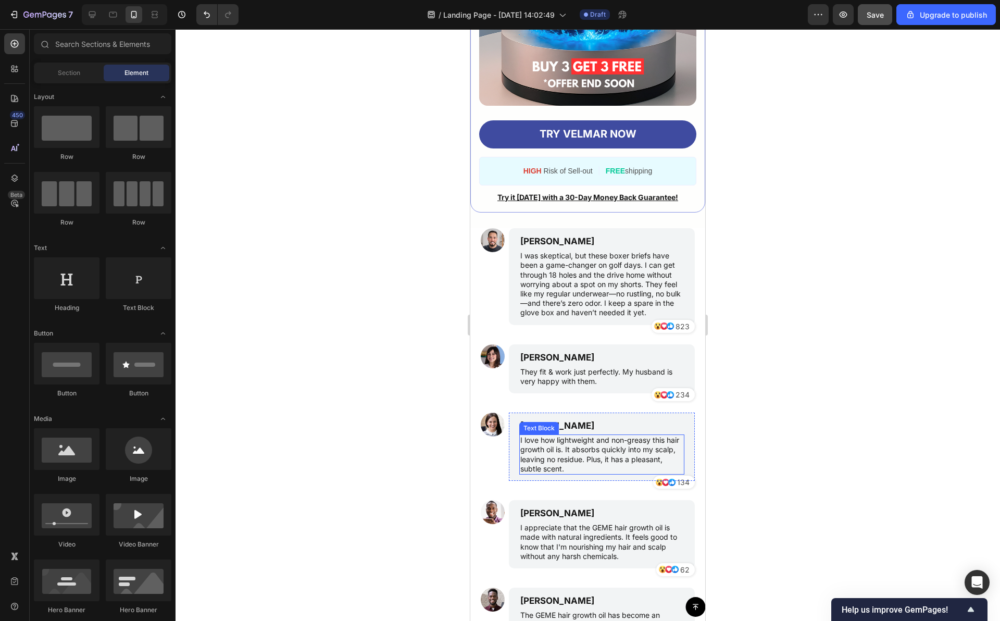
click at [573, 473] on p "I love how lightweight and non-greasy this hair growth oil is. It absorbs quick…" at bounding box center [601, 454] width 163 height 38
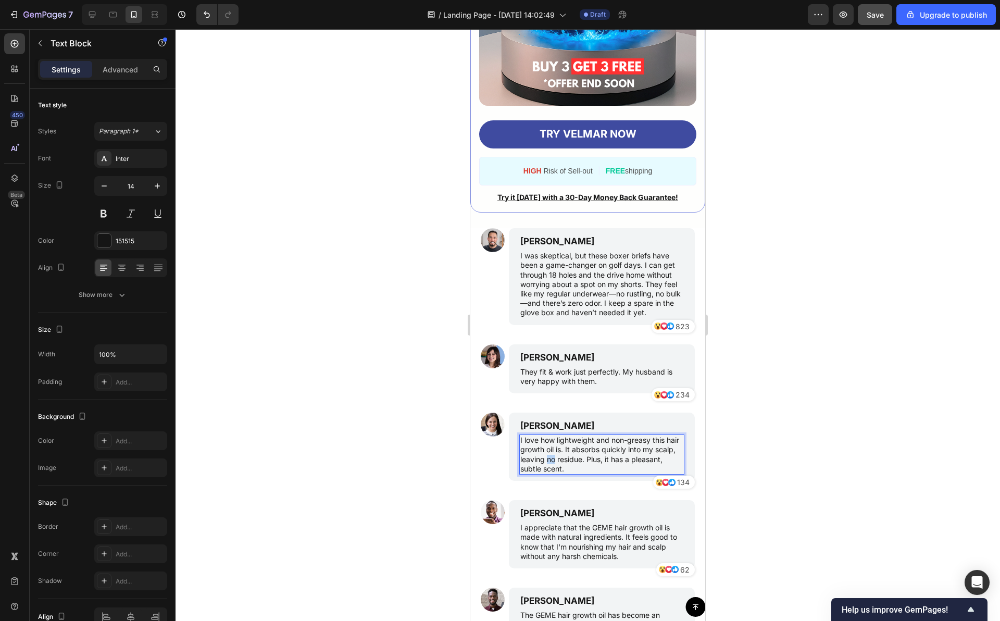
click at [573, 473] on p "I love how lightweight and non-greasy this hair growth oil is. It absorbs quick…" at bounding box center [601, 454] width 163 height 38
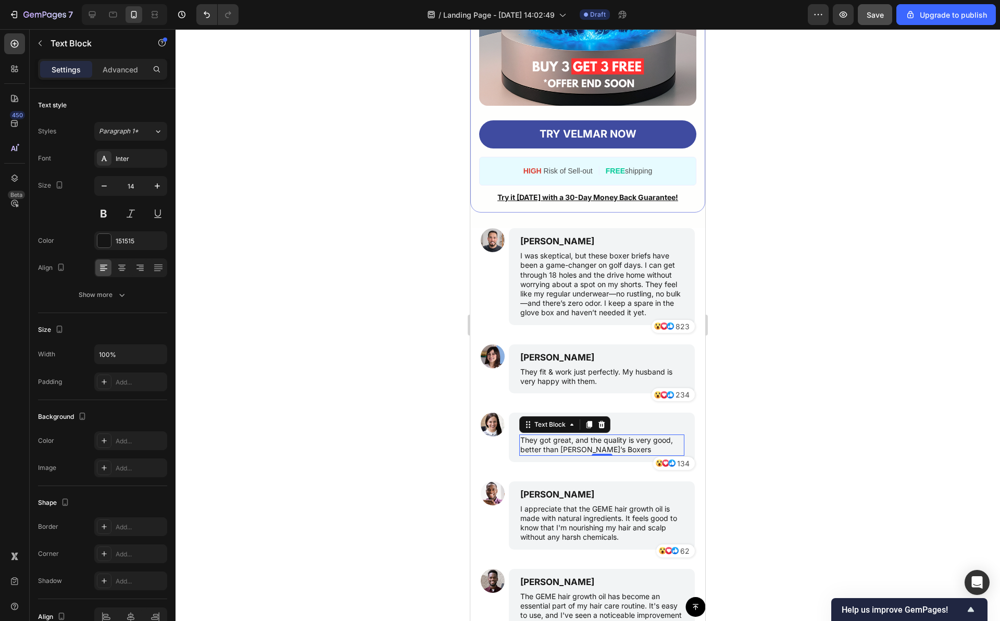
click at [781, 386] on div at bounding box center [587, 324] width 824 height 591
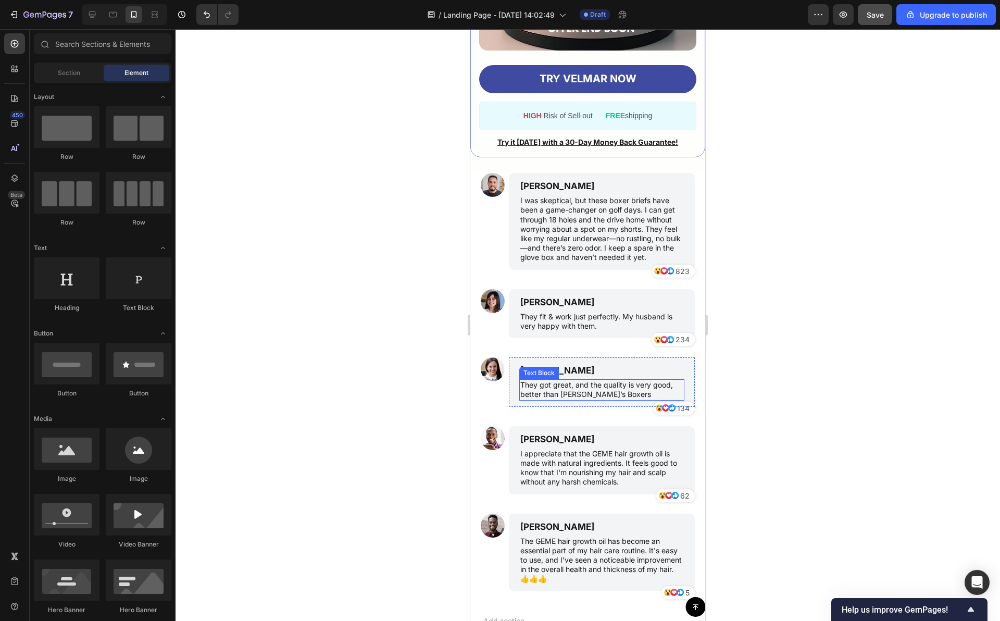
scroll to position [5116, 0]
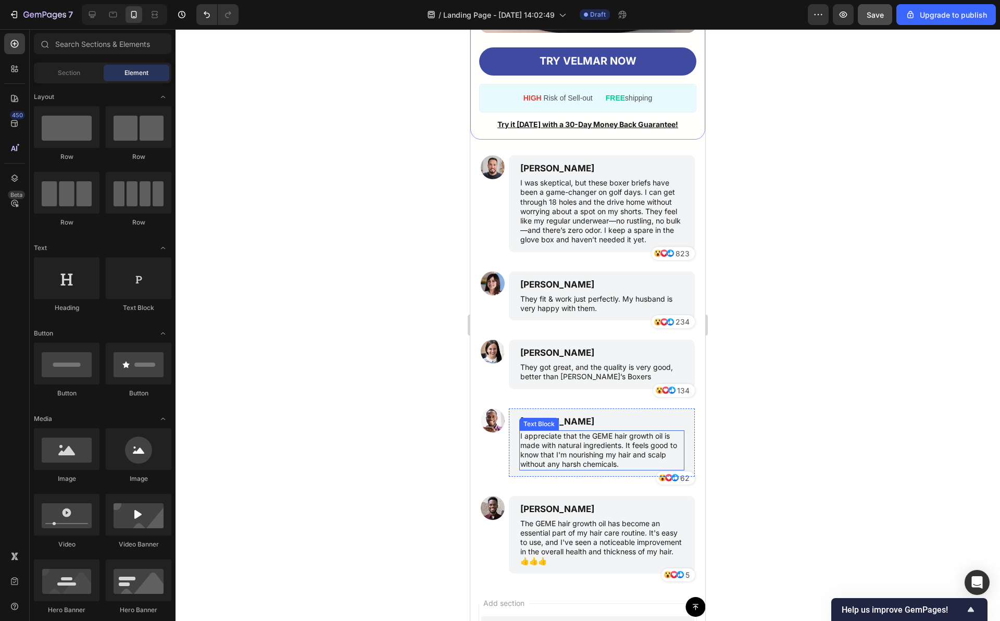
click at [596, 463] on p "I appreciate that the GEME hair growth oil is made with natural ingredients. It…" at bounding box center [601, 450] width 163 height 38
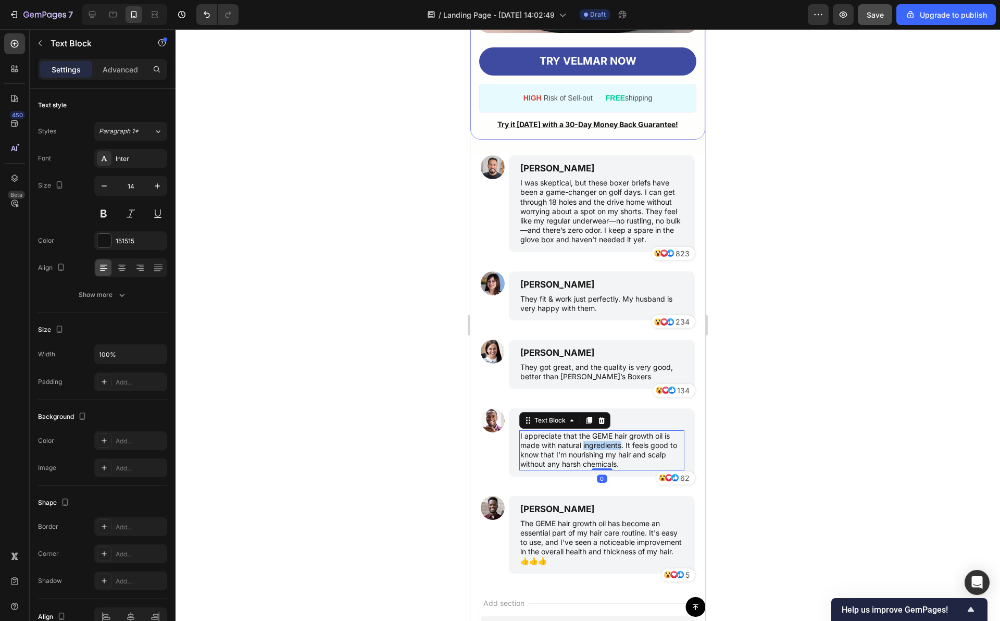
click at [596, 463] on p "I appreciate that the GEME hair growth oil is made with natural ingredients. It…" at bounding box center [601, 450] width 163 height 38
click at [727, 440] on div at bounding box center [587, 324] width 824 height 591
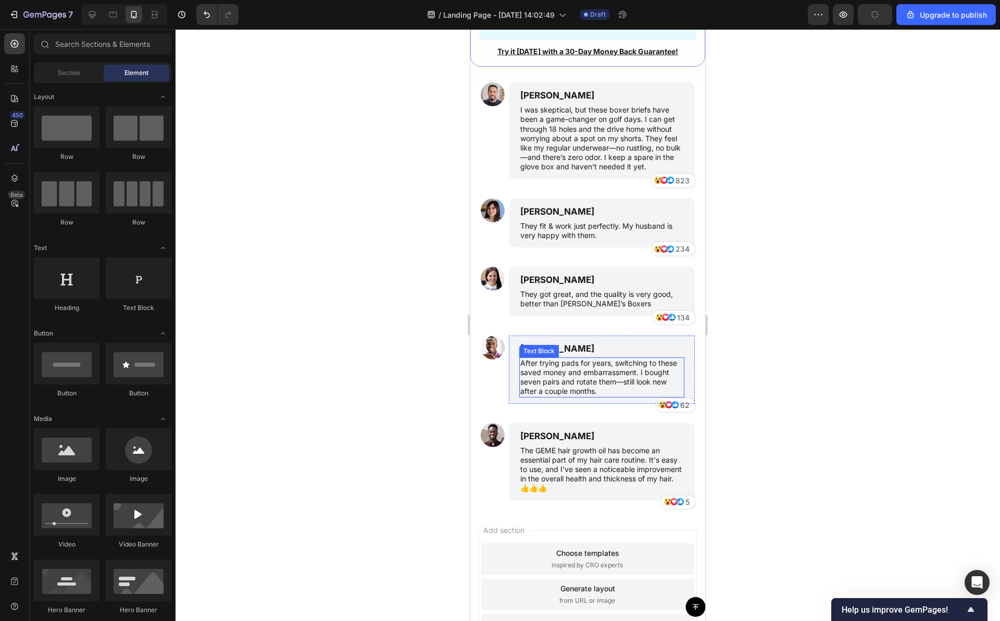
scroll to position [5220, 0]
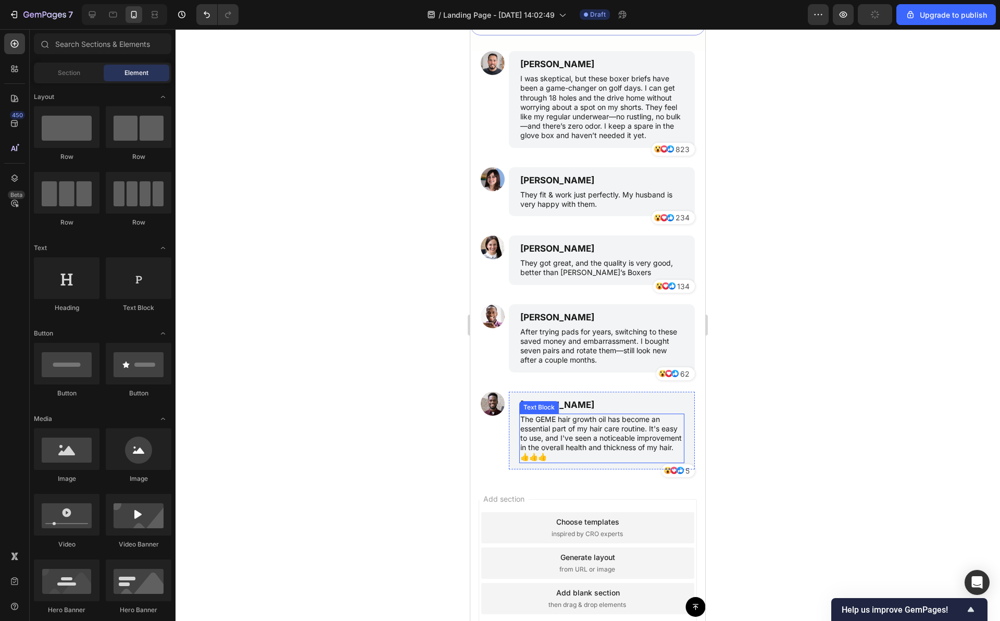
click at [558, 455] on p "The GEME hair growth oil has become an essential part of my hair care routine. …" at bounding box center [601, 437] width 163 height 47
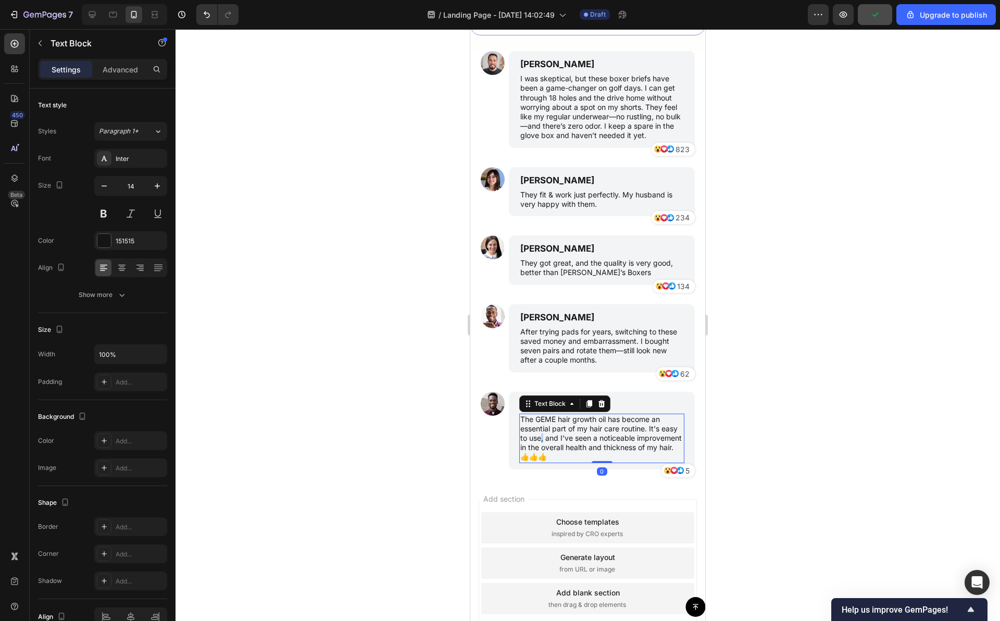
click at [558, 455] on p "The GEME hair growth oil has become an essential part of my hair care routine. …" at bounding box center [601, 437] width 163 height 47
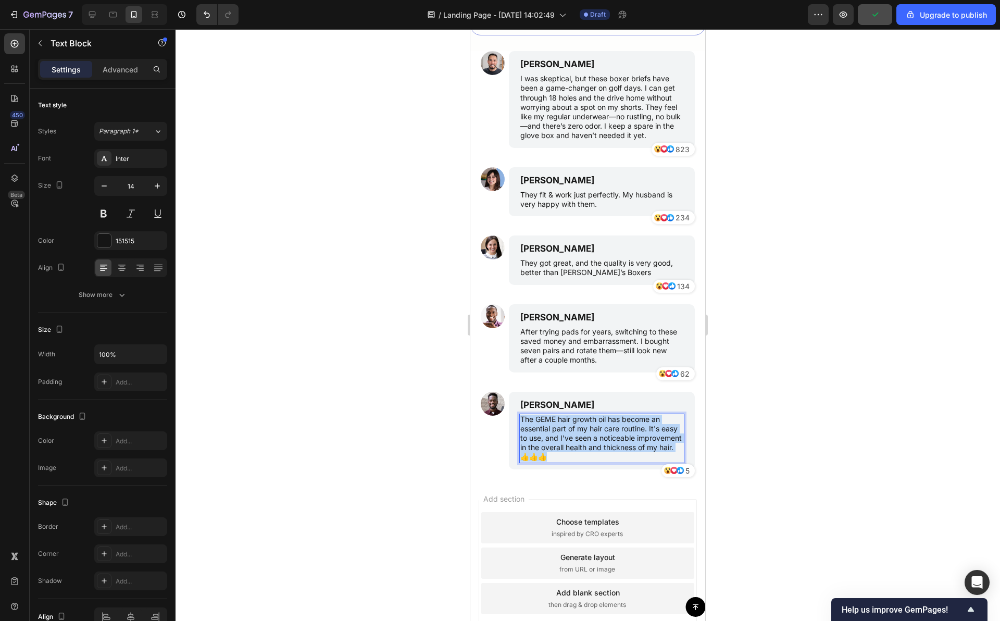
click at [558, 455] on p "The GEME hair growth oil has become an essential part of my hair care routine. …" at bounding box center [601, 437] width 163 height 47
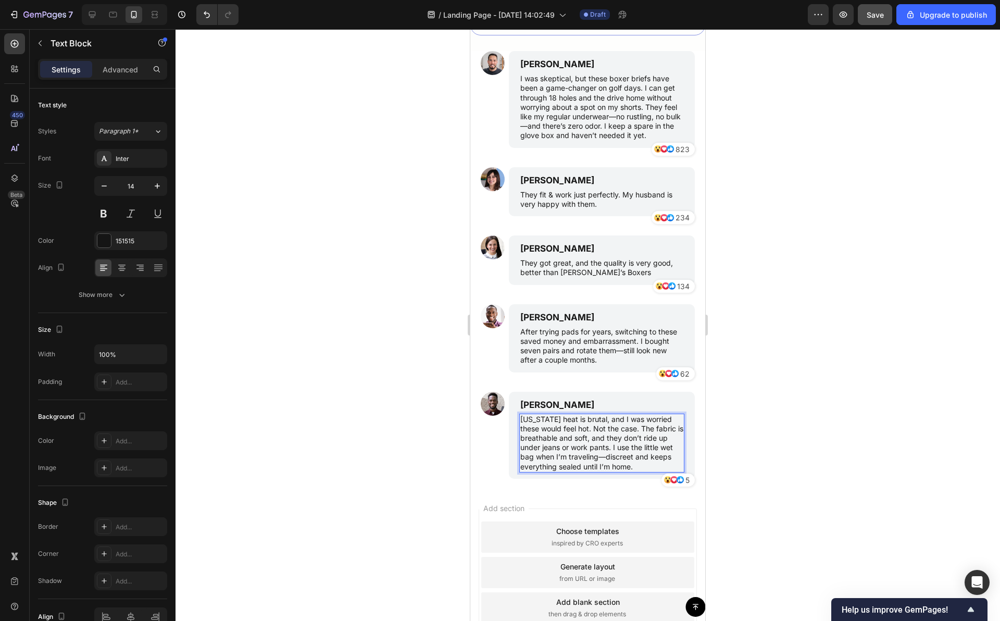
click at [604, 471] on p "[US_STATE] heat is brutal, and I was worried these would feel hot. Not the case…" at bounding box center [601, 442] width 163 height 57
click at [761, 458] on div at bounding box center [587, 324] width 824 height 591
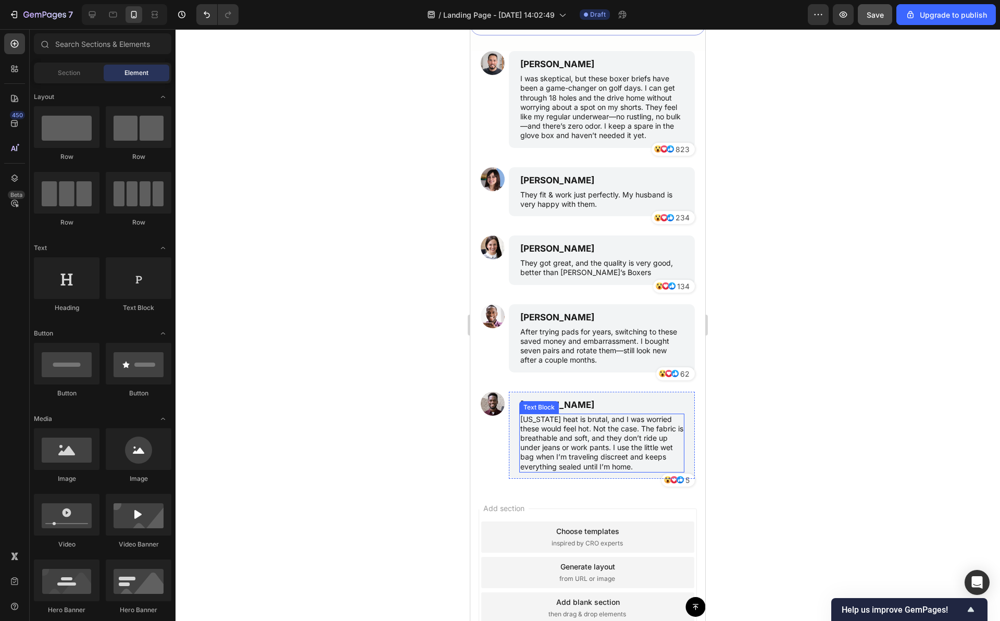
click at [627, 463] on p "[US_STATE] heat is brutal, and I was worried these would feel hot. Not the case…" at bounding box center [601, 442] width 163 height 57
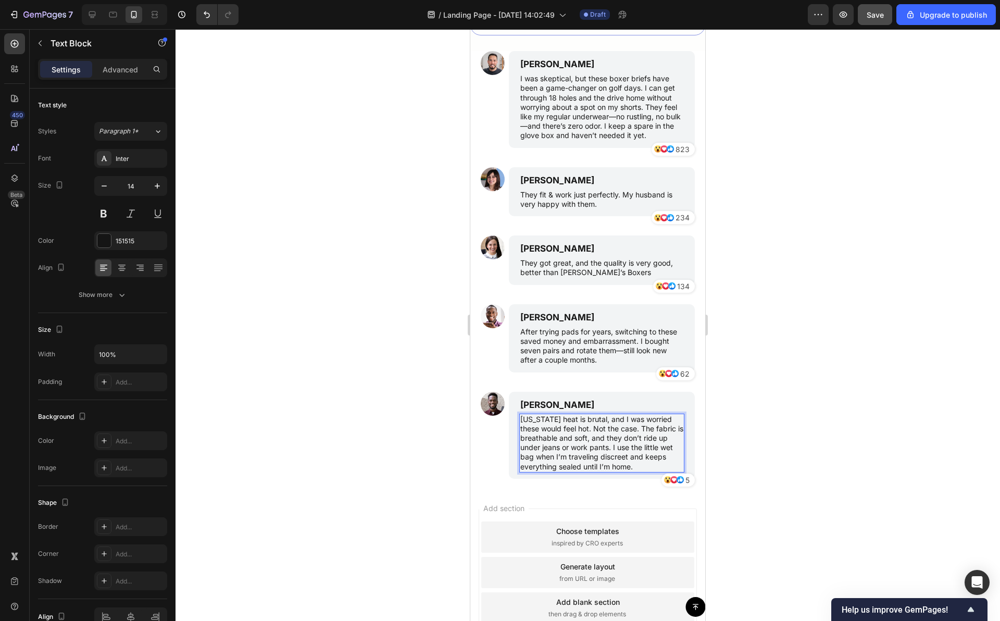
click at [639, 471] on p "[US_STATE] heat is brutal, and I was worried these would feel hot. Not the case…" at bounding box center [601, 442] width 163 height 57
drag, startPoint x: 639, startPoint y: 487, endPoint x: 612, endPoint y: 470, distance: 32.5
click at [612, 470] on p "[US_STATE] heat is brutal, and I was worried these would feel hot. Not the case…" at bounding box center [601, 442] width 163 height 57
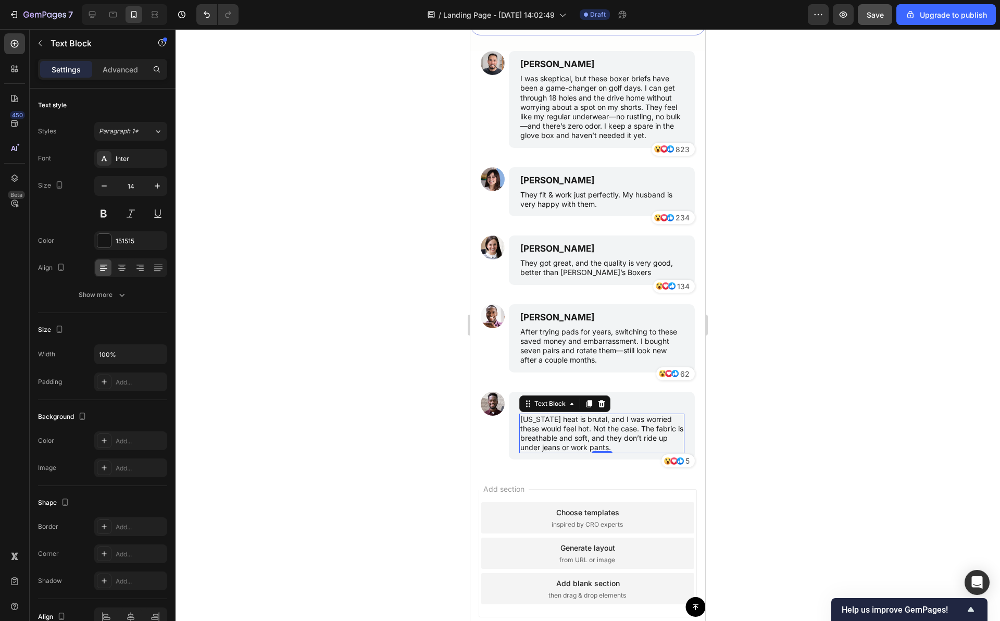
click at [785, 389] on div at bounding box center [587, 324] width 824 height 591
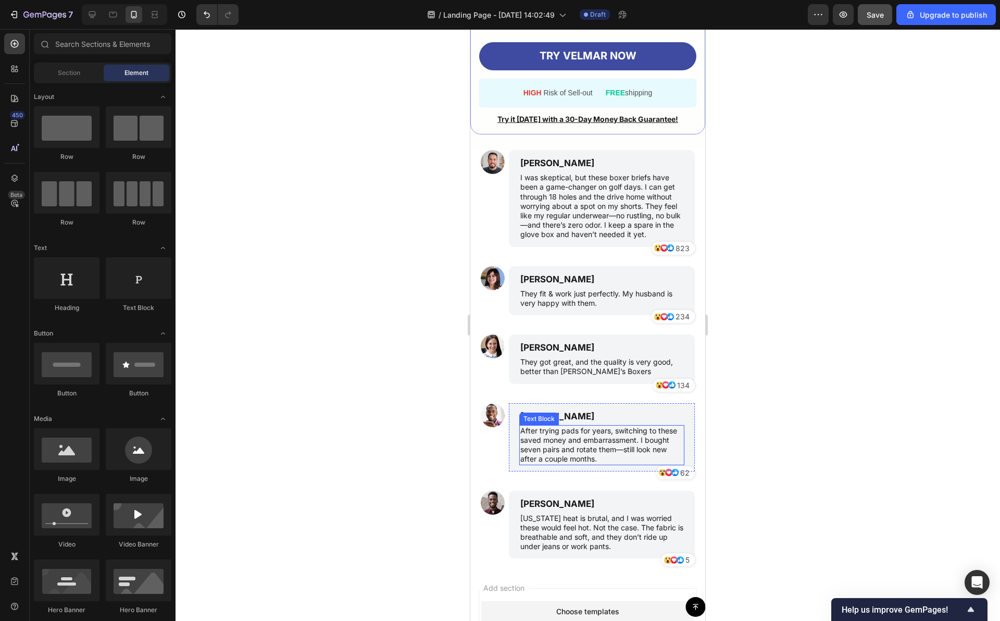
scroll to position [5143, 0]
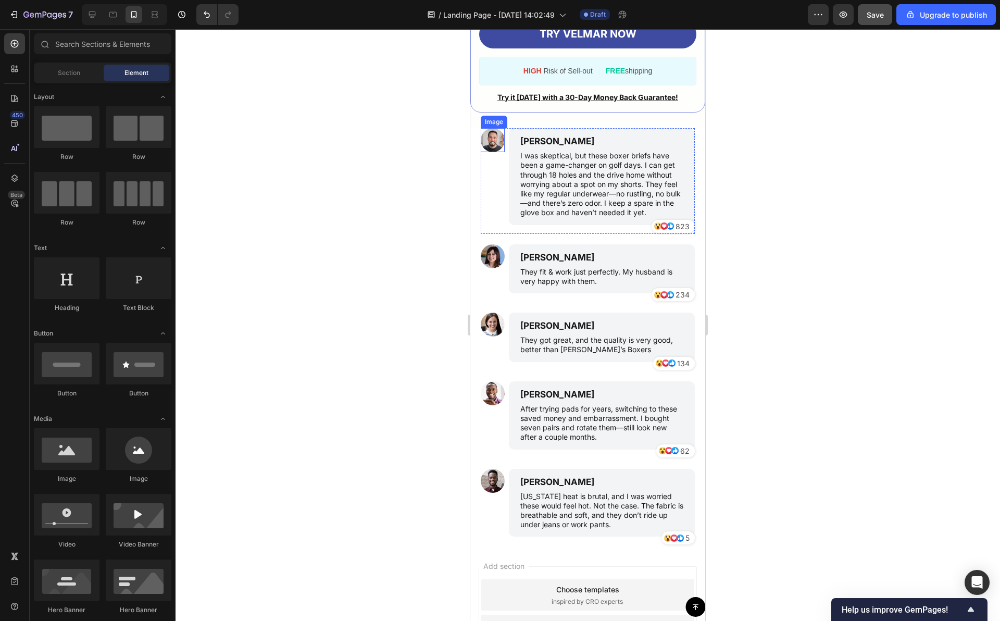
click at [492, 148] on img at bounding box center [493, 140] width 24 height 24
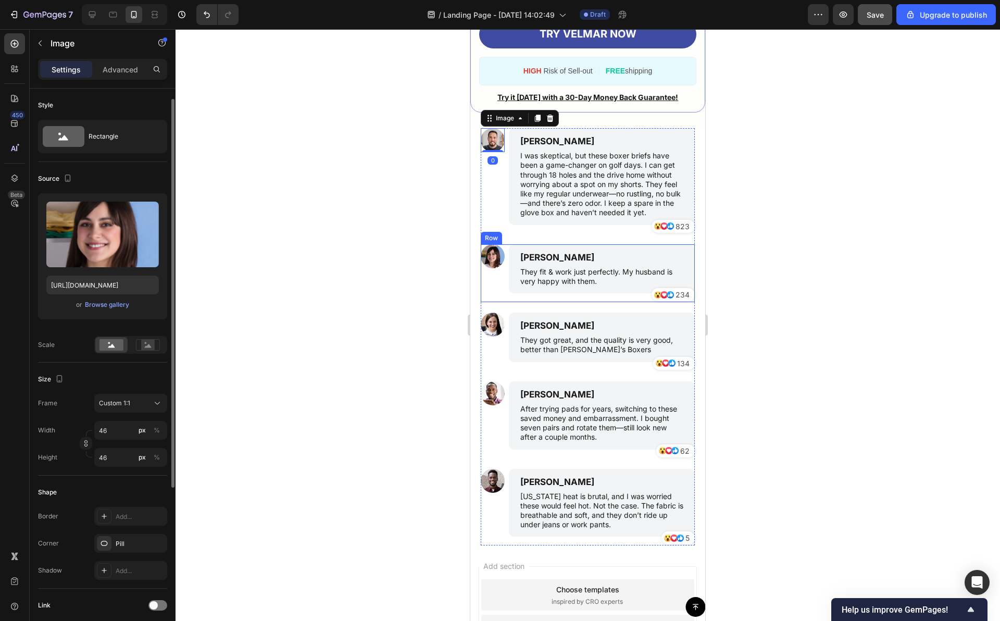
click at [492, 268] on img at bounding box center [493, 256] width 24 height 24
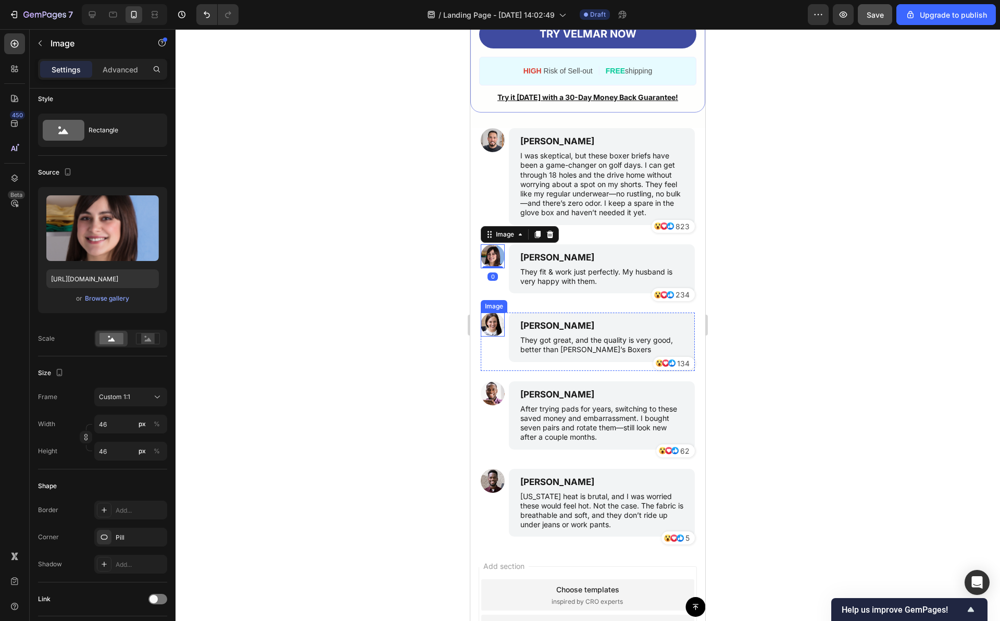
click at [491, 336] on img at bounding box center [493, 324] width 24 height 24
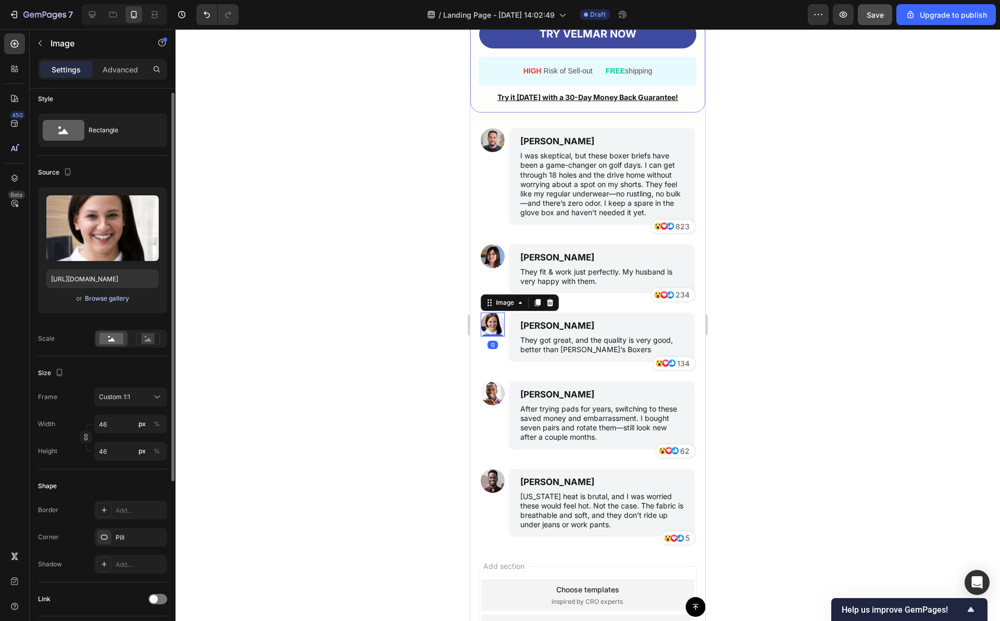
click at [104, 296] on div "Browse gallery" at bounding box center [107, 298] width 44 height 9
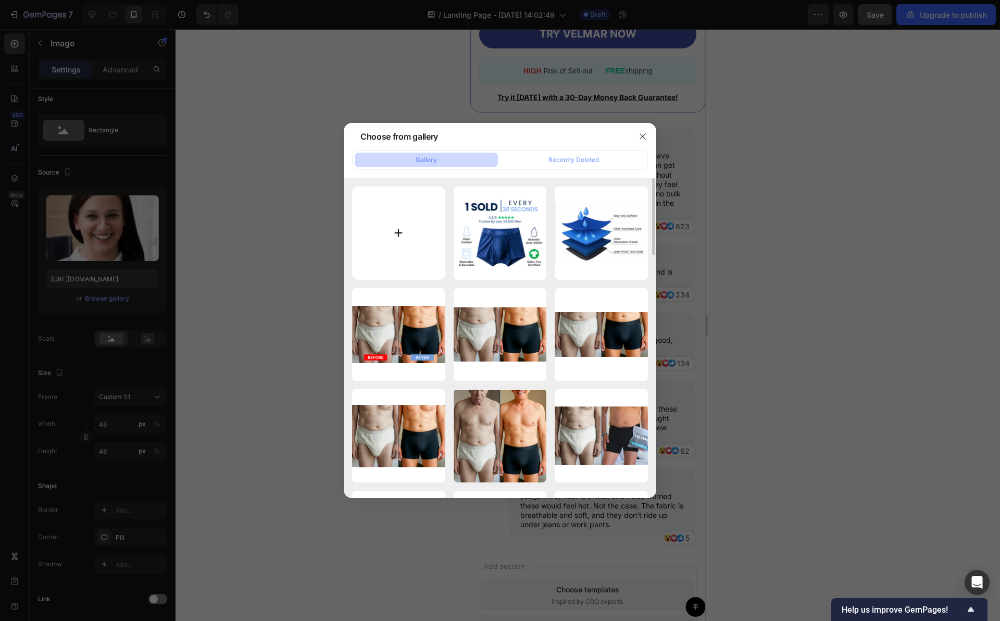
click at [414, 239] on input "file" at bounding box center [398, 232] width 93 height 93
type input "C:\fakepath\1757069897__1757080736456-img_2093__original.jpg"
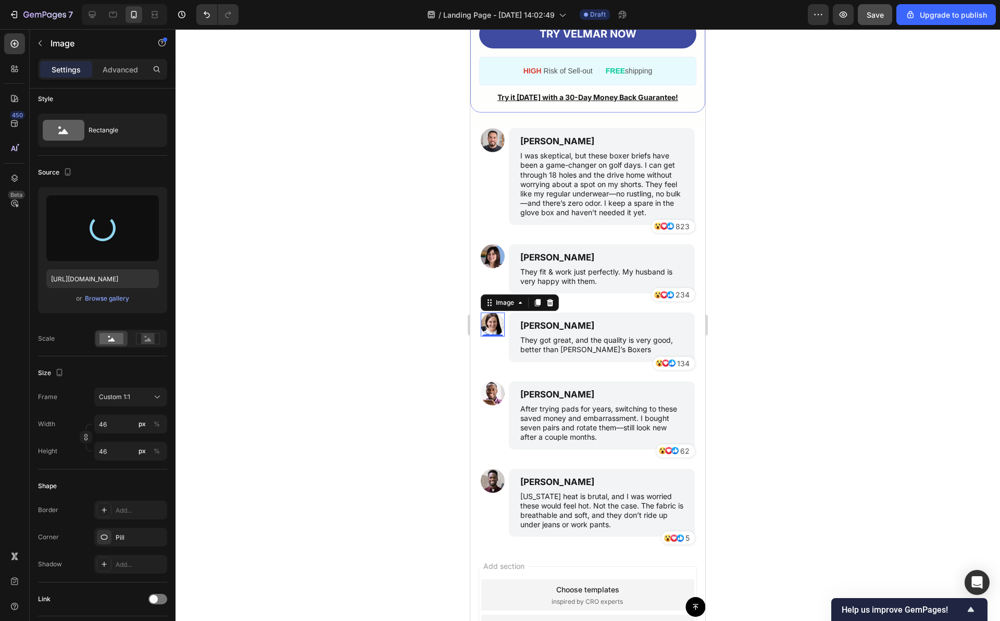
click at [774, 143] on div at bounding box center [587, 324] width 824 height 591
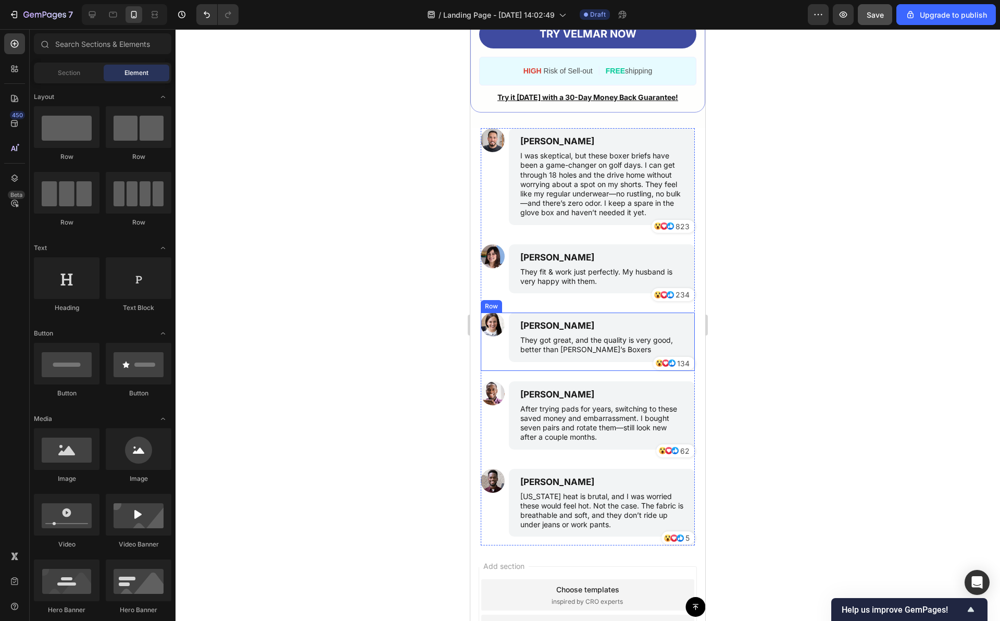
click at [483, 356] on div "Image" at bounding box center [493, 341] width 24 height 58
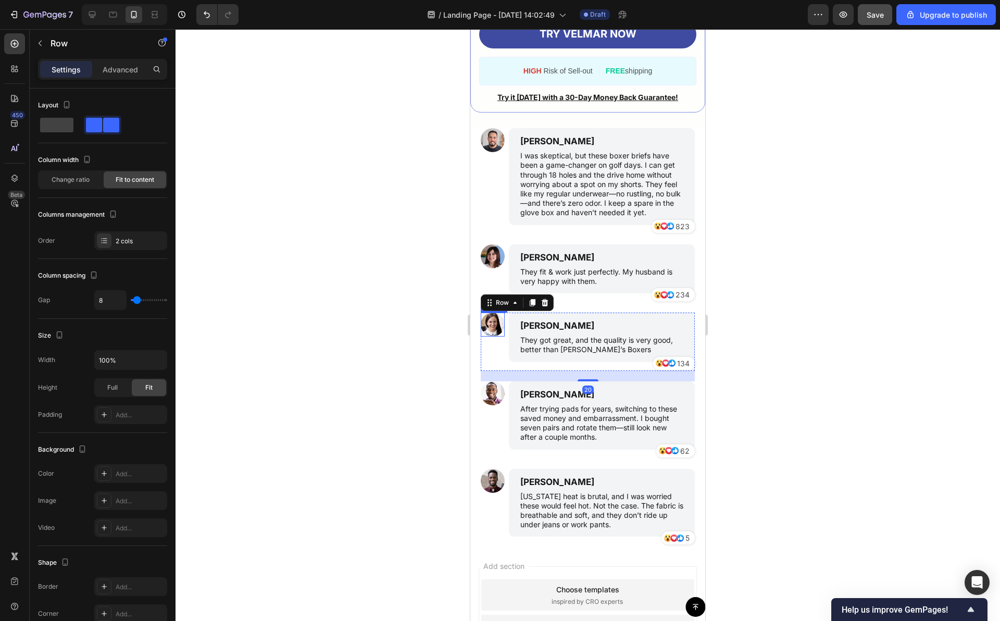
click at [490, 336] on img at bounding box center [493, 324] width 24 height 24
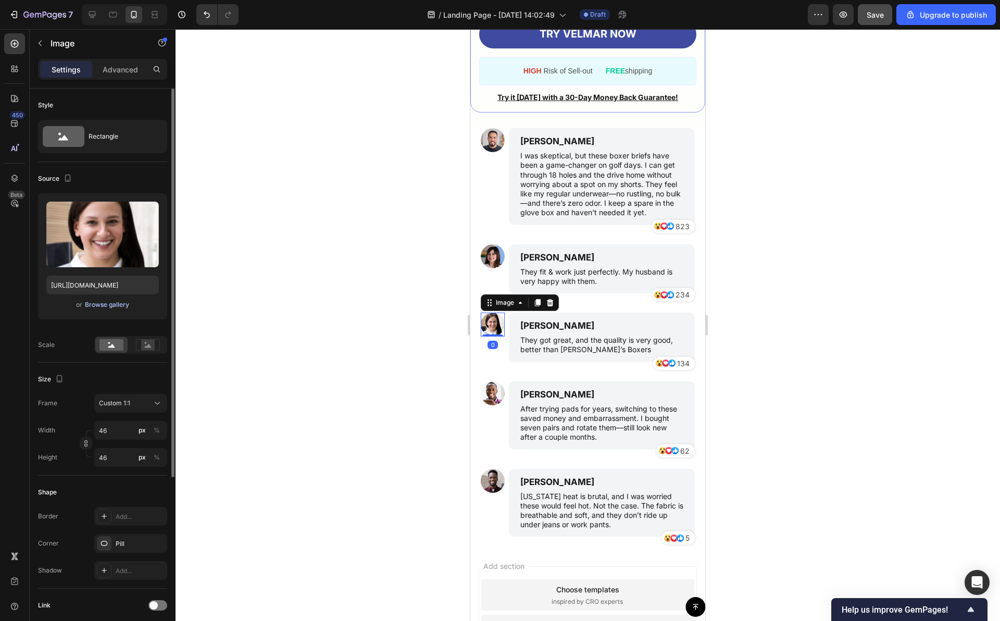
click at [116, 305] on div "Browse gallery" at bounding box center [107, 304] width 44 height 9
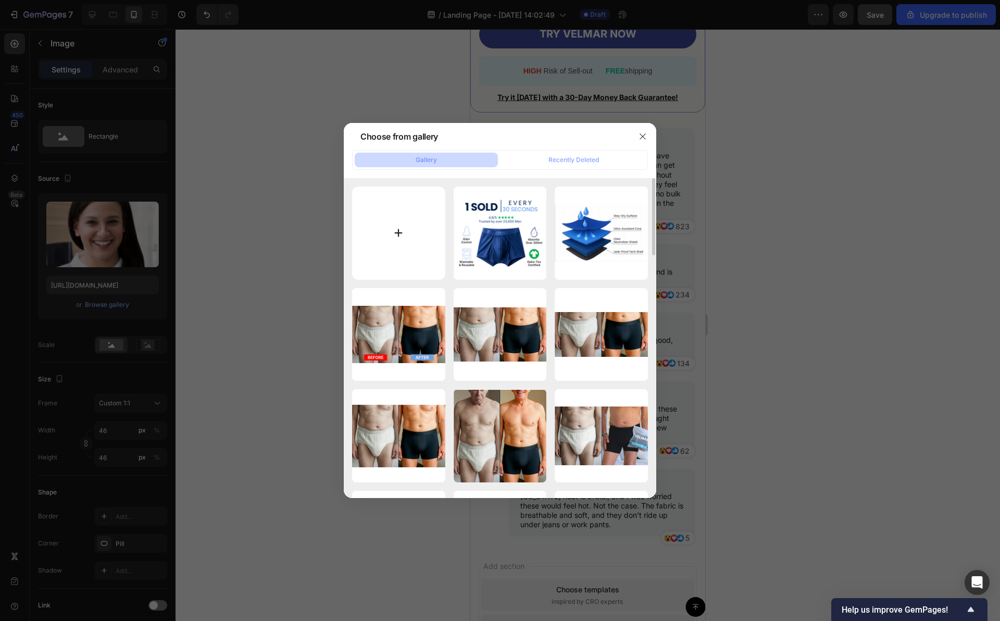
click at [422, 248] on input "file" at bounding box center [398, 232] width 93 height 93
type input "C:\fakepath\1757069897__1757080736456-img_2093__original.jpg"
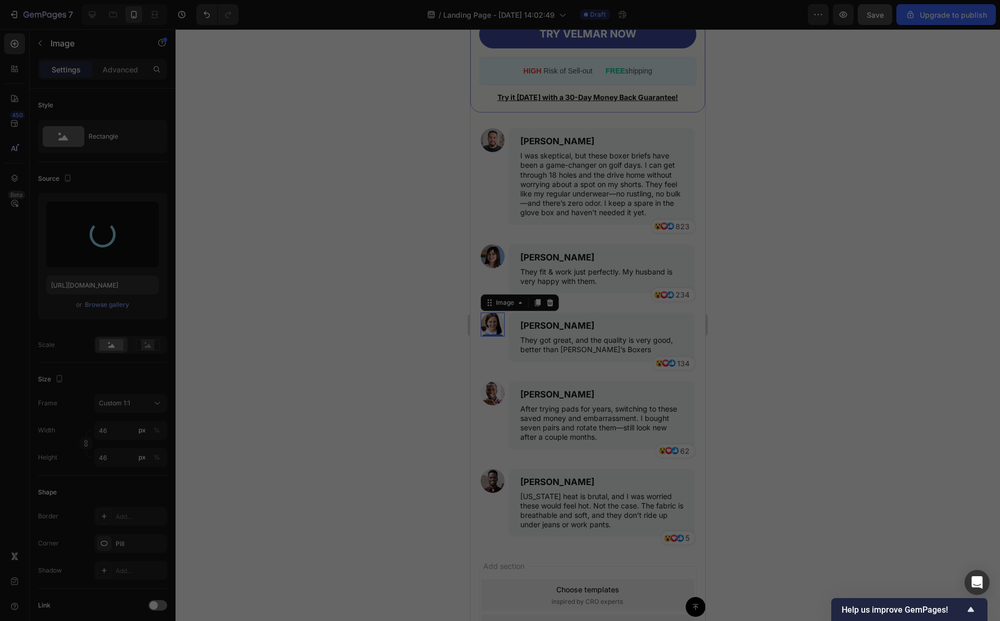
type input "[URL][DOMAIN_NAME]"
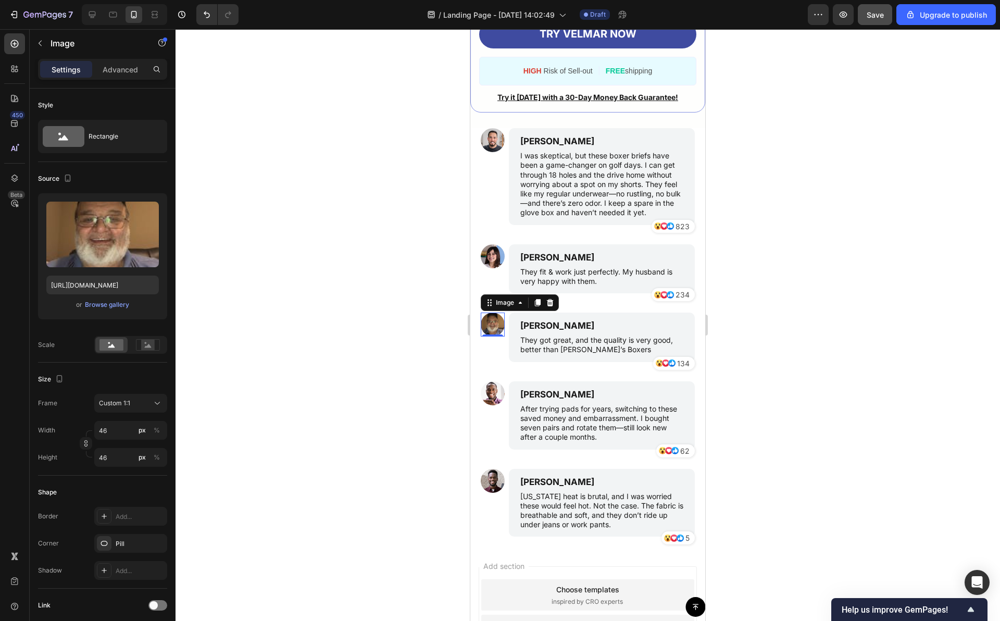
click at [418, 258] on div at bounding box center [587, 324] width 824 height 591
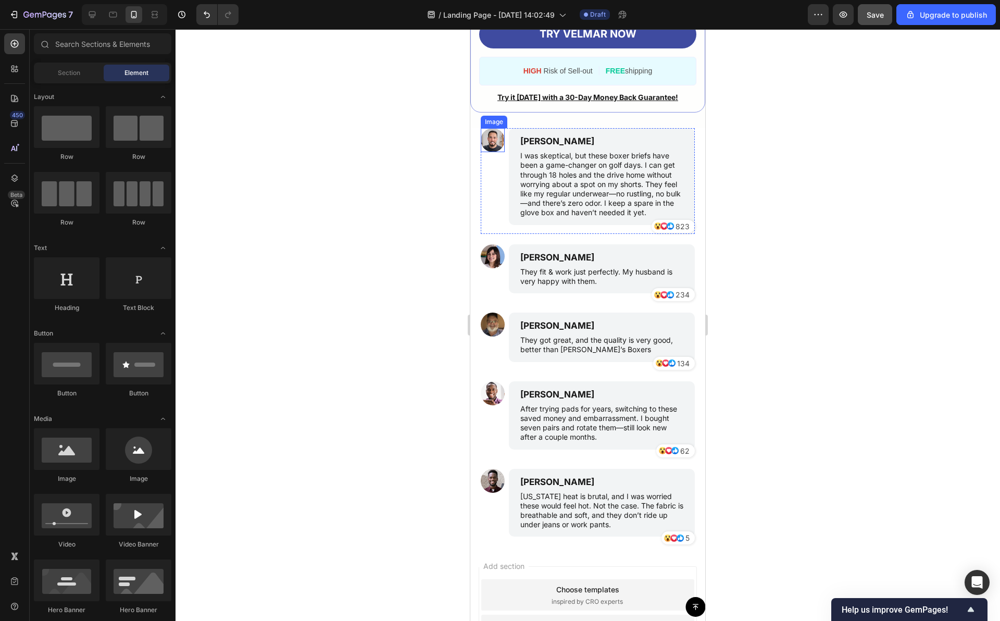
click at [490, 140] on img at bounding box center [493, 140] width 24 height 24
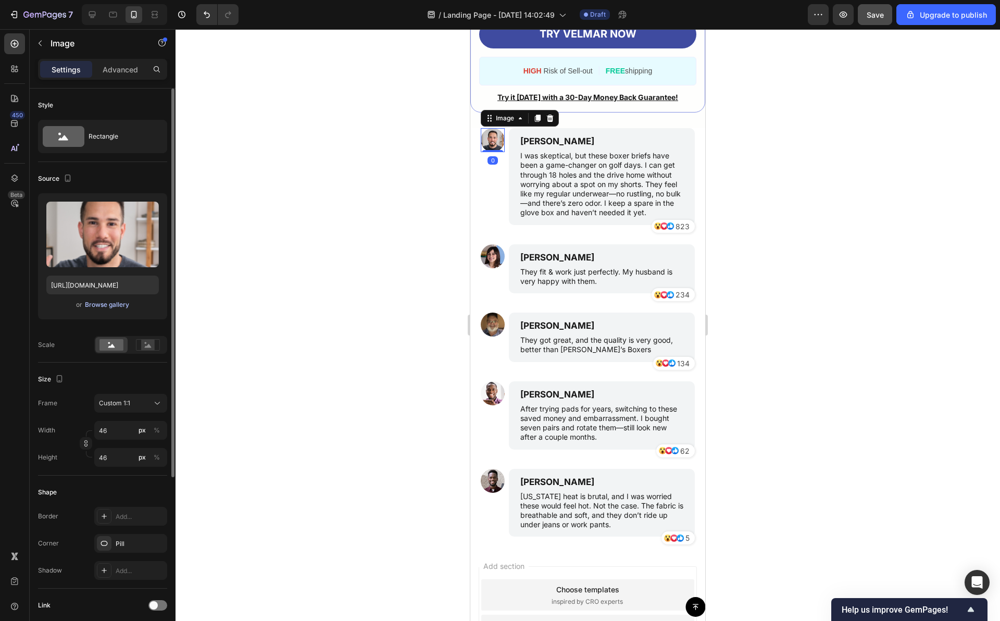
click at [103, 304] on div "Browse gallery" at bounding box center [107, 304] width 44 height 9
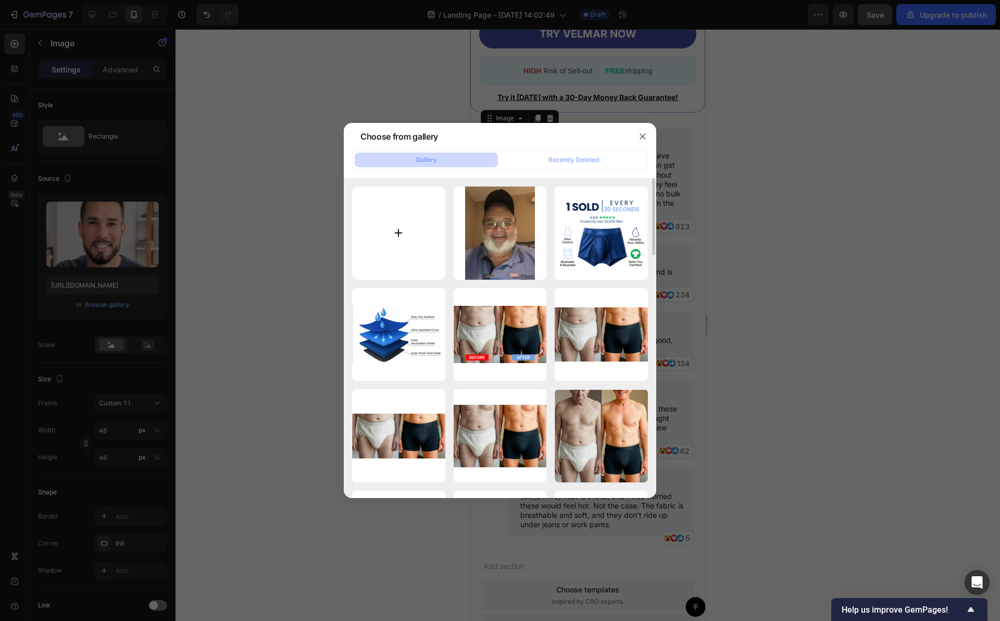
click at [424, 248] on input "file" at bounding box center [398, 232] width 93 height 93
type input "C:\fakepath\istockphoto-503012427-612x612.jpg"
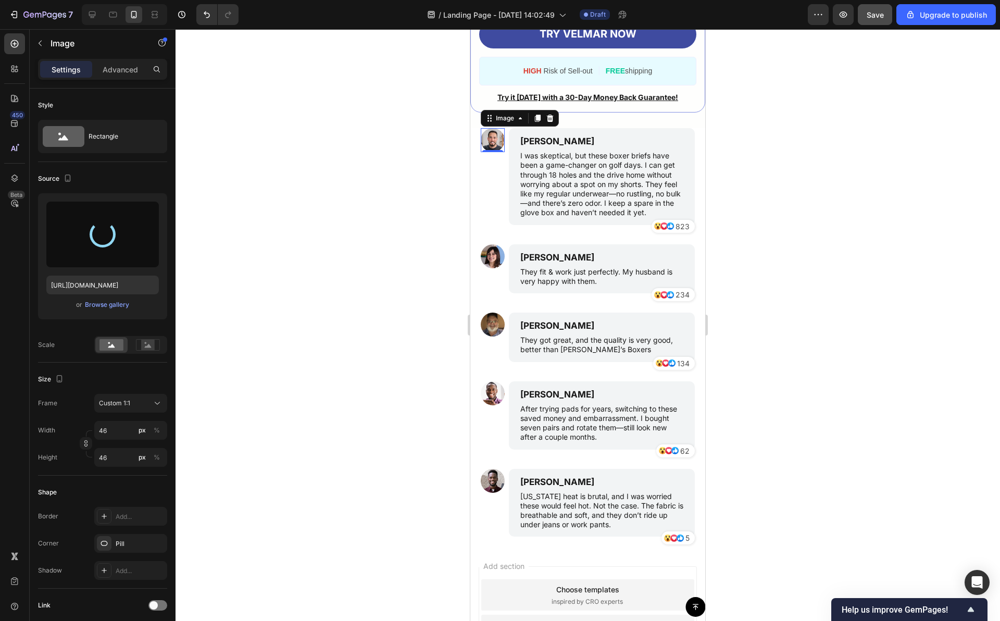
click at [413, 270] on div at bounding box center [587, 324] width 824 height 591
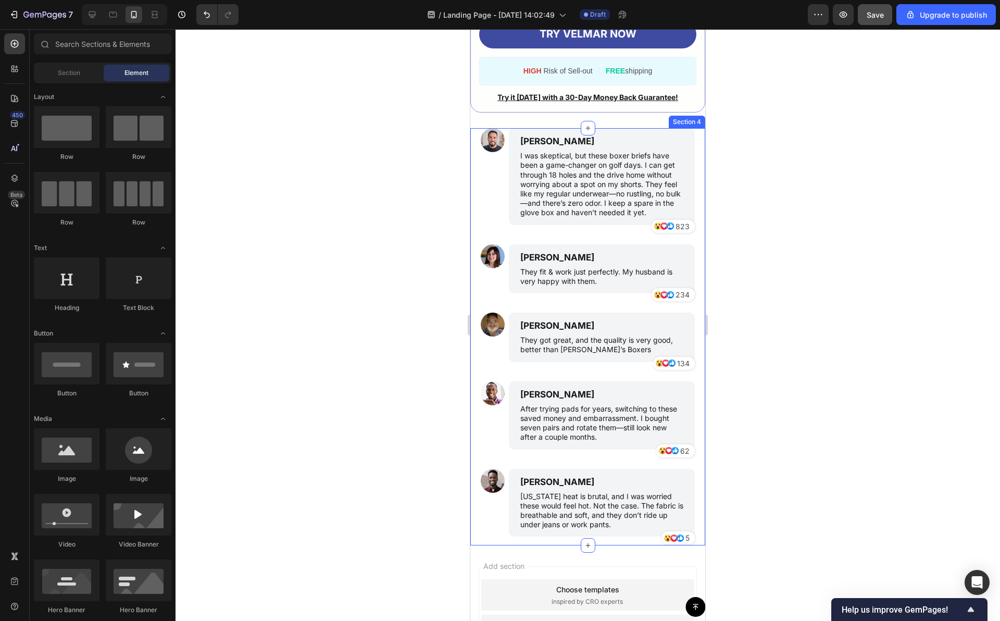
click at [437, 280] on div at bounding box center [587, 324] width 824 height 591
click at [495, 149] on img at bounding box center [493, 140] width 24 height 24
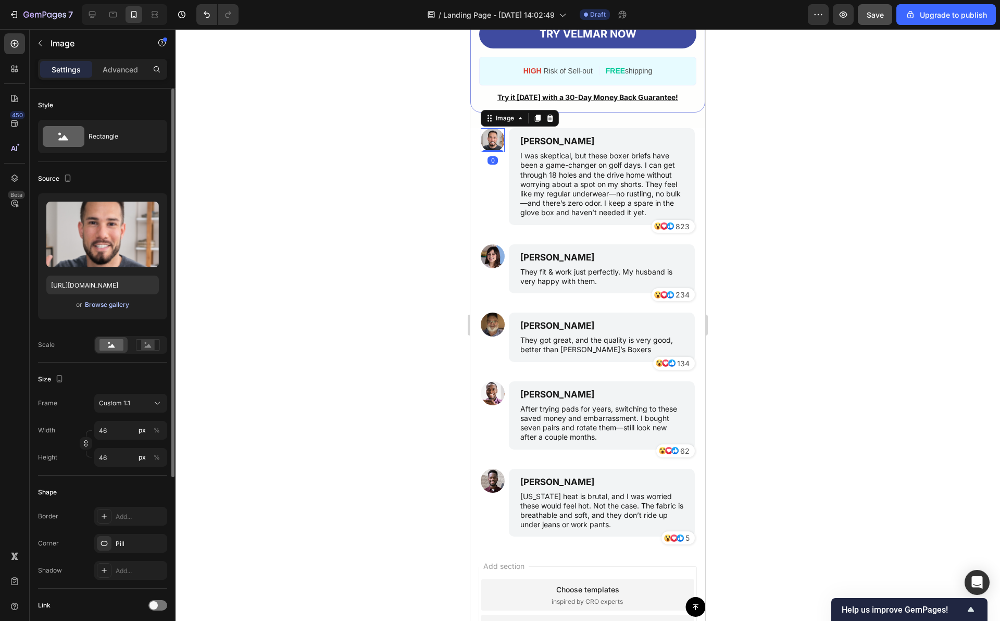
click at [125, 301] on div "Browse gallery" at bounding box center [107, 304] width 44 height 9
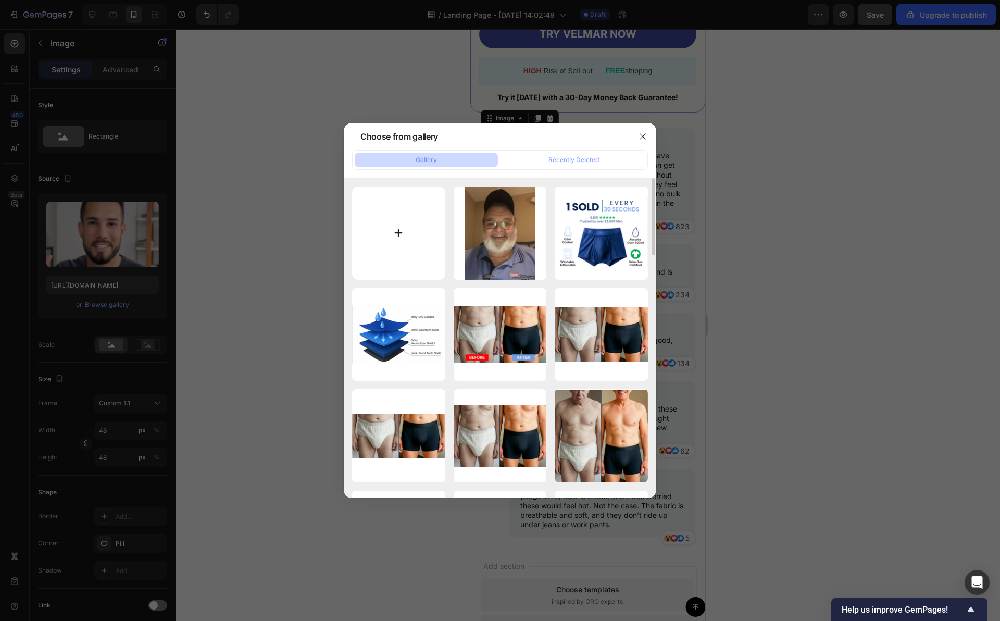
click at [397, 261] on input "file" at bounding box center [398, 232] width 93 height 93
type input "C:\fakepath\istockphoto-503012427-612x612.jpg"
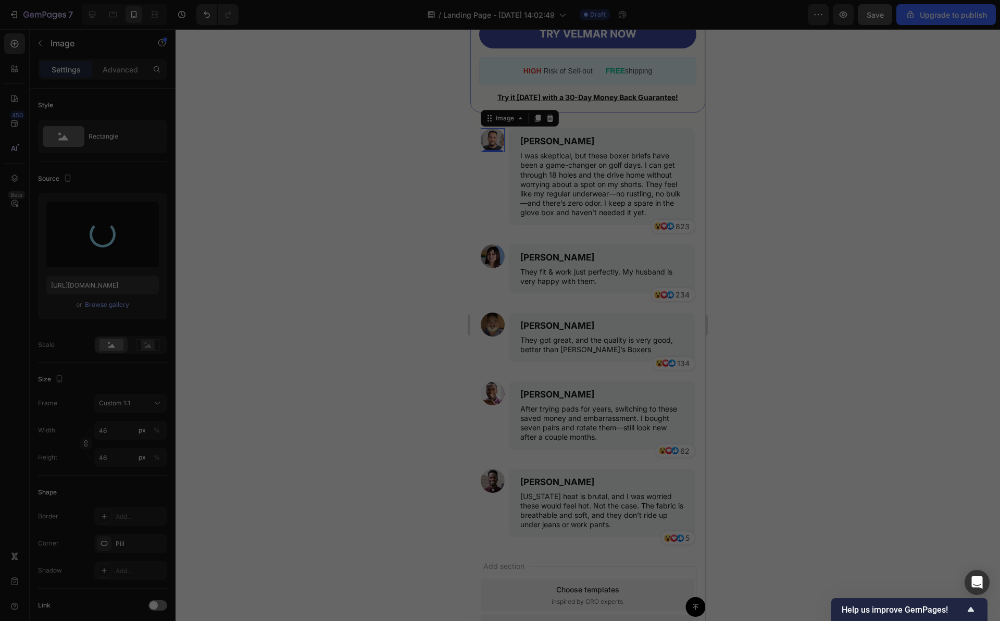
type input "[URL][DOMAIN_NAME]"
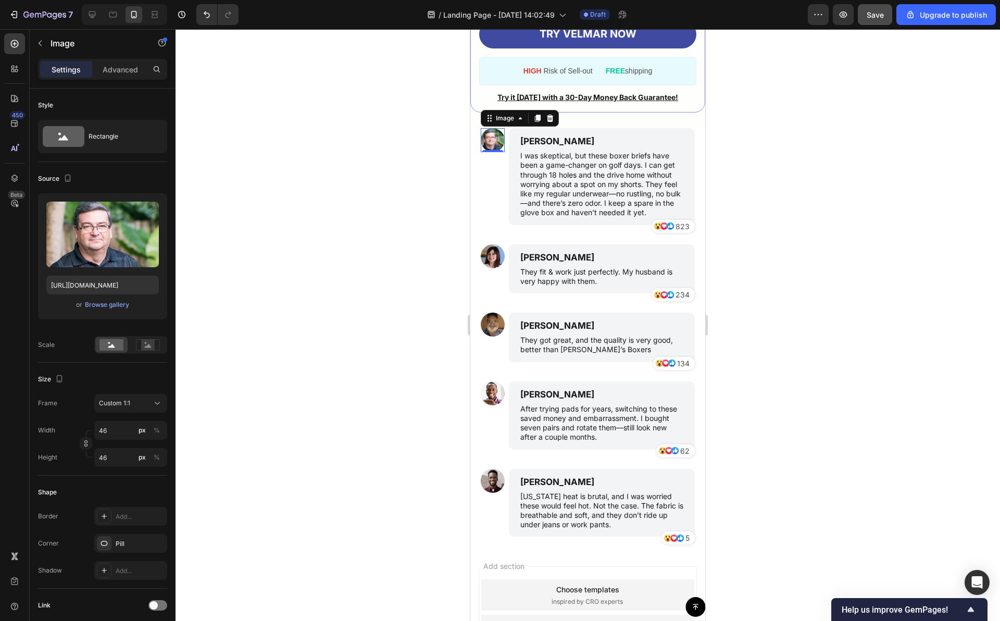
click at [420, 270] on div at bounding box center [587, 324] width 824 height 591
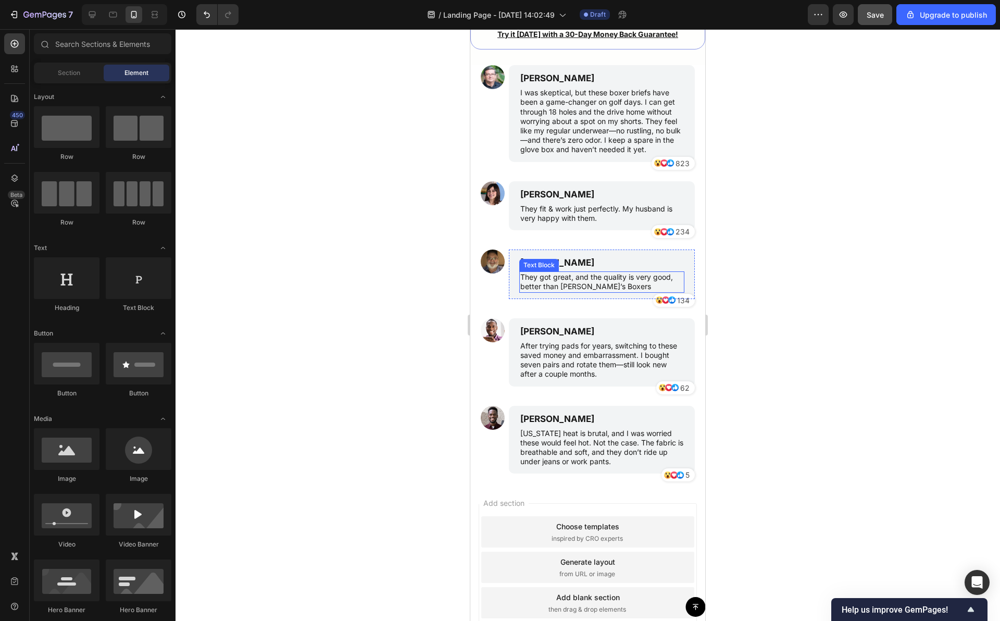
scroll to position [5201, 0]
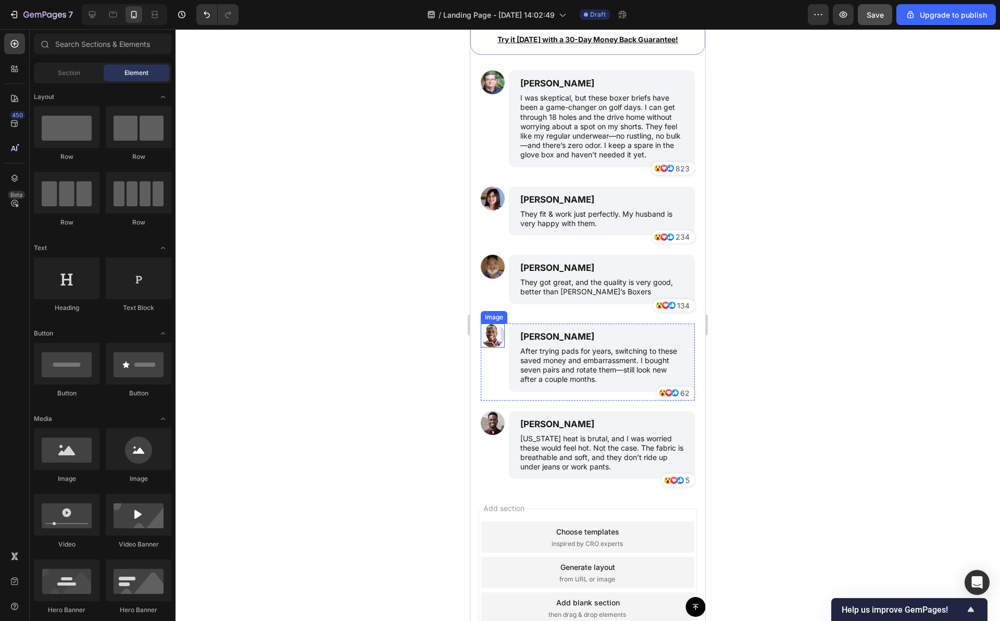
click at [493, 347] on img at bounding box center [493, 335] width 24 height 24
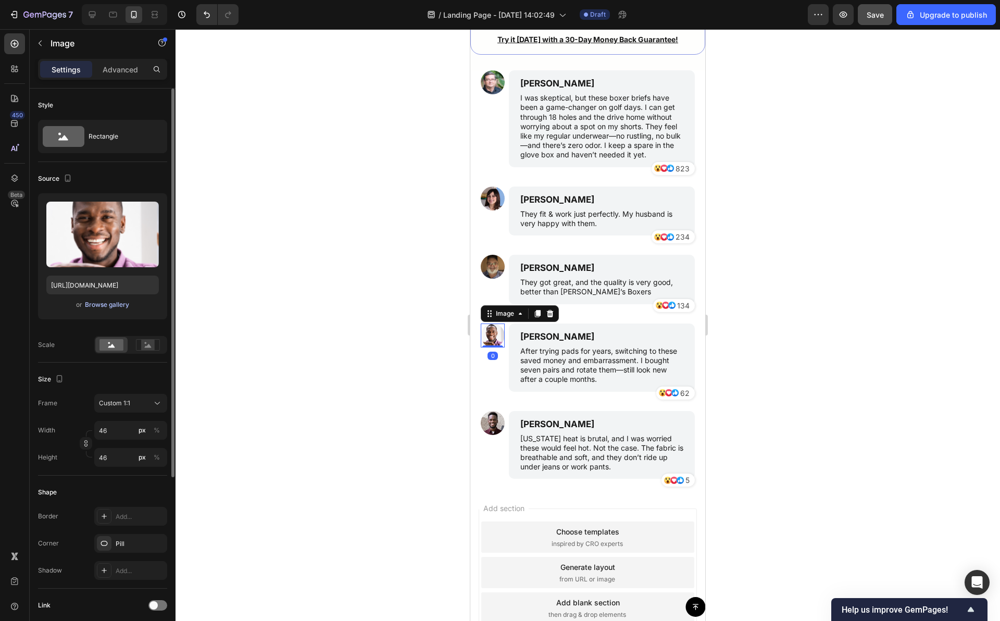
click at [114, 306] on div "Browse gallery" at bounding box center [107, 304] width 44 height 9
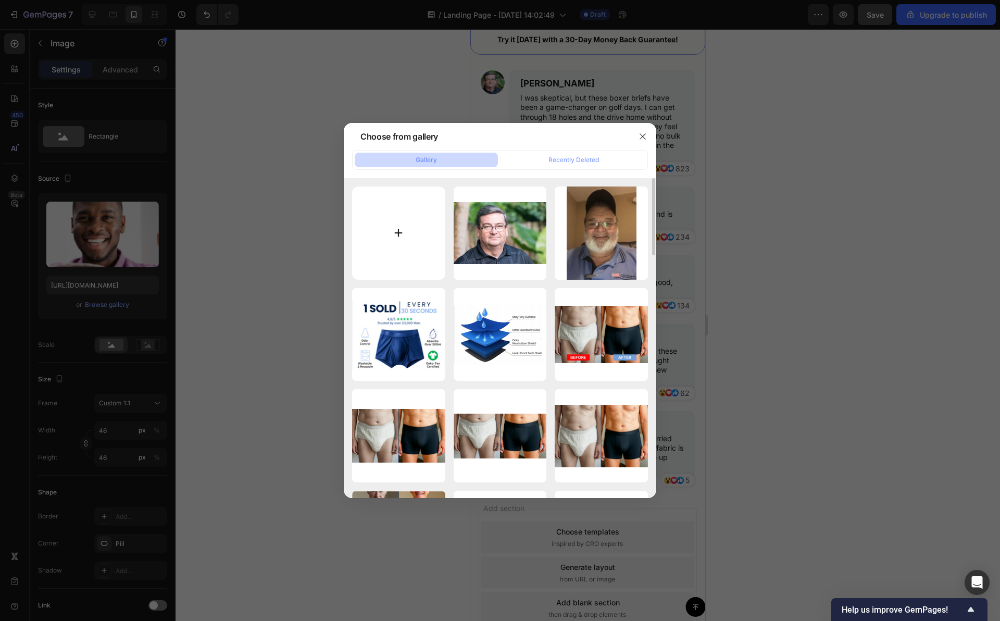
click at [406, 220] on input "file" at bounding box center [398, 232] width 93 height 93
type input "C:\fakepath\homme-retiré-18342084.webp"
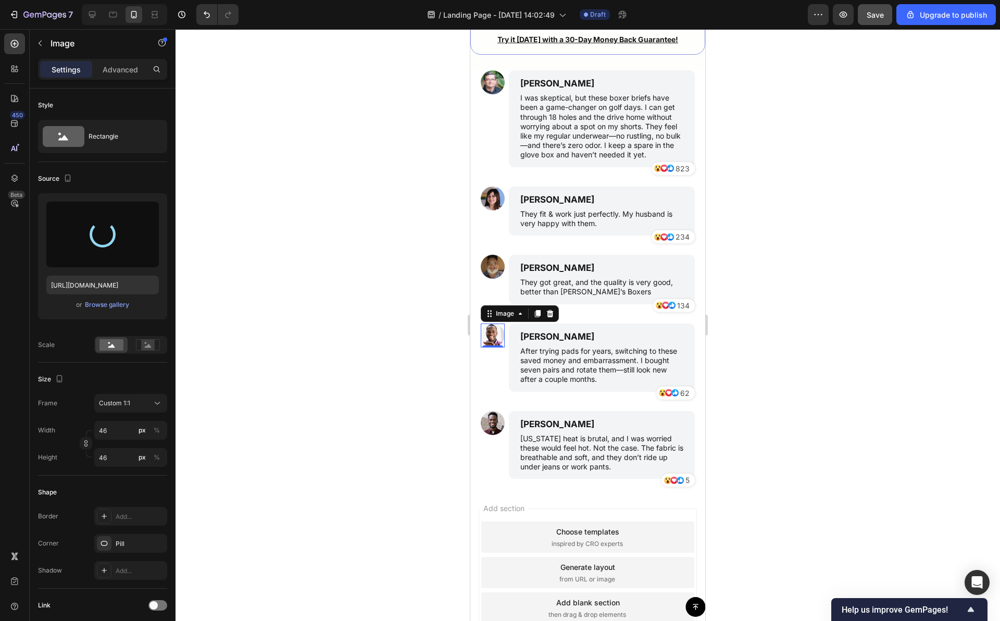
type input "[URL][DOMAIN_NAME]"
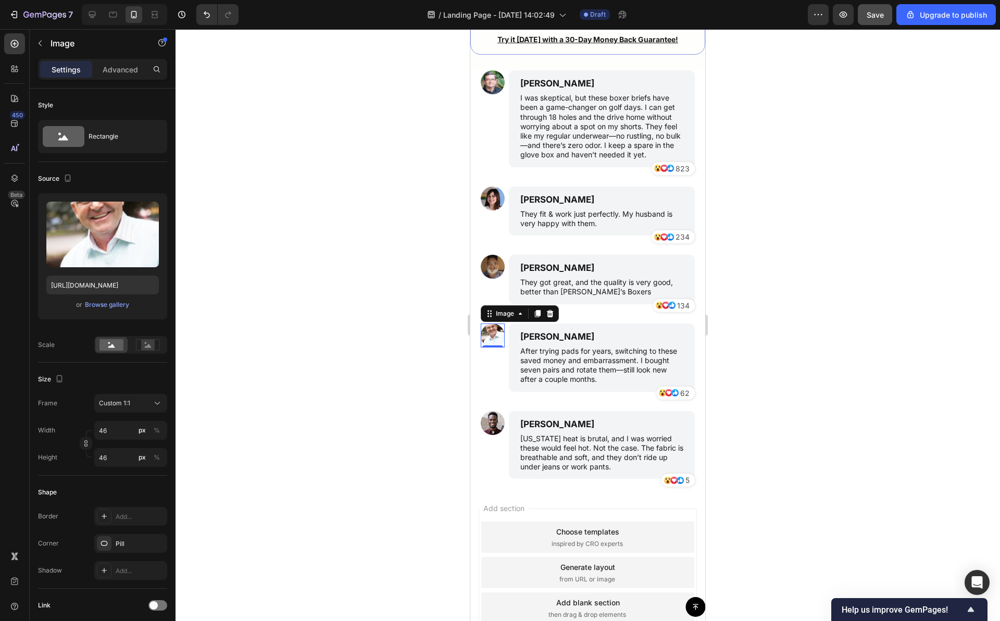
click at [362, 247] on div at bounding box center [587, 324] width 824 height 591
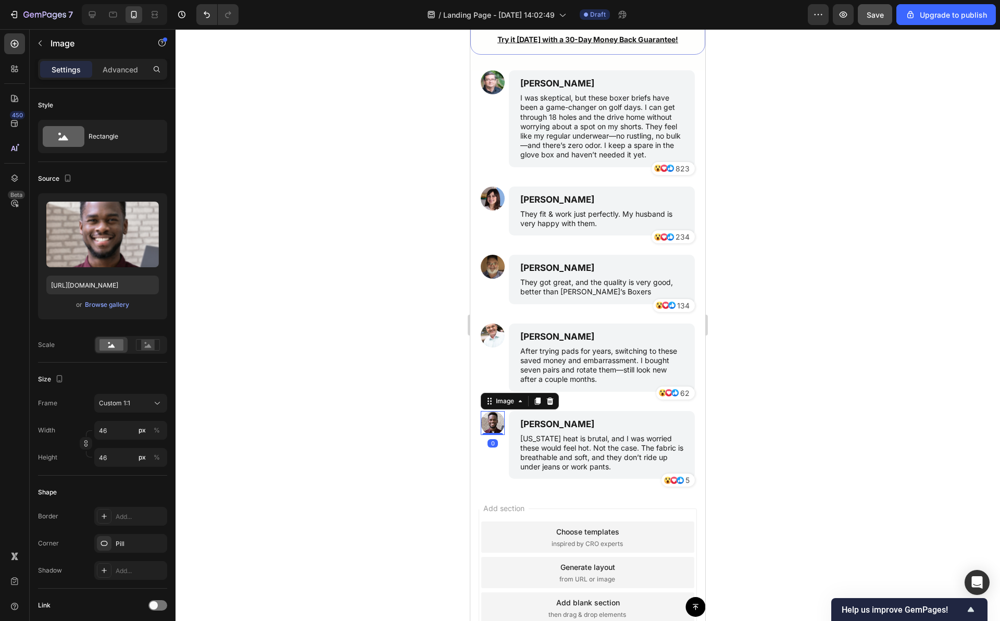
click at [499, 435] on img at bounding box center [493, 423] width 24 height 24
click at [114, 301] on div "Browse gallery" at bounding box center [107, 304] width 44 height 9
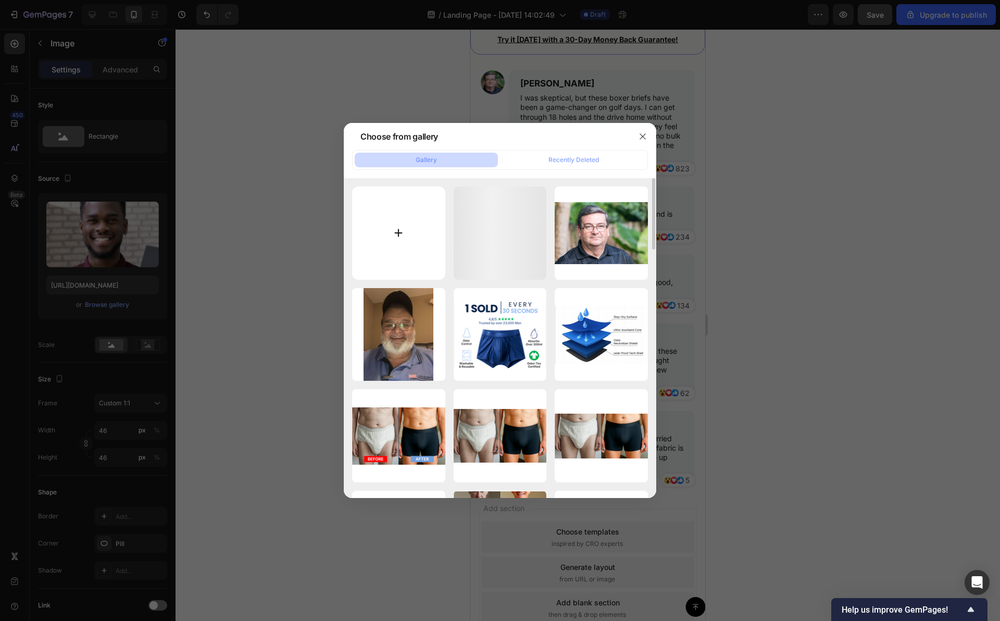
click at [420, 243] on input "file" at bounding box center [398, 232] width 93 height 93
type input "C:\fakepath\homme-de-moyen-âge-s-asseyant-sur-les-étapes-31788485.webp"
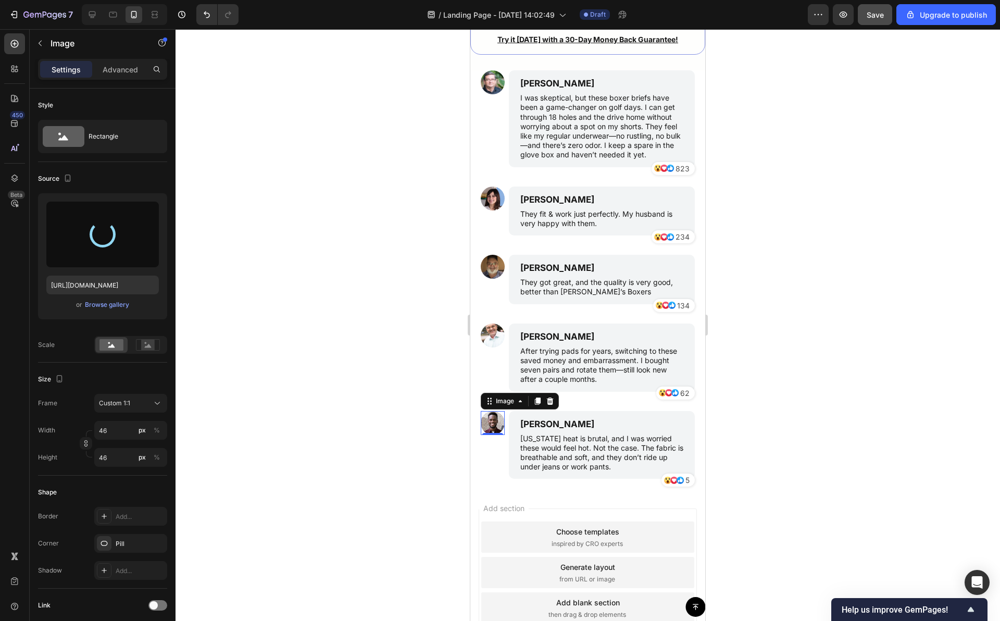
click at [413, 274] on div at bounding box center [587, 324] width 824 height 591
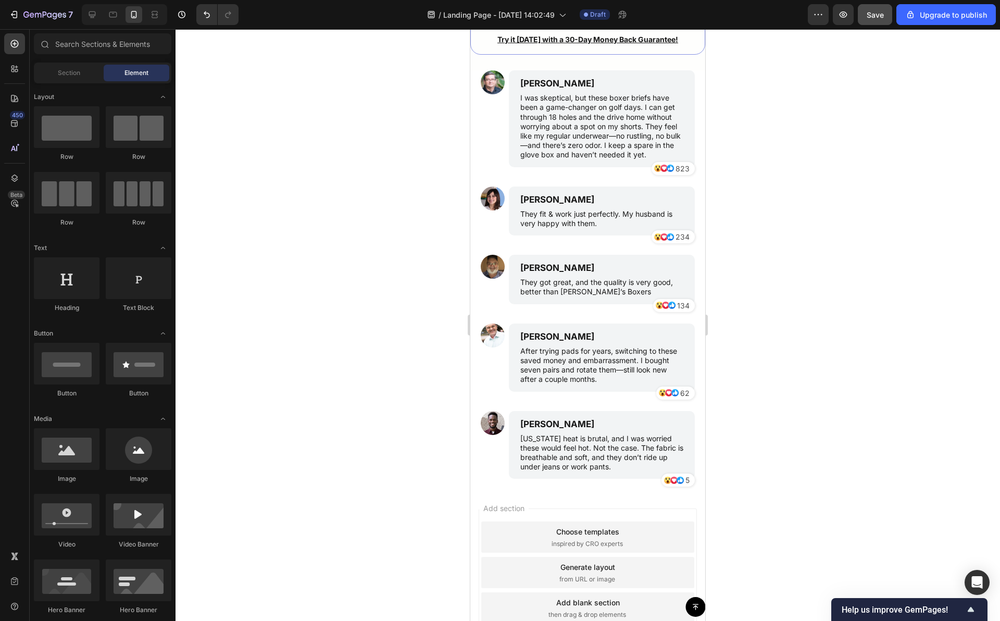
click at [412, 273] on div at bounding box center [587, 324] width 824 height 591
click at [546, 273] on p "[PERSON_NAME]" at bounding box center [601, 267] width 163 height 11
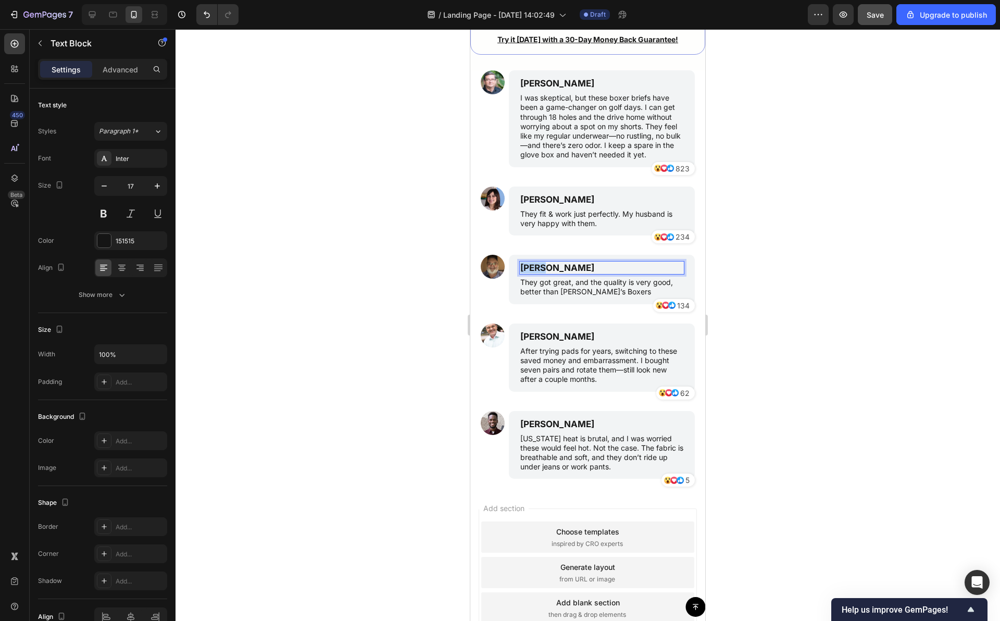
click at [546, 273] on p "[PERSON_NAME]" at bounding box center [601, 267] width 163 height 11
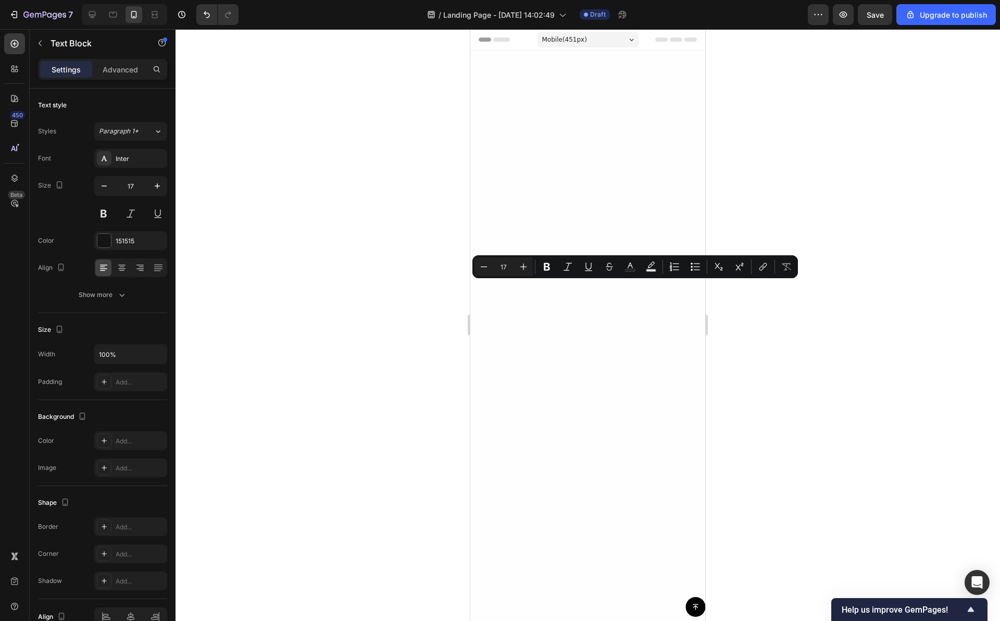
scroll to position [5201, 0]
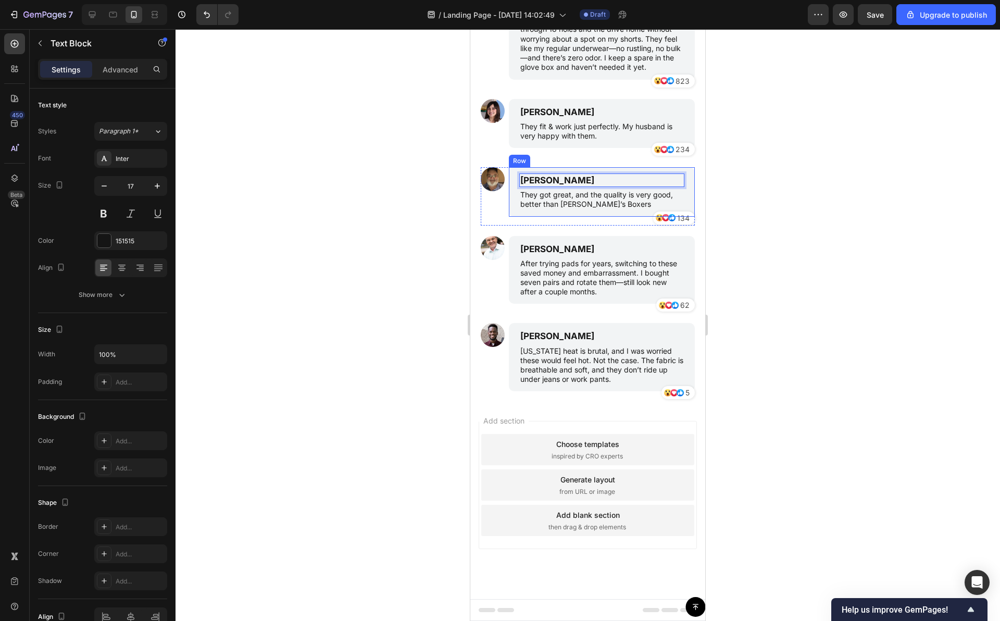
click at [574, 186] on p "Andrew Smith" at bounding box center [601, 179] width 163 height 11
click at [748, 269] on div at bounding box center [587, 324] width 824 height 591
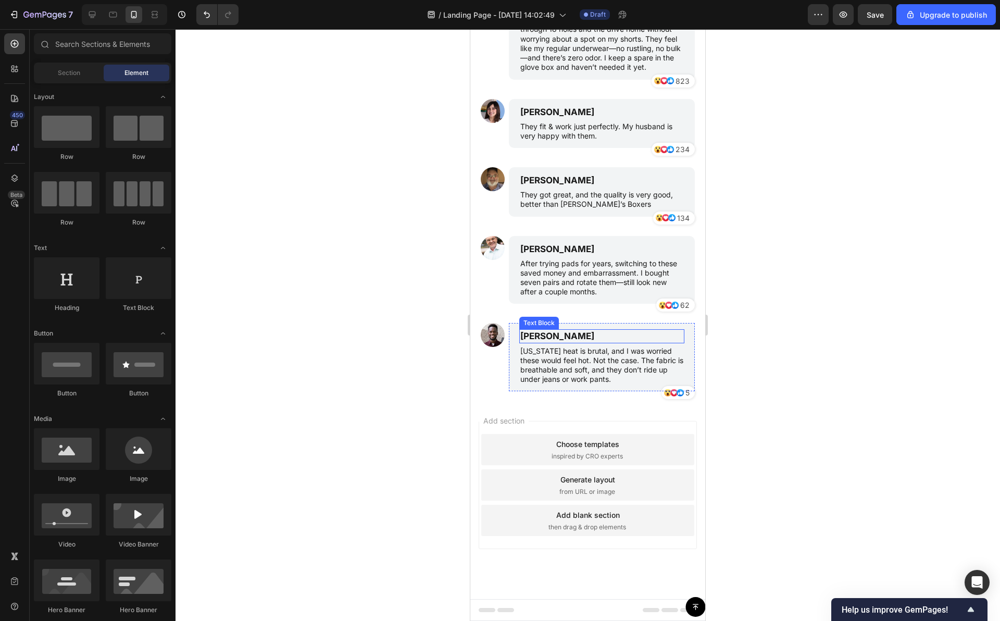
click at [486, 347] on img at bounding box center [493, 335] width 24 height 24
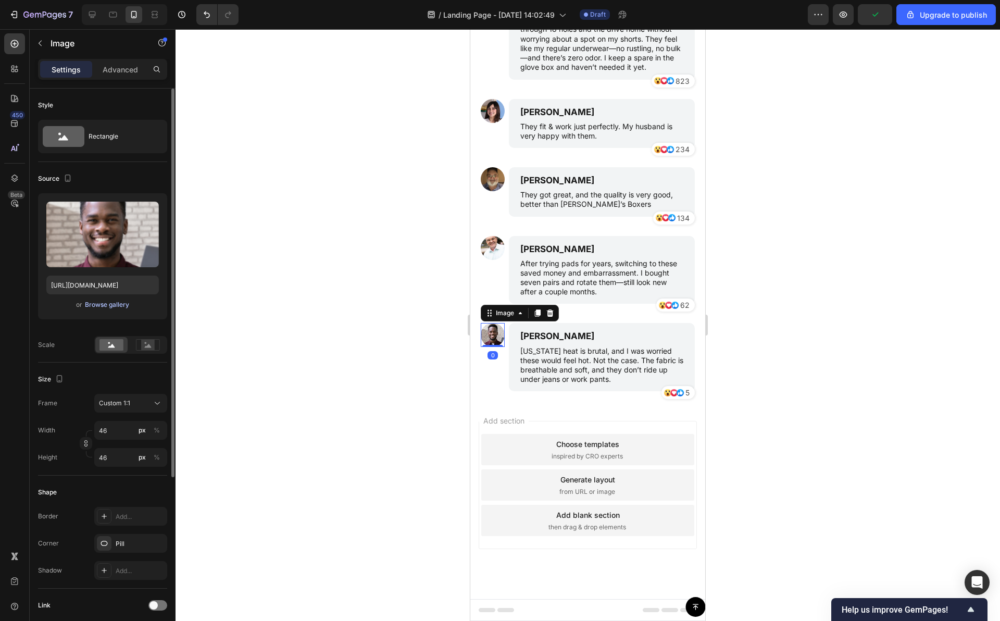
click at [115, 307] on div "Browse gallery" at bounding box center [107, 304] width 44 height 9
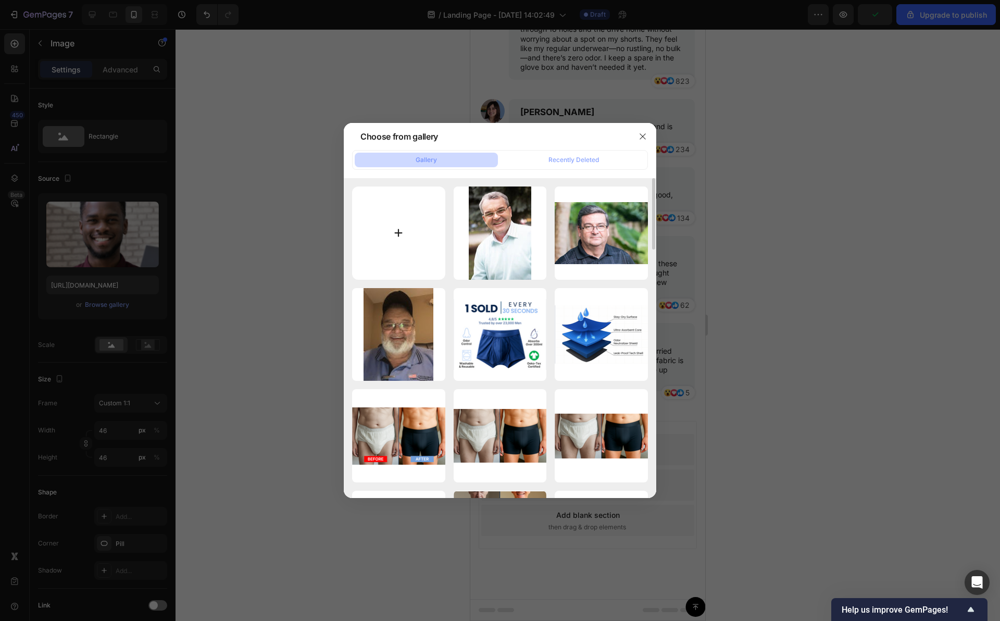
click at [431, 223] on input "file" at bounding box center [398, 232] width 93 height 93
type input "C:\fakepath\homme-de-moyen-âge-s-asseyant-sur-les-étapes-31788485.webp"
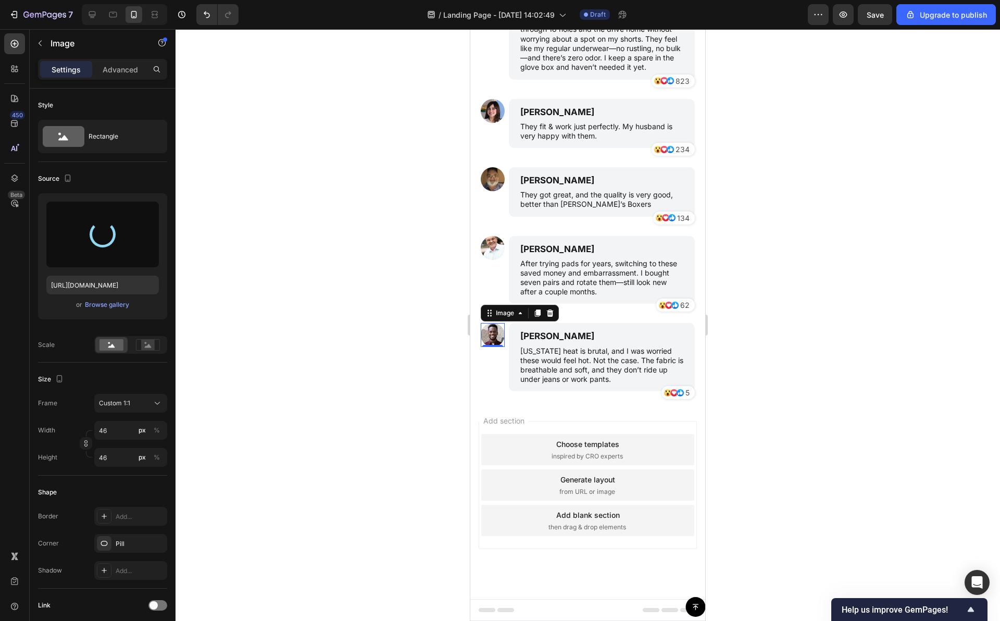
type input "https://cdn.shopify.com/s/files/1/0916/4082/4151/files/gempages_575590335036523…"
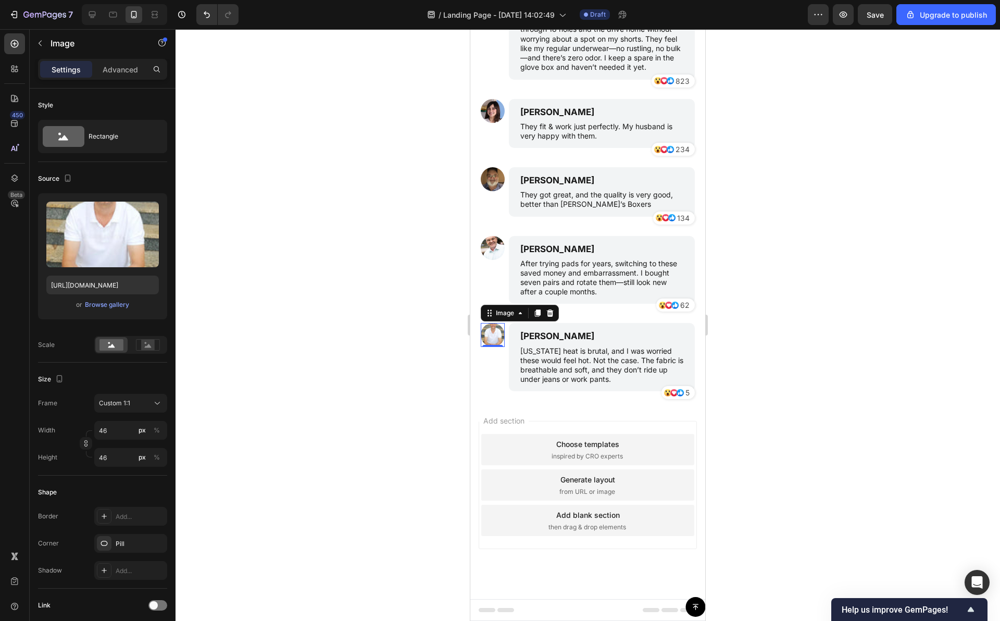
click at [793, 97] on div at bounding box center [587, 324] width 824 height 591
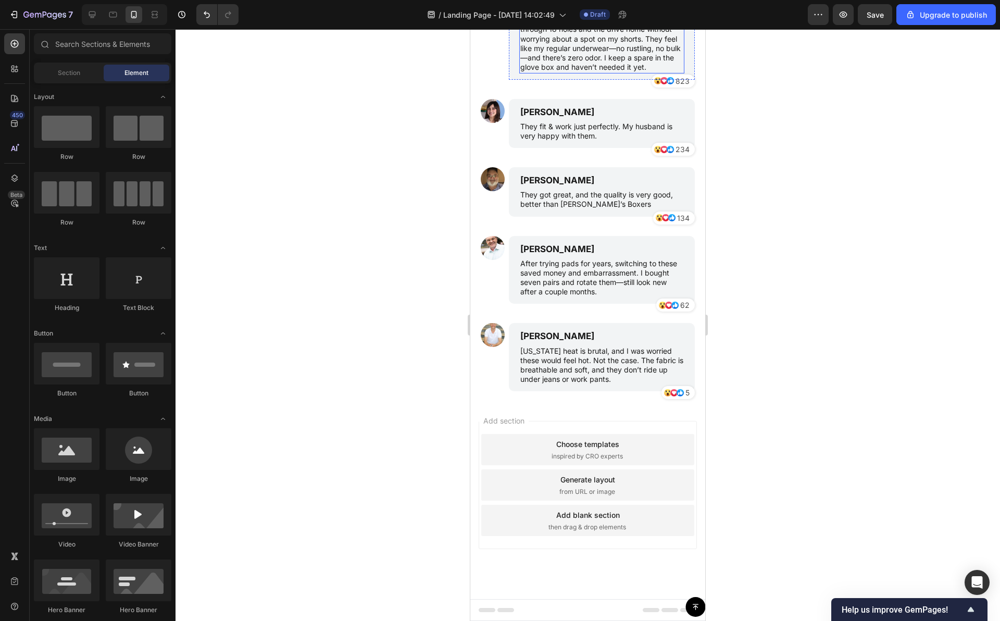
scroll to position [5130, 0]
click at [755, 158] on div at bounding box center [587, 324] width 824 height 591
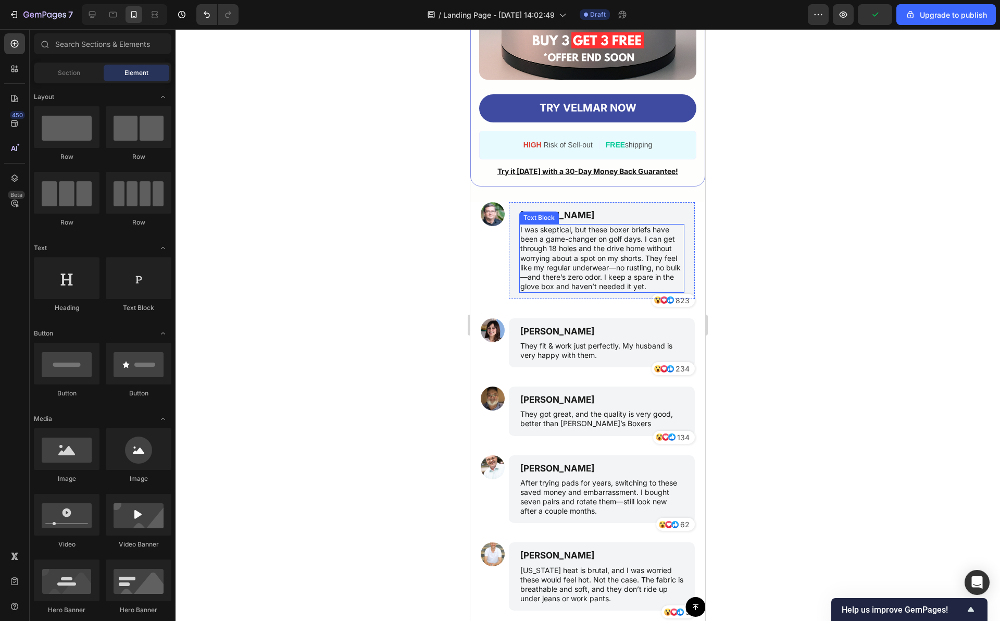
scroll to position [4855, 0]
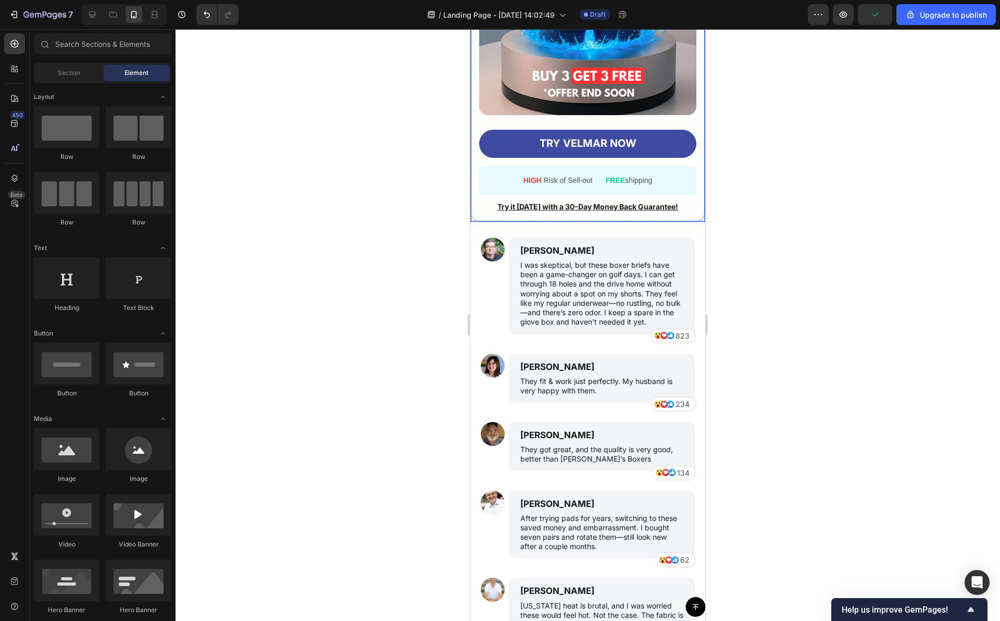
click at [767, 179] on div at bounding box center [587, 324] width 824 height 591
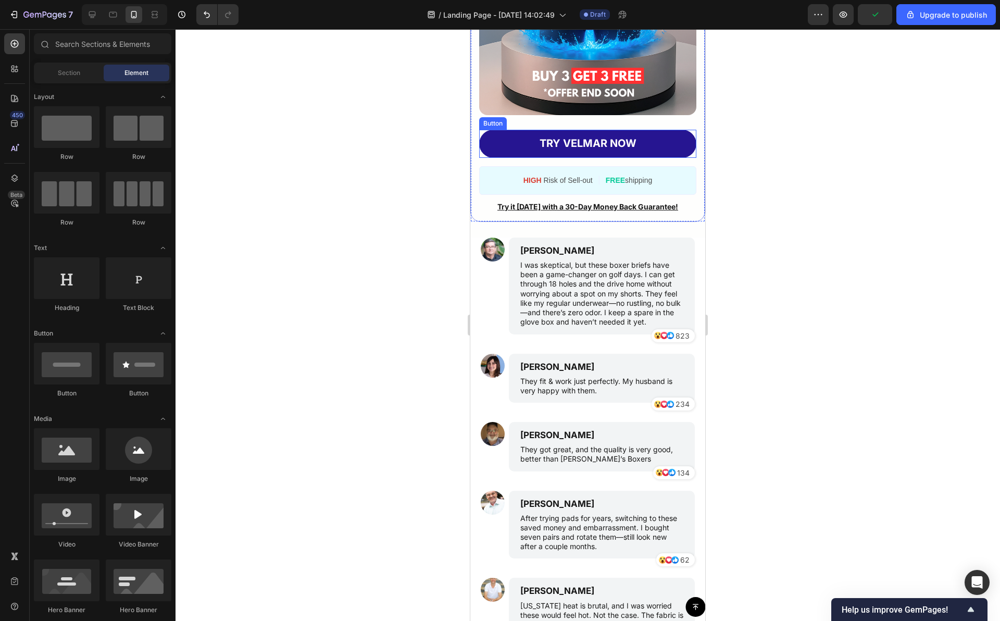
click at [640, 158] on link "TRY VELMAR NOW" at bounding box center [587, 144] width 217 height 28
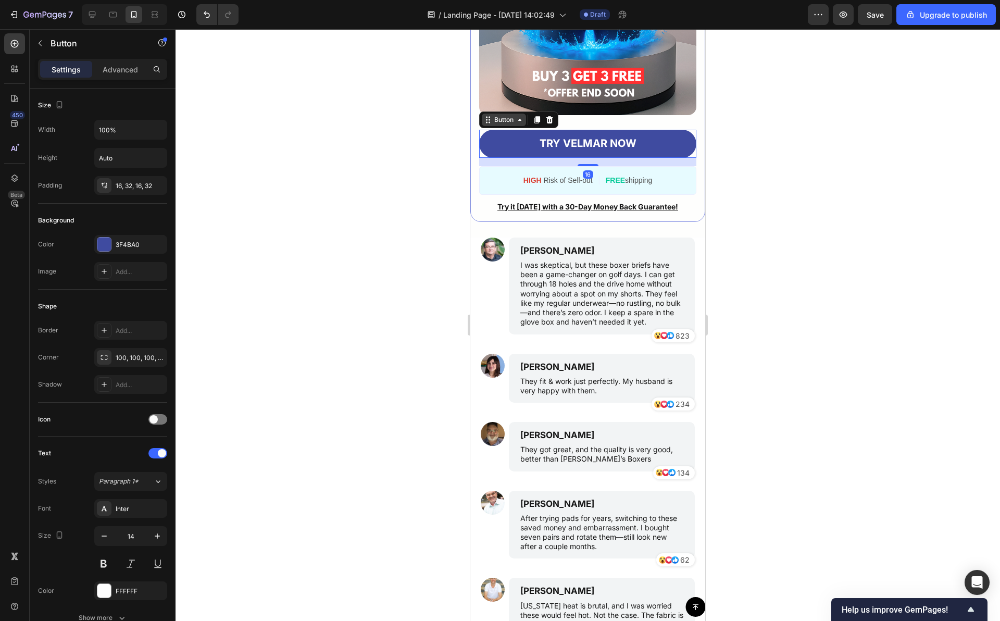
click at [517, 124] on icon at bounding box center [519, 120] width 8 height 8
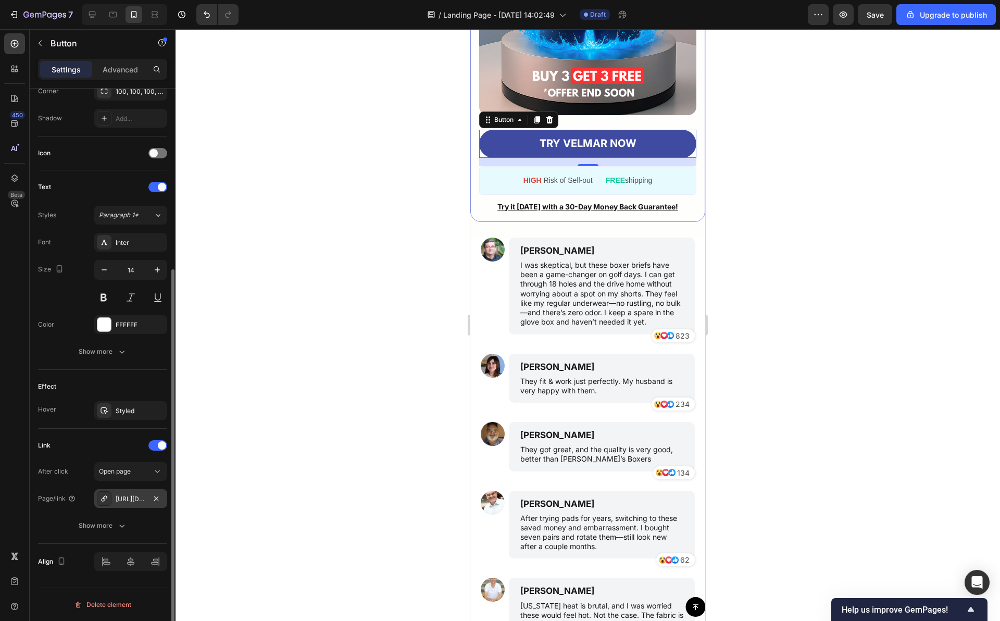
click at [133, 500] on div "[URL][DOMAIN_NAME]" at bounding box center [131, 498] width 30 height 9
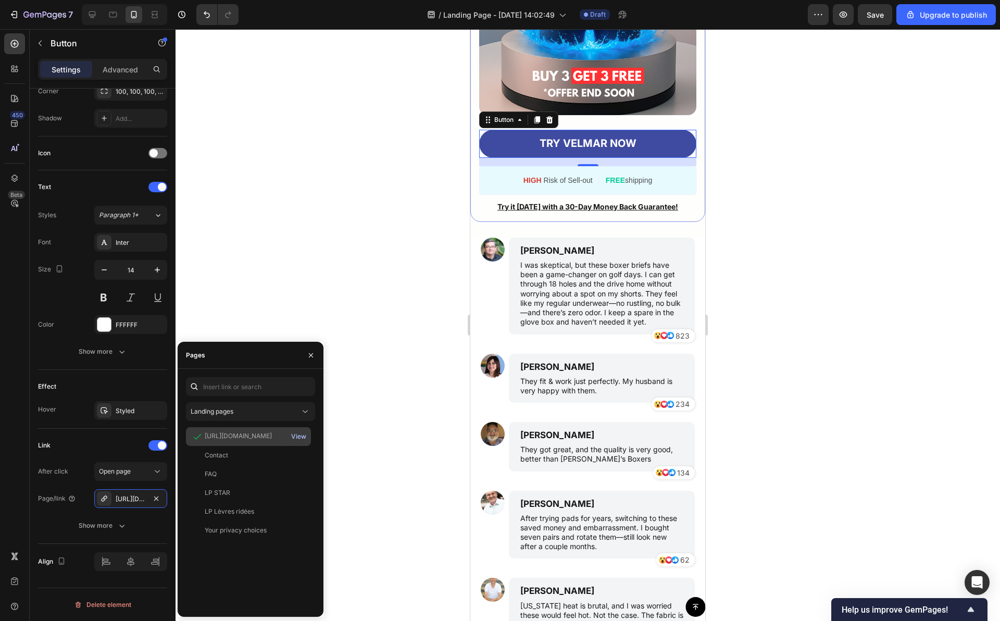
click at [301, 437] on div "View" at bounding box center [298, 436] width 15 height 9
click at [242, 388] on input "text" at bounding box center [250, 386] width 129 height 19
paste input "[URL][DOMAIN_NAME]"
type input "[URL][DOMAIN_NAME]"
click at [270, 416] on div "https://tryvelmar.com/ View" at bounding box center [248, 411] width 125 height 19
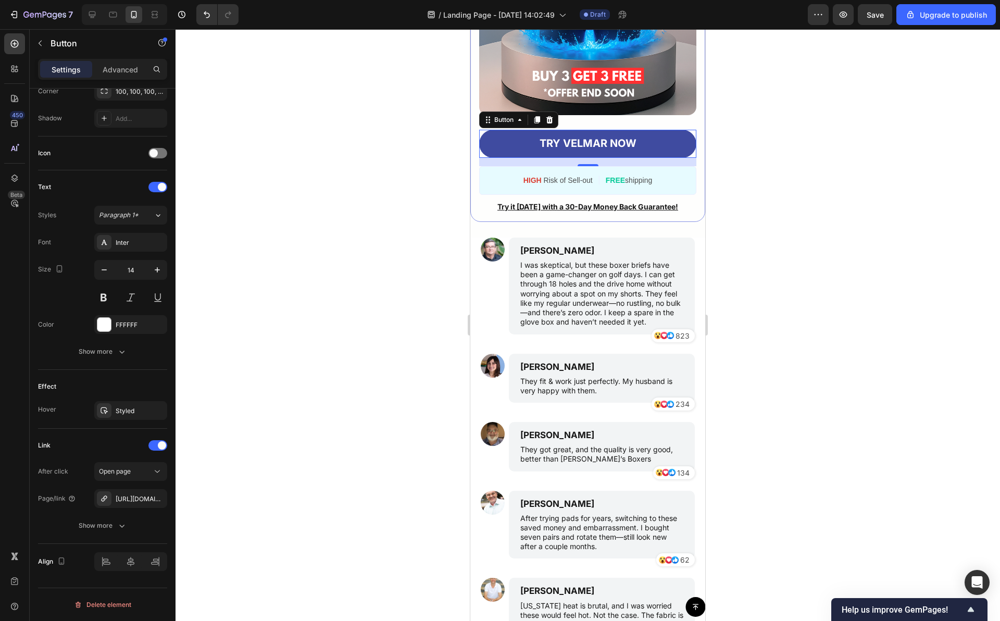
click at [367, 413] on div at bounding box center [587, 324] width 824 height 591
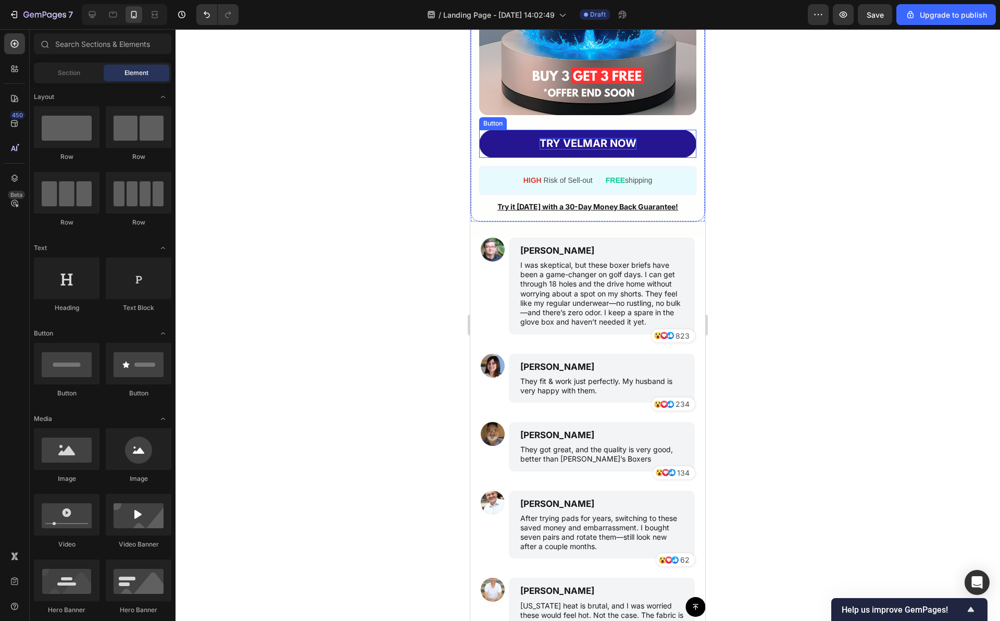
click at [575, 149] on strong "TRY VELMAR NOW" at bounding box center [587, 143] width 97 height 12
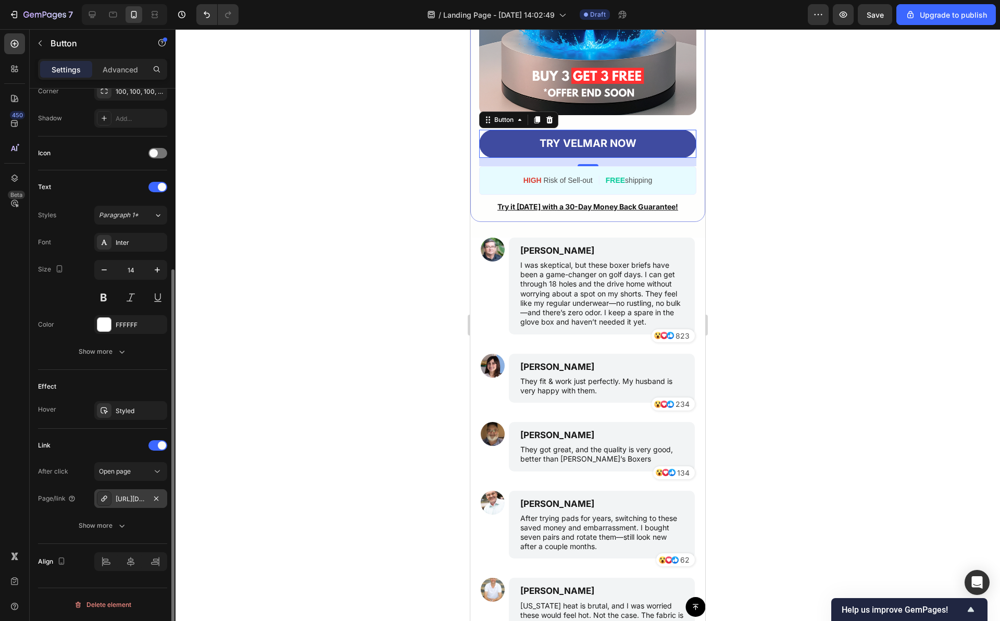
click at [125, 502] on div "[URL][DOMAIN_NAME]" at bounding box center [131, 498] width 30 height 9
click at [371, 453] on div at bounding box center [587, 324] width 824 height 591
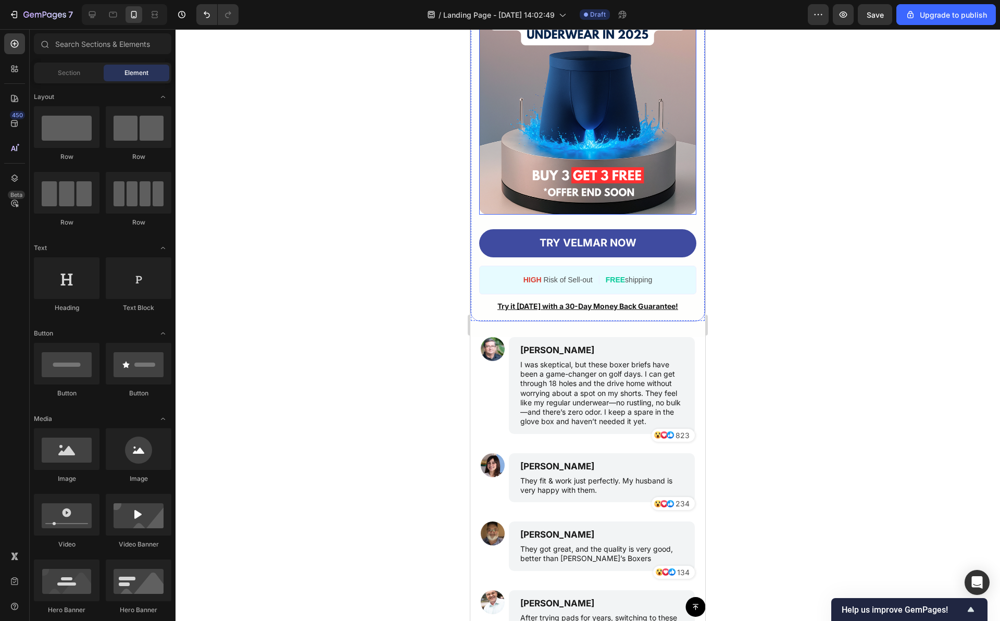
scroll to position [4754, 0]
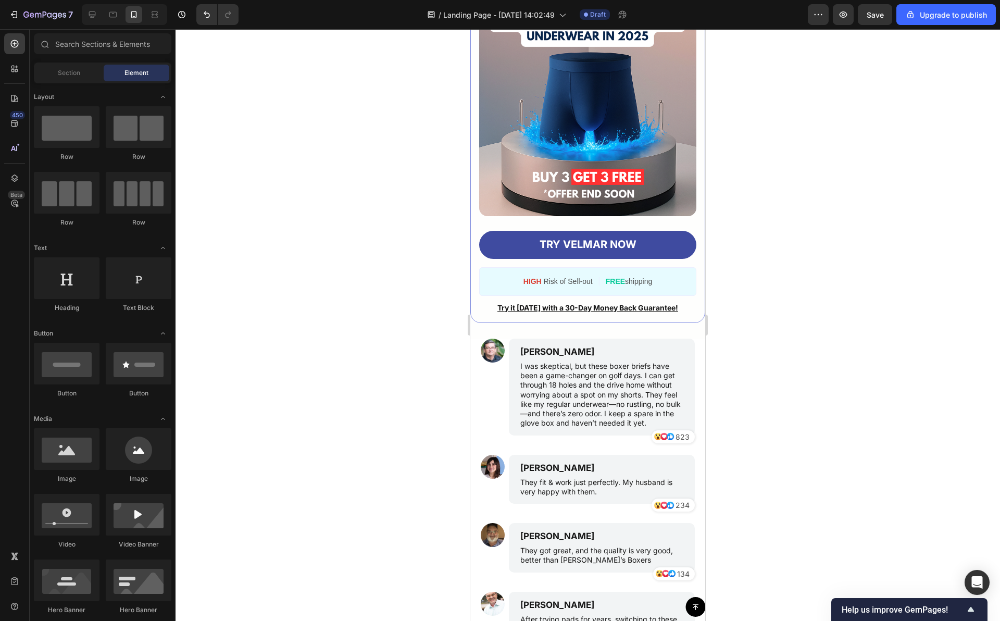
click at [402, 226] on div at bounding box center [587, 324] width 824 height 591
click at [421, 226] on div at bounding box center [587, 324] width 824 height 591
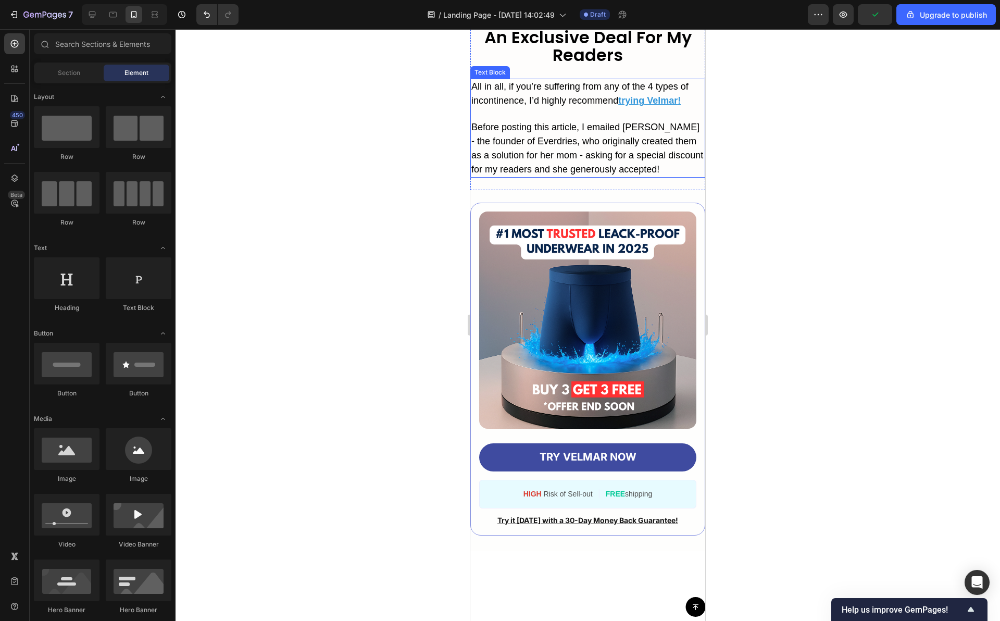
scroll to position [4521, 0]
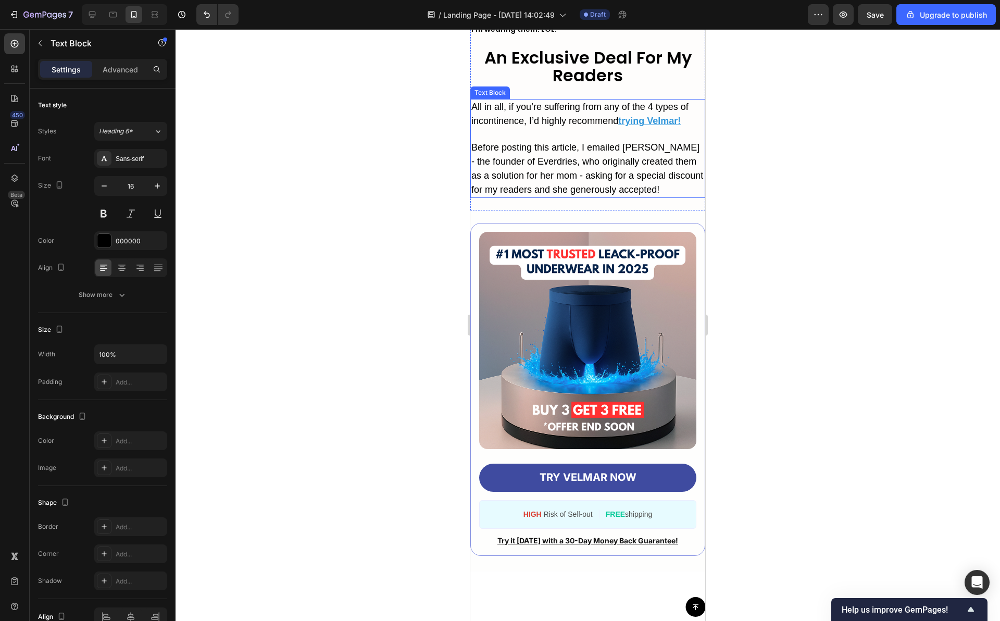
click at [637, 126] on u "trying Velmar" at bounding box center [647, 121] width 59 height 10
click at [681, 126] on u "!" at bounding box center [678, 121] width 3 height 10
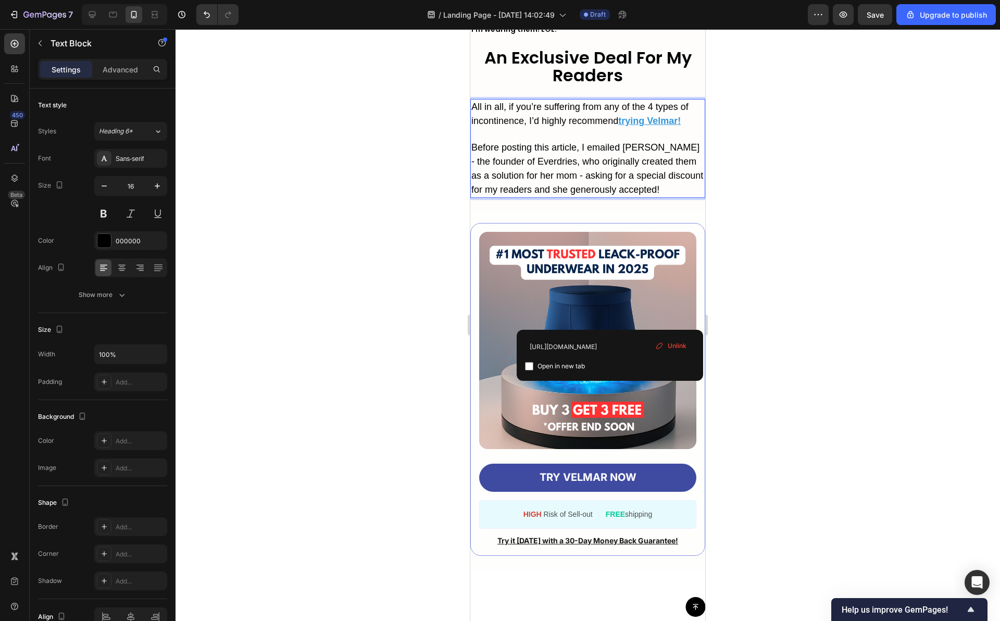
click at [680, 126] on u "!" at bounding box center [678, 121] width 3 height 10
click at [747, 293] on div at bounding box center [587, 324] width 824 height 591
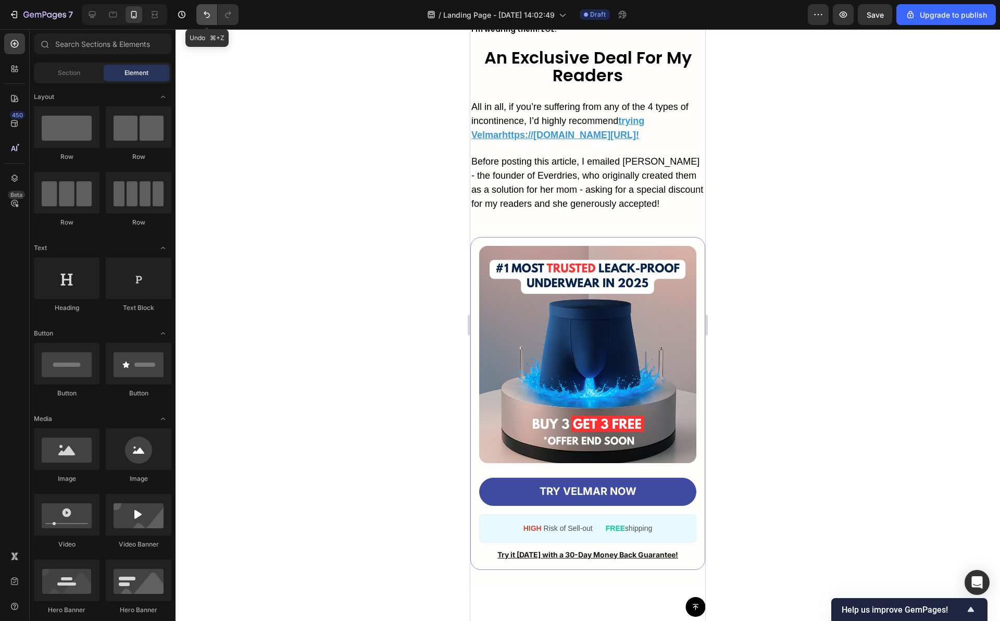
click at [212, 17] on button "Undo/Redo" at bounding box center [206, 14] width 21 height 21
click at [212, 17] on icon "Undo/Redo" at bounding box center [206, 14] width 10 height 10
click at [209, 18] on icon "Undo/Redo" at bounding box center [206, 14] width 10 height 10
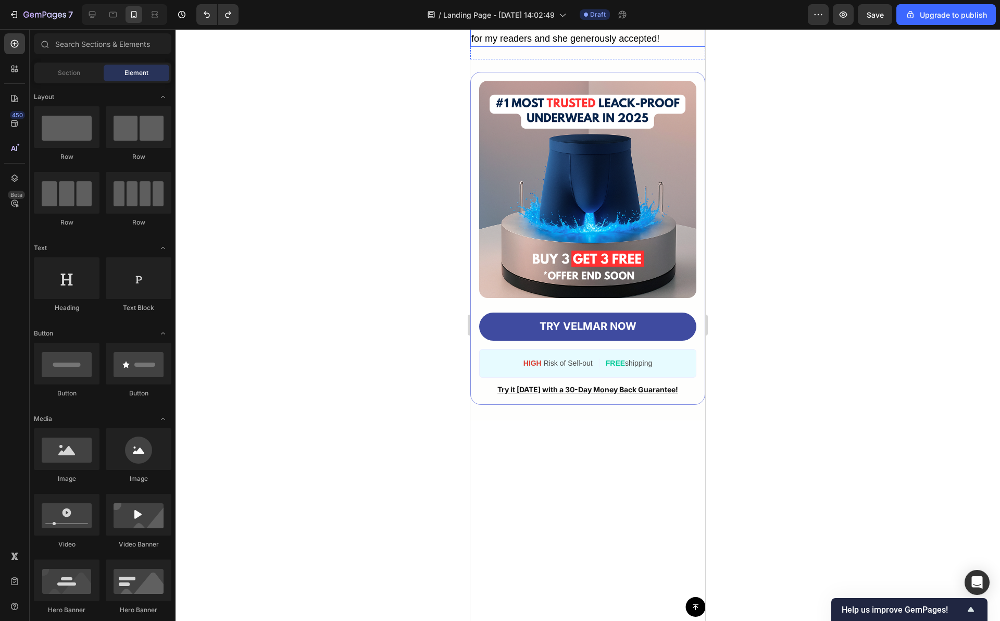
scroll to position [4737, 0]
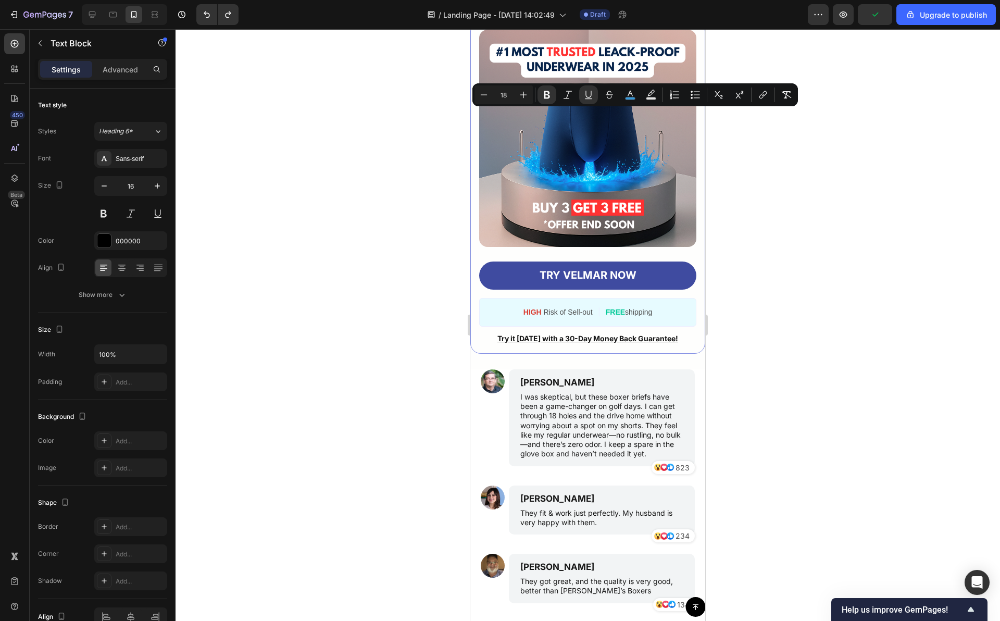
drag, startPoint x: 607, startPoint y: 114, endPoint x: 502, endPoint y: 120, distance: 105.4
click at [201, 16] on icon "Undo/Redo" at bounding box center [206, 14] width 10 height 10
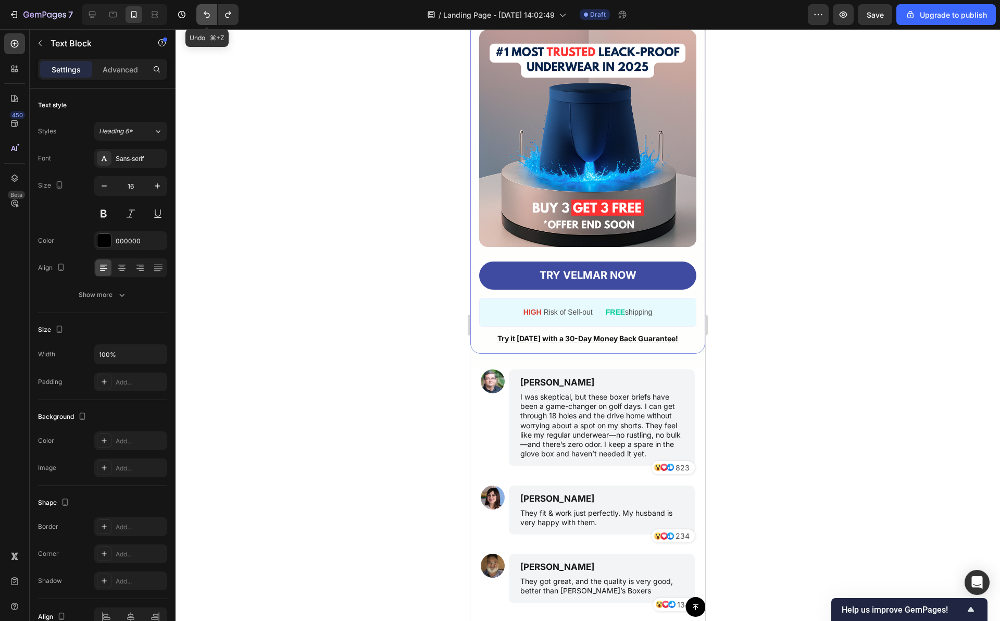
click at [201, 16] on icon "Undo/Redo" at bounding box center [206, 14] width 10 height 10
click at [347, 194] on div at bounding box center [587, 324] width 824 height 591
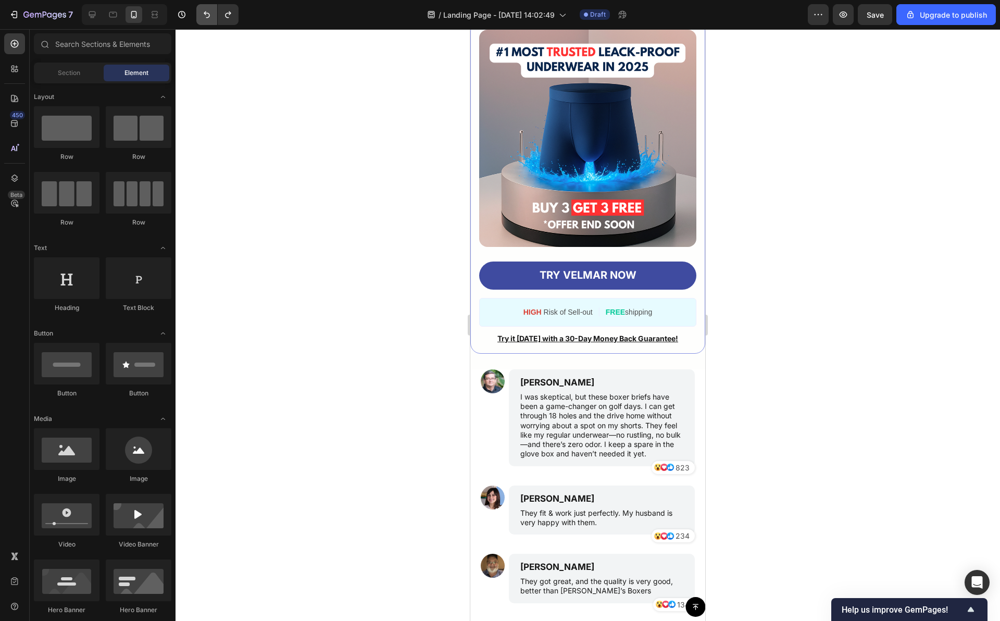
click at [204, 18] on icon "Undo/Redo" at bounding box center [206, 14] width 10 height 10
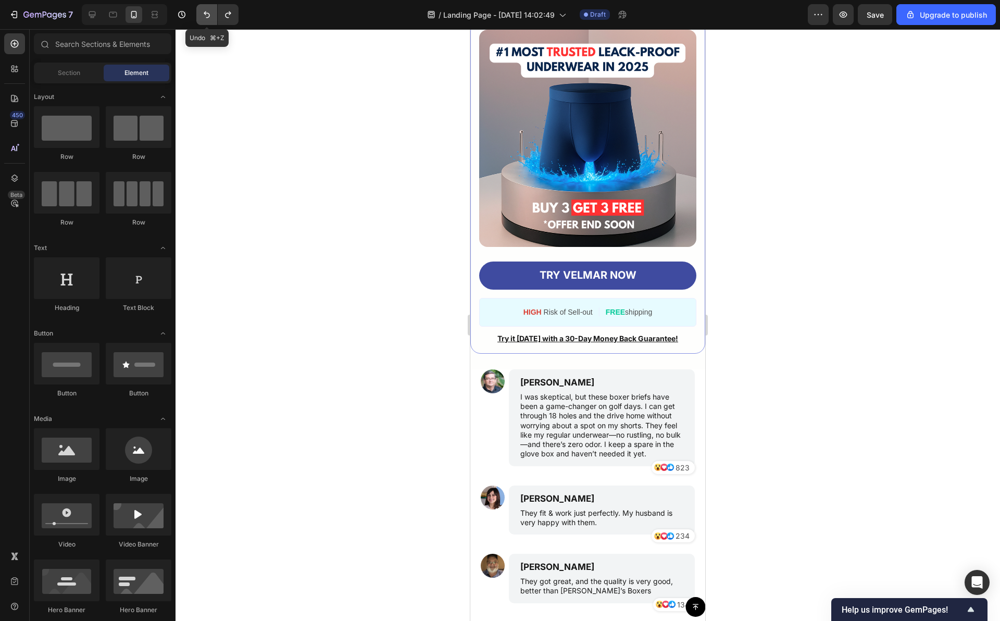
click at [204, 18] on icon "Undo/Redo" at bounding box center [206, 14] width 10 height 10
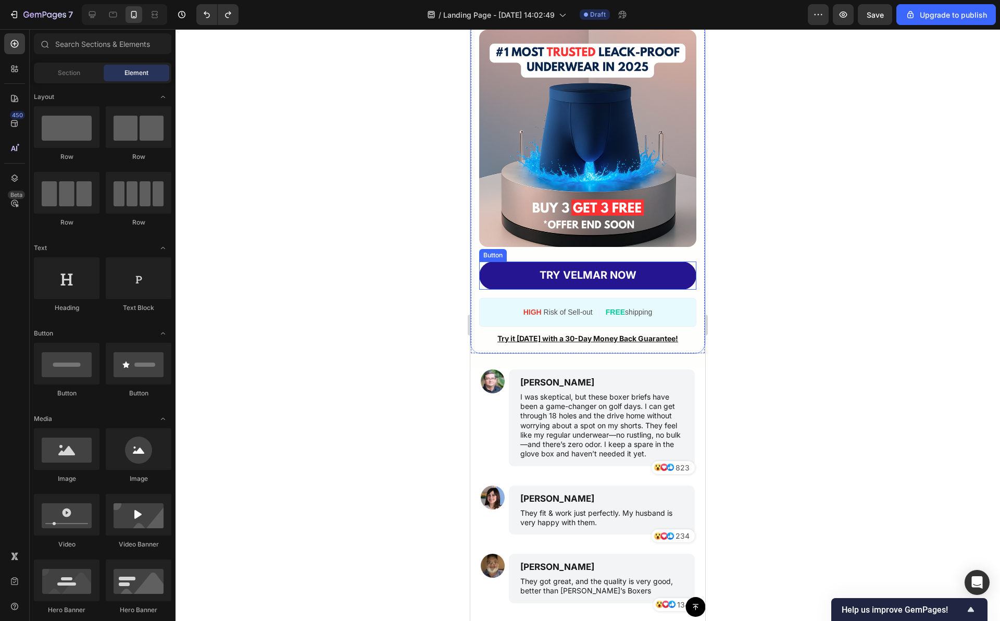
click at [527, 289] on link "TRY VELMAR NOW" at bounding box center [587, 275] width 217 height 28
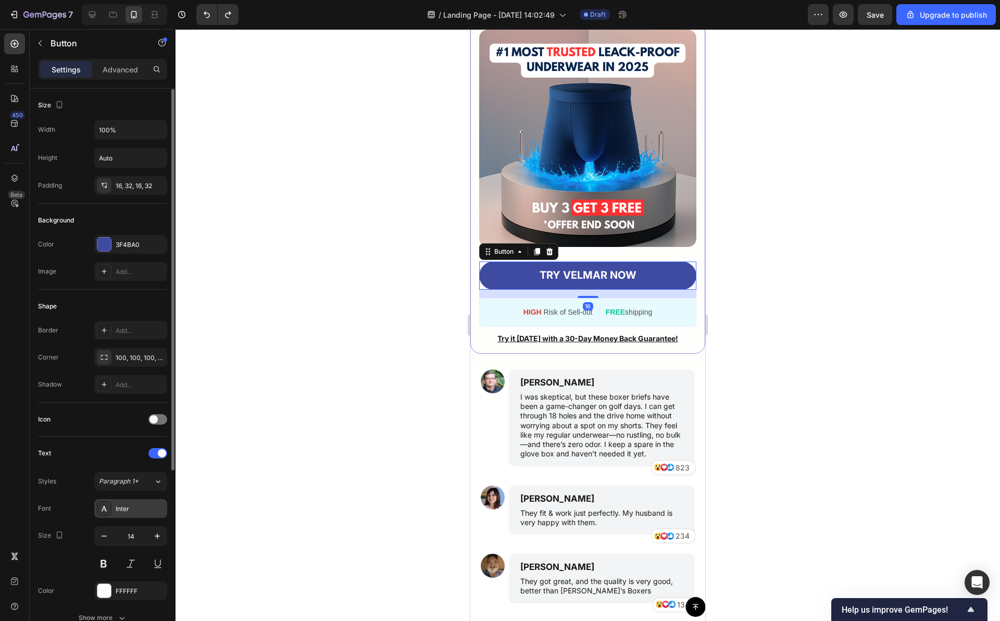
scroll to position [266, 0]
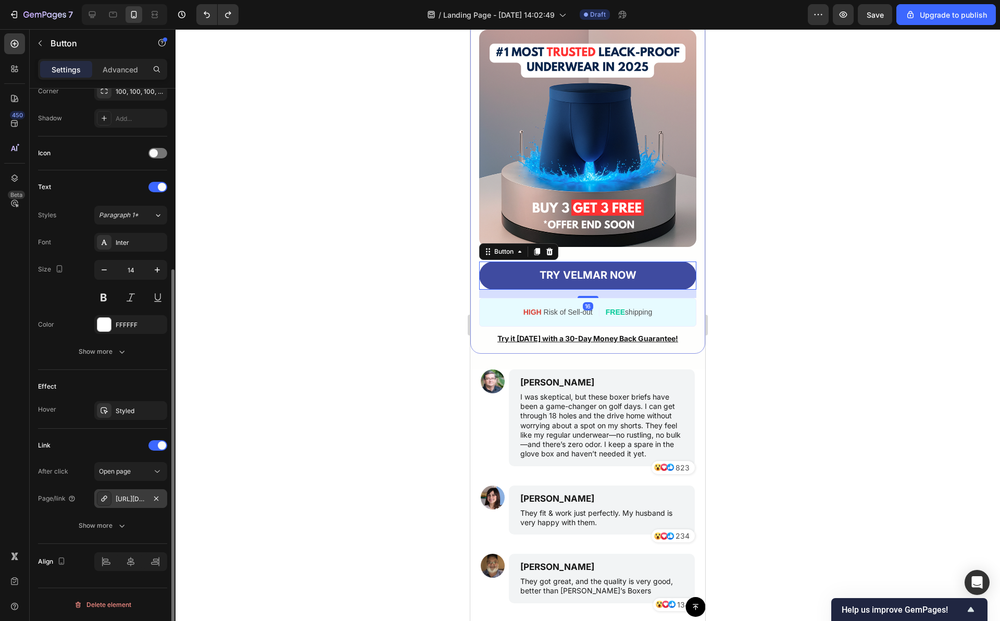
click at [132, 506] on div "[URL][DOMAIN_NAME]" at bounding box center [130, 498] width 73 height 19
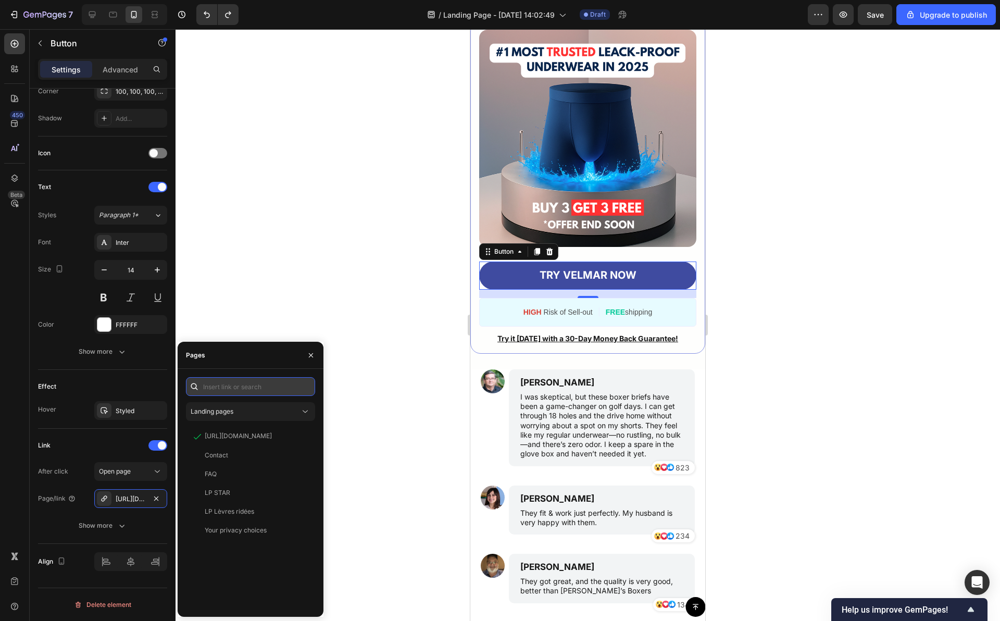
click at [238, 392] on input "text" at bounding box center [250, 386] width 129 height 19
paste input "[URL][DOMAIN_NAME]"
type input "[URL][DOMAIN_NAME]"
click at [305, 292] on div at bounding box center [587, 324] width 824 height 591
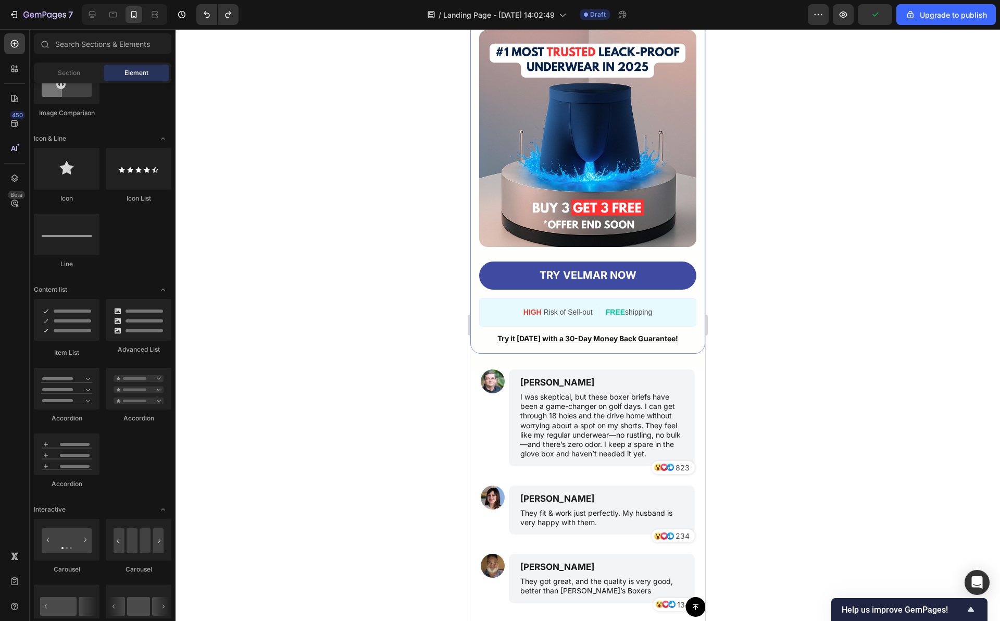
scroll to position [1049, 0]
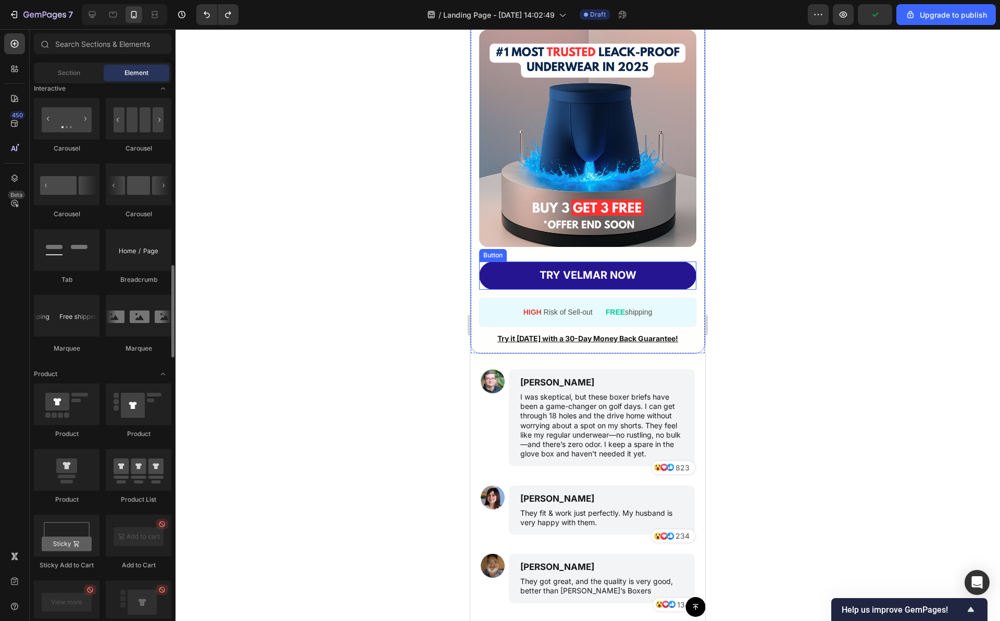
click at [490, 289] on link "TRY VELMAR NOW" at bounding box center [587, 275] width 217 height 28
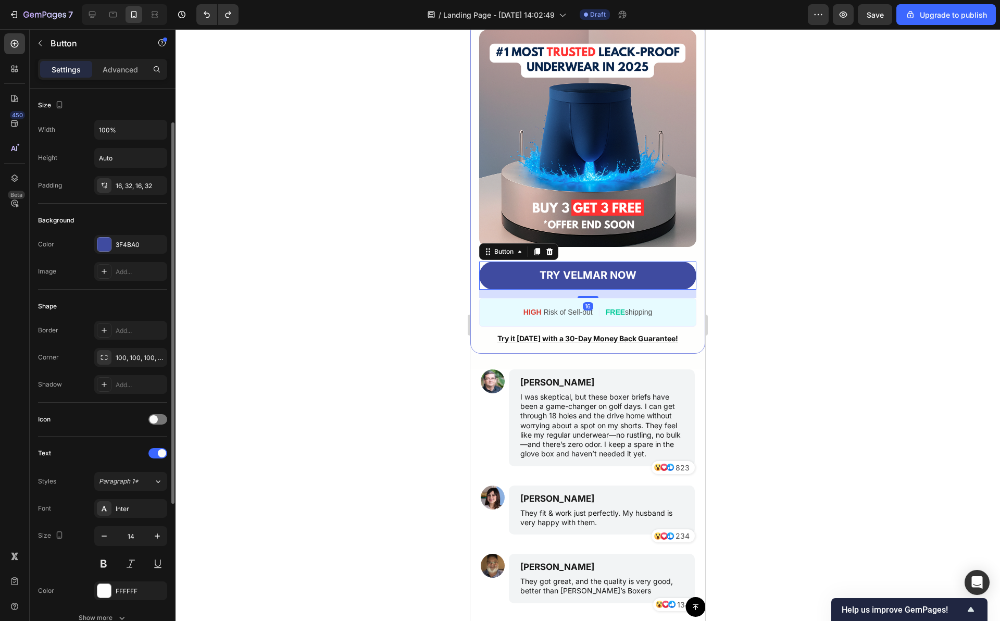
scroll to position [266, 0]
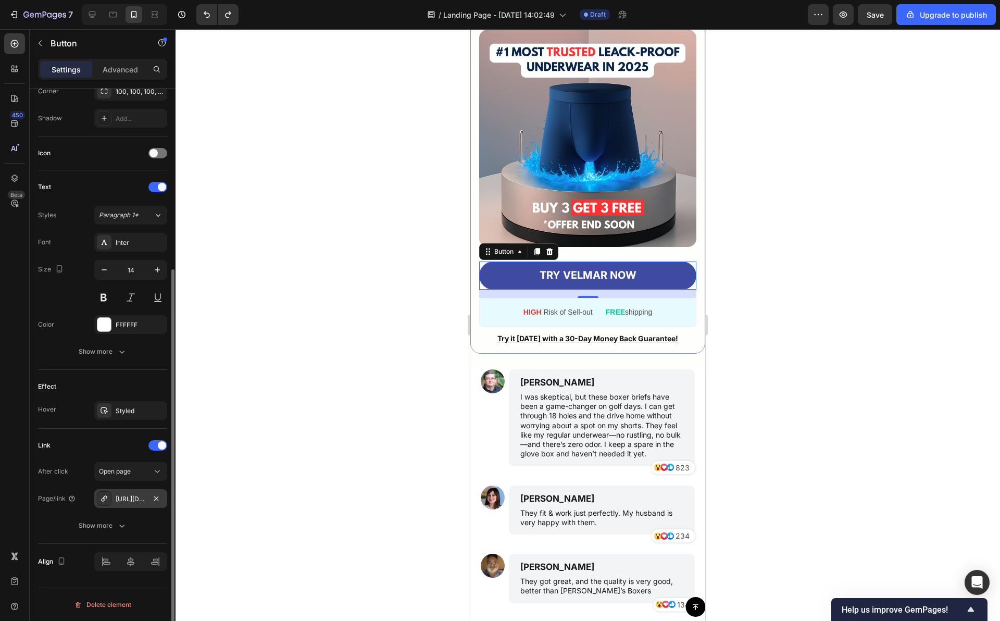
click at [123, 502] on div "[URL][DOMAIN_NAME]" at bounding box center [131, 498] width 30 height 9
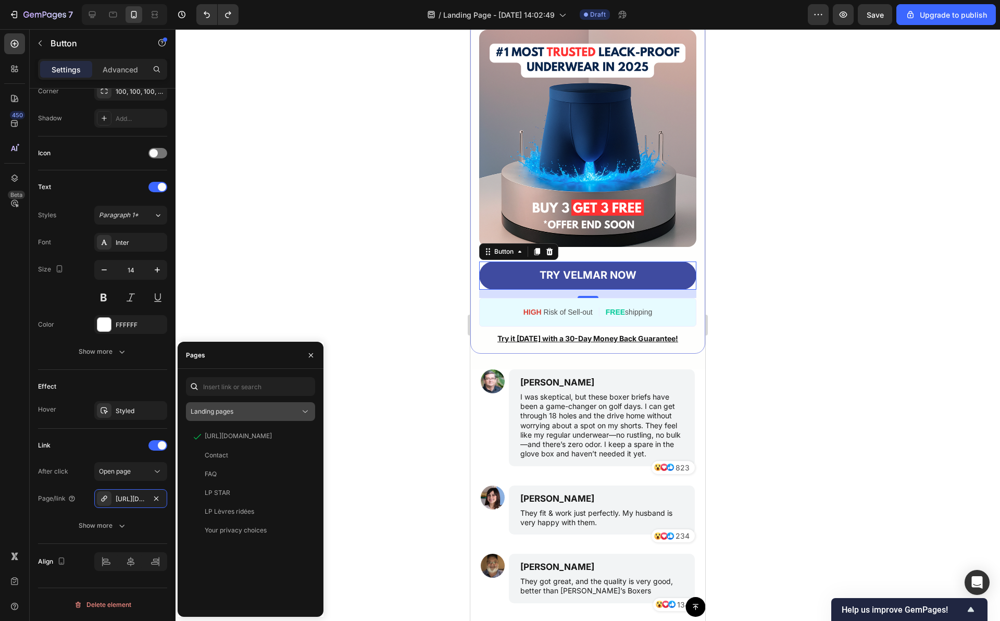
click at [267, 404] on button "Landing pages" at bounding box center [250, 411] width 129 height 19
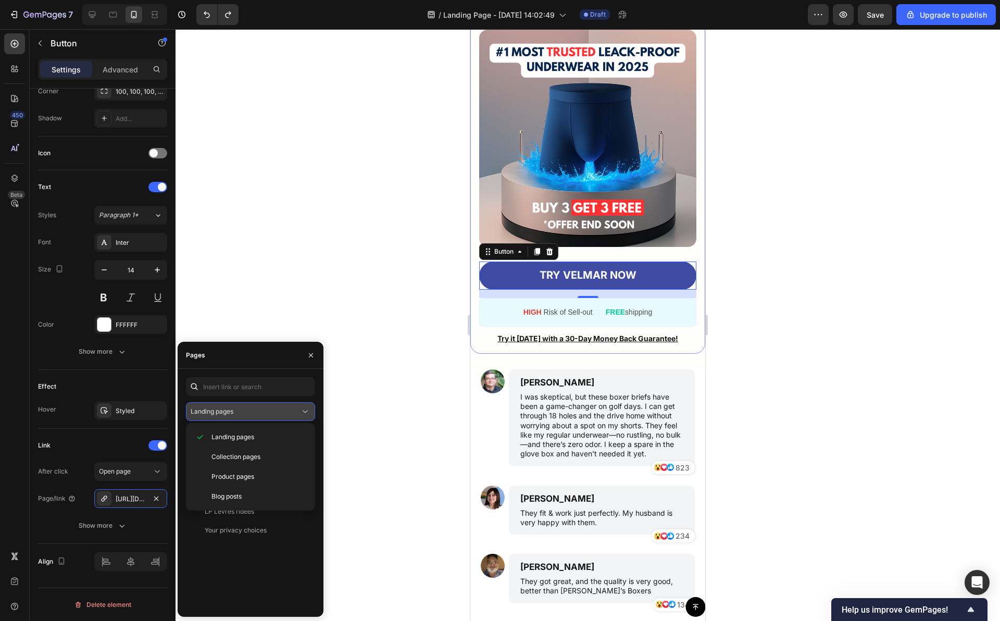
click at [267, 404] on button "Landing pages" at bounding box center [250, 411] width 129 height 19
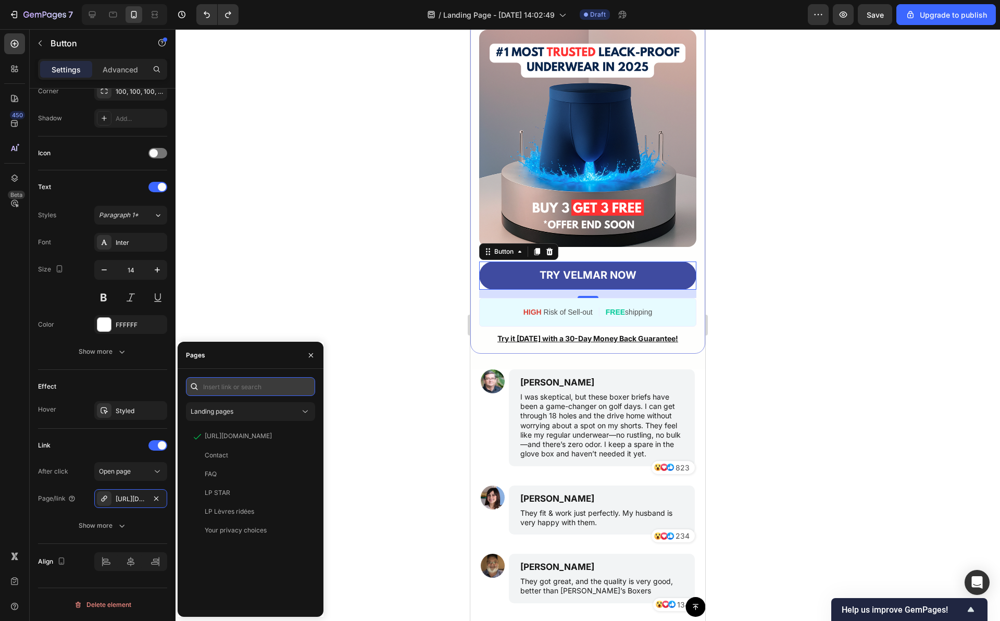
click at [259, 382] on input "text" at bounding box center [250, 386] width 129 height 19
paste input "[URL][DOMAIN_NAME]"
type input "[URL][DOMAIN_NAME]"
click at [238, 419] on div "https://tryvelmar.com/ View" at bounding box center [248, 411] width 125 height 19
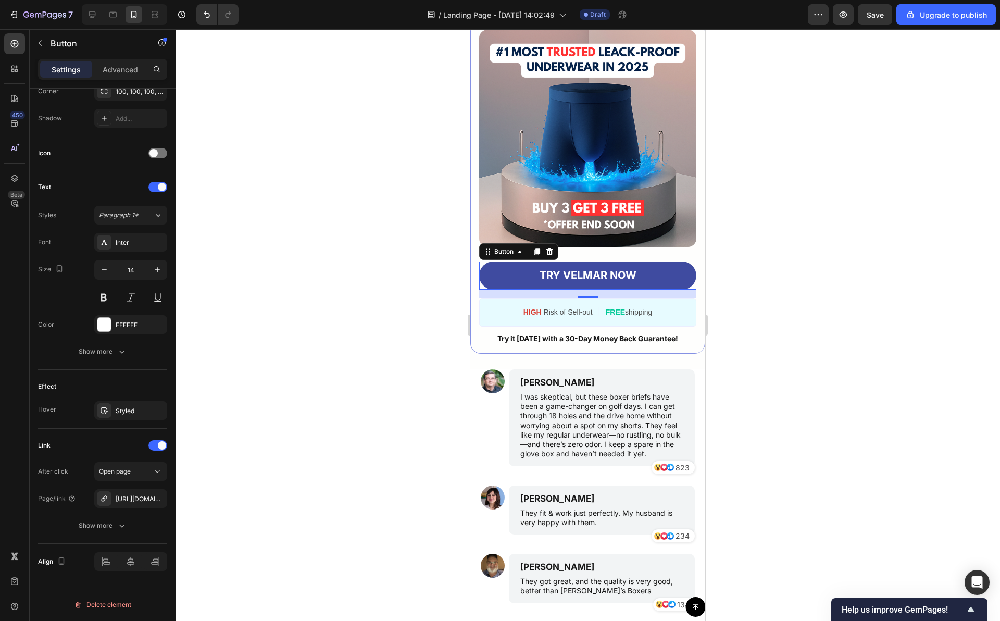
click at [394, 451] on div at bounding box center [587, 324] width 824 height 591
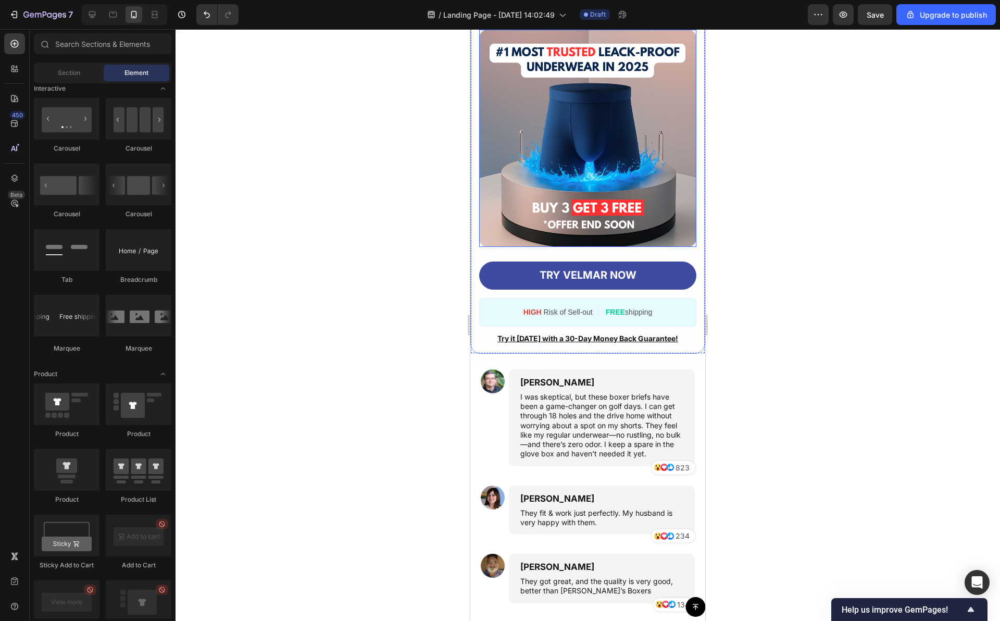
scroll to position [4386, 0]
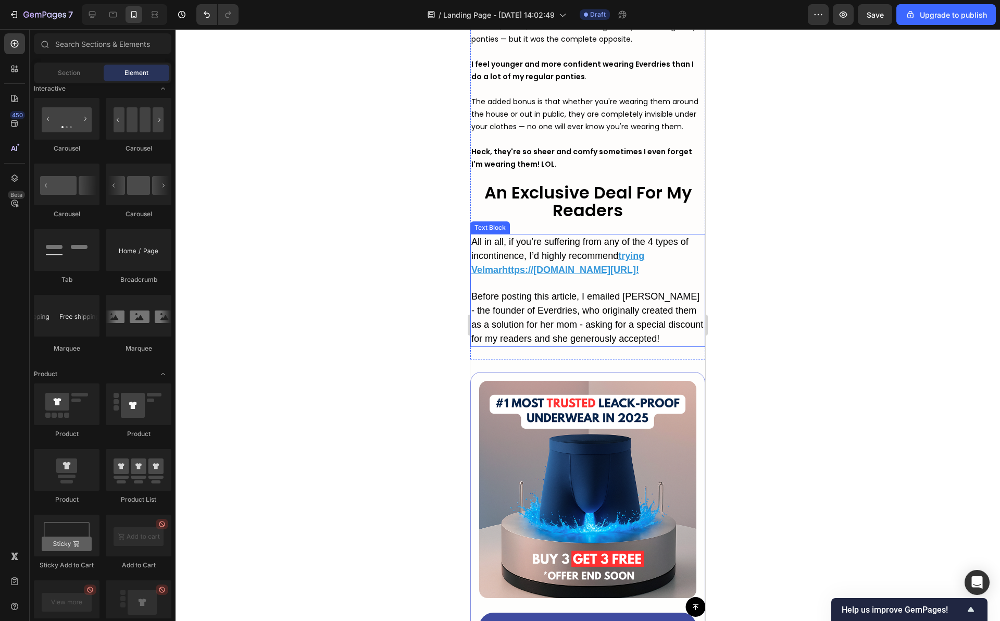
click at [629, 289] on p "All in all, if you’re suffering from any of the 4 types of incontinence, I’d hi…" at bounding box center [587, 262] width 233 height 55
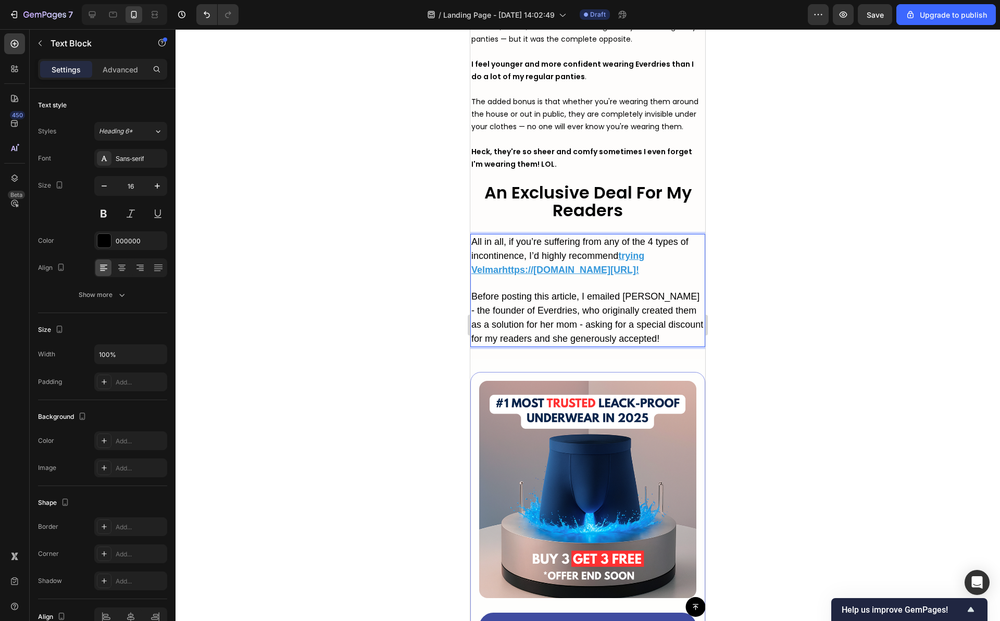
click at [610, 289] on p "All in all, if you’re suffering from any of the 4 types of incontinence, I’d hi…" at bounding box center [587, 262] width 233 height 55
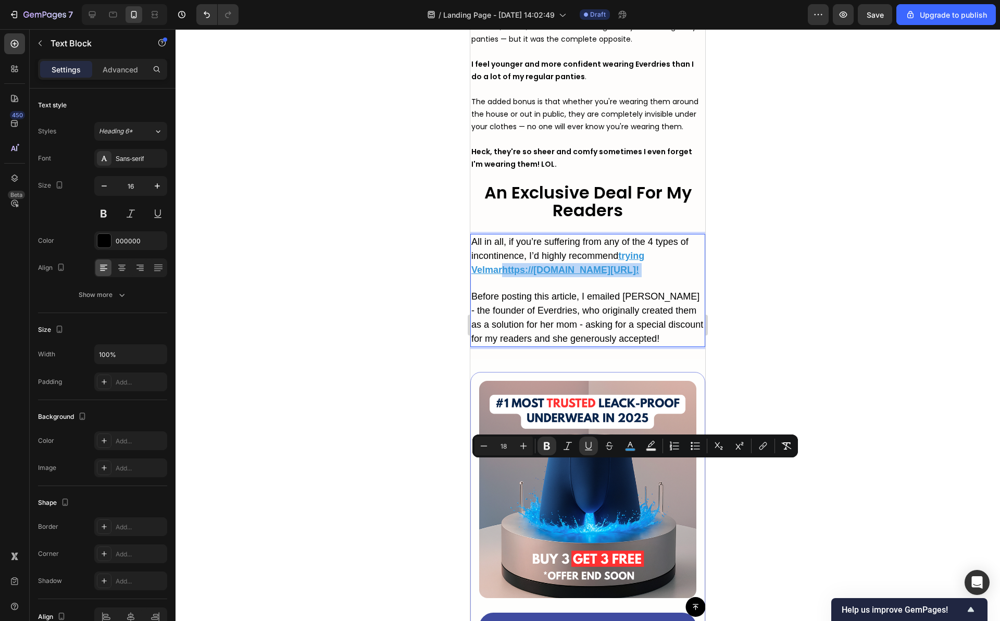
drag, startPoint x: 610, startPoint y: 467, endPoint x: 502, endPoint y: 466, distance: 108.3
click at [502, 289] on p "All in all, if you’re suffering from any of the 4 types of incontinence, I’d hi…" at bounding box center [587, 262] width 233 height 55
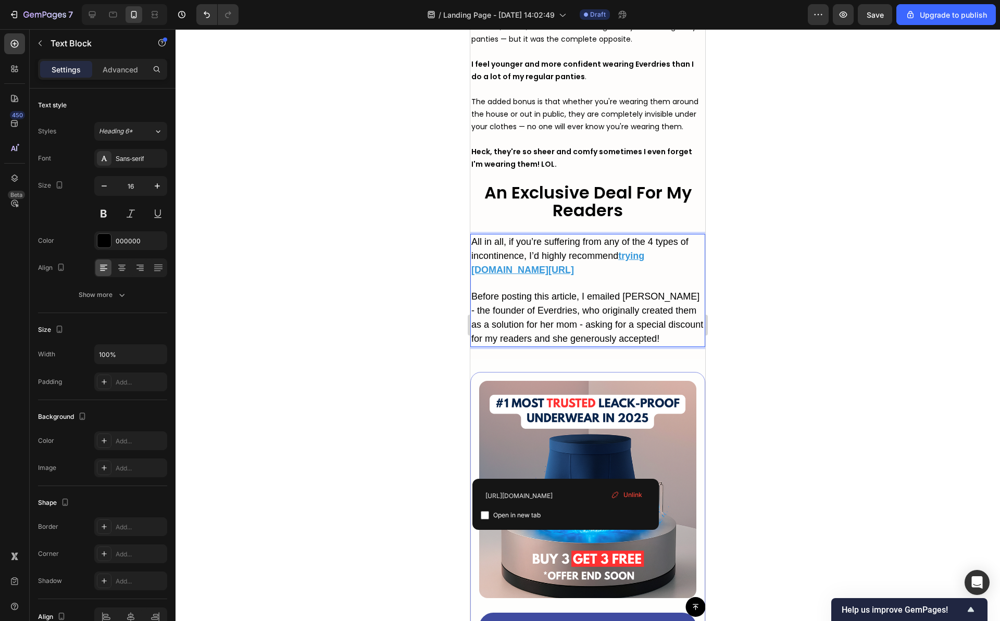
click at [752, 47] on div at bounding box center [587, 324] width 824 height 591
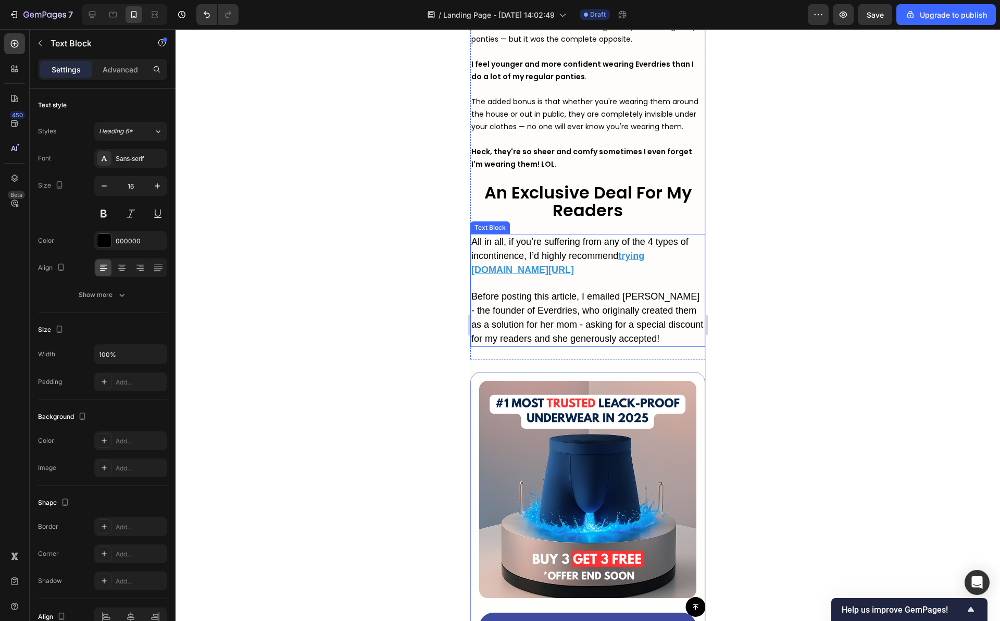
click at [520, 275] on u "trying Velmar.com/" at bounding box center [557, 262] width 173 height 24
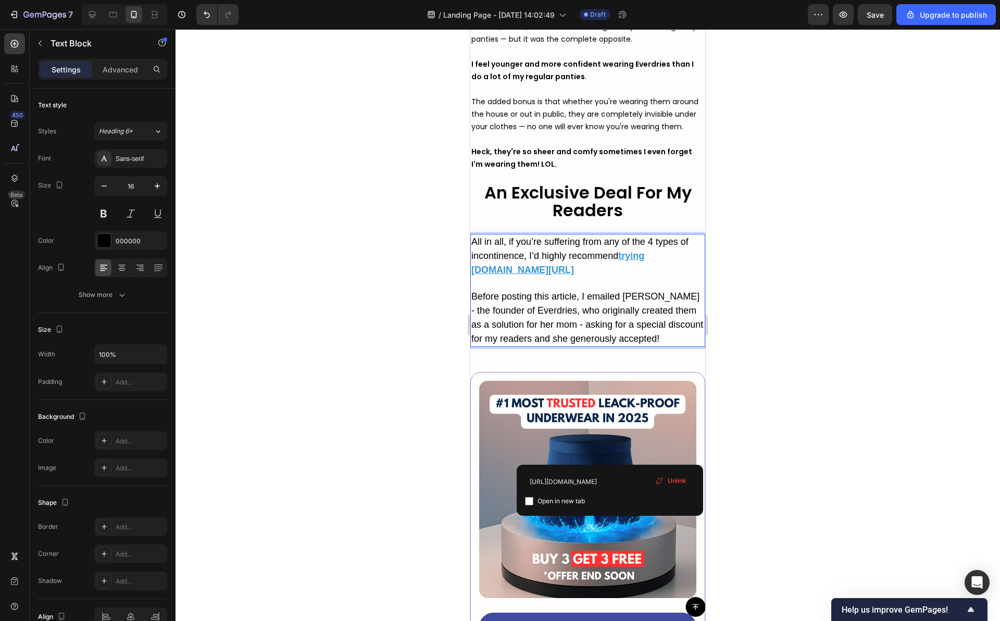
click at [474, 275] on u "trying Velmar.com/" at bounding box center [557, 262] width 173 height 24
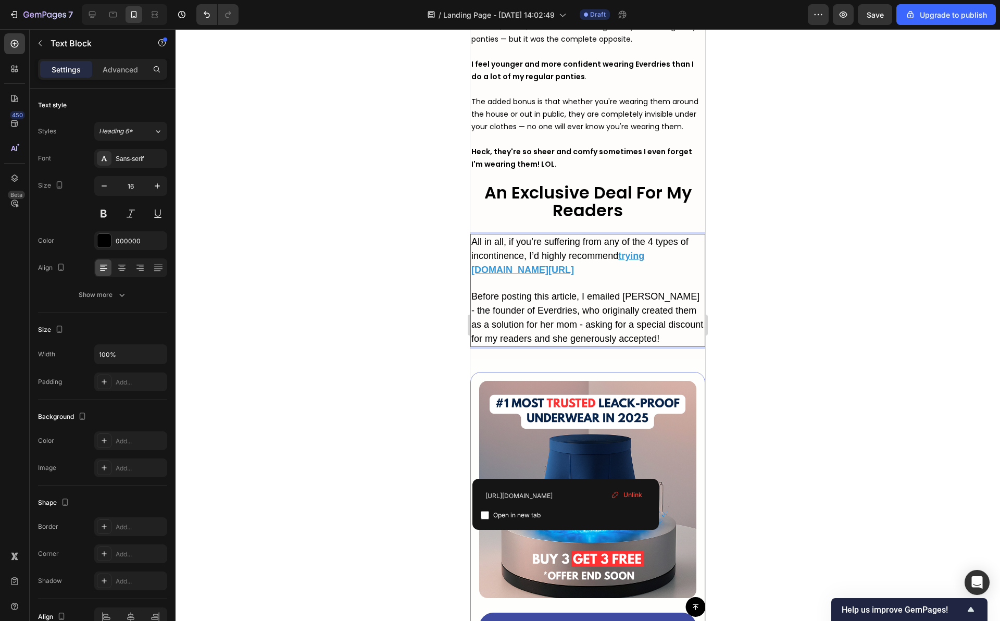
click at [472, 275] on u "trying velmar.com/" at bounding box center [557, 262] width 173 height 24
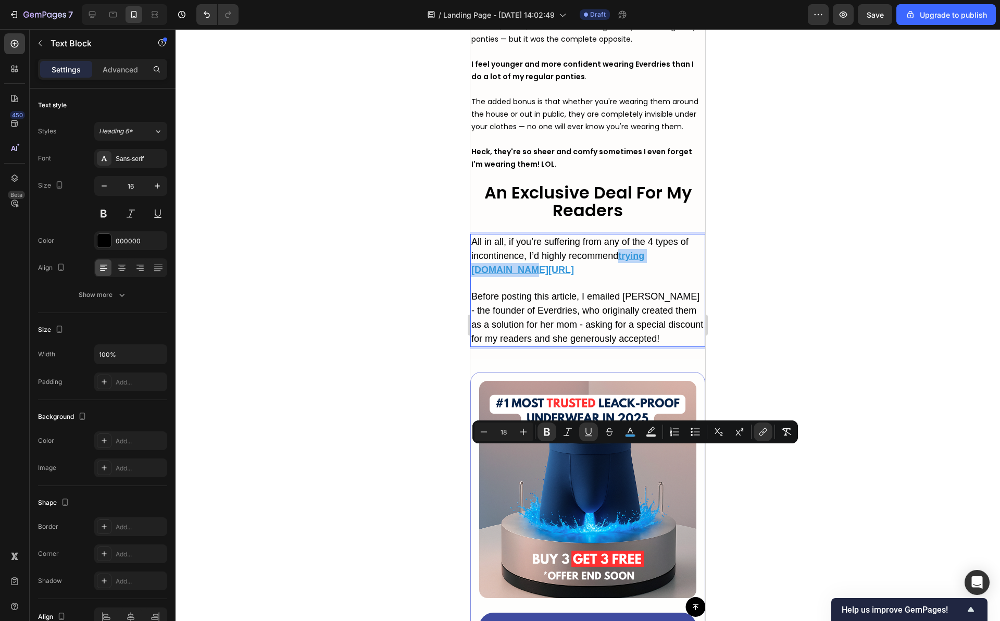
drag, startPoint x: 547, startPoint y: 468, endPoint x: 621, endPoint y: 453, distance: 75.9
click at [621, 289] on p "All in all, if you’re suffering from any of the 4 types of incontinence, I’d hi…" at bounding box center [587, 262] width 233 height 55
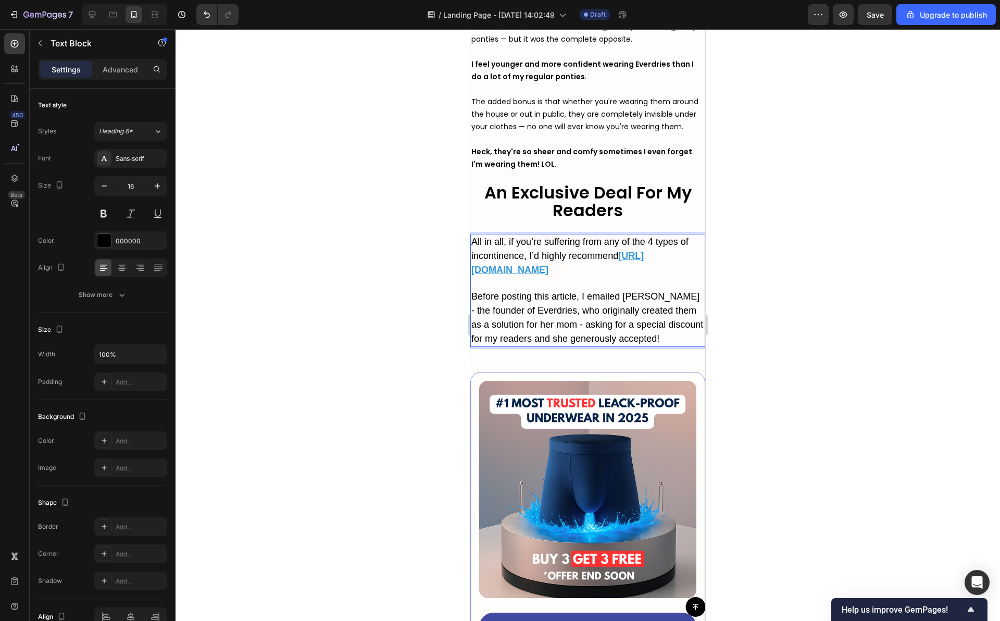
click at [740, 446] on div at bounding box center [587, 324] width 824 height 591
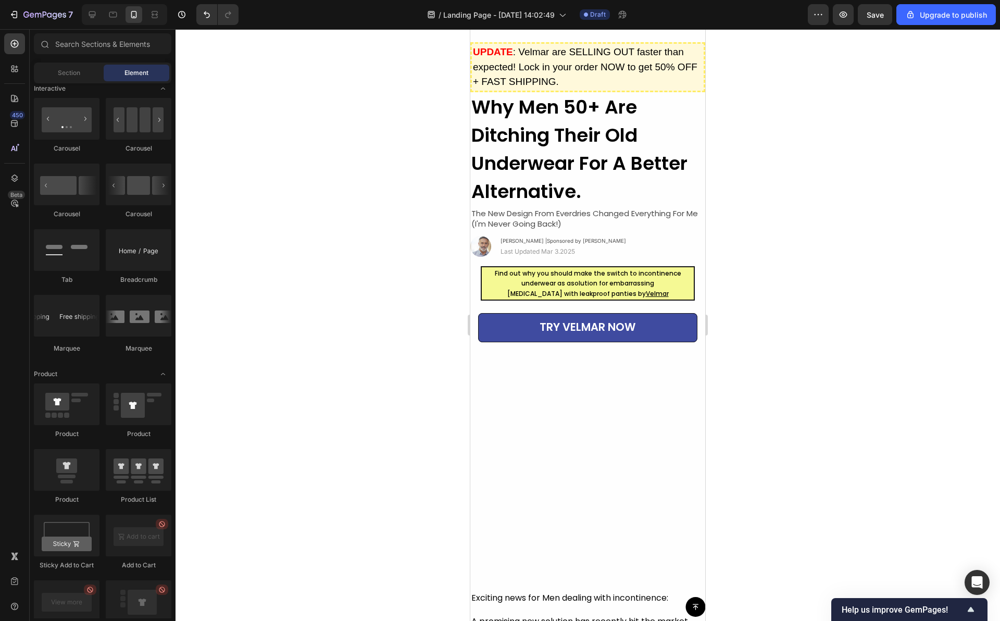
scroll to position [0, 0]
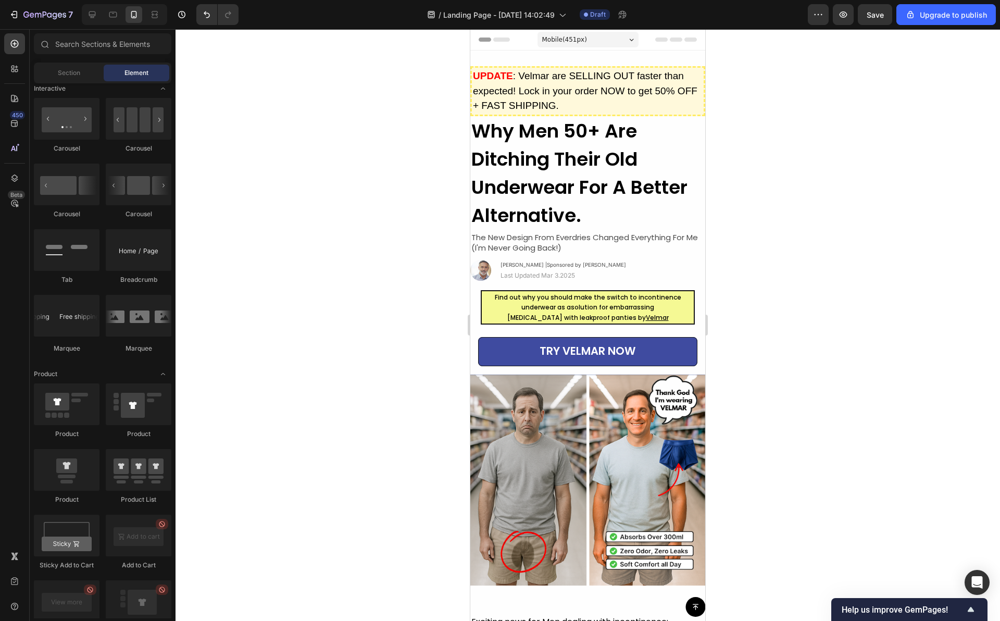
click at [413, 227] on div at bounding box center [587, 324] width 824 height 591
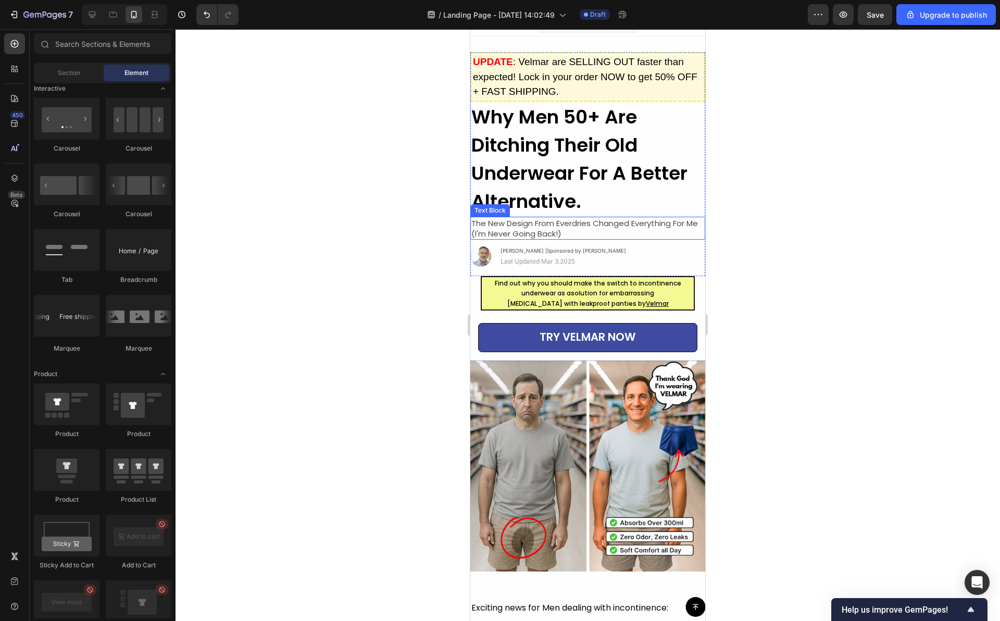
scroll to position [16, 0]
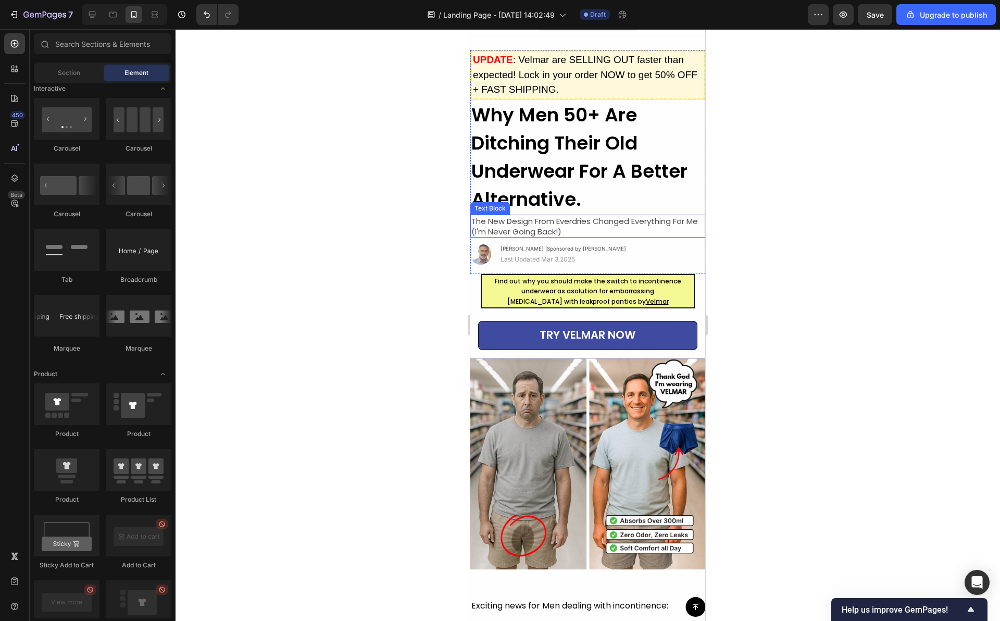
click at [494, 221] on span "The New Design From Everdries Changed Everything For Me (I'm Never Going Back!)" at bounding box center [584, 226] width 226 height 21
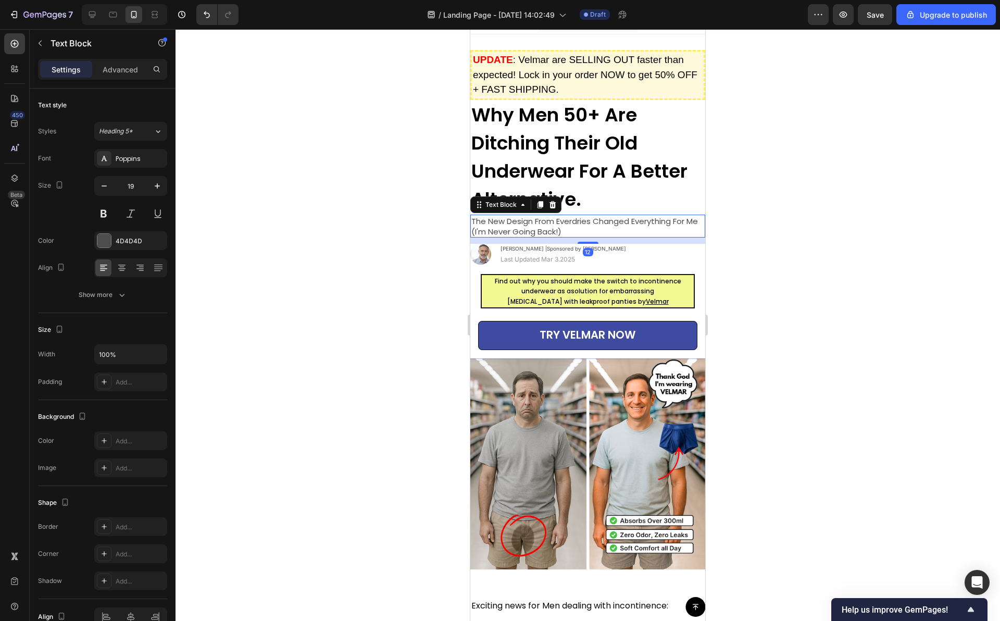
click at [471, 221] on span "The New Design From Everdries Changed Everything For Me (I'm Never Going Back!)" at bounding box center [584, 226] width 226 height 21
click at [473, 231] on span "The New Design From Everdries Changed Everything For Me (I'm Never Going Back!)" at bounding box center [584, 226] width 226 height 21
click at [439, 245] on div at bounding box center [587, 324] width 824 height 591
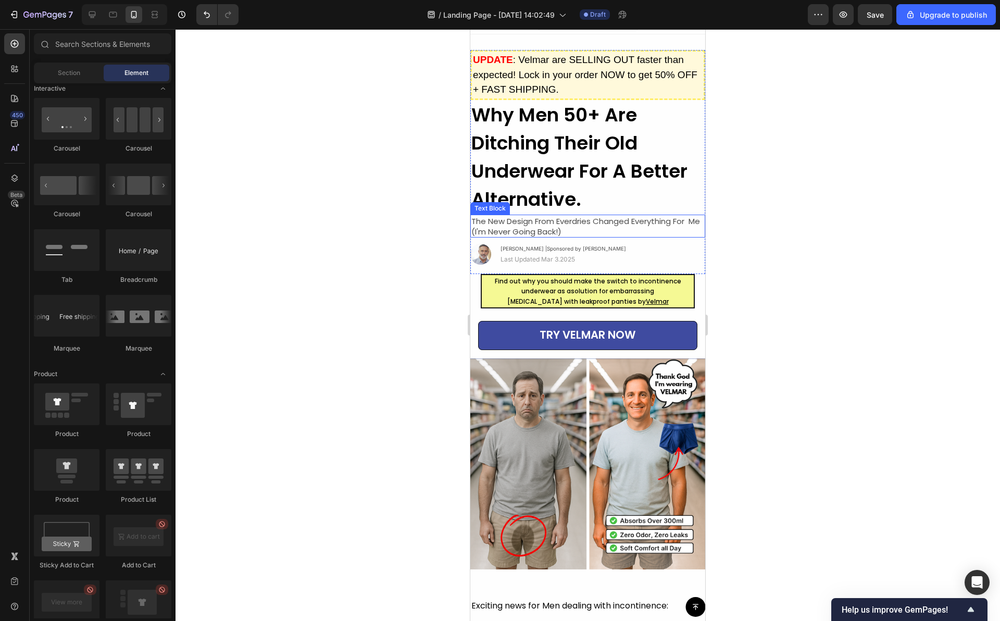
click at [583, 220] on span "The New Design From Everdries Changed Everything For Me (I'm Never Going Back!)" at bounding box center [585, 226] width 229 height 21
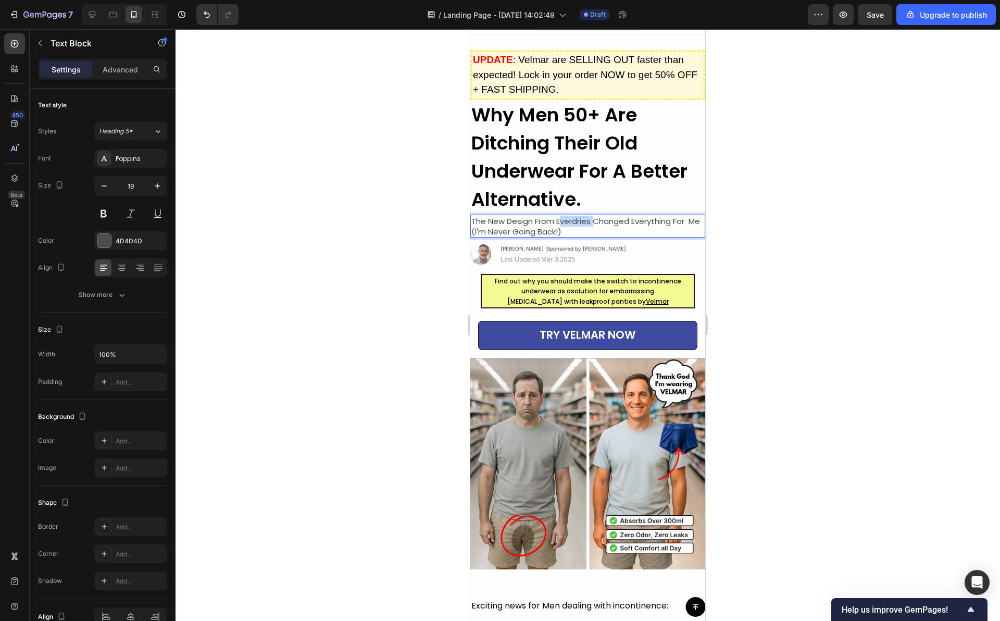
click at [577, 221] on span "The New Design From Everdries Changed Everything For Me (I'm Never Going Back!)" at bounding box center [585, 226] width 229 height 21
click at [785, 187] on div at bounding box center [587, 324] width 824 height 591
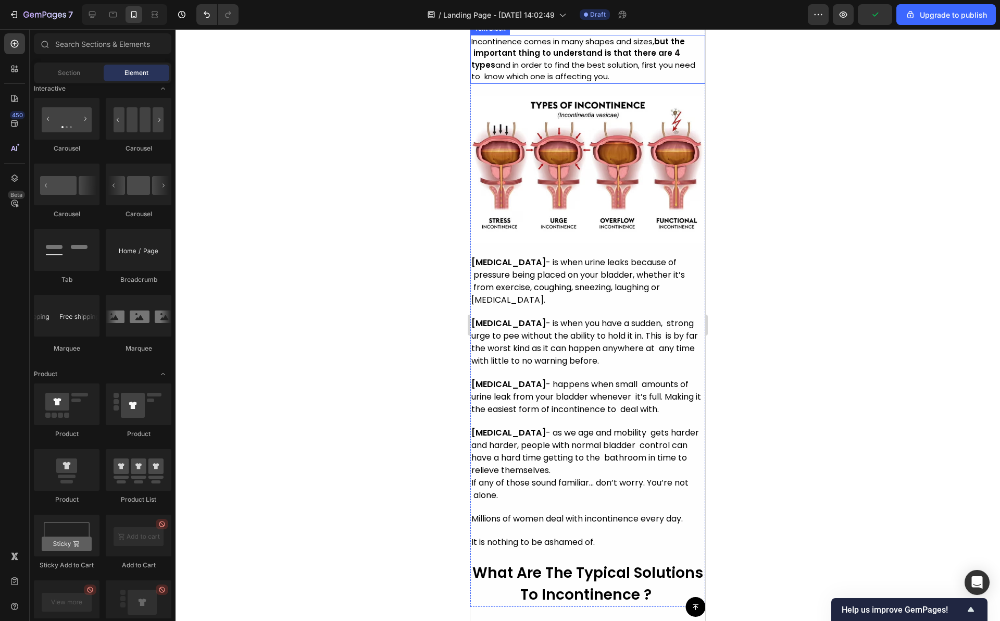
scroll to position [1279, 0]
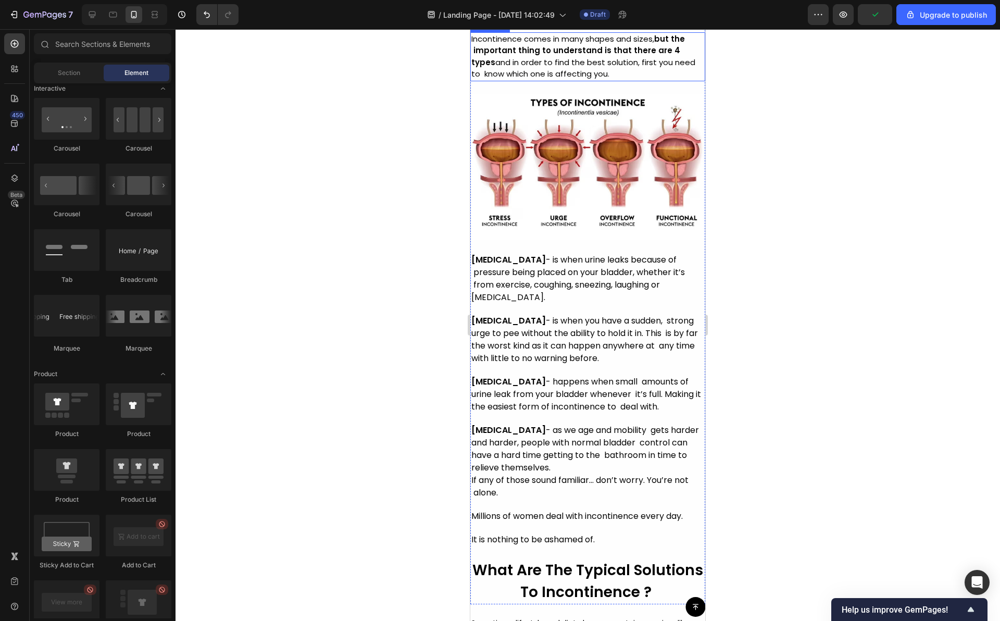
click at [522, 348] on span "Urge Incontinence - is when you have a sudden, strong urge to pee without the a…" at bounding box center [584, 338] width 226 height 49
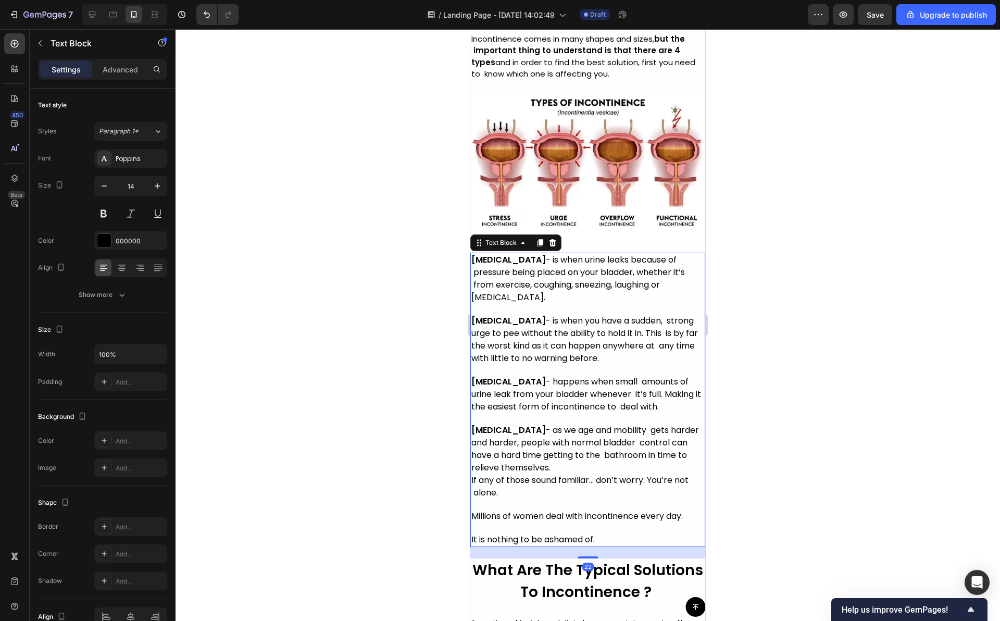
click at [482, 408] on span "Overflow Incontinence - happens when small amounts of urine leak from your blad…" at bounding box center [586, 393] width 230 height 37
click at [478, 412] on span "Overflow Incontinence - happens when small amounts of urine leak from your blad…" at bounding box center [586, 393] width 230 height 37
click at [475, 412] on span "Overflow Incontinence - happens when small amounts of urine leak from your blad…" at bounding box center [586, 393] width 230 height 37
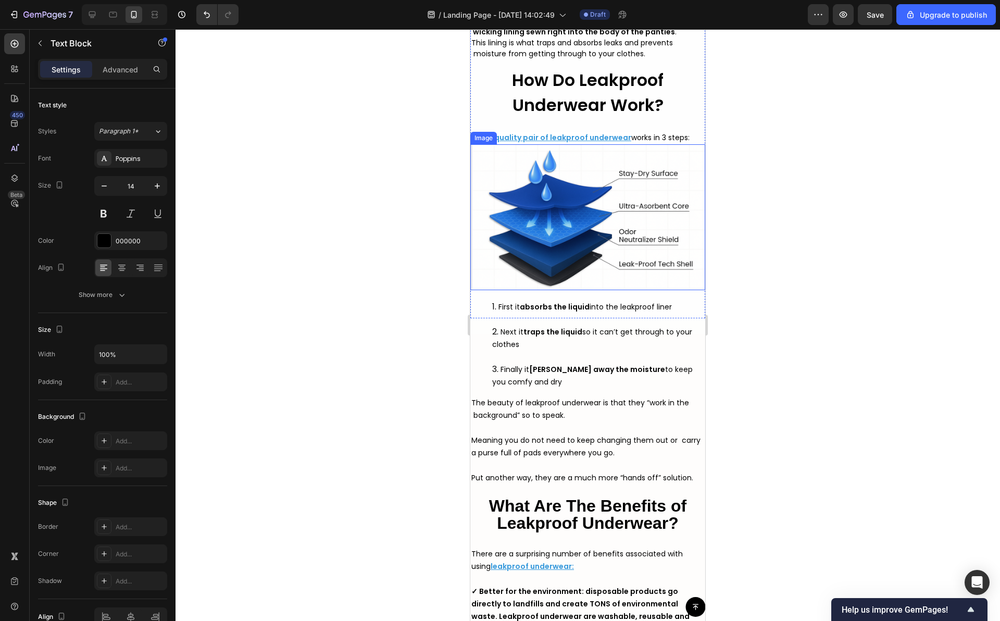
scroll to position [2928, 0]
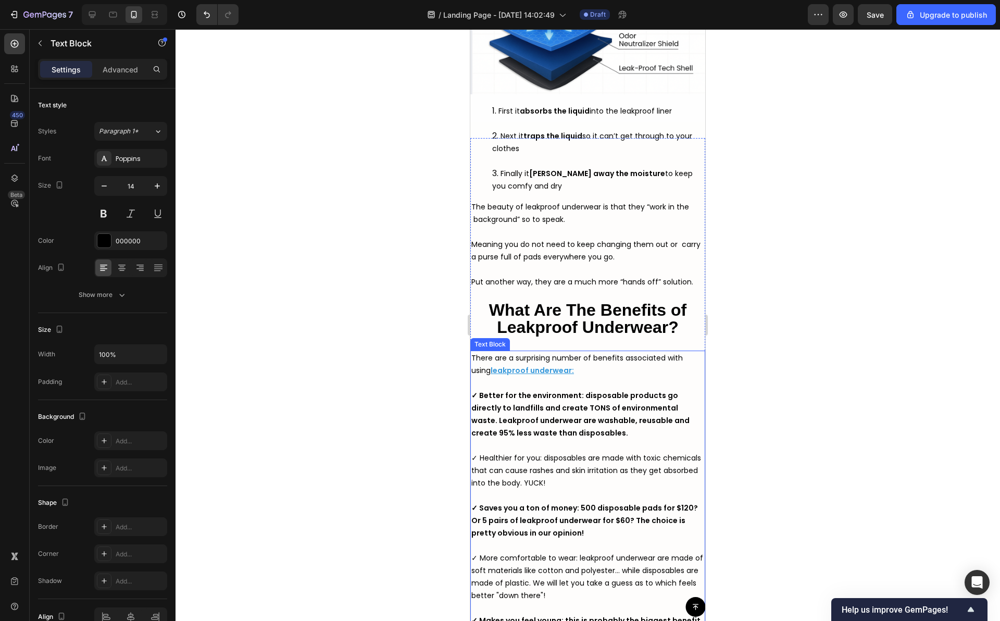
click at [481, 378] on p "There are a surprising number of benefits associated with using leakproof under…" at bounding box center [587, 369] width 233 height 37
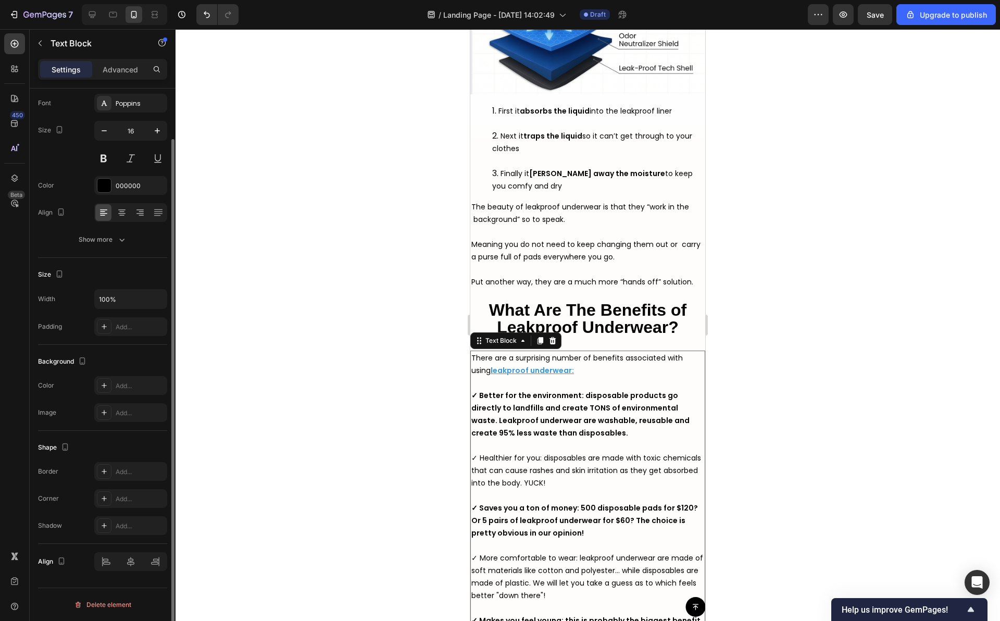
click at [472, 374] on span "There are a surprising number of benefits associated with using" at bounding box center [576, 363] width 211 height 23
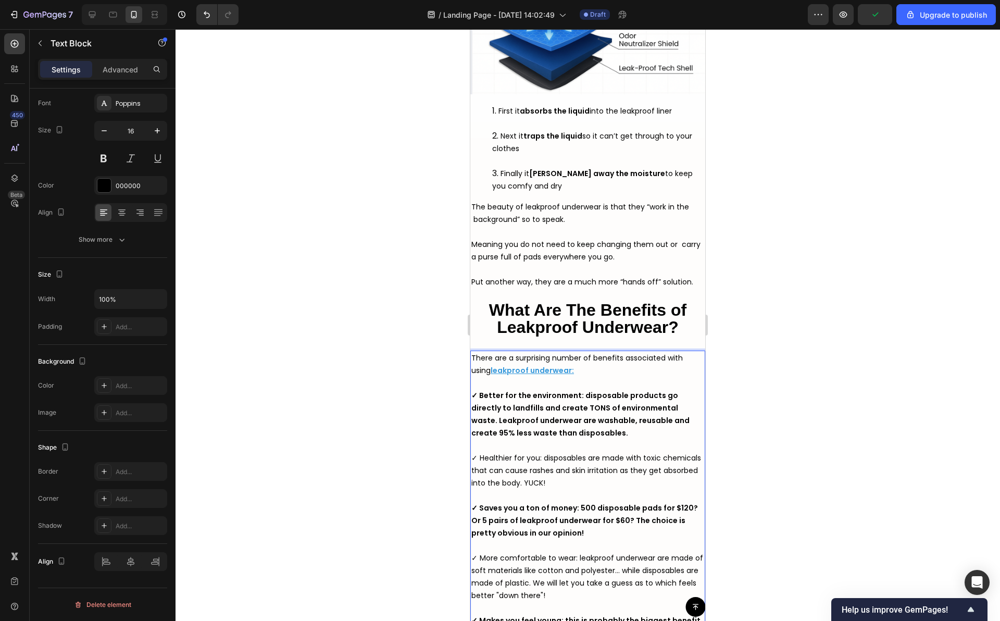
click at [471, 389] on p "There are a surprising number of benefits associated with using leakproof under…" at bounding box center [587, 369] width 233 height 37
click at [472, 375] on span "There are a surprising number of benefits associated with using" at bounding box center [576, 363] width 211 height 23
click at [472, 410] on strong "✓ Better for the environment: disposable products go directly to landfills and …" at bounding box center [580, 414] width 218 height 48
click at [474, 422] on strong "✓ Better for the environment: disposable products go directly to landfills and …" at bounding box center [580, 414] width 218 height 48
click at [472, 423] on strong "✓ Better for the environment: disposable products go directly to landfills and …" at bounding box center [580, 414] width 218 height 48
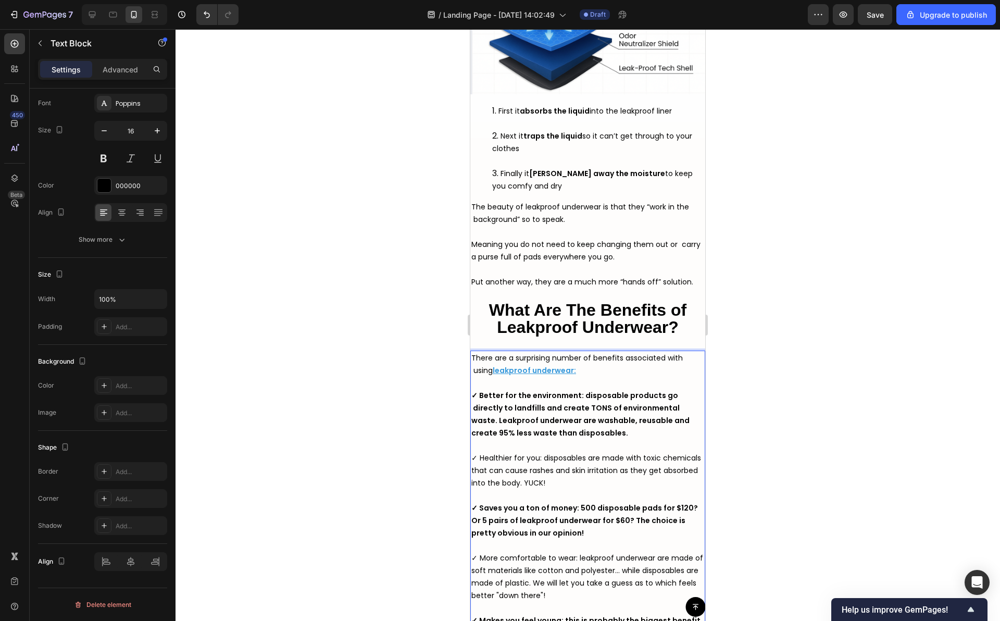
click at [472, 433] on strong "✓ Better for the environment: disposable products go directly to landfills and …" at bounding box center [580, 414] width 218 height 48
click at [472, 438] on strong "✓ Better for the environment: disposable products go directly to landfills and …" at bounding box center [581, 414] width 220 height 48
click at [472, 472] on span "✓ Healthier for you: disposables are made with toxic chemicals that can cause r…" at bounding box center [586, 469] width 230 height 35
click at [471, 482] on span "✓ Healthier for you: disposables are made with toxic chemicals that can cause r…" at bounding box center [586, 469] width 230 height 35
click at [471, 488] on span "✓ Healthier for you: disposables are made with toxic chemicals that can cause r…" at bounding box center [587, 469] width 232 height 35
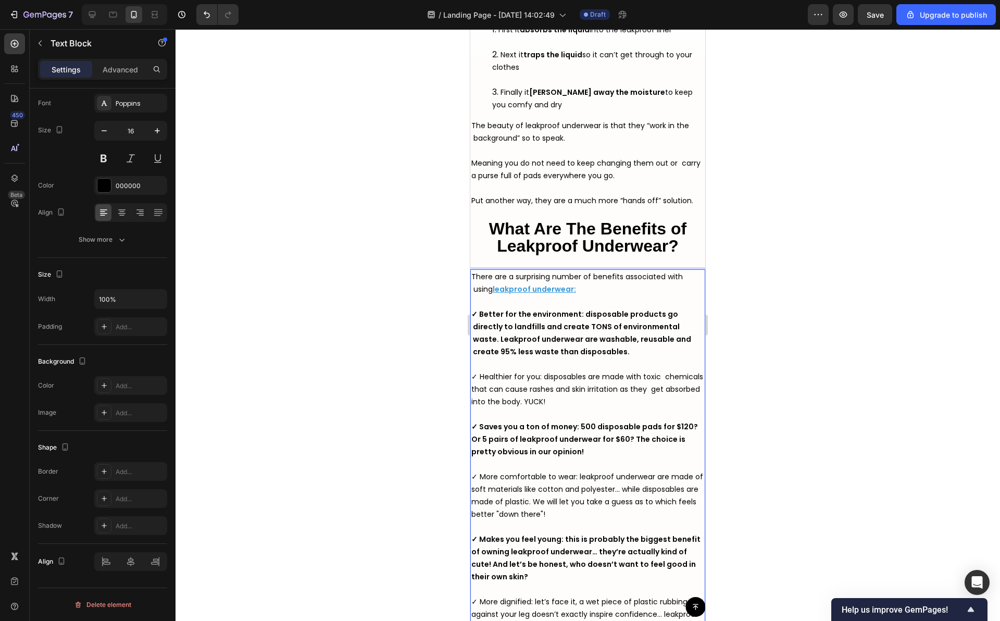
scroll to position [3063, 0]
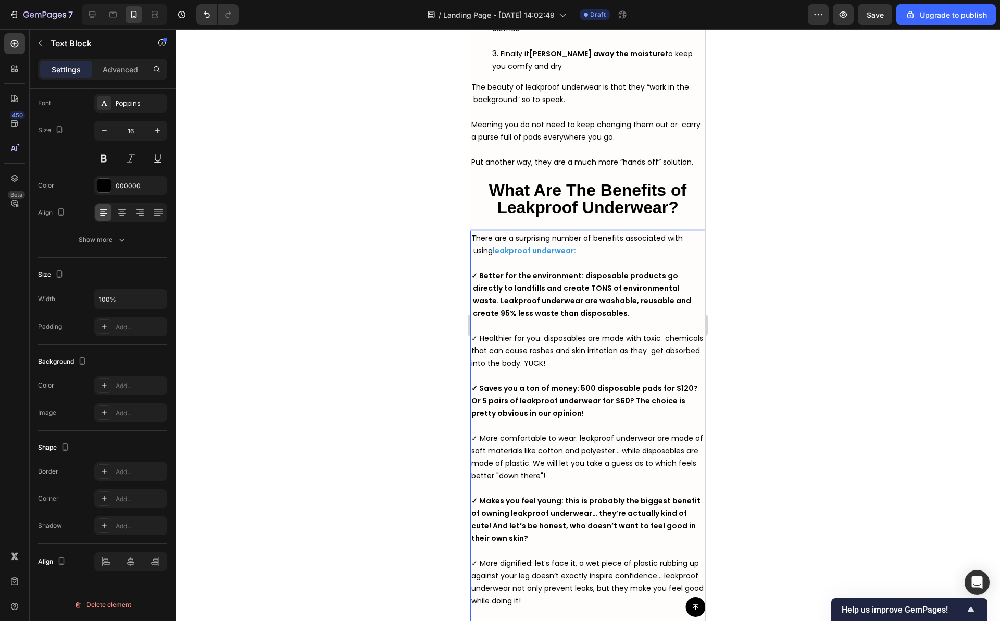
click at [472, 392] on strong "✓ Saves you a ton of money: 500 disposable pads for $120? Or 5 pairs of leakpro…" at bounding box center [584, 400] width 226 height 35
click at [472, 399] on strong "✓ Saves you a ton of money: 500 disposable pads for $120? Or 5 pairs of leakpro…" at bounding box center [584, 400] width 226 height 35
click at [473, 417] on strong "✓ Saves you a ton of money: 500 disposable pads for $120? Or 5 pairs of leakpro…" at bounding box center [584, 400] width 226 height 35
click at [472, 439] on span "✓ More comfortable to wear: leakproof underwear are made of soft materials like…" at bounding box center [587, 457] width 232 height 48
click at [471, 449] on span "✓ More comfortable to wear: leakproof underwear are made of soft materials like…" at bounding box center [587, 457] width 232 height 48
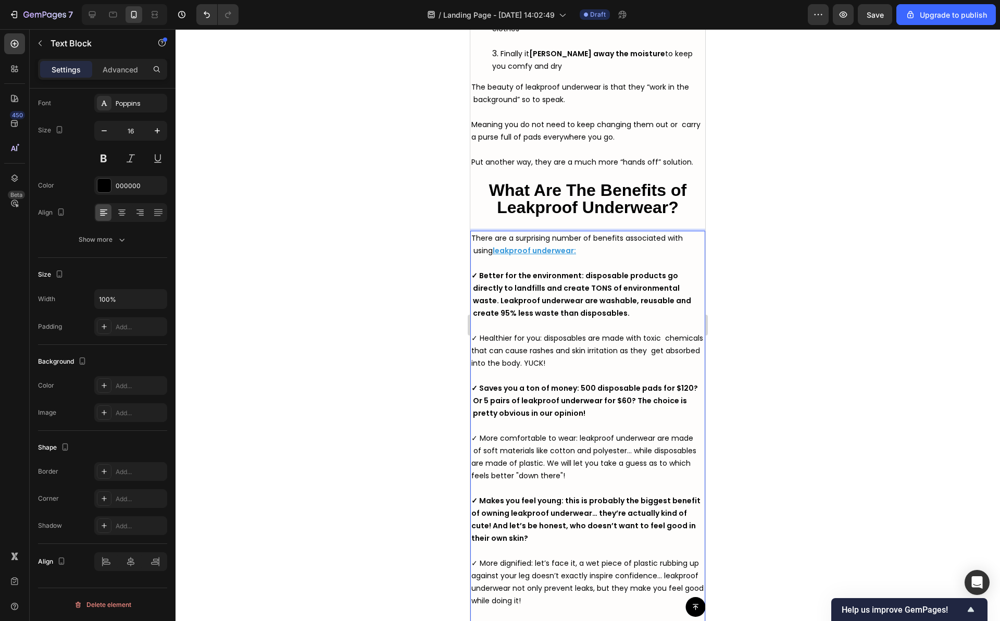
click at [471, 463] on span "✓ More comfortable to wear: leakproof underwear are made of soft materials like…" at bounding box center [583, 457] width 225 height 48
click at [471, 475] on span "✓ More comfortable to wear: leakproof underwear are made of soft materials like…" at bounding box center [583, 457] width 225 height 48
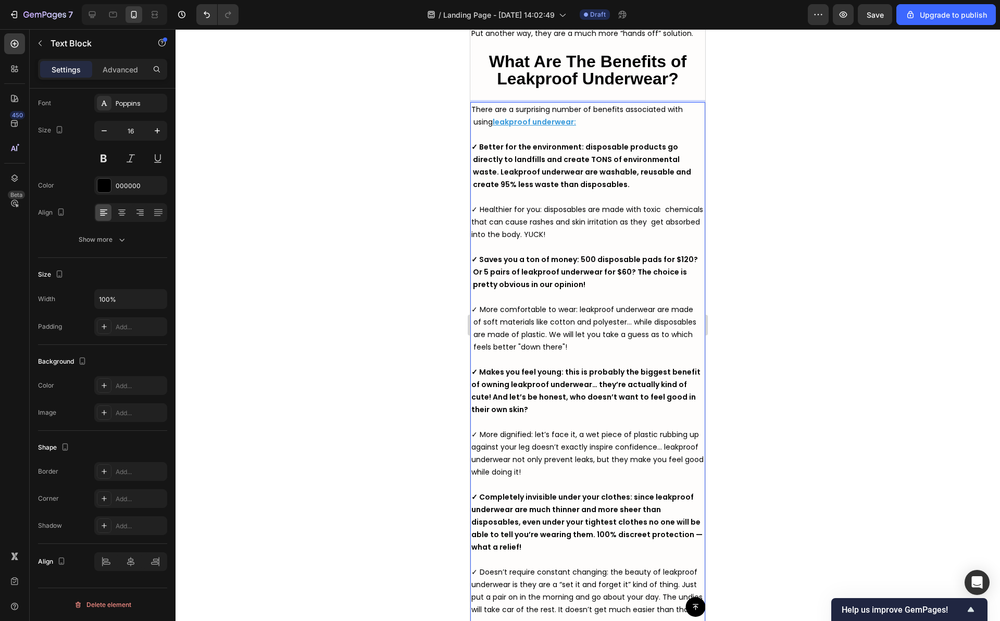
scroll to position [3193, 0]
click at [473, 370] on strong "✓ Makes you feel young: this is probably the biggest benefit of owning leakproo…" at bounding box center [585, 389] width 229 height 48
click at [472, 383] on strong "✓ Makes you feel young: this is probably the biggest benefit of owning leakproo…" at bounding box center [585, 389] width 229 height 48
click at [472, 402] on p "✓ Makes you feel young: this is probably the biggest benefit of owning leakproo…" at bounding box center [587, 395] width 233 height 62
click at [472, 395] on strong "✓ Makes you feel young: this is probably the biggest benefit of owning leakproo…" at bounding box center [585, 389] width 229 height 48
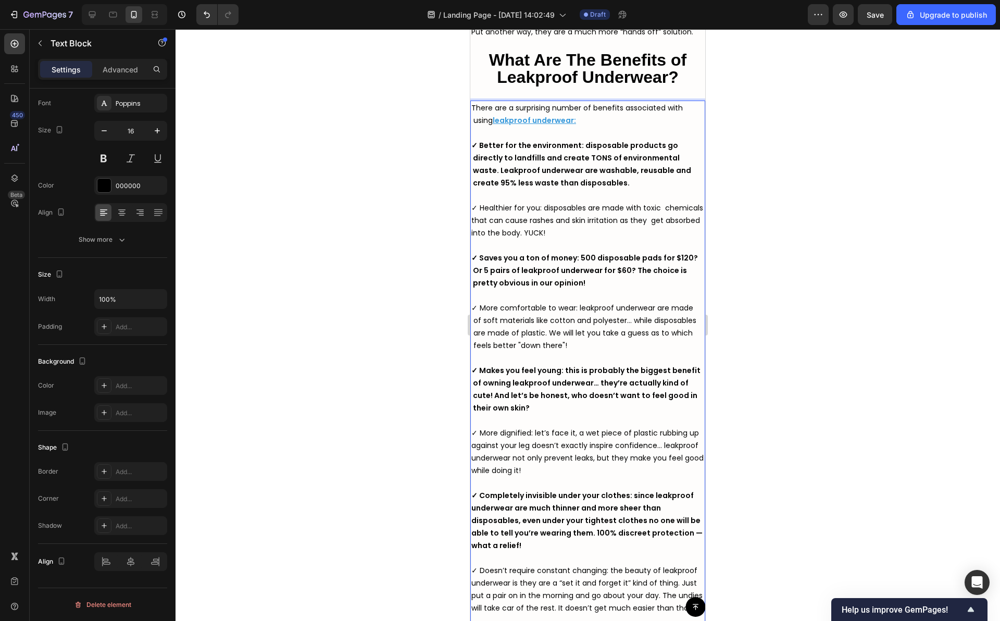
click at [474, 435] on span "✓ More dignified: let’s face it, a wet piece of plastic rubbing up against your…" at bounding box center [587, 451] width 232 height 48
click at [470, 434] on div "There are a surprising number of benefits associated with using leakproof under…" at bounding box center [587, 413] width 235 height 627
click at [471, 447] on span "✓ More dignified: let’s face it, a wet piece of plastic rubbing up against your…" at bounding box center [587, 451] width 232 height 48
click at [471, 463] on span "✓ More dignified: let’s face it, a wet piece of plastic rubbing up against your…" at bounding box center [587, 451] width 232 height 48
click at [471, 470] on span "✓ More dignified: let’s face it, a wet piece of plastic rubbing up against your…" at bounding box center [587, 451] width 232 height 48
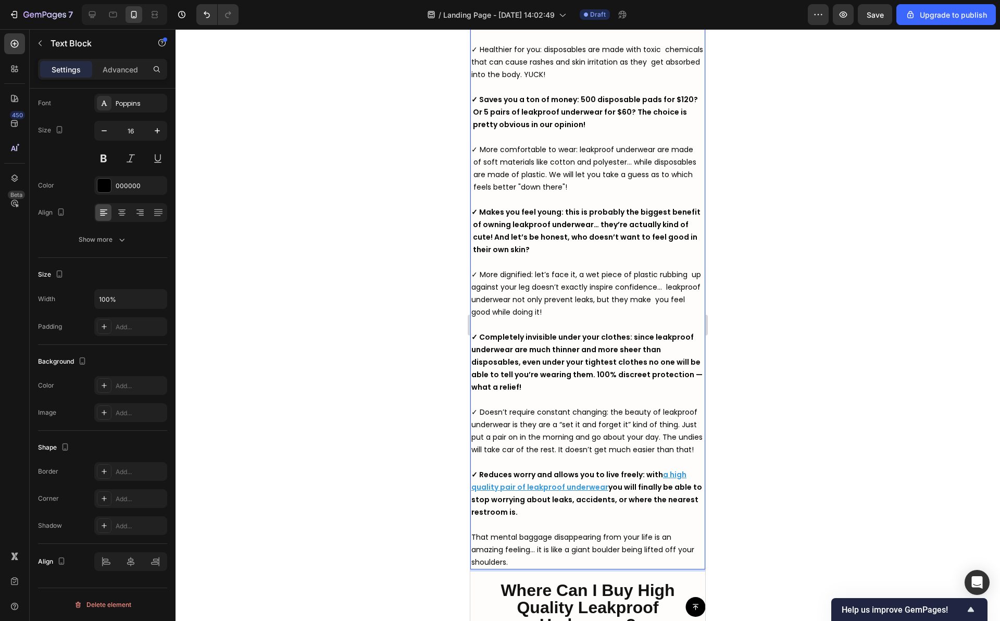
scroll to position [3360, 0]
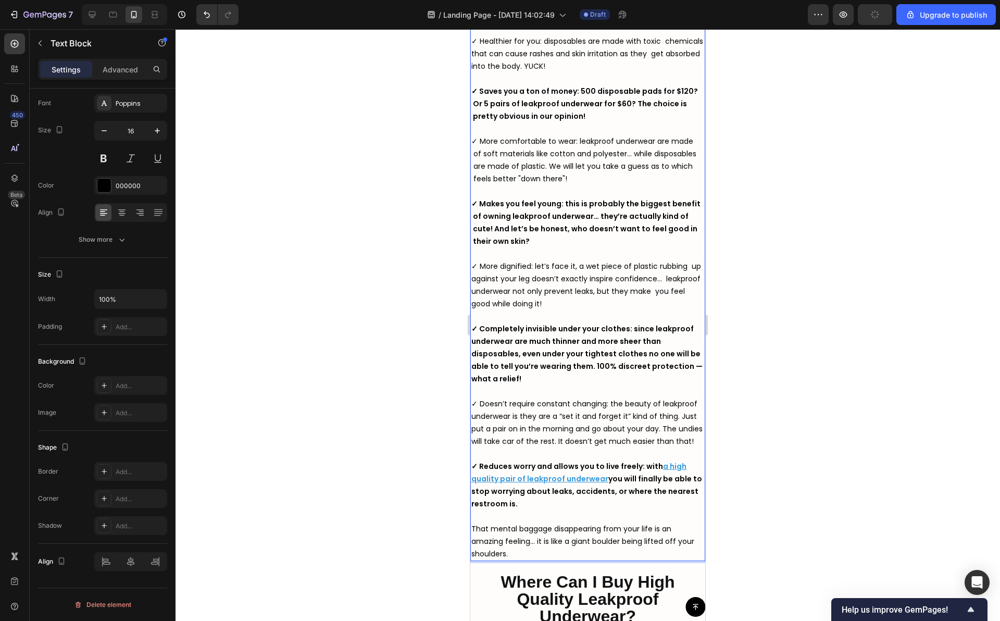
click at [473, 330] on strong "✓ Completely invisible under your clothes: since leakproof underwear are much t…" at bounding box center [586, 353] width 231 height 60
click at [473, 340] on strong "✓ Completely invisible under your clothes: since leakproof underwear are much t…" at bounding box center [586, 353] width 231 height 60
click at [473, 355] on strong "✓ Completely invisible under your clothes: since leakproof underwear are much t…" at bounding box center [586, 353] width 231 height 60
click at [471, 370] on strong "✓ Completely invisible under your clothes: since leakproof underwear are much t…" at bounding box center [586, 353] width 231 height 60
click at [471, 378] on strong "✓ Completely invisible under your clothes: since leakproof underwear are much t…" at bounding box center [587, 353] width 233 height 60
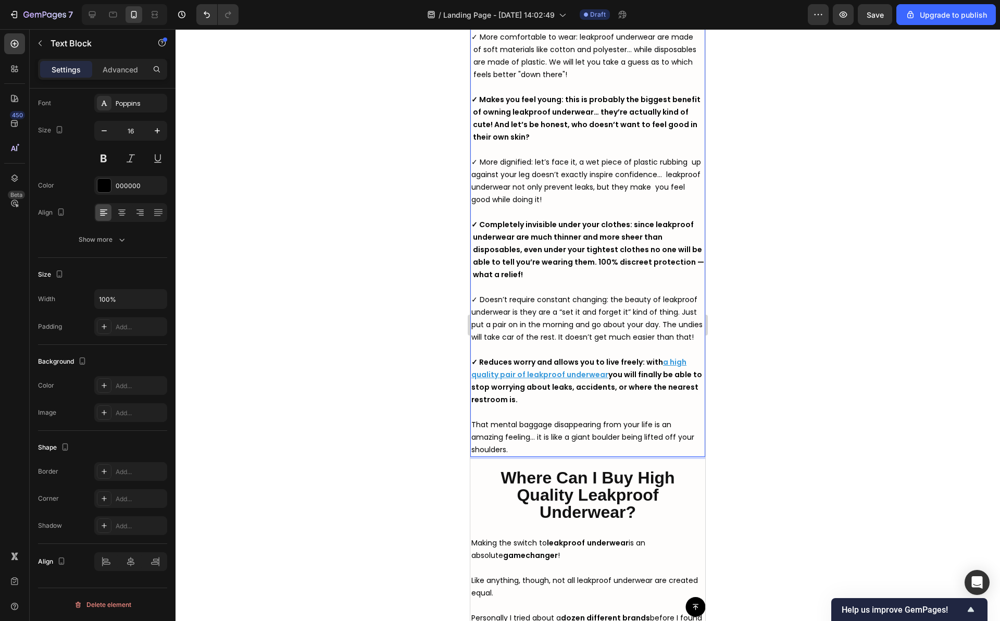
scroll to position [3465, 0]
click at [473, 301] on span "✓ Doesn’t require constant changing: the beauty of leakproof underwear is they …" at bounding box center [586, 317] width 231 height 48
click at [473, 311] on span "✓ Doesn’t require constant changing: the beauty of leakproof underwear is they …" at bounding box center [586, 317] width 231 height 48
click at [472, 325] on span "✓ Doesn’t require constant changing: the beauty of leakproof underwear is they …" at bounding box center [586, 317] width 231 height 48
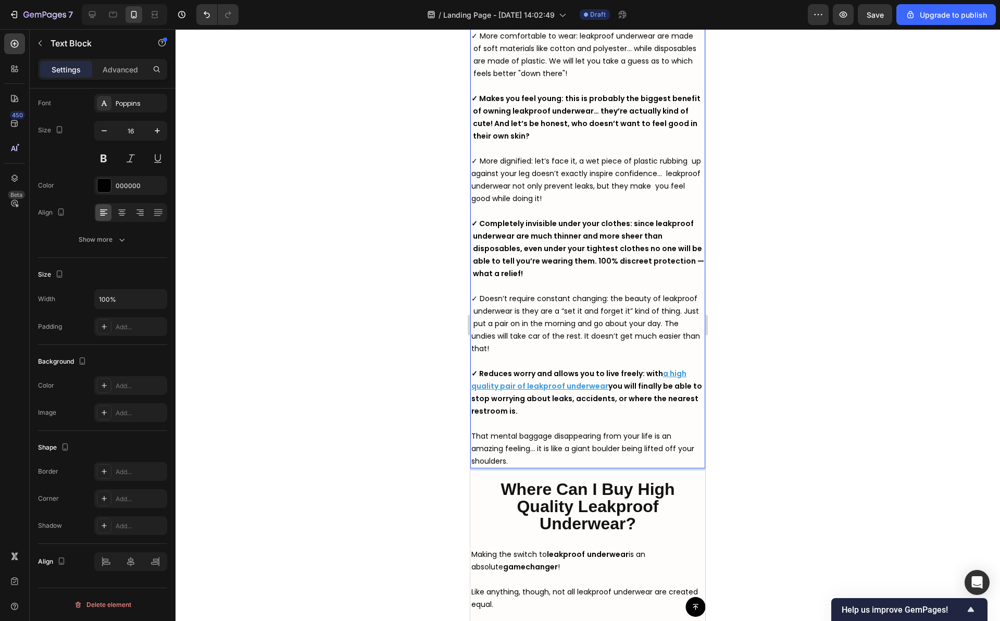
click at [472, 338] on span "✓ Doesn’t require constant changing: the beauty of leakproof underwear is they …" at bounding box center [585, 323] width 229 height 60
click at [472, 345] on span "✓ Doesn’t require constant changing: the beauty of leakproof underwear is they …" at bounding box center [586, 323] width 231 height 60
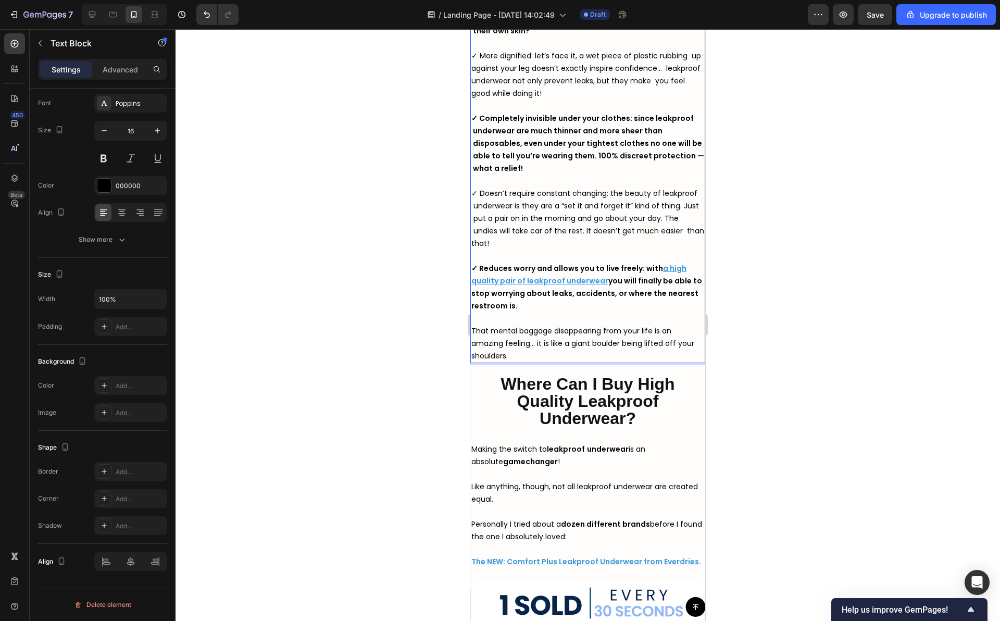
scroll to position [3571, 0]
click at [473, 267] on strong "✓ Reduces worry and allows you to live freely: with" at bounding box center [567, 267] width 192 height 10
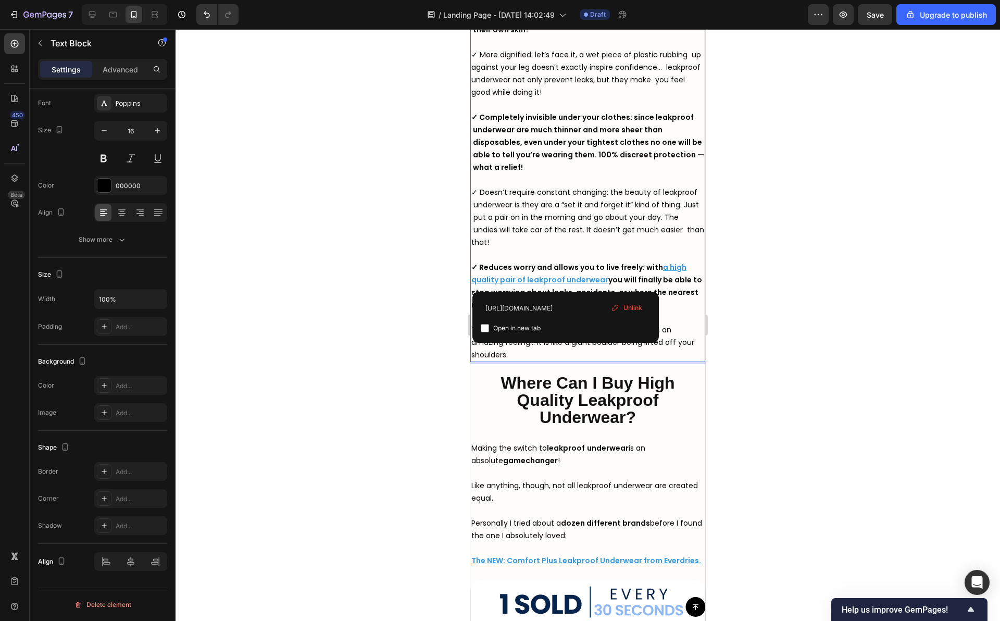
click at [473, 281] on u "a high quality pair of leakproof underwear" at bounding box center [578, 273] width 215 height 23
click at [471, 293] on strong "you will finally be able to stop worrying about leaks, accidents, or where the …" at bounding box center [587, 291] width 232 height 35
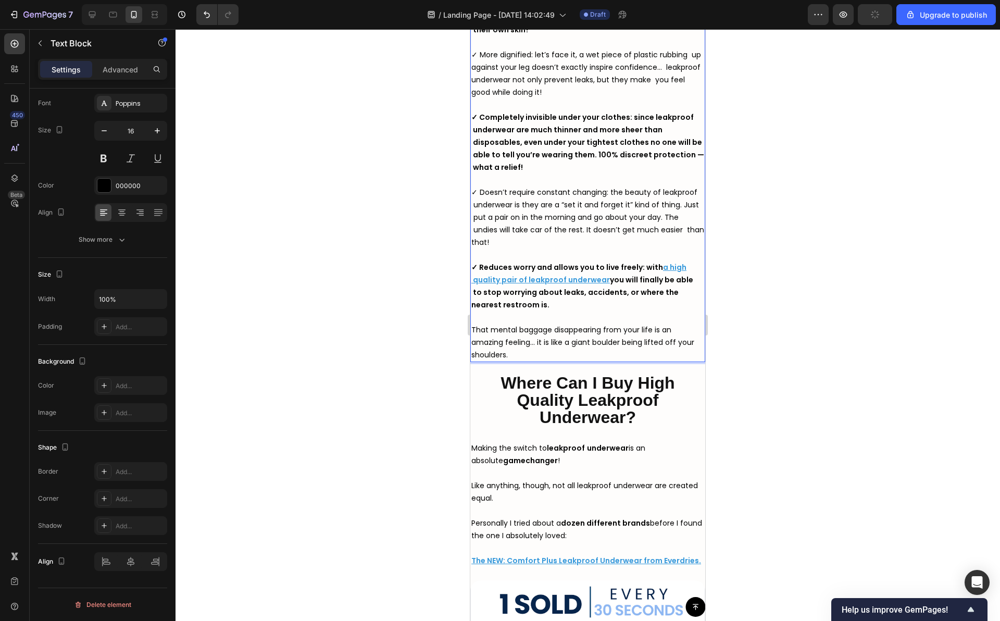
click at [471, 301] on strong "you will finally be able to stop worrying about leaks, accidents, or where the …" at bounding box center [582, 291] width 222 height 35
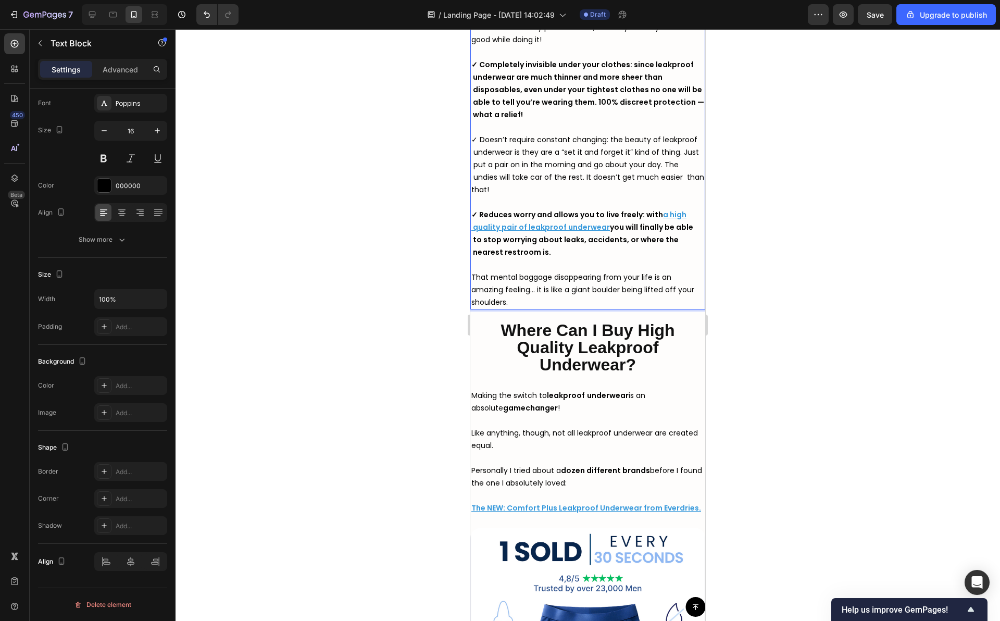
scroll to position [3638, 0]
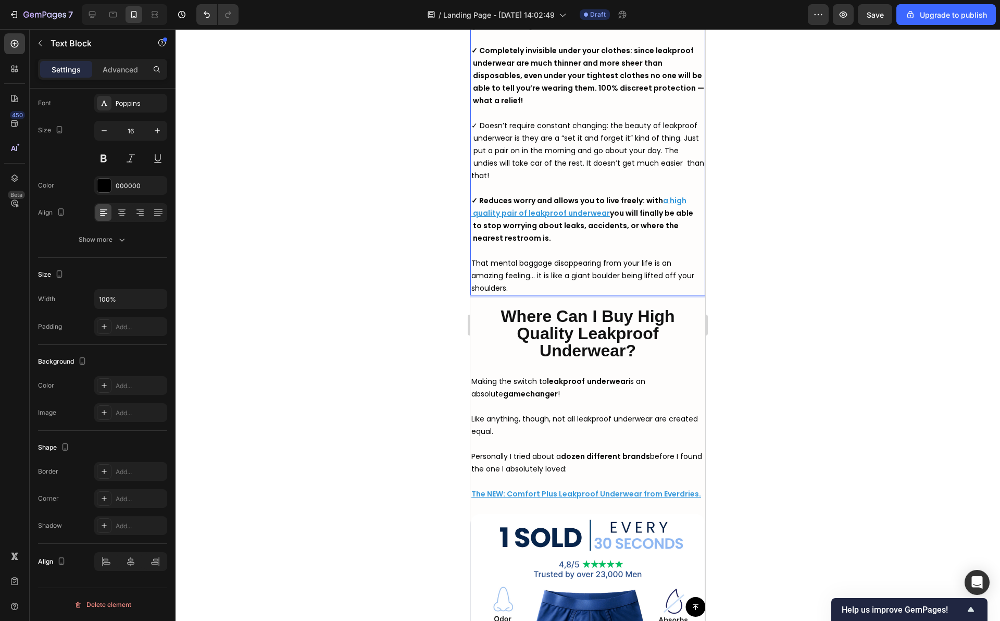
click at [472, 273] on span "That mental baggage disappearing from your life is an amazing feeling… it is li…" at bounding box center [582, 275] width 223 height 35
click at [472, 285] on span "That mental baggage disappearing from your life is an amazing feeling… it is li…" at bounding box center [583, 275] width 225 height 35
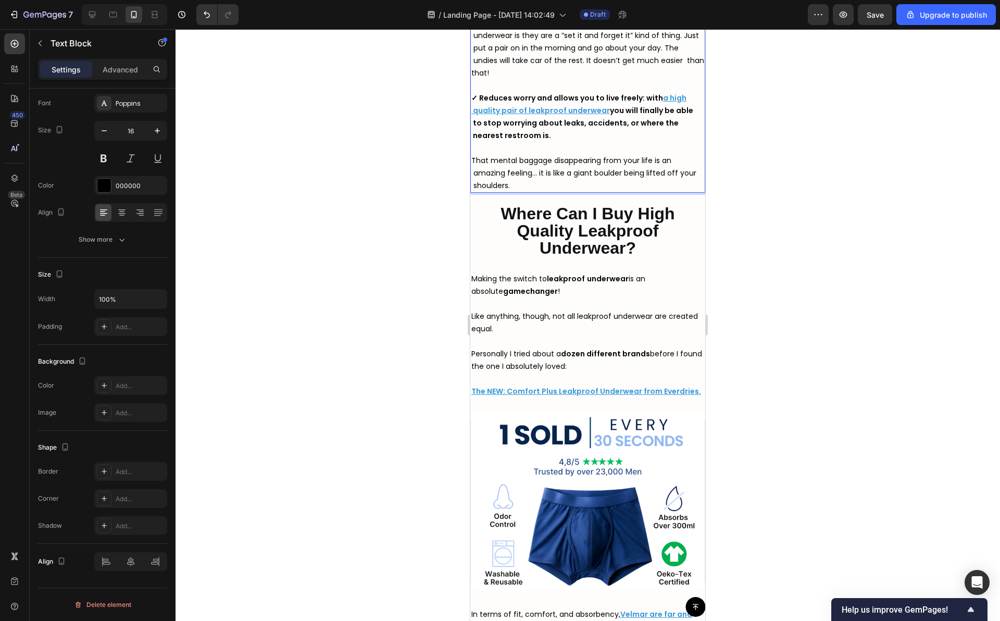
scroll to position [3741, 0]
click at [471, 274] on div "Making the switch to leakproof underwear is an absolute gamechanger ! Like anyt…" at bounding box center [587, 333] width 235 height 127
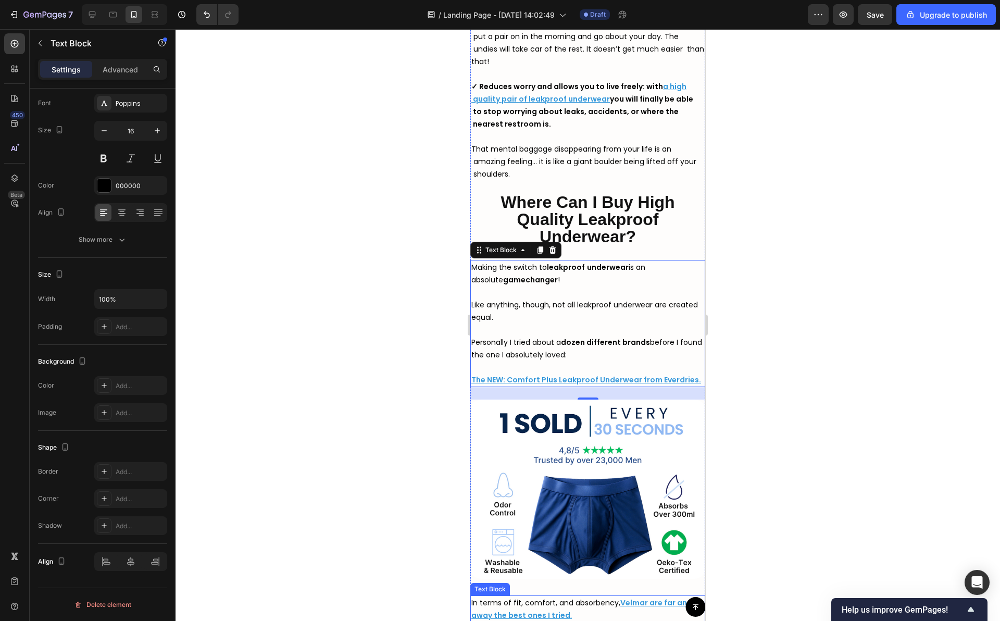
scroll to position [3748, 0]
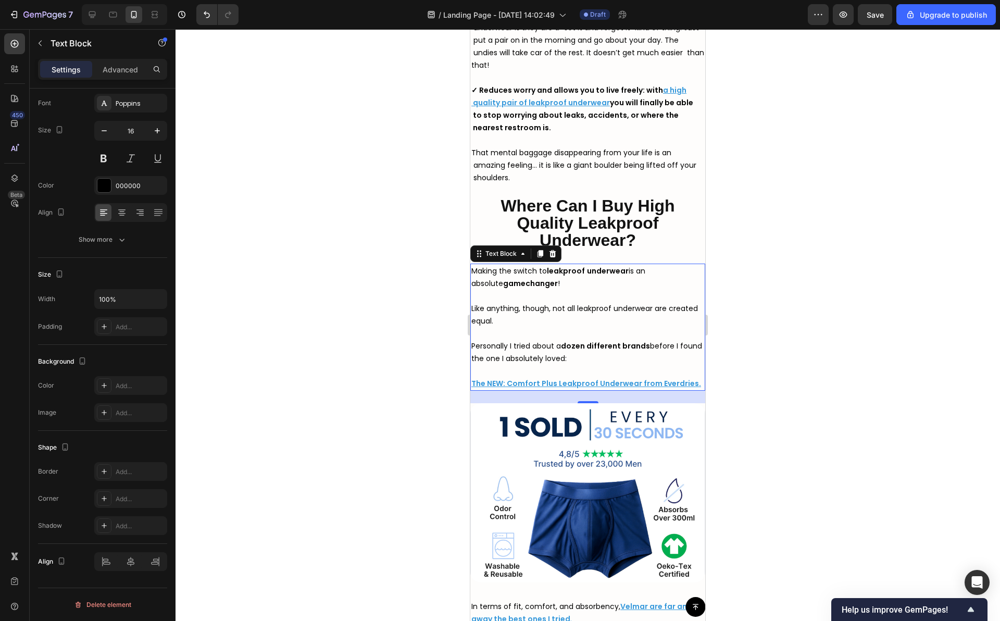
click at [473, 270] on span "Making the switch to leakproof underwear is an absolute gamechanger !" at bounding box center [558, 277] width 174 height 23
click at [503, 284] on strong "gamechanger" at bounding box center [530, 283] width 55 height 10
click at [472, 306] on span "Like anything, though, not all leakproof underwear are created equal." at bounding box center [584, 314] width 226 height 23
click at [472, 344] on span "Personally I tried about a dozen different brands before I found the one I abso…" at bounding box center [586, 352] width 231 height 23
click at [472, 357] on span "Personally I tried about a dozen different brands before I found the one I abso…" at bounding box center [586, 352] width 231 height 23
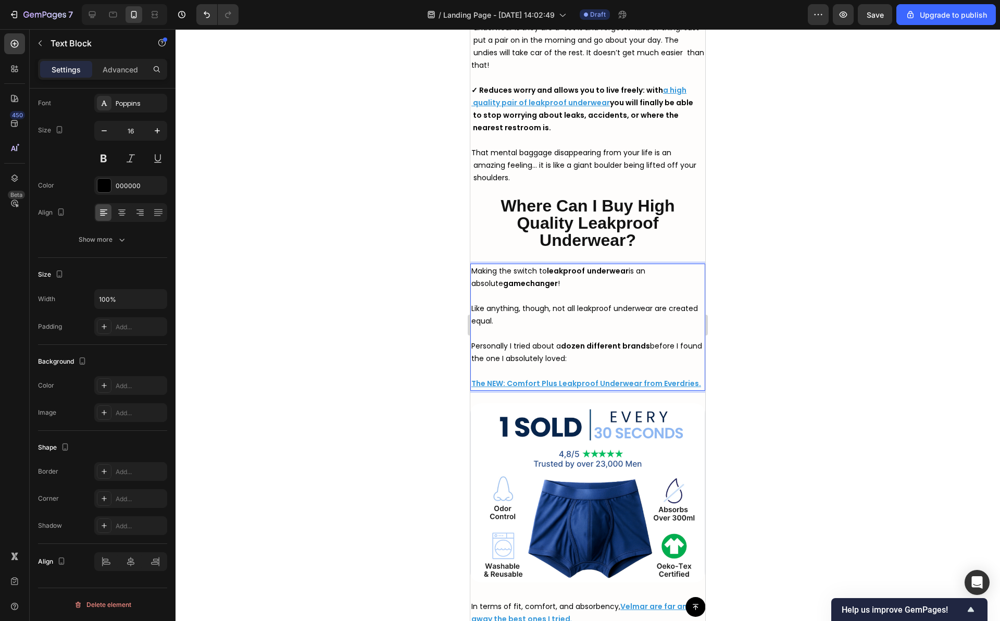
click at [471, 360] on span "Personally I tried about a dozen different brands before I found the one I abso…" at bounding box center [586, 352] width 231 height 23
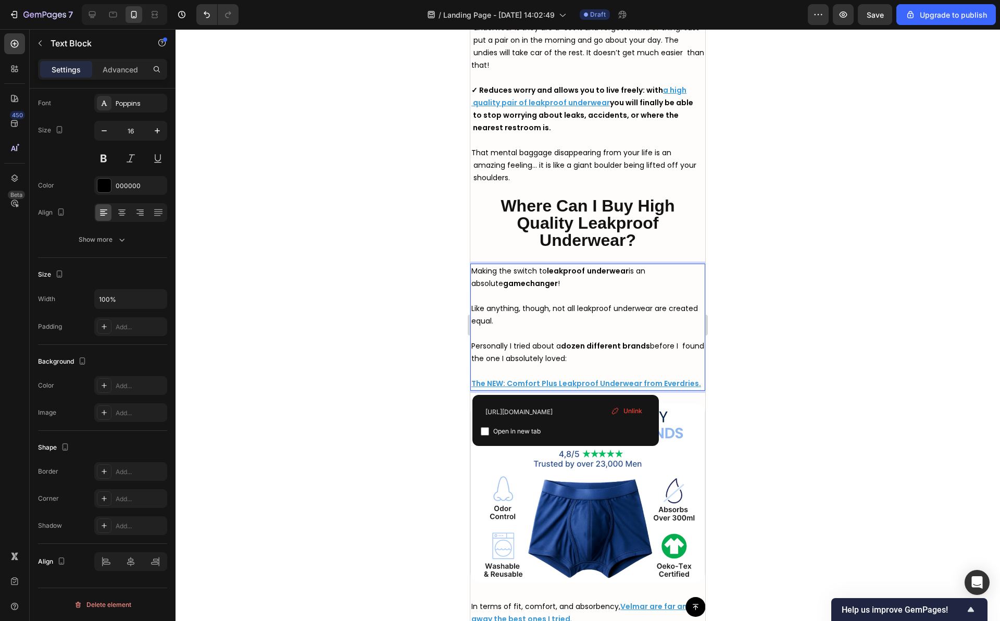
click at [471, 382] on div "Making the switch to leakproof underwear is an absolute gamechanger ! Like anyt…" at bounding box center [587, 326] width 235 height 127
click at [445, 378] on div at bounding box center [587, 324] width 824 height 591
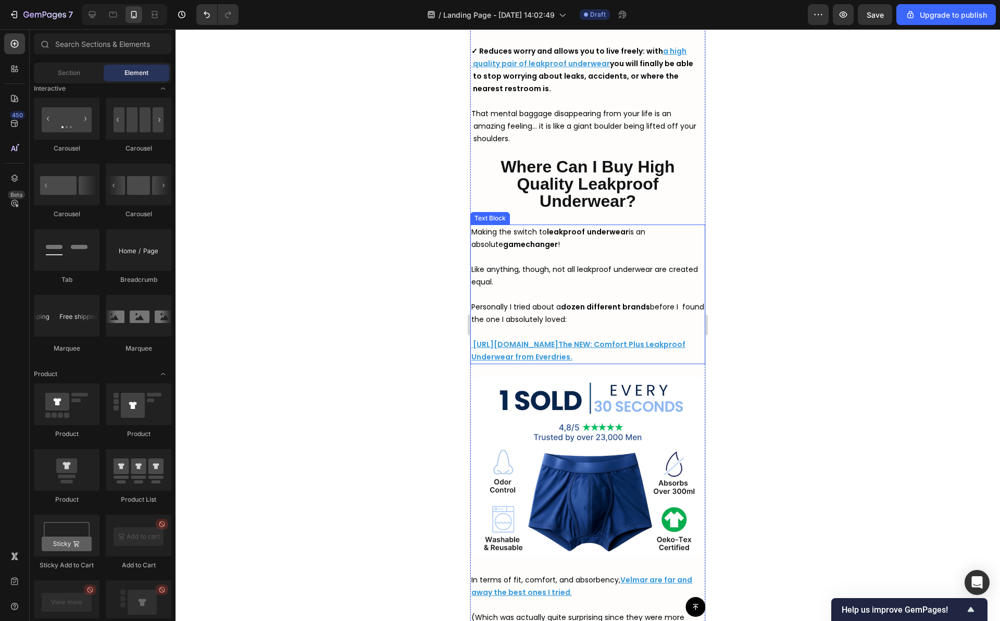
scroll to position [3830, 0]
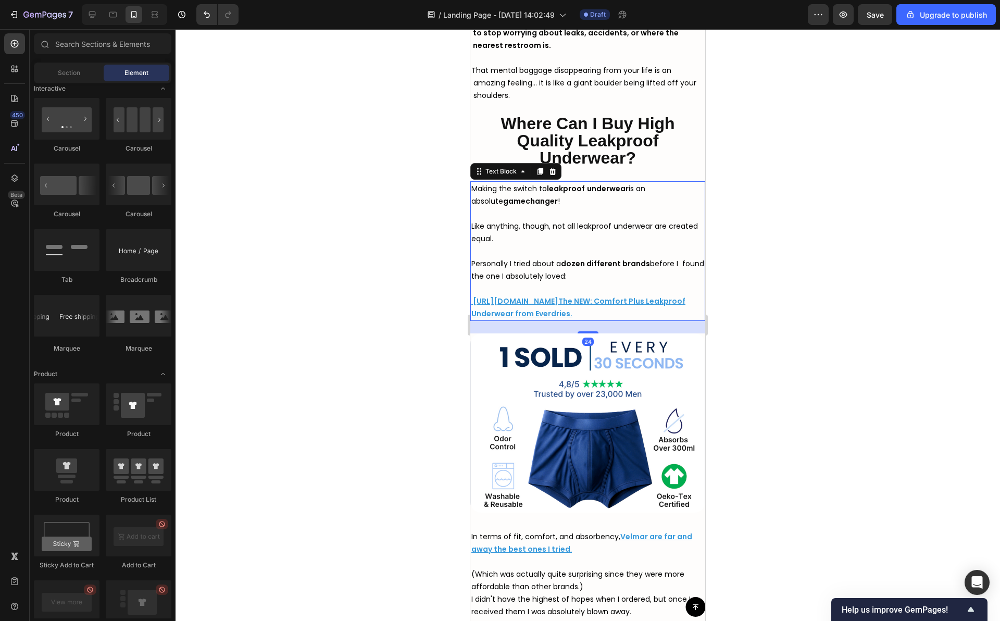
click at [526, 301] on u "[URL][DOMAIN_NAME]" at bounding box center [515, 301] width 85 height 10
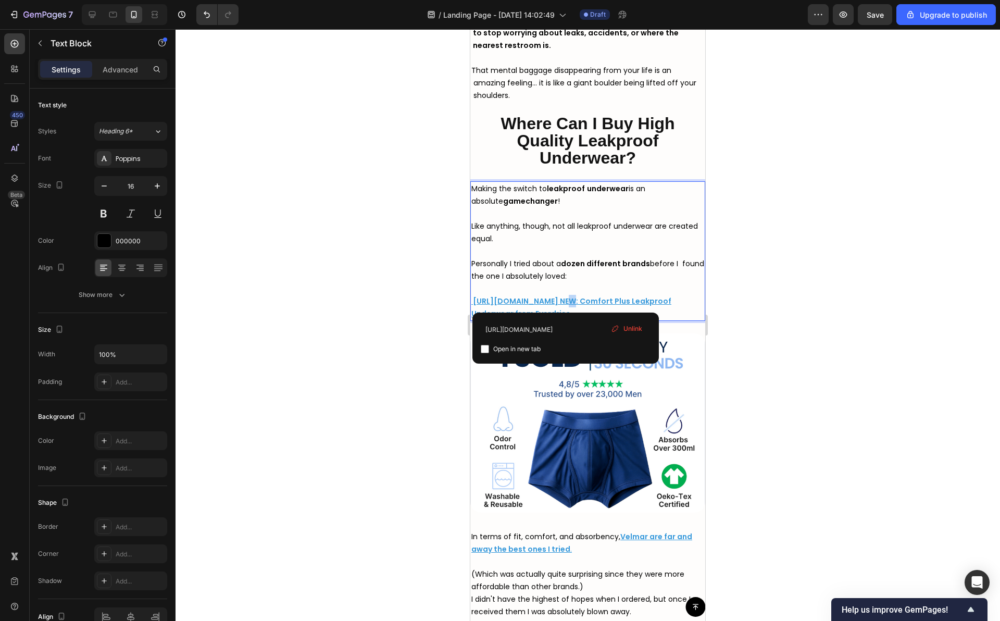
drag, startPoint x: 562, startPoint y: 303, endPoint x: 555, endPoint y: 303, distance: 6.8
click at [555, 303] on u "https://tryvelmar.com/The NEW: Comfort Plus Leakproof Underwear from Everdries." at bounding box center [571, 307] width 200 height 23
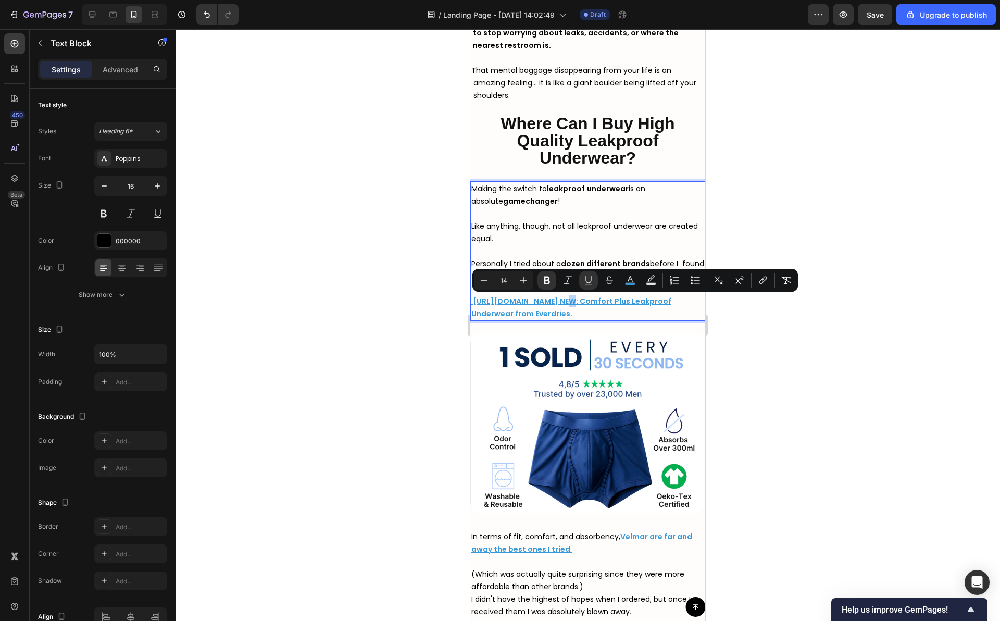
click at [559, 303] on u "https://tryvelmar.com/The NEW: Comfort Plus Leakproof Underwear from Everdries." at bounding box center [571, 307] width 200 height 23
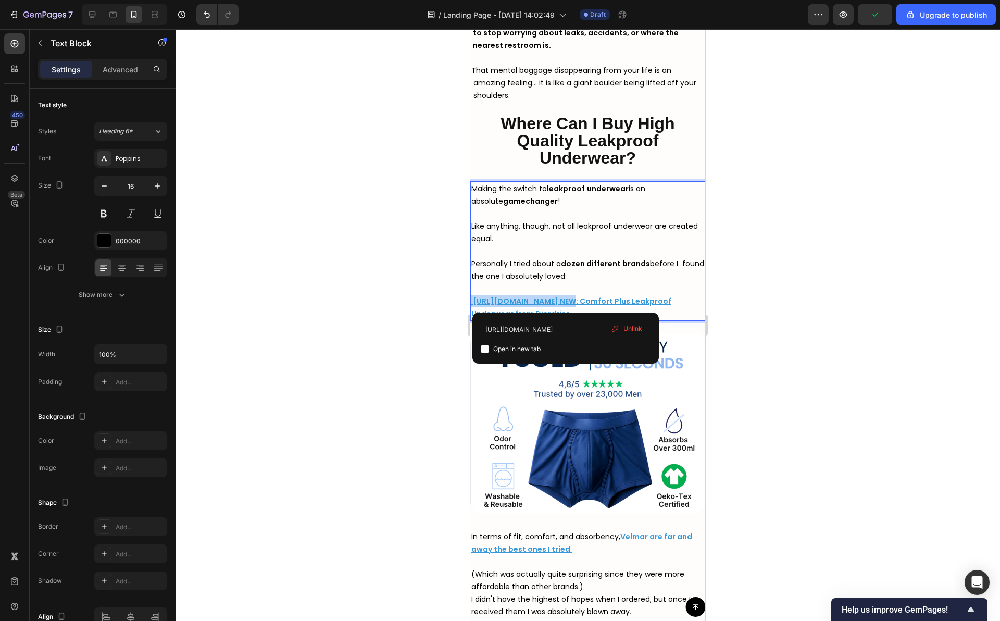
drag, startPoint x: 559, startPoint y: 302, endPoint x: 470, endPoint y: 302, distance: 89.0
click at [470, 302] on div "Making the switch to leakproof underwear is an absolute gamechanger ! Like anyt…" at bounding box center [587, 251] width 235 height 140
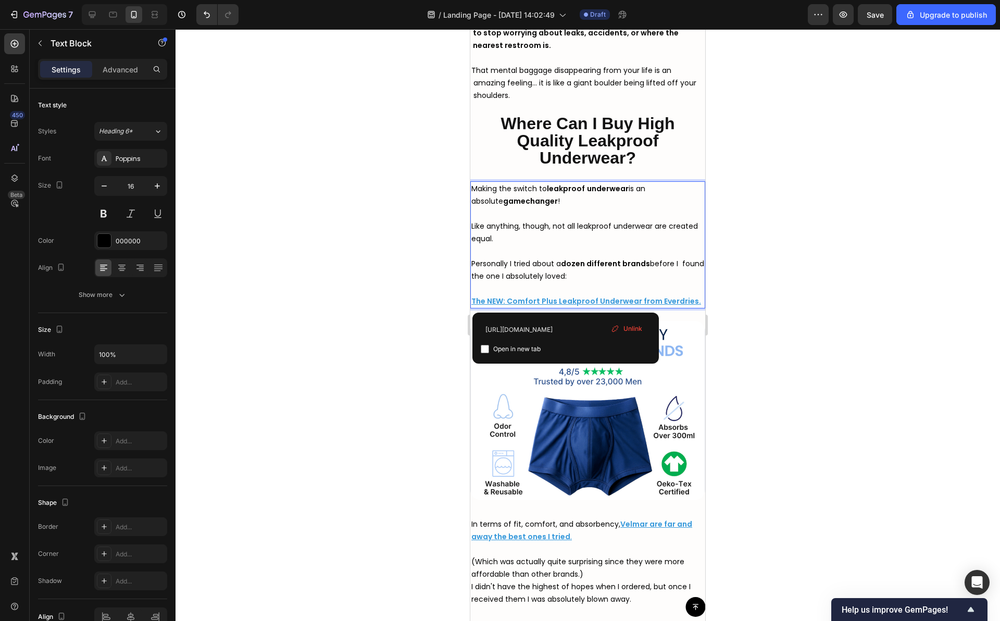
click at [853, 373] on div at bounding box center [587, 324] width 824 height 591
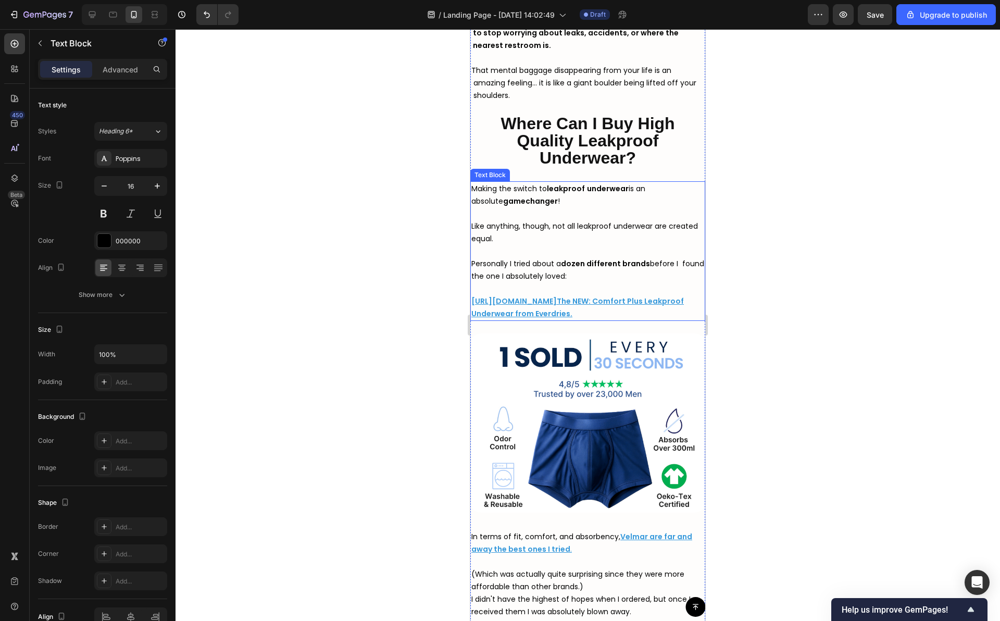
click at [582, 314] on p "https://tryvelmar.com/ ⁠⁠⁠⁠⁠⁠⁠ The NEW: Comfort Plus Leakproof Underwear from E…" at bounding box center [587, 307] width 233 height 25
click at [562, 313] on u "https://tryvelmar.com/The NEW: Comfort Plus Leakproof Underwear from Everdries." at bounding box center [570, 307] width 198 height 23
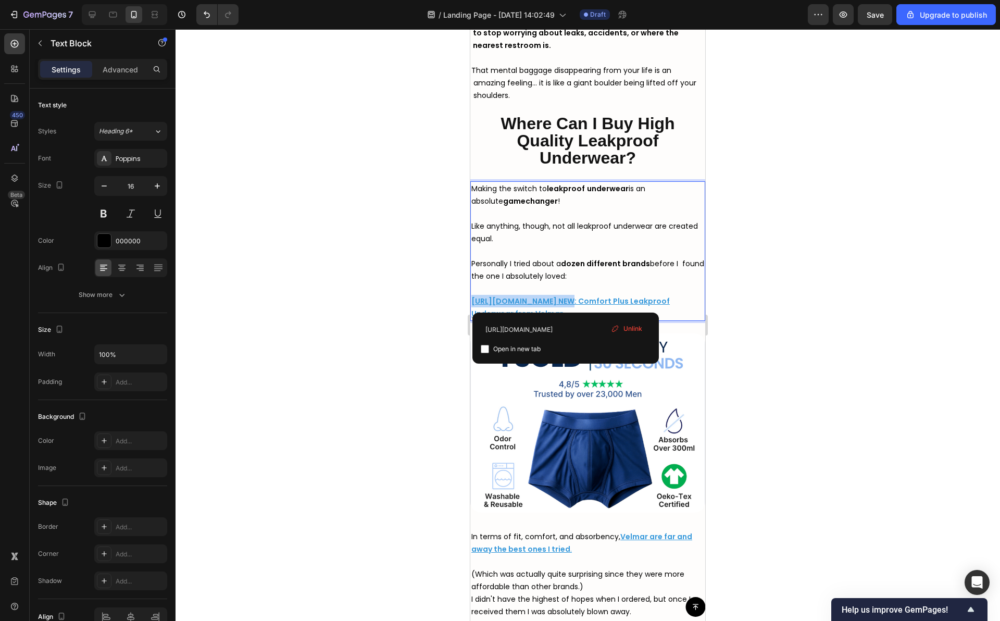
drag, startPoint x: 559, startPoint y: 302, endPoint x: 465, endPoint y: 301, distance: 93.2
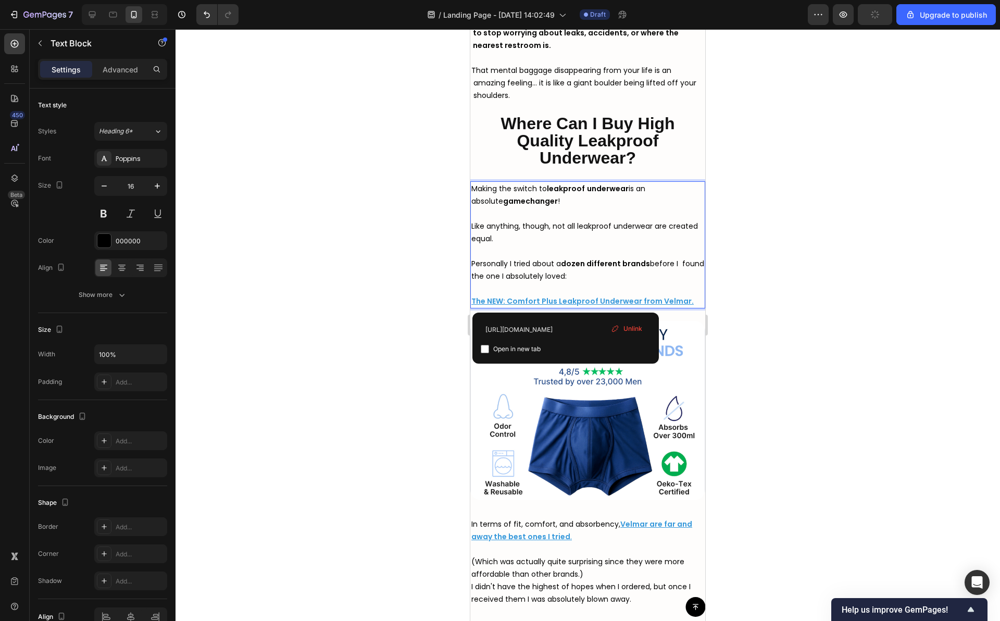
click at [635, 330] on span "Unlink" at bounding box center [632, 328] width 19 height 9
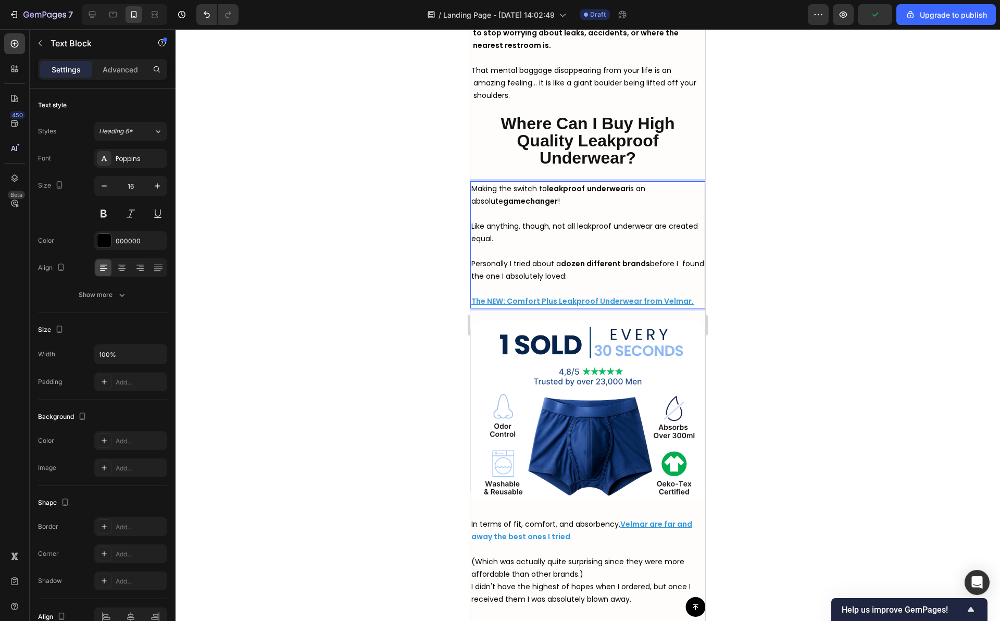
click at [638, 303] on u "The NEW: Comfort Plus Leakproof Underwear from Velmar." at bounding box center [582, 301] width 222 height 10
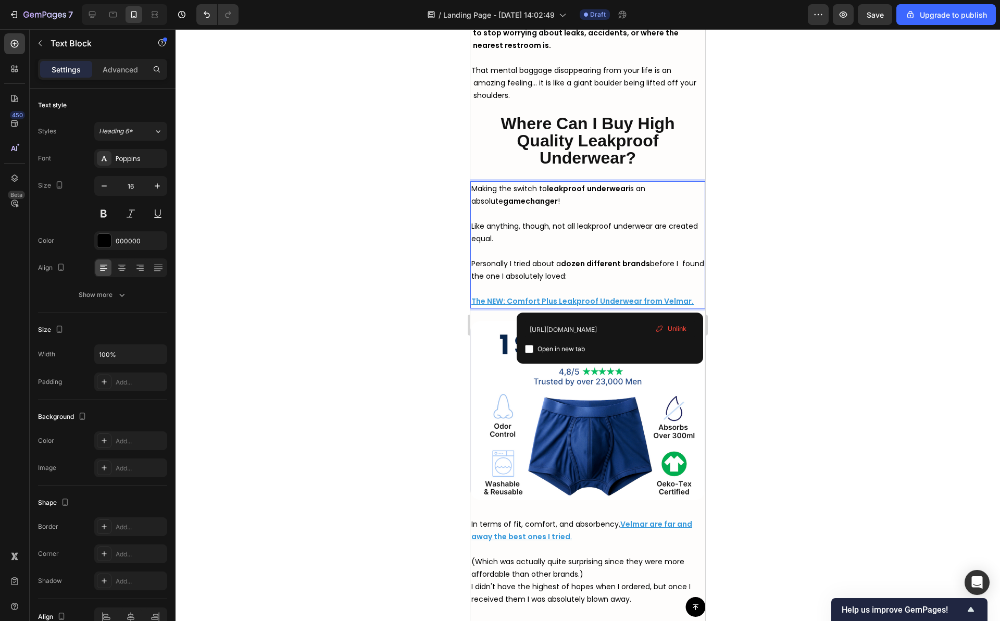
click at [747, 347] on div at bounding box center [587, 324] width 824 height 591
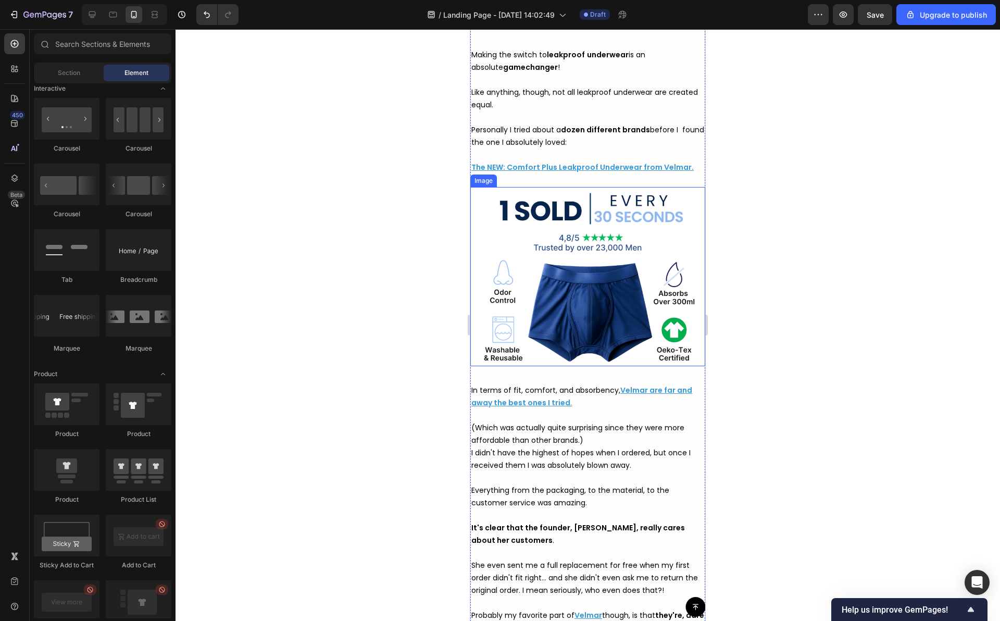
scroll to position [4013, 0]
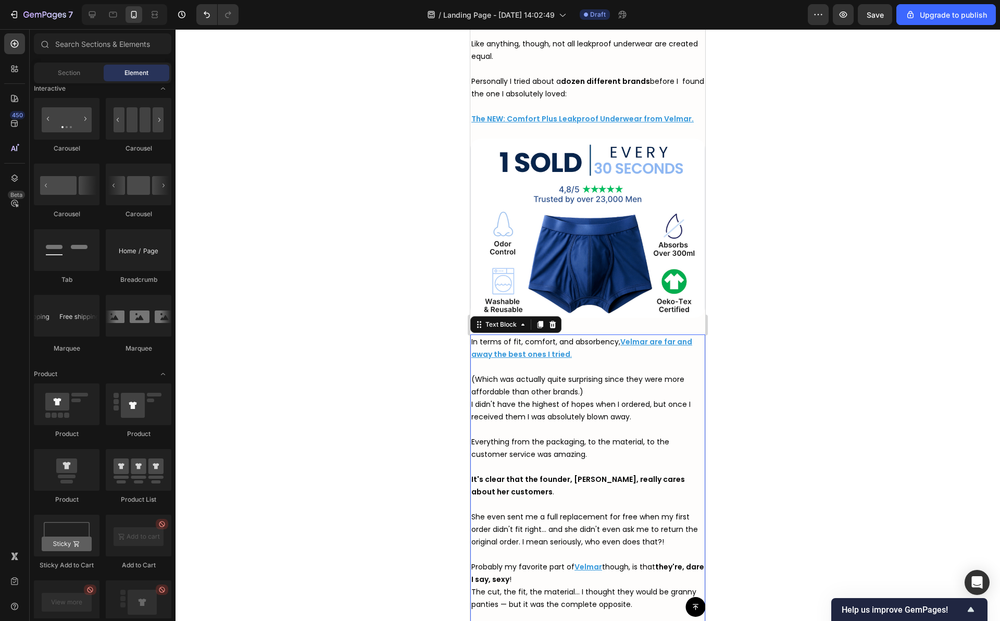
click at [508, 375] on span "(Which was actually quite surprising since they were more affordable than other…" at bounding box center [577, 385] width 213 height 23
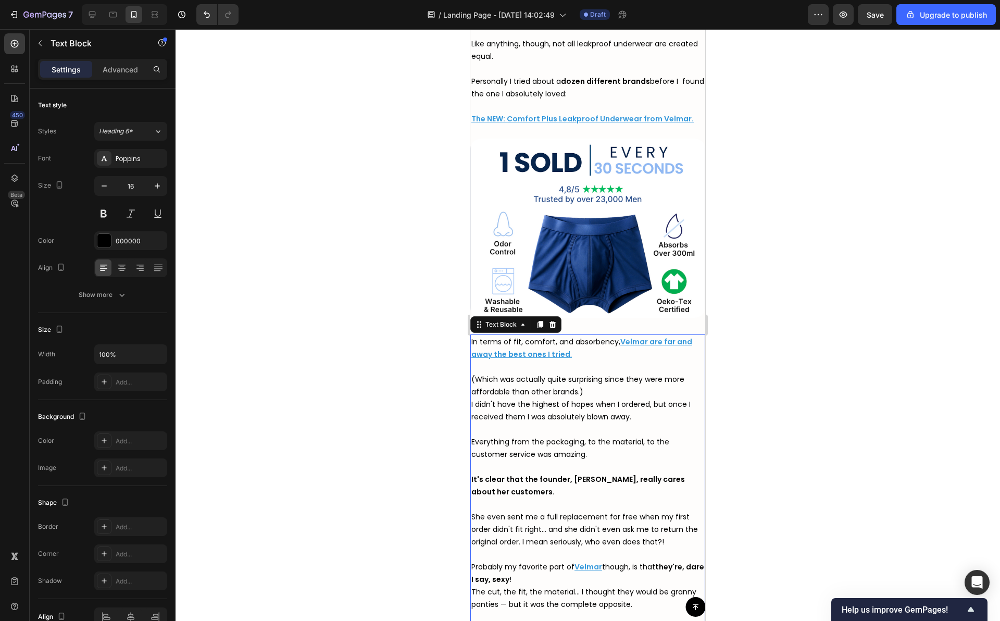
click at [472, 337] on span "In terms of fit, comfort, and absorbency," at bounding box center [545, 341] width 149 height 10
click at [472, 374] on span "(Which was actually quite surprising since they were more affordable than other…" at bounding box center [577, 385] width 213 height 23
click at [471, 386] on span "(Which was actually quite surprising since they were more affordable than other…" at bounding box center [577, 385] width 213 height 23
click at [472, 399] on span "I didn't have the highest of hopes when I ordered, but once I received them I w…" at bounding box center [580, 410] width 219 height 23
click at [471, 413] on span "I didn't have the highest of hopes when I ordered, but once I received them I w…" at bounding box center [580, 410] width 219 height 23
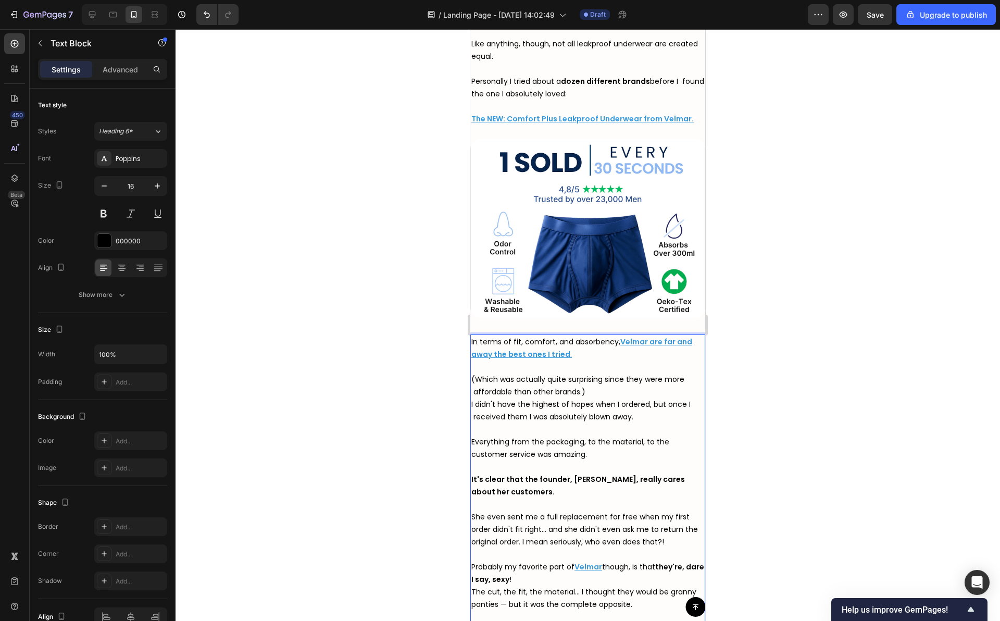
click at [471, 436] on span "Everything from the packaging, to the material, to the customer service was ama…" at bounding box center [570, 447] width 198 height 23
click at [471, 447] on span "Everything from the packaging, to the material, to the customer service was ama…" at bounding box center [570, 447] width 198 height 23
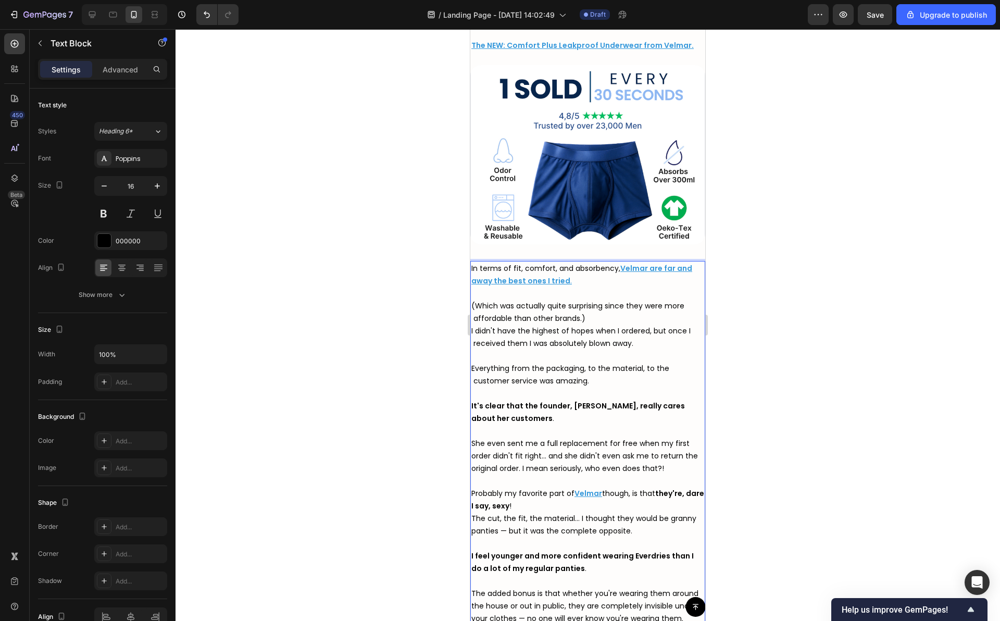
scroll to position [4122, 0]
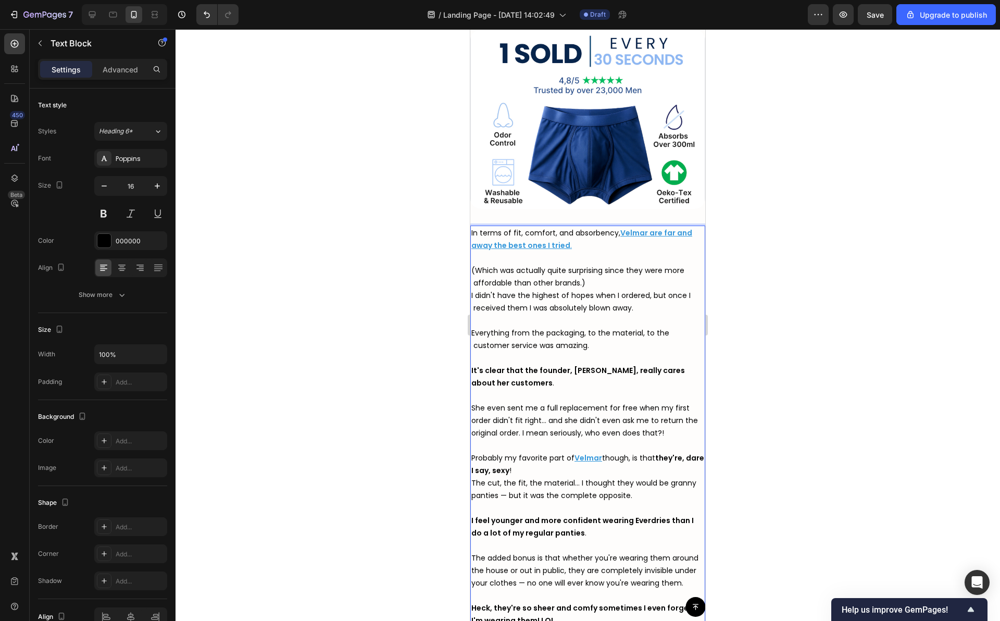
click at [470, 358] on div "In terms of fit, comfort, and absorbency, Velmar are far and away the best ones…" at bounding box center [587, 426] width 235 height 402
click at [470, 365] on div "In terms of fit, comfort, and absorbency, Velmar are far and away the best ones…" at bounding box center [587, 426] width 235 height 402
click at [472, 377] on strong "It's clear that the founder, [PERSON_NAME], really cares about her customers" at bounding box center [577, 376] width 213 height 23
click at [472, 402] on span "She even sent me a full replacement for free when my first order didn't fit rig…" at bounding box center [584, 419] width 226 height 35
click at [472, 415] on span "She even sent me a full replacement for free when my first order didn't fit rig…" at bounding box center [584, 419] width 226 height 35
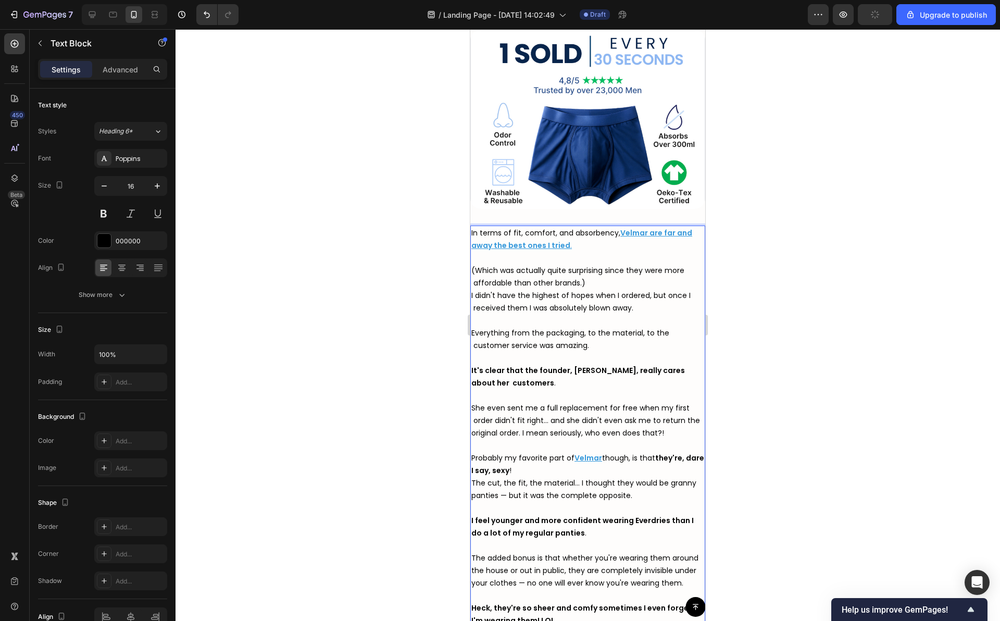
click at [472, 427] on span "She even sent me a full replacement for free when my first order didn't fit rig…" at bounding box center [585, 419] width 229 height 35
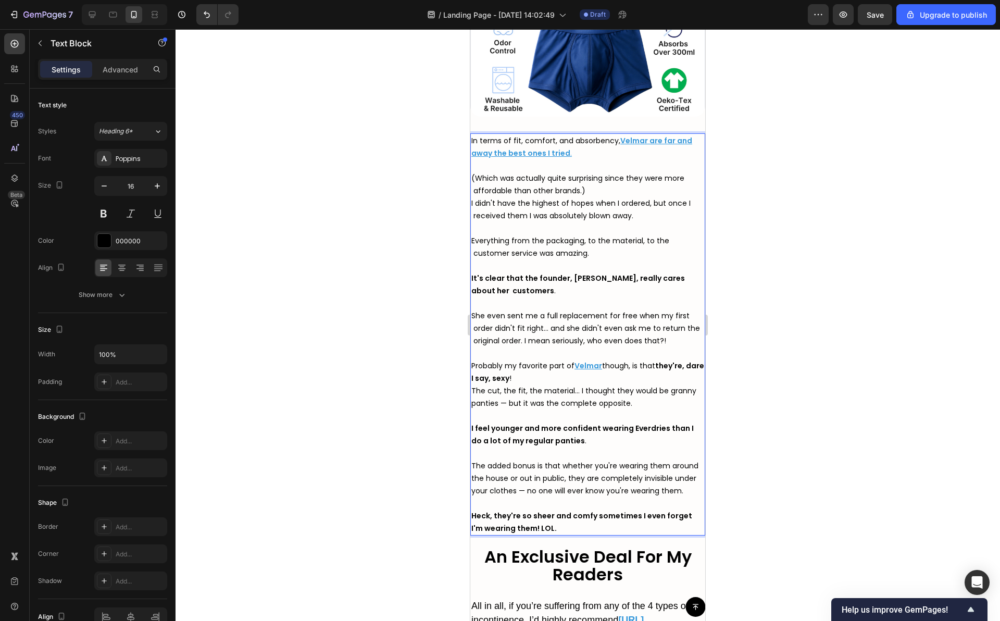
scroll to position [4223, 0]
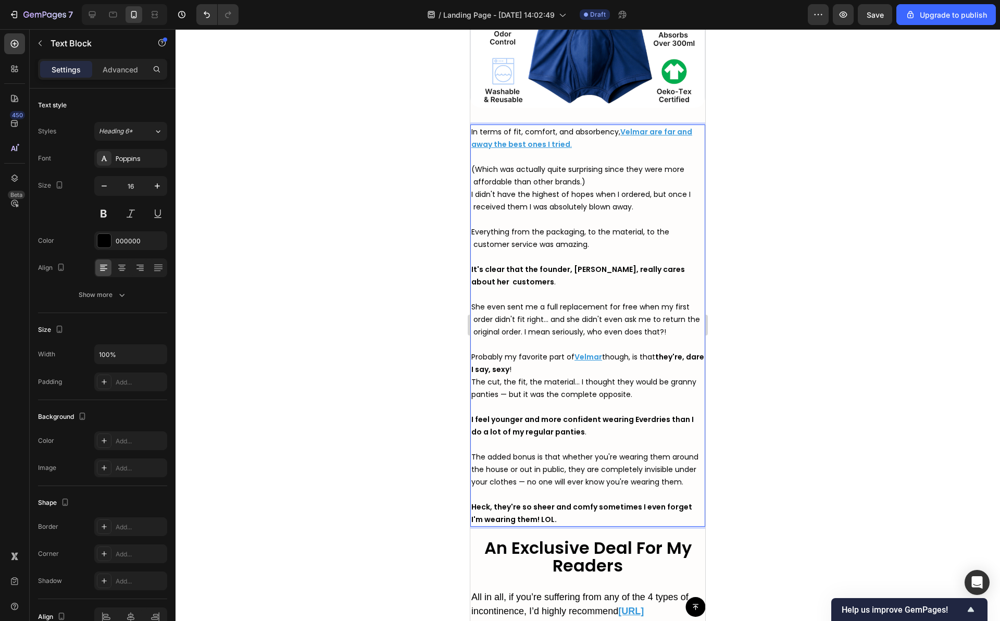
click at [471, 349] on div "In terms of fit, comfort, and absorbency, Velmar are far and away the best ones…" at bounding box center [587, 325] width 235 height 402
click at [473, 365] on strong "they're, dare I say, sexy" at bounding box center [587, 362] width 233 height 23
click at [472, 379] on span "The cut, the fit, the material... I thought they would be granny panties — but …" at bounding box center [583, 387] width 225 height 23
click at [472, 388] on span "The cut, the fit, the material... I thought they would be granny panties — but …" at bounding box center [583, 387] width 225 height 23
click at [471, 415] on strong "I feel younger and more confident wearing Everdries than I do a lot of my regul…" at bounding box center [582, 425] width 222 height 23
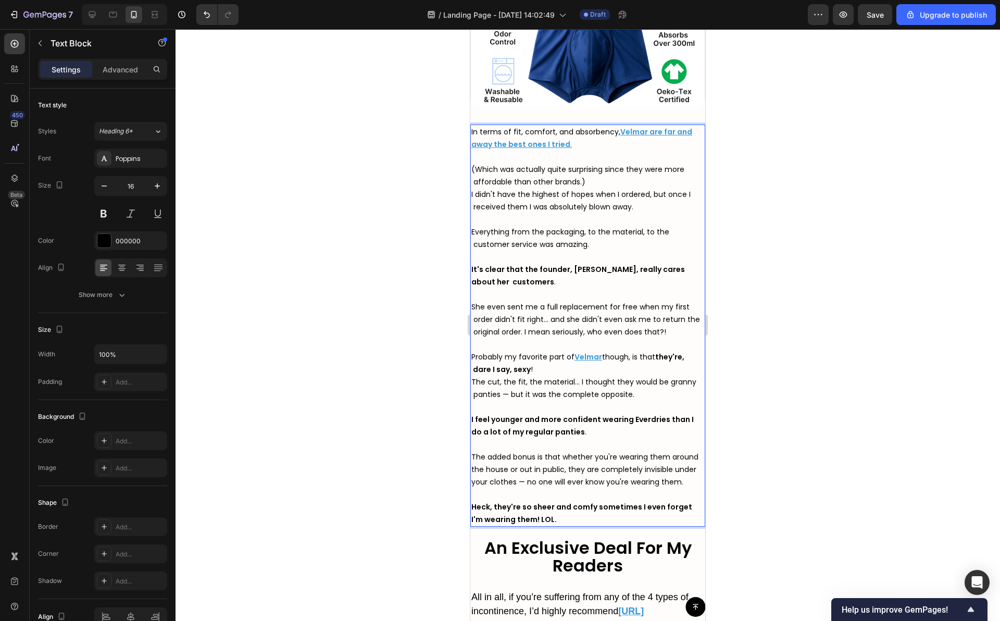
click at [473, 430] on strong "I feel younger and more confident wearing Everdries than I do a lot of my regul…" at bounding box center [582, 425] width 222 height 23
click at [471, 451] on span "The added bonus is that whether you're wearing them around the house or out in …" at bounding box center [584, 468] width 227 height 35
click at [472, 469] on p "The added bonus is that whether you're wearing them around the house or out in …" at bounding box center [587, 475] width 233 height 50
click at [472, 477] on span "The added bonus is that whether you're wearing them around the house or out in …" at bounding box center [585, 468] width 229 height 35
click at [472, 487] on span "The added bonus is that whether you're wearing them around the house or out in …" at bounding box center [585, 468] width 229 height 35
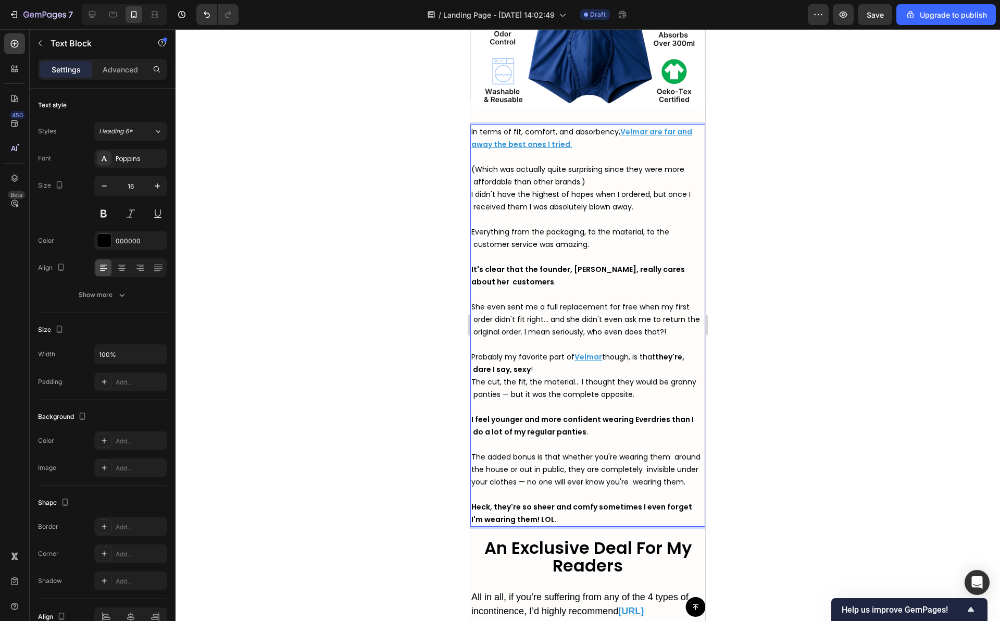
click at [473, 513] on strong "Heck, they're so sheer and comfy sometimes I even forget I'm wearing them! LOL." at bounding box center [581, 512] width 221 height 23
click at [472, 524] on strong "Heck, they're so sheer and comfy sometimes I even forget I'm wearing them! LOL." at bounding box center [581, 512] width 221 height 23
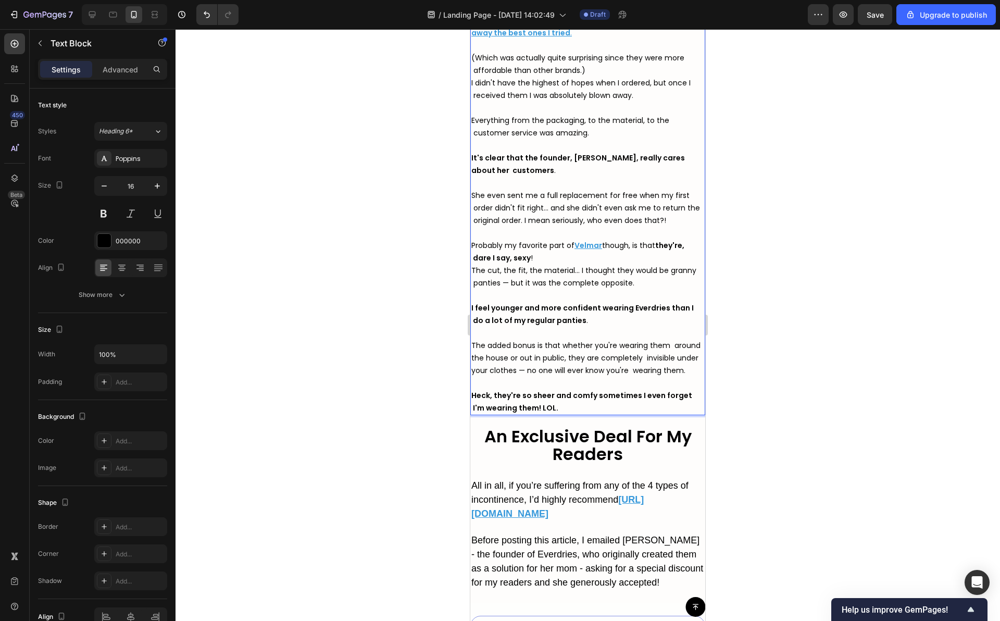
scroll to position [4336, 0]
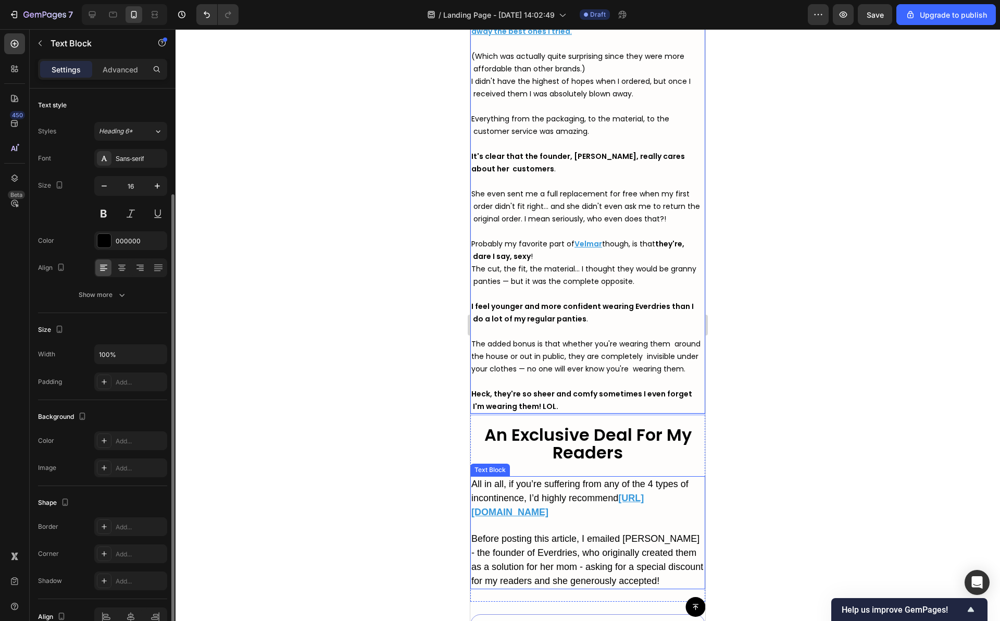
click at [473, 494] on span "All in all, if you’re suffering from any of the 4 types of incontinence, I’d hi…" at bounding box center [579, 490] width 217 height 24
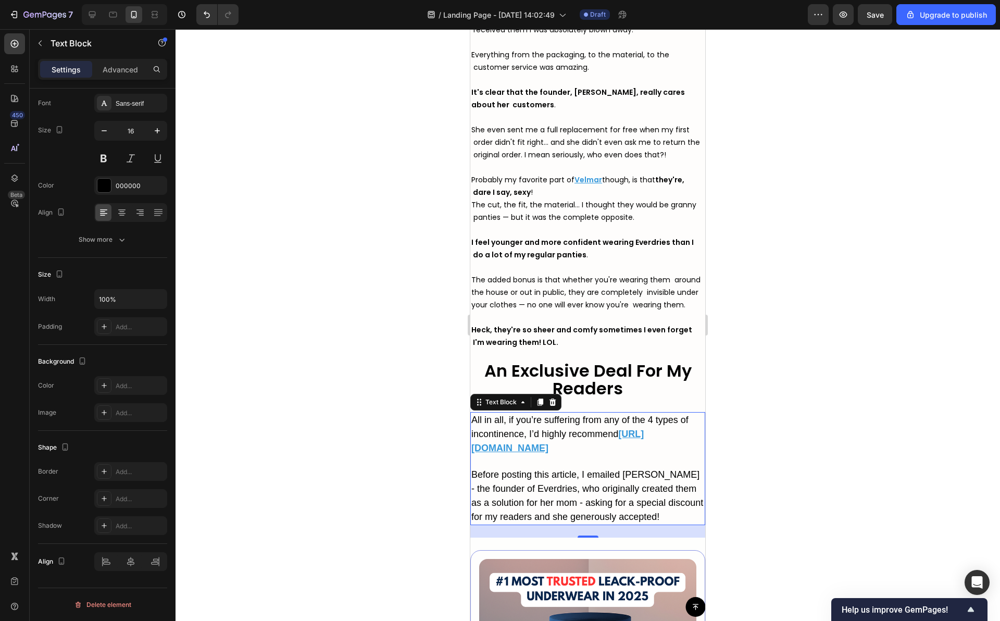
scroll to position [4433, 0]
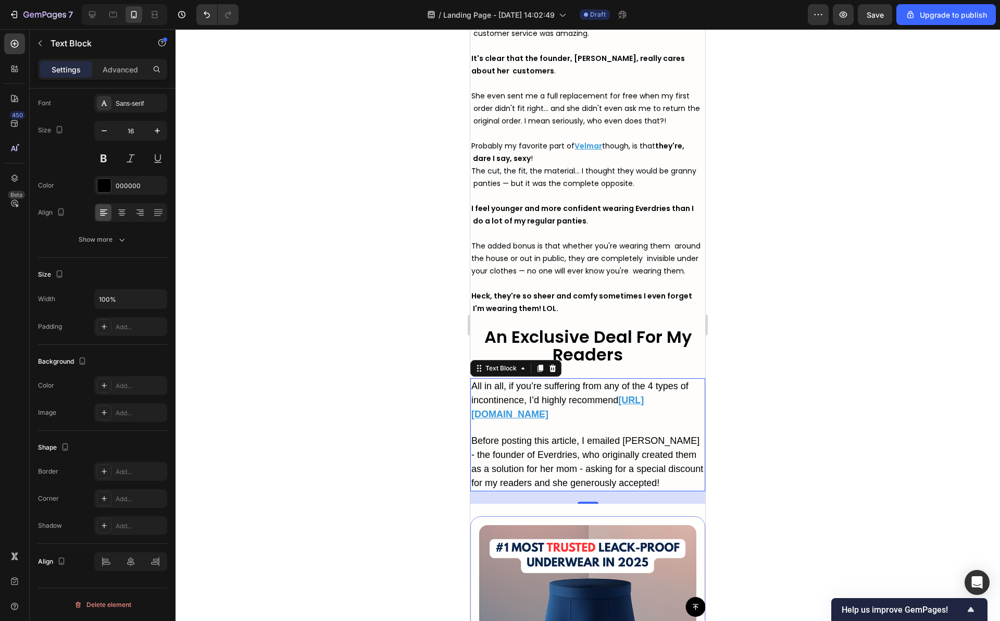
click at [596, 481] on p "Before posting this article, I emailed [PERSON_NAME] - the founder of Everdries…" at bounding box center [587, 462] width 233 height 56
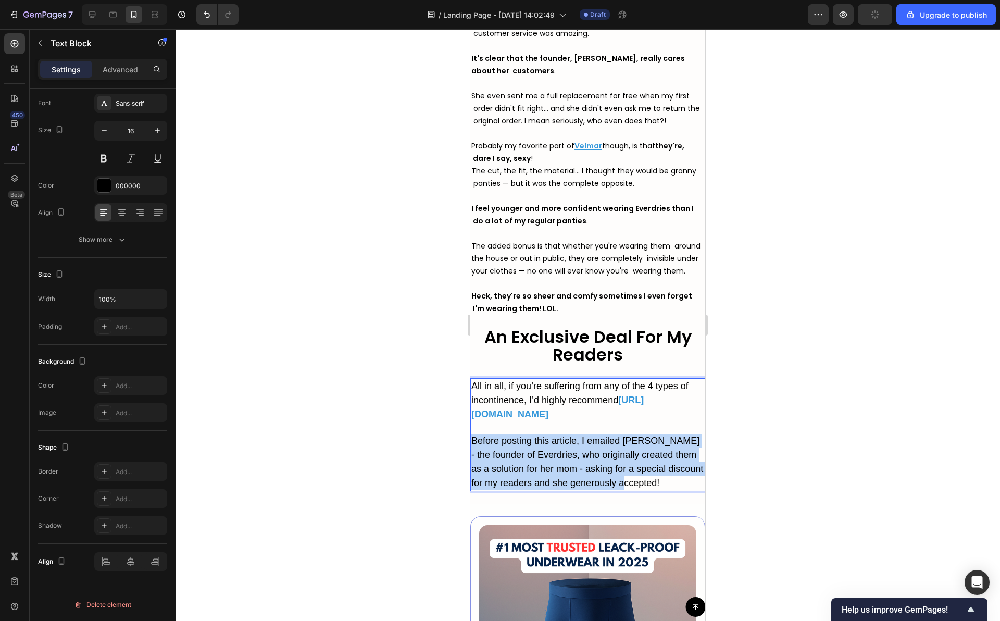
click at [596, 481] on p "Before posting this article, I emailed [PERSON_NAME] - the founder of Everdries…" at bounding box center [587, 462] width 233 height 56
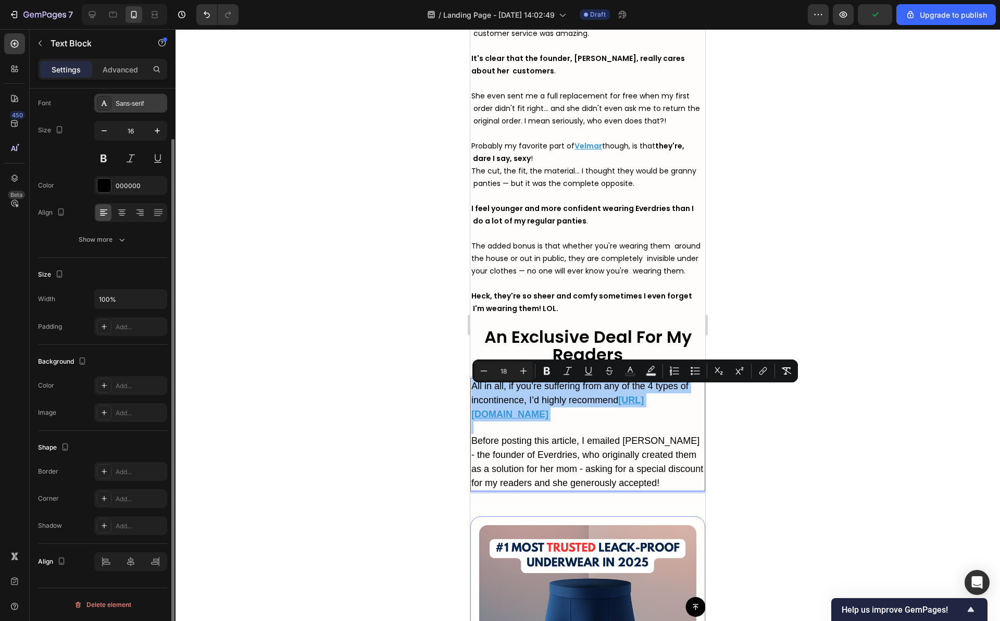
click at [149, 104] on div "Sans-serif" at bounding box center [140, 103] width 49 height 9
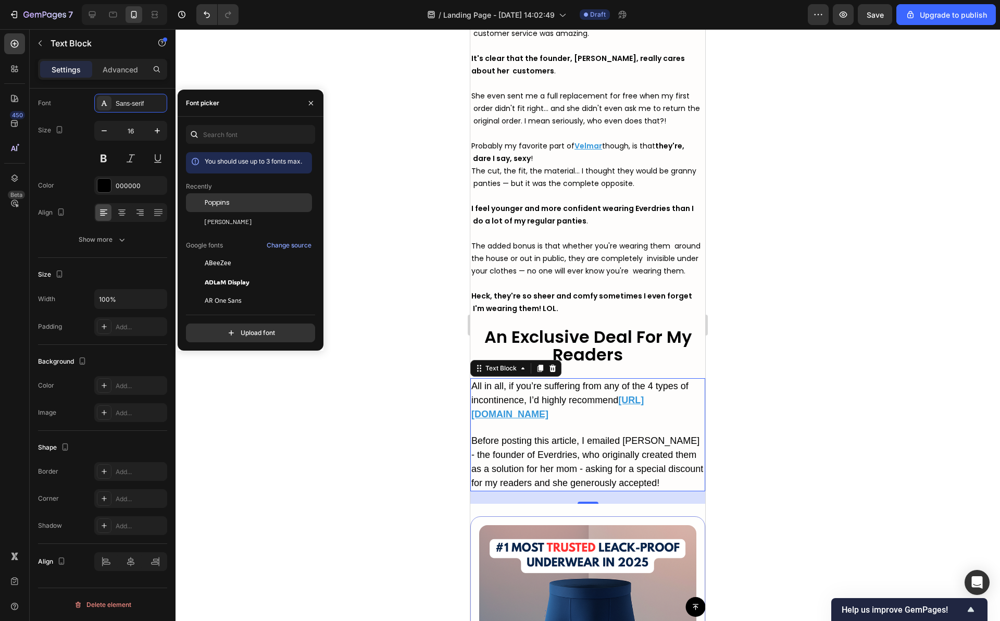
click at [210, 205] on span "Poppins" at bounding box center [217, 202] width 25 height 9
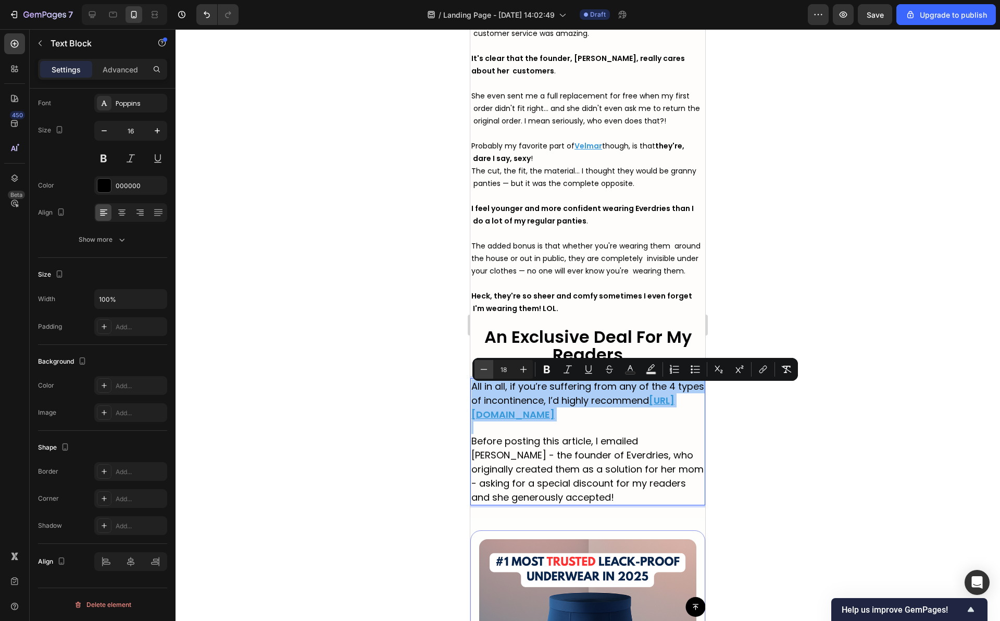
click at [489, 366] on button "Minus" at bounding box center [483, 369] width 19 height 19
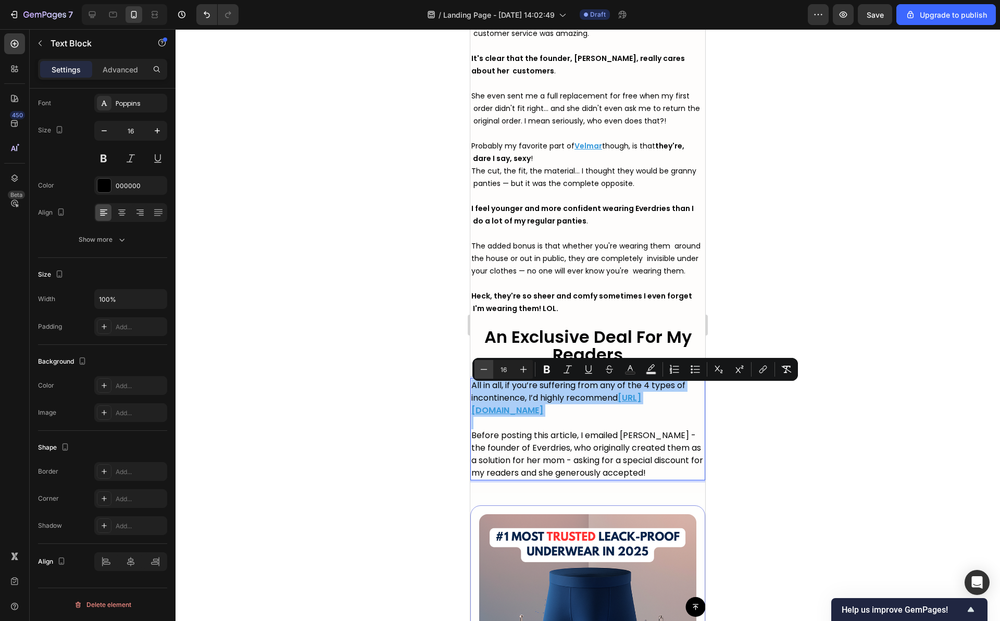
click at [489, 366] on button "Minus" at bounding box center [483, 369] width 19 height 19
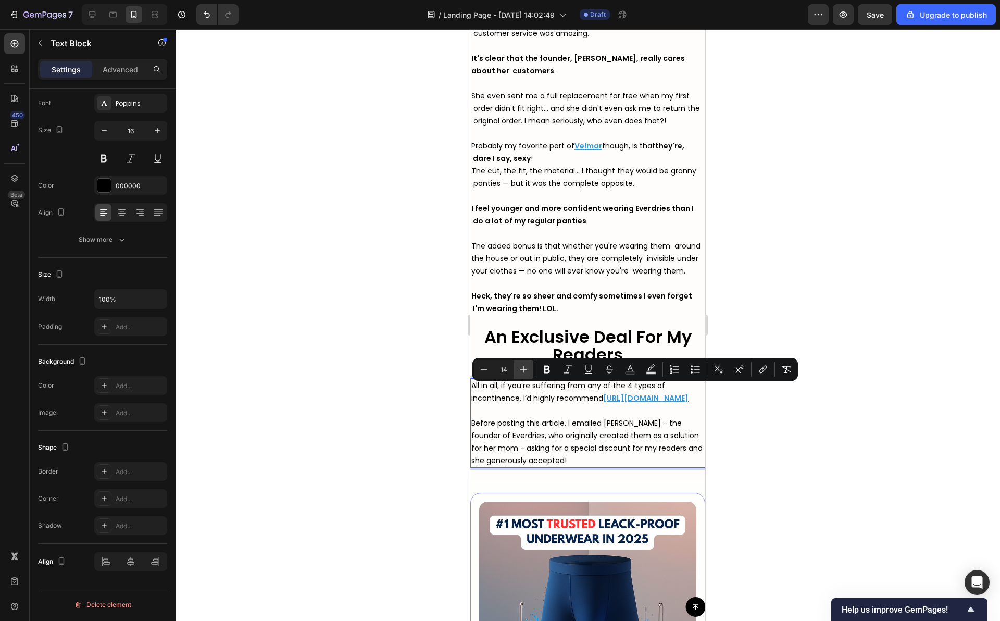
click at [518, 368] on button "Plus" at bounding box center [523, 369] width 19 height 19
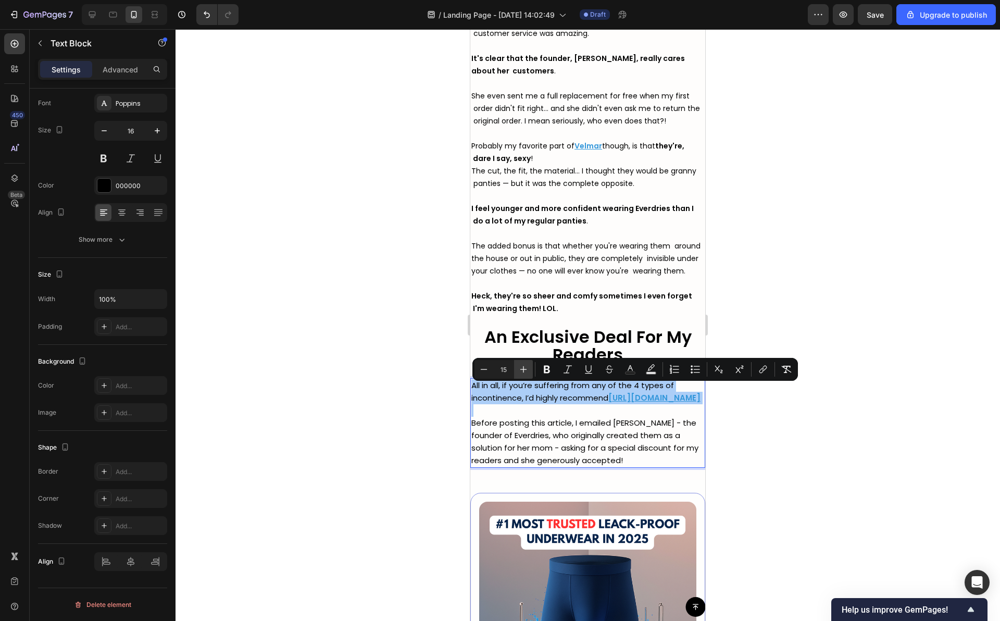
click at [518, 368] on button "Plus" at bounding box center [523, 369] width 19 height 19
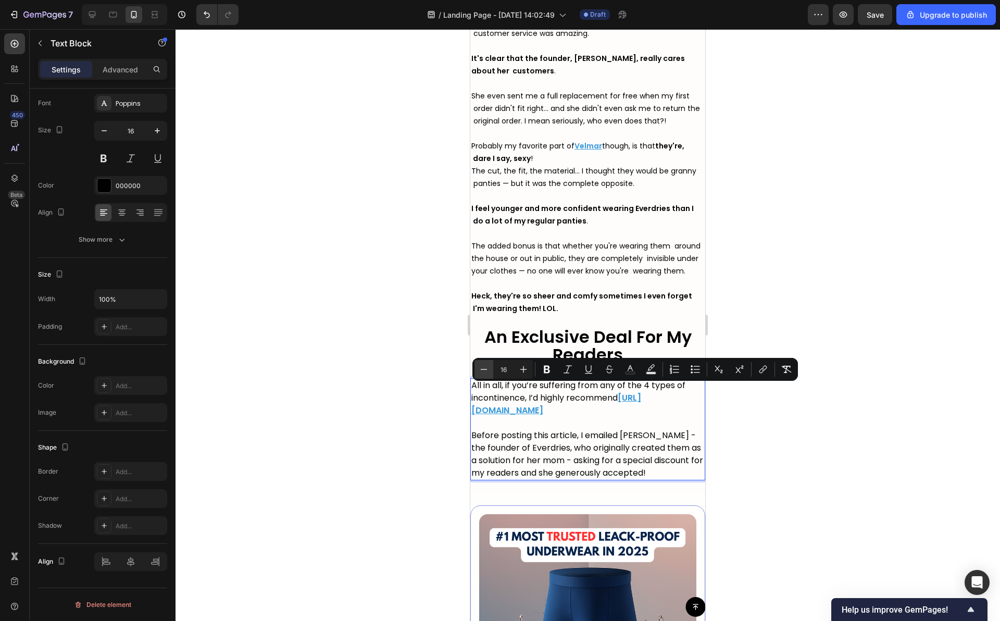
click at [474, 371] on button "Minus" at bounding box center [483, 369] width 19 height 19
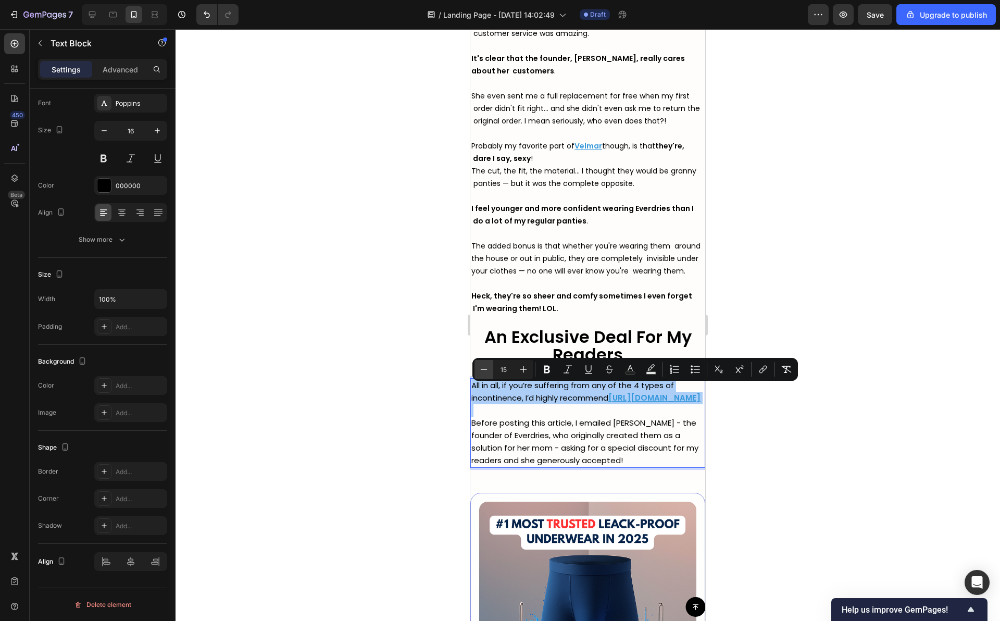
click at [474, 371] on button "Minus" at bounding box center [483, 369] width 19 height 19
type input "14"
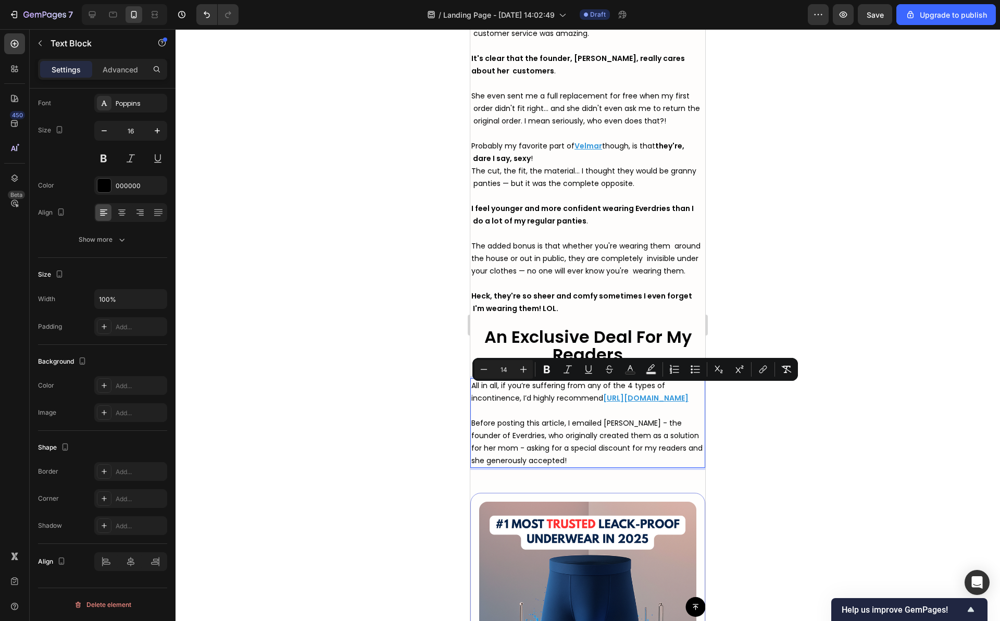
click at [439, 376] on div at bounding box center [587, 324] width 824 height 591
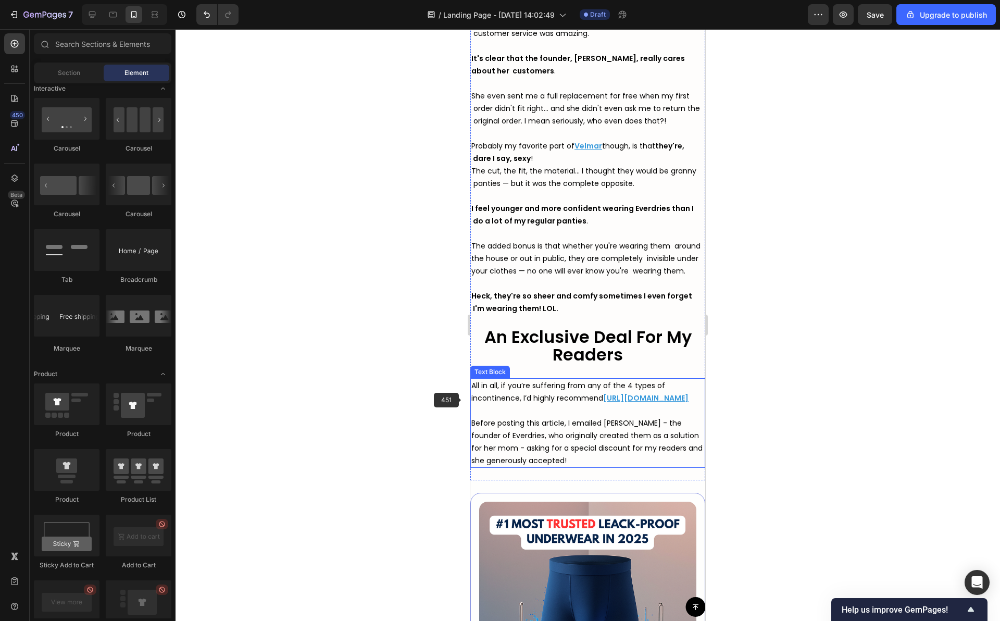
click at [481, 403] on span "All in all, if you’re suffering from any of the 4 types of incontinence, I’d hi…" at bounding box center [568, 391] width 194 height 23
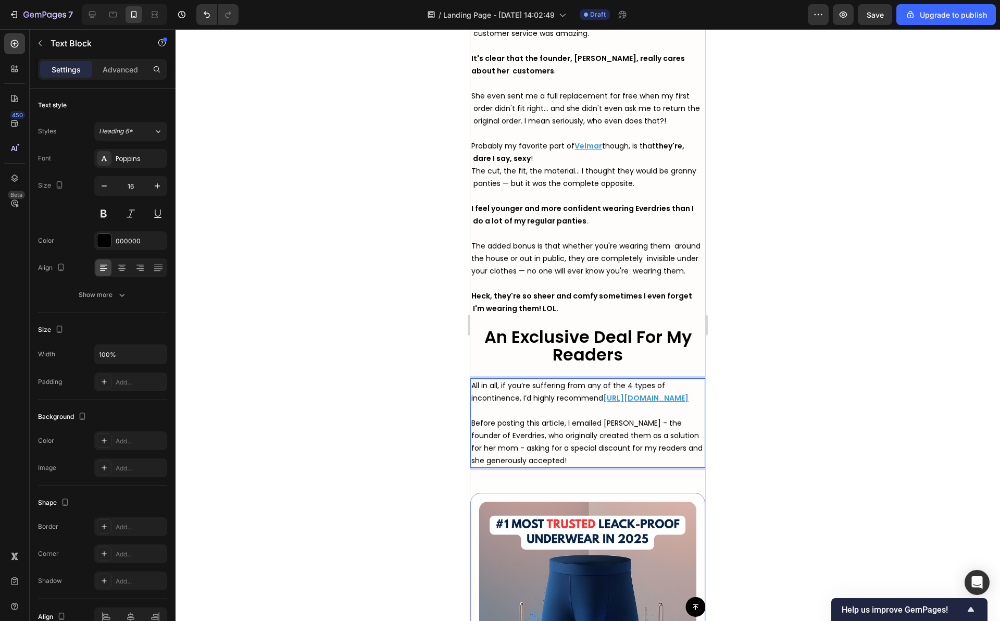
click at [472, 403] on span "All in all, if you’re suffering from any of the 4 types of incontinence, I’d hi…" at bounding box center [568, 391] width 194 height 23
click at [472, 439] on span "Before posting this article, I emailed [PERSON_NAME] - the founder of Everdries…" at bounding box center [586, 442] width 231 height 48
click at [472, 451] on span "Before posting this article, I emailed Jess - the founder of Everdries, who ori…" at bounding box center [586, 442] width 231 height 48
click at [472, 465] on span "Before posting this article, I emailed Jess - the founder of Everdries, who ori…" at bounding box center [586, 442] width 230 height 48
click at [483, 442] on span "Before posting this article, I emailed Jess - the founder of Everdries, who ori…" at bounding box center [586, 442] width 230 height 48
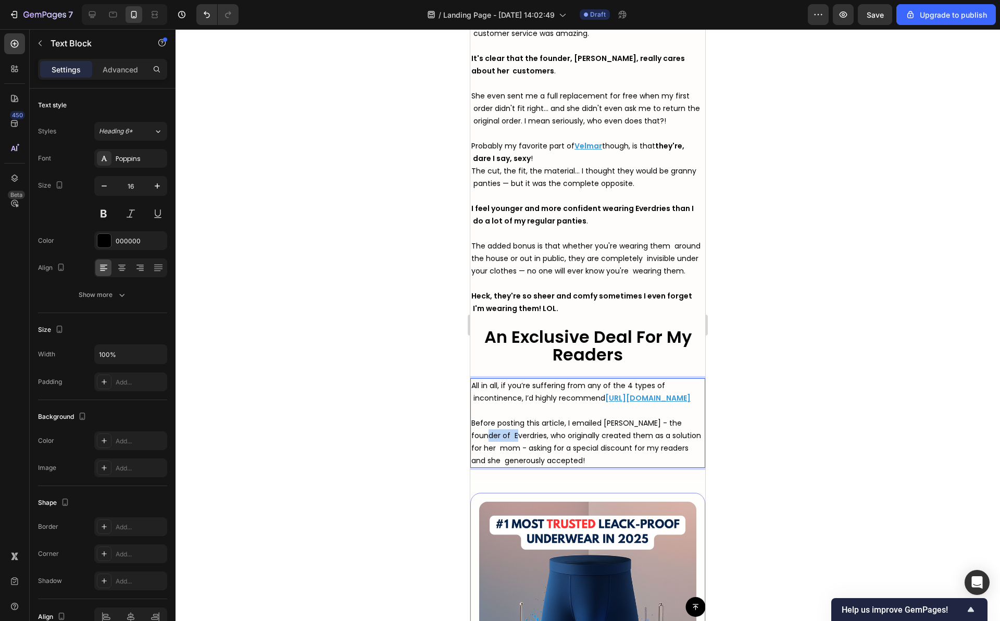
click at [483, 442] on span "Before posting this article, I emailed Jess - the founder of Everdries, who ori…" at bounding box center [586, 442] width 230 height 48
click at [390, 438] on div at bounding box center [587, 324] width 824 height 591
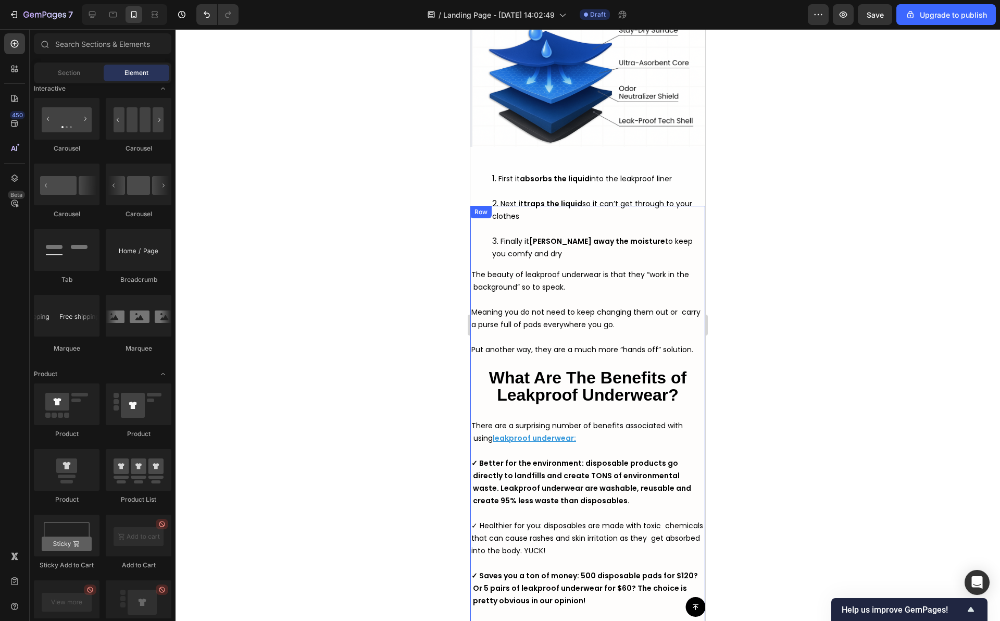
scroll to position [4261, 0]
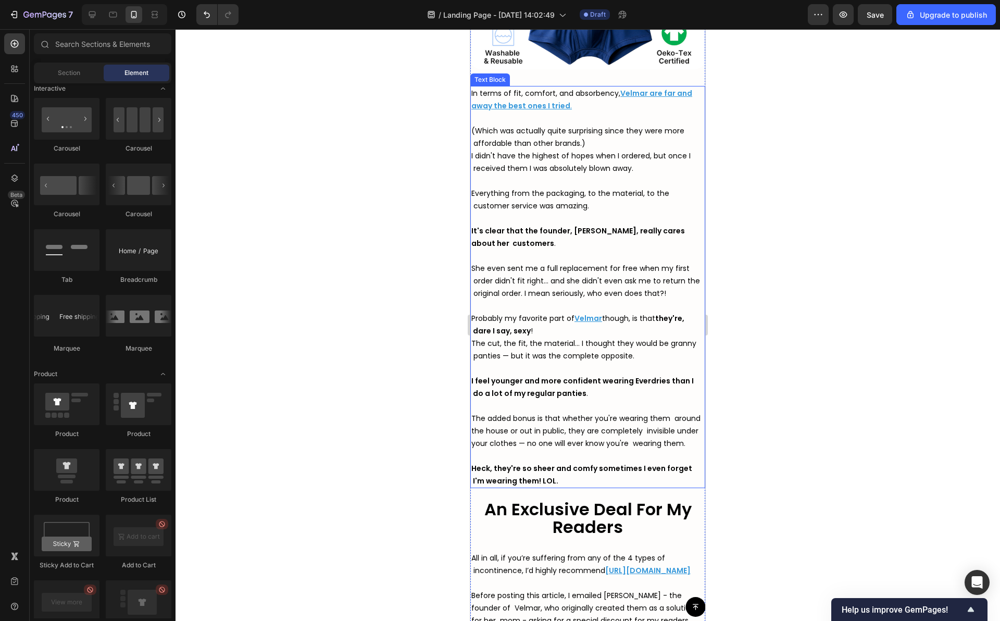
click at [594, 327] on p "Probably my favorite part of Velmar though, is that they're, dare I say, sexy !" at bounding box center [587, 324] width 233 height 25
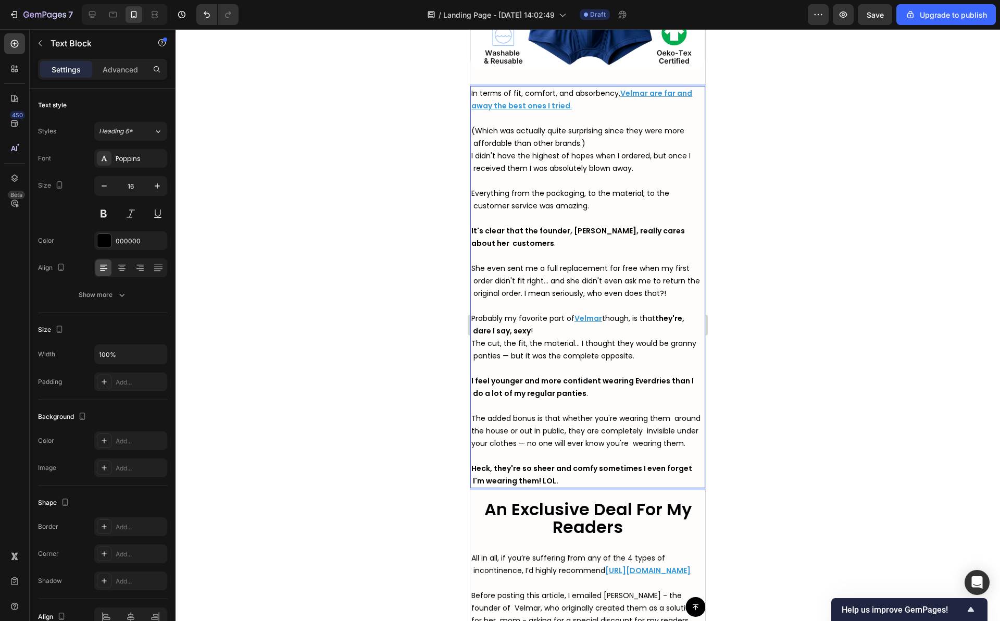
click at [520, 324] on strong "they're, dare I say, sexy" at bounding box center [577, 324] width 213 height 23
click at [730, 338] on div at bounding box center [587, 324] width 824 height 591
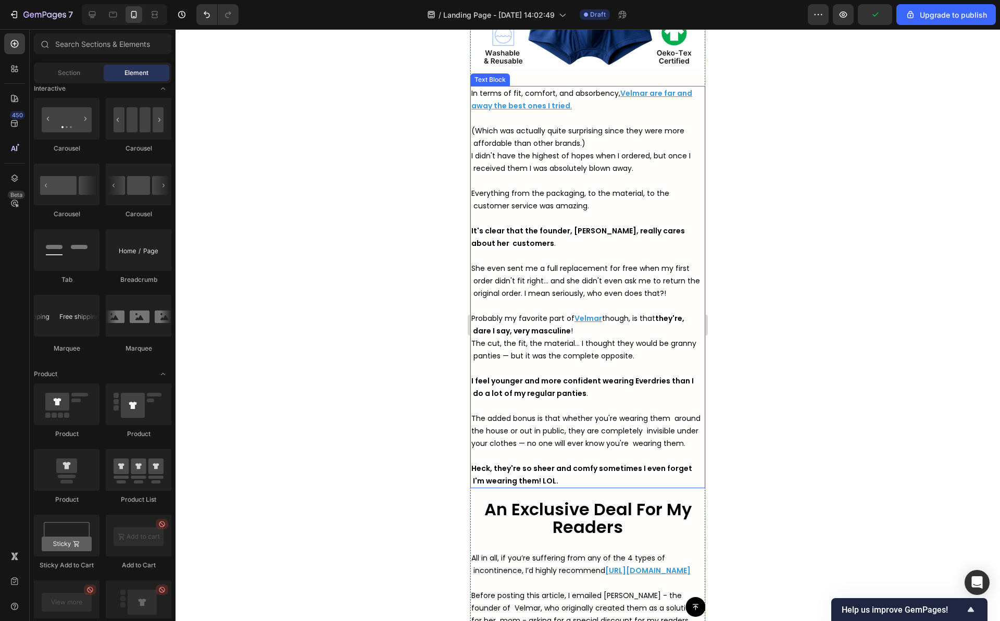
click at [652, 375] on strong "I feel younger and more confident wearing Everdries than I do a lot of my regul…" at bounding box center [582, 386] width 222 height 23
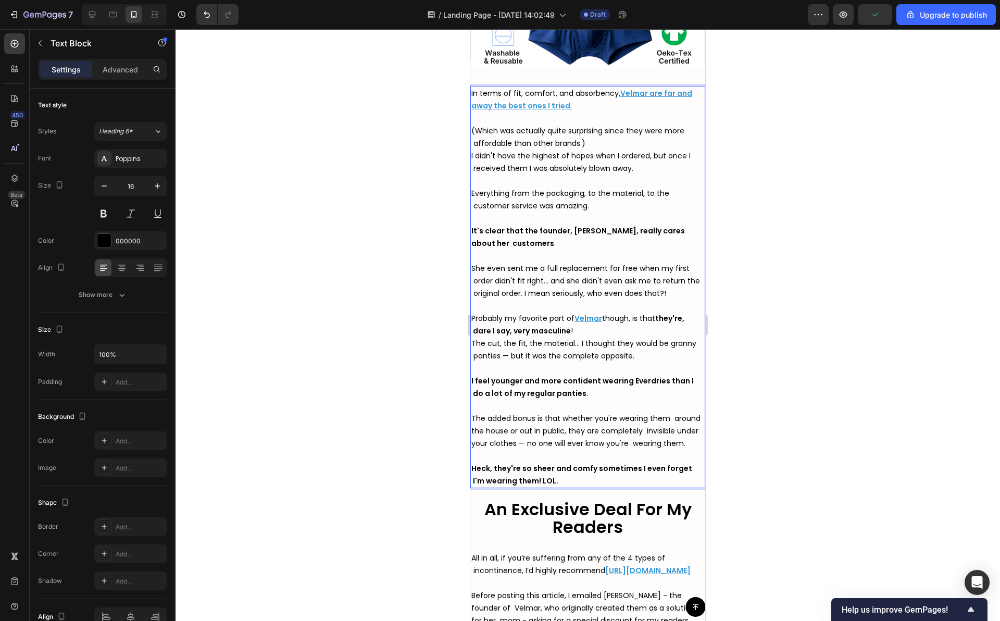
click at [647, 375] on strong "I feel younger and more confident wearing Everdries than I do a lot of my regul…" at bounding box center [582, 386] width 222 height 23
click at [786, 317] on div at bounding box center [587, 324] width 824 height 591
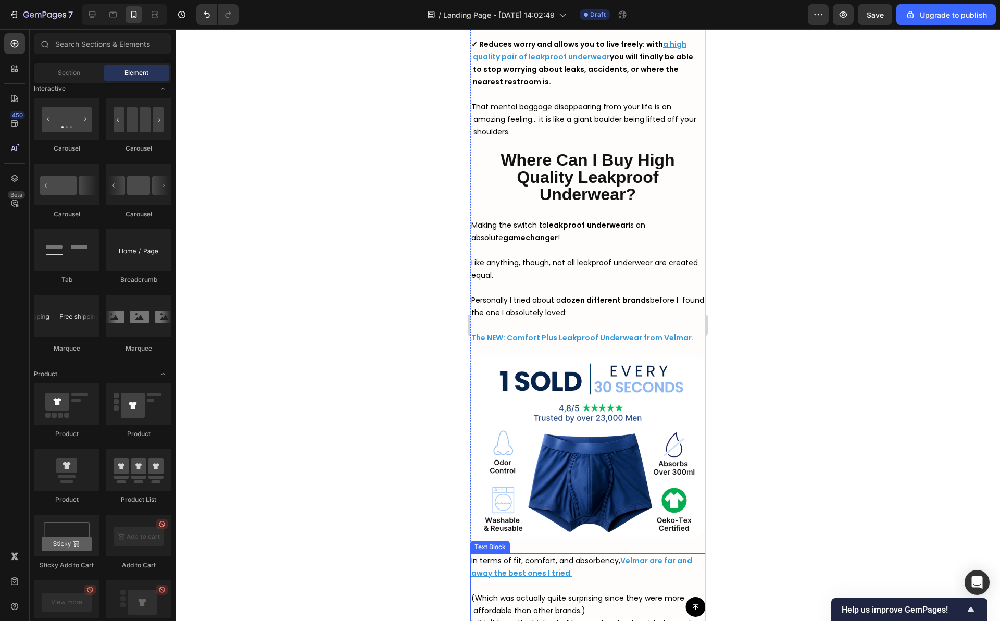
scroll to position [3765, 0]
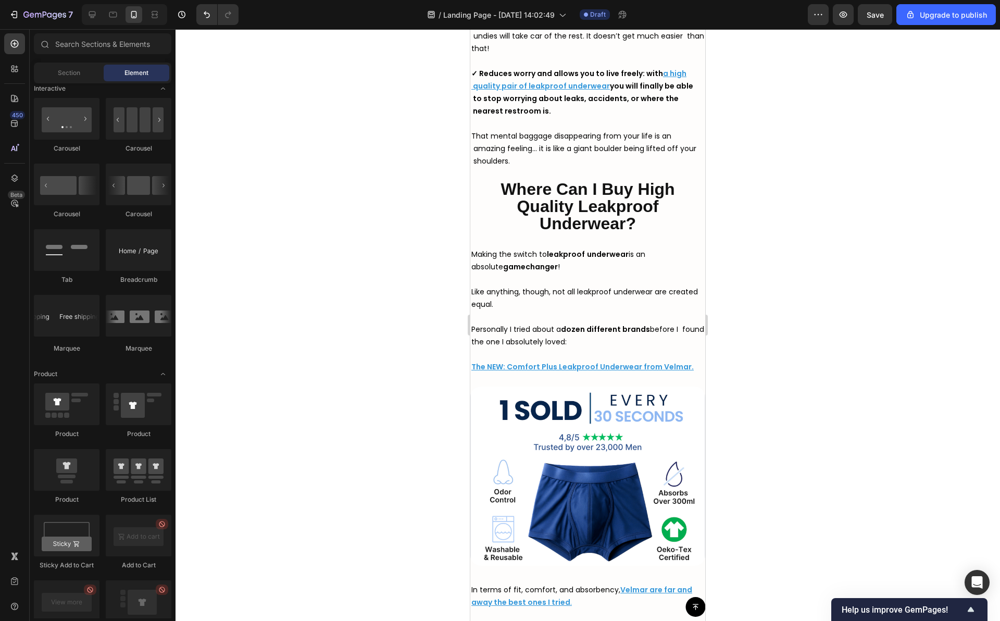
click at [790, 154] on div at bounding box center [587, 324] width 824 height 591
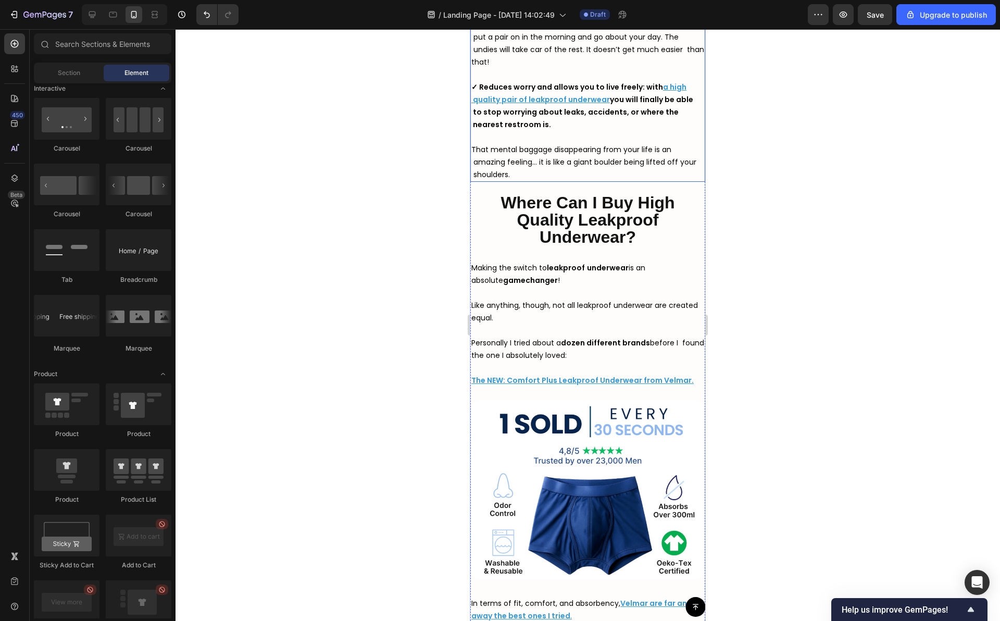
scroll to position [3749, 0]
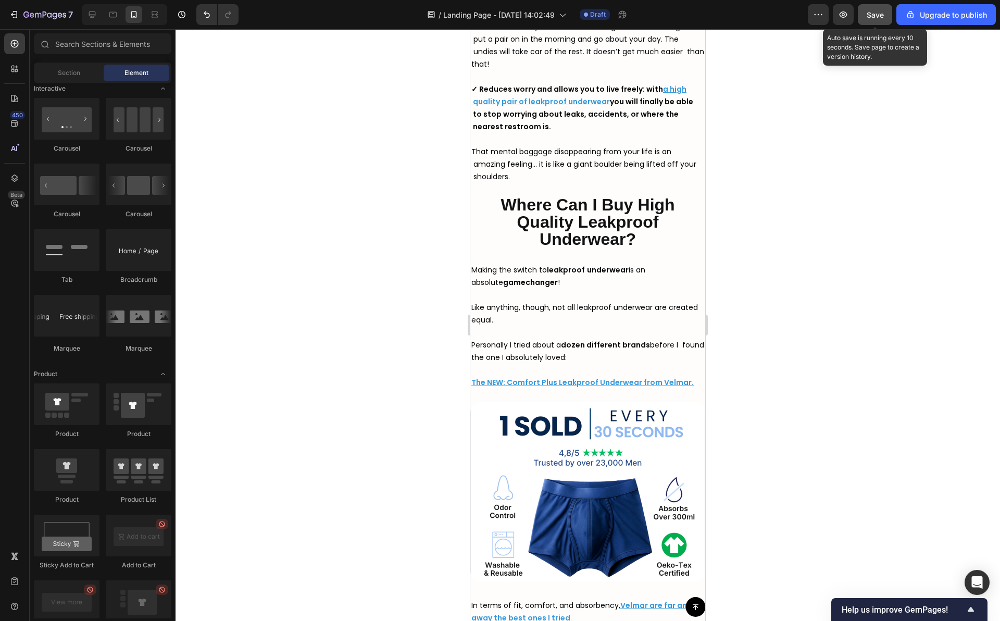
click at [884, 5] on button "Save" at bounding box center [875, 14] width 34 height 21
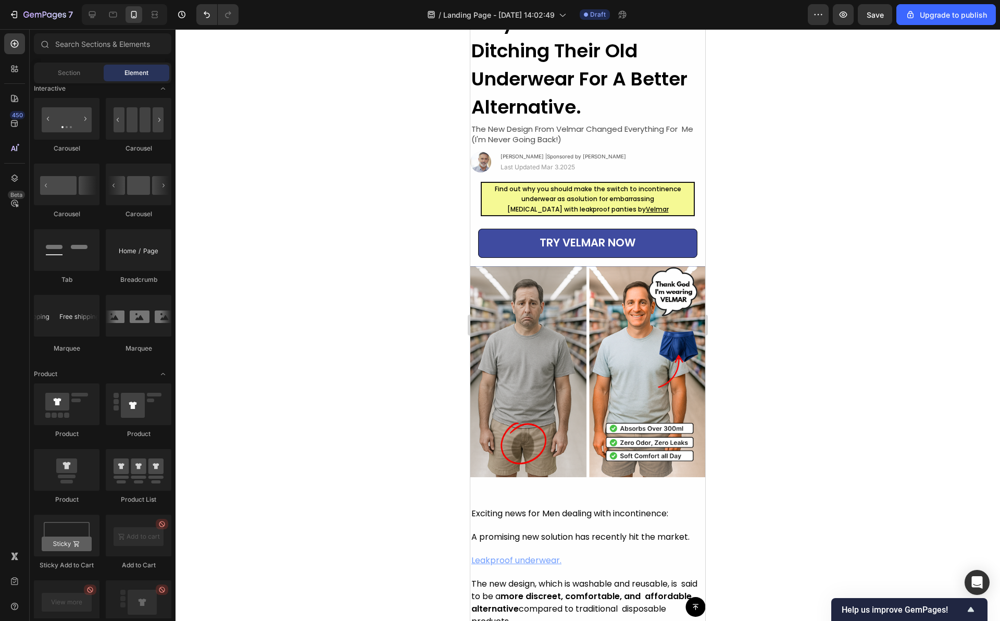
scroll to position [0, 0]
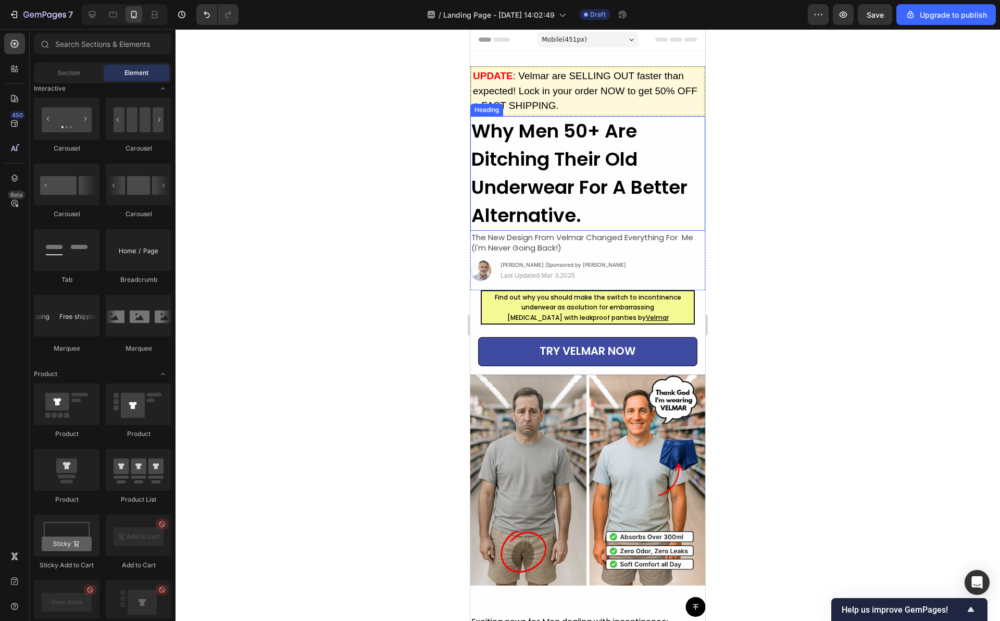
click at [548, 170] on strong "Why Men 50+ Are Ditching Their Old Underwear For A Better Alternative." at bounding box center [579, 173] width 216 height 111
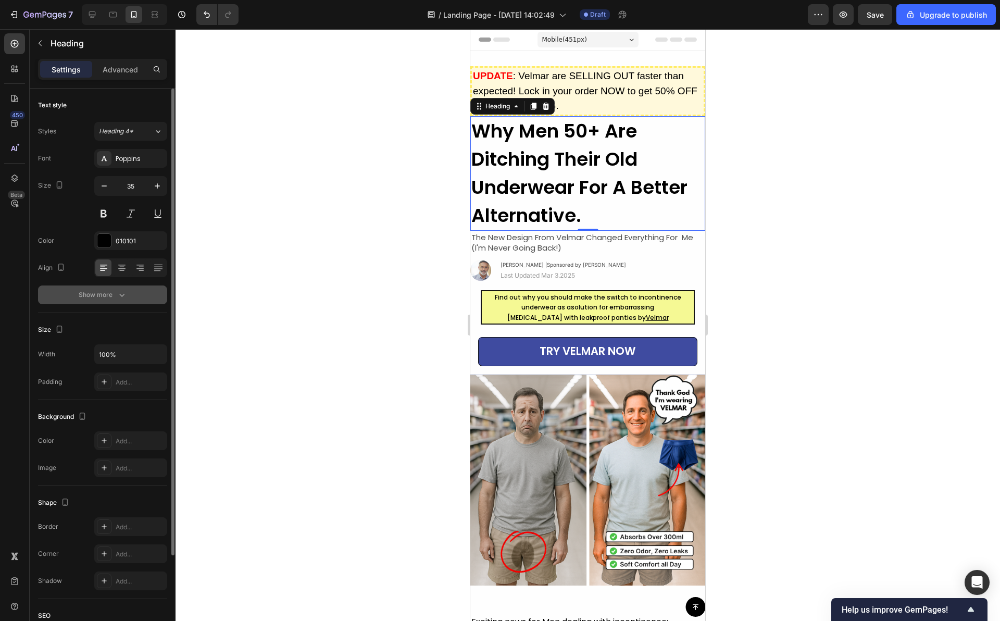
click at [125, 295] on icon "button" at bounding box center [122, 294] width 10 height 10
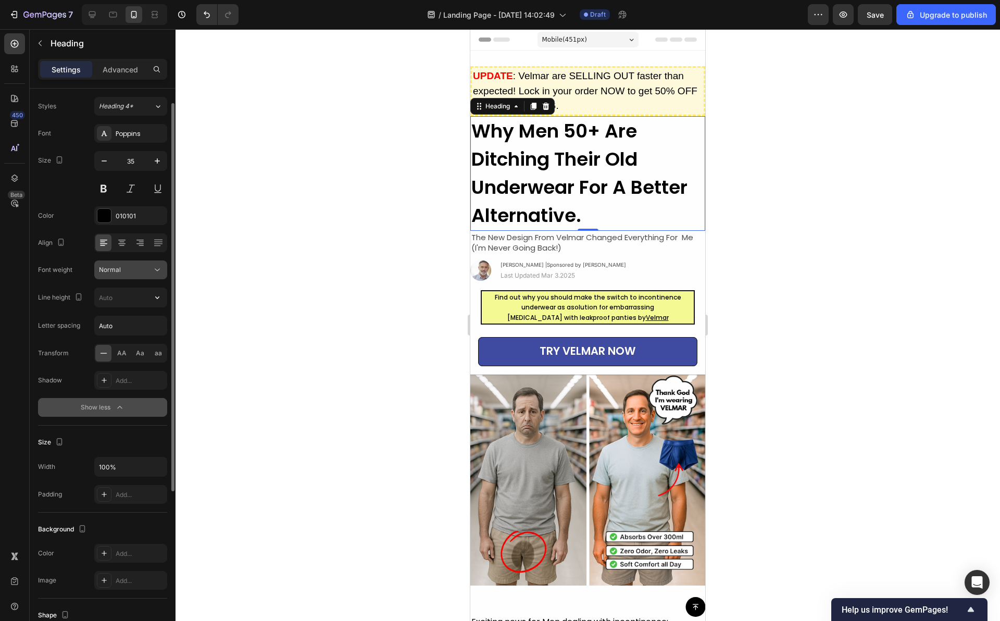
scroll to position [27, 0]
click at [155, 298] on icon "button" at bounding box center [157, 296] width 10 height 10
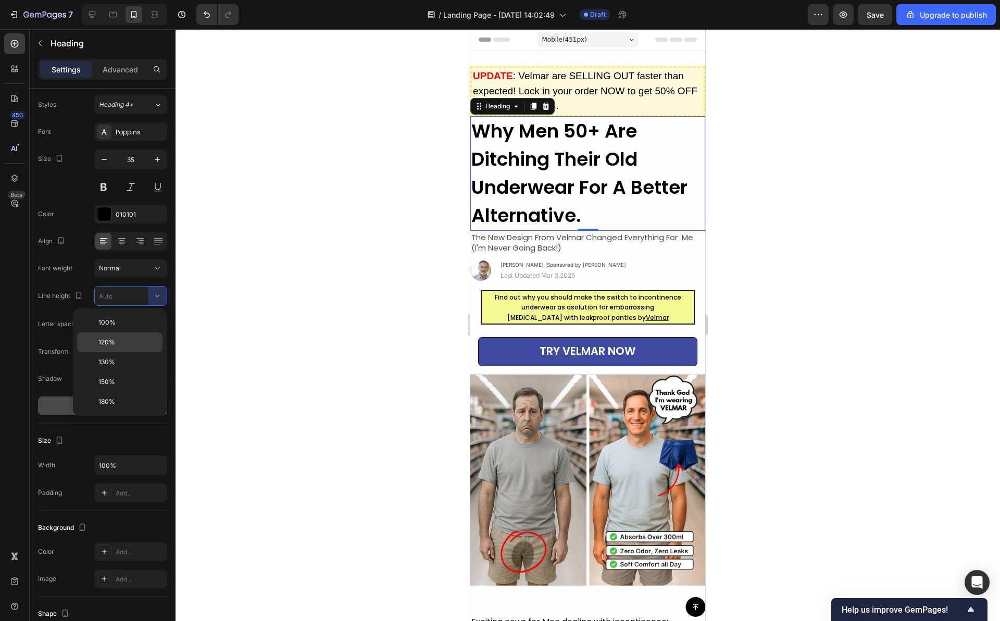
click at [128, 340] on p "120%" at bounding box center [127, 341] width 59 height 9
type input "120%"
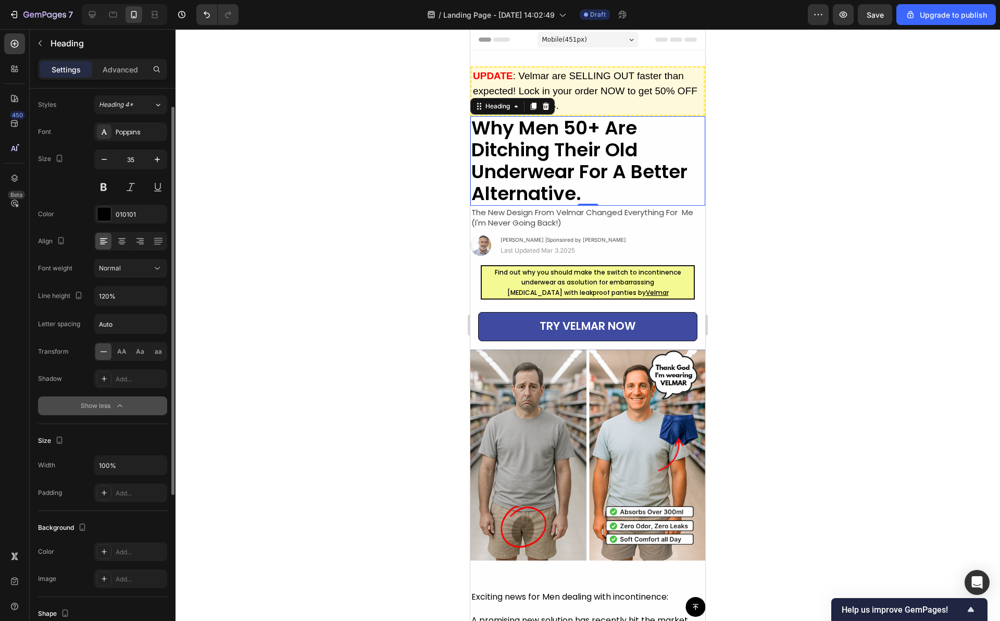
click at [75, 317] on div "Letter spacing" at bounding box center [59, 324] width 42 height 17
click at [126, 326] on input "Auto" at bounding box center [131, 323] width 72 height 19
click at [90, 314] on div "Letter spacing Auto" at bounding box center [102, 324] width 129 height 20
click at [439, 314] on div at bounding box center [587, 324] width 824 height 591
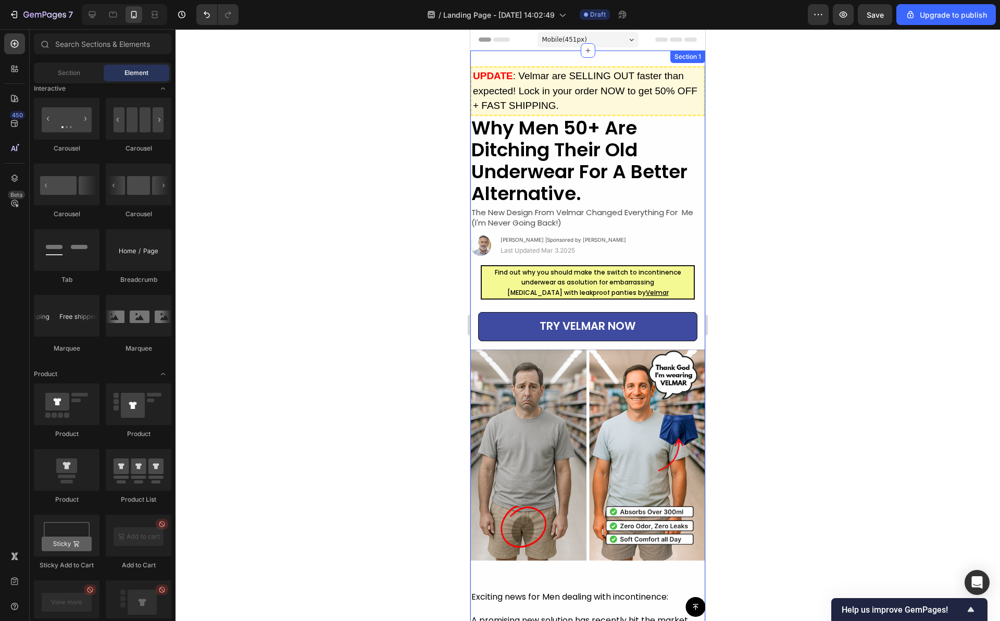
click at [670, 61] on div "Section 1" at bounding box center [687, 57] width 35 height 12
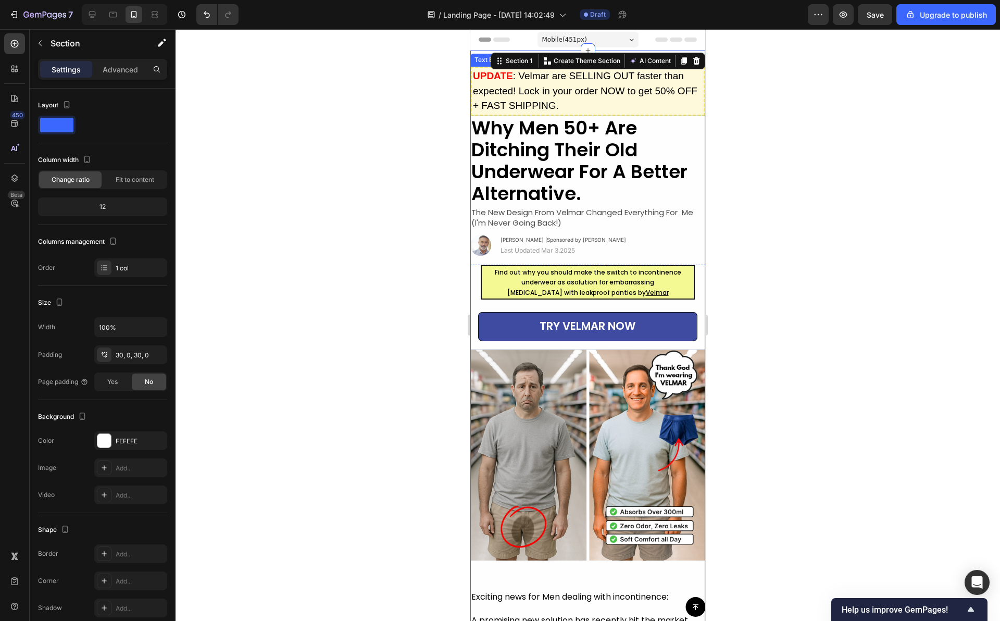
click at [609, 115] on div "UPDATE : Velmar are SELLING OUT faster than expected! Lock in your order NOW to…" at bounding box center [587, 91] width 235 height 50
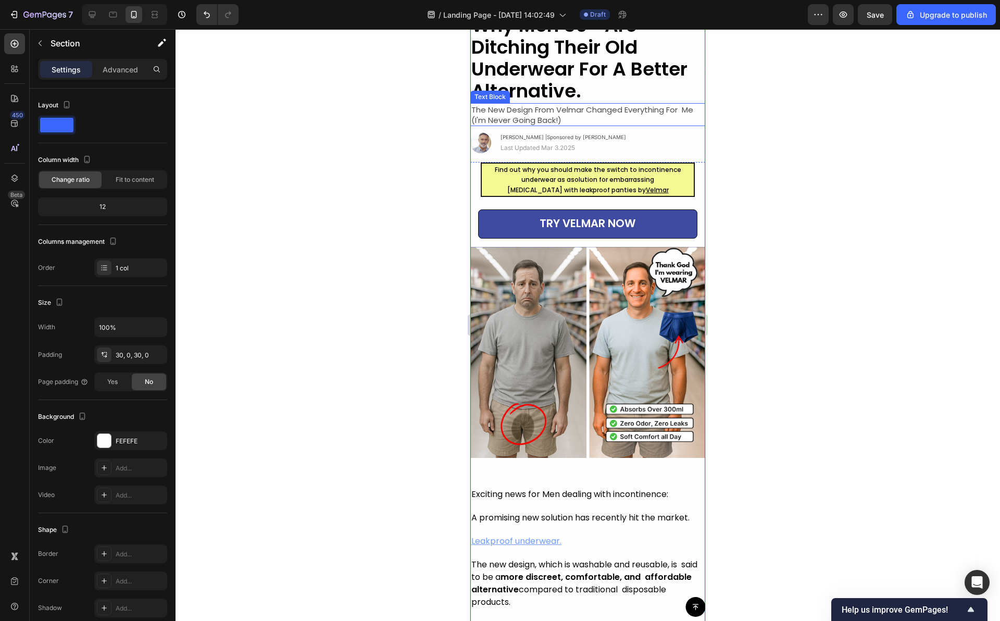
scroll to position [0, 0]
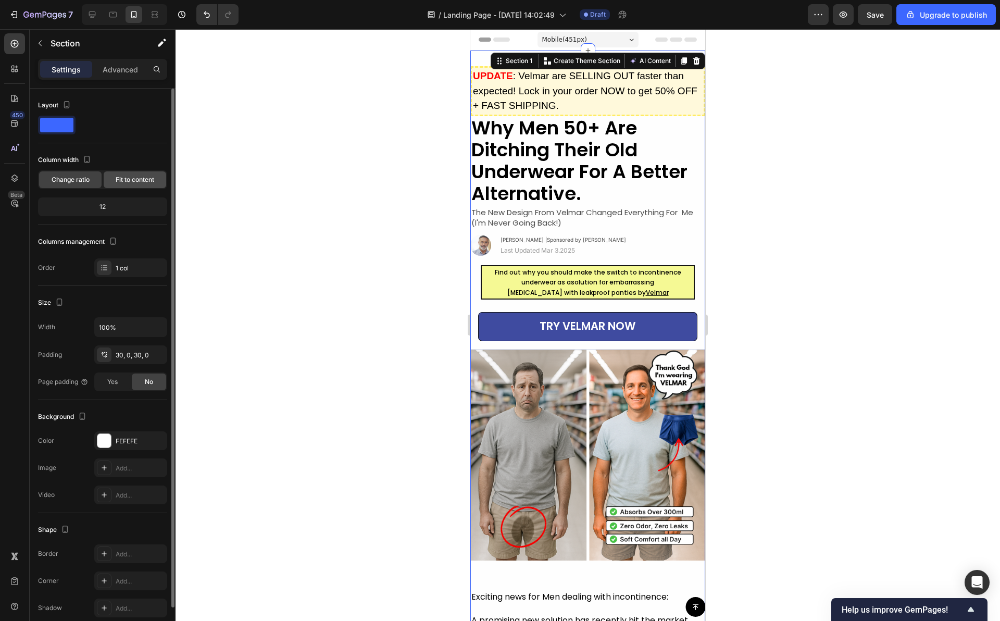
click at [127, 177] on span "Fit to content" at bounding box center [135, 179] width 39 height 9
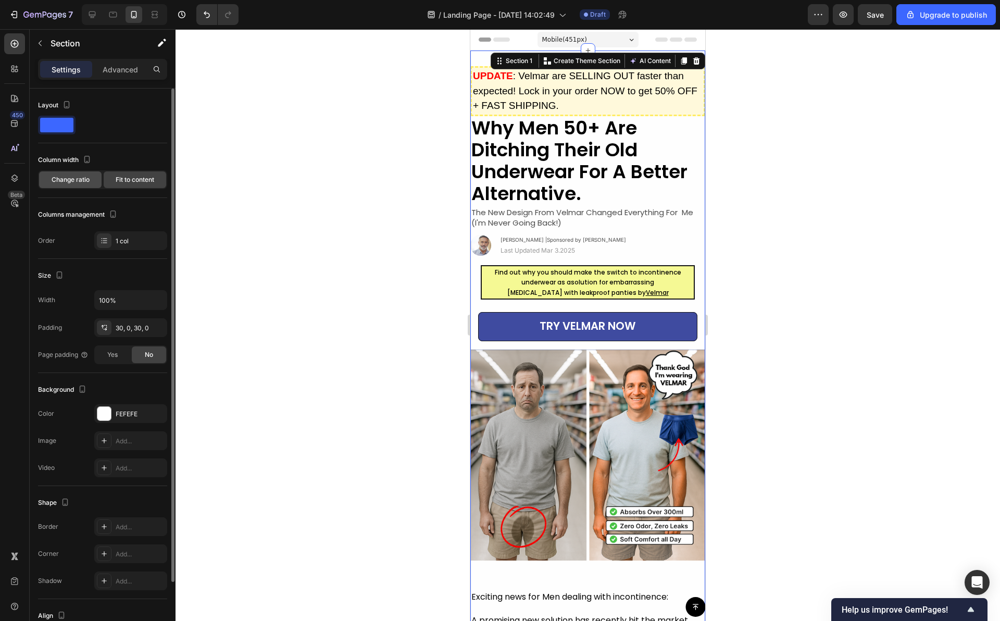
click at [77, 181] on span "Change ratio" at bounding box center [71, 179] width 38 height 9
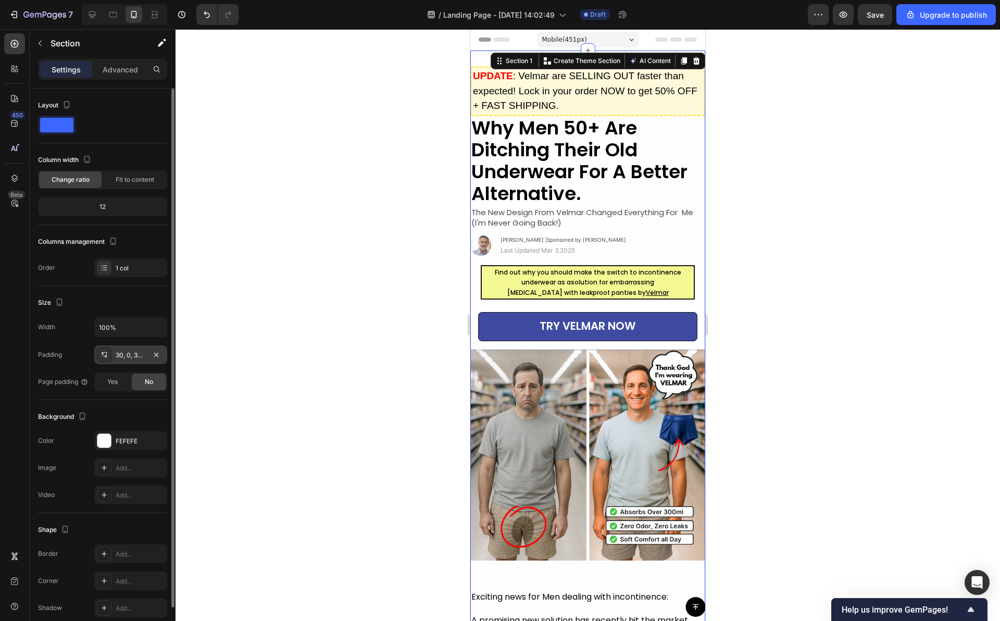
click at [123, 357] on div "30, 0, 30, 0" at bounding box center [131, 354] width 30 height 9
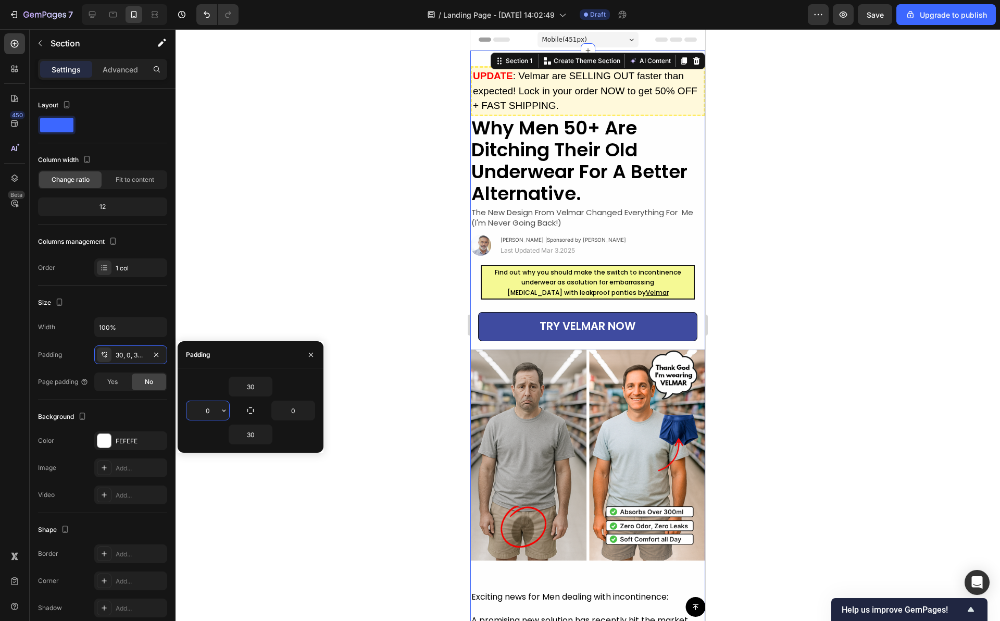
click at [215, 407] on input "0" at bounding box center [207, 410] width 43 height 19
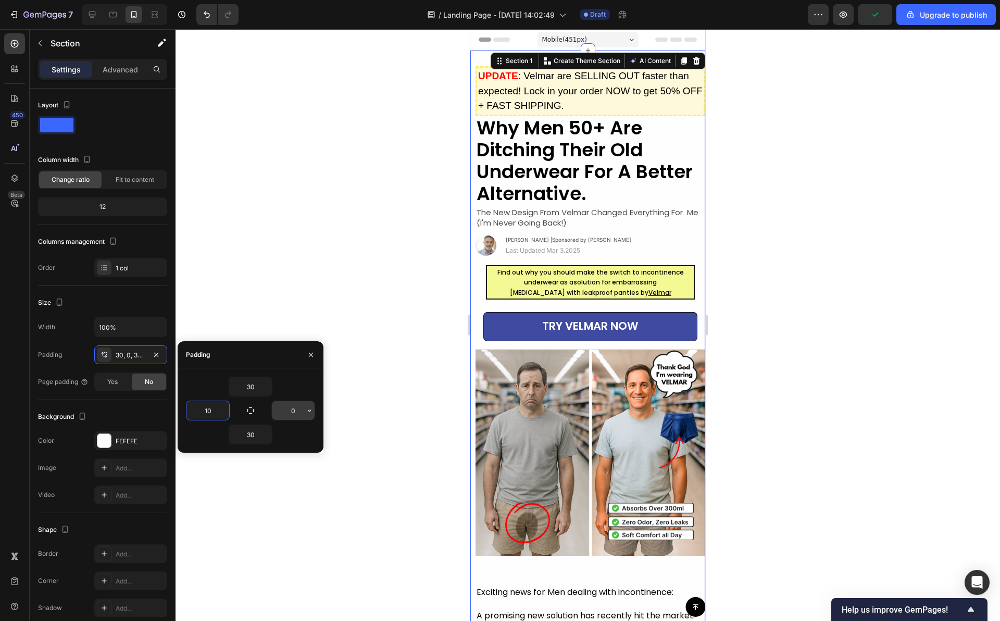
type input "10"
click at [292, 416] on input "0" at bounding box center [293, 410] width 43 height 19
type input "10"
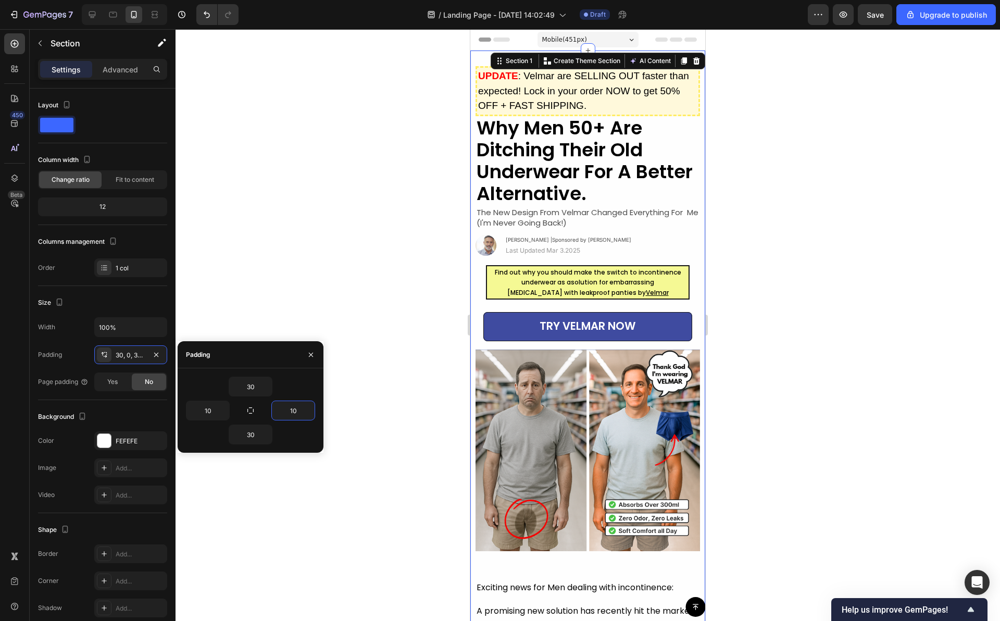
click at [782, 399] on div at bounding box center [587, 324] width 824 height 591
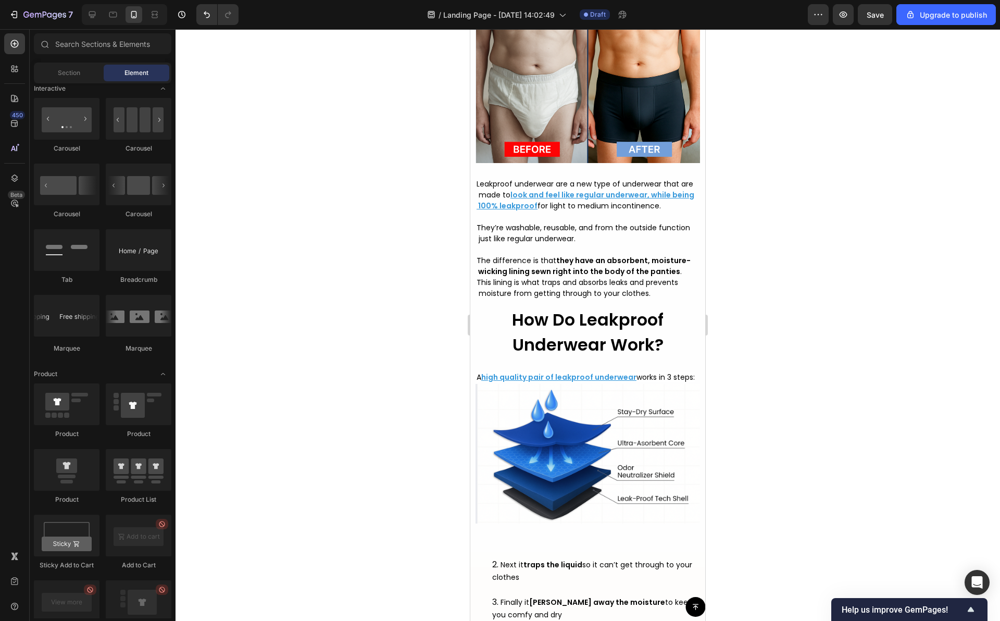
scroll to position [2464, 0]
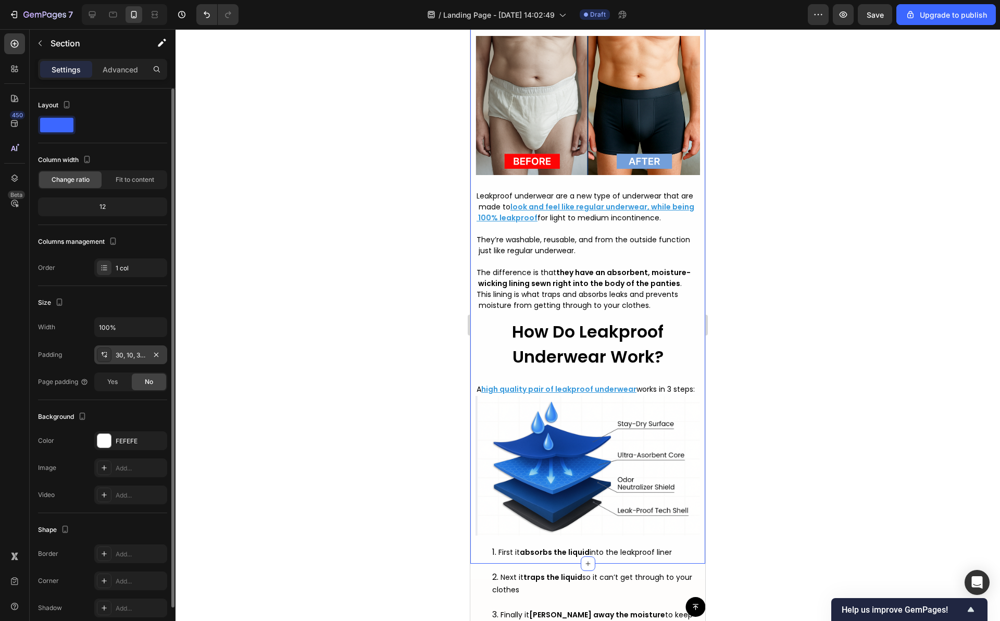
click at [135, 359] on div "30, 10, 30, 10" at bounding box center [131, 354] width 30 height 9
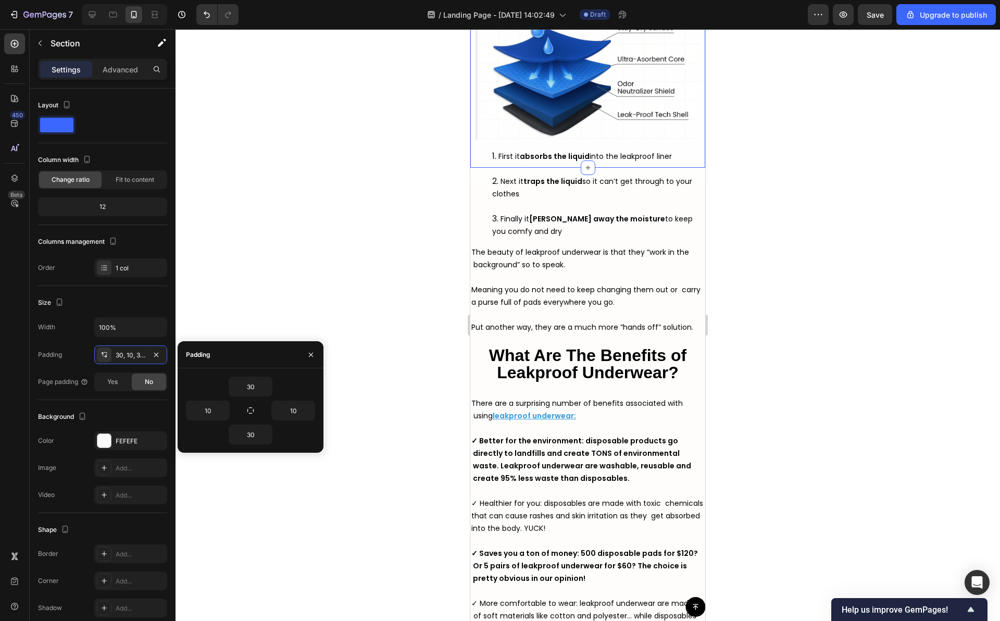
scroll to position [2863, 0]
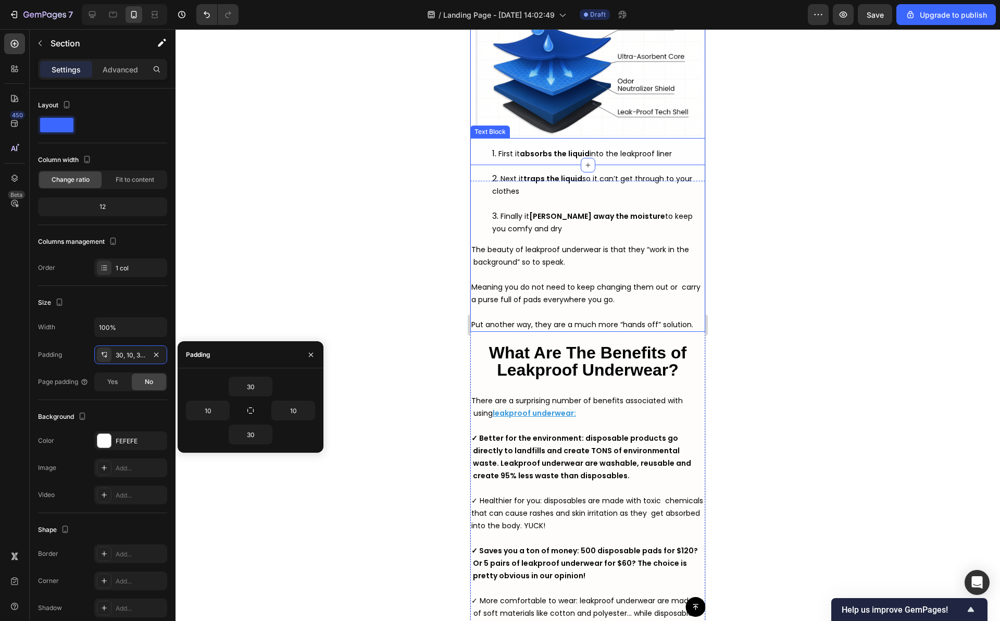
click at [476, 223] on ol "First it absorbs the liquid into the leakproof liner Next it traps the liquid s…" at bounding box center [587, 190] width 233 height 87
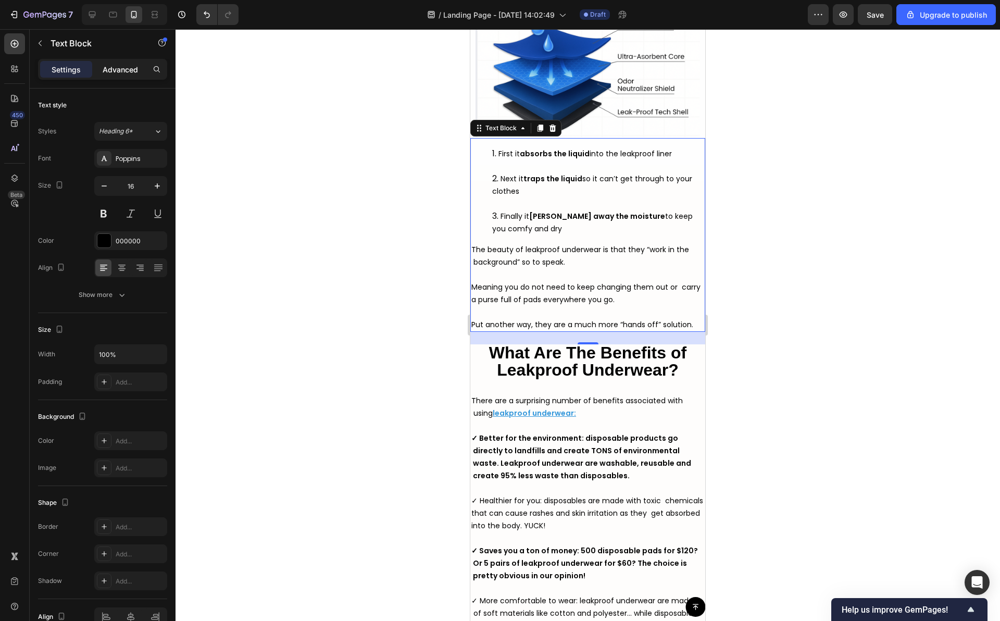
click at [130, 70] on p "Advanced" at bounding box center [120, 69] width 35 height 11
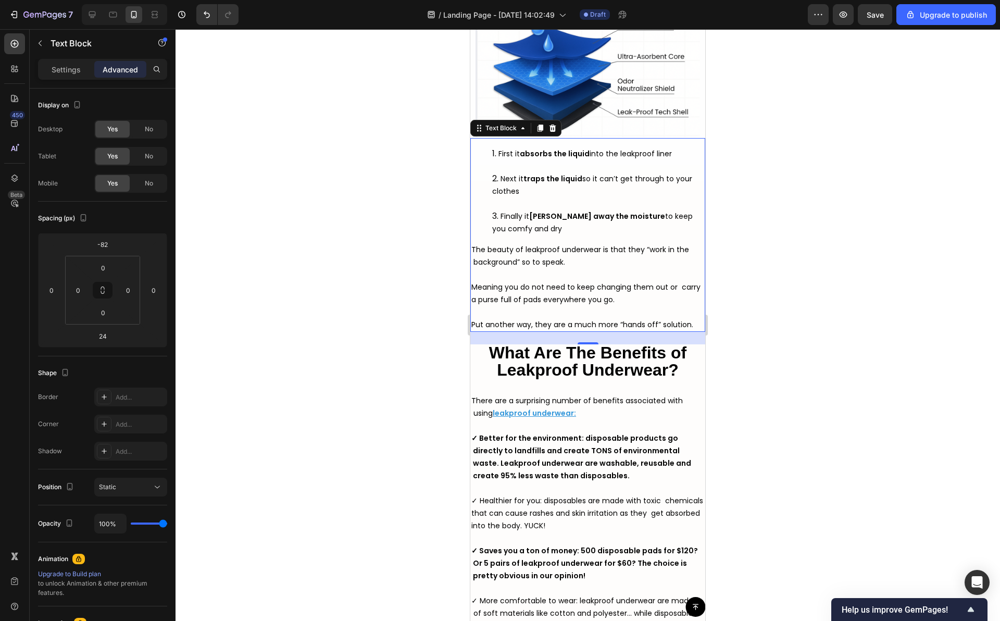
click at [474, 206] on ol "First it absorbs the liquid into the leakproof liner Next it traps the liquid s…" at bounding box center [587, 190] width 233 height 87
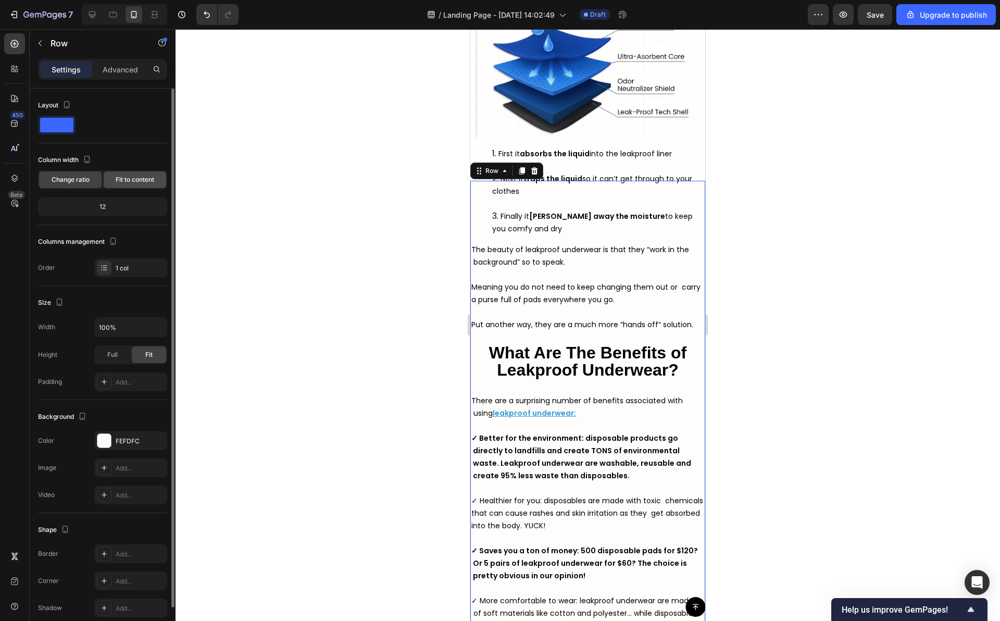
click at [136, 176] on span "Fit to content" at bounding box center [135, 179] width 39 height 9
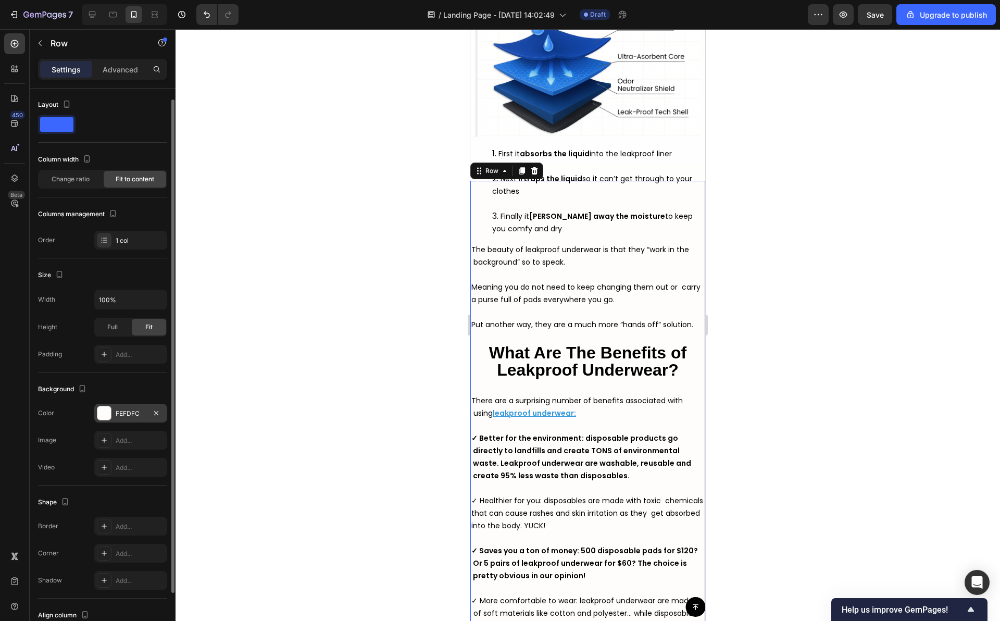
scroll to position [0, 0]
click at [135, 236] on div "1 col" at bounding box center [140, 240] width 49 height 9
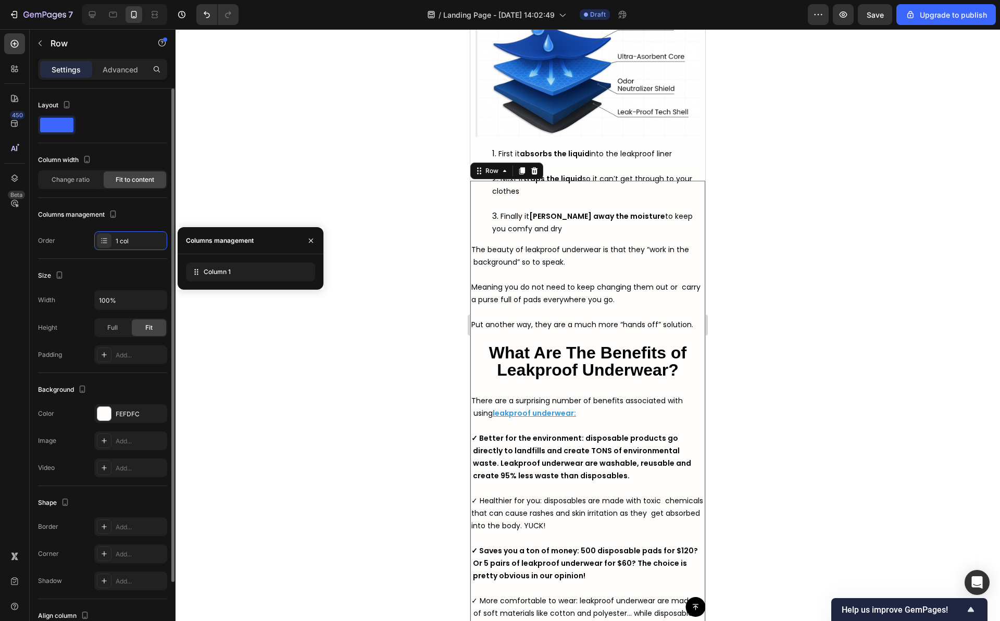
click at [125, 271] on div "Size" at bounding box center [102, 275] width 129 height 17
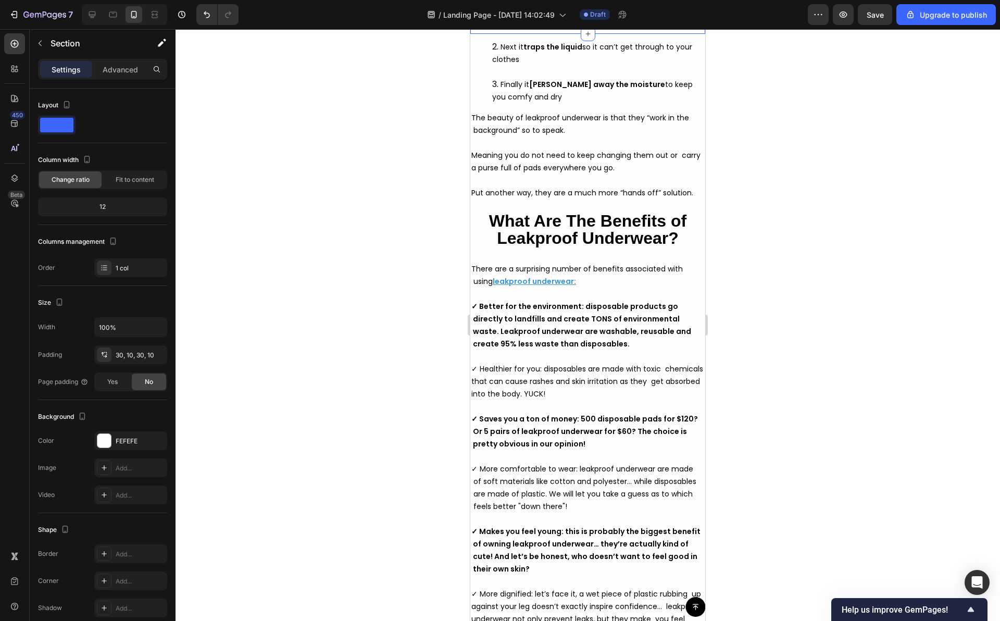
scroll to position [2998, 0]
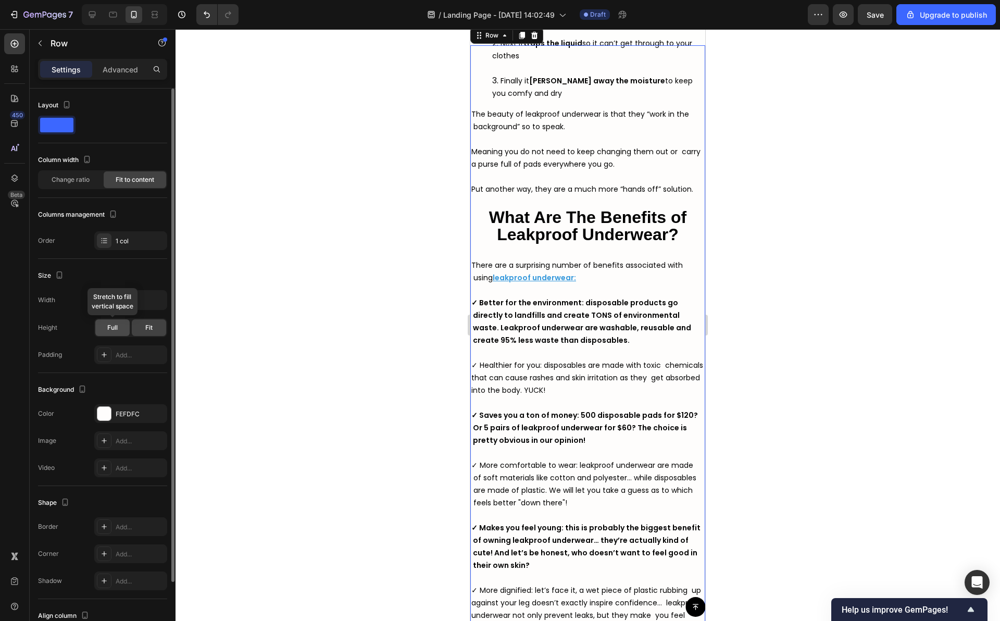
click at [116, 326] on span "Full" at bounding box center [112, 327] width 10 height 9
click at [146, 331] on span "Fit" at bounding box center [148, 327] width 7 height 9
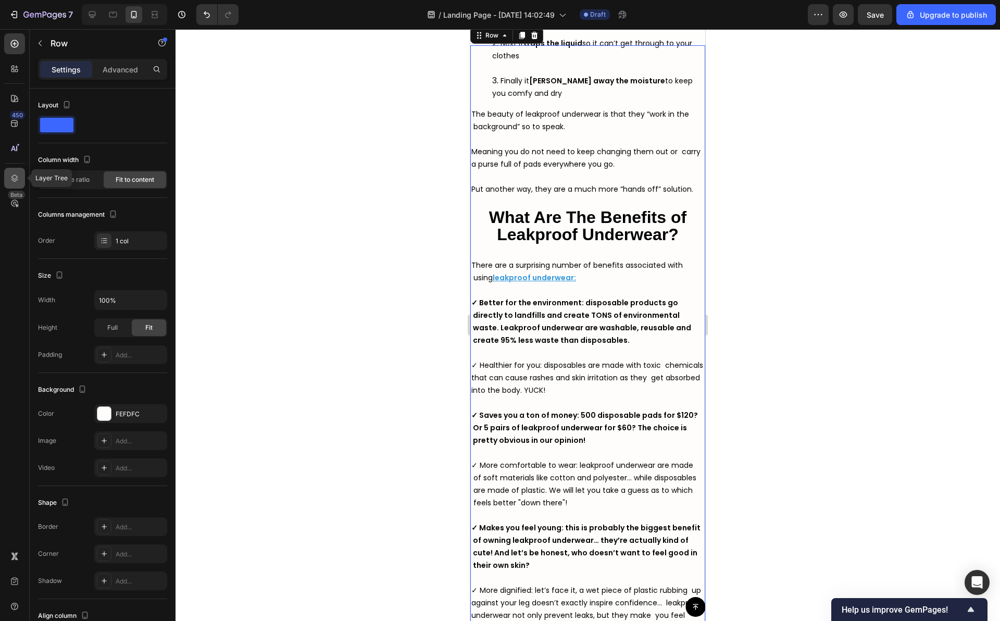
click at [21, 171] on div at bounding box center [14, 178] width 21 height 21
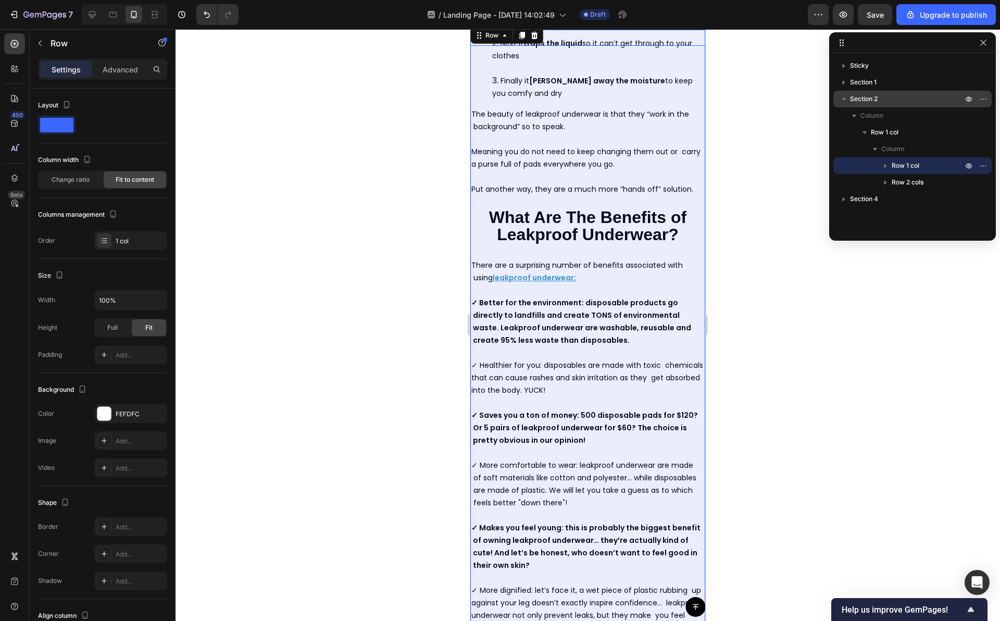
click at [871, 96] on span "Section 2" at bounding box center [864, 99] width 28 height 10
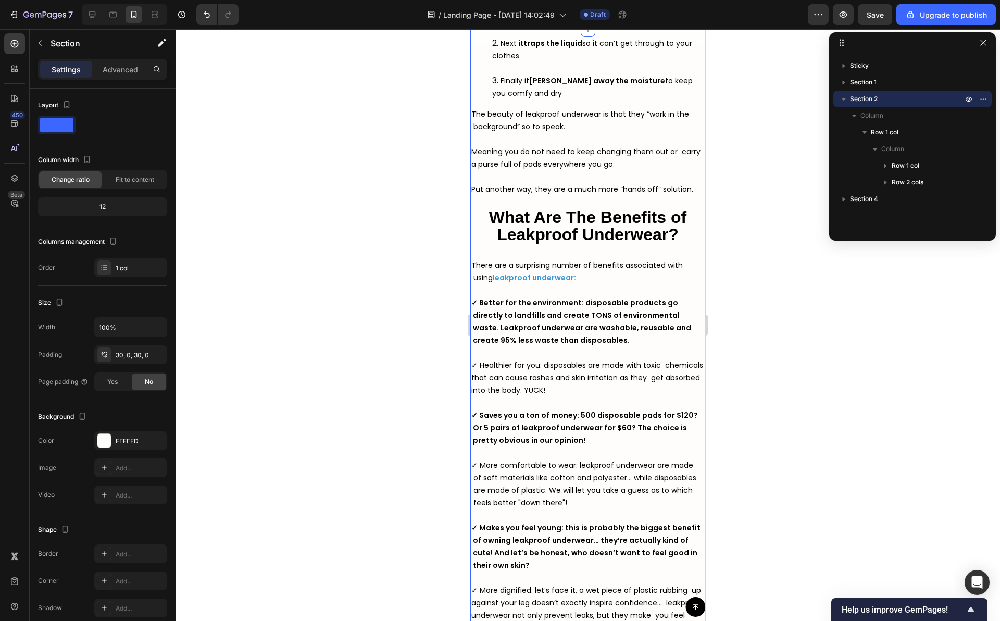
scroll to position [3015, 0]
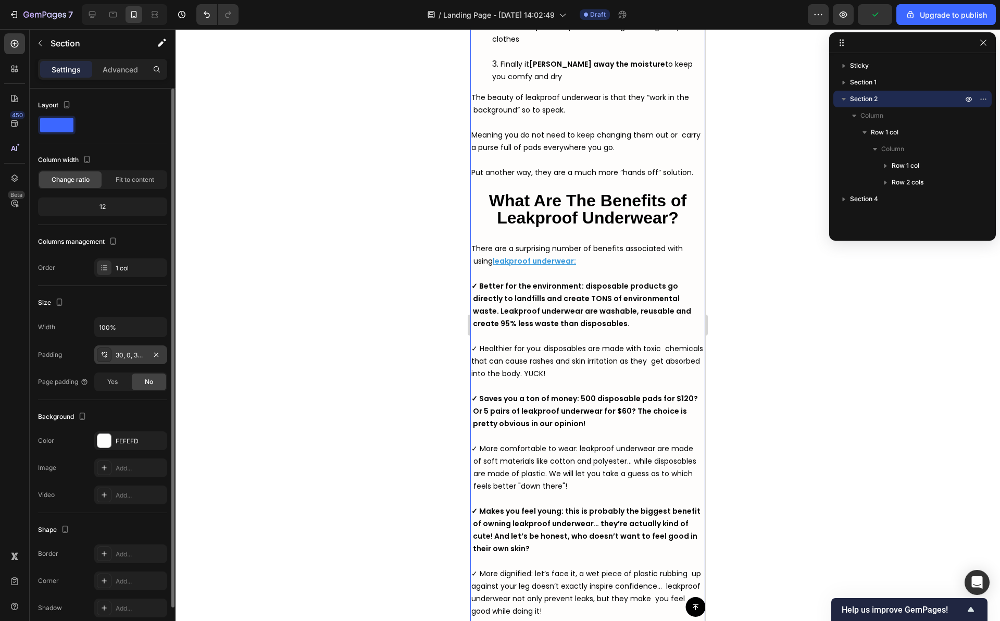
click at [128, 352] on div "30, 0, 30, 0" at bounding box center [131, 354] width 30 height 9
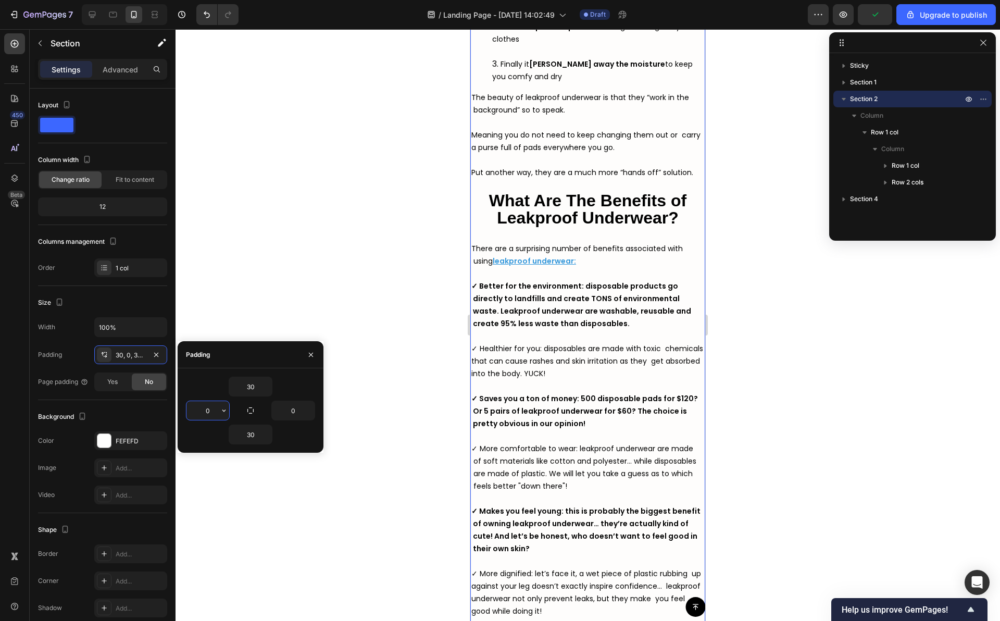
click at [209, 405] on input "0" at bounding box center [207, 410] width 43 height 19
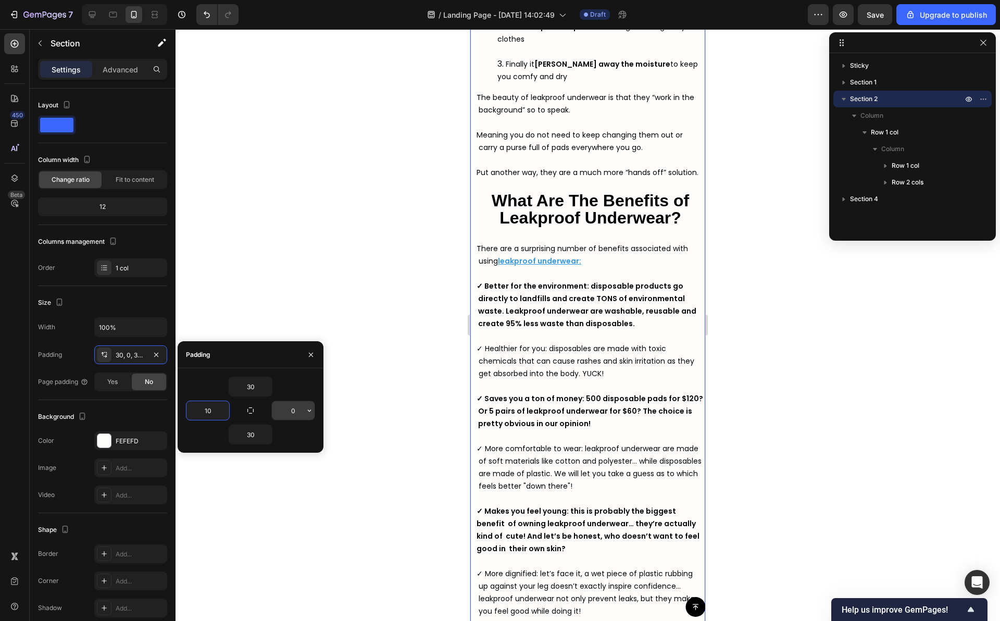
type input "10"
click at [291, 409] on input "0" at bounding box center [293, 410] width 43 height 19
type input "10"
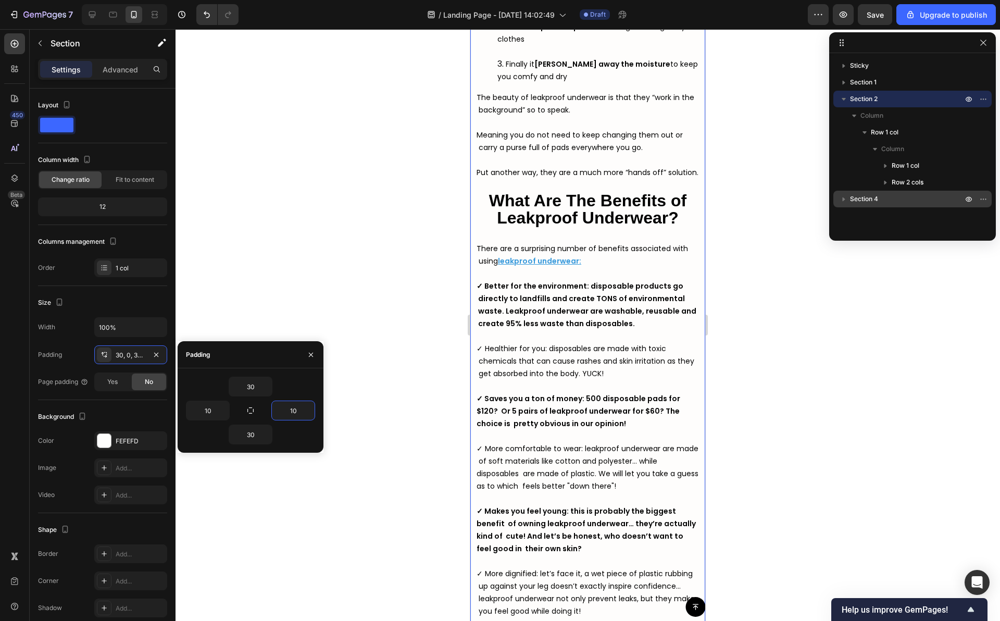
click at [852, 201] on span "Section 4" at bounding box center [864, 199] width 28 height 10
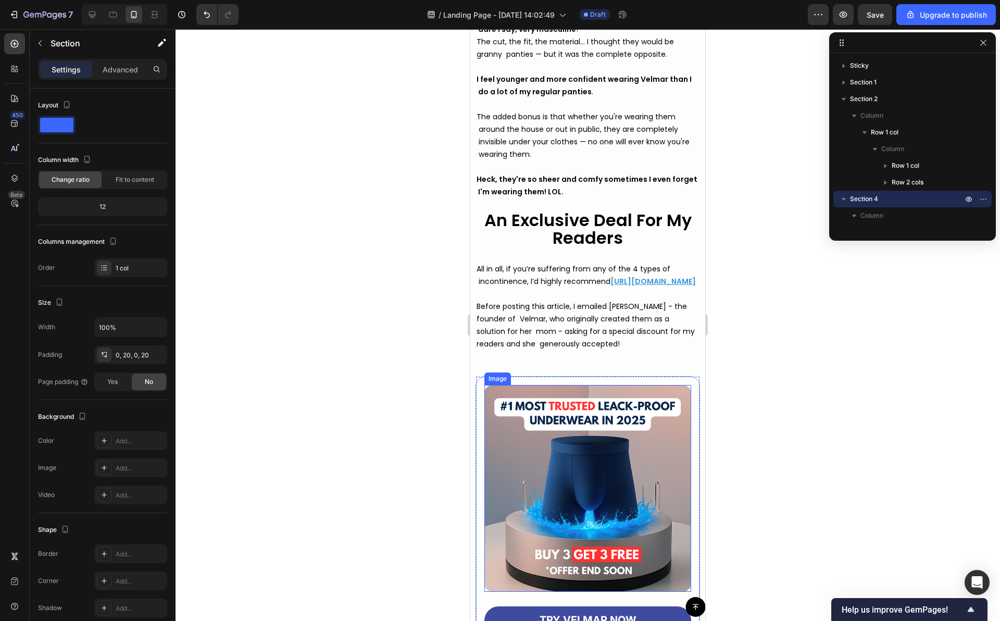
scroll to position [5241, 0]
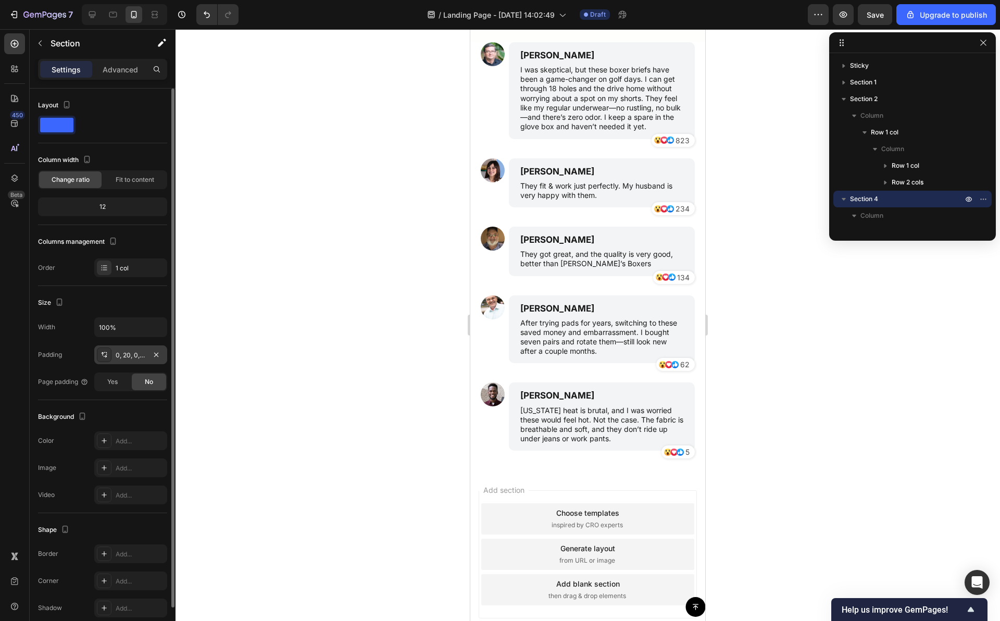
click at [117, 352] on div "0, 20, 0, 20" at bounding box center [131, 354] width 30 height 9
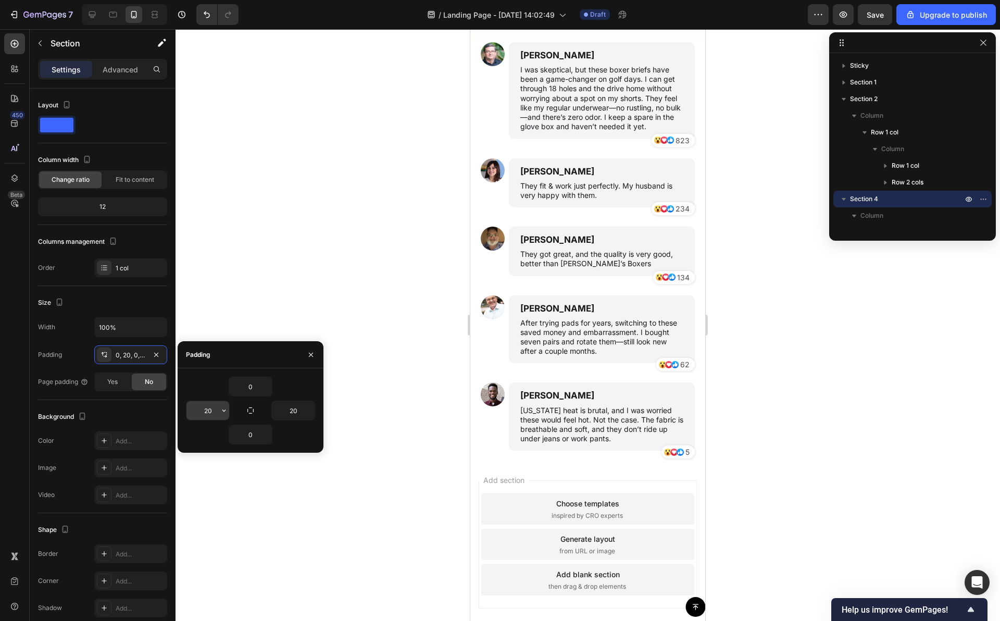
click at [211, 411] on input "20" at bounding box center [207, 410] width 43 height 19
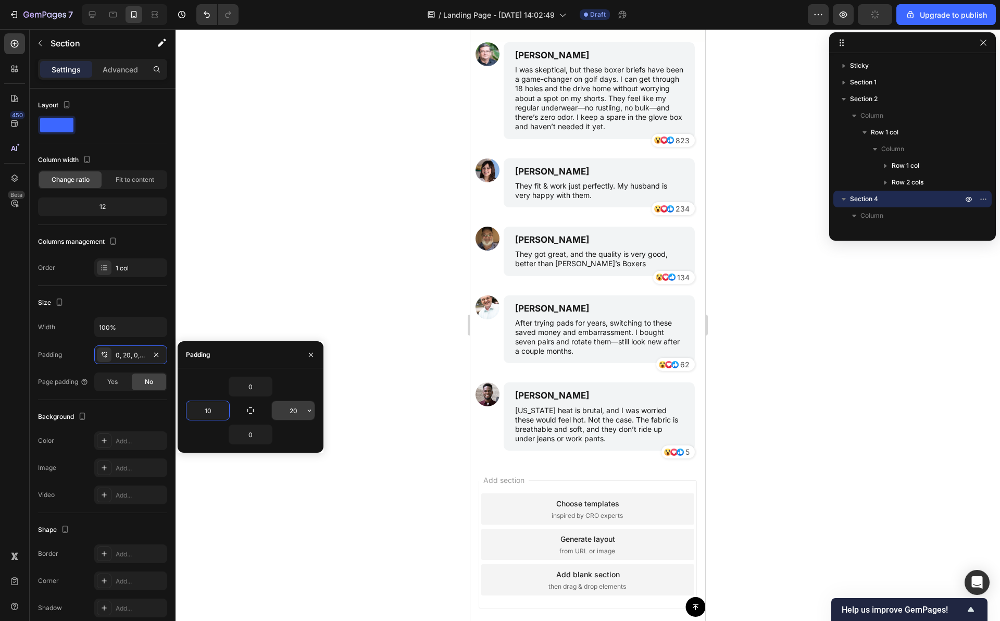
type input "10"
click at [294, 410] on input "20" at bounding box center [293, 410] width 43 height 19
type input "10"
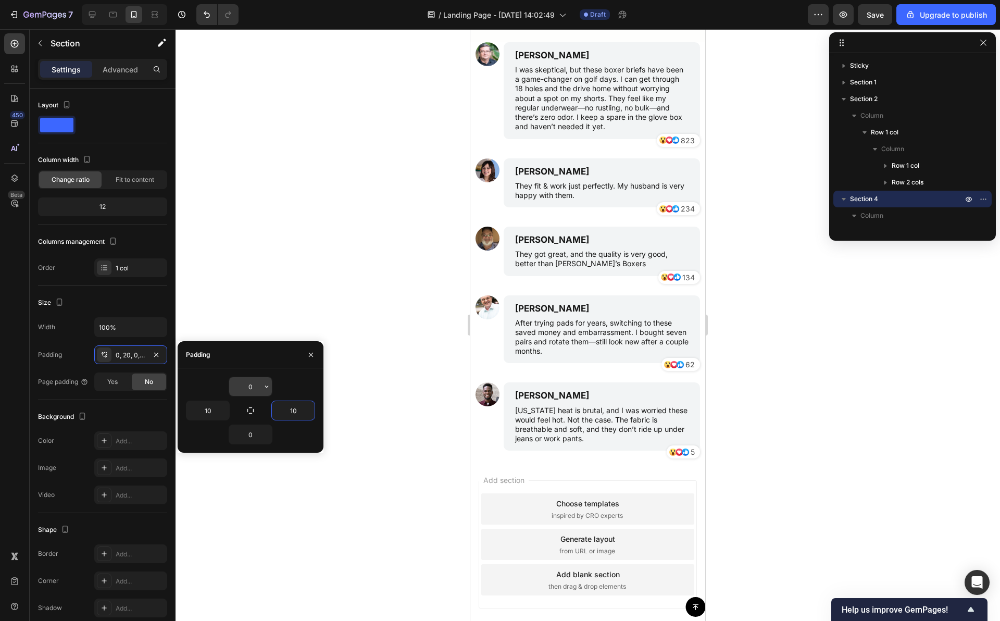
click at [256, 385] on input "0" at bounding box center [250, 386] width 43 height 19
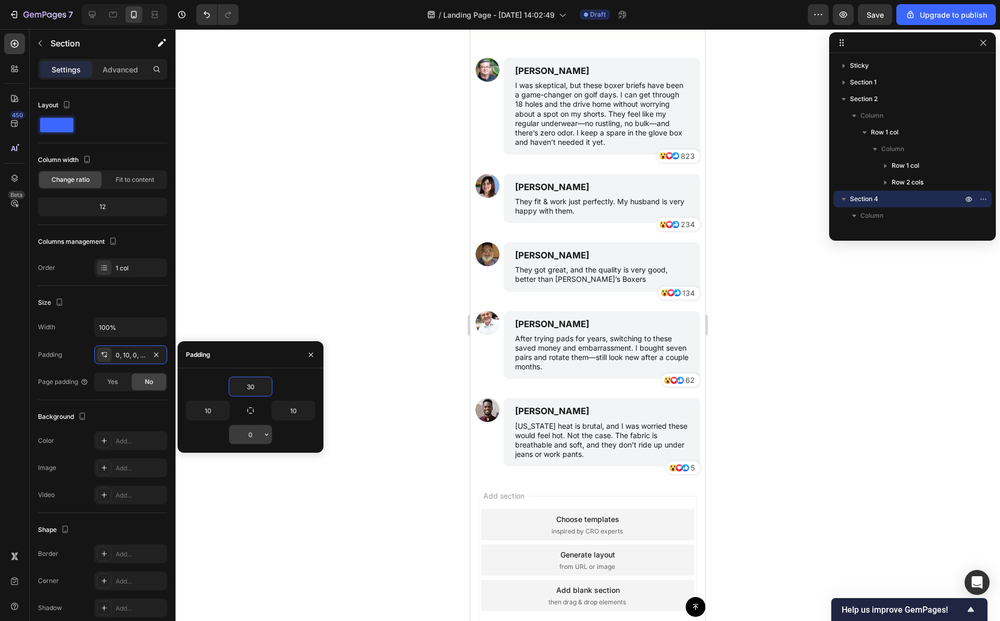
type input "30"
click at [250, 432] on input "0" at bounding box center [250, 434] width 43 height 19
type input "30"
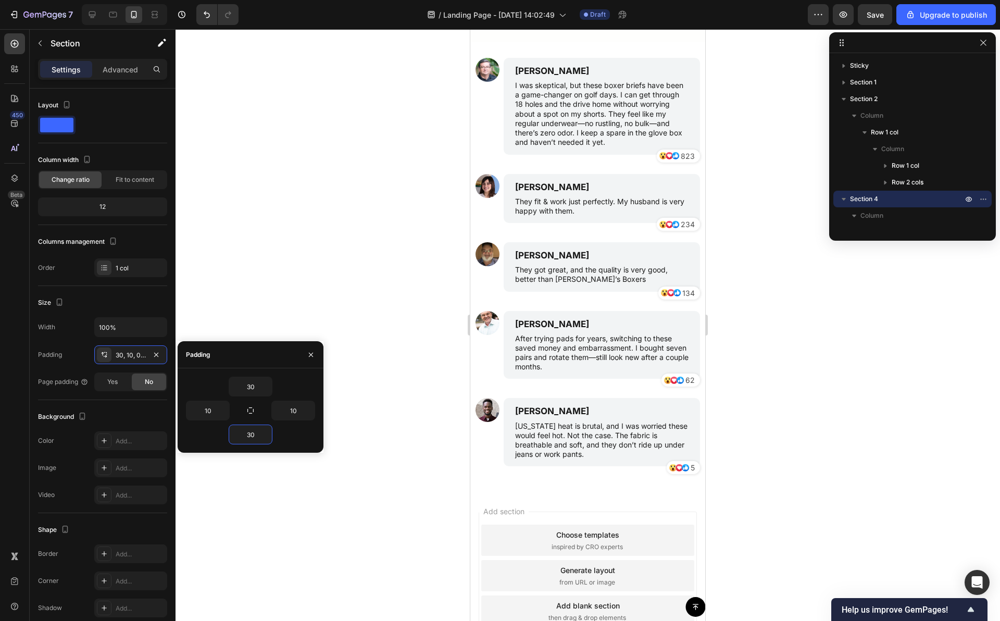
click at [390, 259] on div at bounding box center [587, 324] width 824 height 591
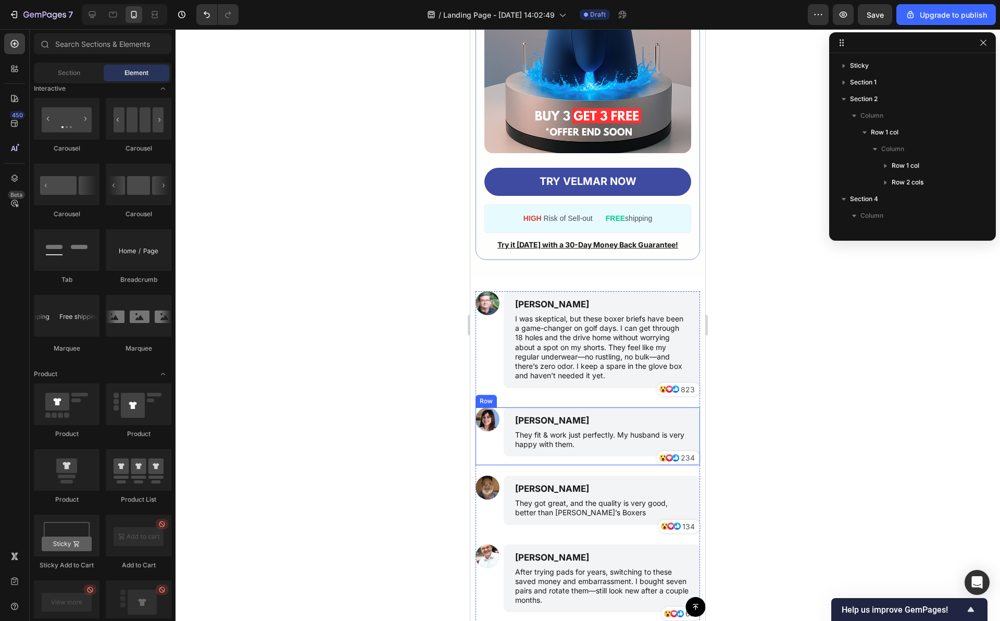
scroll to position [4976, 0]
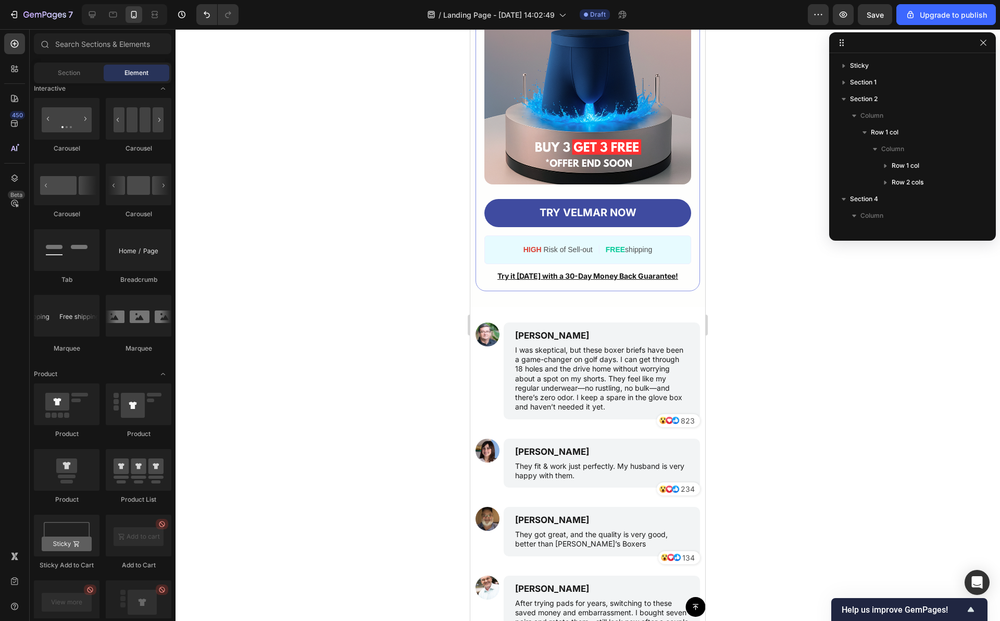
click at [413, 241] on div at bounding box center [587, 324] width 824 height 591
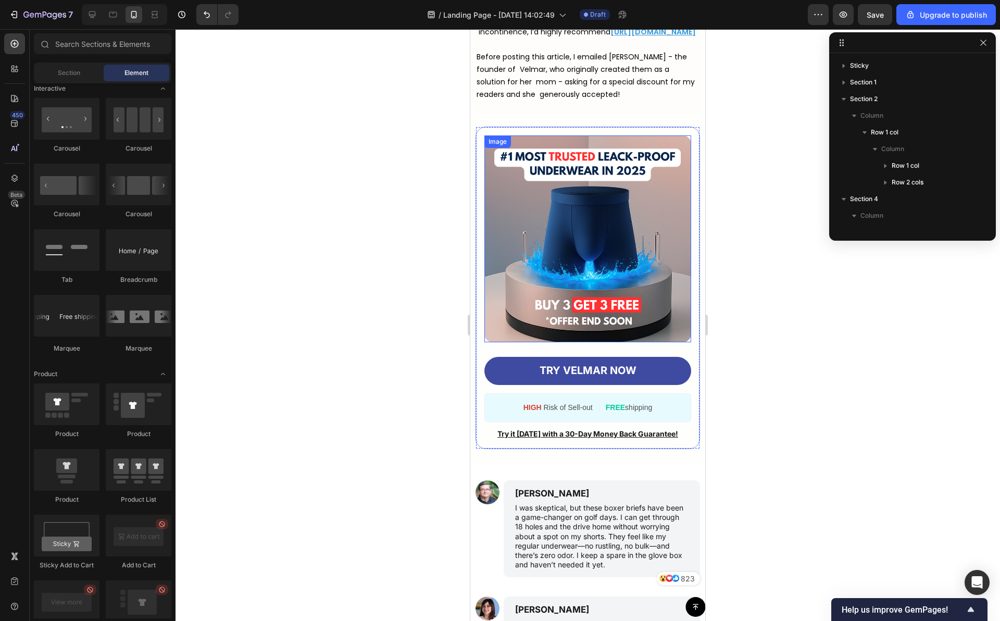
scroll to position [4816, 0]
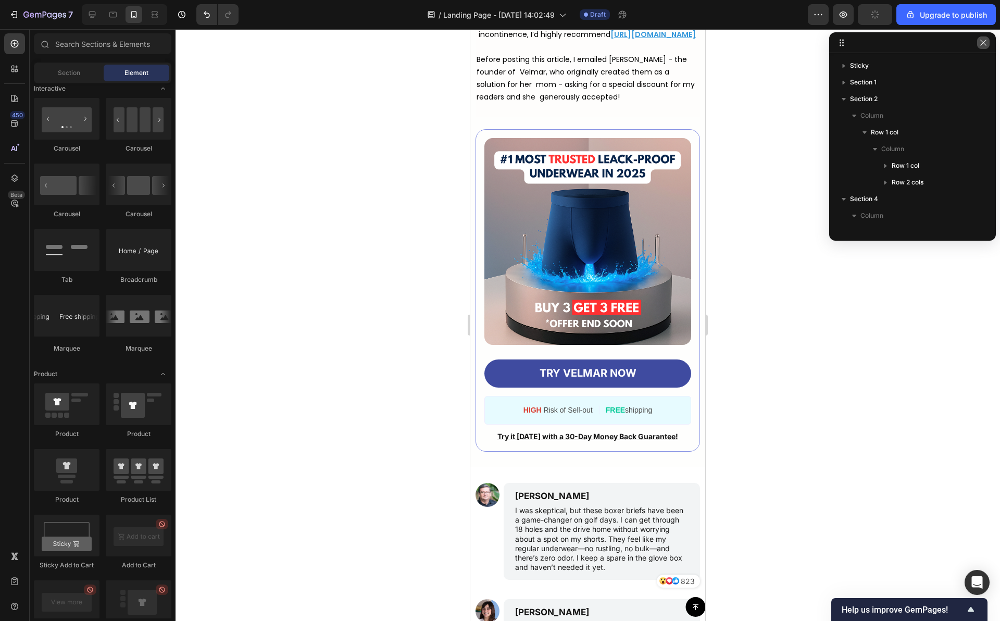
click at [983, 45] on icon "button" at bounding box center [983, 43] width 8 height 8
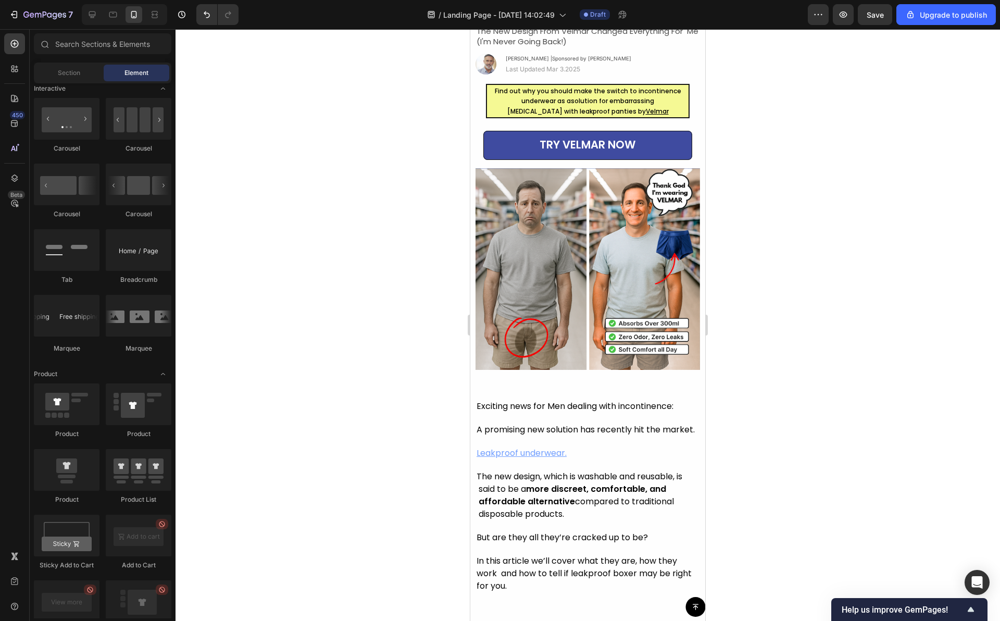
scroll to position [0, 0]
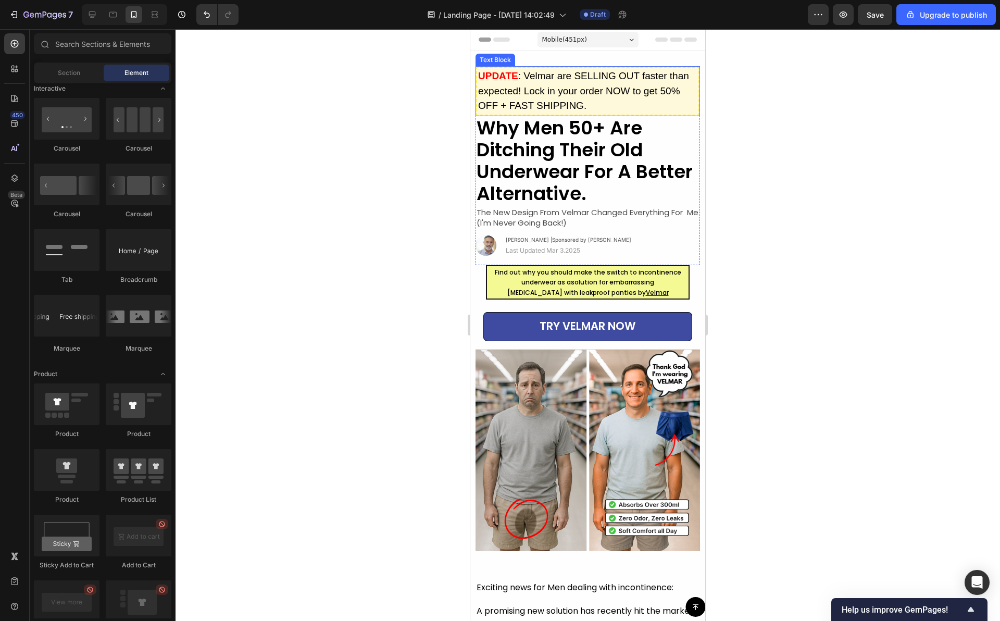
click at [619, 108] on p "UPDATE : Velmar are SELLING OUT faster than expected! Lock in your order NOW to…" at bounding box center [587, 91] width 219 height 45
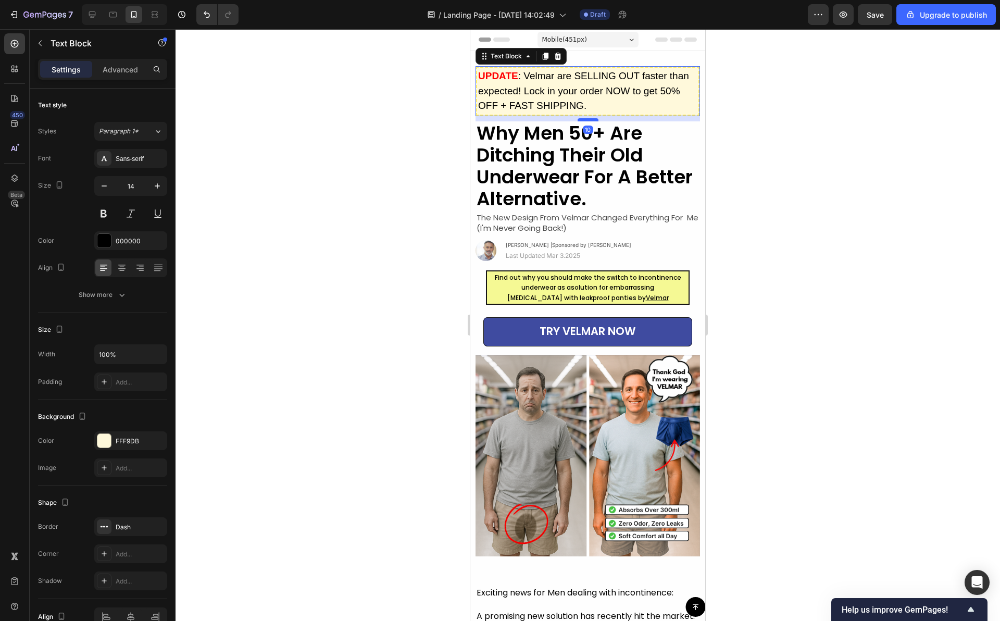
drag, startPoint x: 588, startPoint y: 113, endPoint x: 589, endPoint y: 118, distance: 5.2
click at [589, 118] on div at bounding box center [587, 119] width 21 height 3
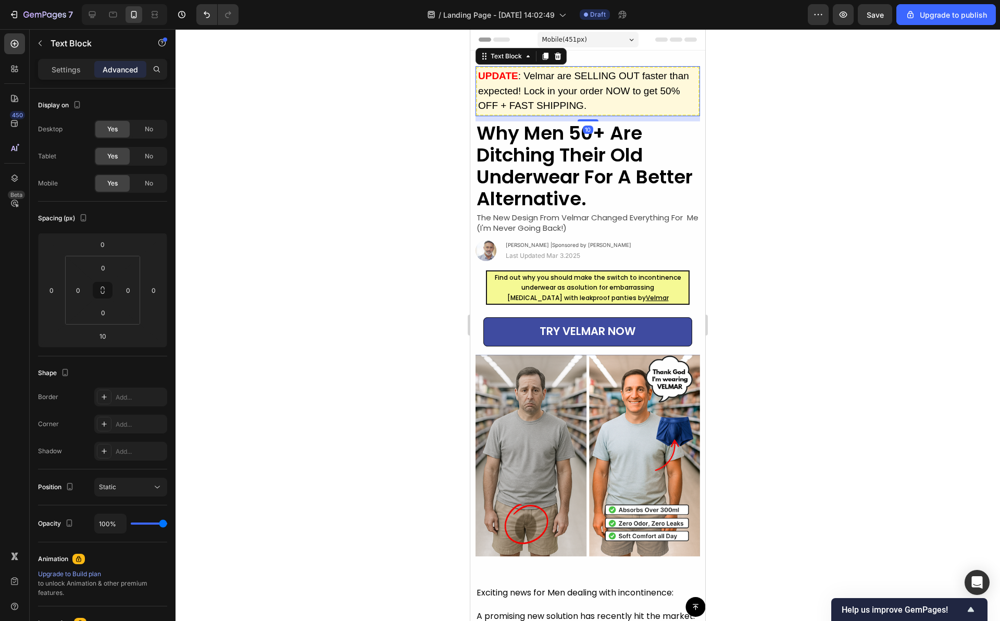
click at [793, 134] on div at bounding box center [587, 324] width 824 height 591
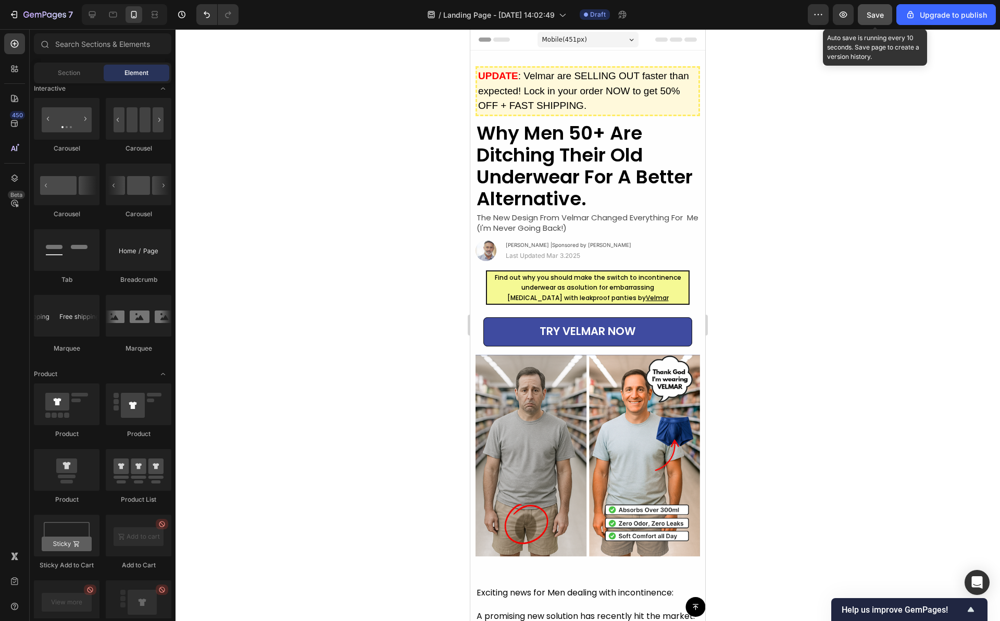
click at [878, 11] on span "Save" at bounding box center [874, 14] width 17 height 9
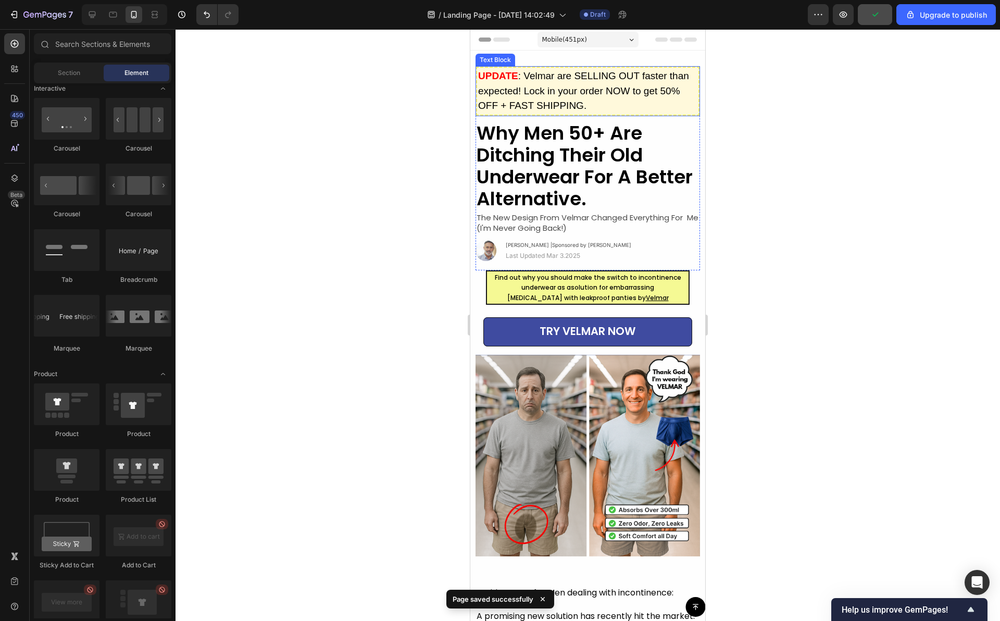
click at [670, 99] on p "UPDATE : Velmar are SELLING OUT faster than expected! Lock in your order NOW to…" at bounding box center [587, 91] width 219 height 45
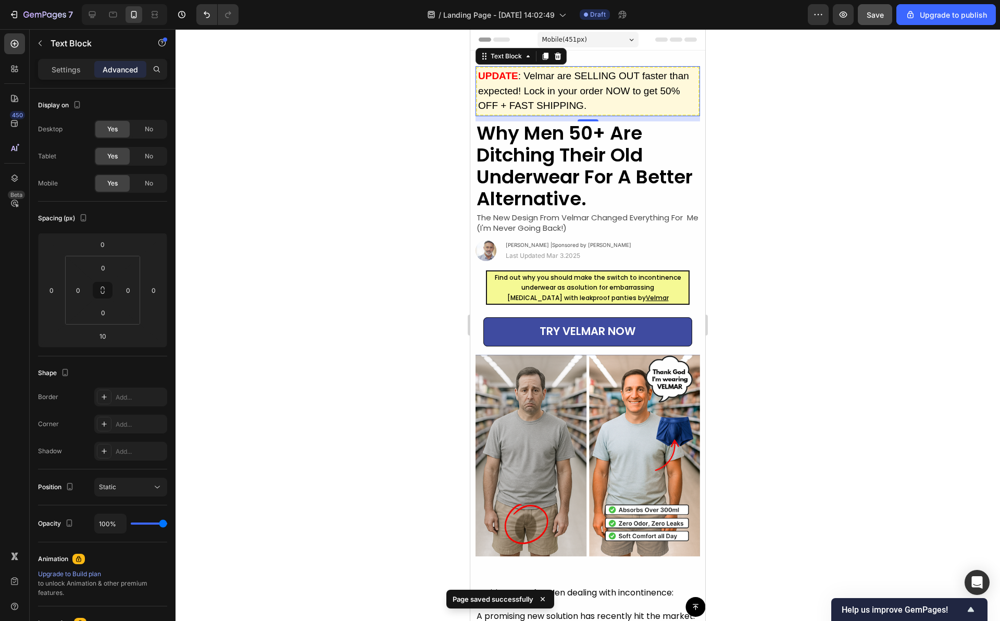
click at [569, 89] on span ": Velmar are SELLING OUT faster than expected! Lock in your order NOW to get 50…" at bounding box center [583, 90] width 211 height 41
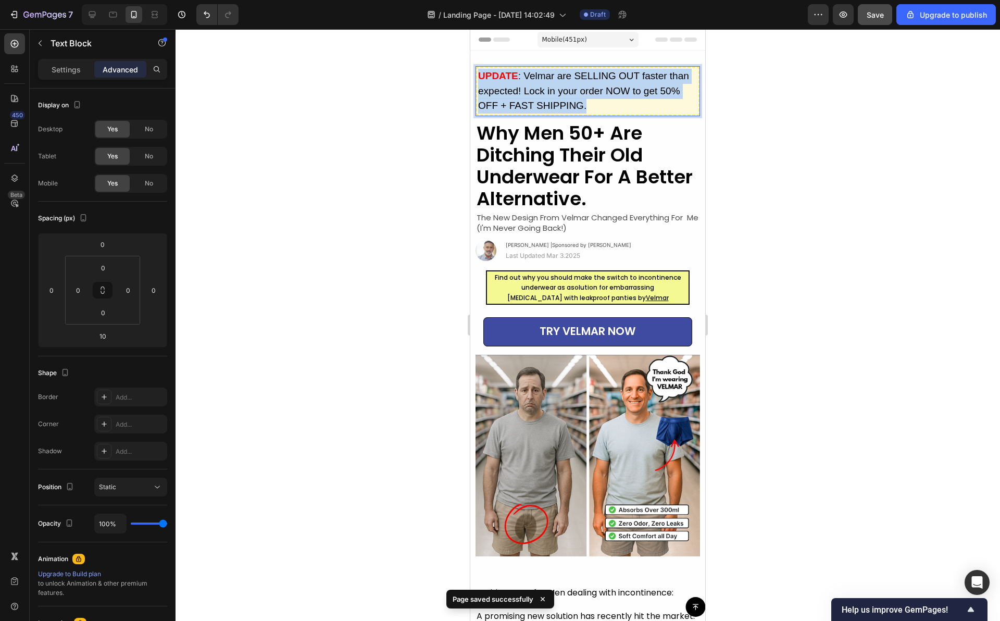
click at [569, 89] on span ": Velmar are SELLING OUT faster than expected! Lock in your order NOW to get 50…" at bounding box center [583, 90] width 211 height 41
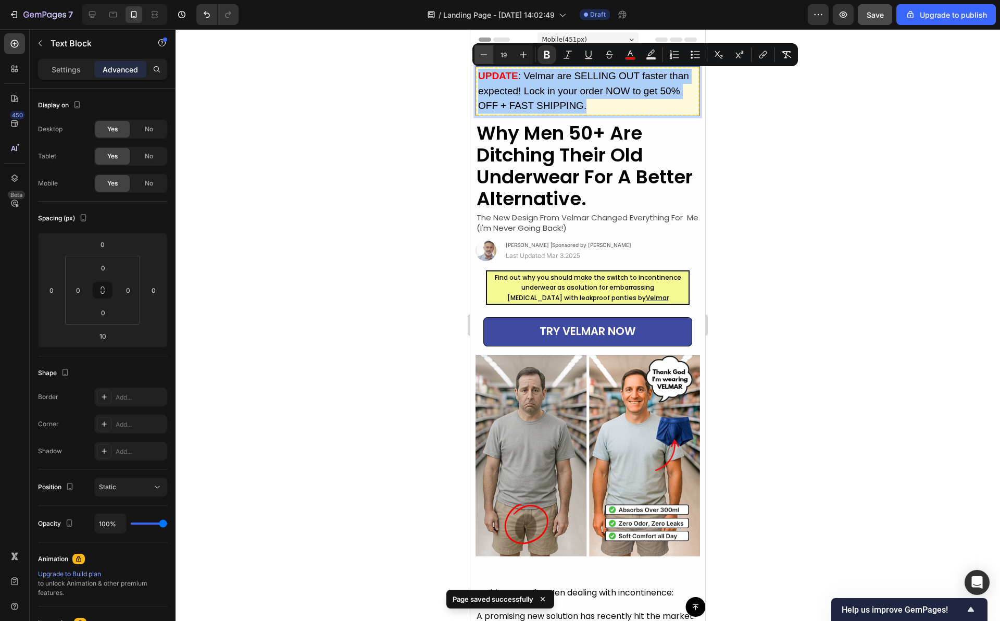
click at [481, 54] on icon "Editor contextual toolbar" at bounding box center [483, 54] width 10 height 10
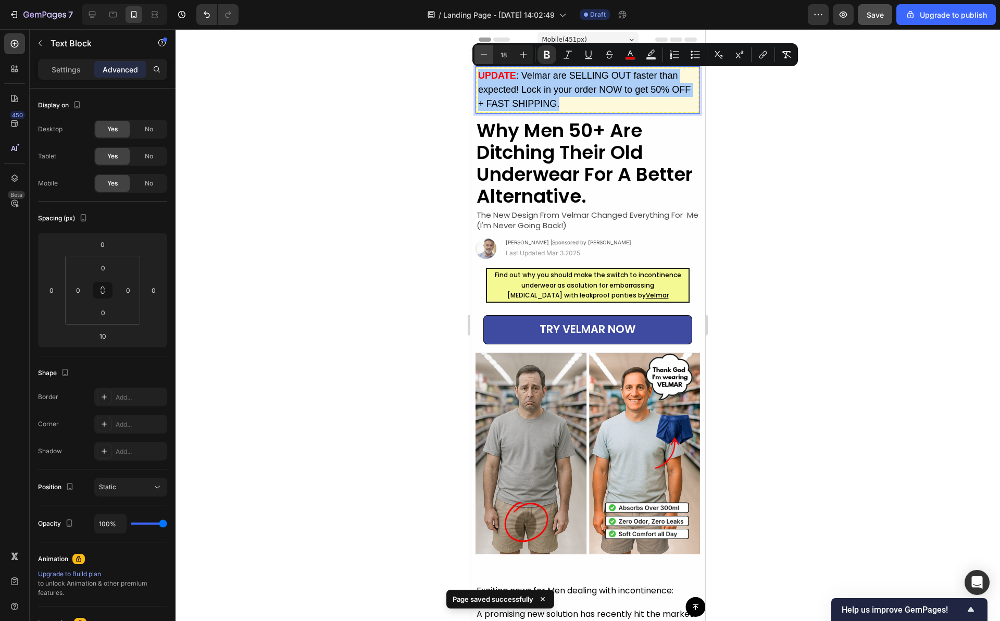
click at [481, 54] on icon "Editor contextual toolbar" at bounding box center [483, 54] width 10 height 10
type input "17"
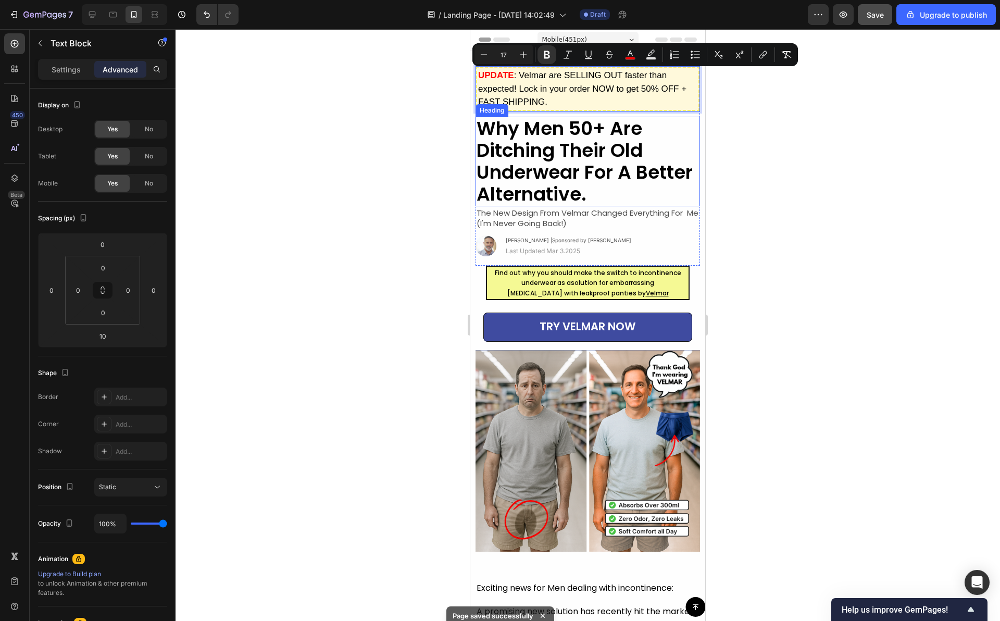
click at [737, 139] on div at bounding box center [587, 324] width 824 height 591
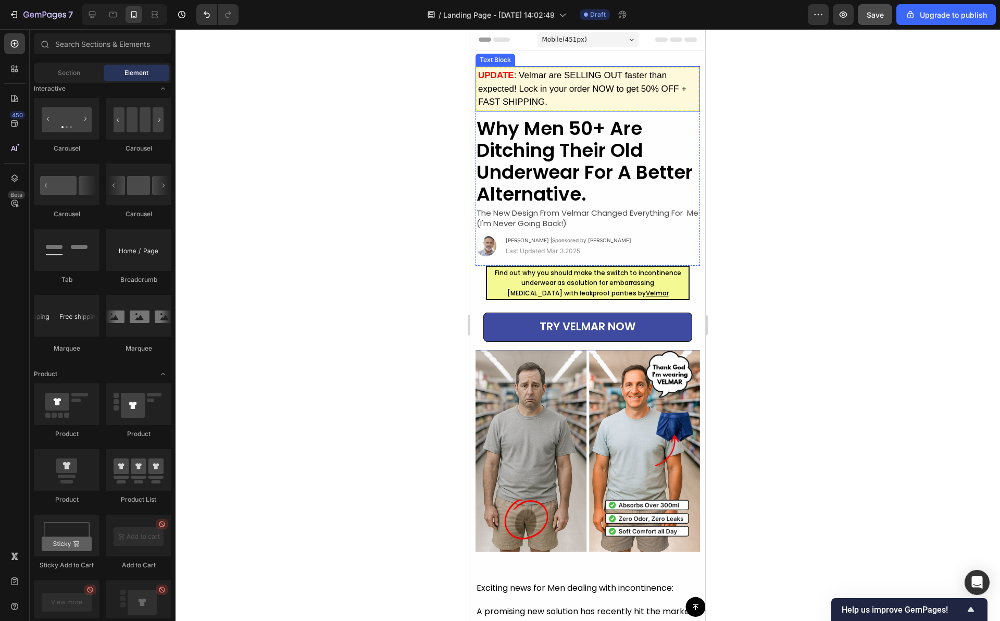
click at [654, 98] on p "UPDATE : Velmar are SELLING OUT faster than expected! Lock in your order NOW to…" at bounding box center [587, 89] width 219 height 40
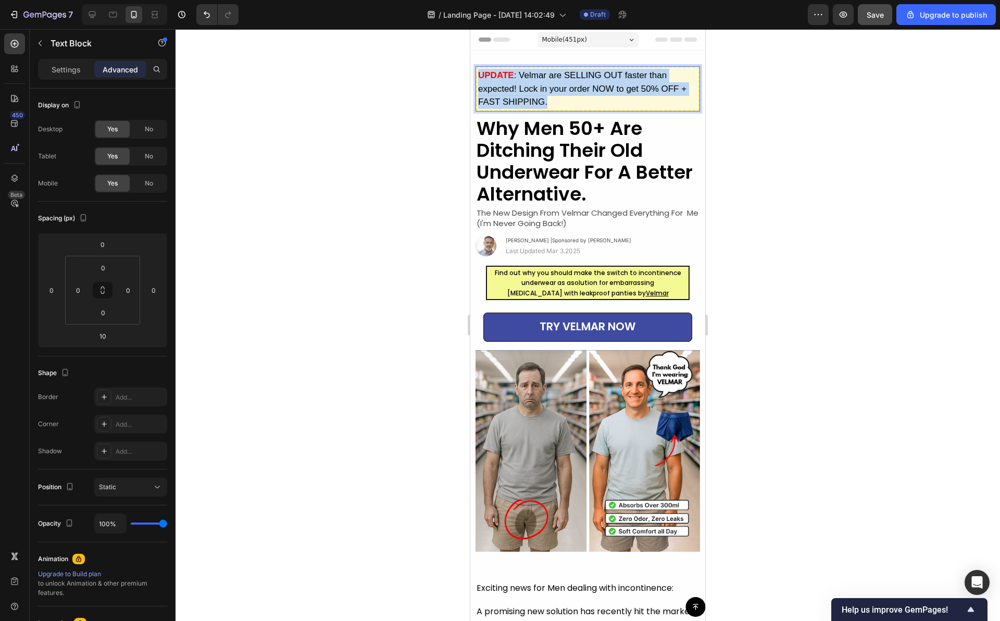
click at [654, 98] on p "UPDATE : Velmar are SELLING OUT faster than expected! Lock in your order NOW to…" at bounding box center [587, 89] width 219 height 40
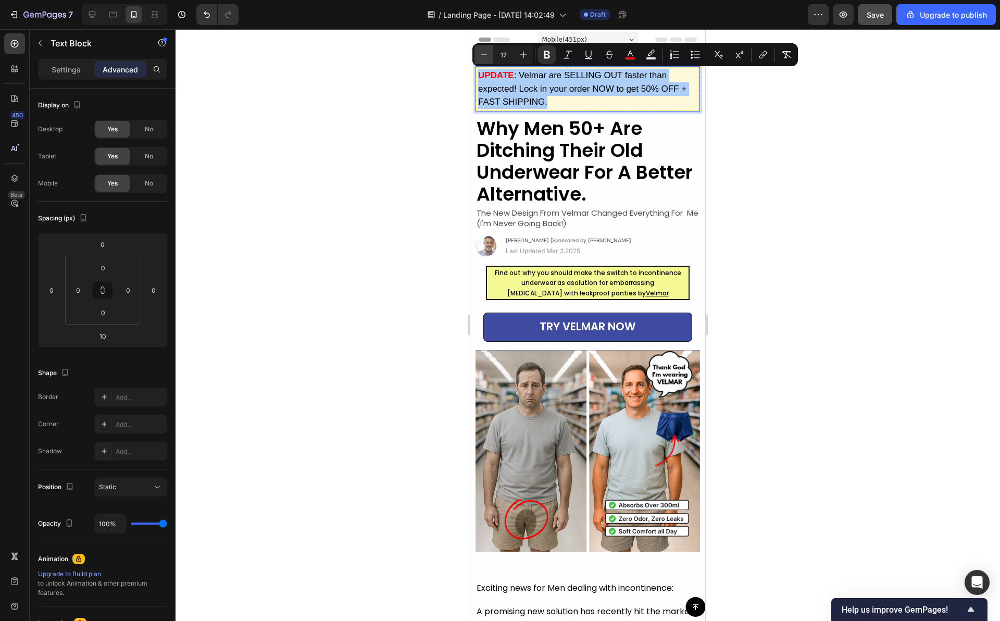
click at [487, 53] on icon "Editor contextual toolbar" at bounding box center [483, 54] width 10 height 10
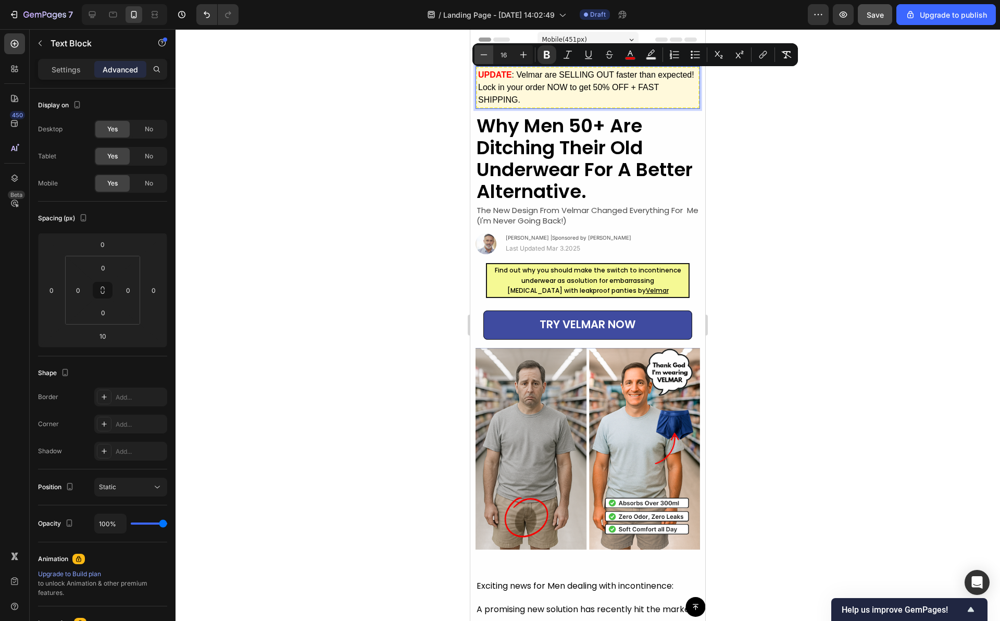
click at [487, 53] on icon "Editor contextual toolbar" at bounding box center [483, 54] width 10 height 10
type input "15"
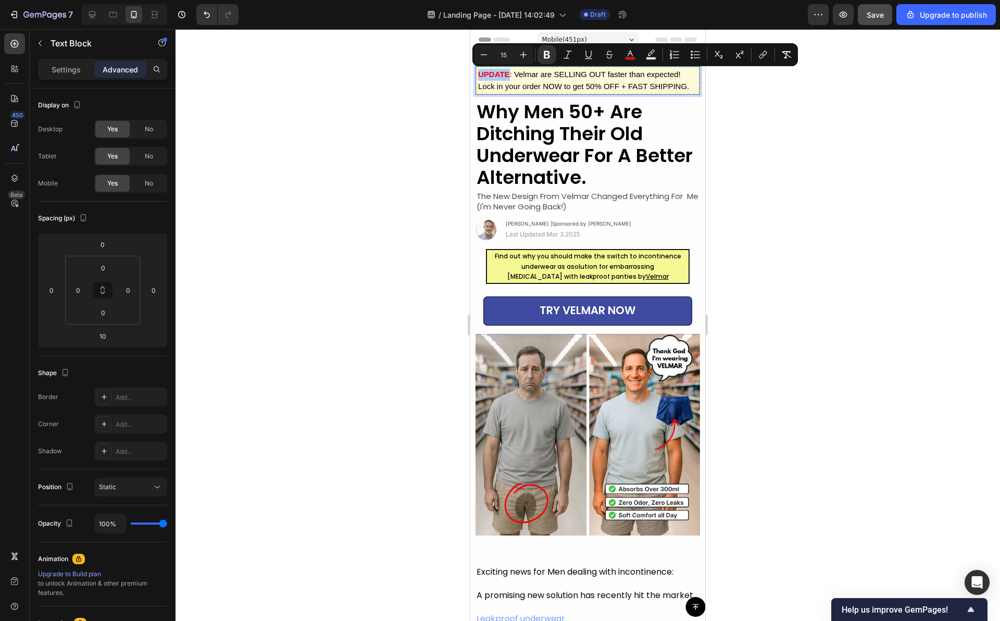
click at [795, 158] on div at bounding box center [587, 324] width 824 height 591
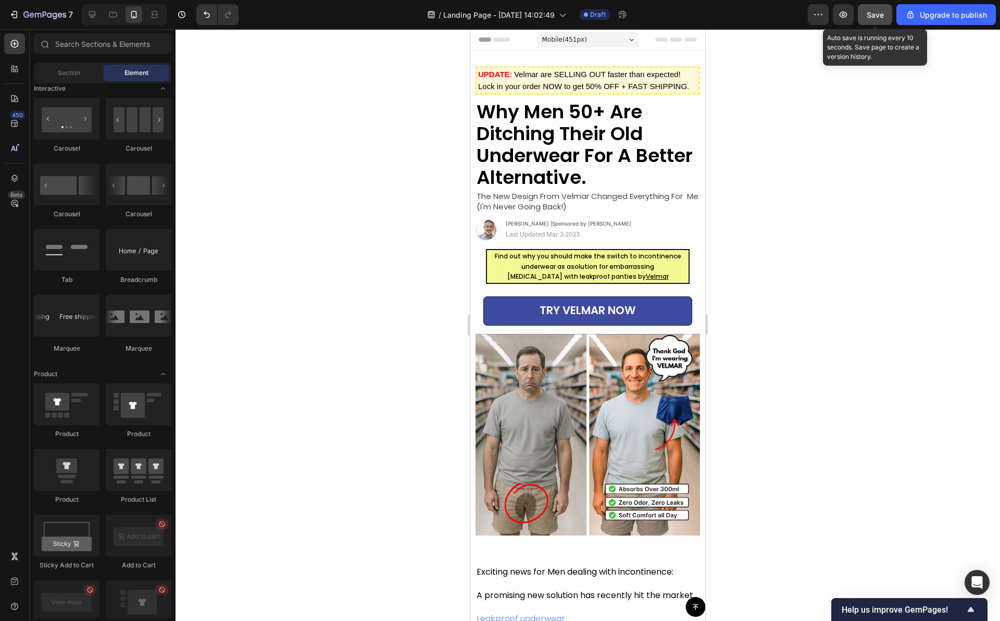
click at [869, 16] on span "Save" at bounding box center [874, 14] width 17 height 9
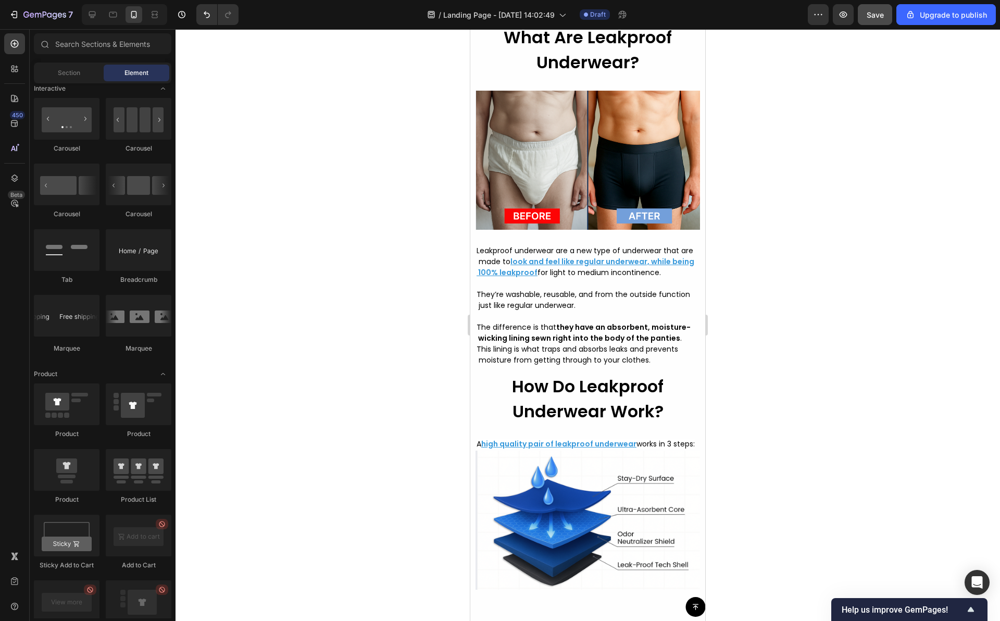
scroll to position [2323, 0]
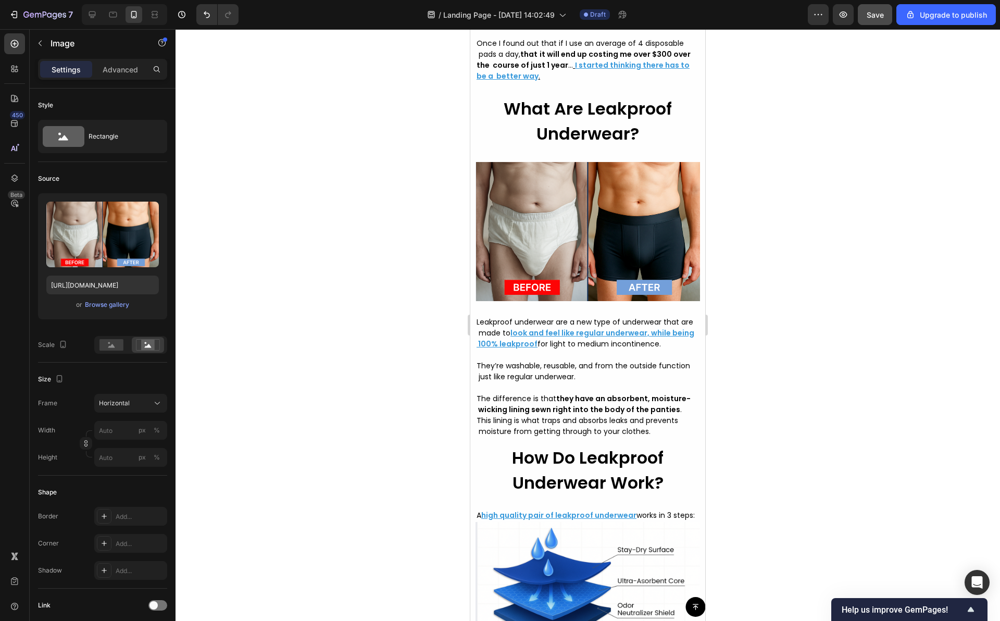
click at [556, 216] on img at bounding box center [587, 231] width 224 height 168
click at [547, 225] on img at bounding box center [587, 231] width 224 height 168
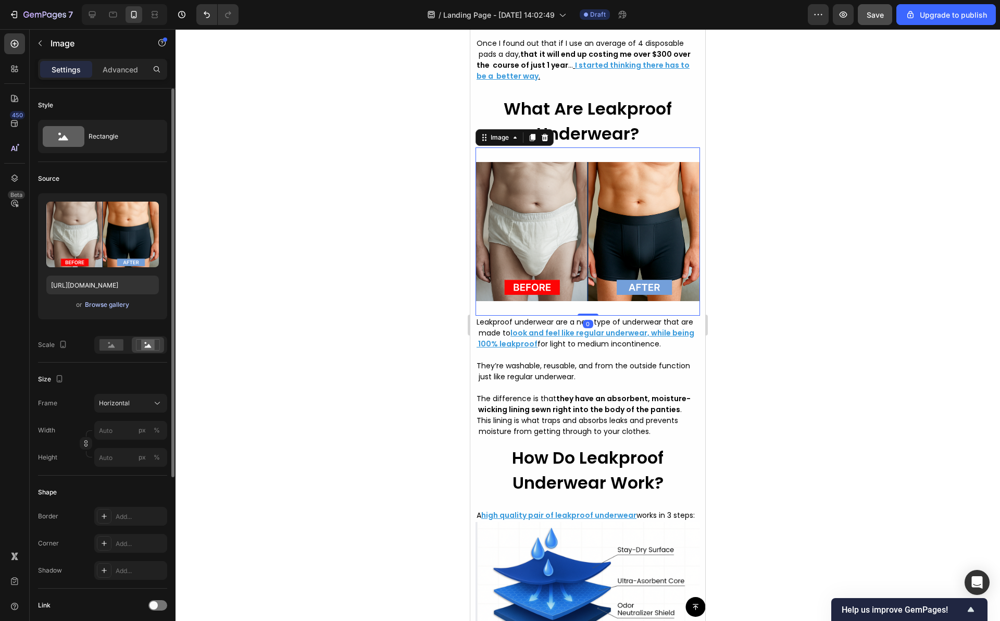
click at [99, 306] on div "Browse gallery" at bounding box center [107, 304] width 44 height 9
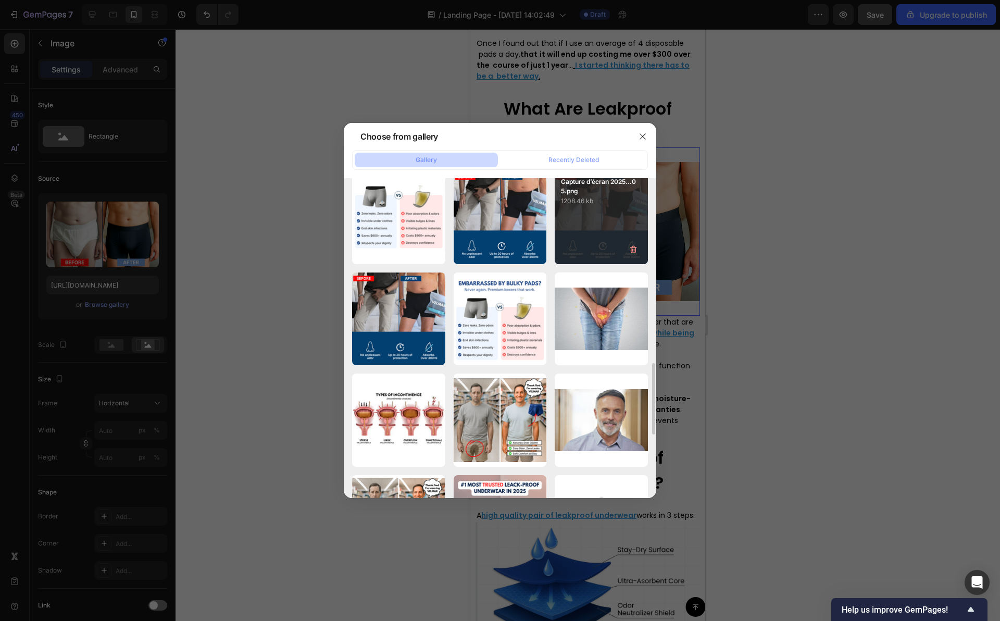
scroll to position [661, 0]
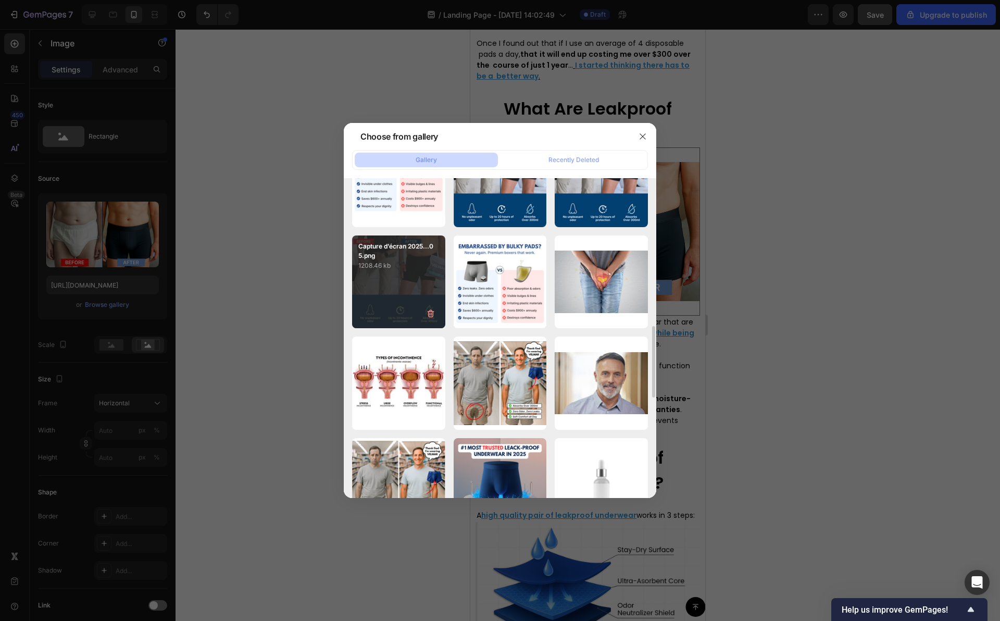
click at [417, 284] on div "Capture d’écran 2025...05.png 1208.46 kb" at bounding box center [398, 281] width 93 height 93
type input "[URL][DOMAIN_NAME]"
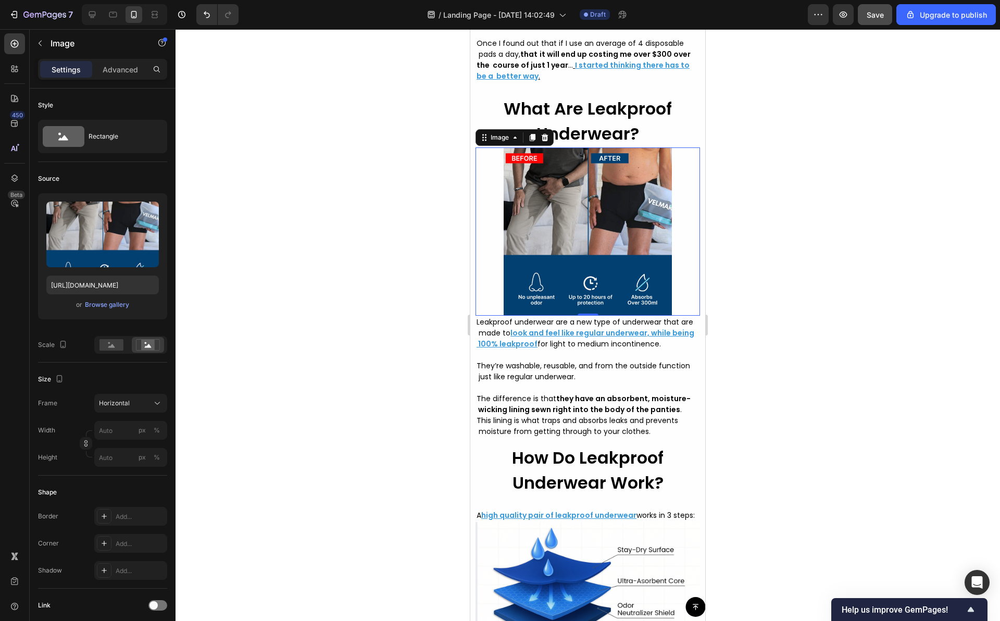
click at [352, 321] on div at bounding box center [587, 324] width 824 height 591
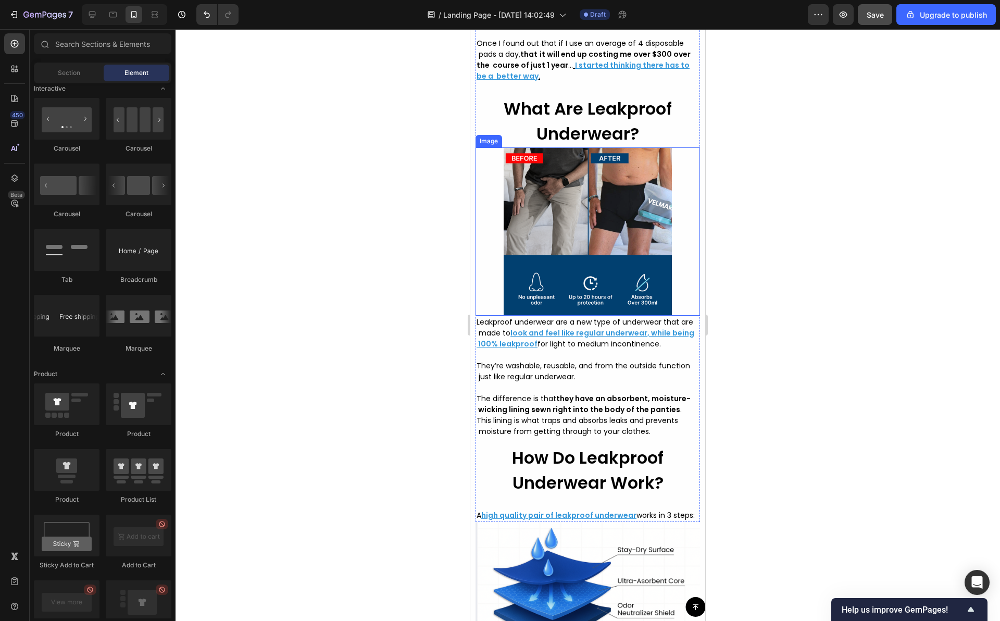
click at [569, 282] on img at bounding box center [587, 231] width 224 height 168
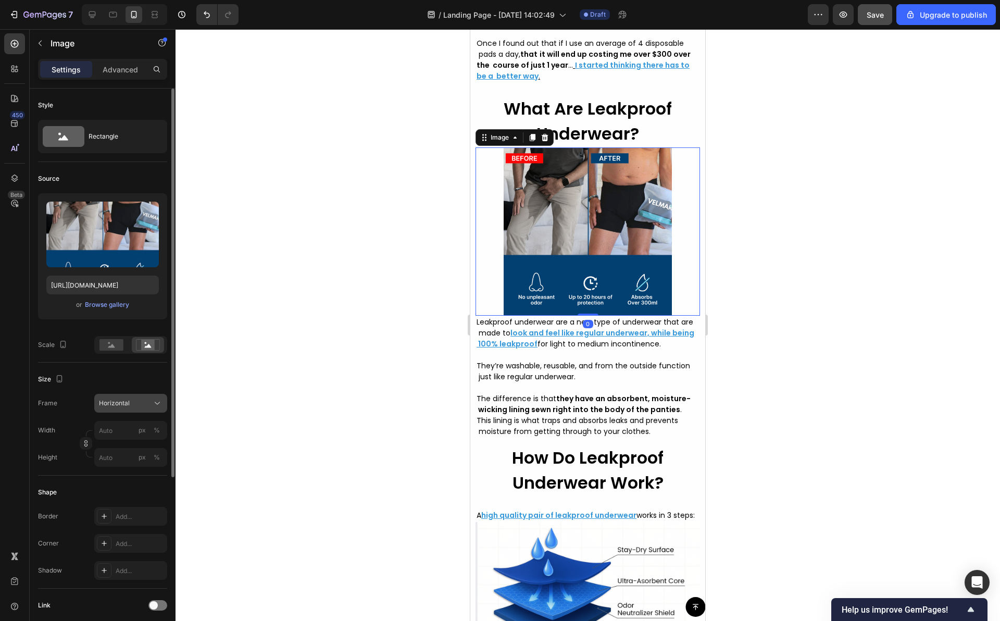
click at [161, 402] on icon at bounding box center [157, 403] width 10 height 10
click at [266, 367] on div at bounding box center [587, 324] width 824 height 591
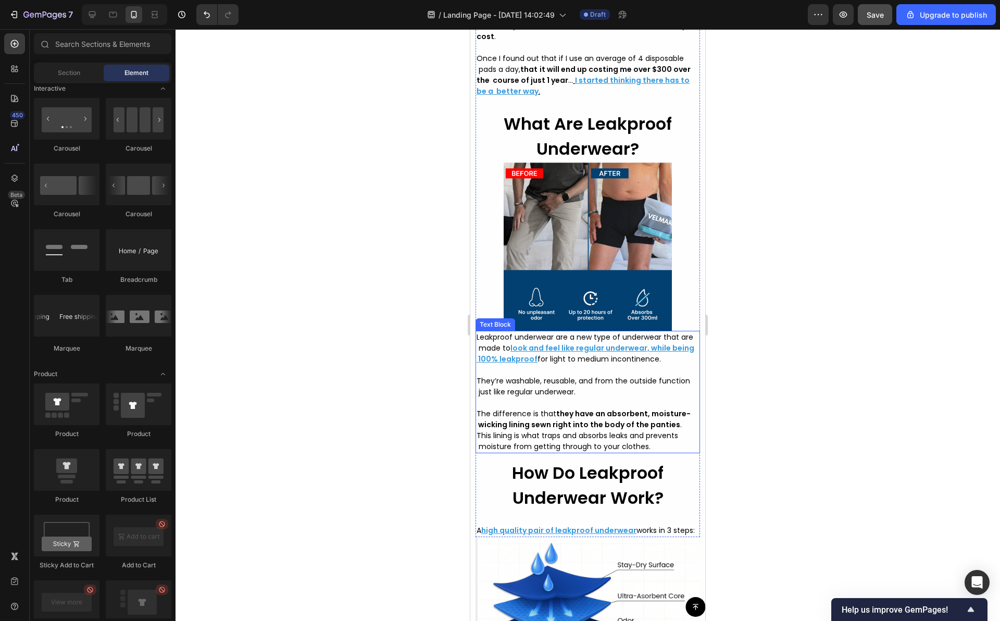
scroll to position [2301, 0]
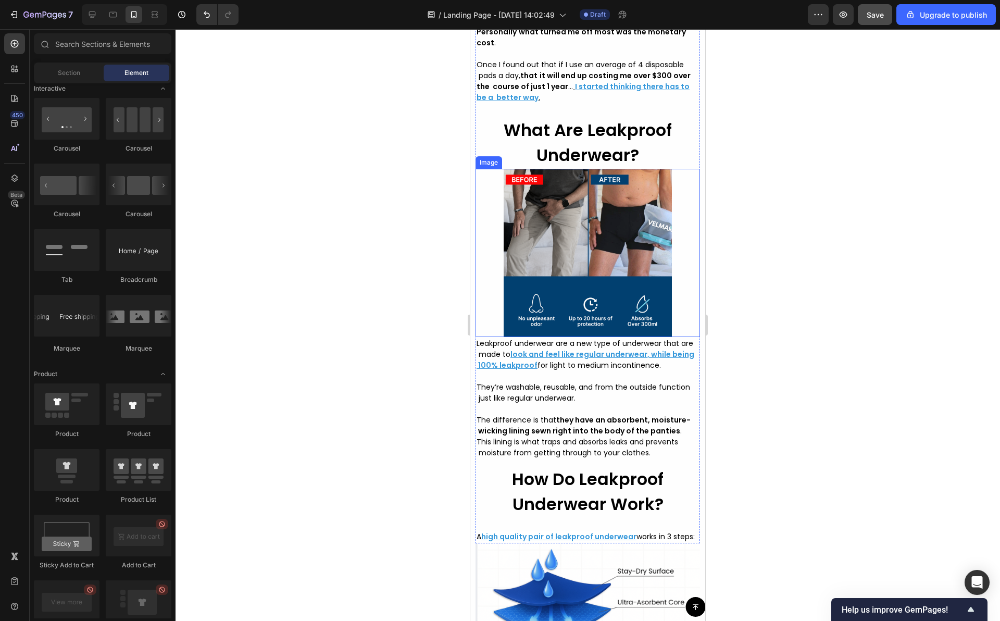
click at [559, 305] on img at bounding box center [587, 253] width 224 height 168
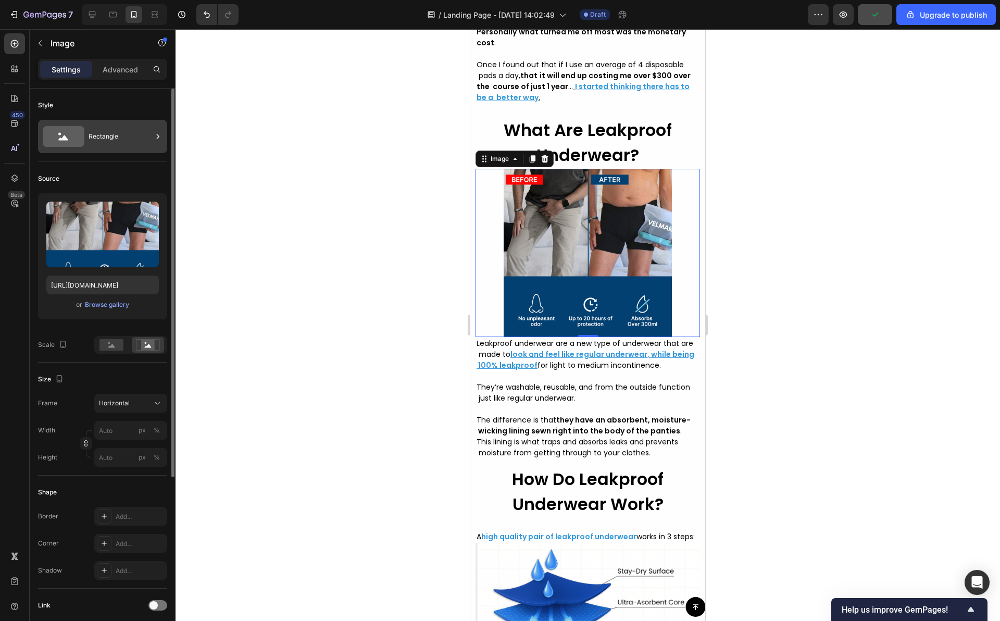
click at [120, 144] on div "Rectangle" at bounding box center [121, 136] width 64 height 24
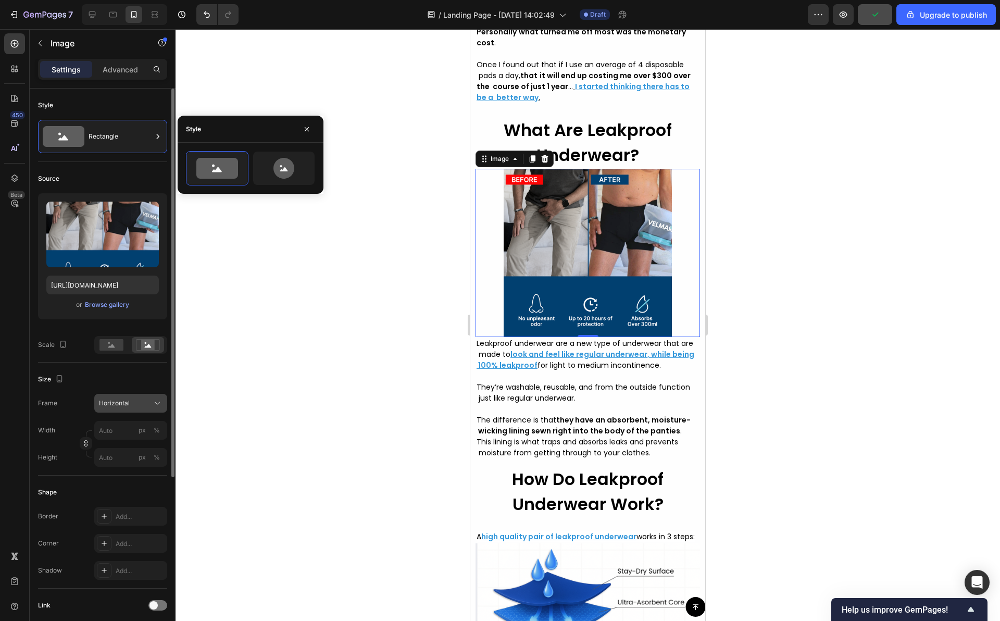
click at [151, 409] on button "Horizontal" at bounding box center [130, 403] width 73 height 19
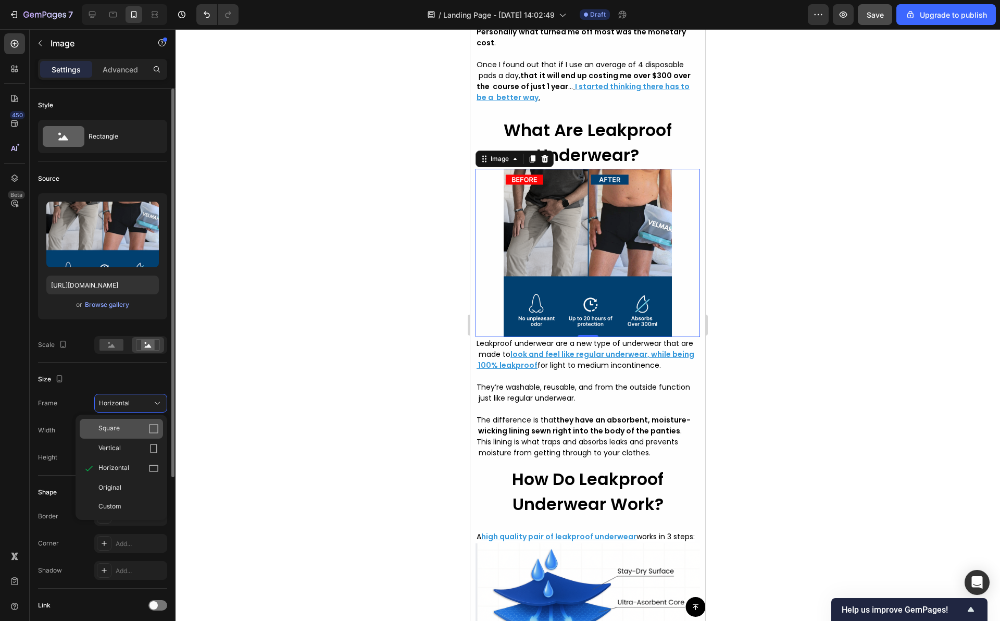
click at [139, 434] on div "Square" at bounding box center [121, 429] width 83 height 20
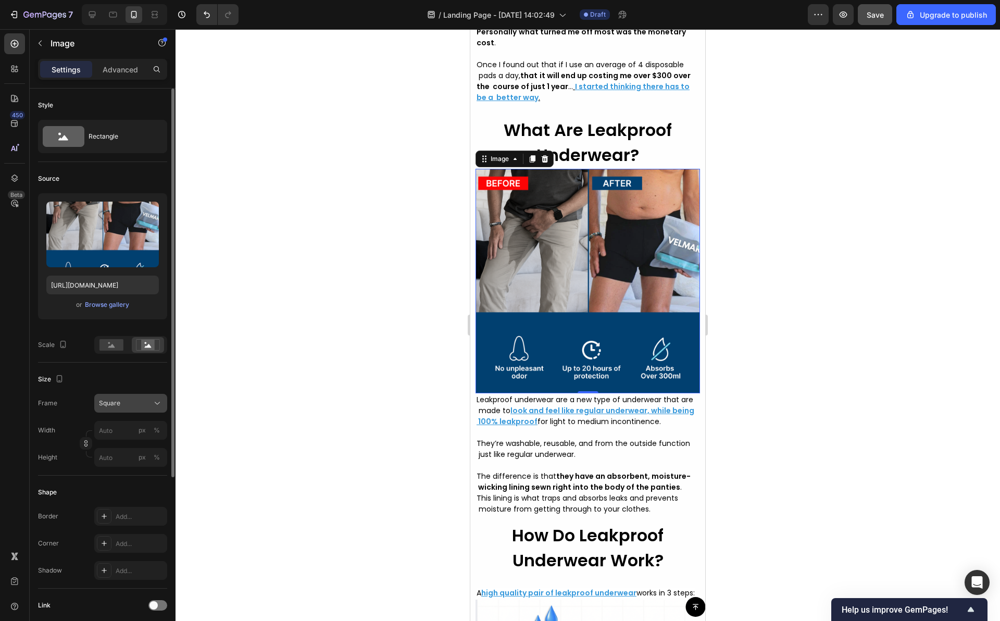
click at [159, 405] on icon at bounding box center [157, 403] width 10 height 10
click at [146, 463] on div "Horizontal" at bounding box center [128, 468] width 60 height 10
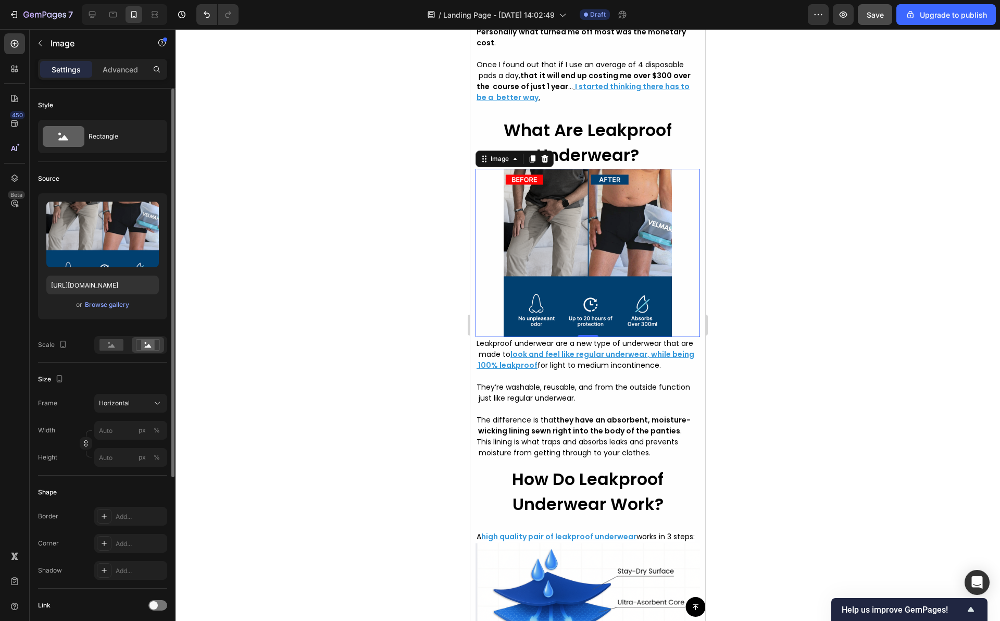
click at [343, 393] on div at bounding box center [587, 324] width 824 height 591
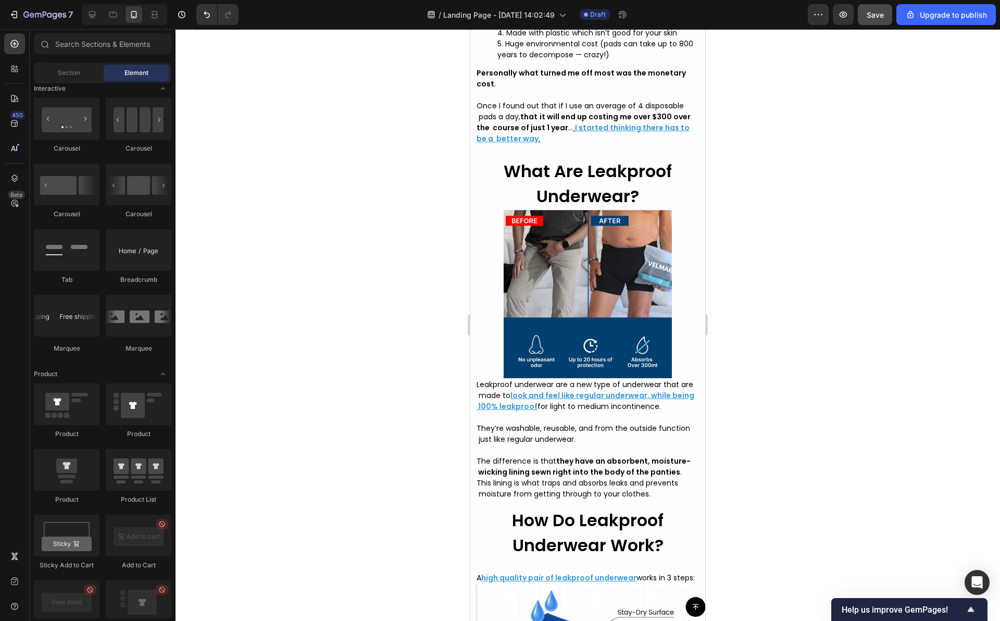
scroll to position [2242, 0]
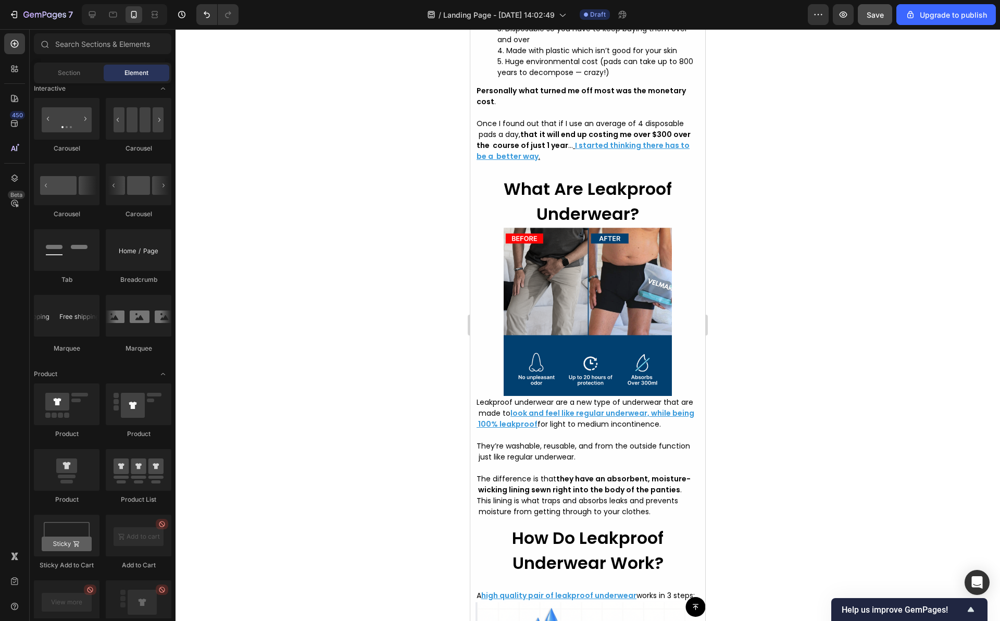
click at [767, 333] on div at bounding box center [587, 324] width 824 height 591
click at [524, 365] on img at bounding box center [587, 312] width 224 height 168
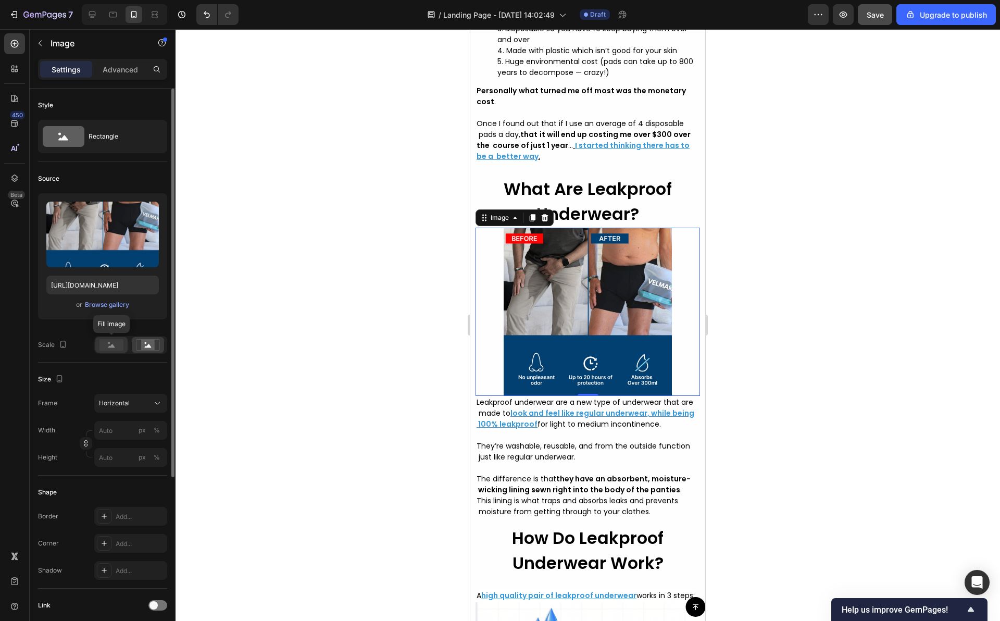
click at [109, 348] on rect at bounding box center [111, 344] width 24 height 11
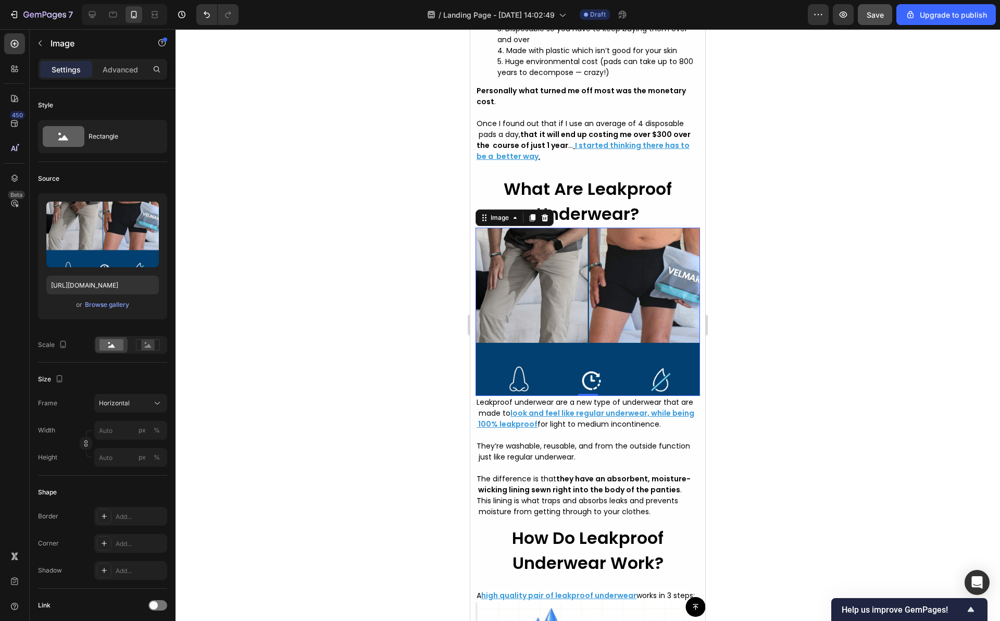
click at [387, 381] on div at bounding box center [587, 324] width 824 height 591
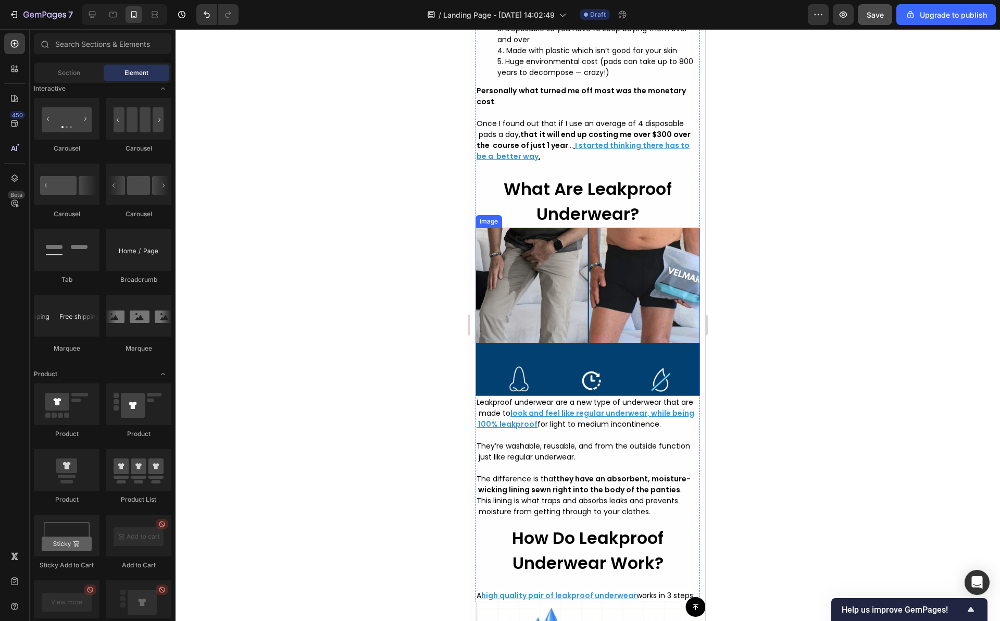
click at [618, 396] on img at bounding box center [587, 312] width 224 height 168
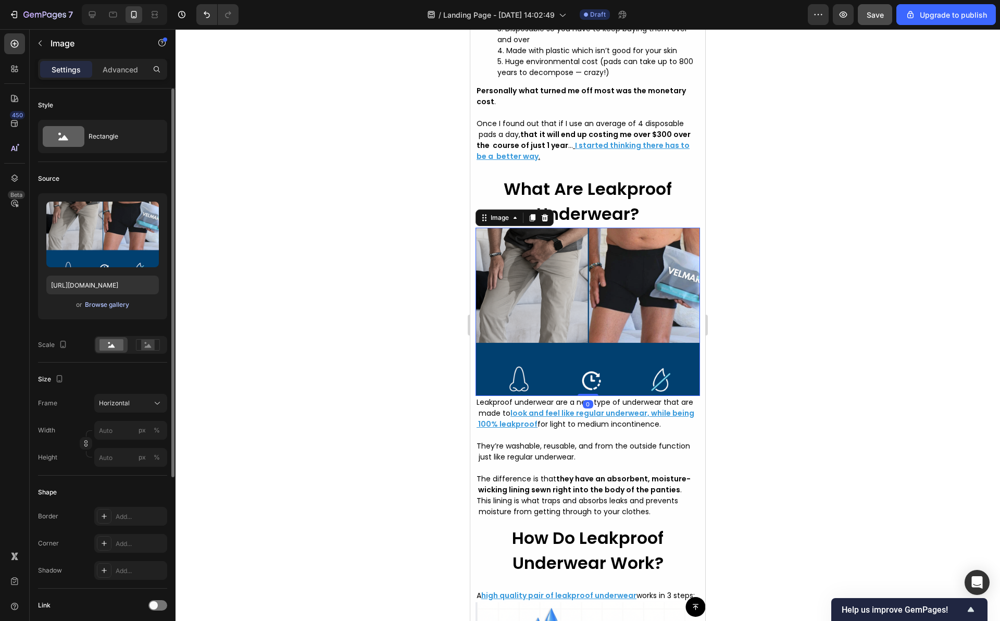
click at [110, 305] on div "Browse gallery" at bounding box center [107, 304] width 44 height 9
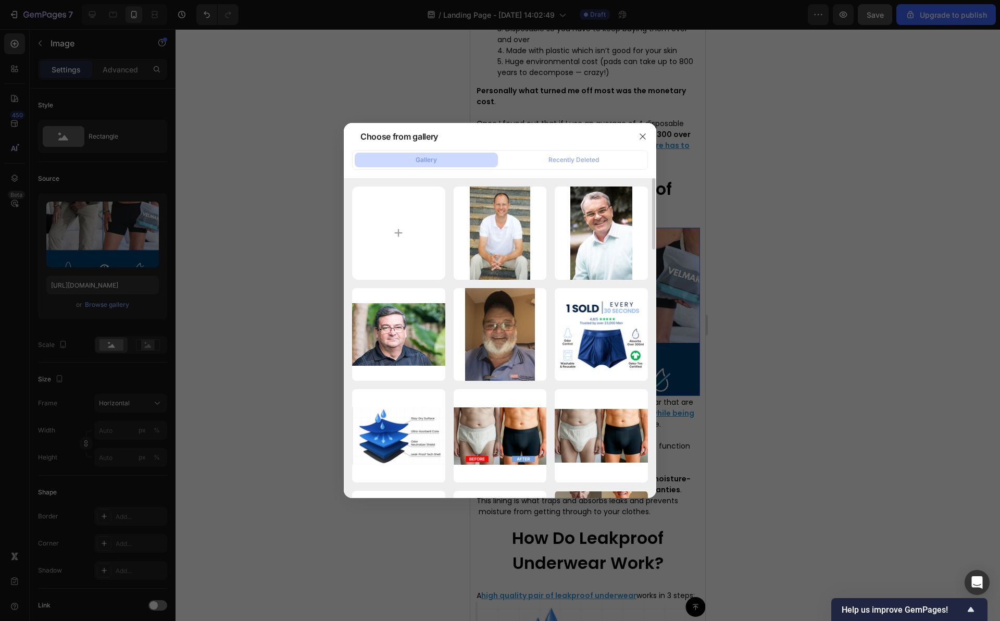
click at [450, 182] on div "homme-de-moyen-âge-...85.webp 40.29 kb homme-retiré-18342084.webp 25.86 kb is…" at bounding box center [500, 338] width 312 height 320
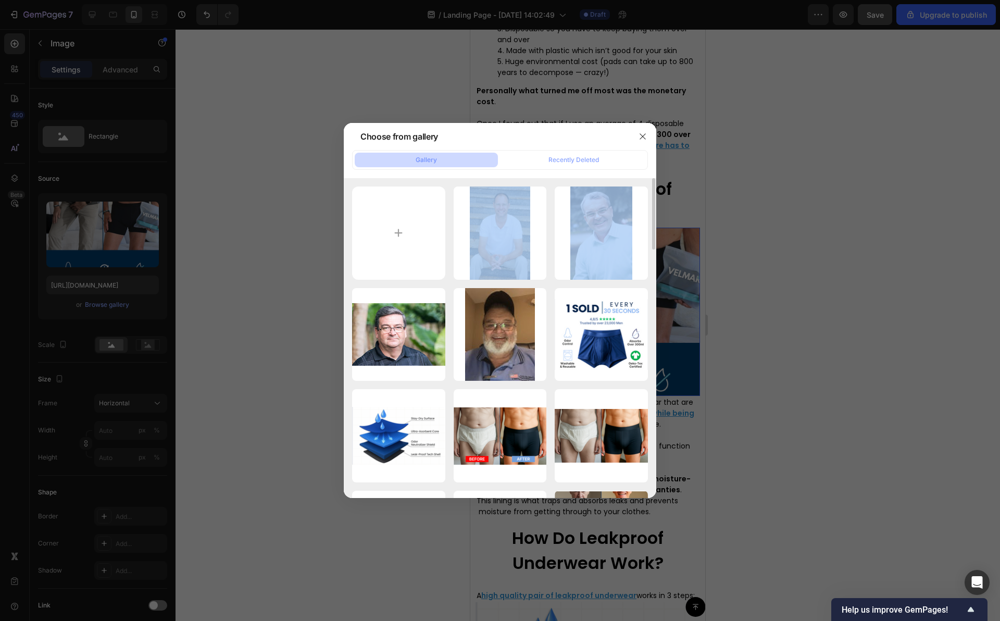
click at [450, 182] on div "homme-de-moyen-âge-...85.webp 40.29 kb homme-retiré-18342084.webp 25.86 kb is…" at bounding box center [500, 338] width 312 height 320
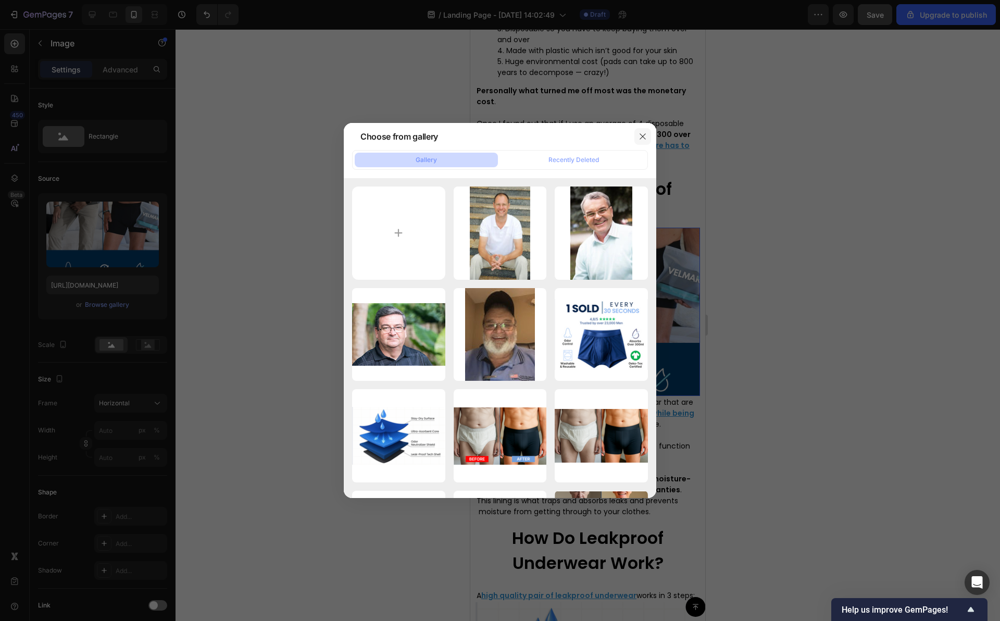
click at [642, 134] on icon "button" at bounding box center [642, 136] width 8 height 8
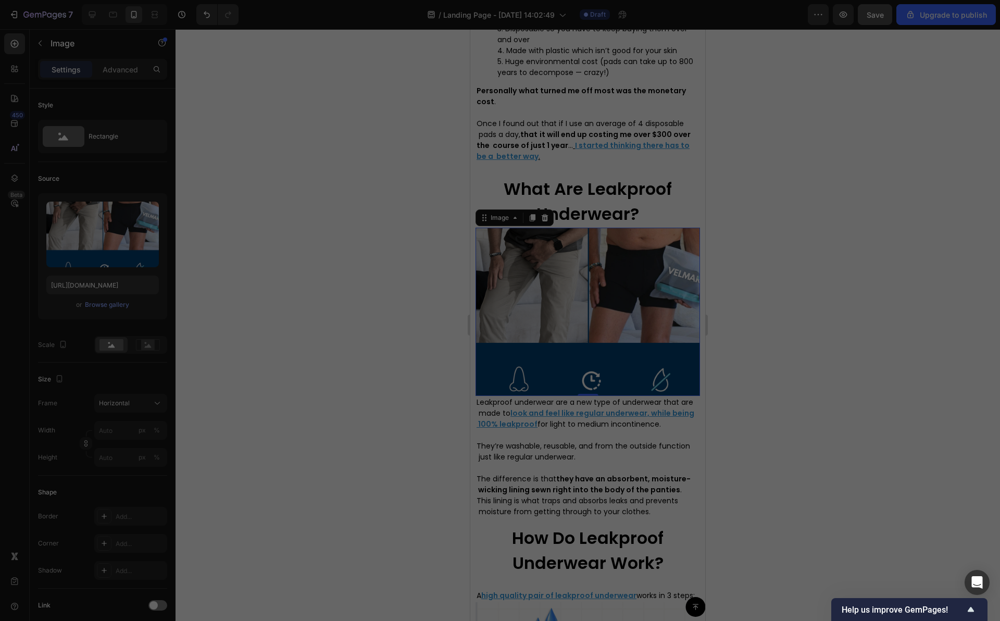
click at [642, 134] on icon "button" at bounding box center [642, 136] width 8 height 8
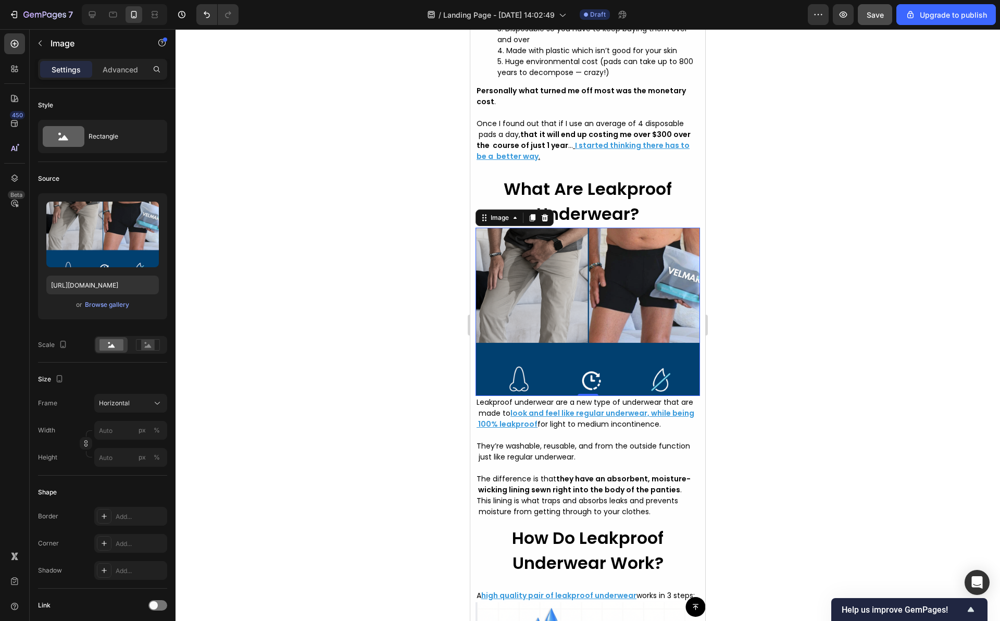
click at [541, 351] on img at bounding box center [587, 312] width 224 height 168
click at [527, 376] on img at bounding box center [587, 312] width 224 height 168
click at [116, 303] on div "Browse gallery" at bounding box center [107, 304] width 44 height 9
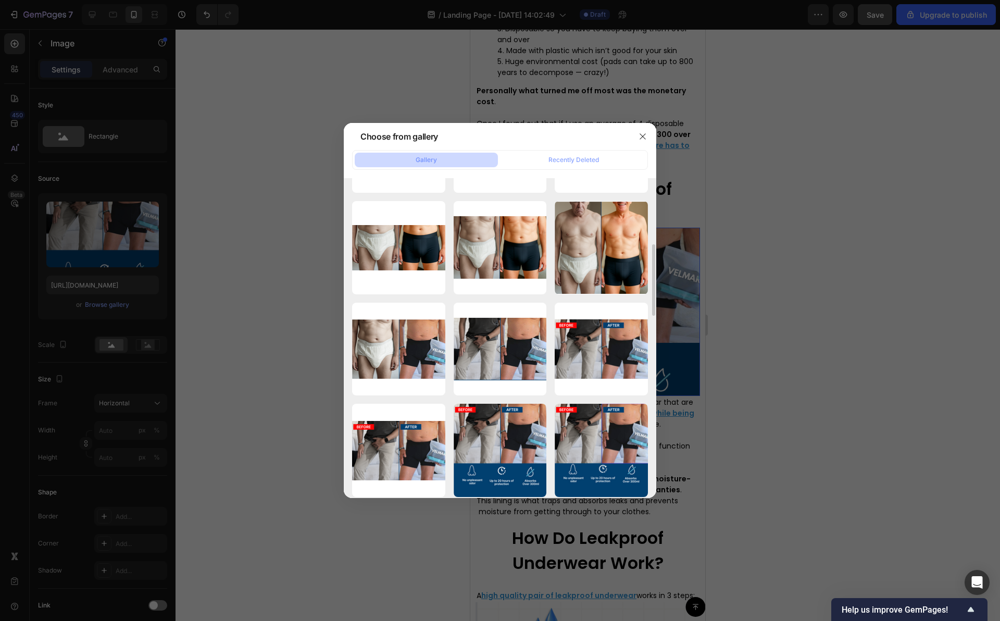
scroll to position [374, 0]
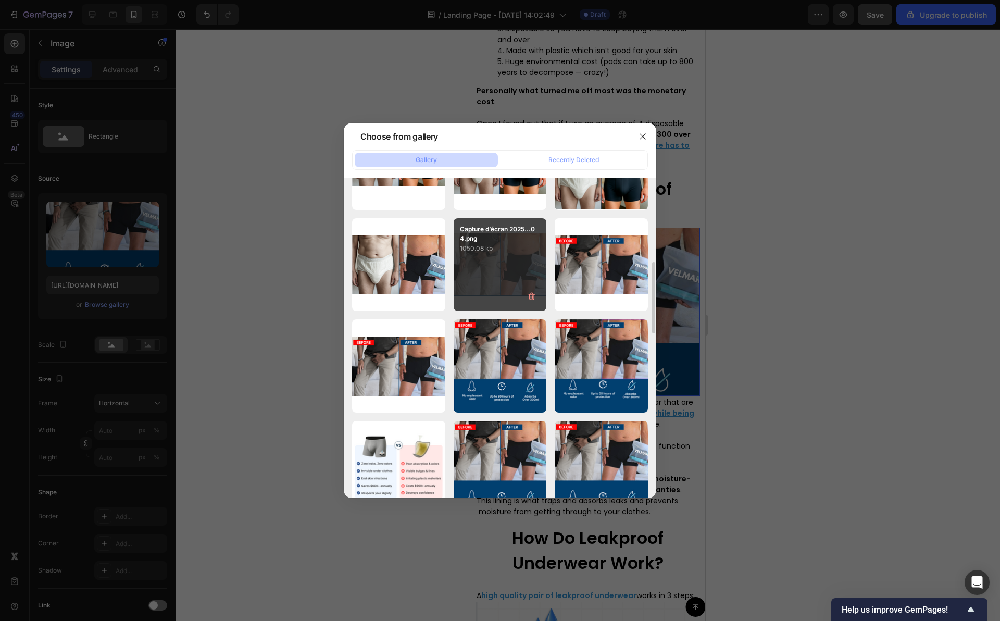
click at [509, 272] on div "Capture d’écran 2025...04.png 1050.08 kb" at bounding box center [499, 264] width 93 height 93
type input "[URL][DOMAIN_NAME]"
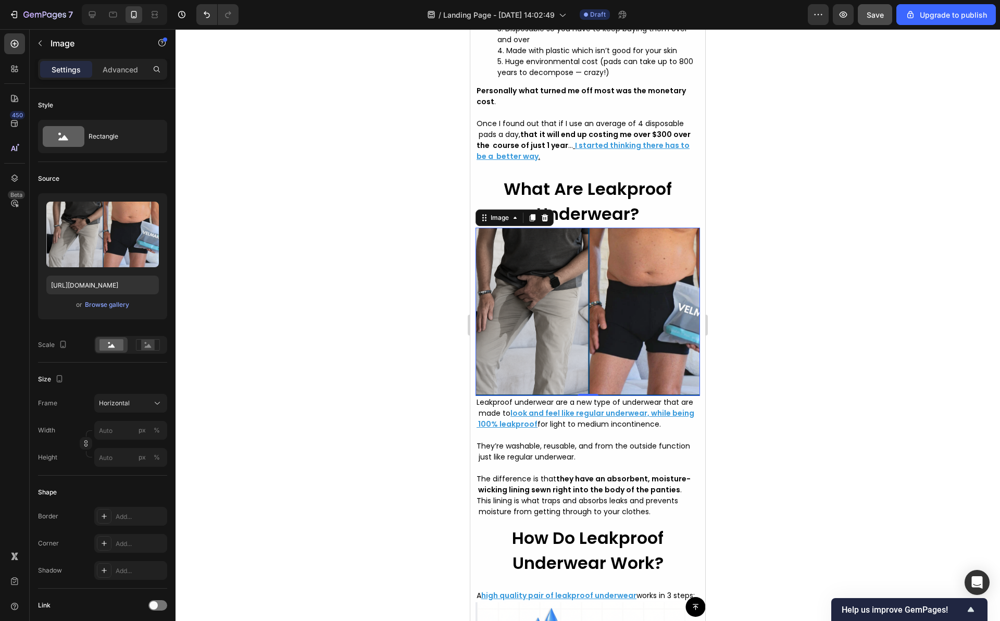
click at [763, 303] on div at bounding box center [587, 324] width 824 height 591
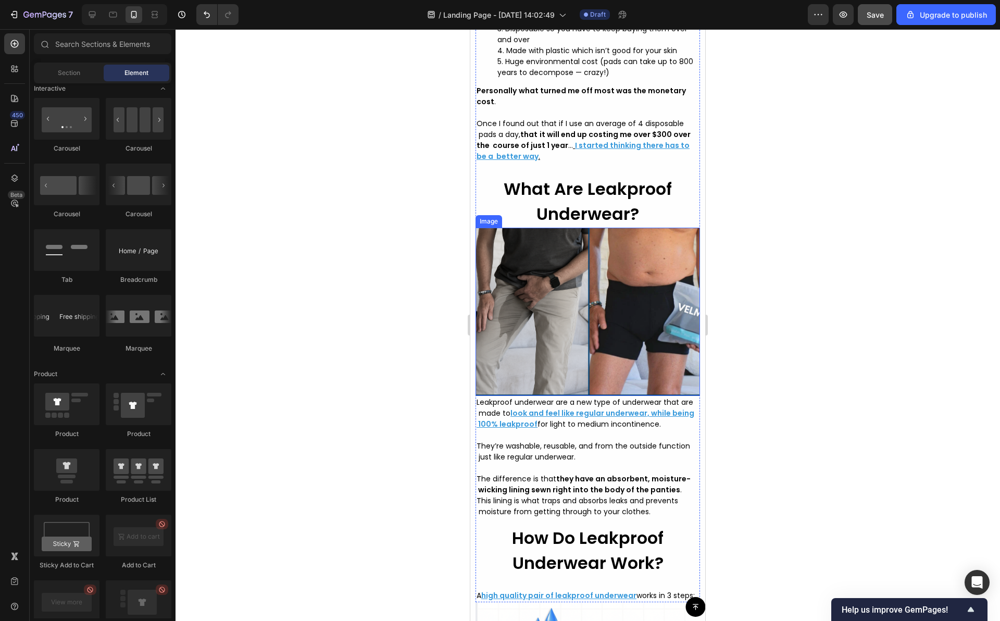
click at [576, 345] on img at bounding box center [587, 312] width 224 height 168
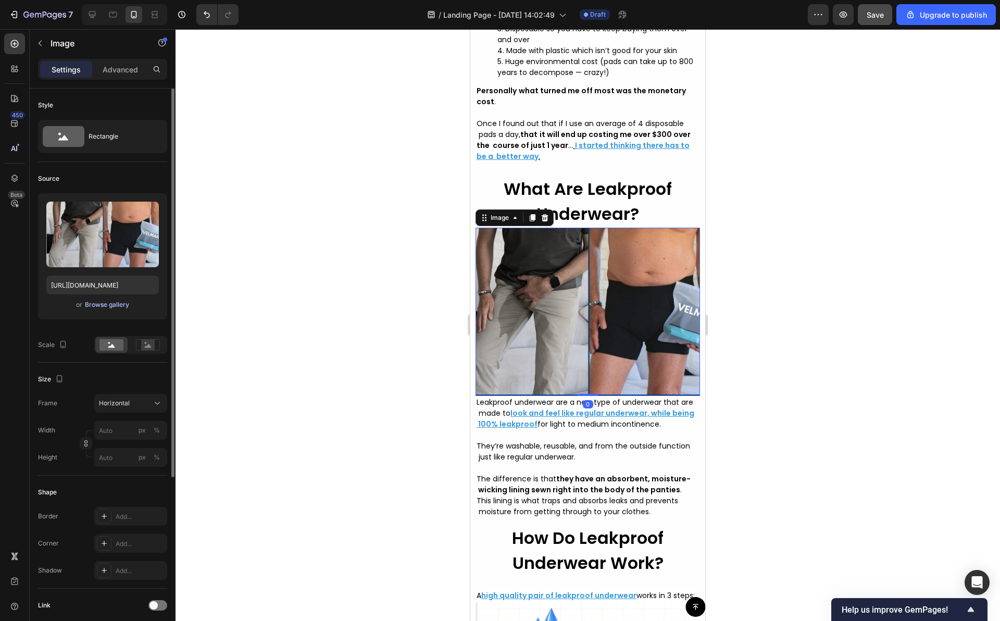
click at [101, 306] on div "Browse gallery" at bounding box center [107, 304] width 44 height 9
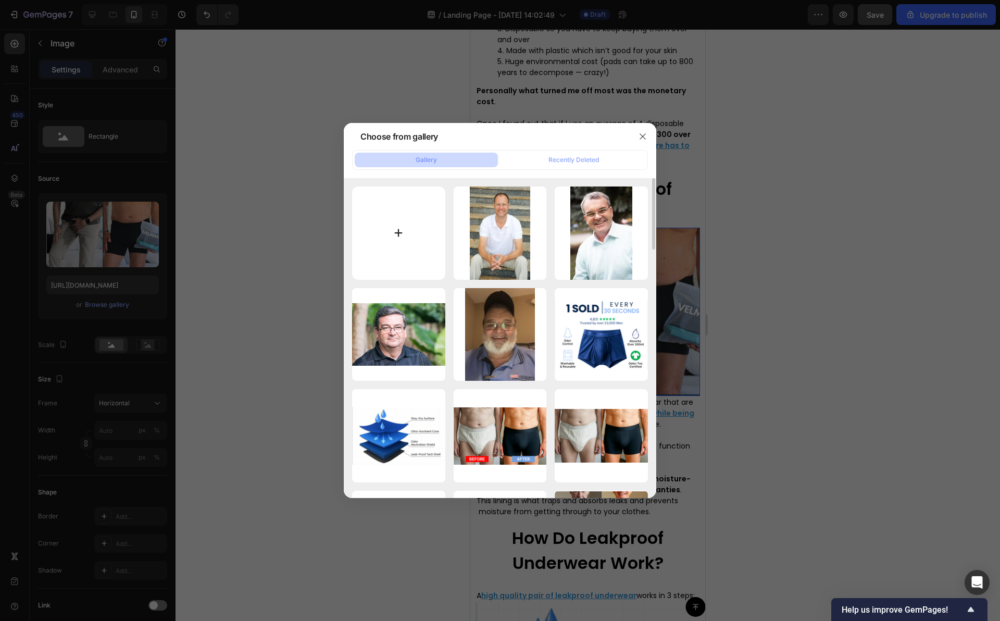
click at [438, 225] on input "file" at bounding box center [398, 232] width 93 height 93
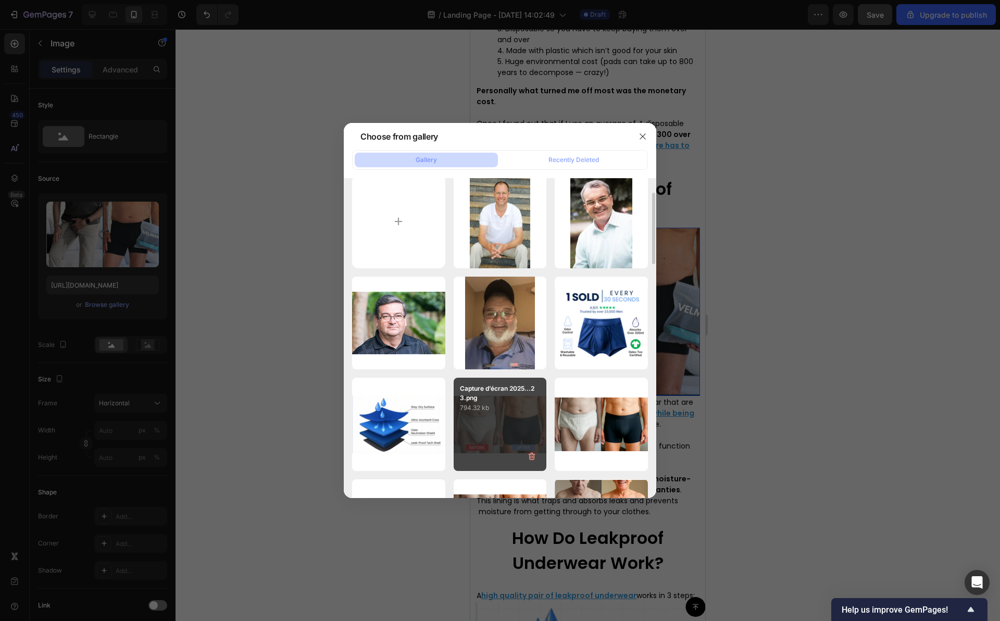
scroll to position [21, 0]
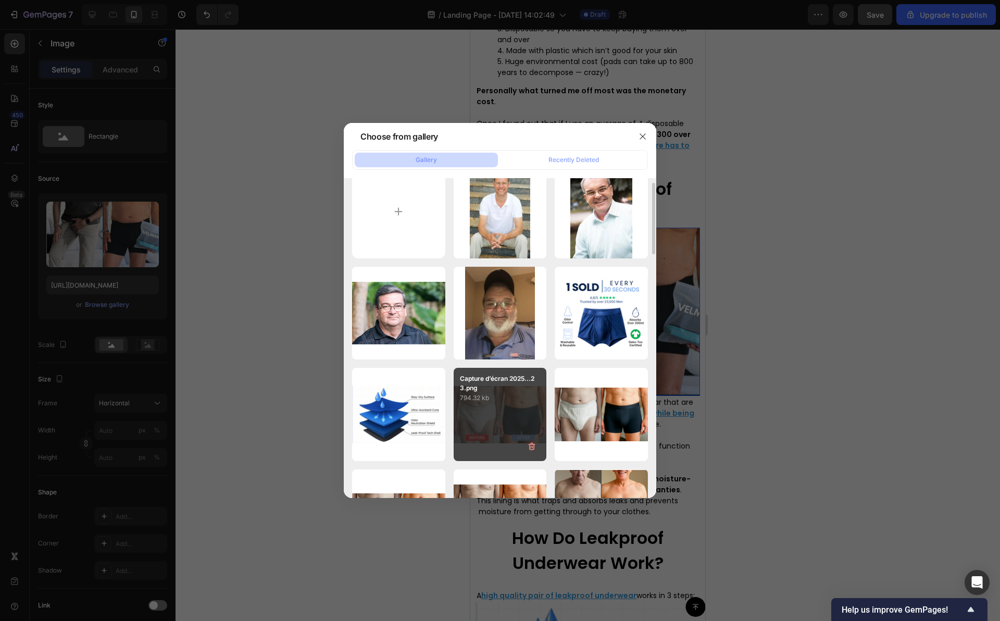
click at [510, 420] on div "Capture d’écran 2025...23.png 794.32 kb" at bounding box center [499, 414] width 93 height 93
type input "[URL][DOMAIN_NAME]"
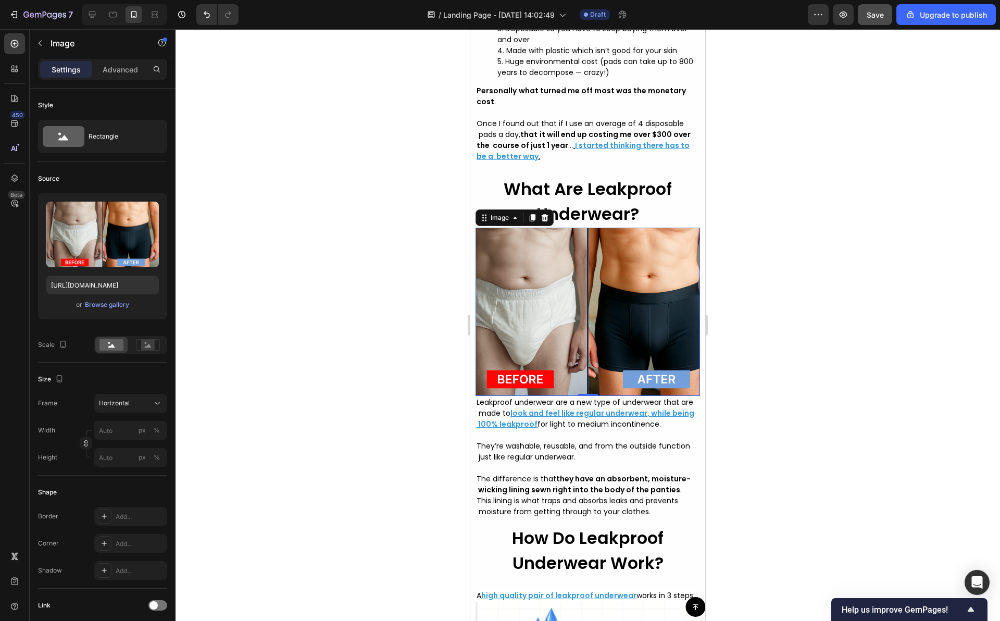
click at [435, 332] on div at bounding box center [587, 324] width 824 height 591
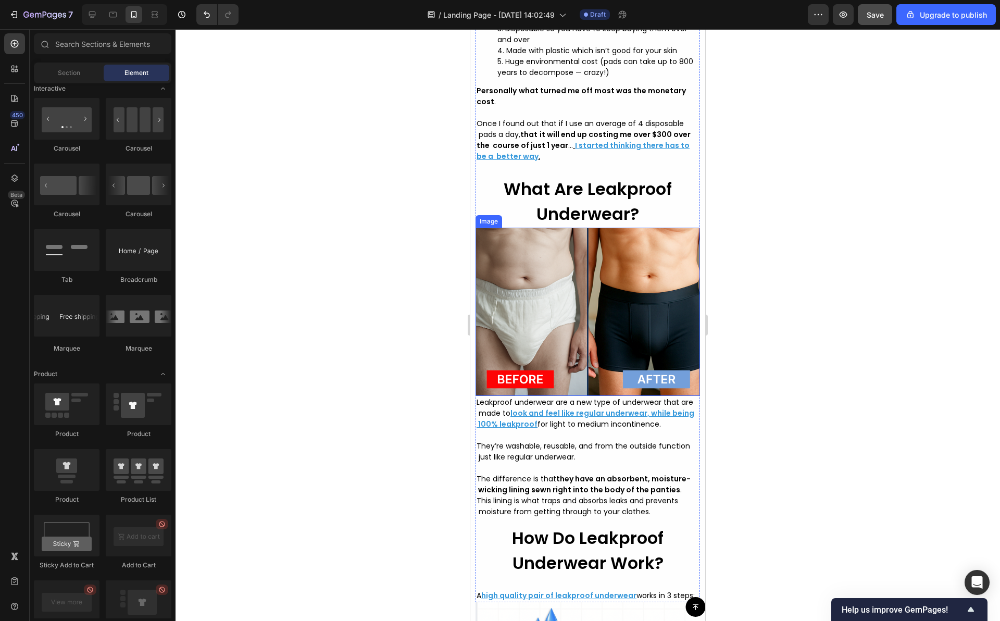
click at [533, 346] on img at bounding box center [587, 312] width 224 height 168
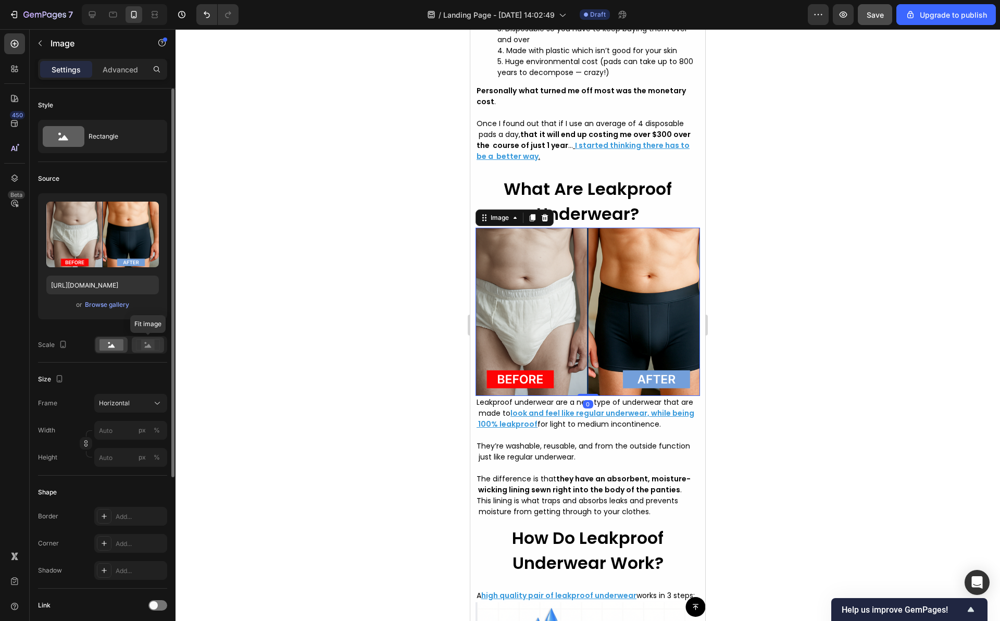
click at [147, 345] on icon at bounding box center [148, 346] width 7 height 4
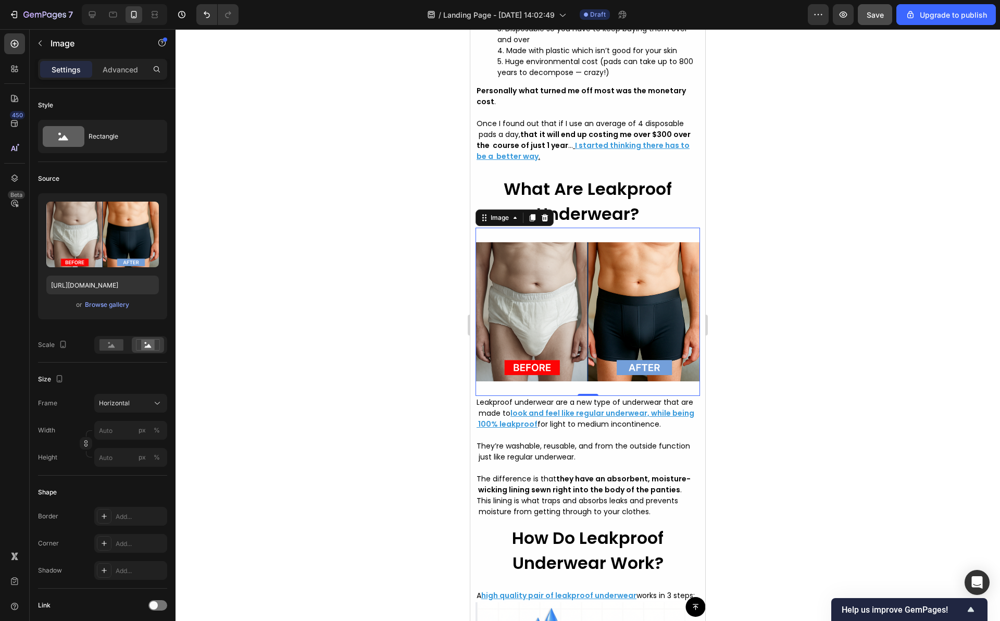
click at [321, 333] on div at bounding box center [587, 324] width 824 height 591
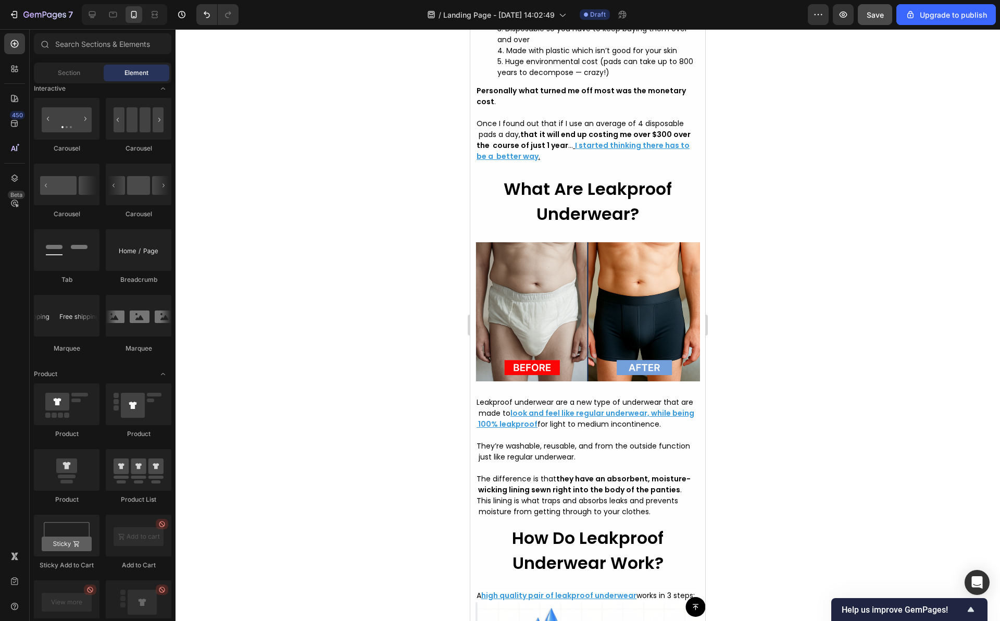
click at [367, 256] on div at bounding box center [587, 324] width 824 height 591
click at [361, 256] on div at bounding box center [587, 324] width 824 height 591
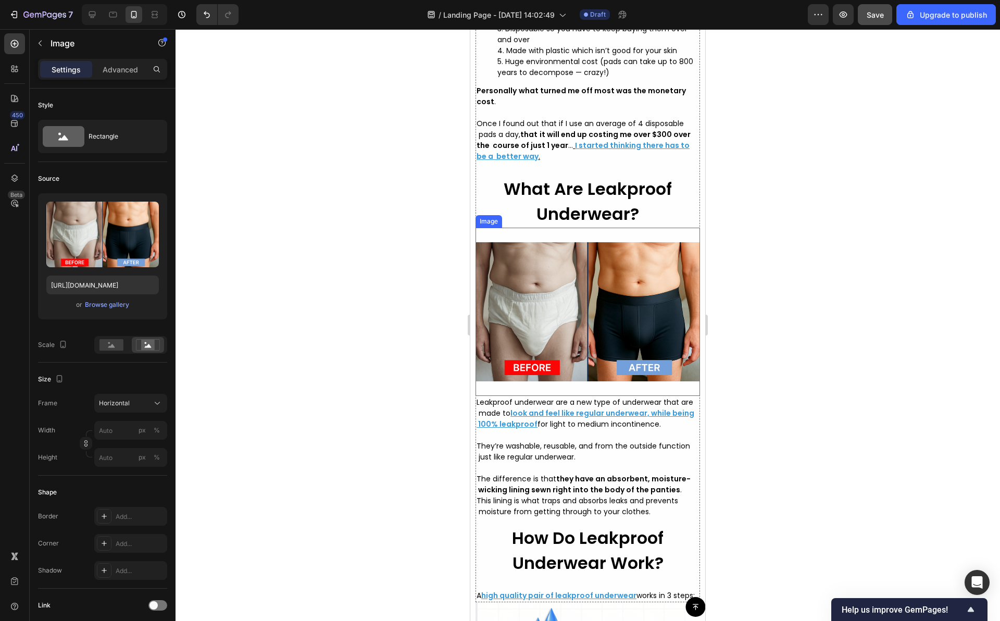
click at [546, 385] on img at bounding box center [587, 312] width 224 height 168
click at [110, 298] on div "Upload Image https://cdn.shopify.com/s/files/1/0916/4082/4151/files/gempages_57…" at bounding box center [102, 256] width 129 height 126
click at [111, 305] on div "Browse gallery" at bounding box center [107, 304] width 44 height 9
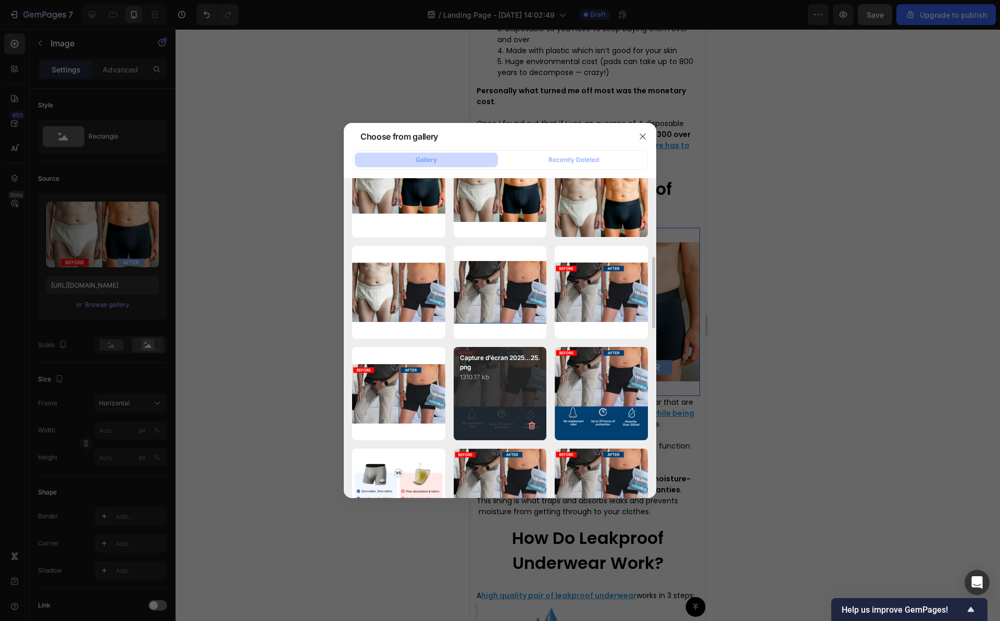
scroll to position [347, 0]
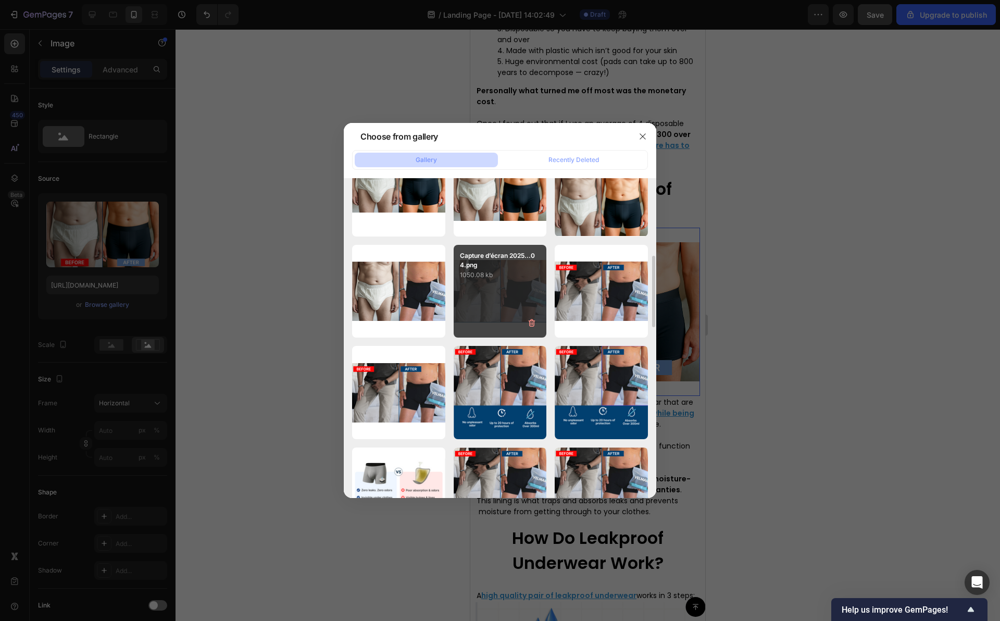
click at [494, 305] on div "Capture d’écran 2025...04.png 1050.08 kb" at bounding box center [499, 291] width 93 height 93
type input "[URL][DOMAIN_NAME]"
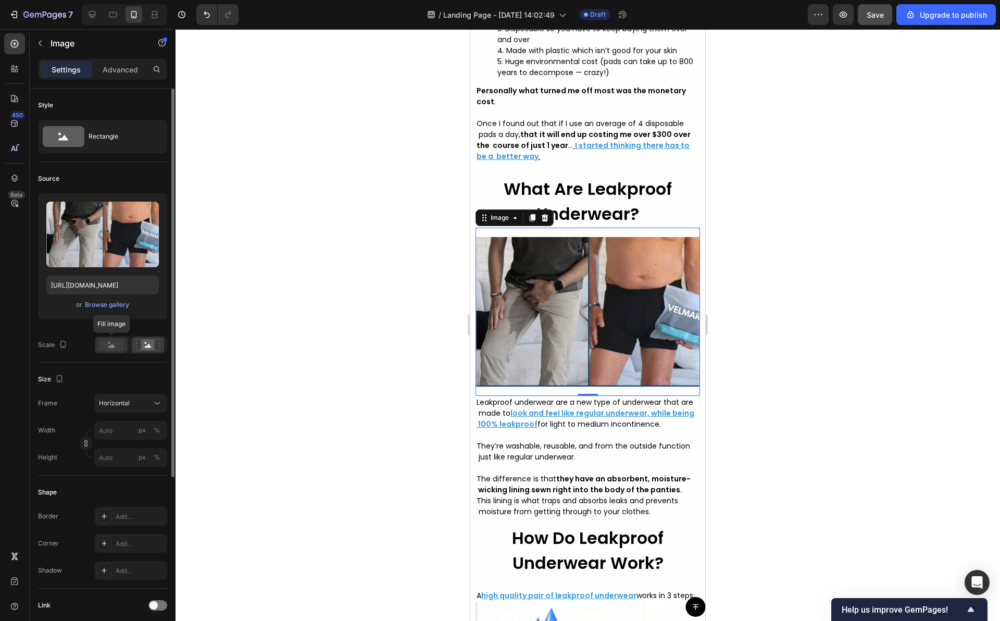
click at [110, 348] on rect at bounding box center [111, 344] width 24 height 11
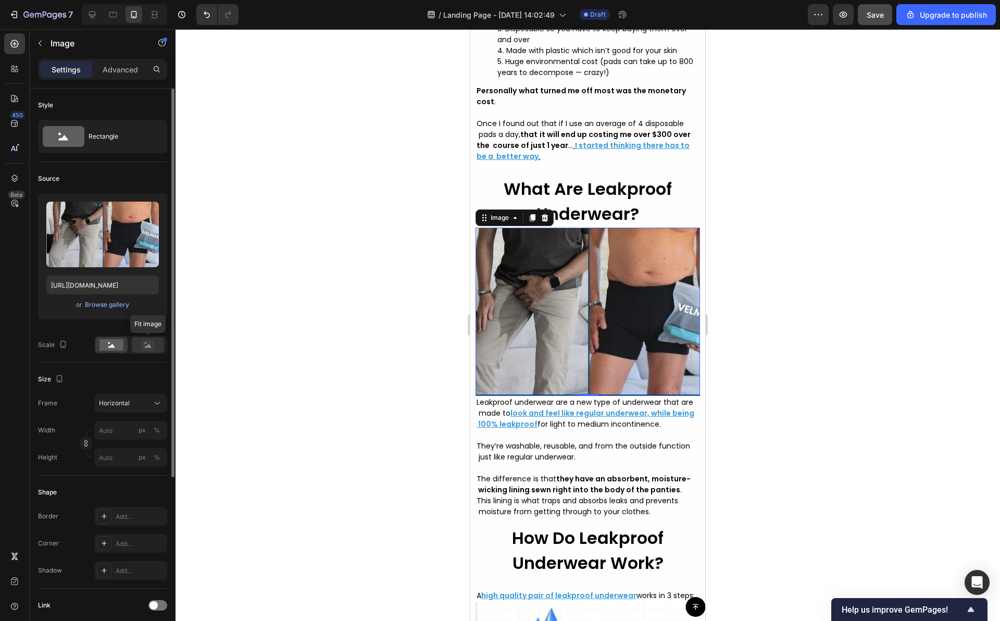
click at [162, 348] on div at bounding box center [148, 345] width 32 height 16
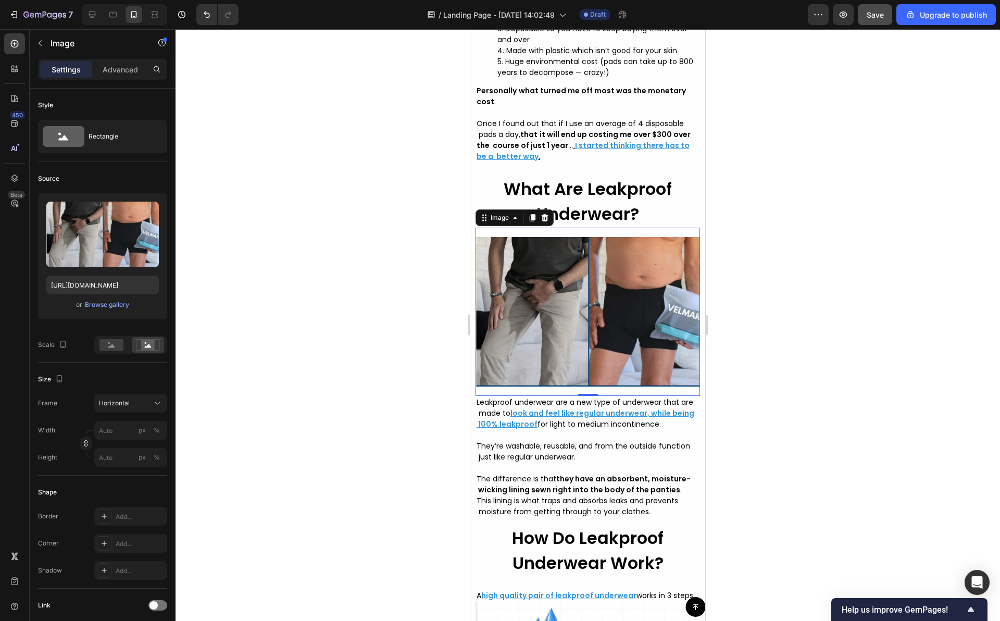
click at [430, 314] on div at bounding box center [587, 324] width 824 height 591
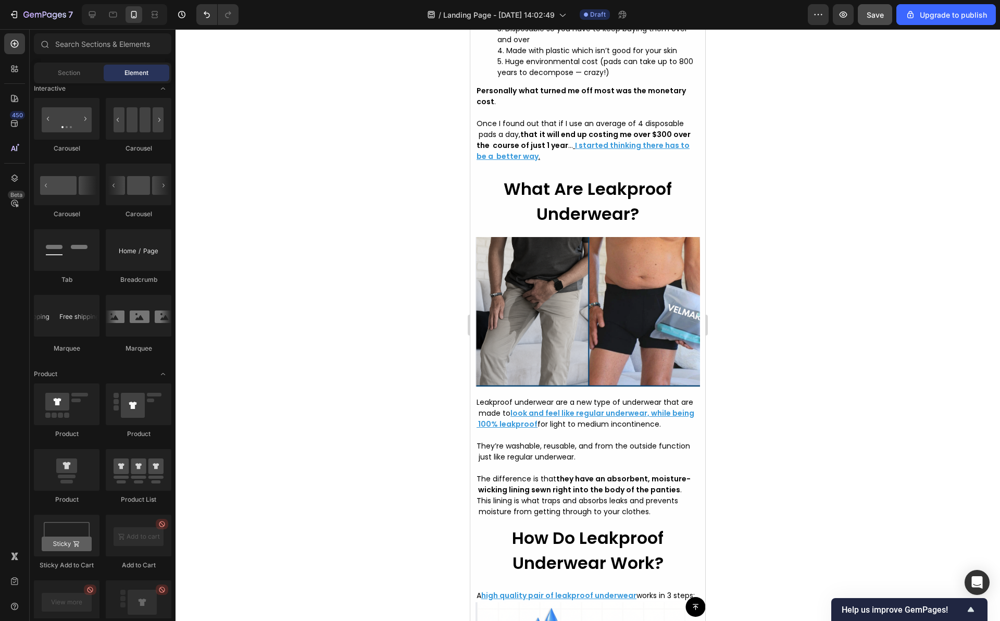
click at [418, 310] on div at bounding box center [587, 324] width 824 height 591
click at [411, 305] on div at bounding box center [587, 324] width 824 height 591
click at [881, 9] on div "Save" at bounding box center [874, 14] width 17 height 11
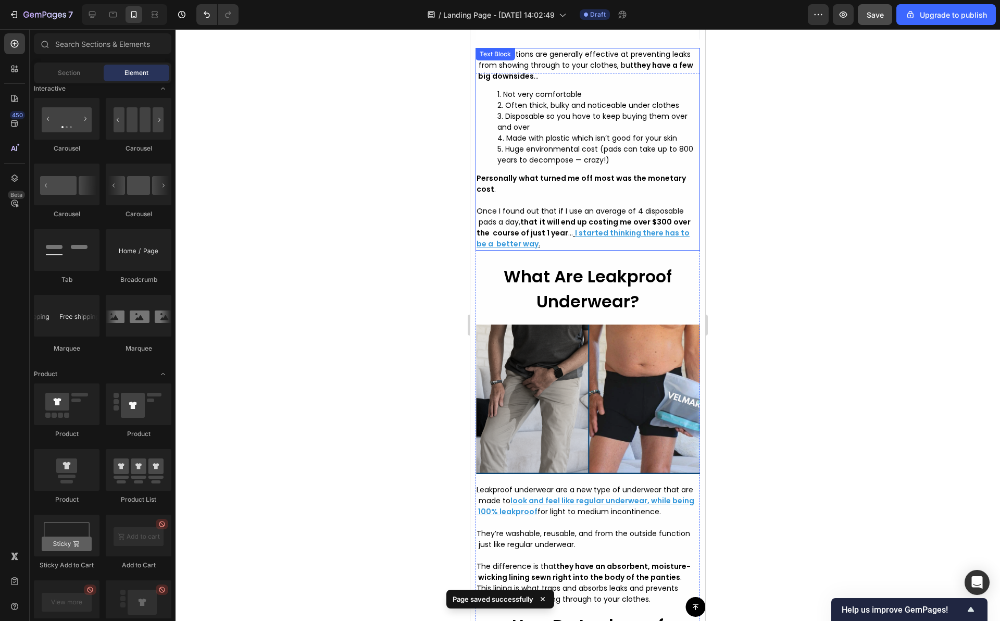
scroll to position [2178, 0]
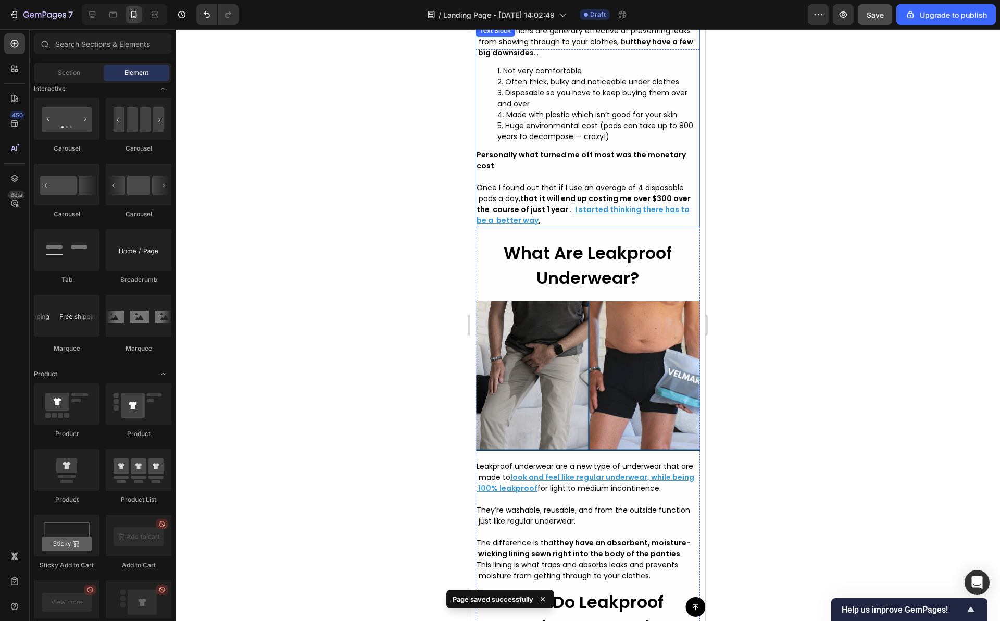
click at [763, 117] on div at bounding box center [587, 324] width 824 height 591
click at [760, 117] on div at bounding box center [587, 324] width 824 height 591
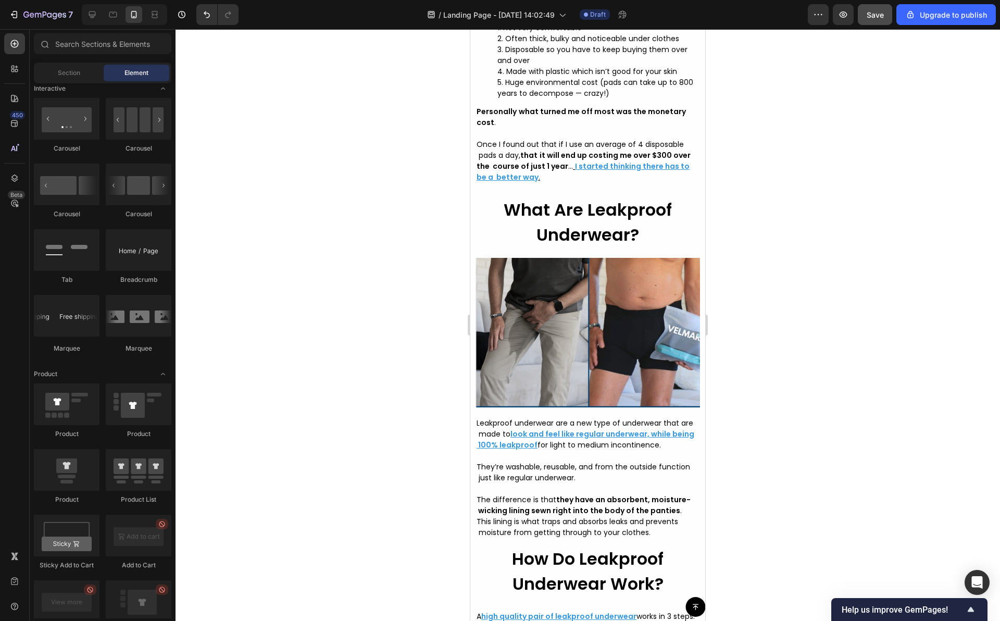
scroll to position [2220, 0]
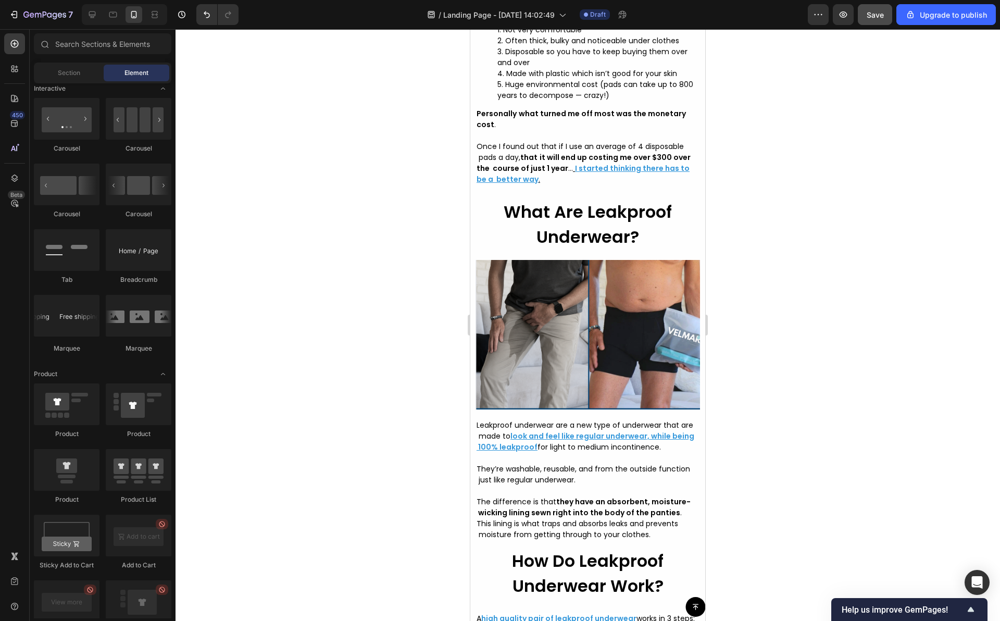
click at [525, 369] on img at bounding box center [587, 334] width 224 height 168
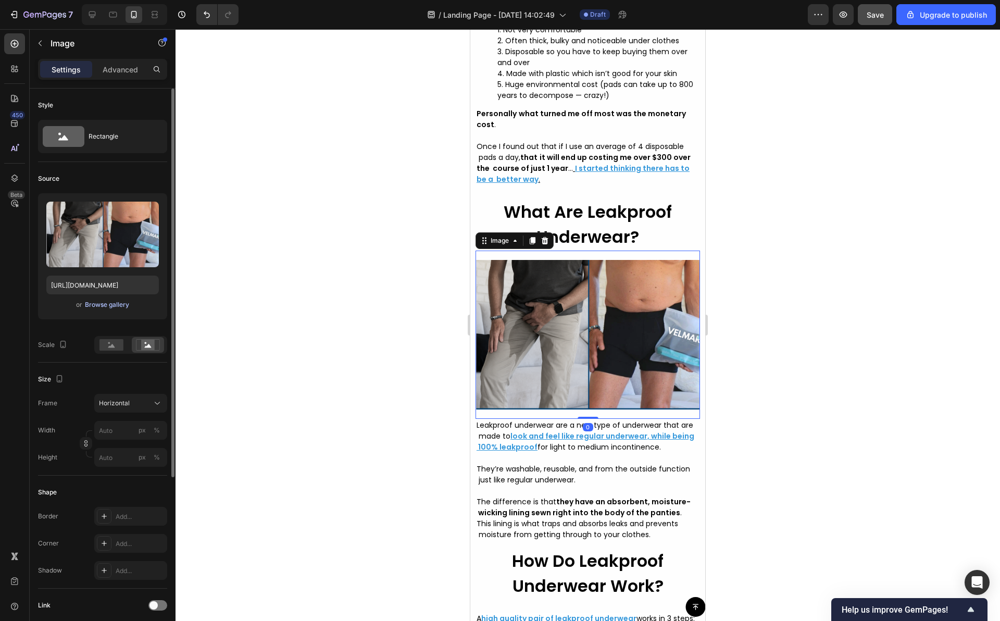
click at [103, 306] on div "Browse gallery" at bounding box center [107, 304] width 44 height 9
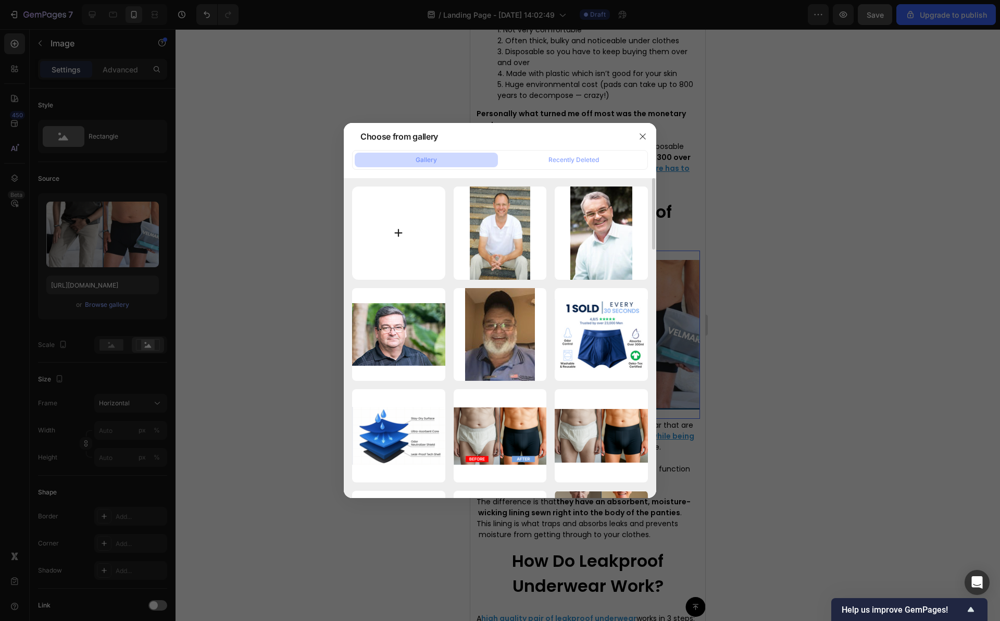
click at [407, 240] on input "file" at bounding box center [398, 232] width 93 height 93
type input "C:\fakepath\WhatsApp Image 2025-09-28 at 11.00.13.jpeg"
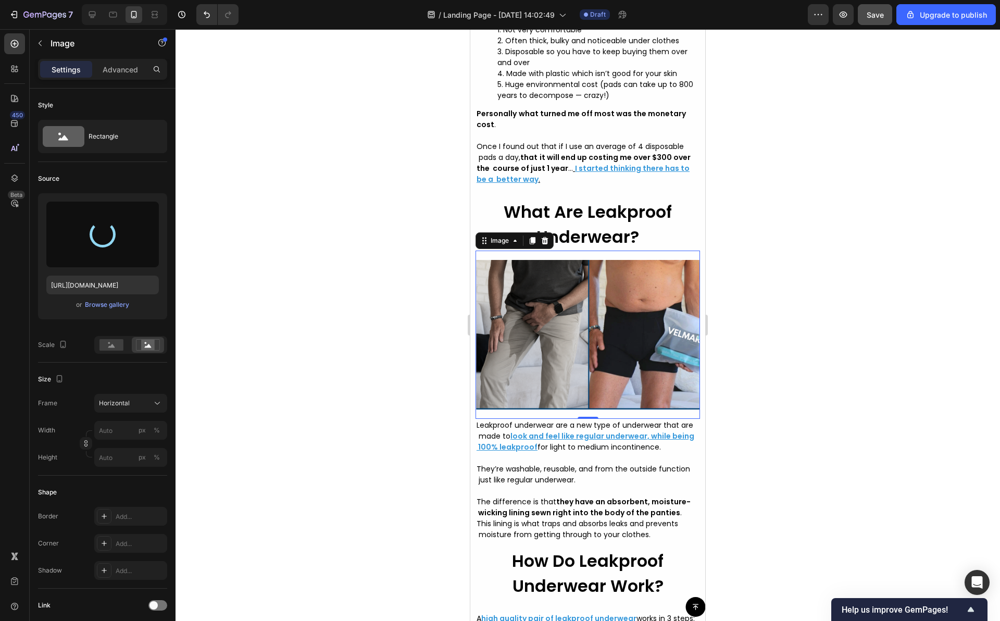
click at [810, 166] on div at bounding box center [587, 324] width 824 height 591
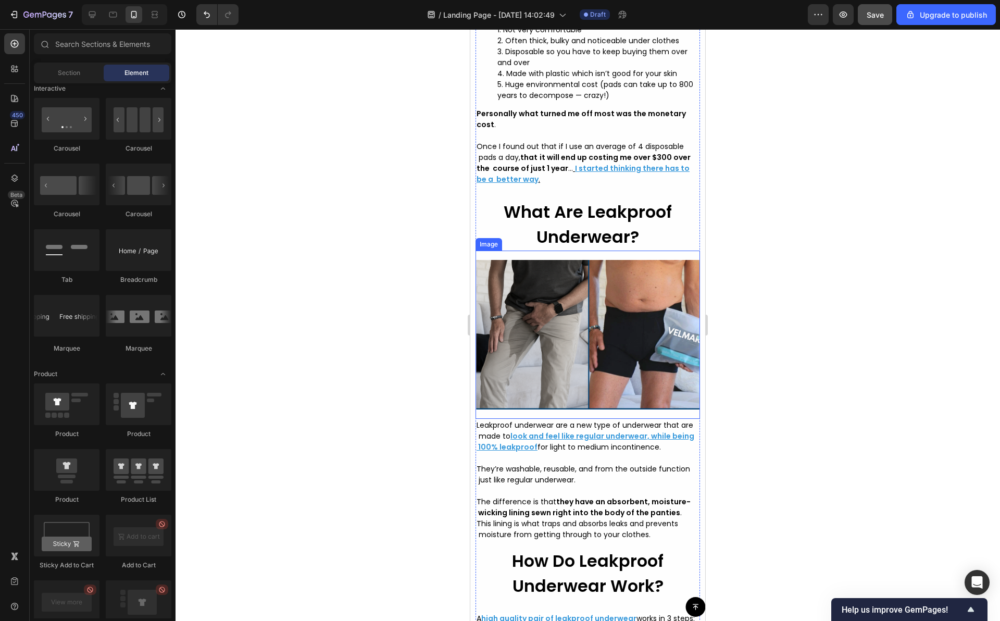
click at [647, 380] on img at bounding box center [587, 334] width 224 height 168
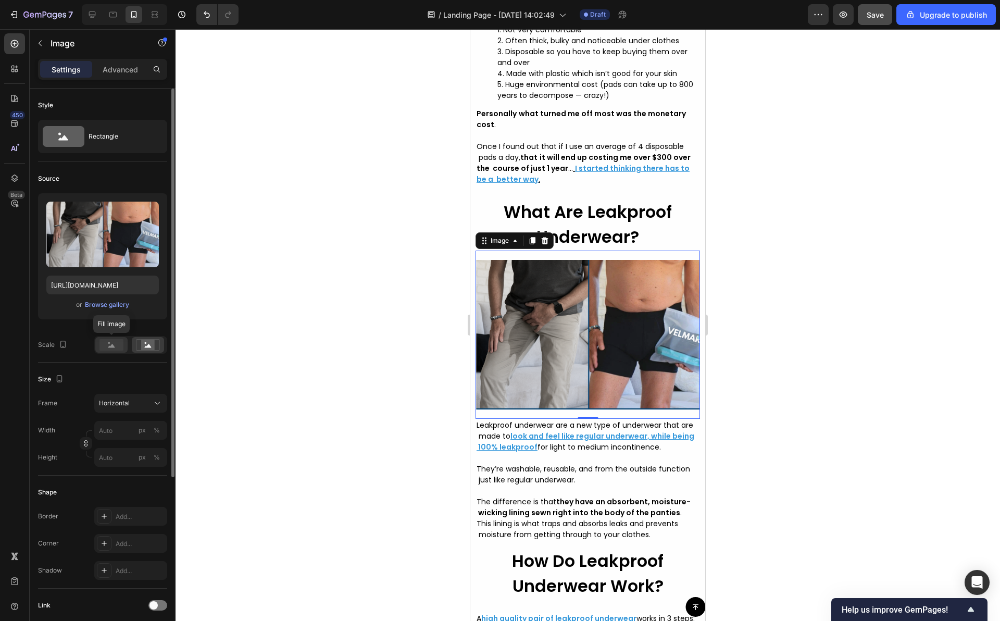
click at [115, 345] on rect at bounding box center [111, 344] width 24 height 11
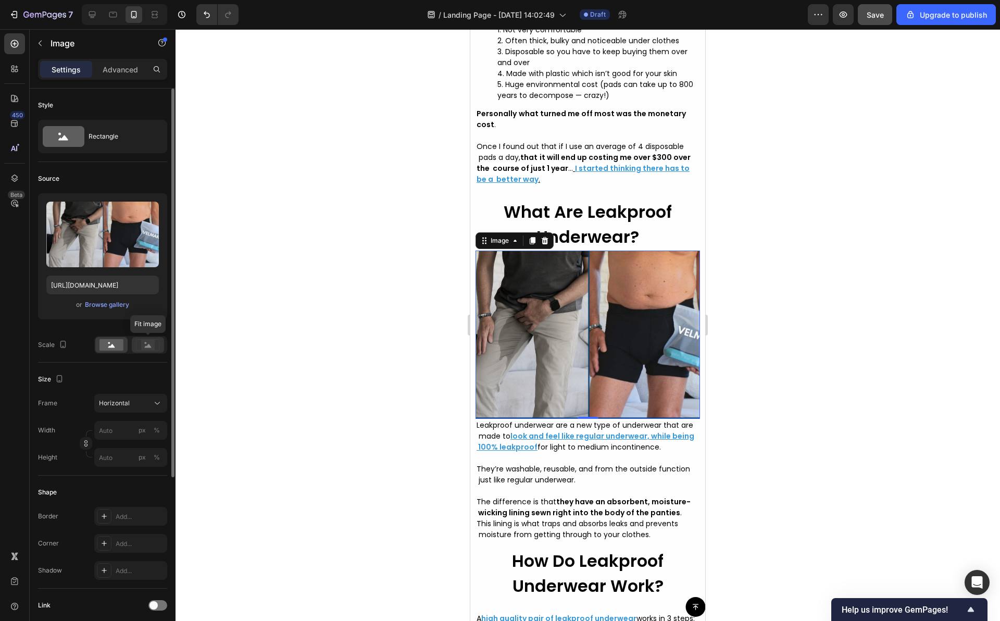
click at [161, 345] on div at bounding box center [148, 345] width 32 height 16
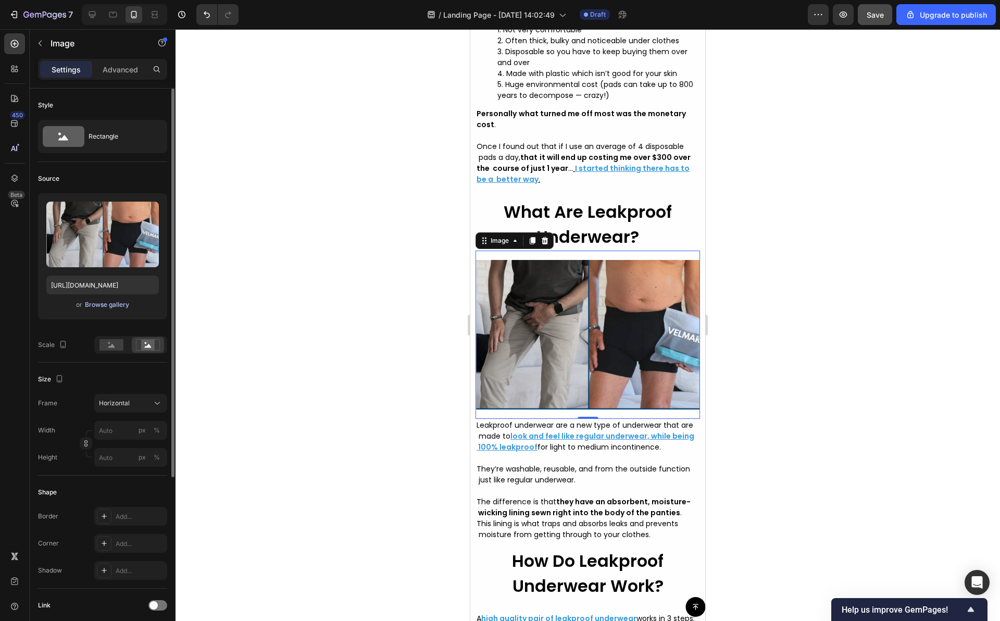
click at [89, 307] on div "Browse gallery" at bounding box center [107, 304] width 44 height 9
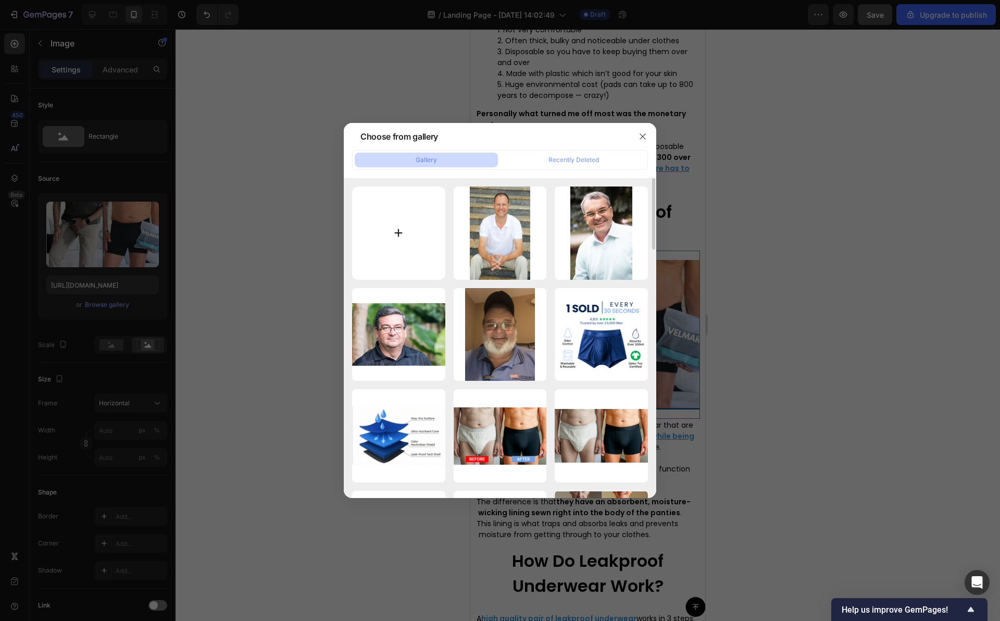
click at [419, 214] on input "file" at bounding box center [398, 232] width 93 height 93
type input "C:\fakepath\WhatsApp Image 2025-09-28 at 11.00.13.jpeg"
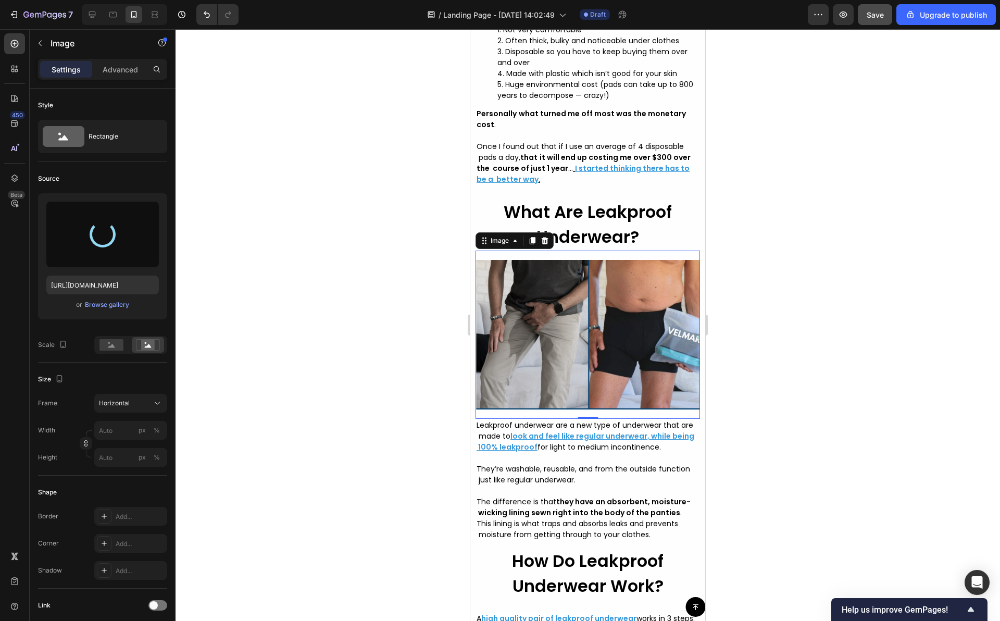
type input "https://cdn.shopify.com/s/files/1/0916/4082/4151/files/gempages_575590335036523…"
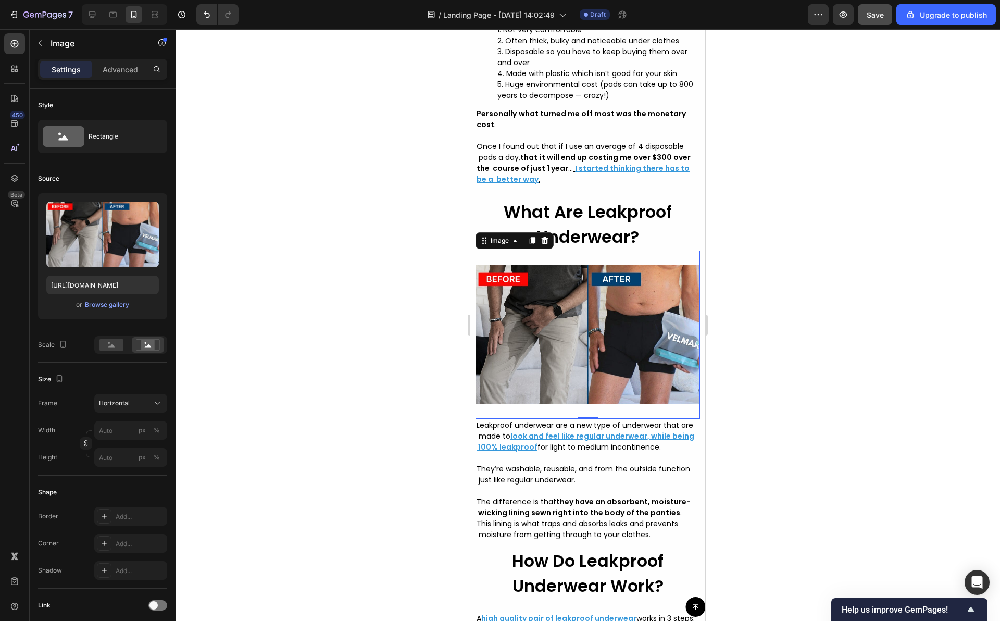
click at [419, 319] on div at bounding box center [587, 324] width 824 height 591
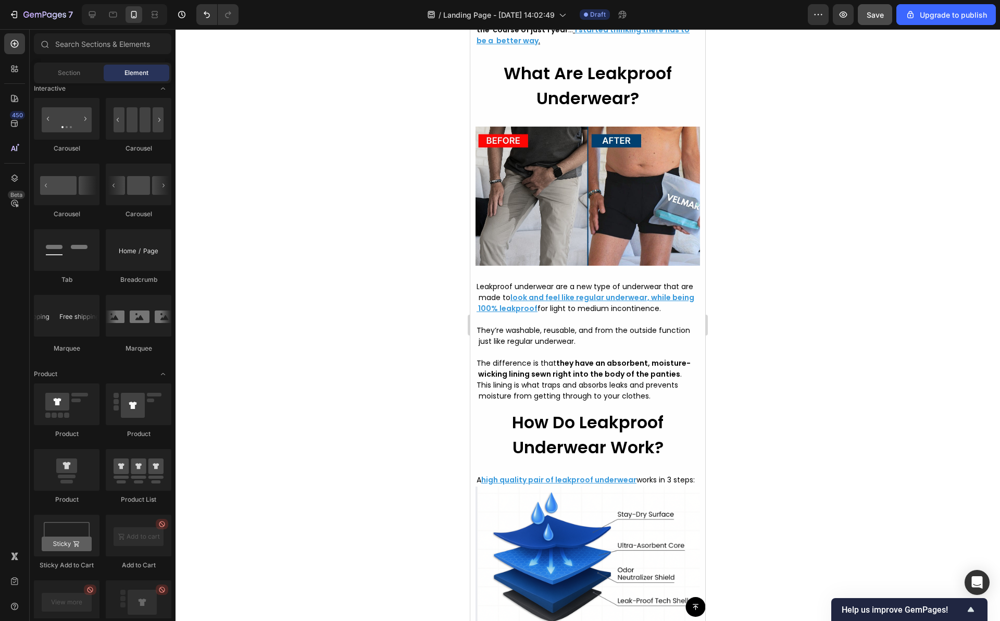
click at [778, 286] on div at bounding box center [587, 324] width 824 height 591
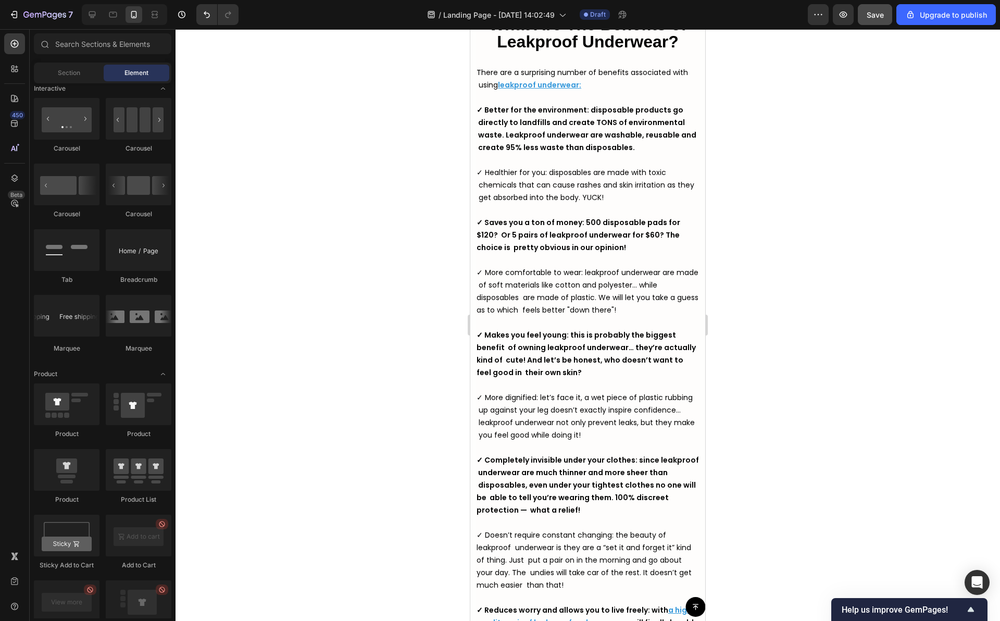
scroll to position [3257, 0]
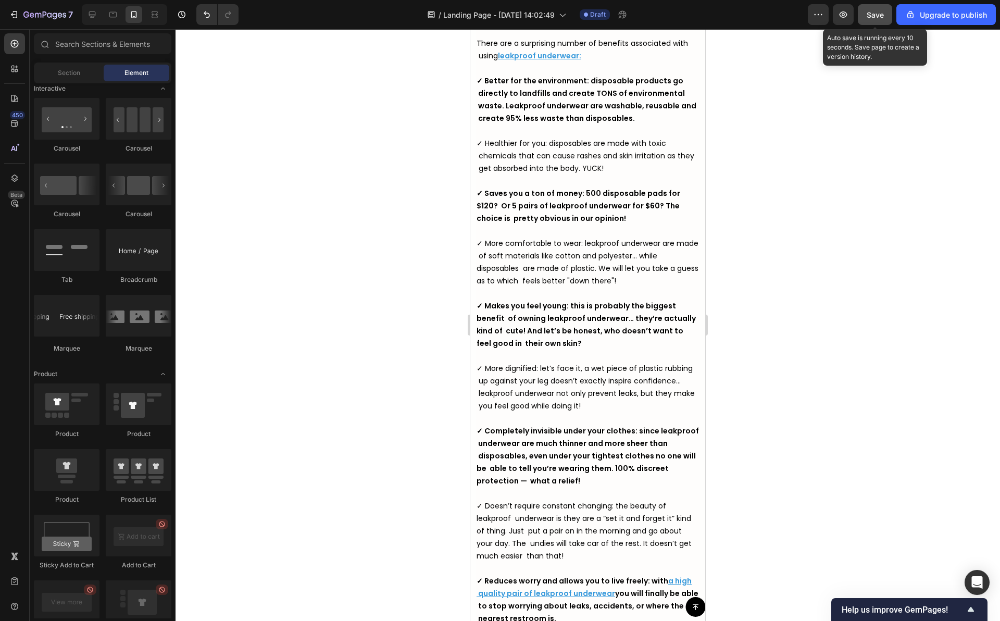
click at [863, 16] on button "Save" at bounding box center [875, 14] width 34 height 21
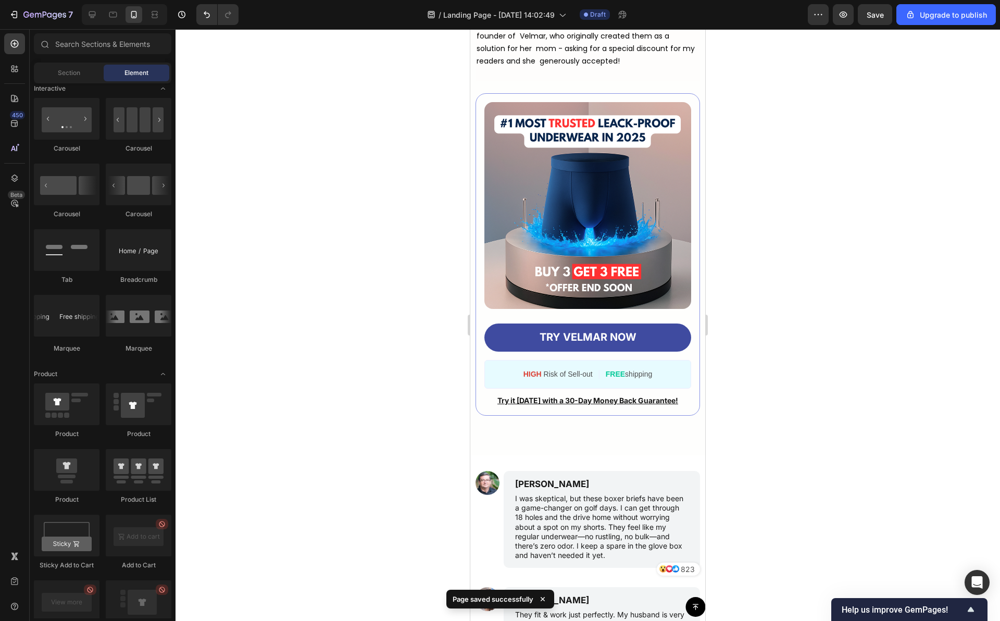
scroll to position [4779, 0]
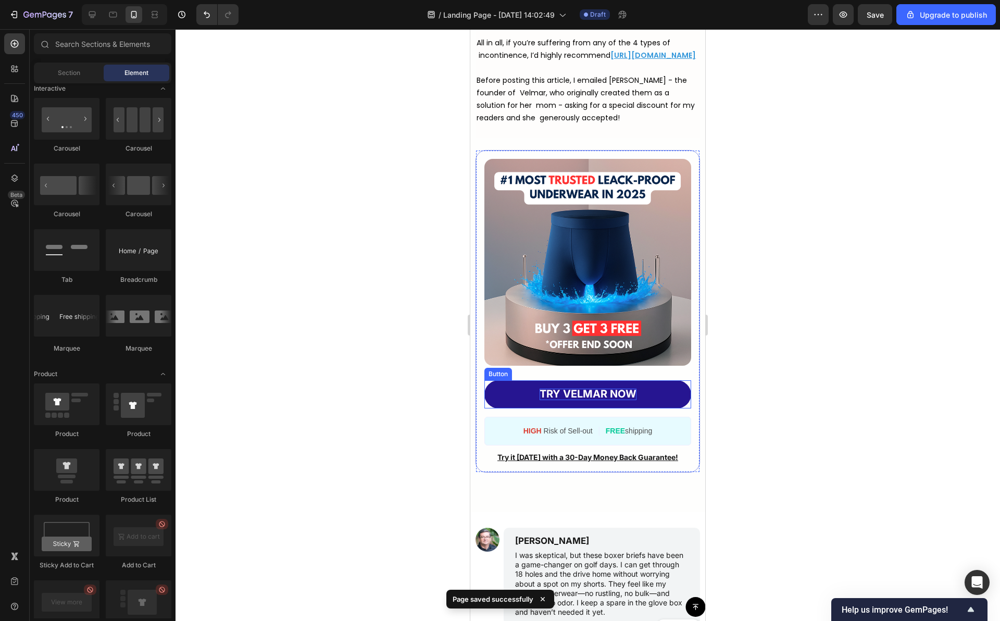
click at [571, 400] on strong "TRY VELMAR NOW" at bounding box center [587, 393] width 97 height 12
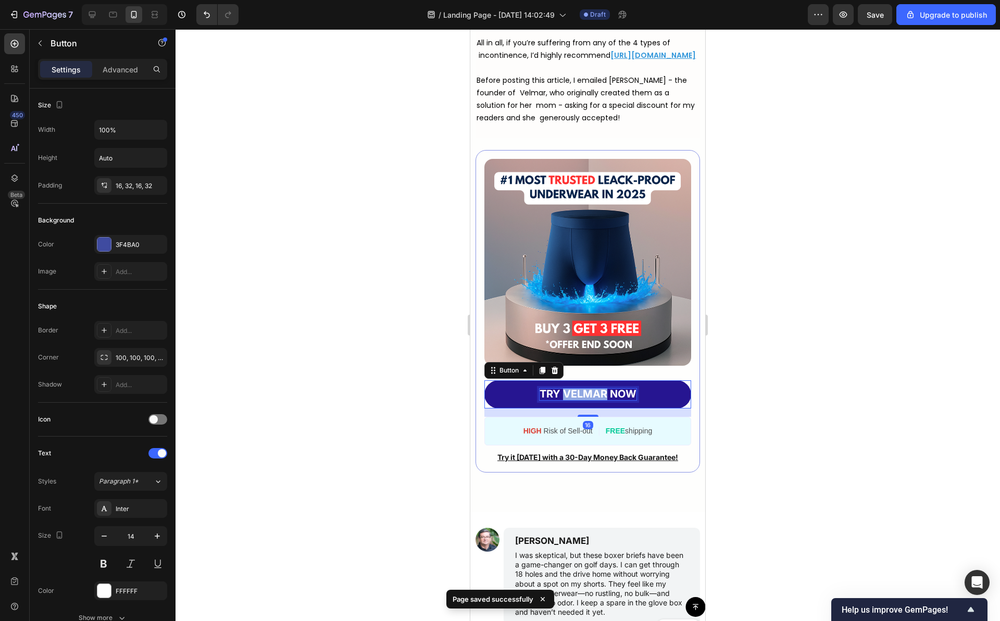
click at [571, 400] on strong "TRY VELMAR NOW" at bounding box center [587, 393] width 97 height 12
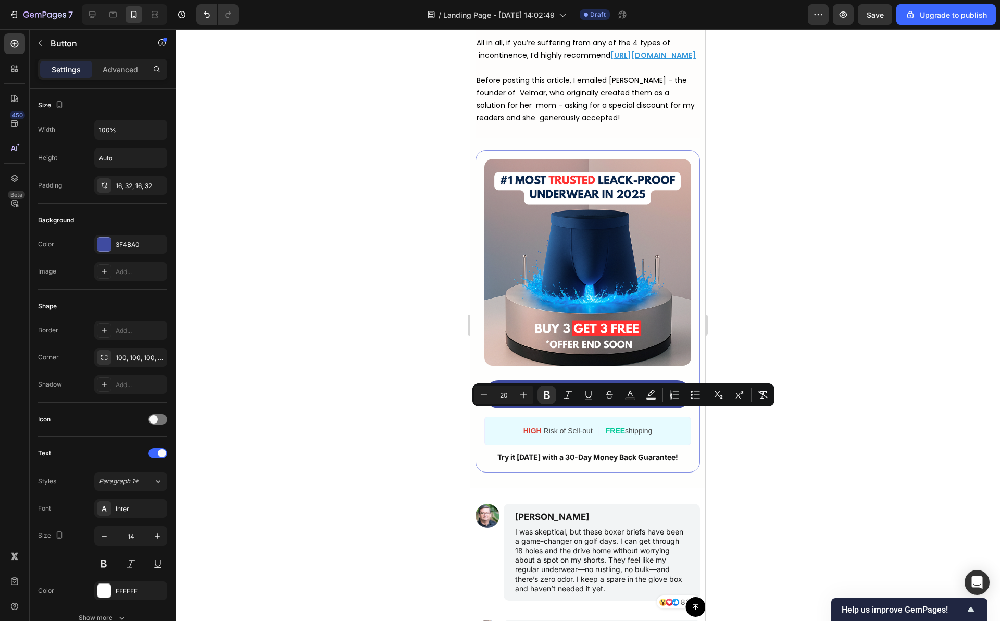
click at [739, 223] on div at bounding box center [587, 324] width 824 height 591
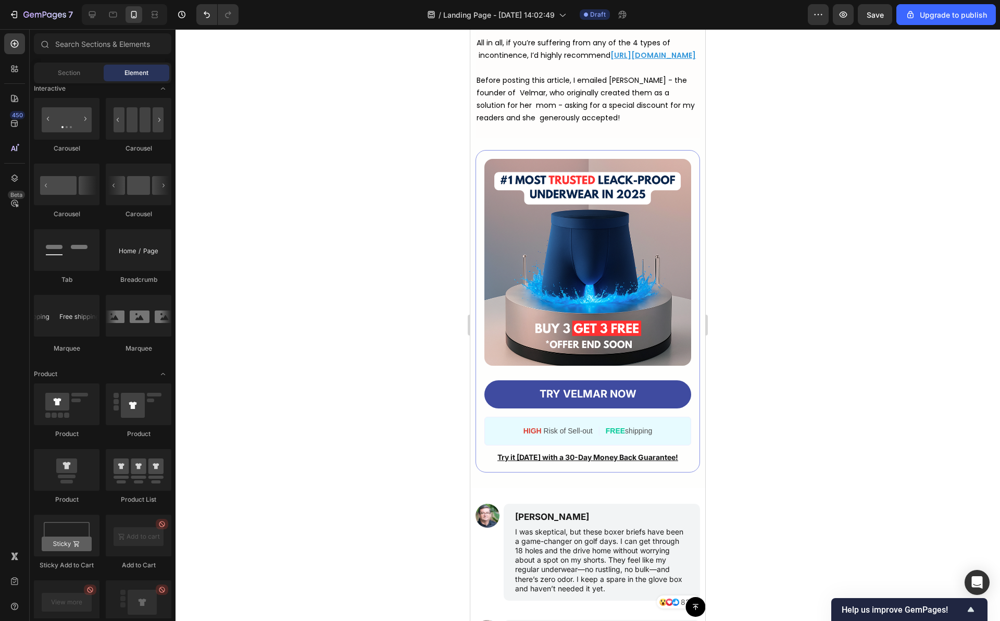
click at [750, 99] on div at bounding box center [587, 324] width 824 height 591
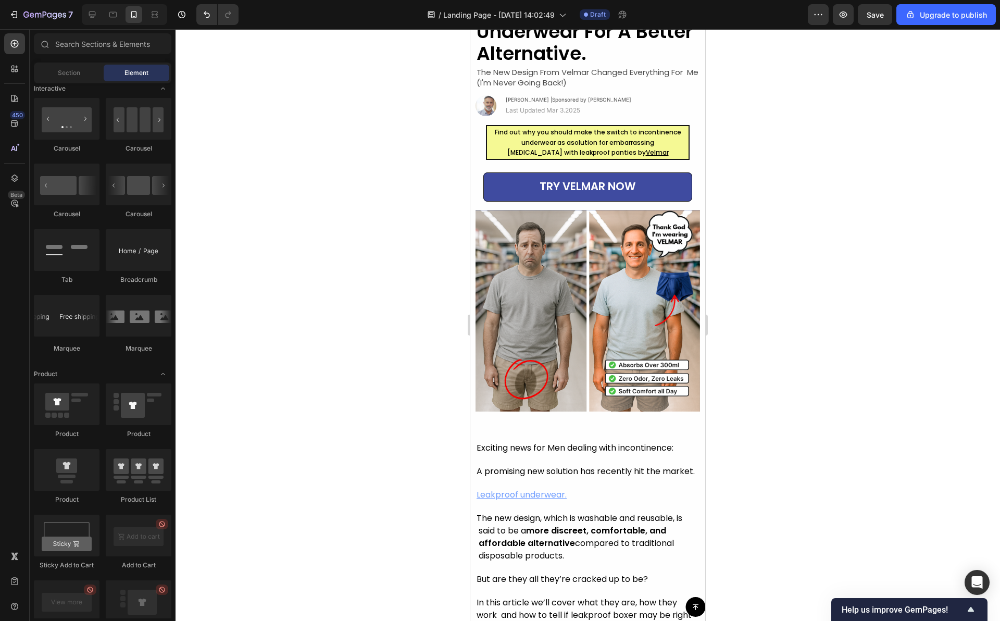
scroll to position [0, 0]
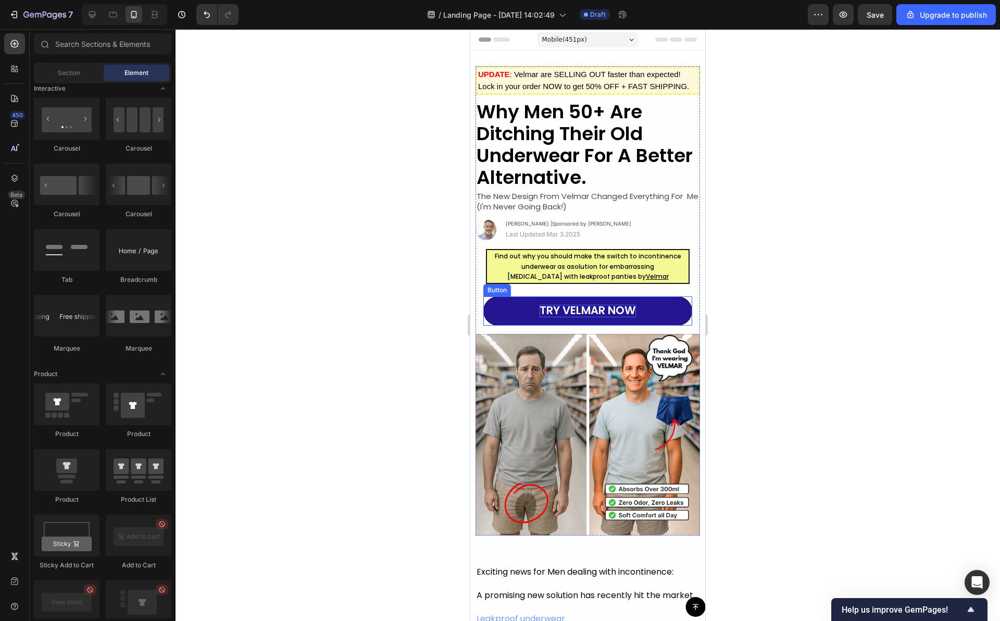
click at [589, 314] on strong "TRY VELMAR NOW" at bounding box center [587, 310] width 96 height 15
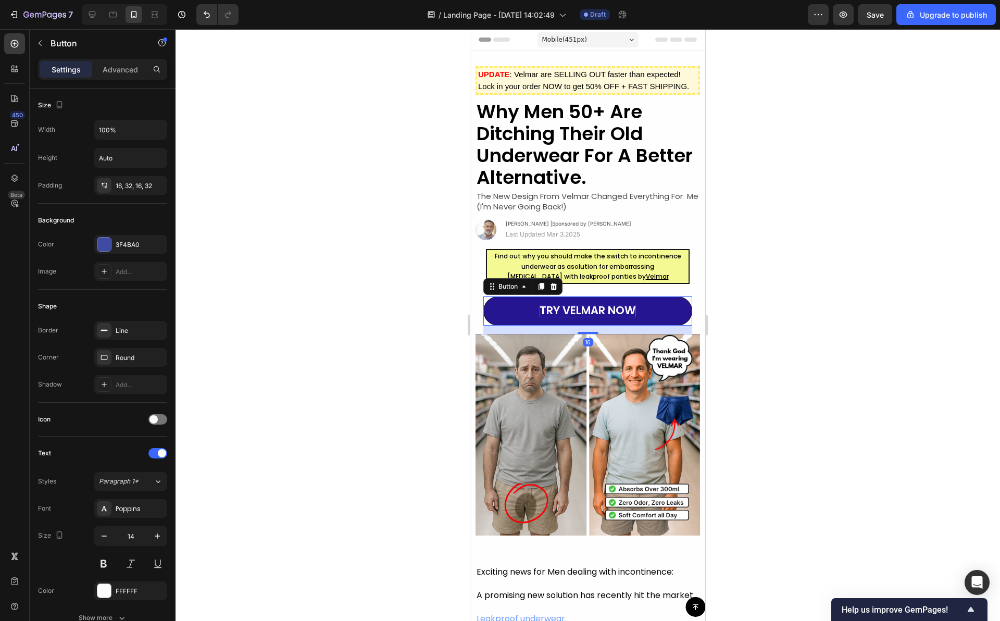
click at [579, 311] on strong "TRY VELMAR NOW" at bounding box center [587, 310] width 96 height 15
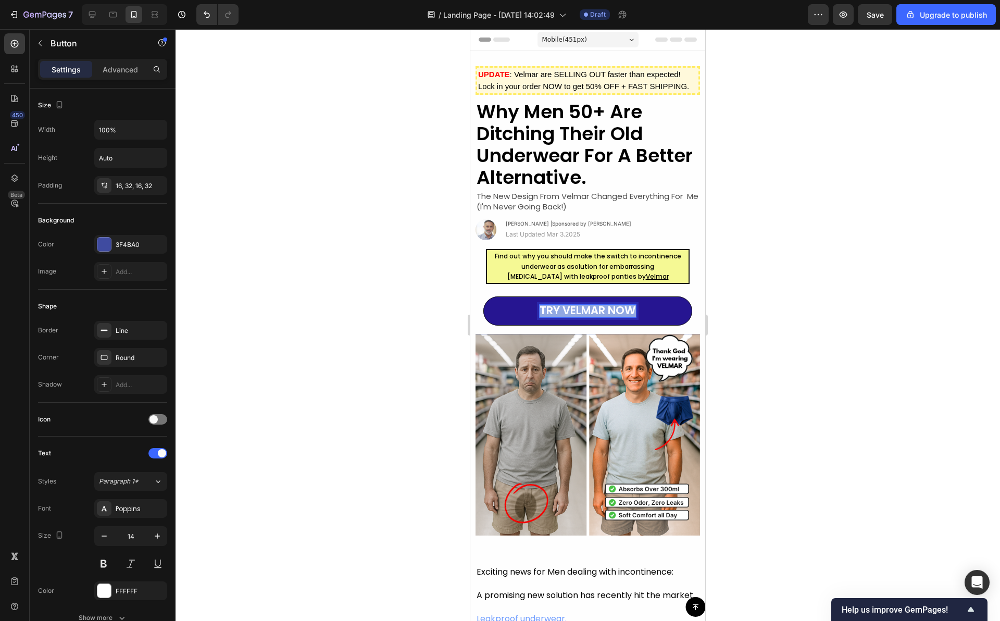
click at [579, 311] on strong "TRY VELMAR NOW" at bounding box center [587, 310] width 96 height 15
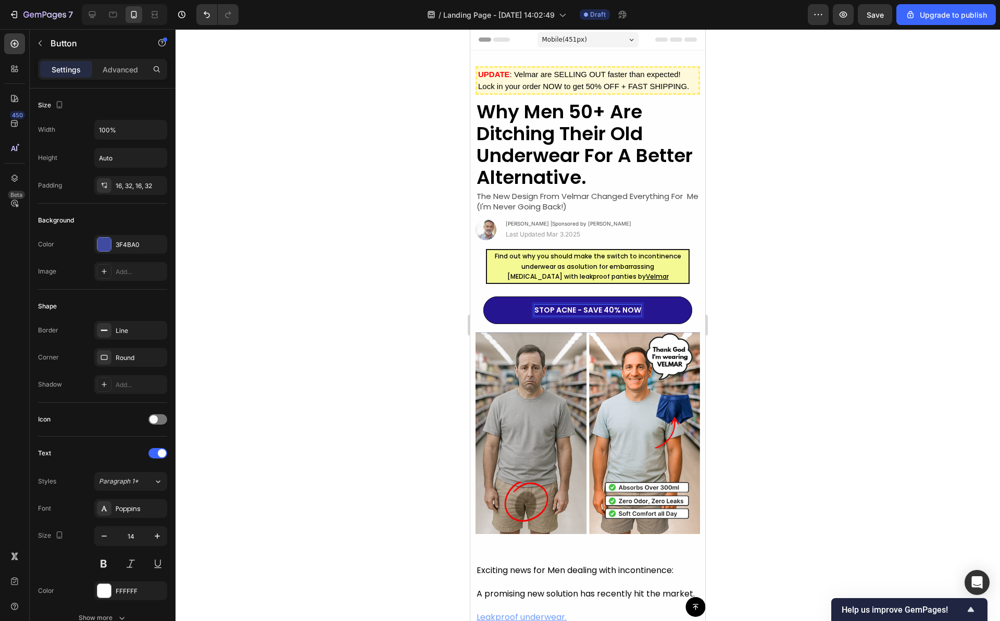
click at [564, 312] on strong "STOP ACNE - SAVE 40% NOW" at bounding box center [587, 310] width 107 height 10
click at [810, 293] on div at bounding box center [587, 324] width 824 height 591
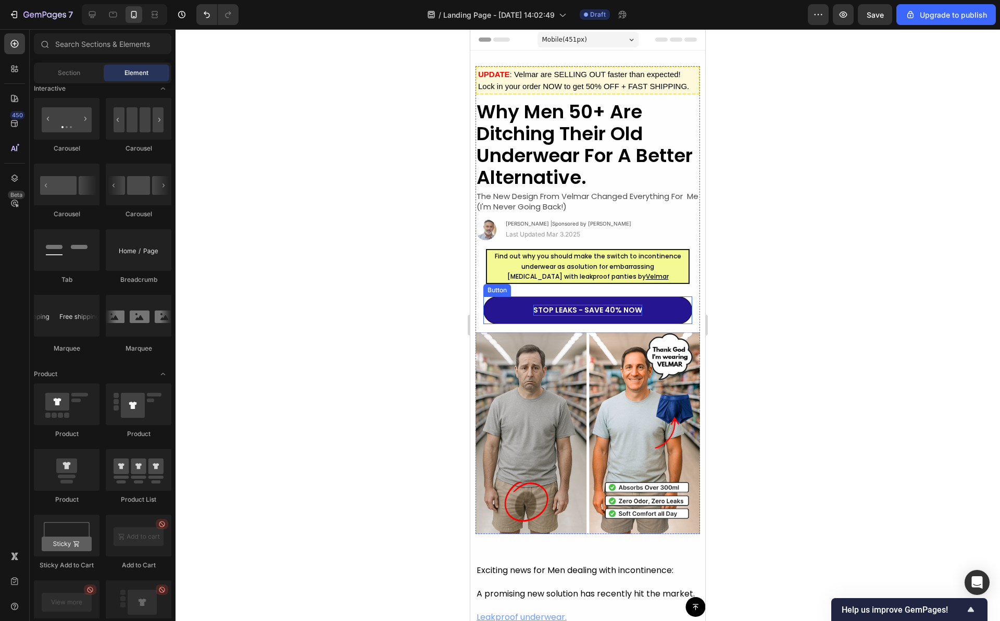
click at [606, 309] on strong "STOP LEAKS - SAVE 40% NOW" at bounding box center [587, 310] width 109 height 10
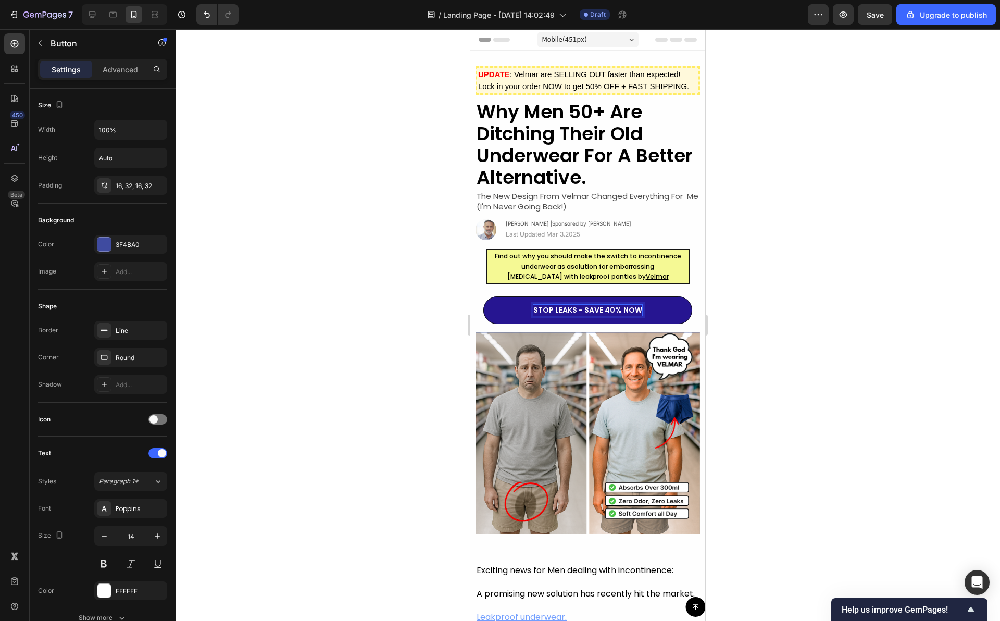
click at [607, 312] on strong "STOP LEAKS - SAVE 40% NOW" at bounding box center [587, 310] width 109 height 10
click at [608, 311] on strong "STOP LEAKS - SAVE 50% NOW" at bounding box center [588, 310] width 108 height 10
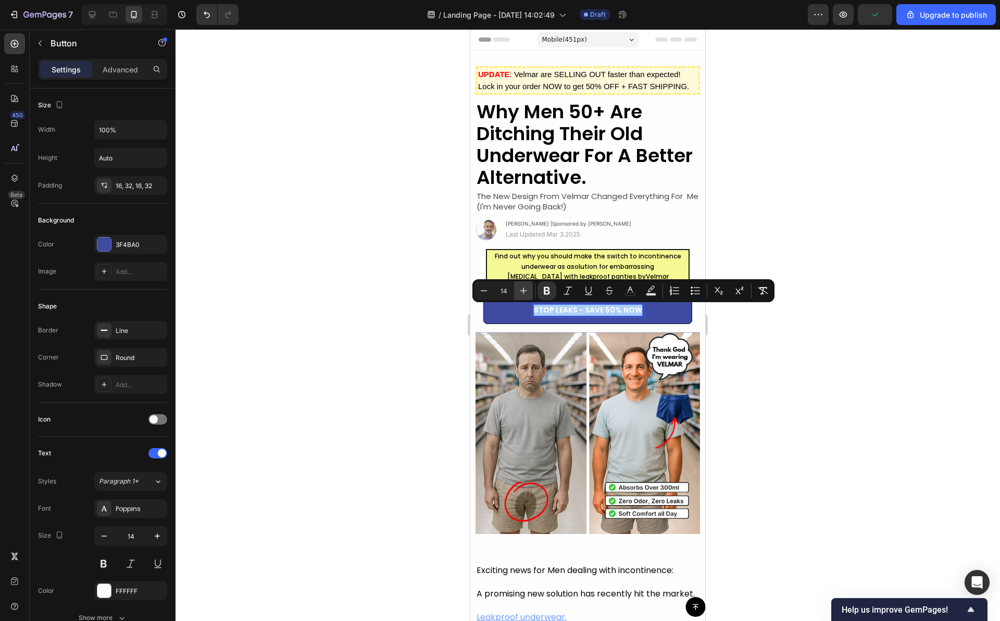
click at [522, 294] on icon "Editor contextual toolbar" at bounding box center [523, 290] width 10 height 10
type input "17"
click at [793, 232] on div at bounding box center [587, 324] width 824 height 591
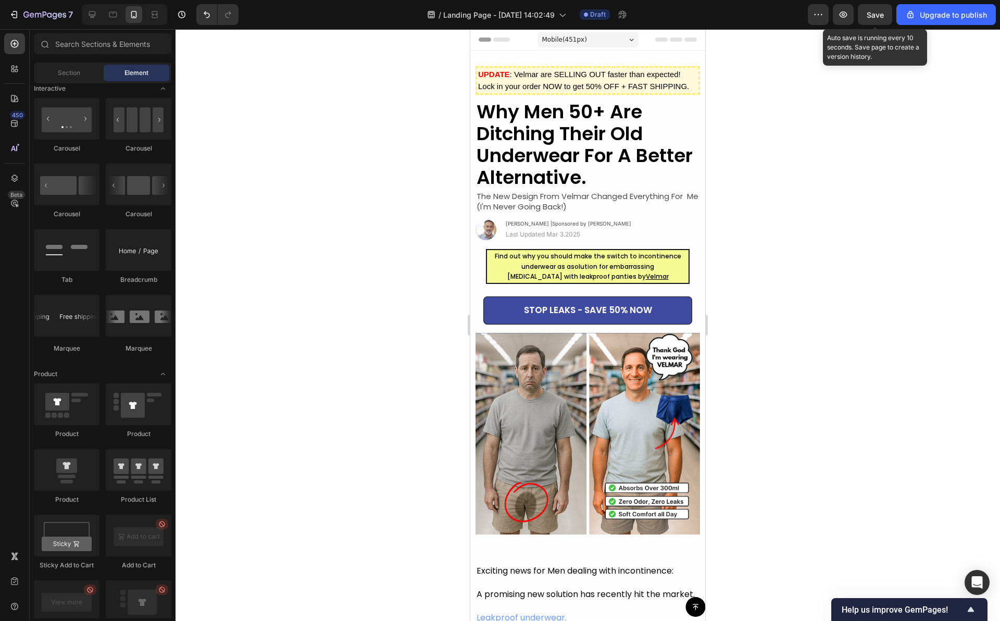
click at [873, 12] on span "Save" at bounding box center [874, 14] width 17 height 9
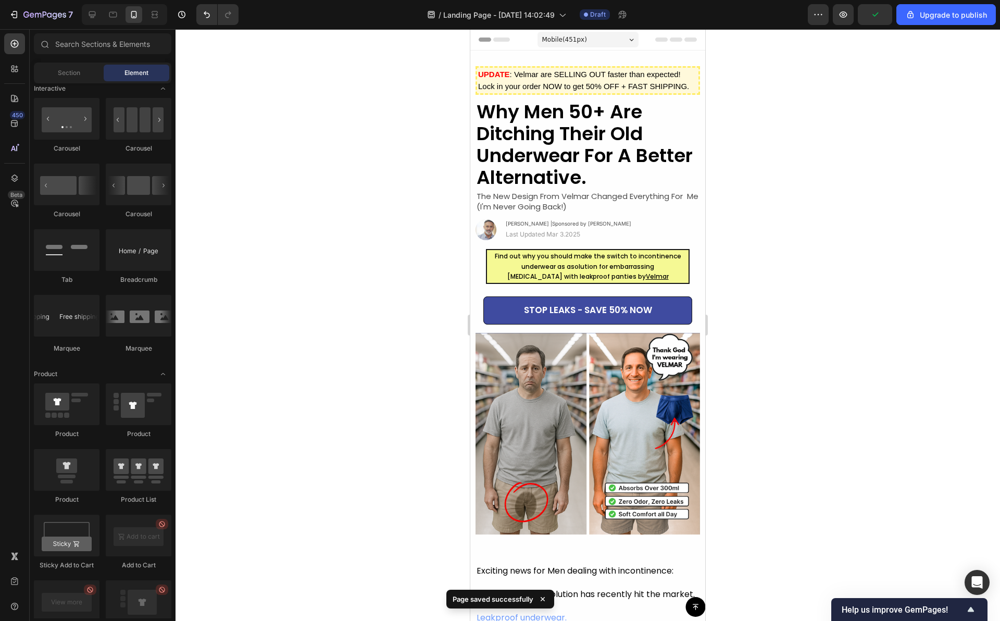
click at [775, 164] on div at bounding box center [587, 324] width 824 height 591
click at [773, 104] on div at bounding box center [587, 324] width 824 height 591
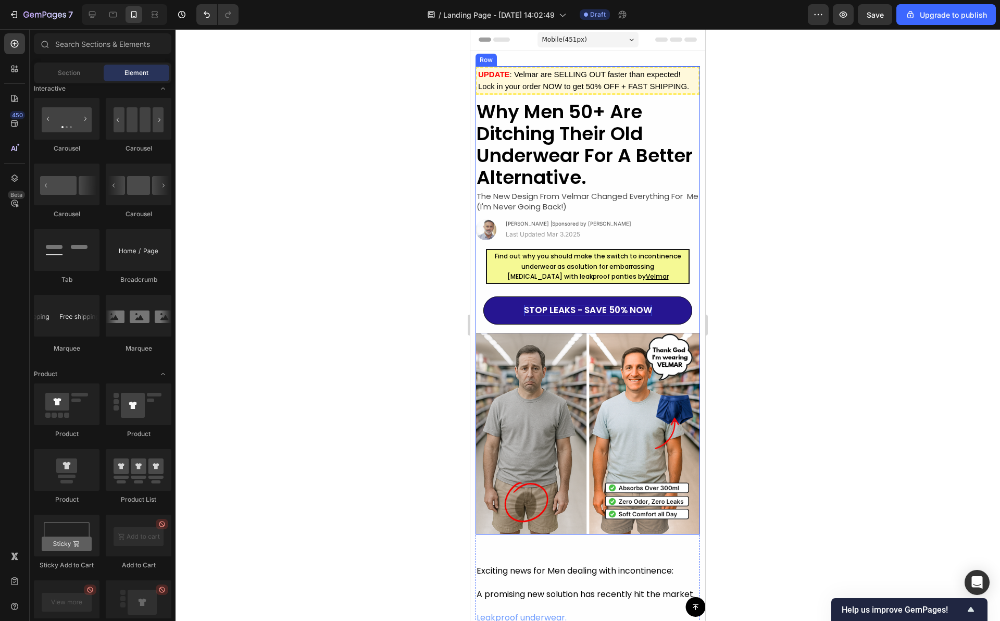
click at [573, 316] on strong "STOP LEAKS - SAVE 50% NOW" at bounding box center [588, 310] width 128 height 12
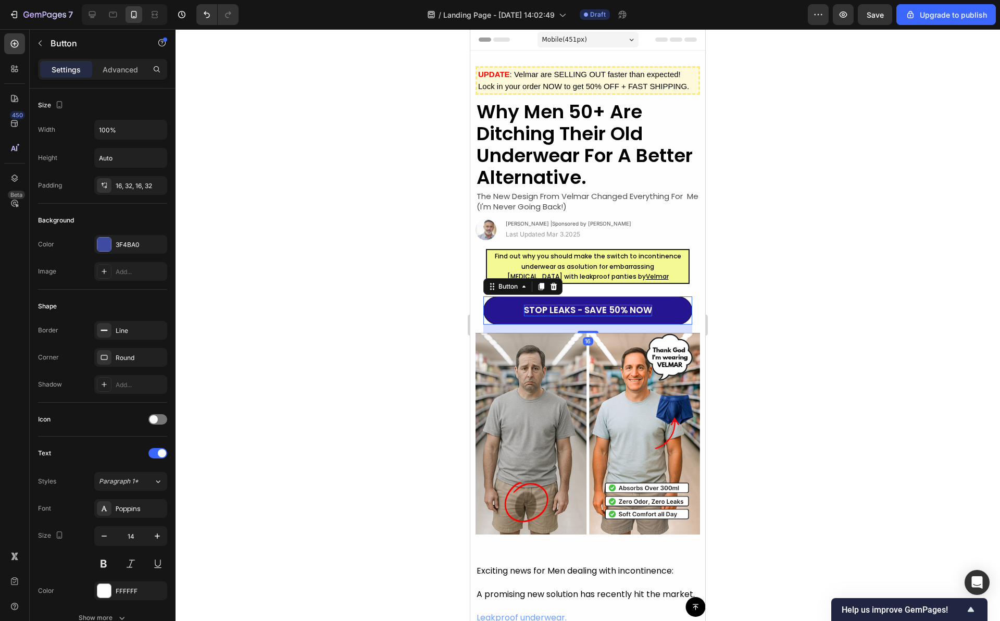
click at [573, 316] on strong "STOP LEAKS - SAVE 50% NOW" at bounding box center [588, 310] width 128 height 12
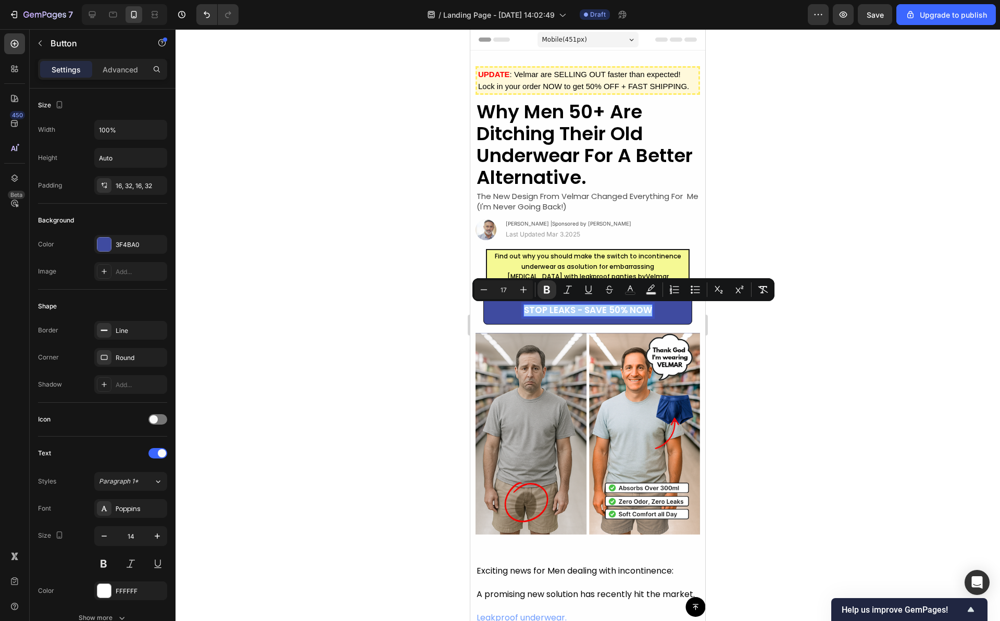
drag, startPoint x: 788, startPoint y: 358, endPoint x: 712, endPoint y: 383, distance: 79.4
click at [788, 358] on div at bounding box center [587, 324] width 824 height 591
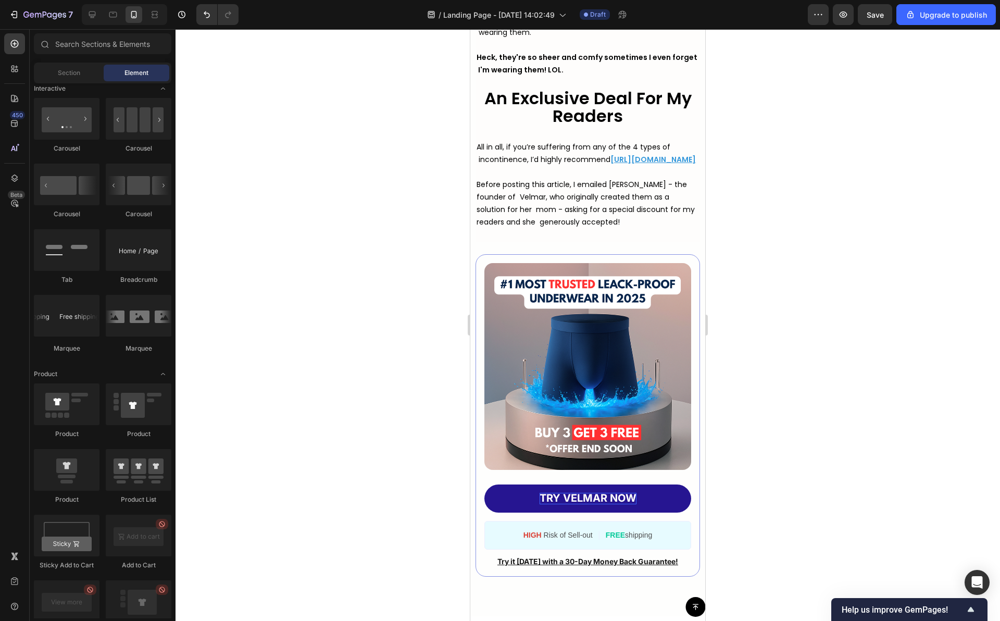
scroll to position [4742, 0]
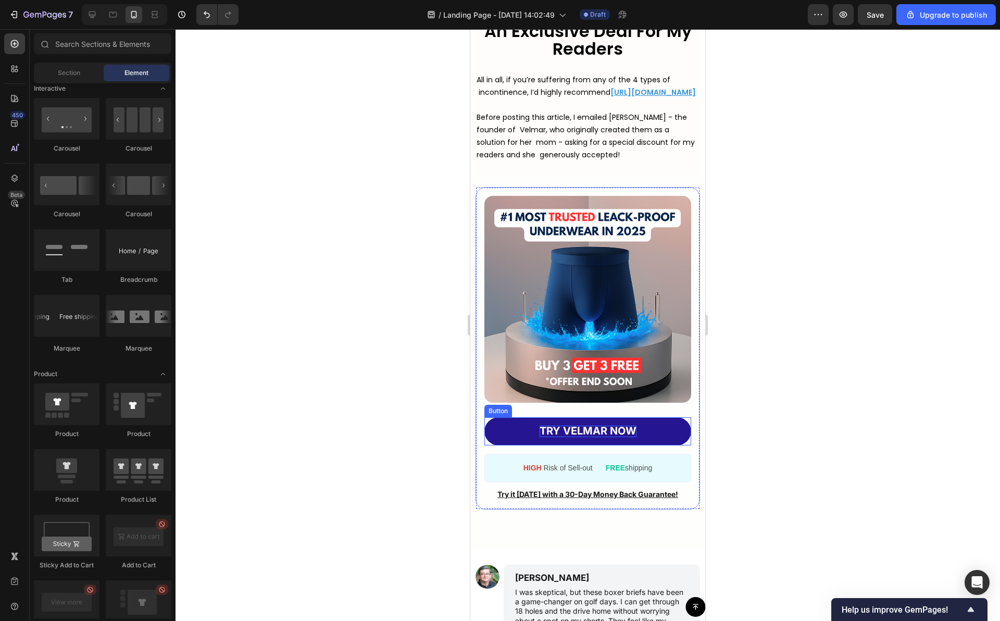
click at [566, 437] on strong "TRY VELMAR NOW" at bounding box center [587, 430] width 97 height 12
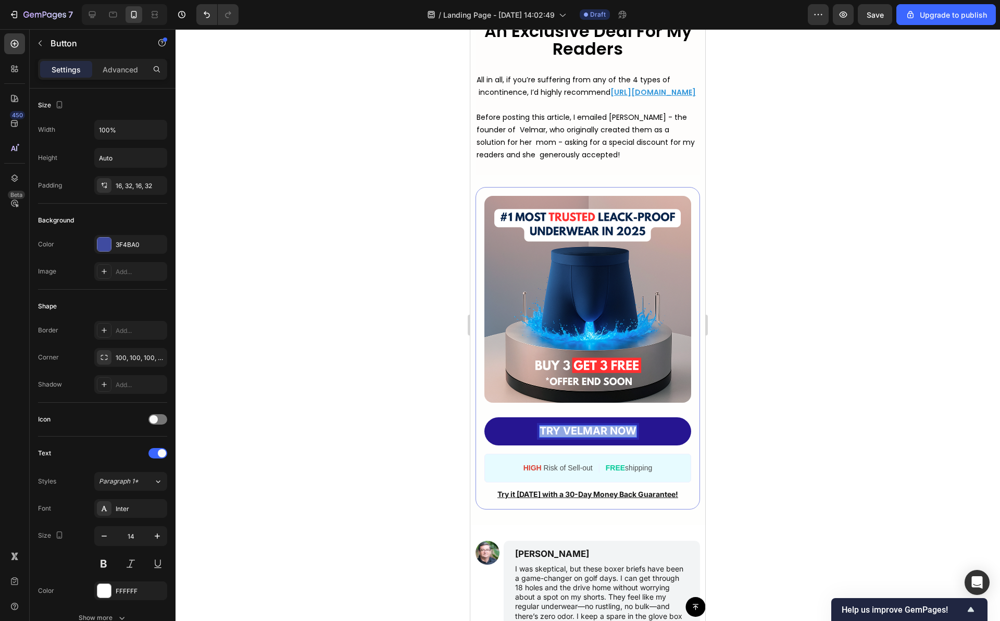
click at [566, 437] on strong "TRY VELMAR NOW" at bounding box center [587, 430] width 97 height 12
click at [751, 477] on div at bounding box center [587, 324] width 824 height 591
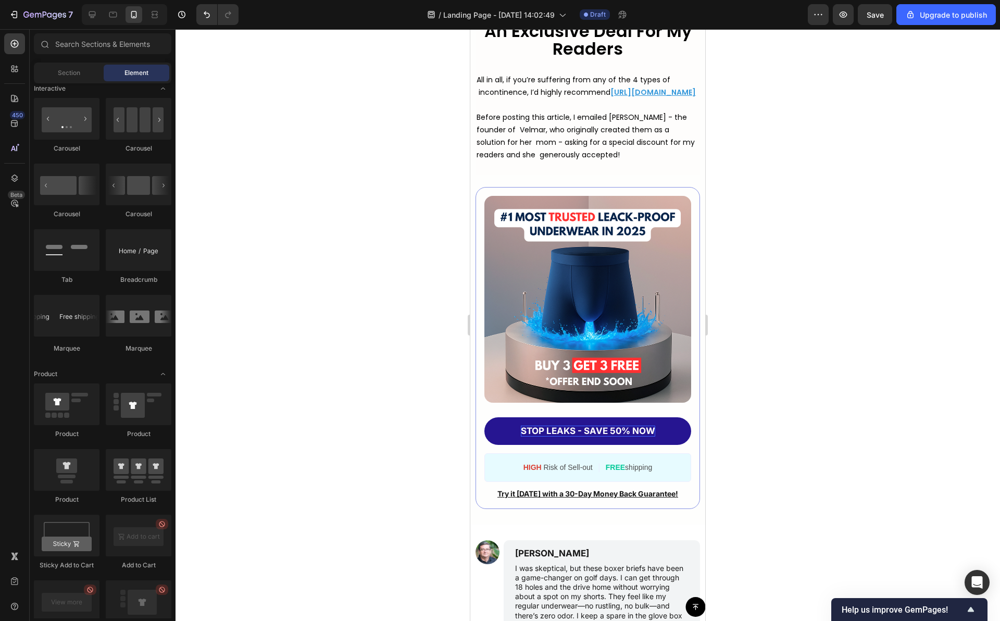
click at [873, 25] on div "7 / Landing Page - Sep 27, 14:02:49 Draft Preview Save Upgrade to publish" at bounding box center [500, 15] width 1000 height 30
click at [873, 20] on button "Save" at bounding box center [875, 14] width 34 height 21
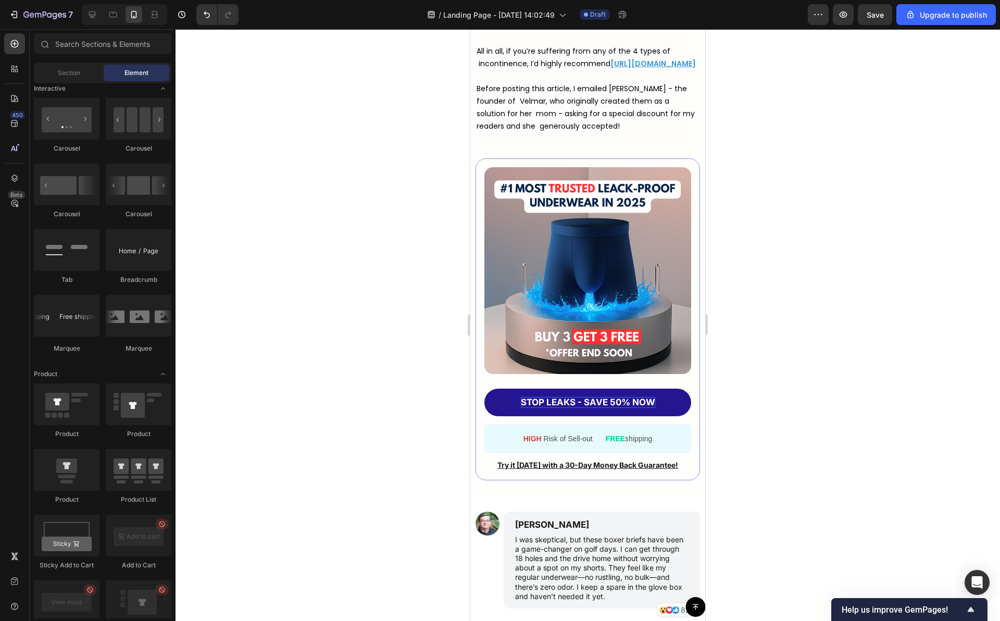
scroll to position [4769, 0]
